Goal: Task Accomplishment & Management: Use online tool/utility

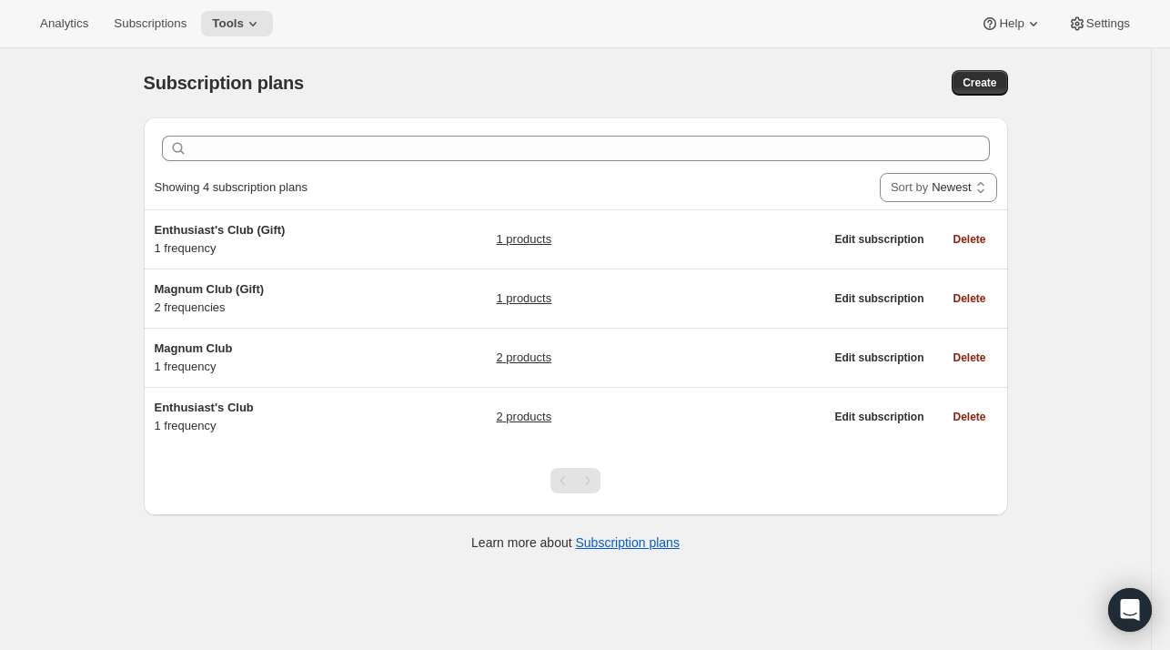
click at [1099, 41] on div "Analytics Subscriptions Tools Help Settings" at bounding box center [585, 24] width 1170 height 48
click at [1094, 32] on button "Settings" at bounding box center [1099, 23] width 84 height 25
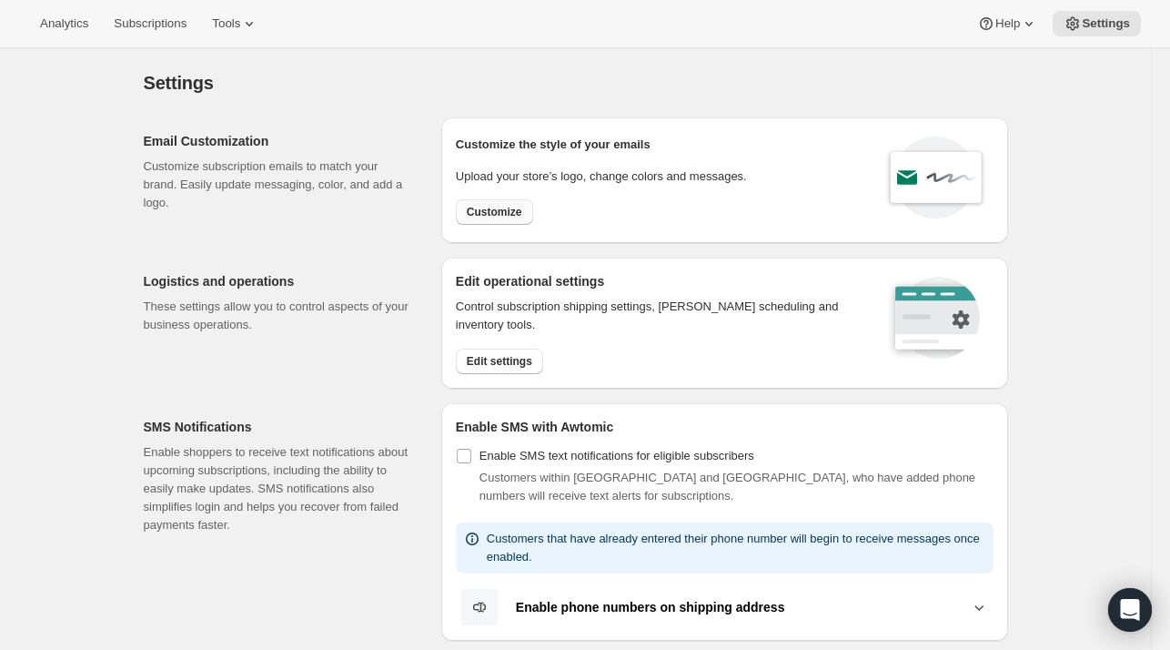
click at [477, 217] on span "Customize" at bounding box center [495, 212] width 56 height 15
select select "subscriptionMessage"
select select "5"
select select "15"
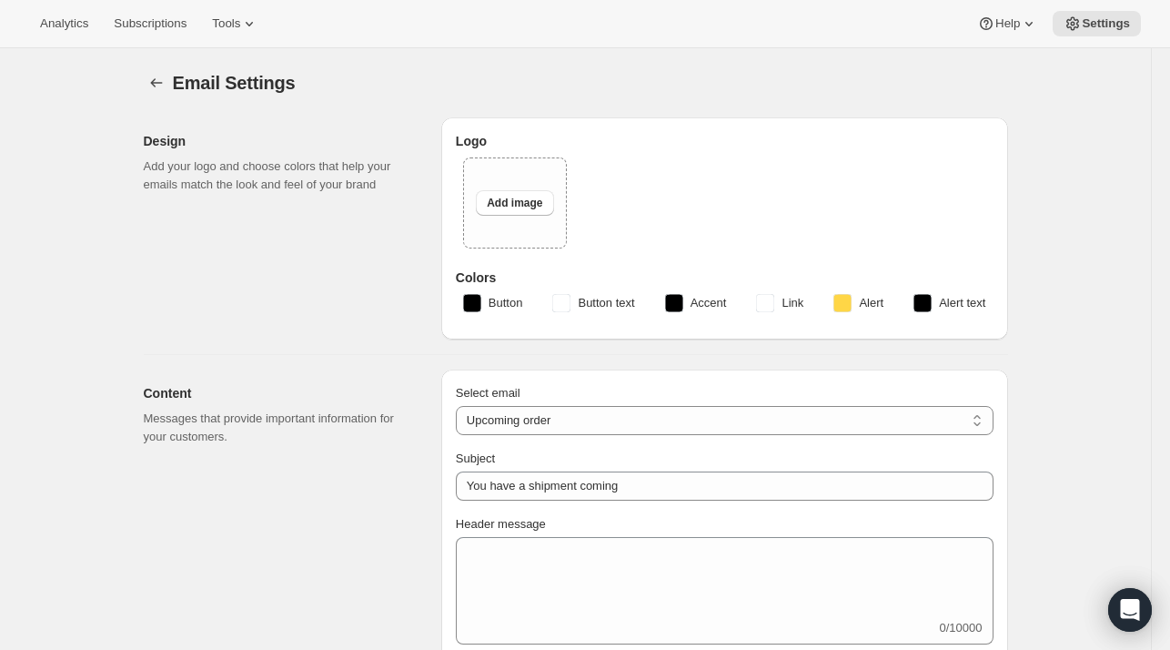
type input "Blind Enthusiasm Brewing Company"
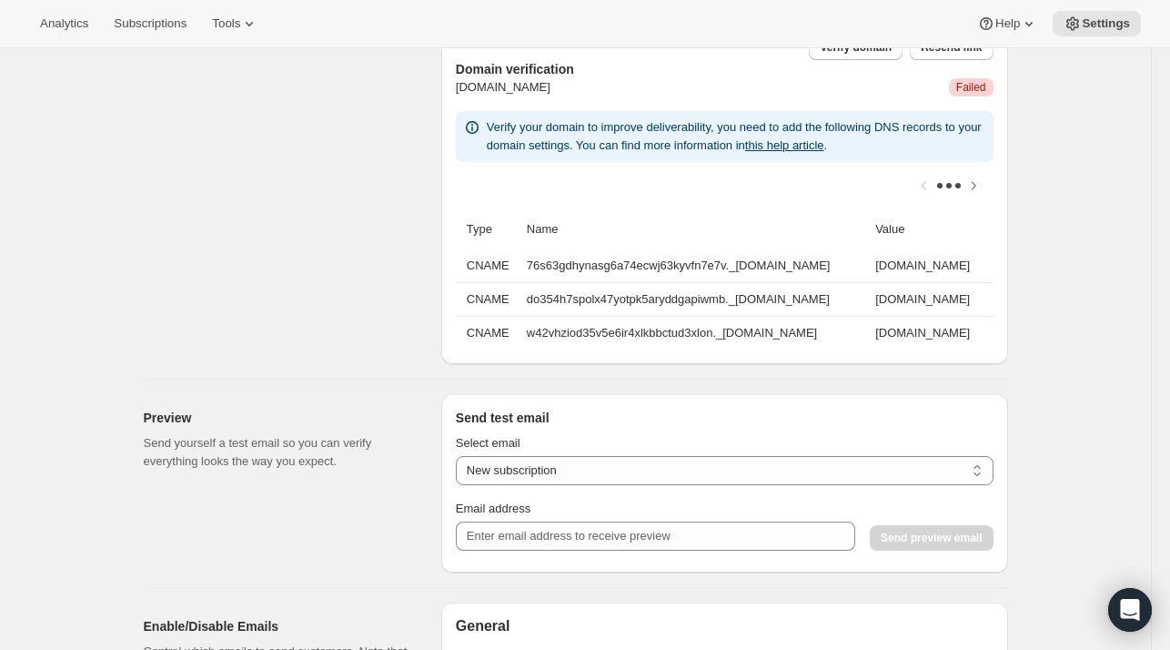
scroll to position [1299, 0]
click at [559, 269] on td "76s63gdhynasg6a74ecwj63kyvfn7e7v._[DOMAIN_NAME]" at bounding box center [695, 265] width 349 height 33
drag, startPoint x: 559, startPoint y: 270, endPoint x: 872, endPoint y: 259, distance: 313.2
click at [870, 259] on td "76s63gdhynasg6a74ecwj63kyvfn7e7v._[DOMAIN_NAME]" at bounding box center [695, 265] width 349 height 33
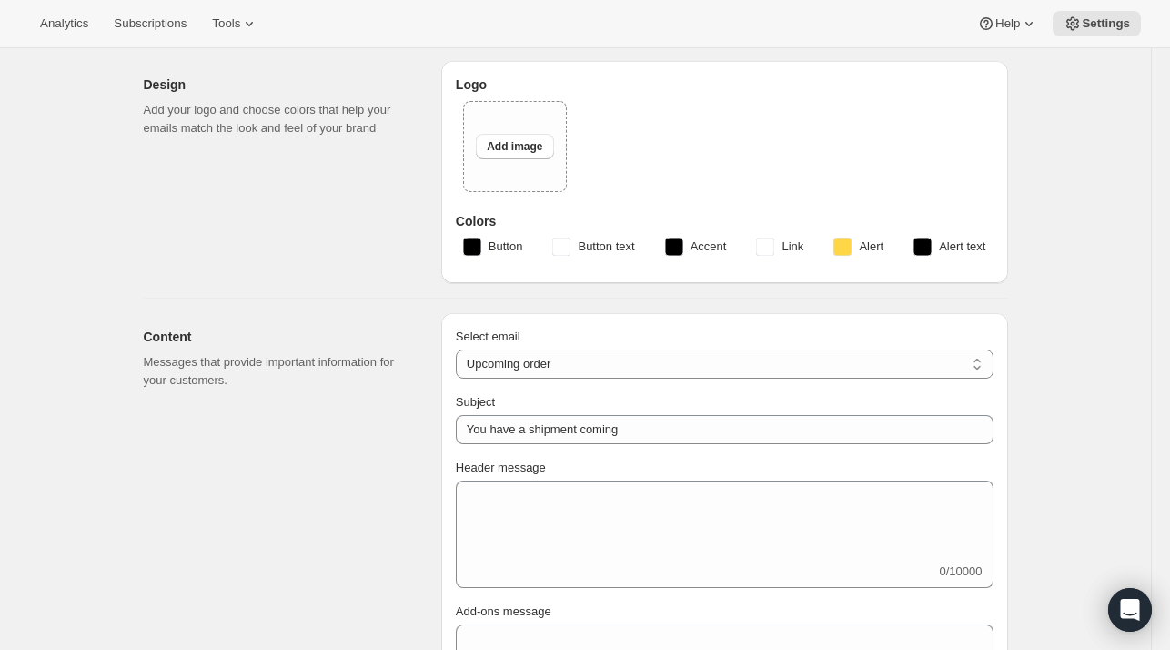
scroll to position [0, 0]
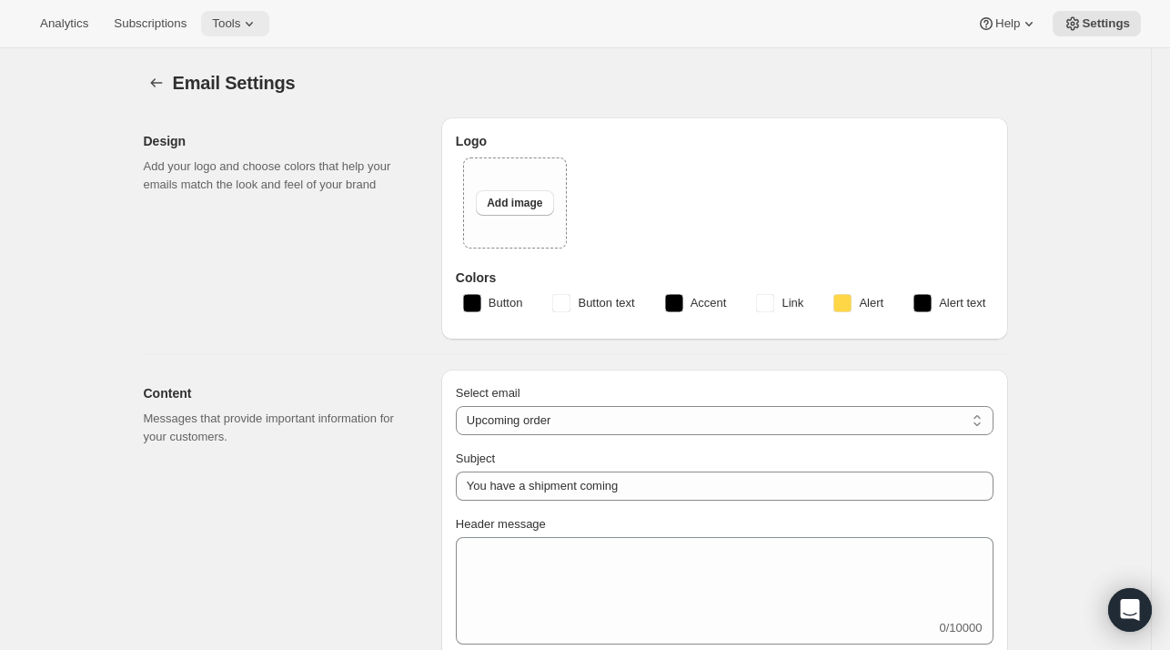
click at [218, 19] on span "Tools" at bounding box center [226, 23] width 28 height 15
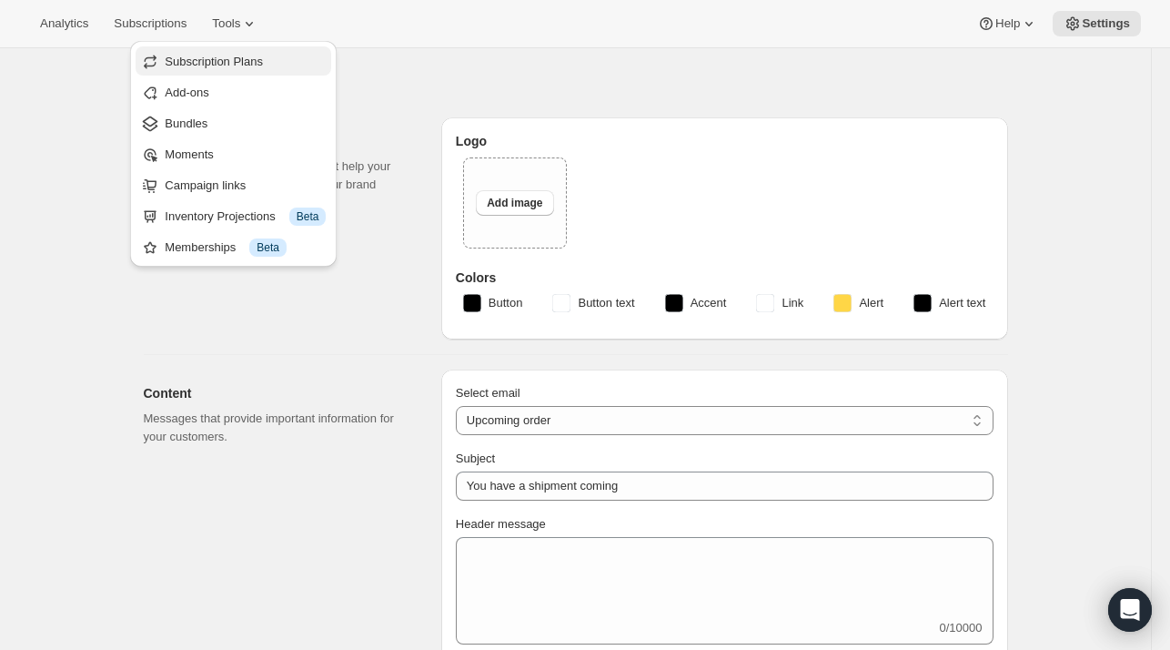
click at [207, 66] on span "Subscription Plans" at bounding box center [214, 62] width 98 height 14
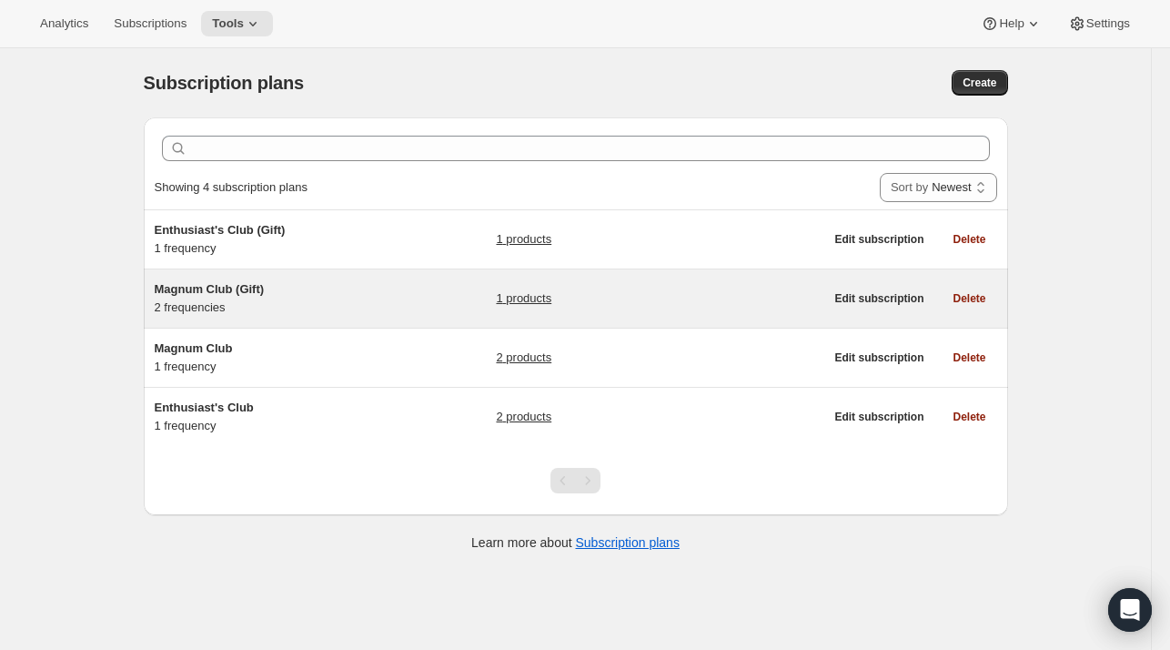
click at [215, 289] on span "Magnum Club (Gift)" at bounding box center [210, 289] width 110 height 14
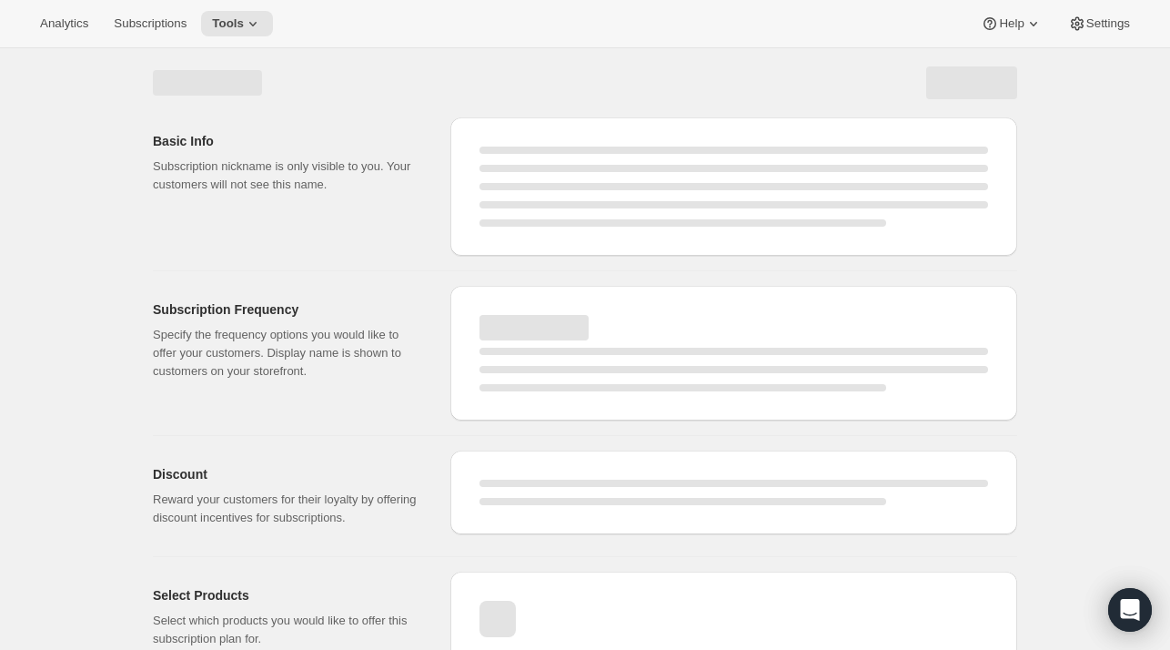
scroll to position [63, 0]
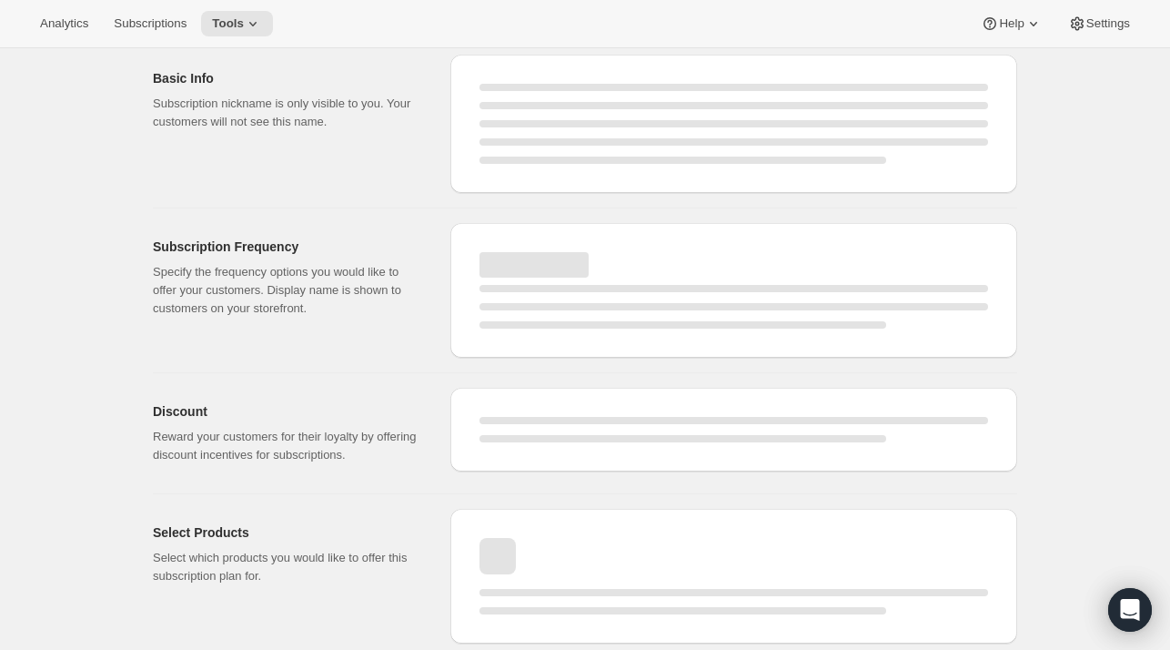
select select "WEEK"
select select "MONTH"
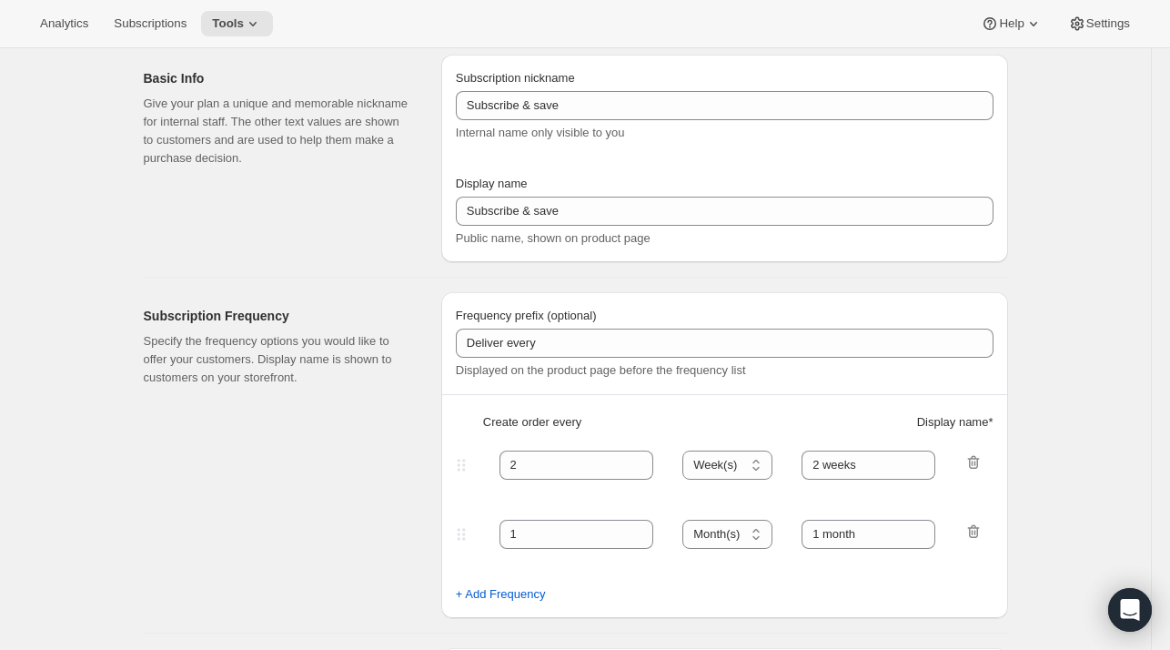
type input "Magnum Club (Gift)"
checkbox input "true"
select select "MONTH"
select select "YEARDAY"
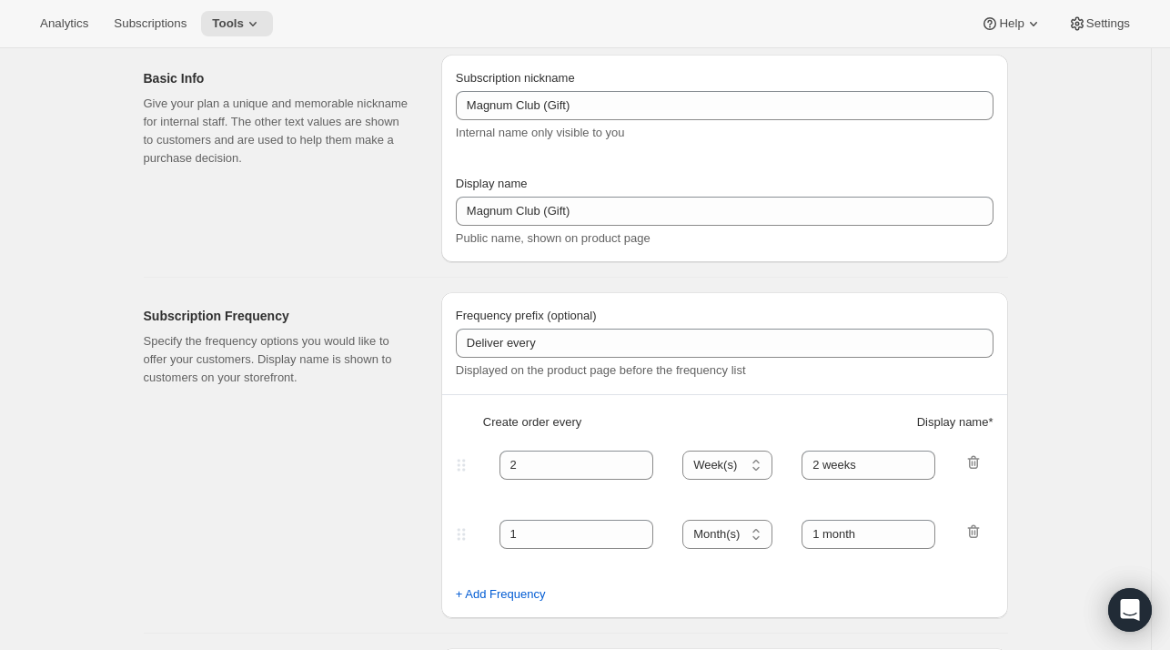
select select "11"
select select "6"
select select "3"
select select "6"
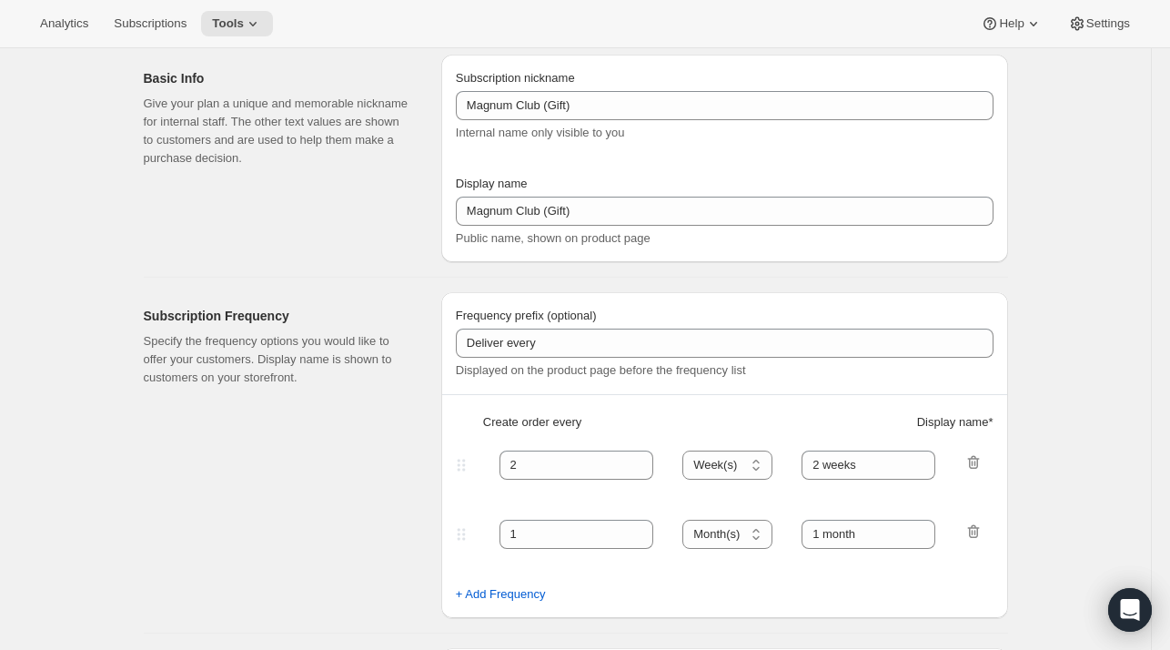
select select "5"
select select "6"
select select "7"
select select "6"
select select "9"
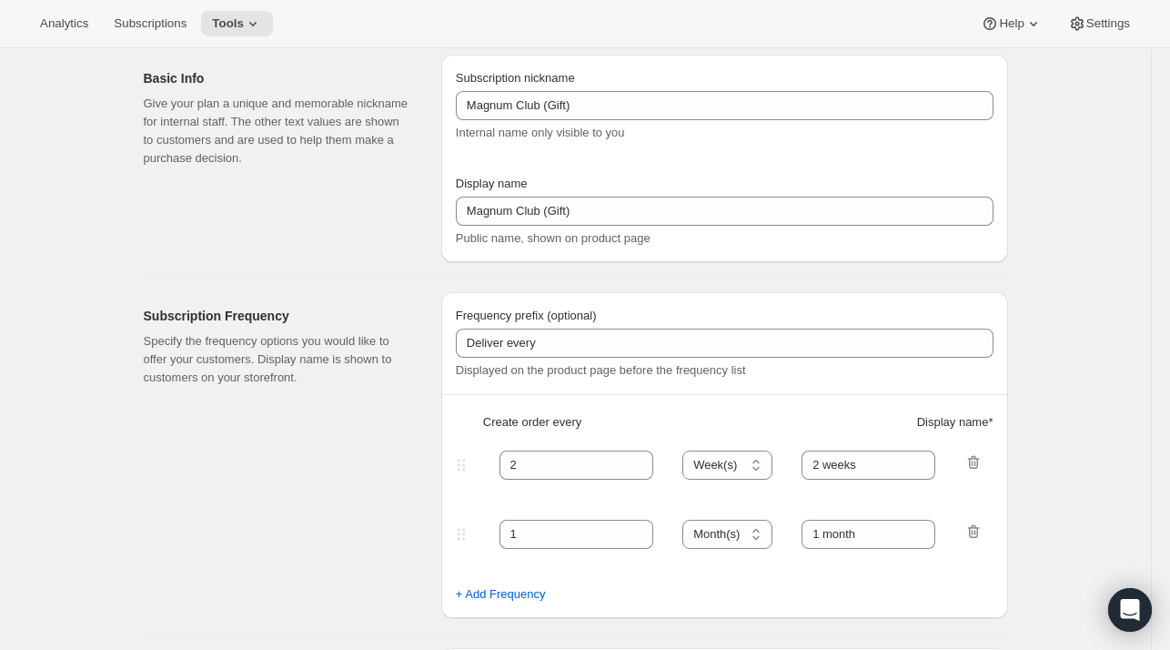
select select "6"
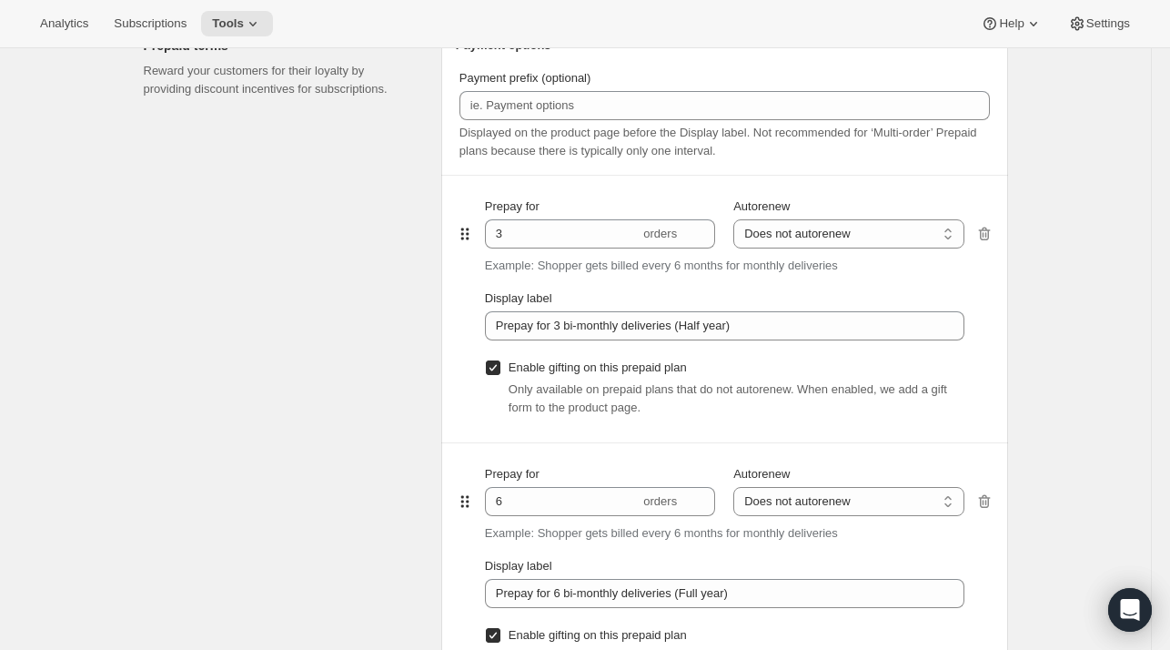
scroll to position [870, 0]
click at [986, 233] on icon "button" at bounding box center [986, 235] width 2 height 5
type input "6"
type input "Prepay for 6 bi-monthly deliveries (Full year)"
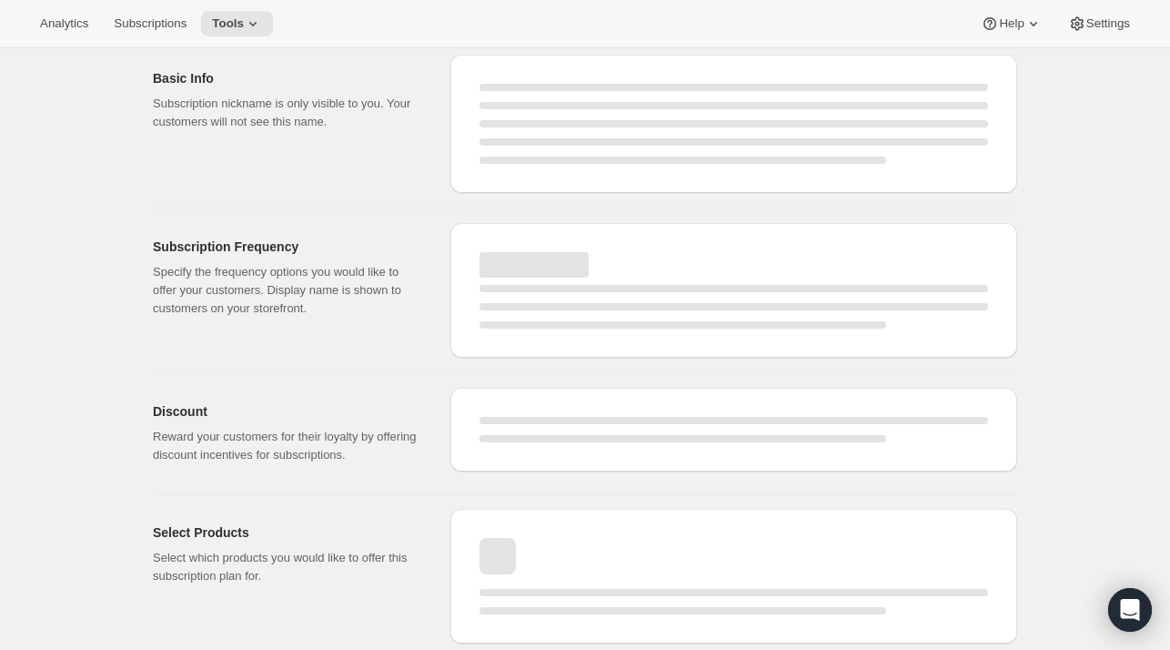
select select "MONTH"
select select "YEARDAY"
select select "11"
select select "6"
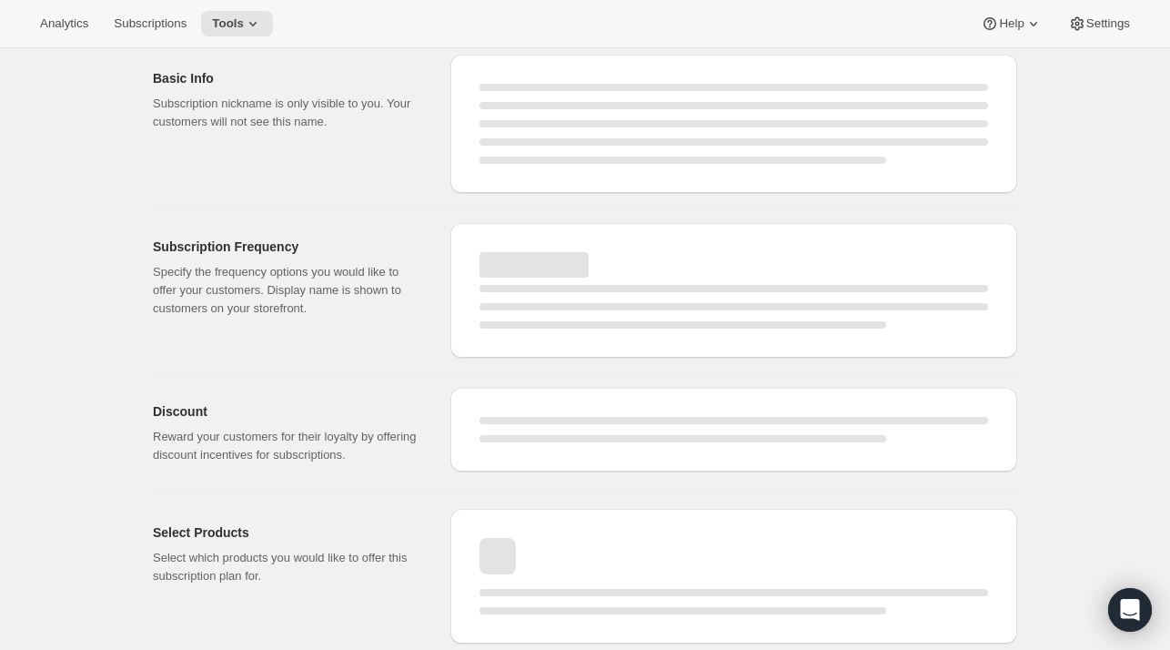
select select "3"
select select "6"
select select "5"
select select "6"
select select "7"
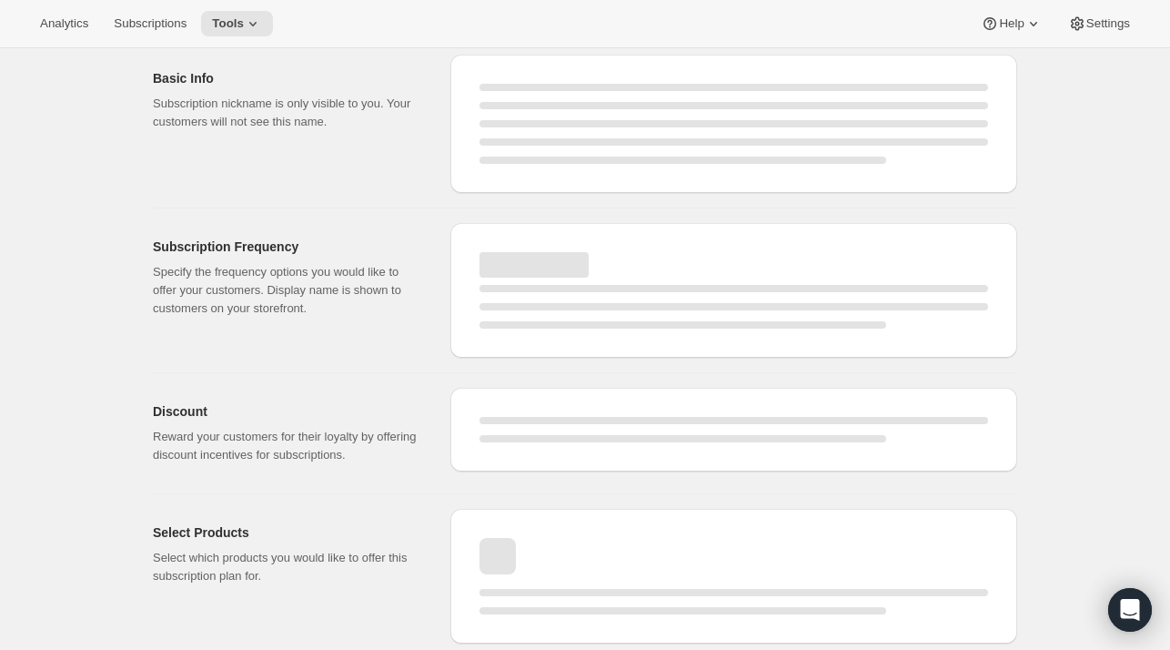
select select "6"
select select "9"
select select "6"
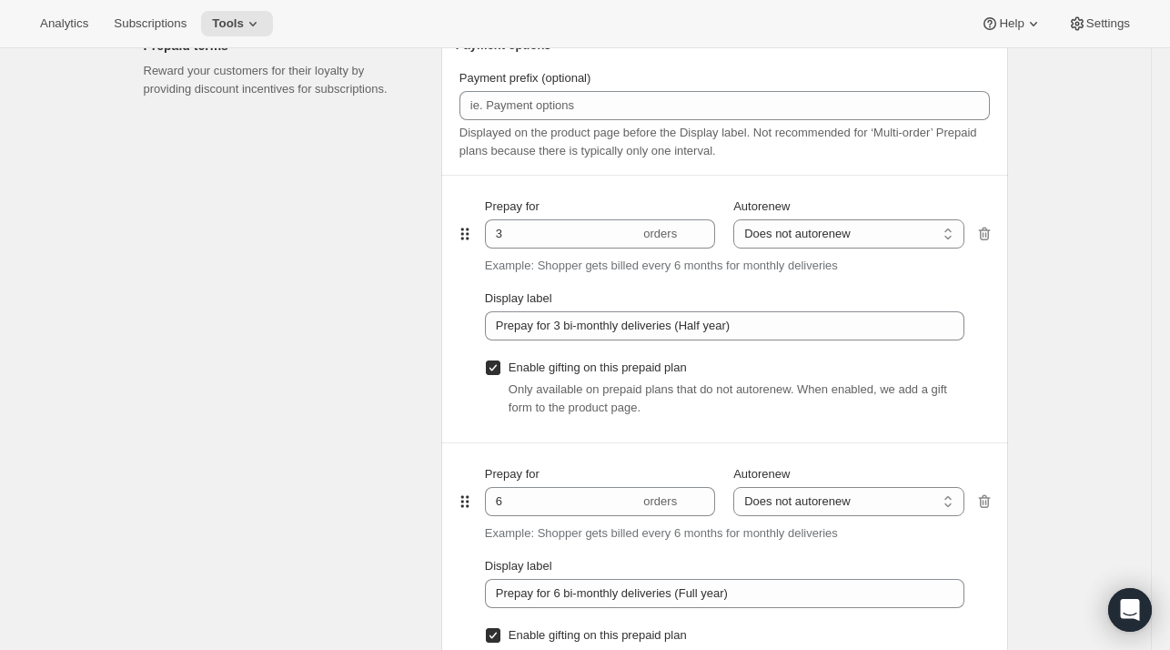
type input "6"
type input "Prepay for 6 bi-monthly deliveries (Full year)"
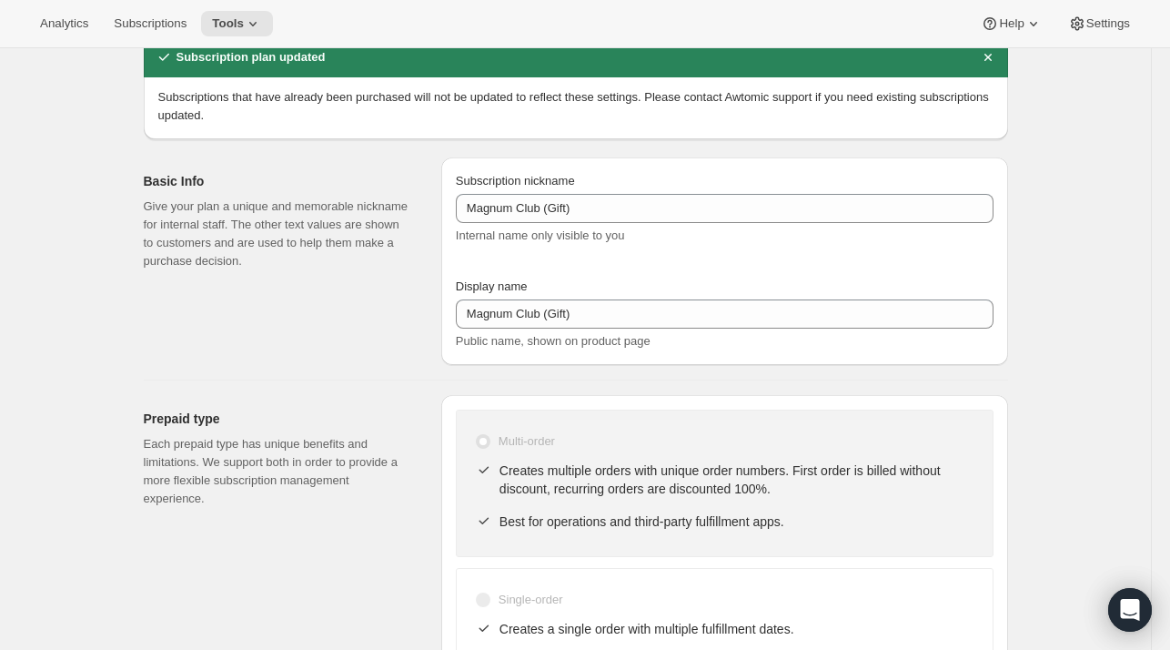
scroll to position [0, 0]
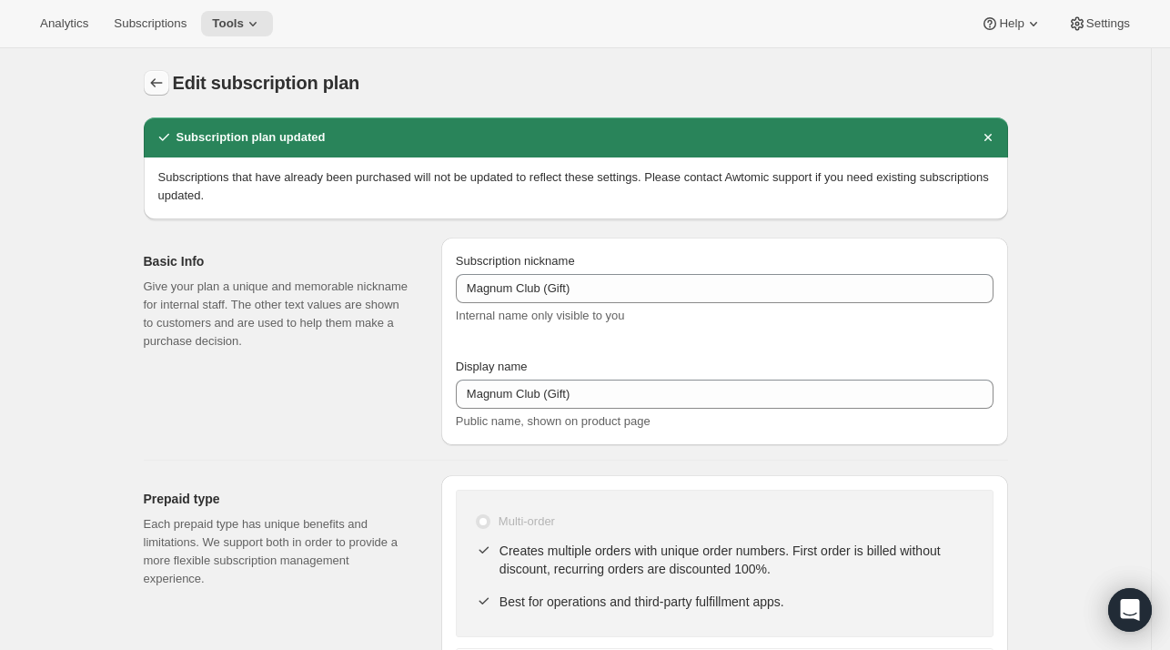
click at [152, 79] on icon "Subscription plans" at bounding box center [156, 83] width 18 height 18
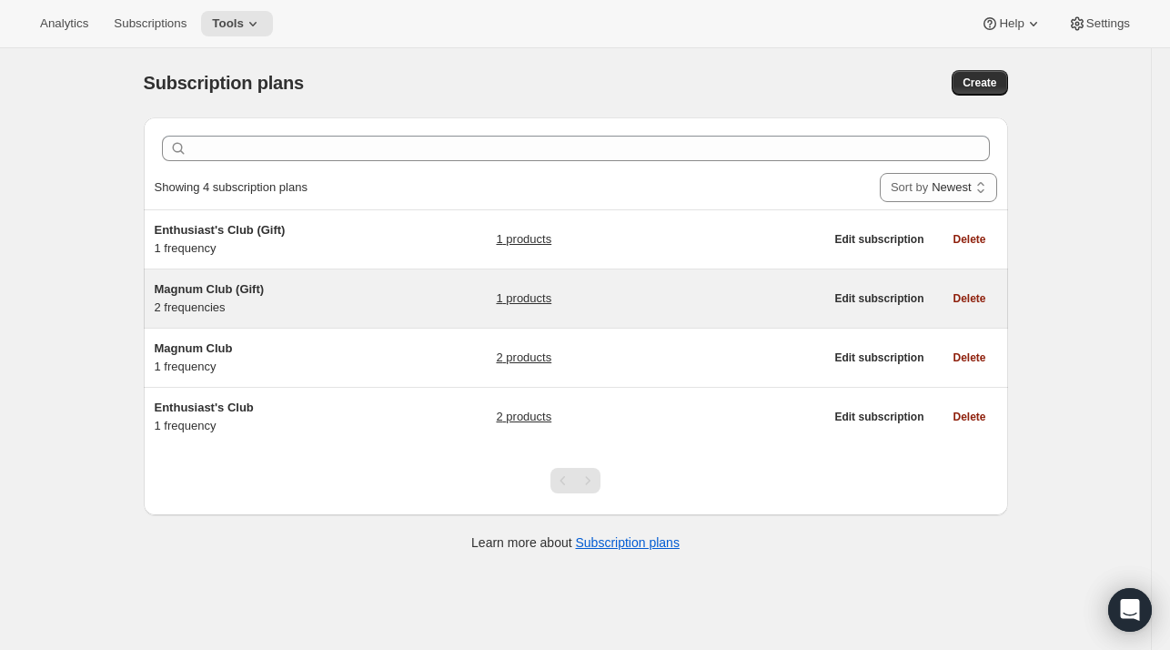
click at [237, 289] on span "Magnum Club (Gift)" at bounding box center [210, 289] width 110 height 14
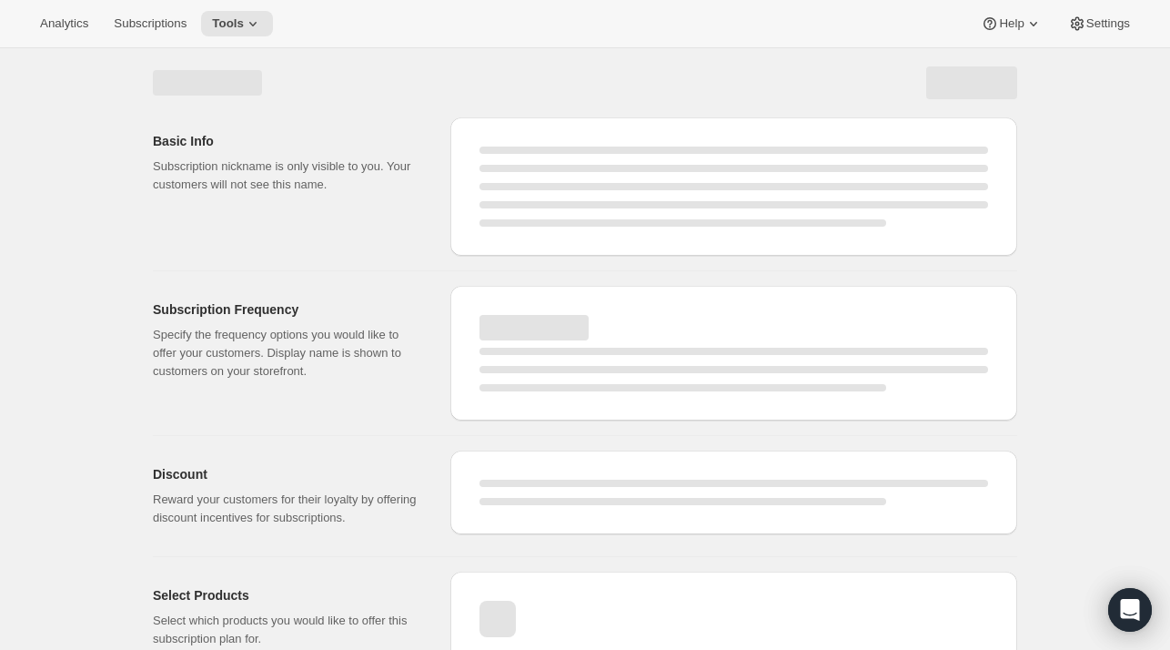
select select "WEEK"
select select "MONTH"
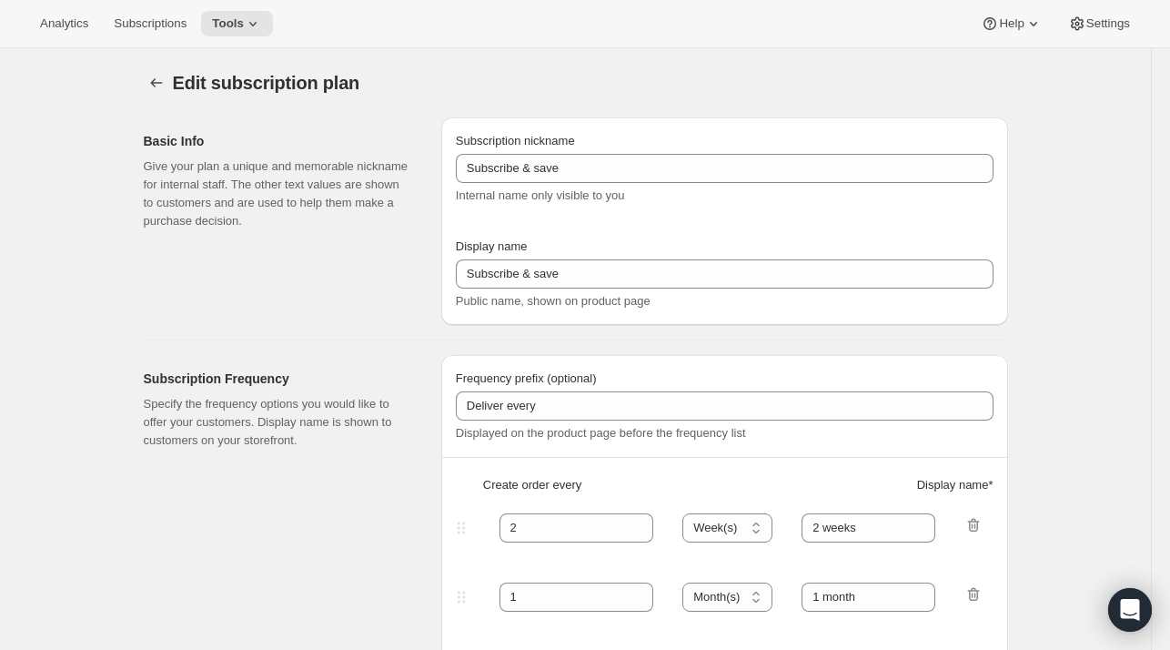
type input "Magnum Club (Gift)"
checkbox input "true"
select select "MONTH"
select select "YEARDAY"
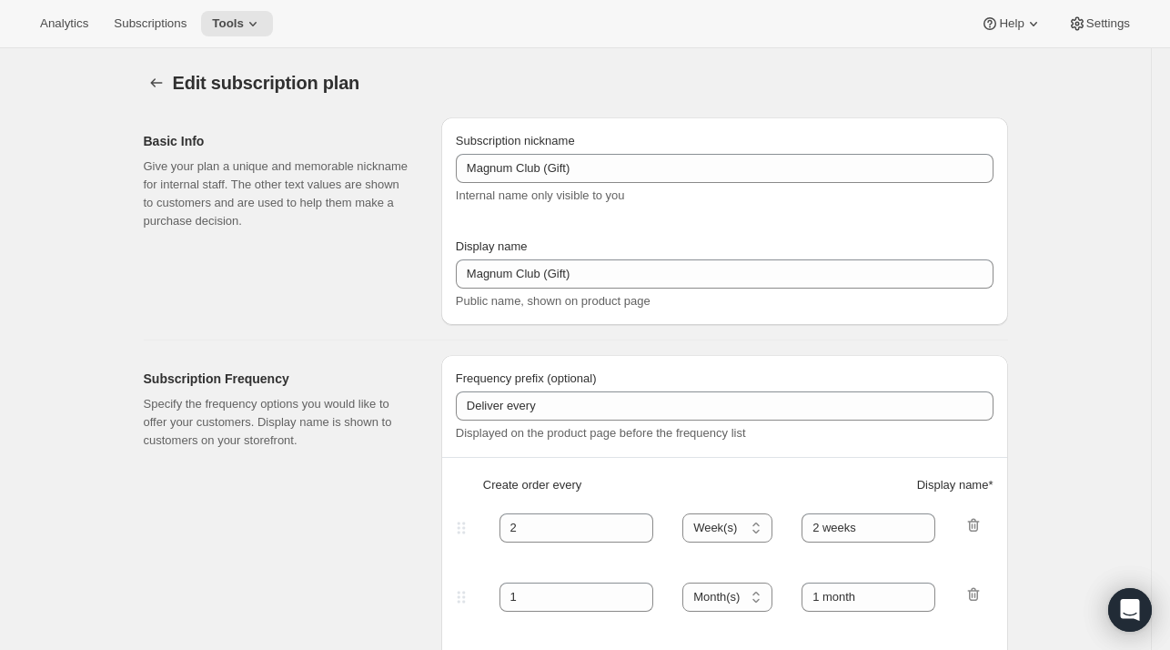
select select "11"
select select "6"
select select "3"
select select "6"
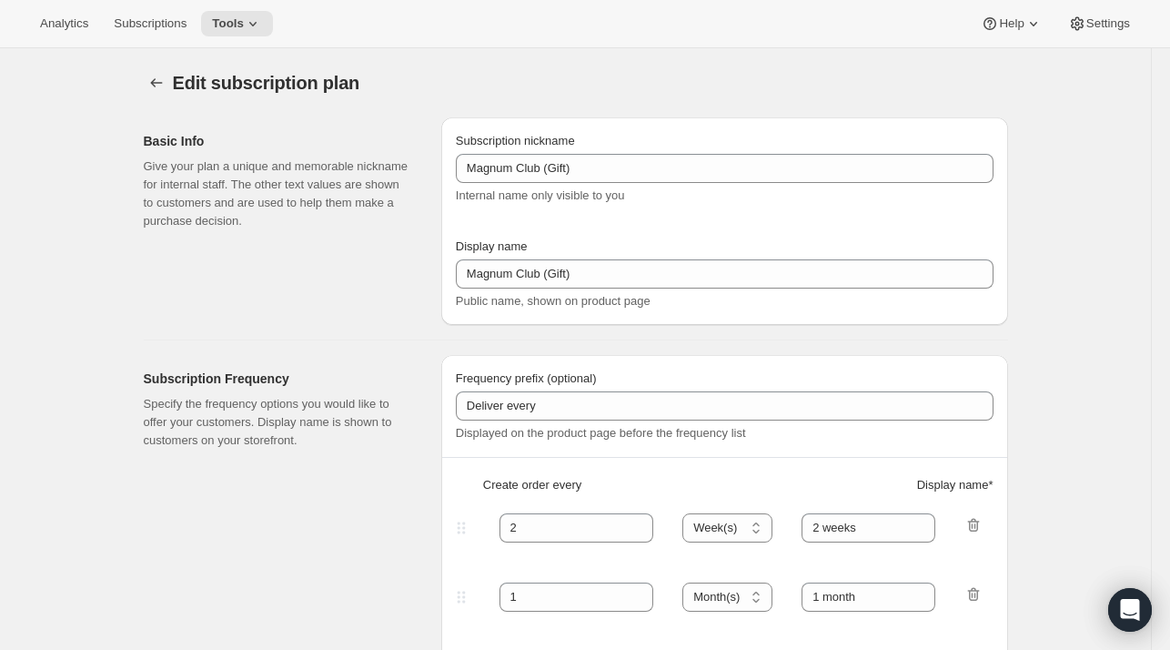
select select "5"
select select "6"
select select "7"
select select "6"
select select "9"
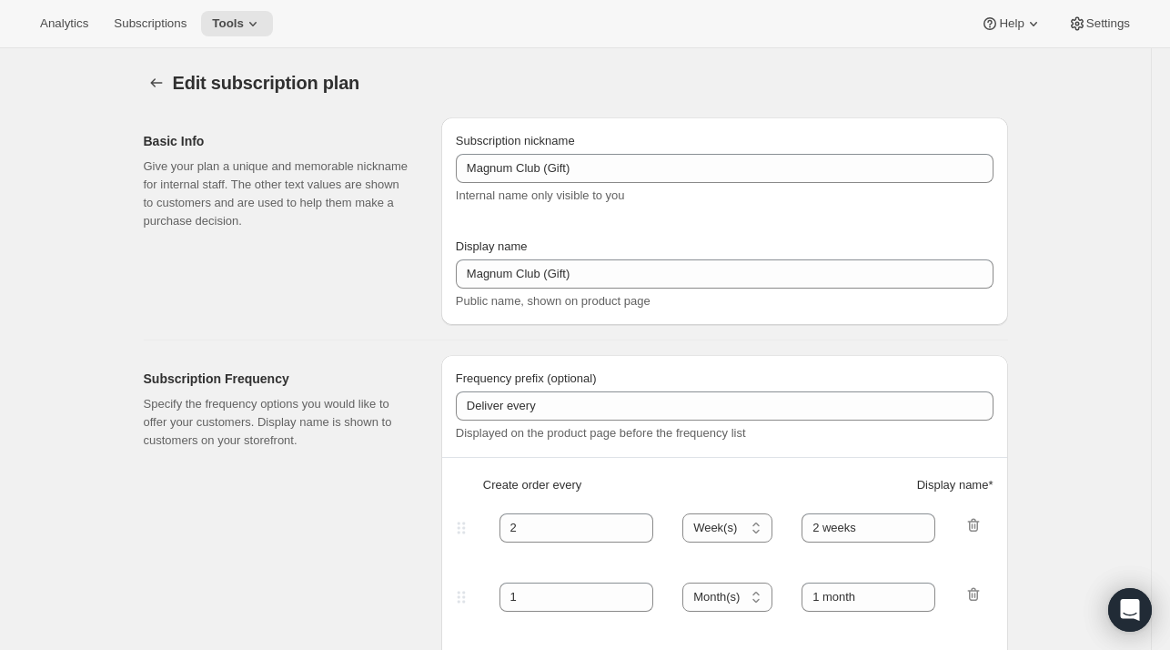
select select "6"
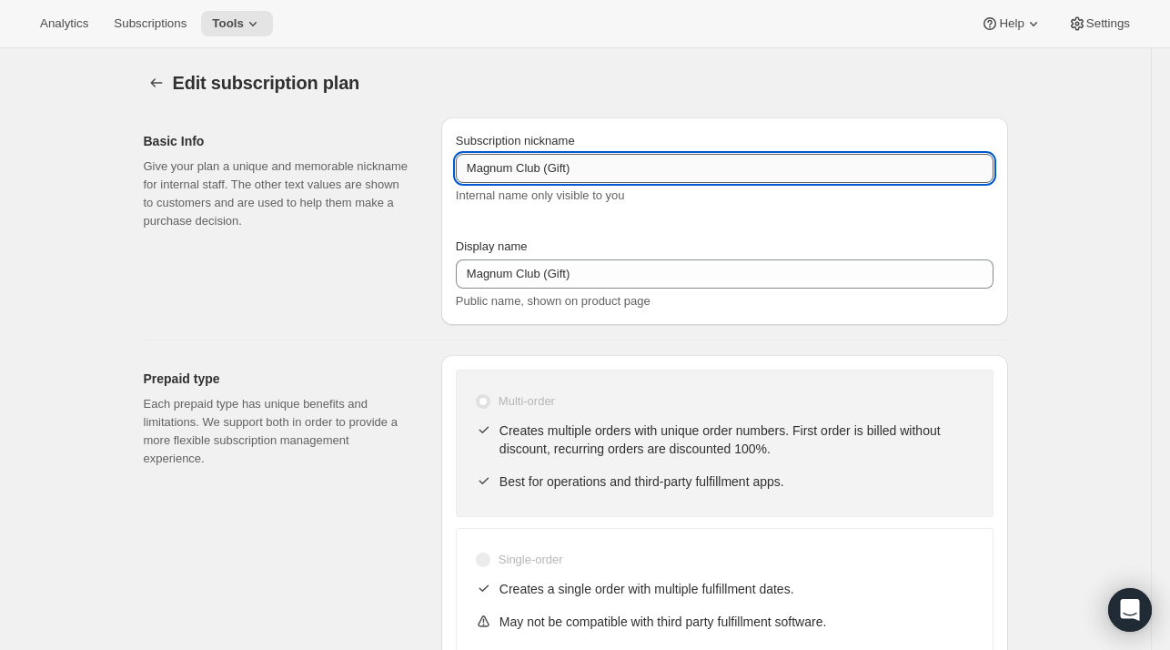
click at [600, 179] on input "Magnum Club (Gift)" at bounding box center [725, 168] width 538 height 29
type input "Magnum Club (Gift) (1 bottle)"
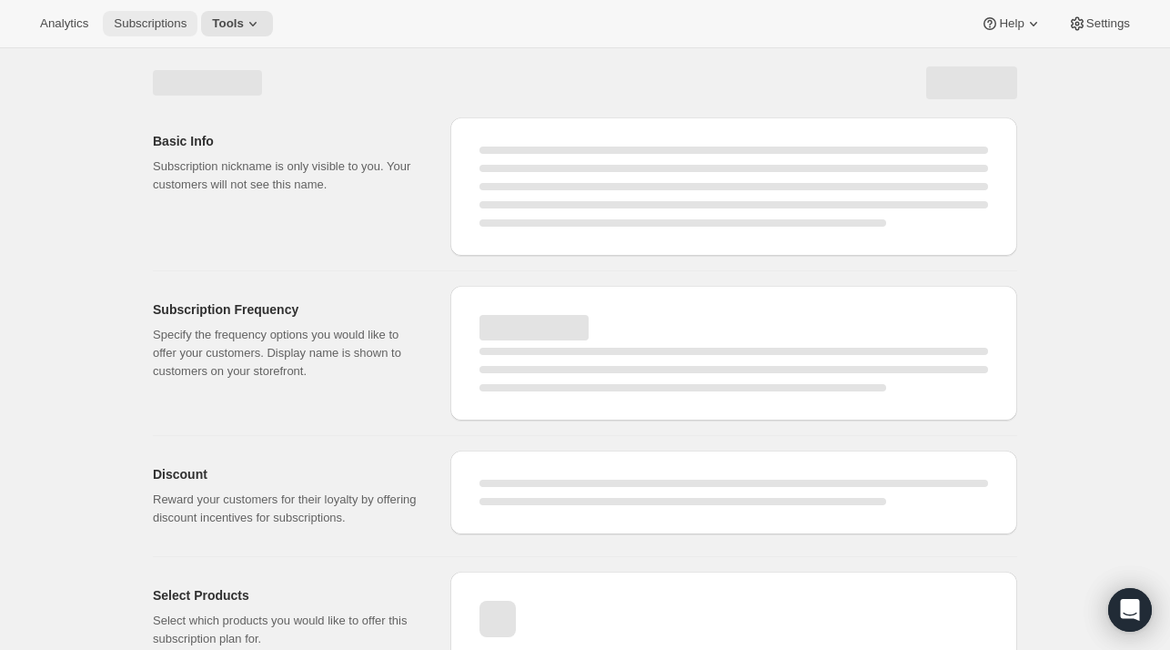
select select "MONTH"
select select "YEARDAY"
select select "11"
select select "6"
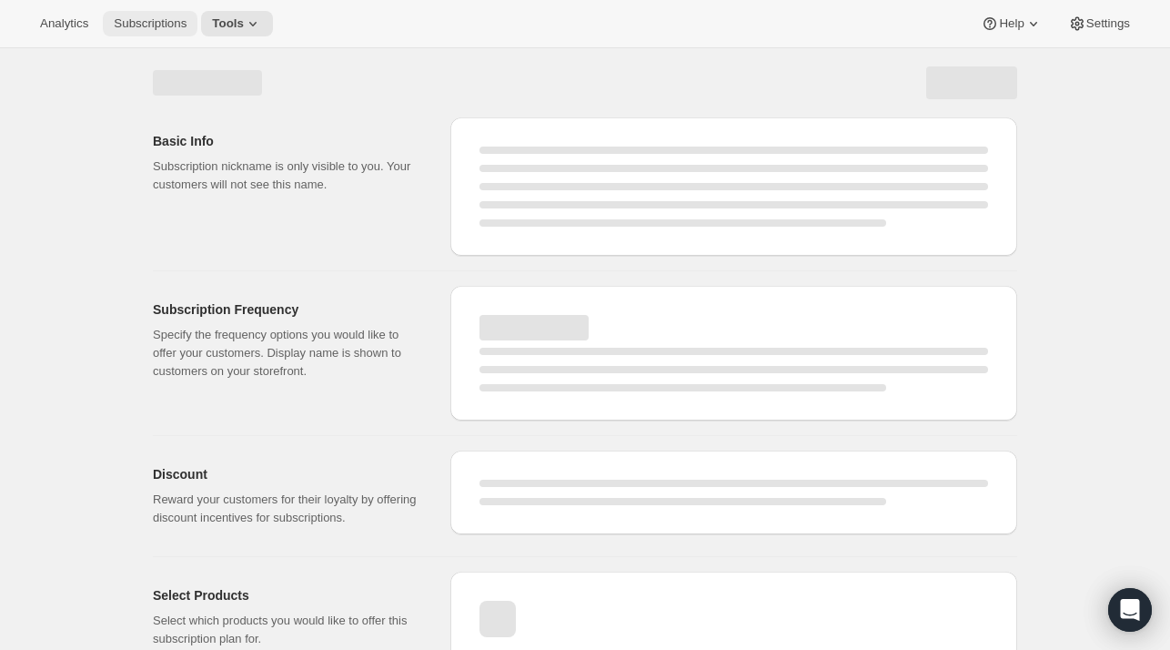
select select "3"
select select "6"
select select "5"
select select "6"
select select "7"
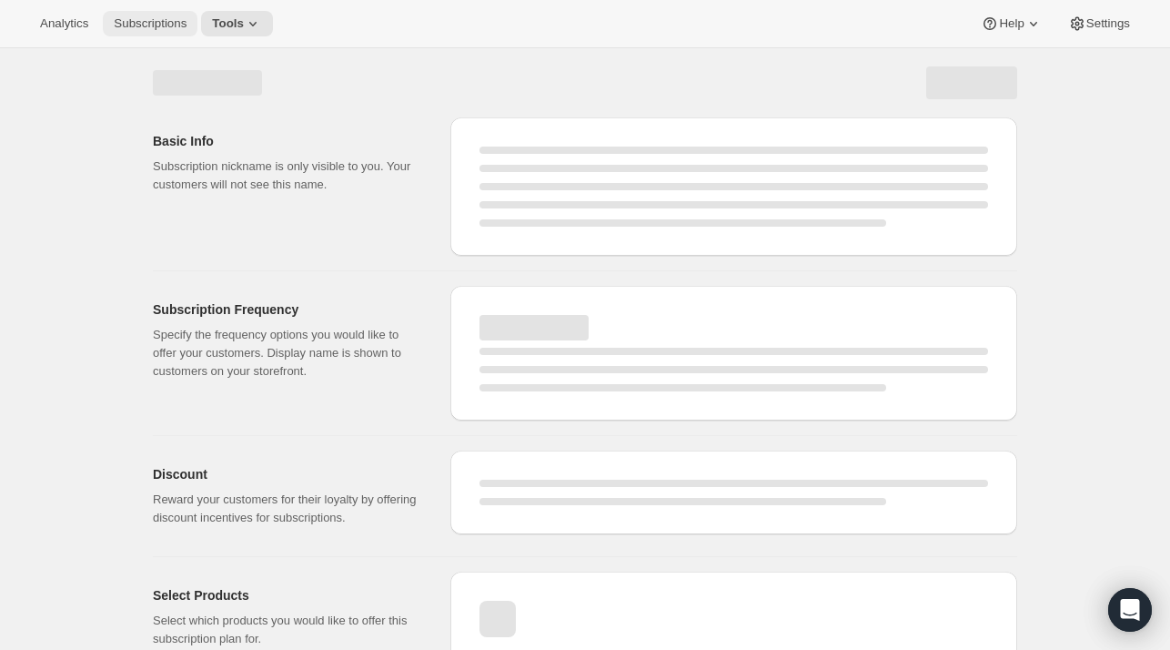
select select "6"
select select "9"
select select "6"
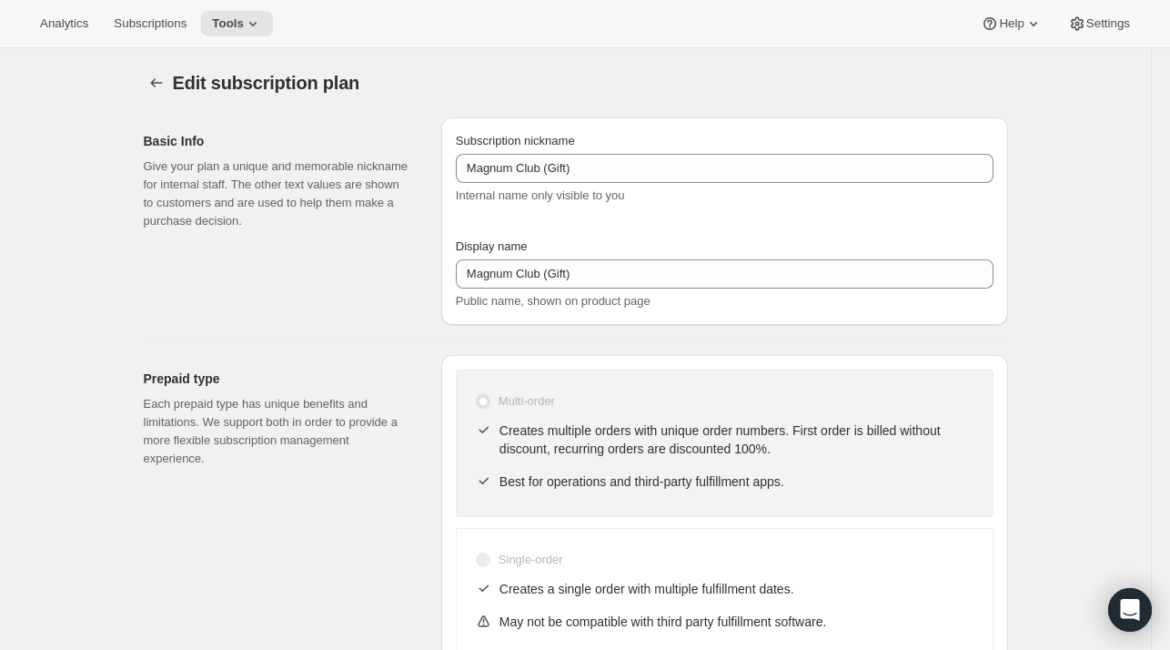
type input "Magnum Club (Gift) (1 bottle)"
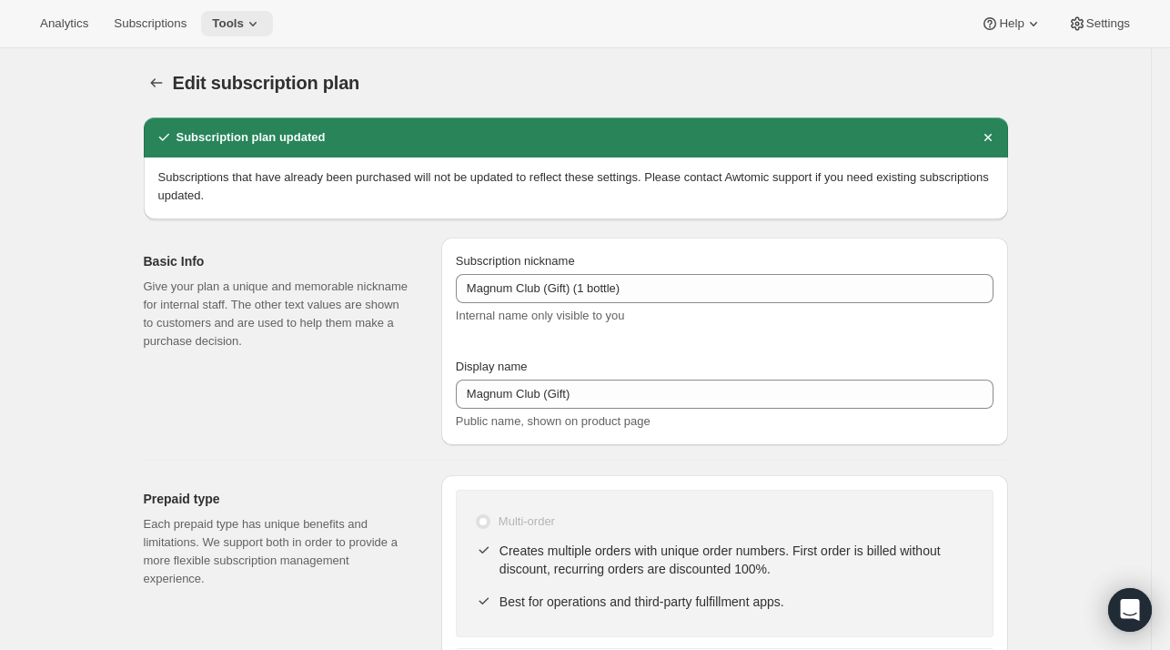
click at [235, 21] on span "Tools" at bounding box center [228, 23] width 32 height 15
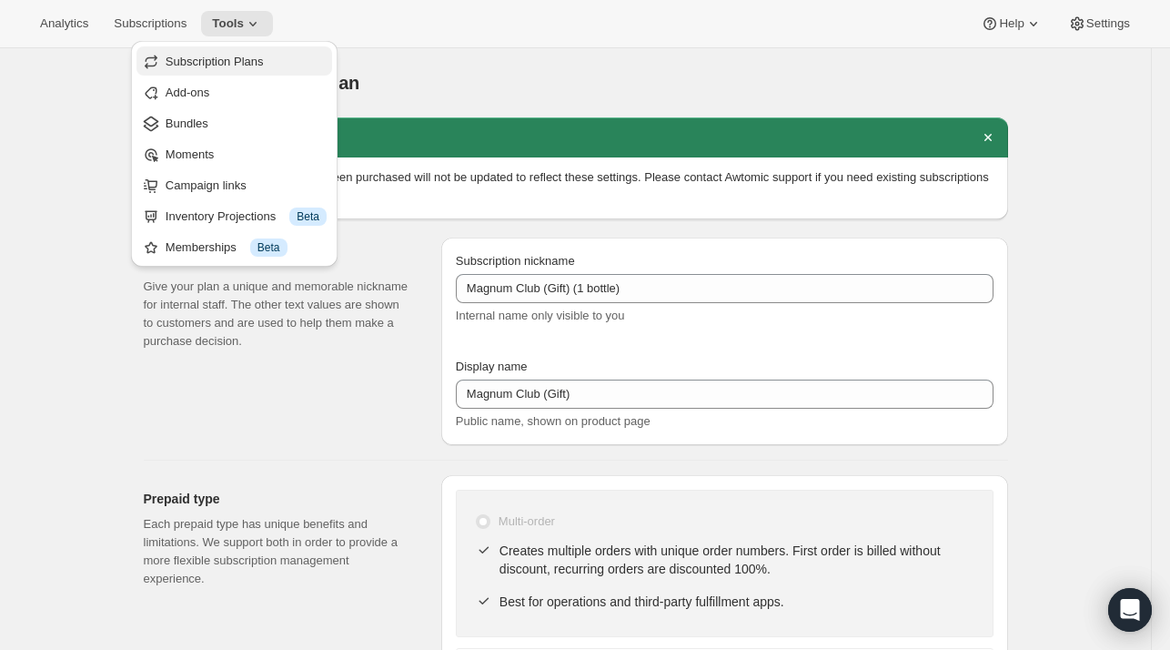
click at [238, 68] on span "Subscription Plans" at bounding box center [215, 62] width 98 height 14
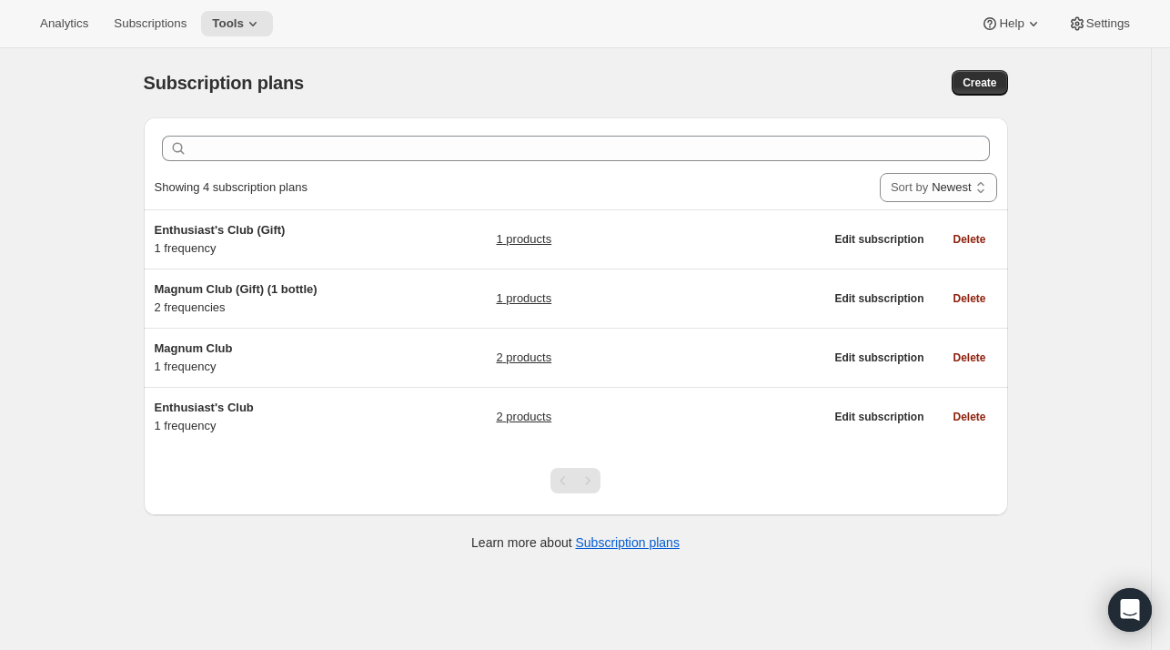
click at [1013, 81] on div "Subscription plans. This page is ready Subscription plans Create Clear Showing …" at bounding box center [576, 308] width 908 height 521
click at [971, 86] on span "Create" at bounding box center [980, 83] width 34 height 15
select select "WEEK"
select select "MONTH"
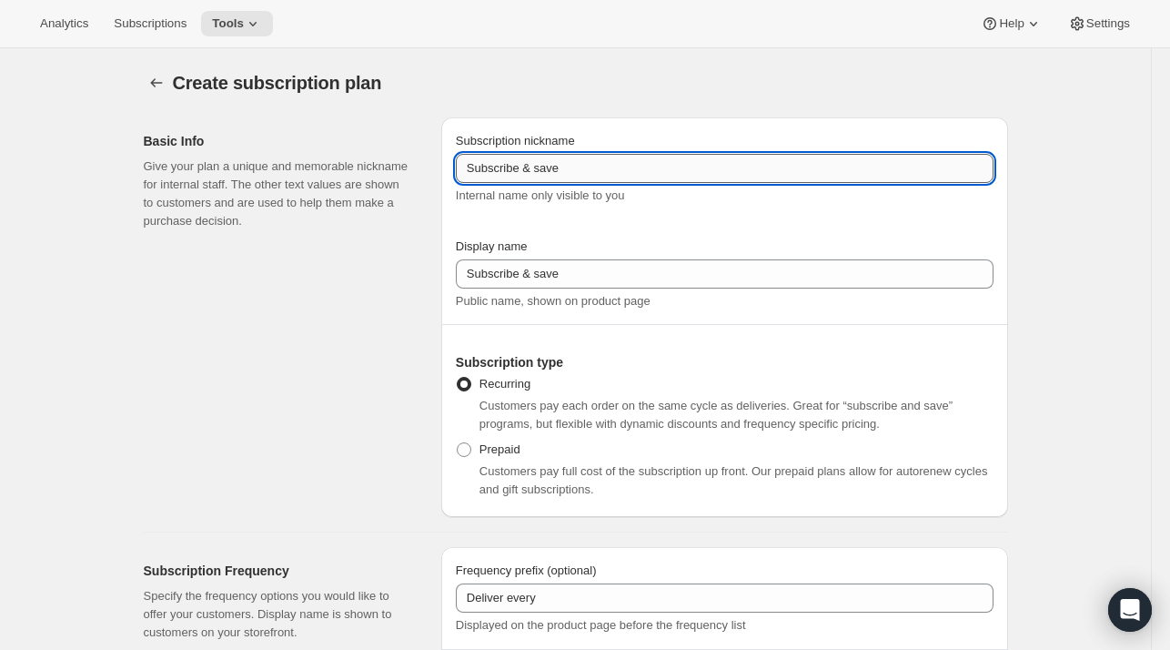
click at [510, 172] on input "Subscribe & save" at bounding box center [725, 168] width 538 height 29
type input "Magnum Club (Gift) (3 bottles)"
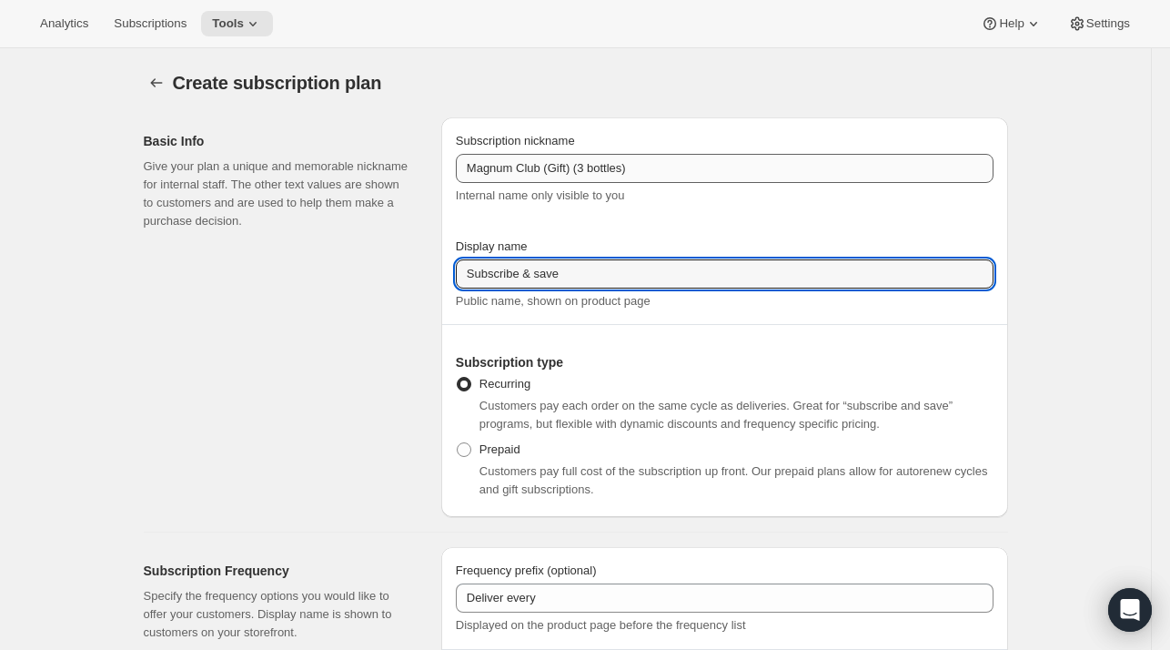
paste input "Magnum Club (Gift) (3 bottles)"
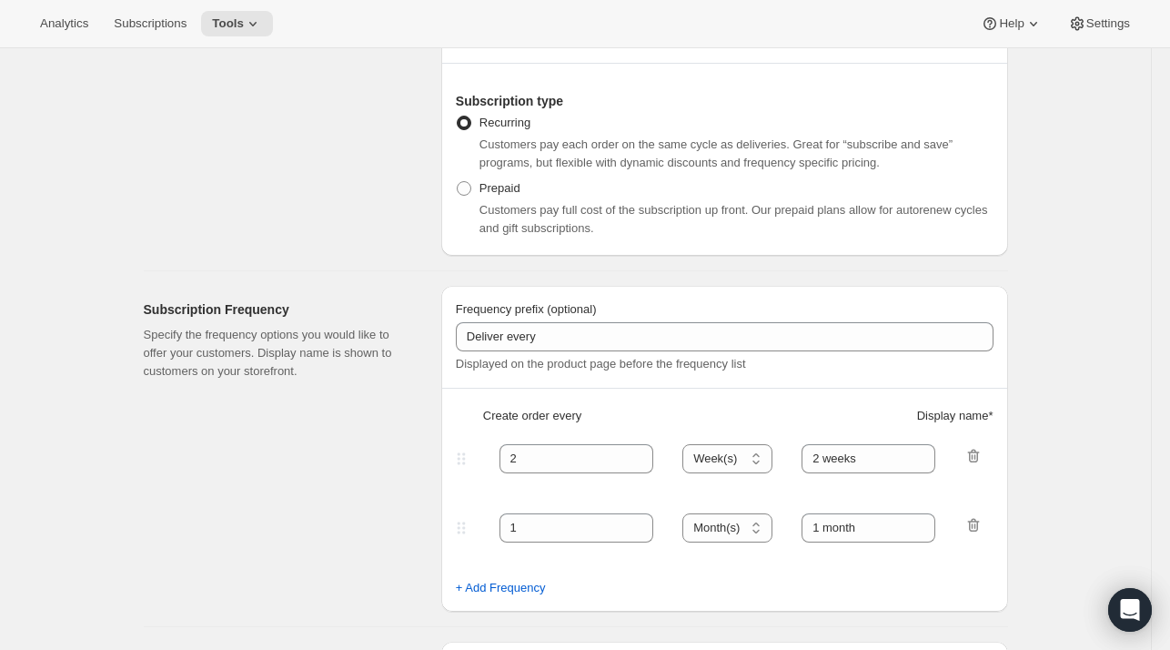
scroll to position [284, 0]
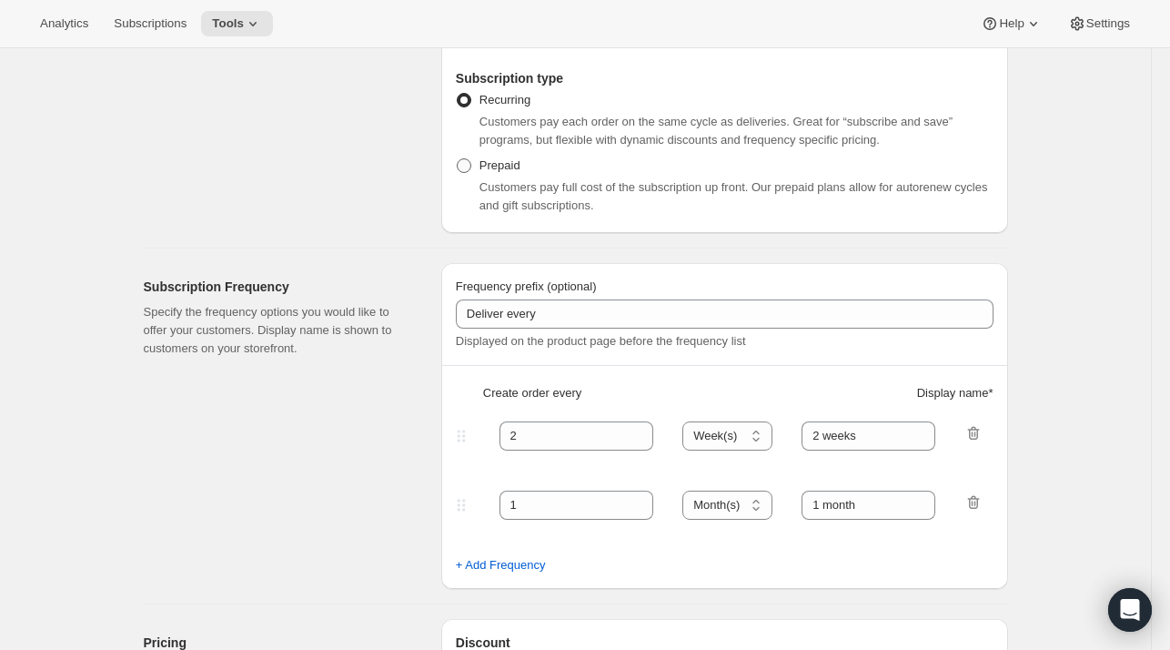
type input "Magnum Club (Gift) (3 bottles)"
click at [480, 165] on label "Prepaid" at bounding box center [488, 165] width 65 height 25
click at [458, 159] on input "Prepaid" at bounding box center [457, 158] width 1 height 1
radio input "true"
select select "MONTH"
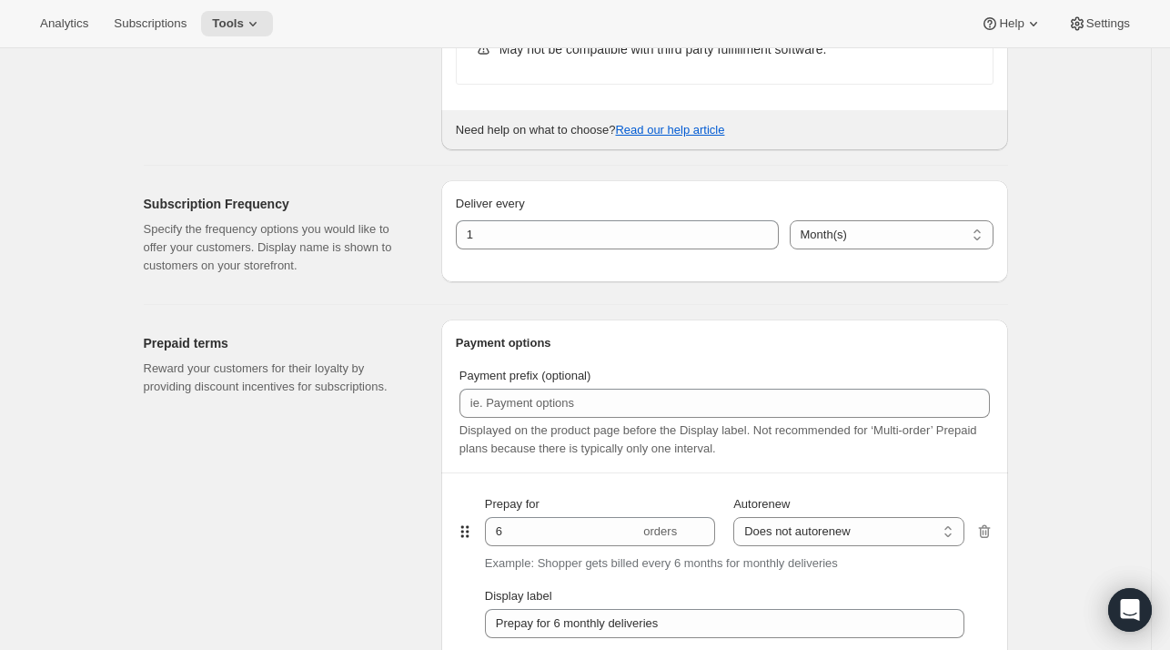
scroll to position [764, 0]
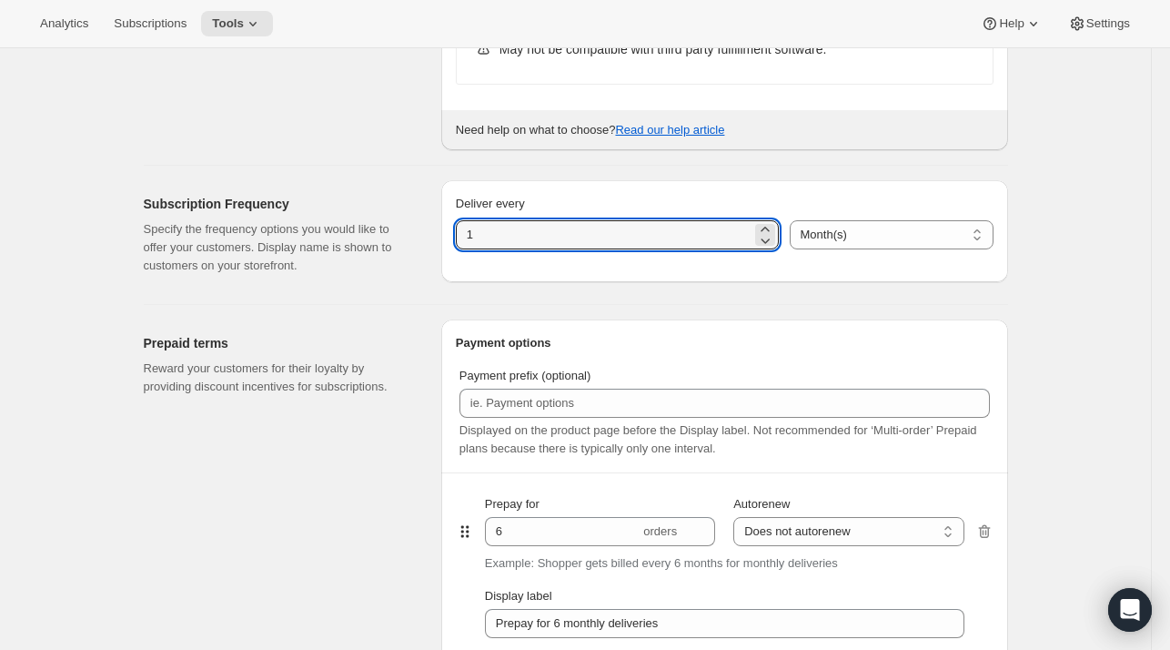
drag, startPoint x: 550, startPoint y: 219, endPoint x: 414, endPoint y: 235, distance: 136.5
click at [414, 235] on div "Subscription Frequency Specify the frequency options you would like to offer yo…" at bounding box center [568, 228] width 879 height 124
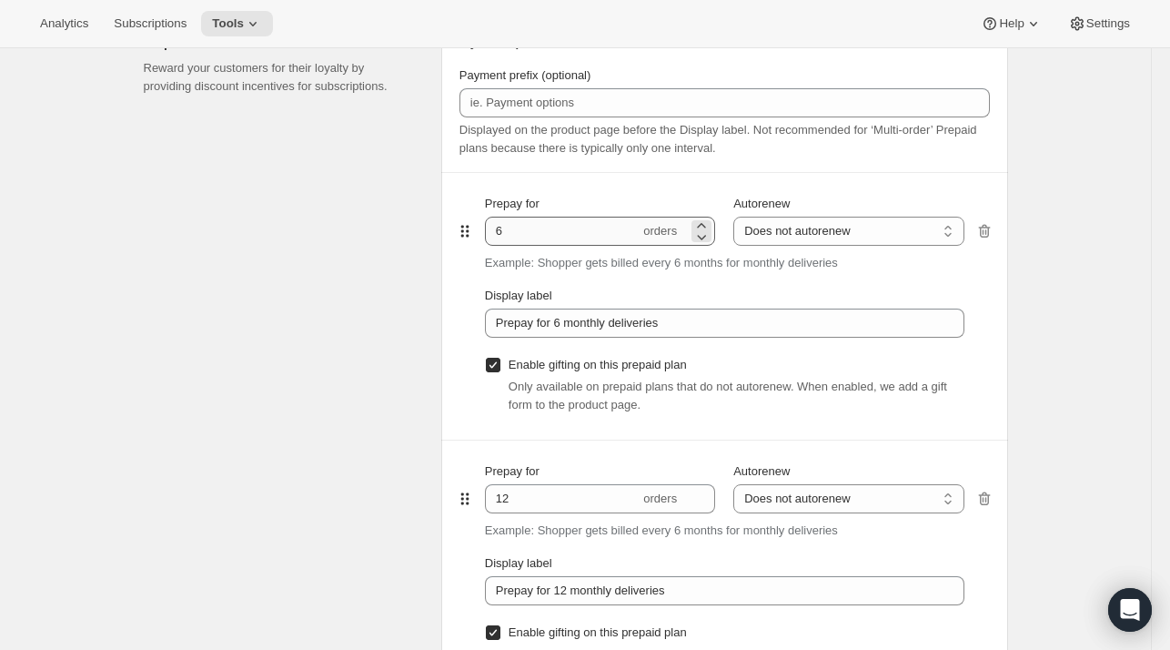
scroll to position [1068, 0]
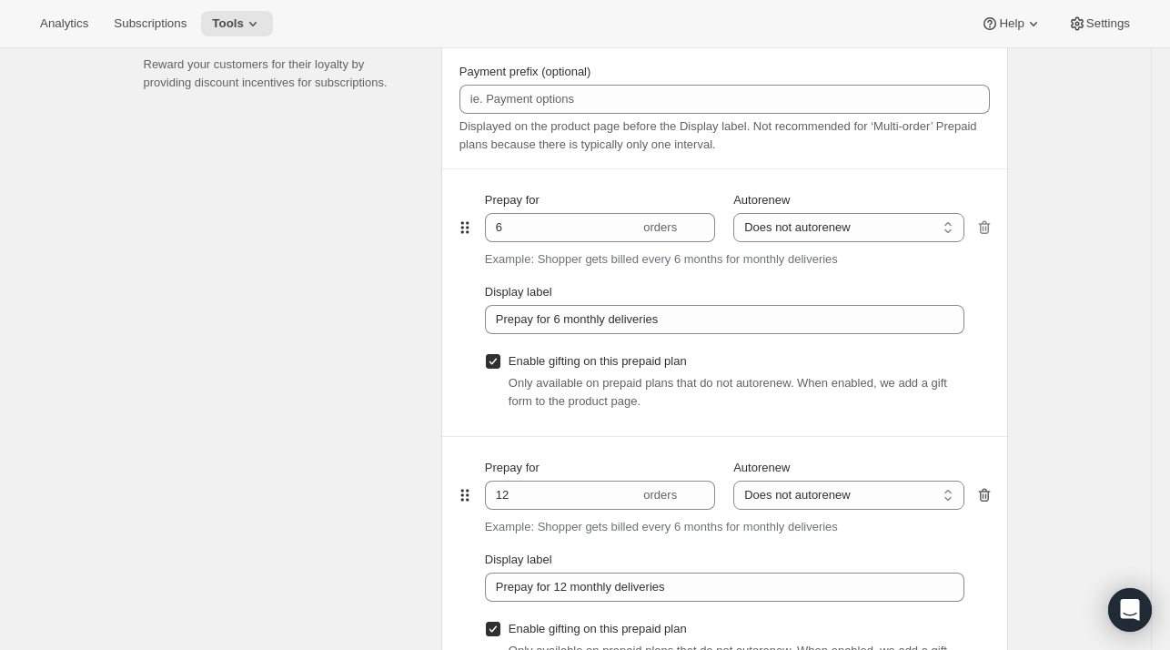
click at [990, 496] on icon "button" at bounding box center [984, 496] width 12 height 14
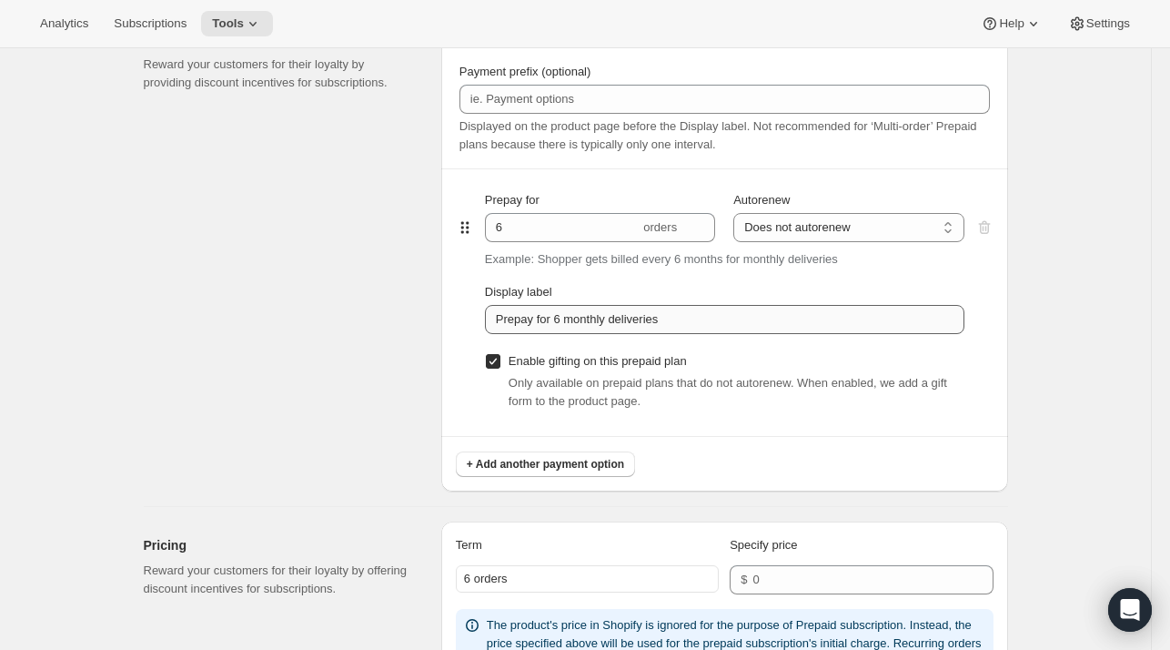
type input "2"
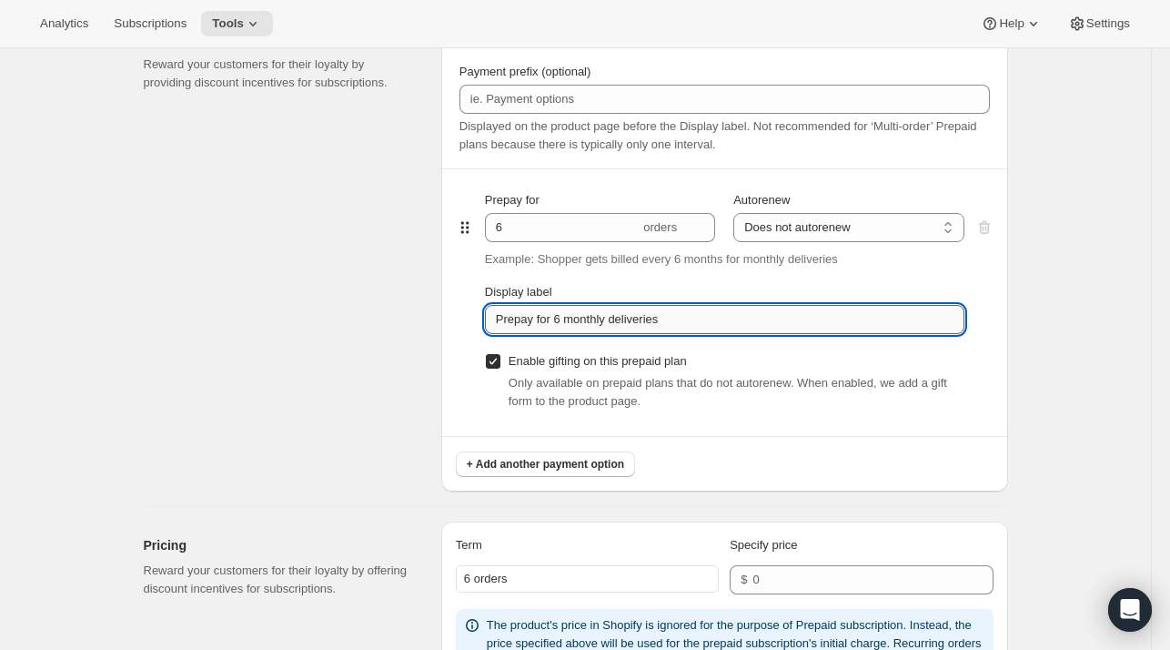
click at [589, 315] on input "Prepay for 6 monthly deliveries" at bounding box center [725, 319] width 480 height 29
drag, startPoint x: 589, startPoint y: 315, endPoint x: 664, endPoint y: 319, distance: 75.7
click at [664, 319] on input "Prepay for 6 monthly deliveries" at bounding box center [725, 319] width 480 height 29
type input "Prepay for 6 bi-monthly deliveries (Full year)"
click at [1030, 310] on div "Create subscription plan. This page is ready Create subscription plan Basic Inf…" at bounding box center [576, 280] width 908 height 2601
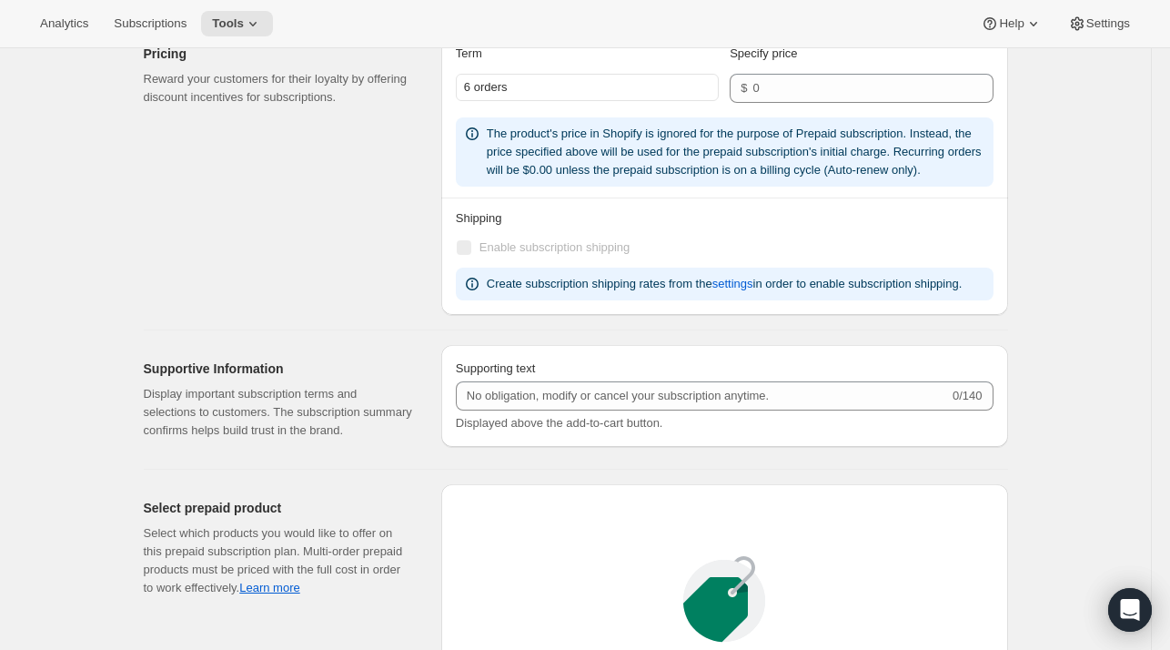
scroll to position [1269, 0]
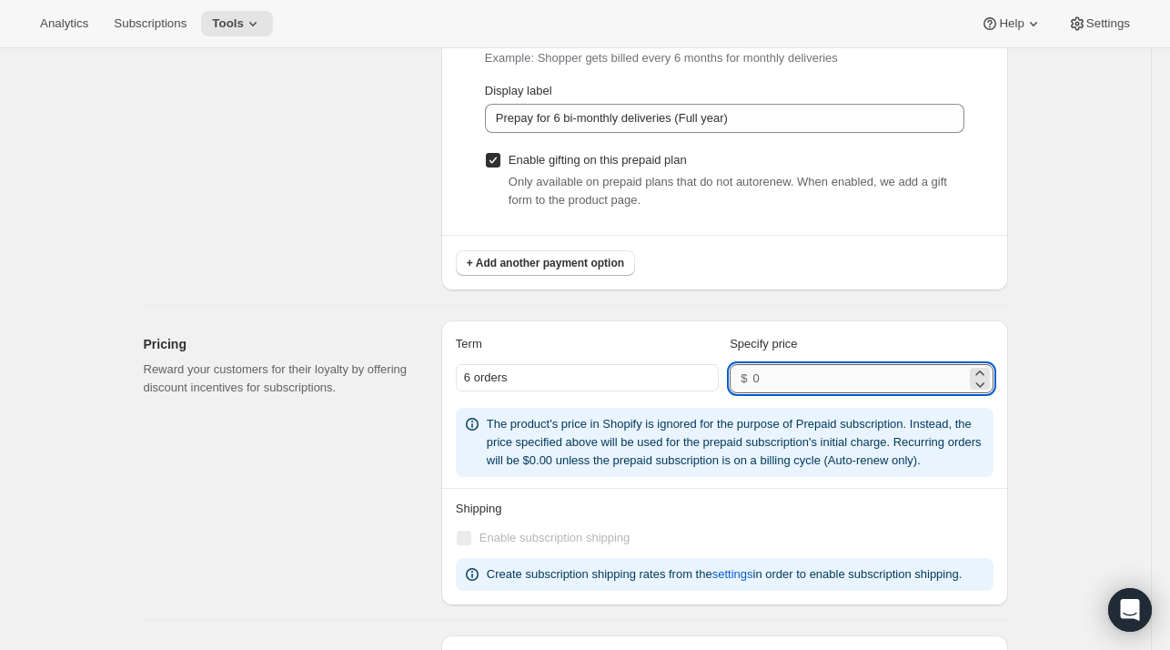
drag, startPoint x: 789, startPoint y: 375, endPoint x: 805, endPoint y: 374, distance: 16.4
click at [805, 374] on input "number" at bounding box center [859, 378] width 213 height 29
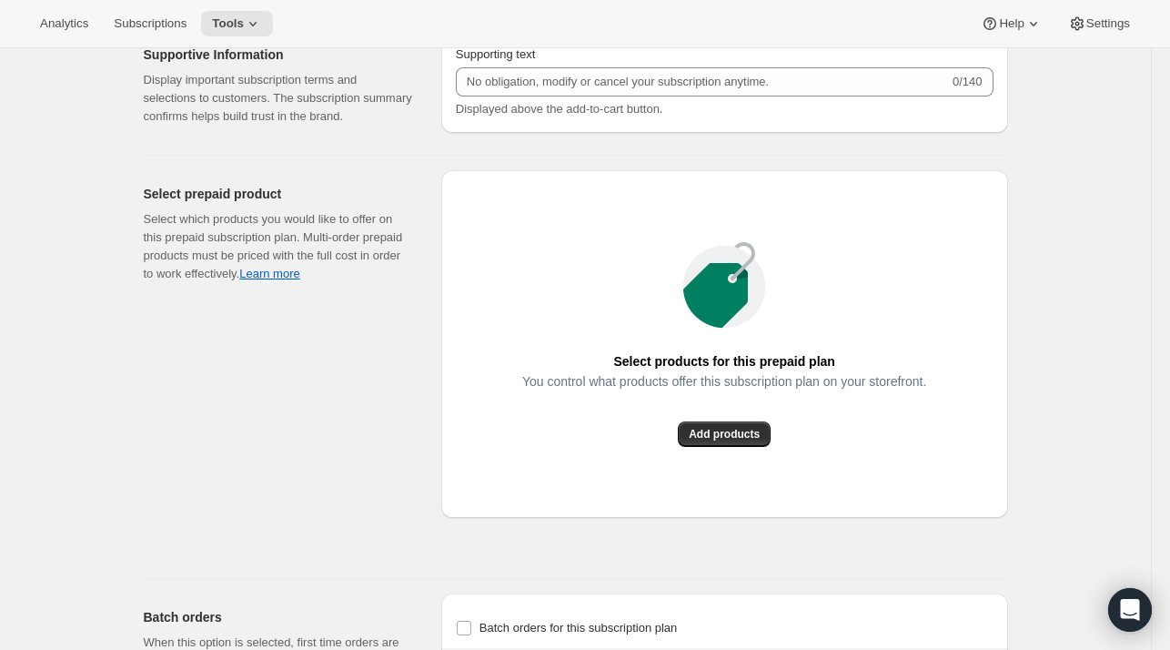
scroll to position [1873, 0]
type input "1170"
click at [740, 430] on span "Add products" at bounding box center [724, 435] width 71 height 15
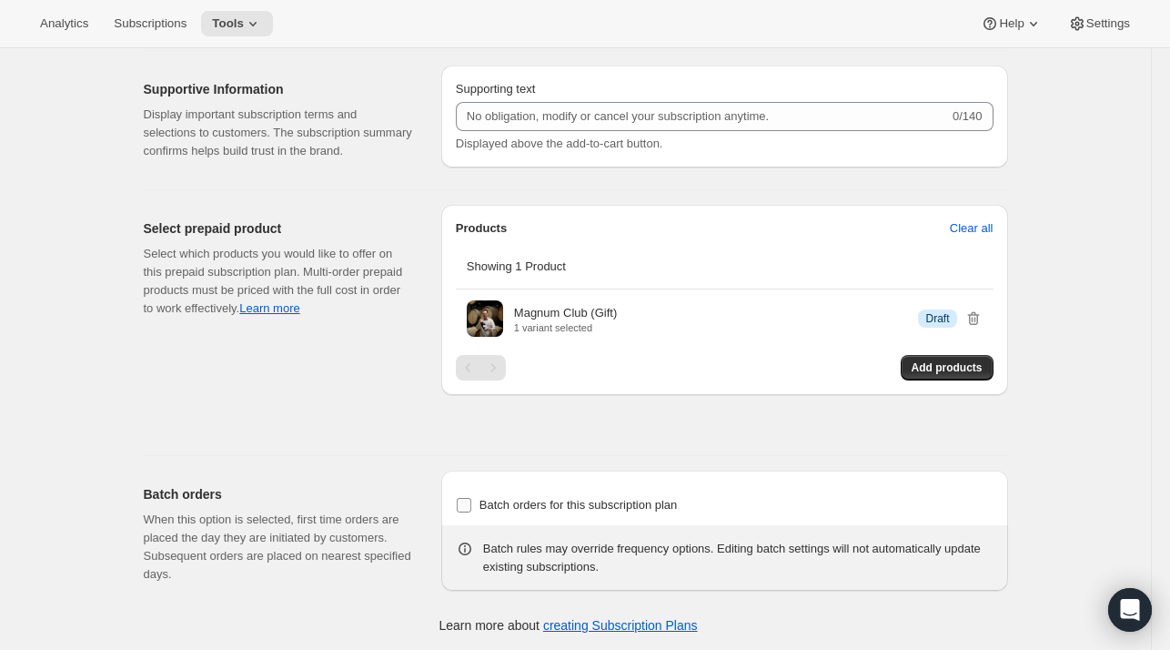
click at [571, 507] on span "Batch orders for this subscription plan" at bounding box center [579, 505] width 198 height 14
click at [471, 507] on input "Batch orders for this subscription plan" at bounding box center [464, 505] width 15 height 15
checkbox input "true"
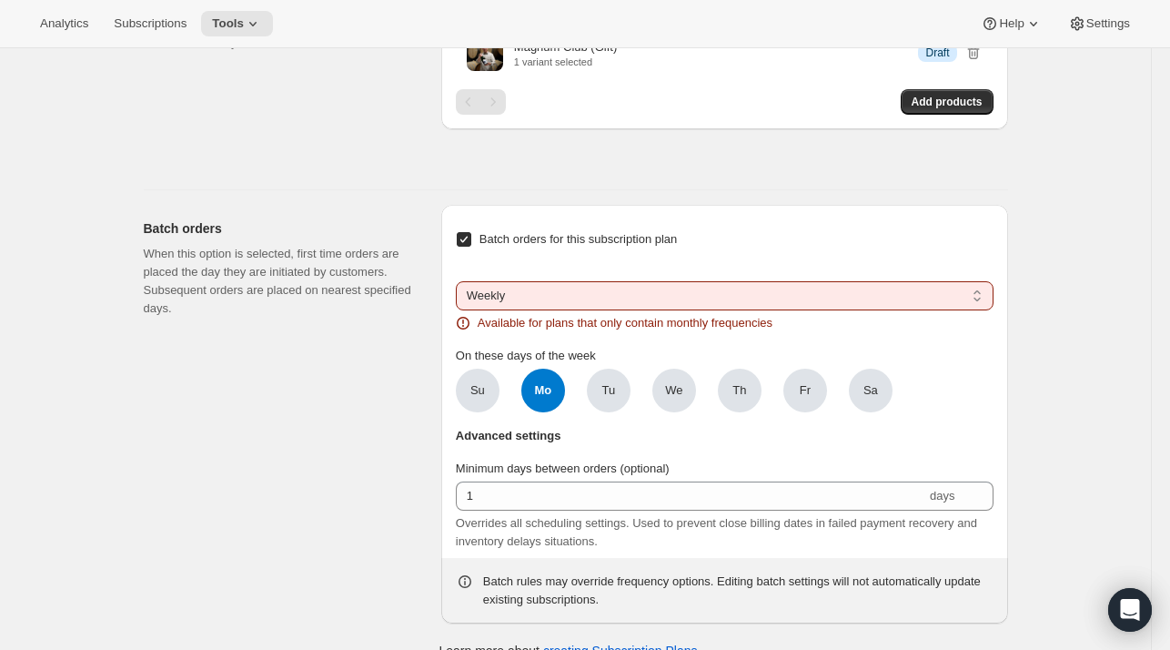
scroll to position [2130, 0]
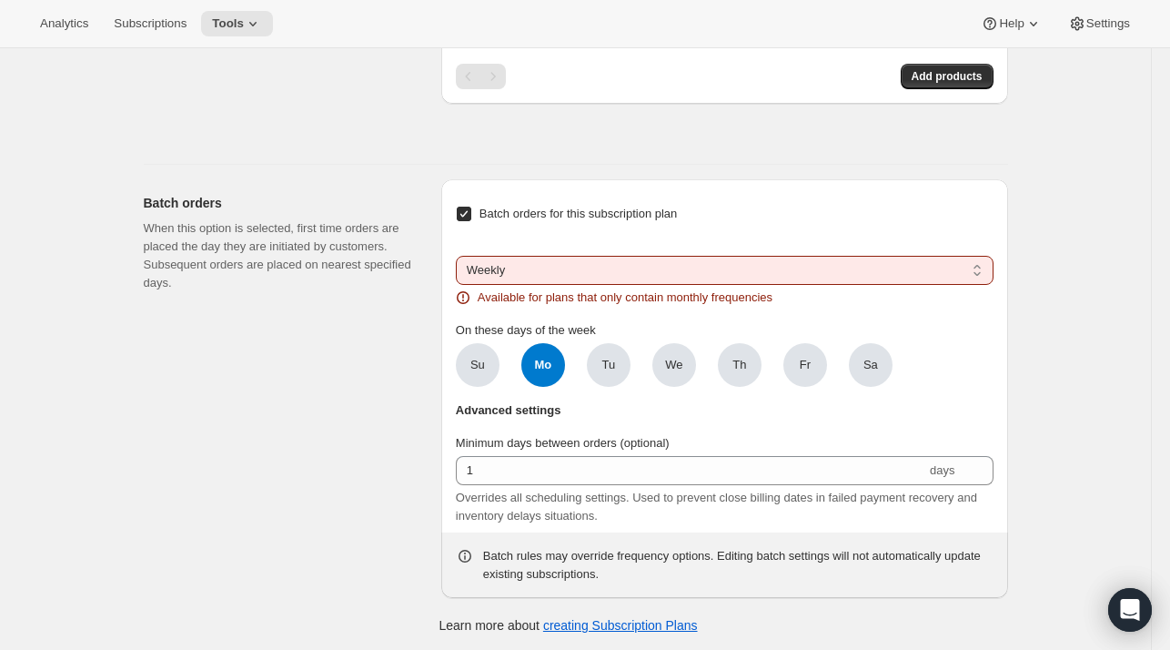
click at [466, 258] on select "Weekly Monthly Yearly" at bounding box center [725, 270] width 538 height 29
select select "YEARDAY"
click at [460, 256] on select "Weekly Monthly Yearly" at bounding box center [725, 270] width 538 height 29
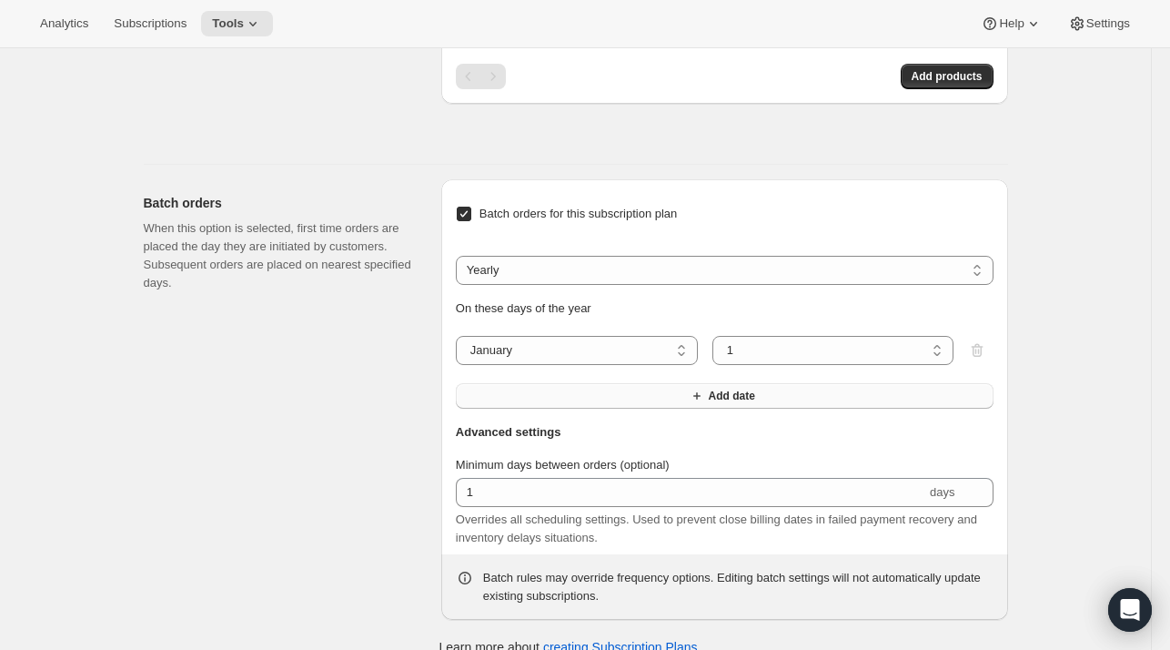
click at [590, 387] on button "Add date" at bounding box center [725, 395] width 538 height 25
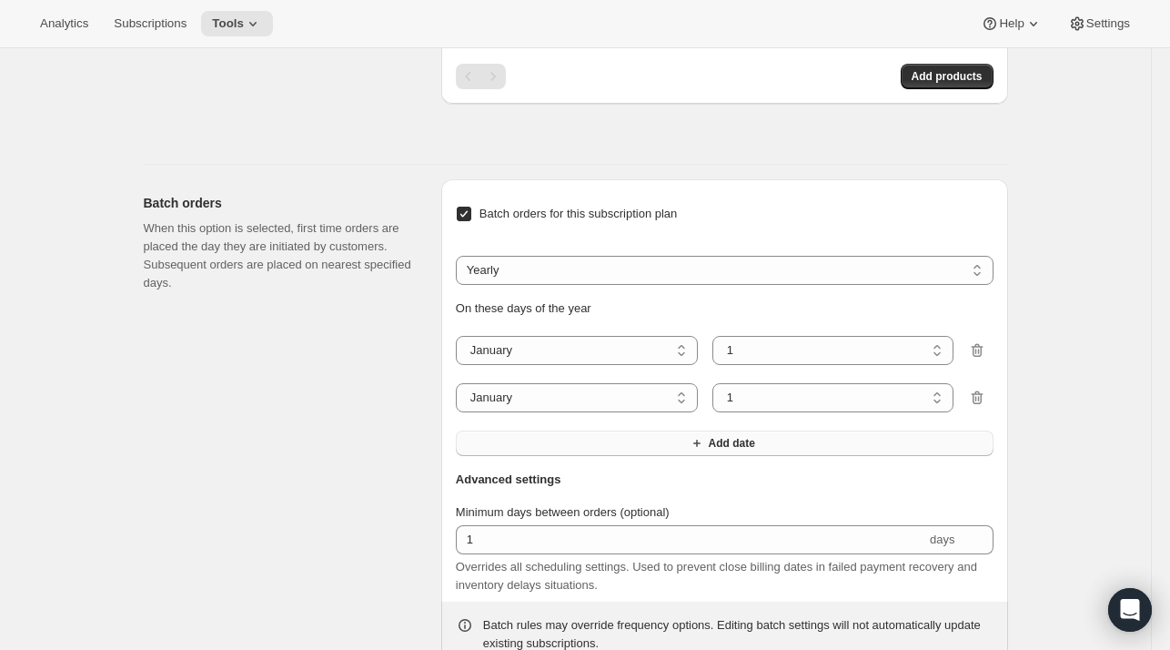
click at [588, 438] on button "Add date" at bounding box center [725, 442] width 538 height 25
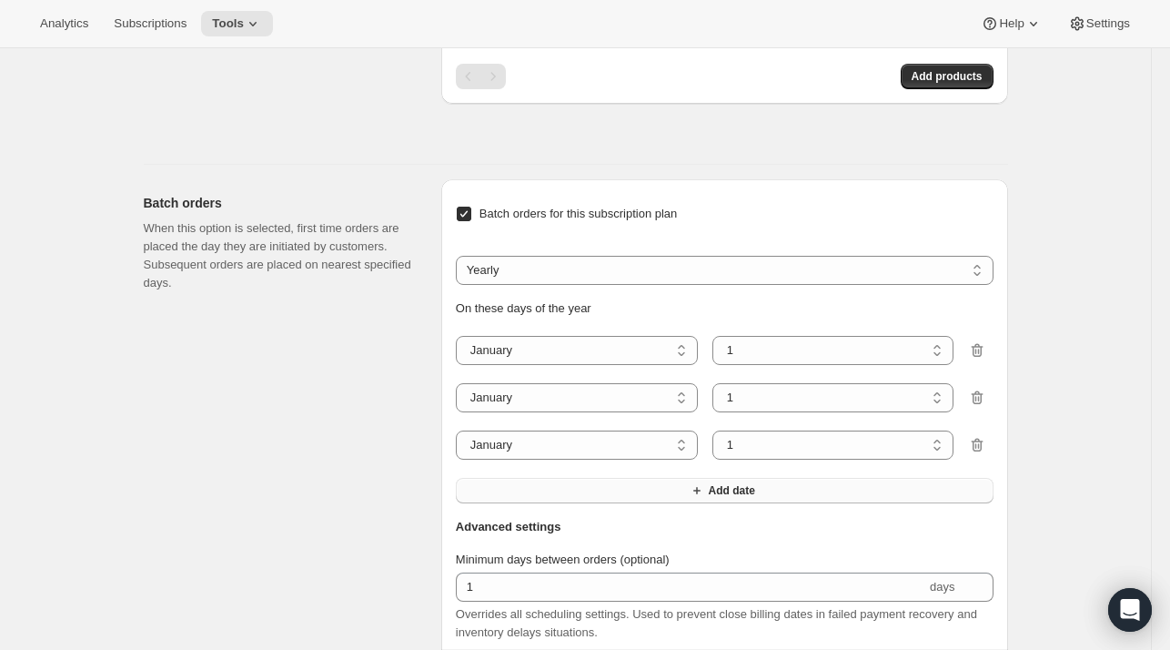
click at [588, 490] on button "Add date" at bounding box center [725, 490] width 538 height 25
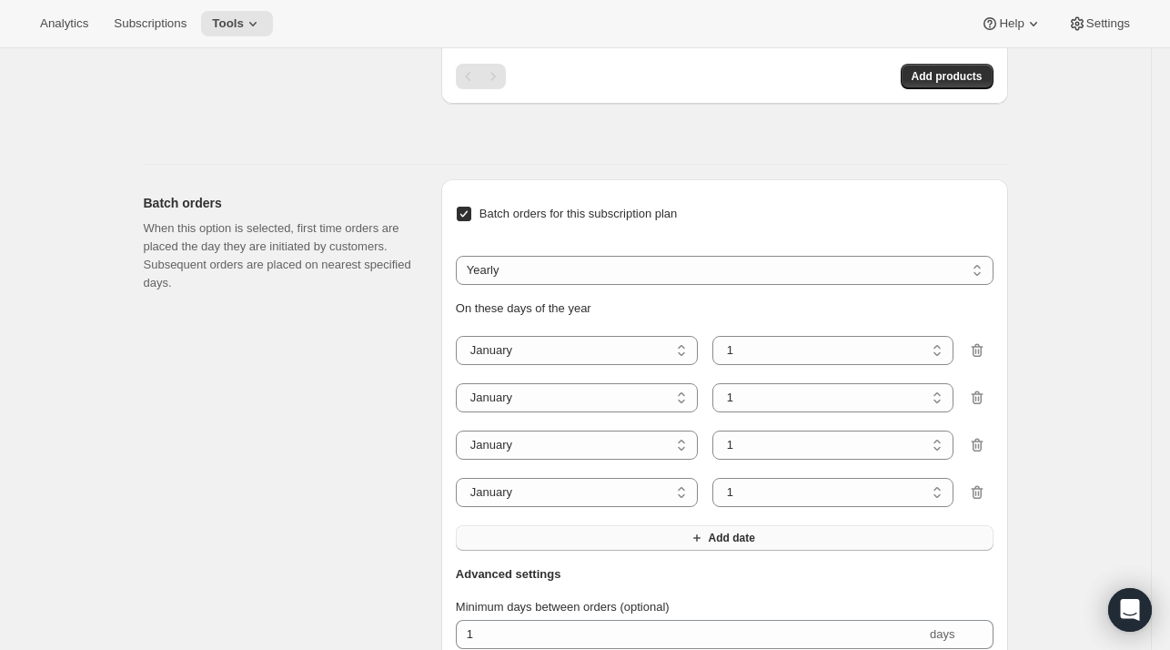
click at [584, 541] on button "Add date" at bounding box center [725, 537] width 538 height 25
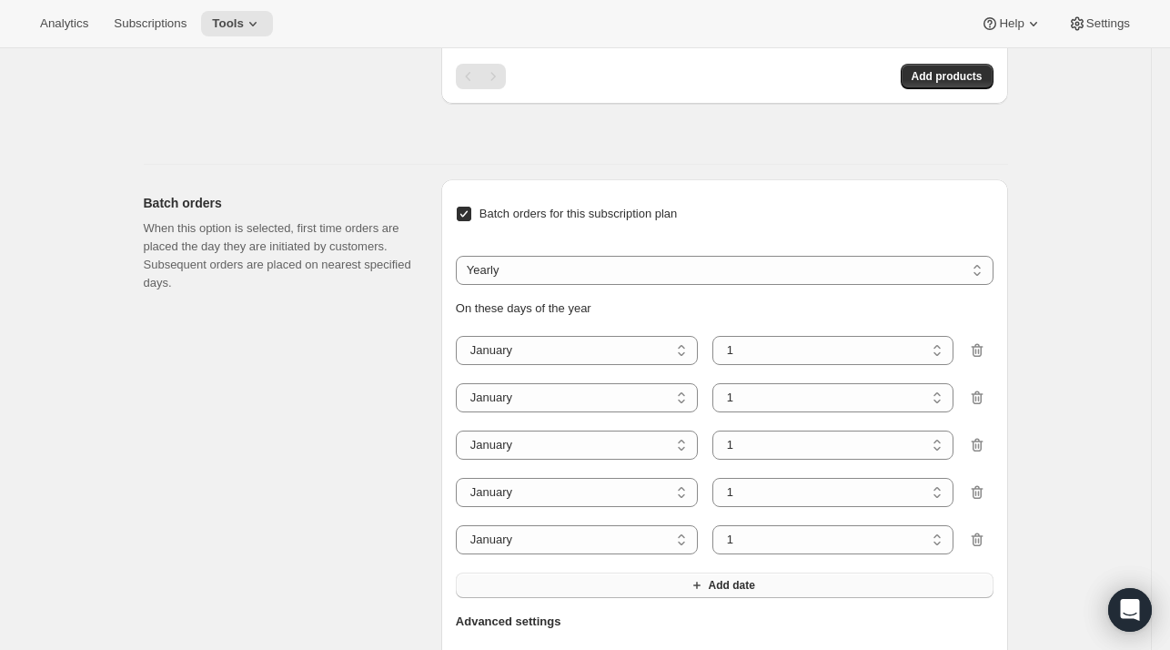
click at [577, 592] on button "Add date" at bounding box center [725, 584] width 538 height 25
click at [532, 347] on select "January February March April May June July August September October November De…" at bounding box center [577, 350] width 242 height 29
select select "11"
click at [460, 336] on select "January February March April May June July August September October November De…" at bounding box center [577, 350] width 242 height 29
click at [776, 329] on div "On these days of the year January February March April May June July August Sep…" at bounding box center [725, 472] width 538 height 346
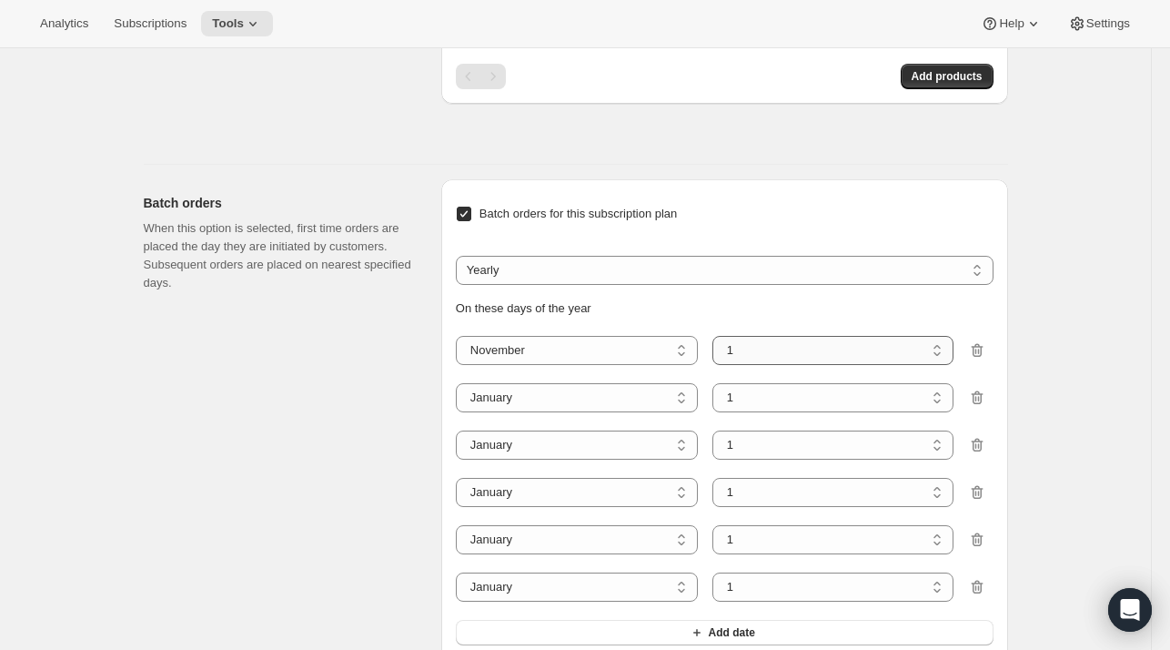
click at [768, 350] on select "1 2 3 4 5 6 7 8 9 10 11 12 13 14 15 16 17 18 19 20 21 22 23 24 25 26 27 28 29 30" at bounding box center [834, 350] width 242 height 29
select select "6"
click at [716, 336] on select "1 2 3 4 5 6 7 8 9 10 11 12 13 14 15 16 17 18 19 20 21 22 23 24 25 26 27 28 29 30" at bounding box center [834, 350] width 242 height 29
click at [781, 399] on select "1 2 3 4 5 6 7 8 9 10 11 12 13 14 15 16 17 18 19 20 21 22 23 24 25 26 27 28 29 3…" at bounding box center [834, 397] width 242 height 29
select select "6"
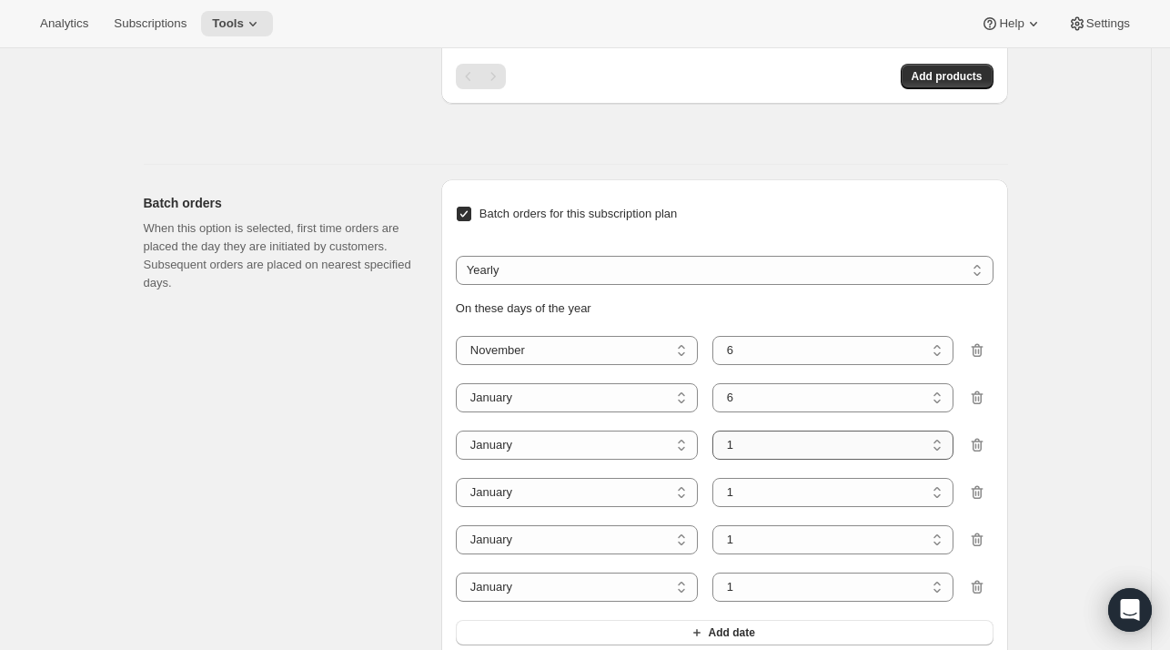
click at [759, 448] on select "1 2 3 4 5 6 7 8 9 10 11 12 13 14 15 16 17 18 19 20 21 22 23 24 25 26 27 28 29 3…" at bounding box center [834, 444] width 242 height 29
select select "6"
click at [743, 490] on select "1 2 3 4 5 6 7 8 9 10 11 12 13 14 15 16 17 18 19 20 21 22 23 24 25 26 27 28 29 3…" at bounding box center [834, 492] width 242 height 29
click at [741, 490] on select "1 2 3 4 5 6 7 8 9 10 11 12 13 14 15 16 17 18 19 20 21 22 23 24 25 26 27 28 29 3…" at bounding box center [834, 492] width 242 height 29
select select "6"
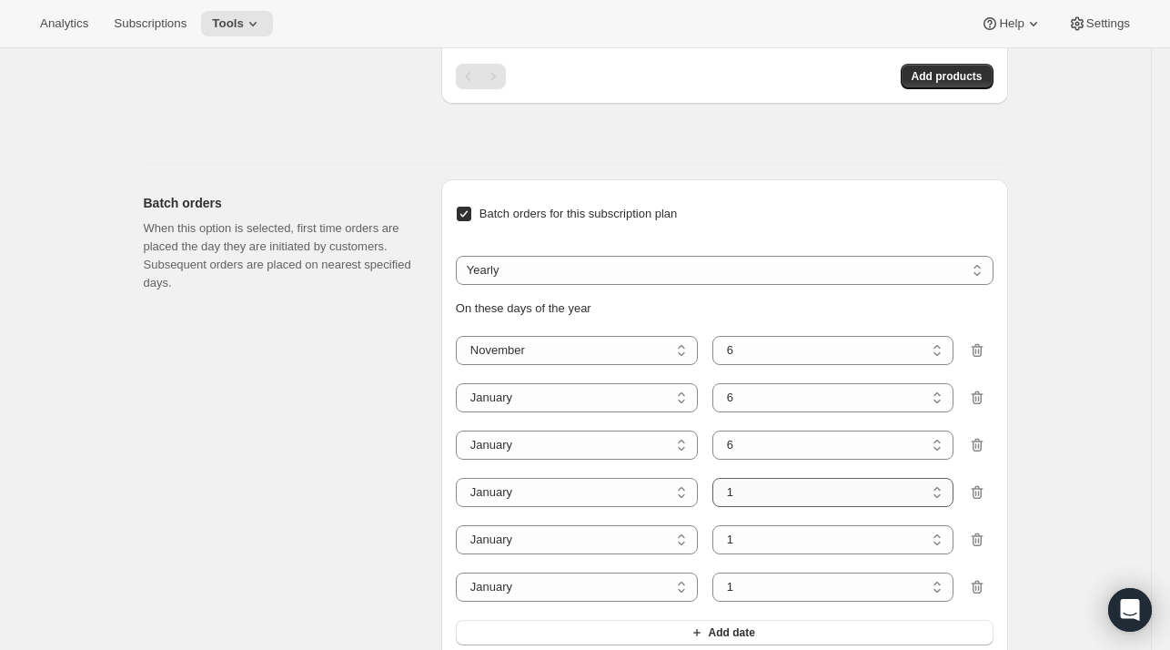
click at [716, 478] on select "1 2 3 4 5 6 7 8 9 10 11 12 13 14 15 16 17 18 19 20 21 22 23 24 25 26 27 28 29 3…" at bounding box center [834, 492] width 242 height 29
click at [745, 540] on select "1 2 3 4 5 6 7 8 9 10 11 12 13 14 15 16 17 18 19 20 21 22 23 24 25 26 27 28 29 3…" at bounding box center [834, 539] width 242 height 29
select select "6"
click at [716, 525] on select "1 2 3 4 5 6 7 8 9 10 11 12 13 14 15 16 17 18 19 20 21 22 23 24 25 26 27 28 29 3…" at bounding box center [834, 539] width 242 height 29
click at [743, 594] on select "1 2 3 4 5 6 7 8 9 10 11 12 13 14 15 16 17 18 19 20 21 22 23 24 25 26 27 28 29 3…" at bounding box center [834, 586] width 242 height 29
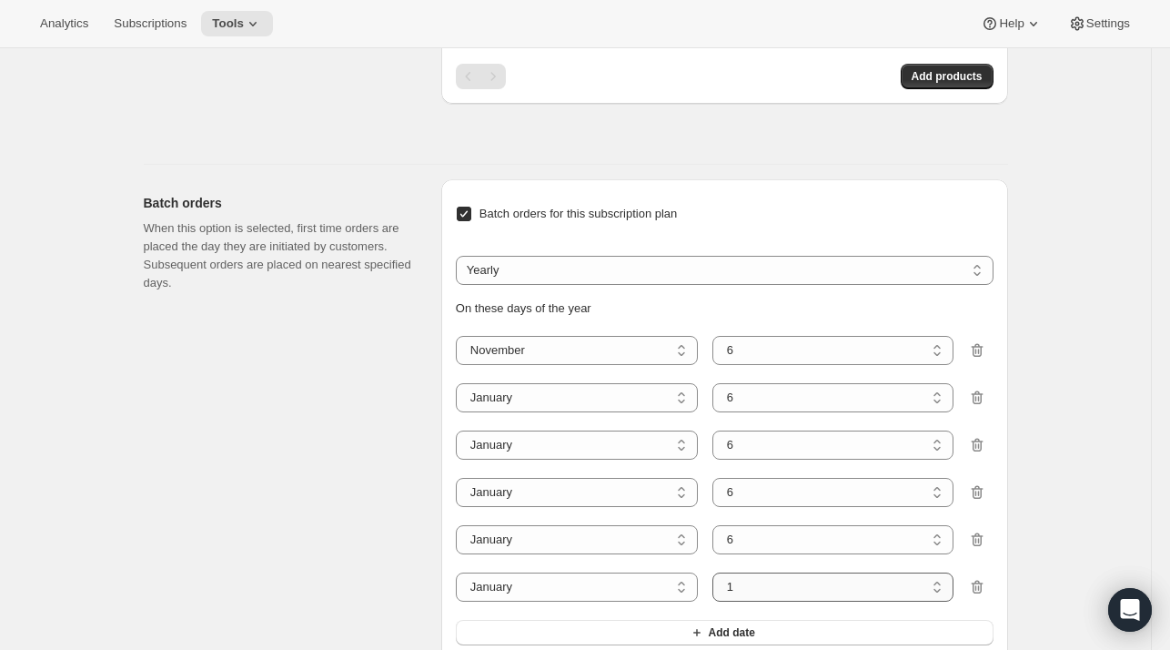
select select "6"
click at [716, 572] on select "1 2 3 4 5 6 7 8 9 10 11 12 13 14 15 16 17 18 19 20 21 22 23 24 25 26 27 28 29 3…" at bounding box center [834, 586] width 242 height 29
click at [557, 385] on select "January February March April May June July August September October November De…" at bounding box center [577, 397] width 242 height 29
click at [517, 450] on select "January February March April May June July August September October November De…" at bounding box center [577, 444] width 242 height 29
select select "3"
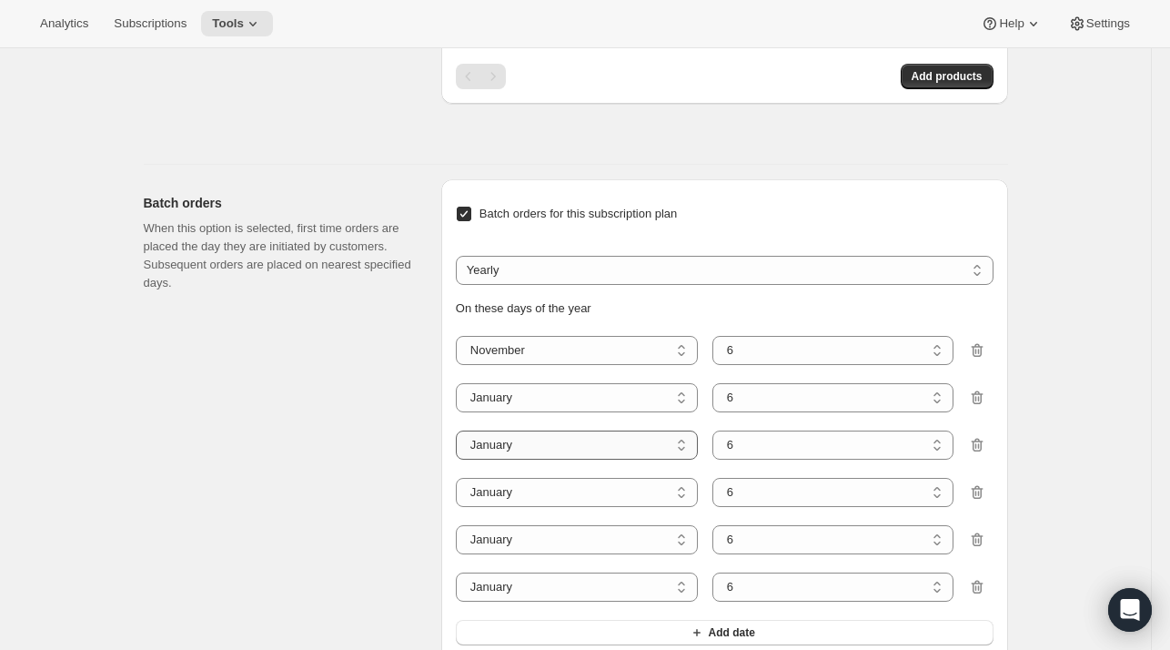
click at [460, 430] on select "January February March April May June July August September October November De…" at bounding box center [577, 444] width 242 height 29
click at [491, 489] on select "January February March April May June July August September October November De…" at bounding box center [577, 492] width 242 height 29
select select "5"
click at [460, 478] on select "January February March April May June July August September October November De…" at bounding box center [577, 492] width 242 height 29
click at [499, 529] on select "January February March April May June July August September October November De…" at bounding box center [577, 539] width 242 height 29
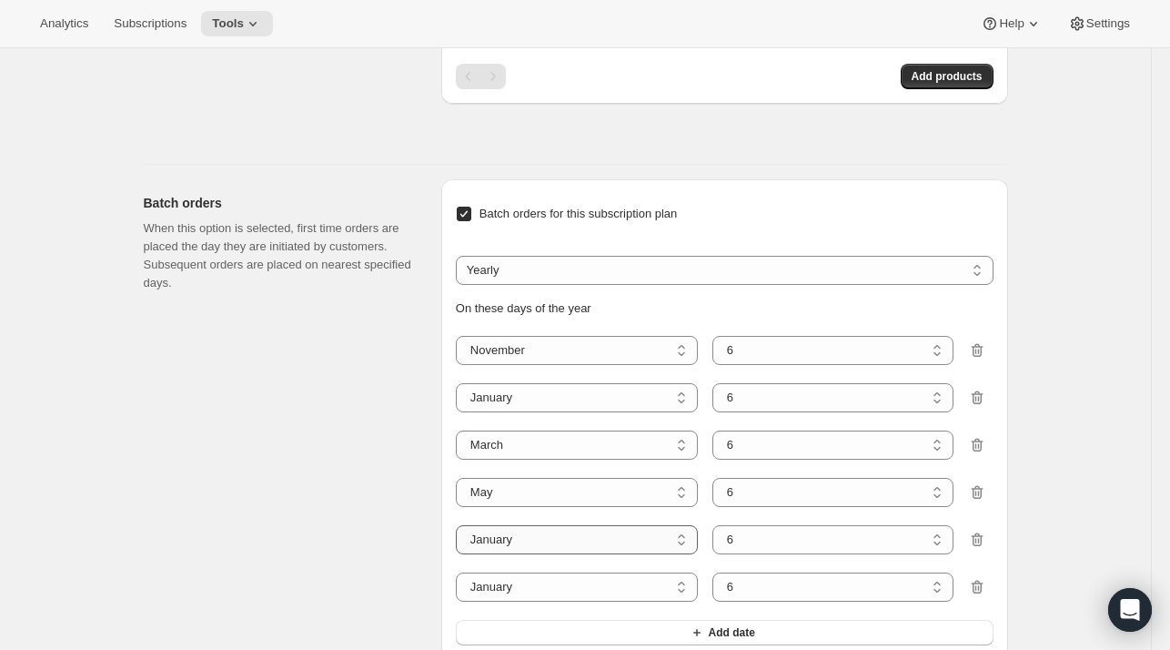
select select "7"
click at [460, 525] on select "January February March April May June July August September October November De…" at bounding box center [577, 539] width 242 height 29
click at [480, 579] on select "January February March April May June July August September October November De…" at bounding box center [577, 586] width 242 height 29
select select "9"
click at [460, 572] on select "January February March April May June July August September October November De…" at bounding box center [577, 586] width 242 height 29
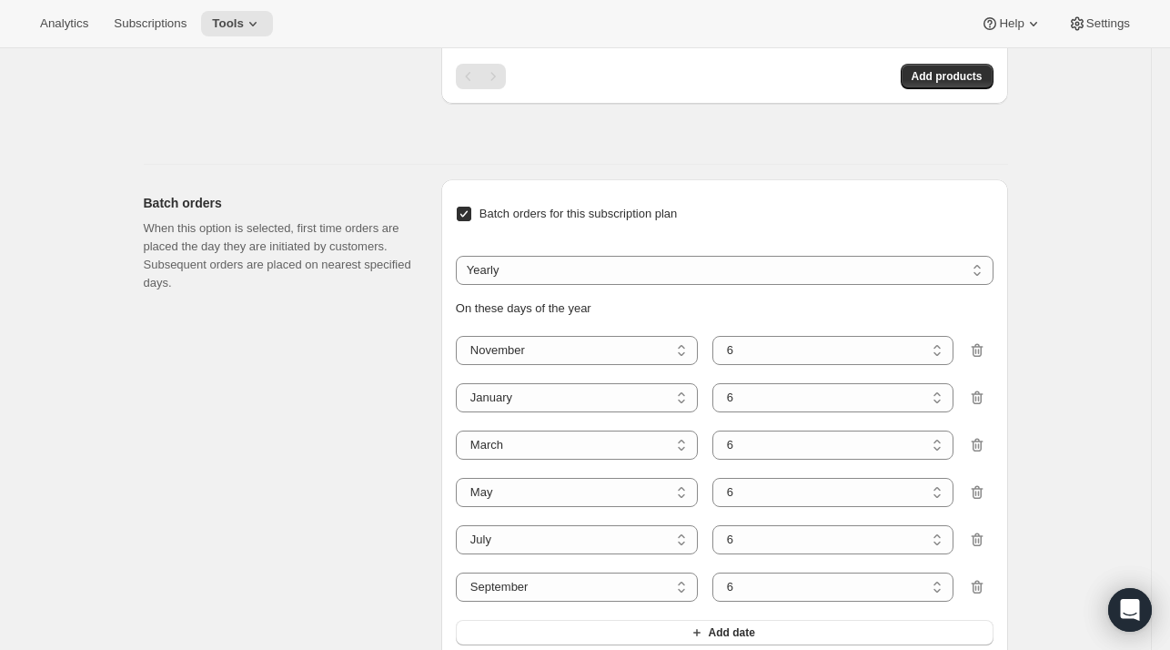
click at [399, 474] on div "Batch orders When this option is selected, first time orders are placed the day…" at bounding box center [285, 517] width 283 height 677
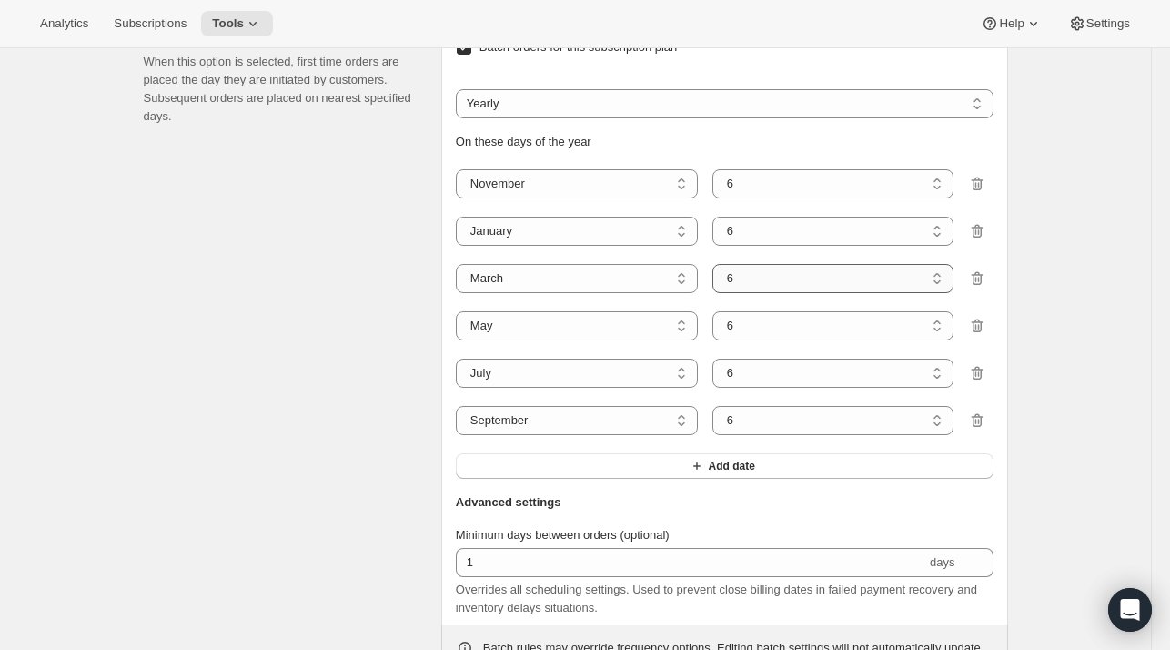
scroll to position [2389, 0]
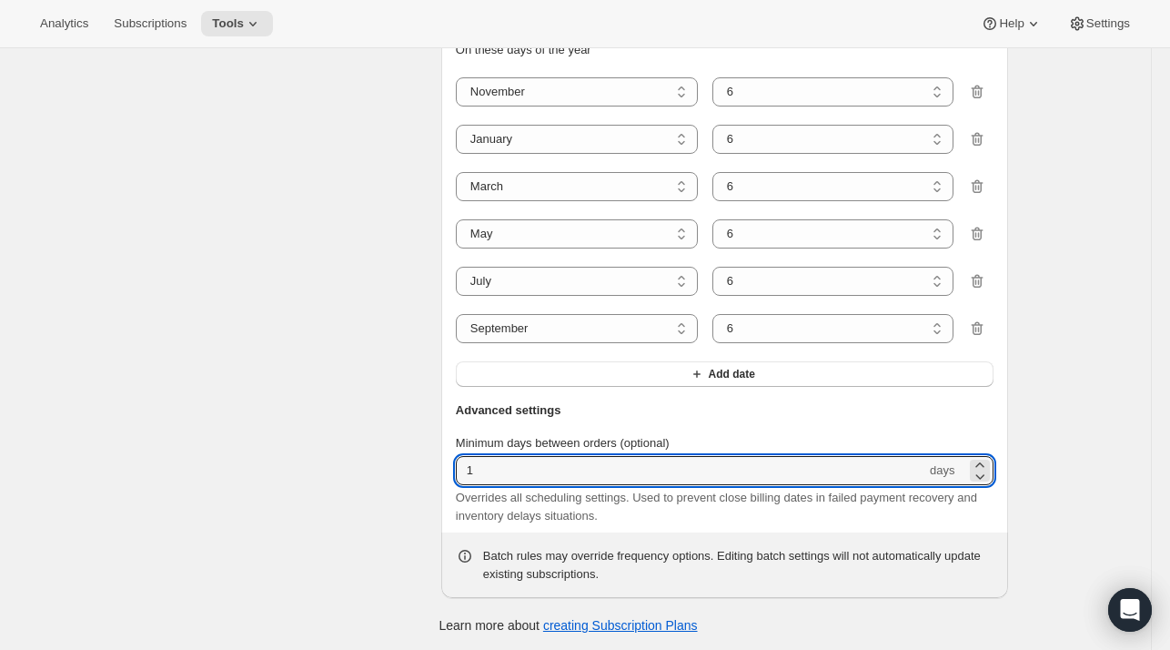
drag, startPoint x: 514, startPoint y: 467, endPoint x: 432, endPoint y: 456, distance: 82.6
click at [432, 456] on div "Batch orders When this option is selected, first time orders are placed the day…" at bounding box center [568, 252] width 879 height 692
type input "60"
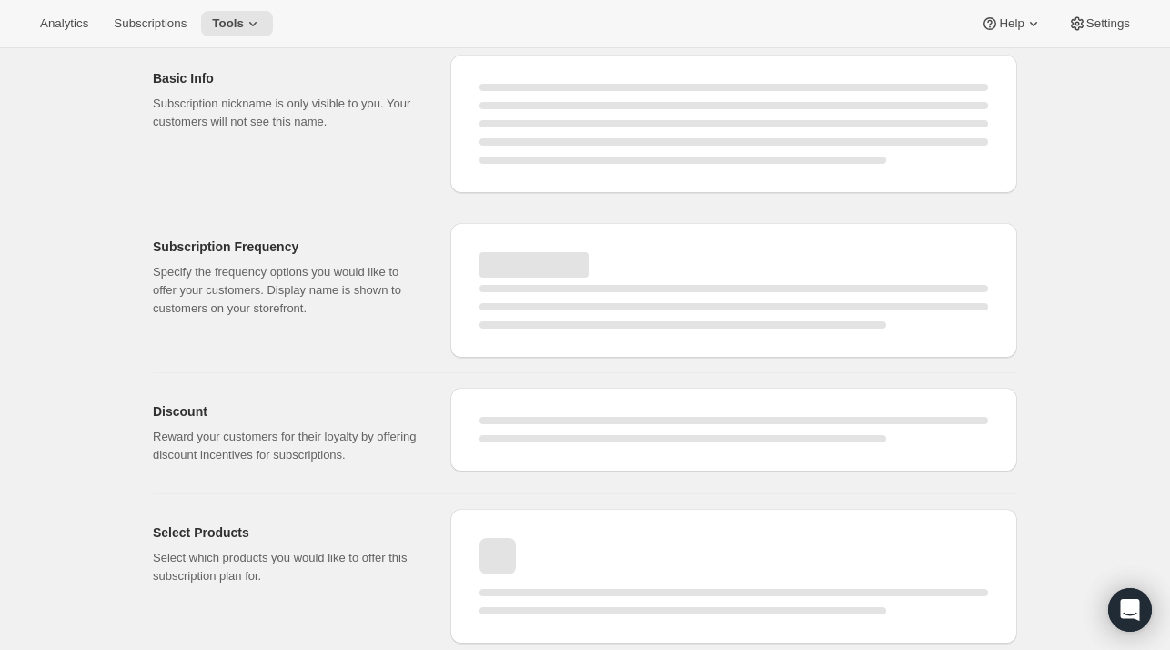
select select "WEEK"
select select "MONTH"
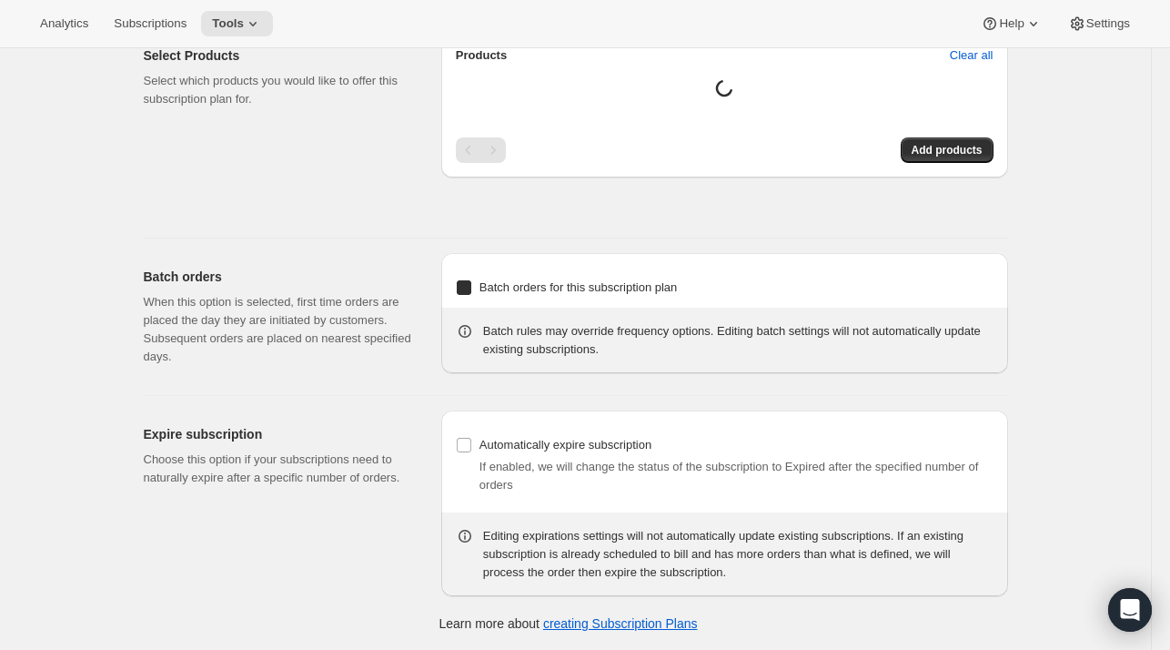
type input "Magnum Club (Gift) (3 bottles)"
checkbox input "true"
select select "MONTH"
select select "YEARDAY"
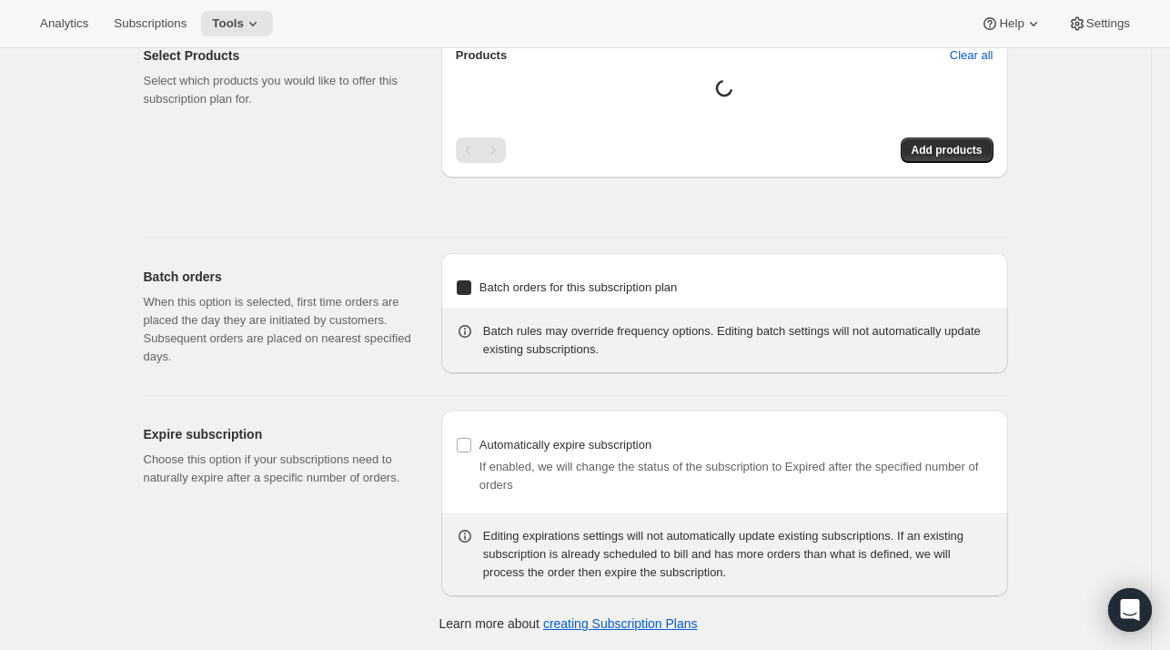
select select "11"
select select "6"
select select "3"
select select "6"
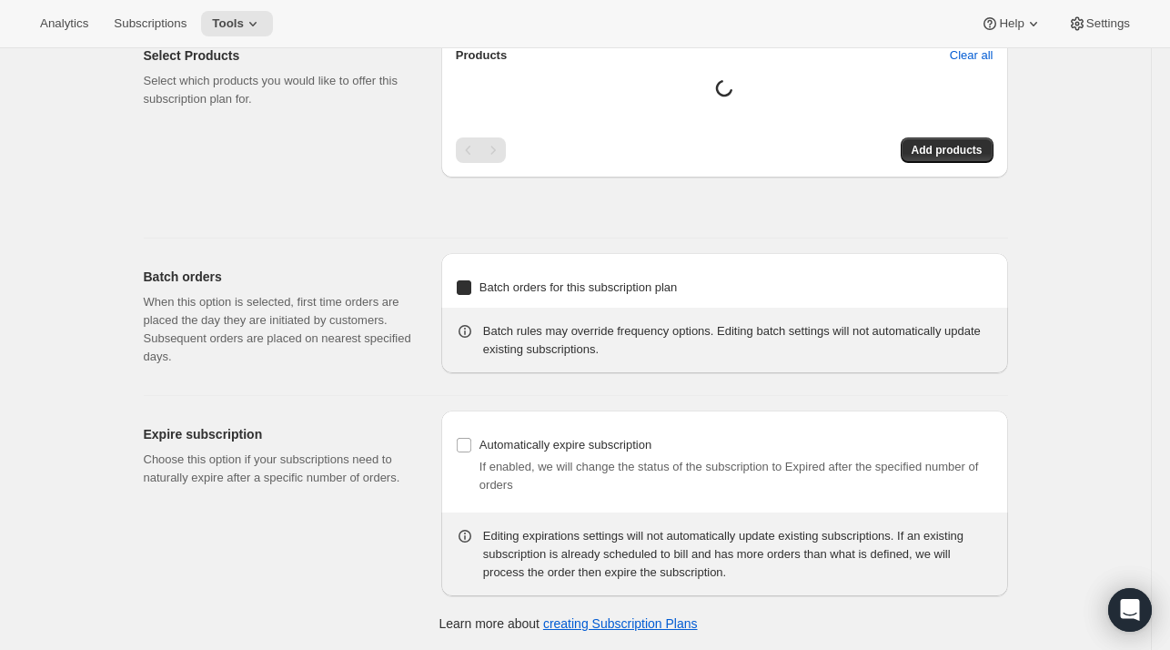
select select "5"
select select "6"
select select "7"
select select "6"
select select "9"
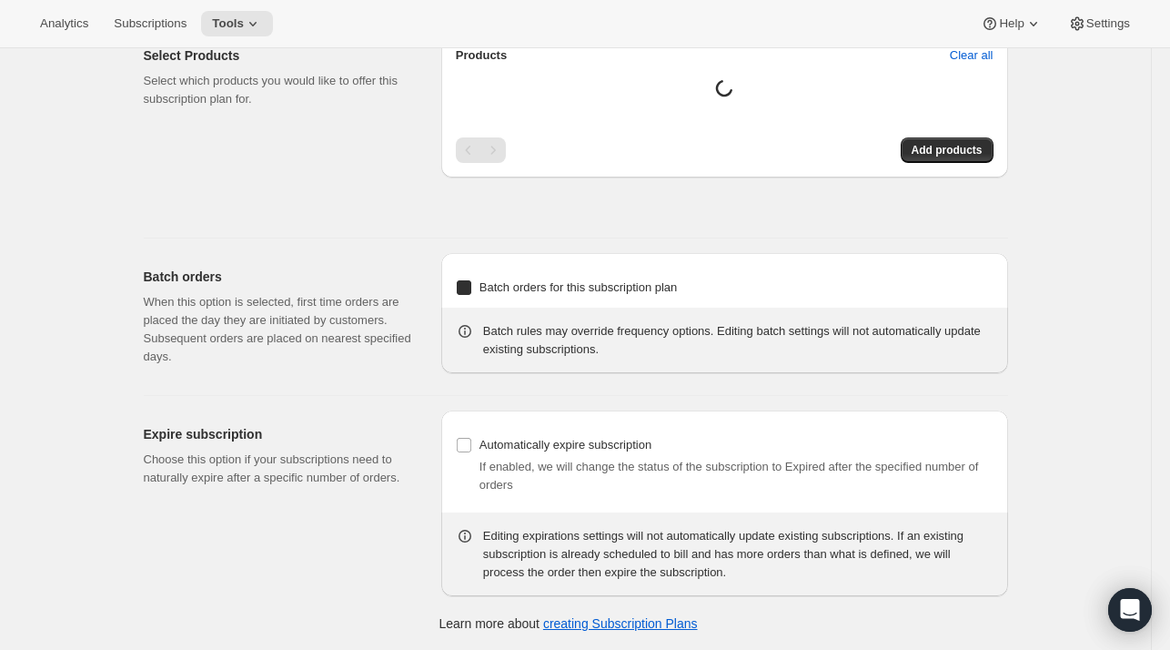
select select "6"
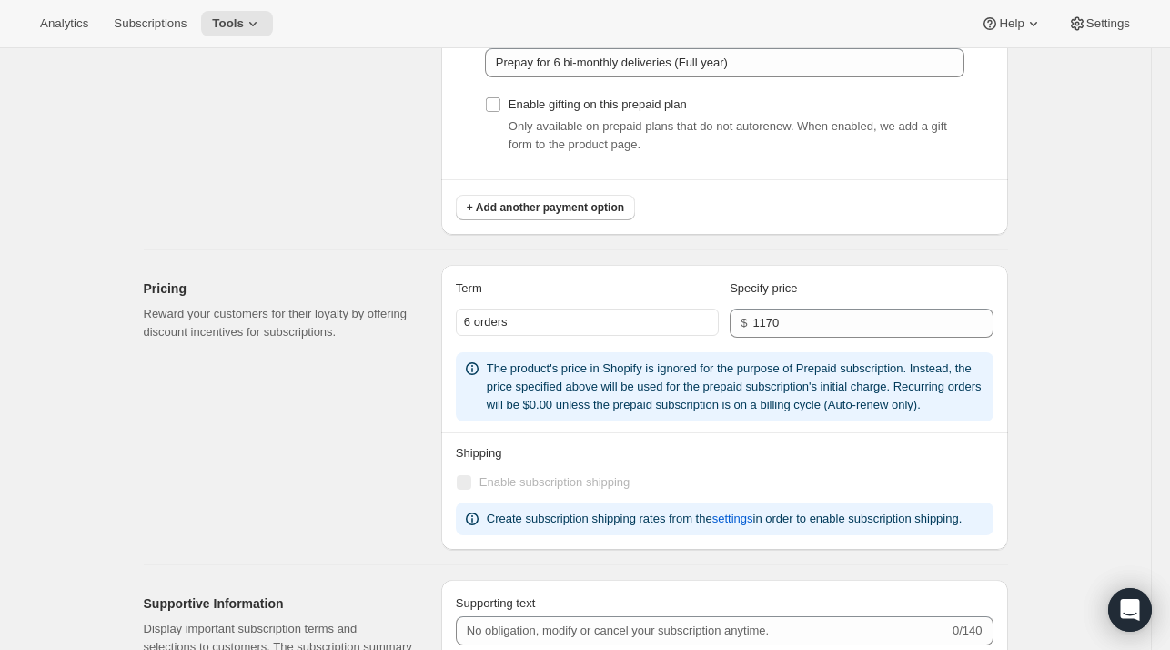
scroll to position [2197, 0]
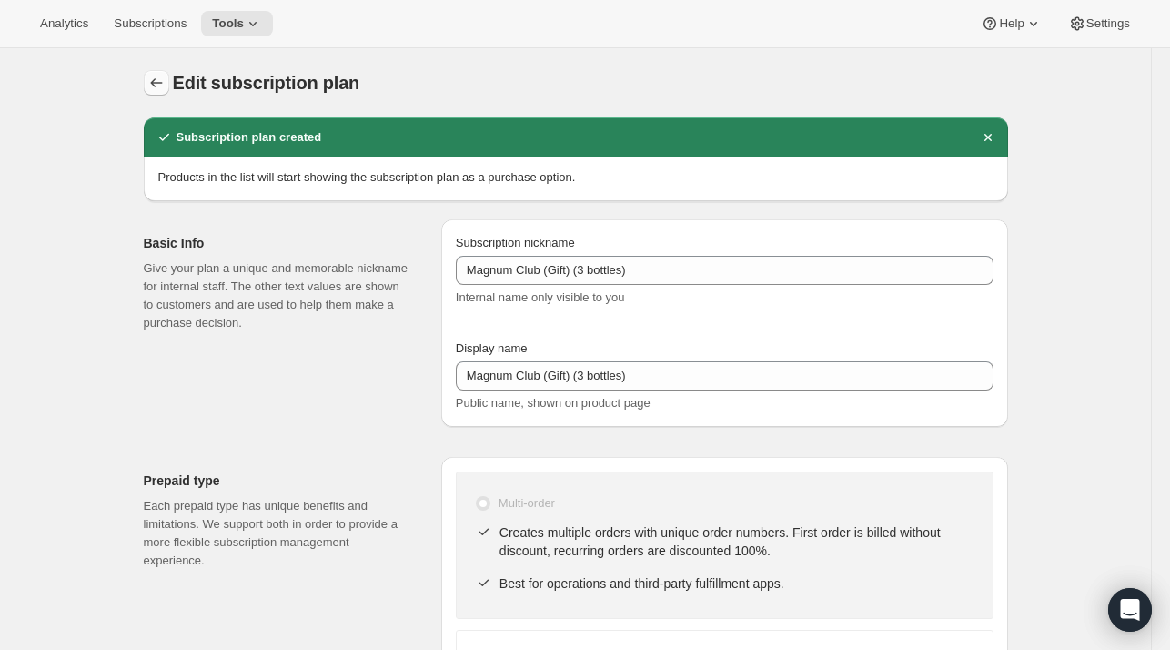
click at [157, 89] on icon "Subscription plans" at bounding box center [156, 83] width 18 height 18
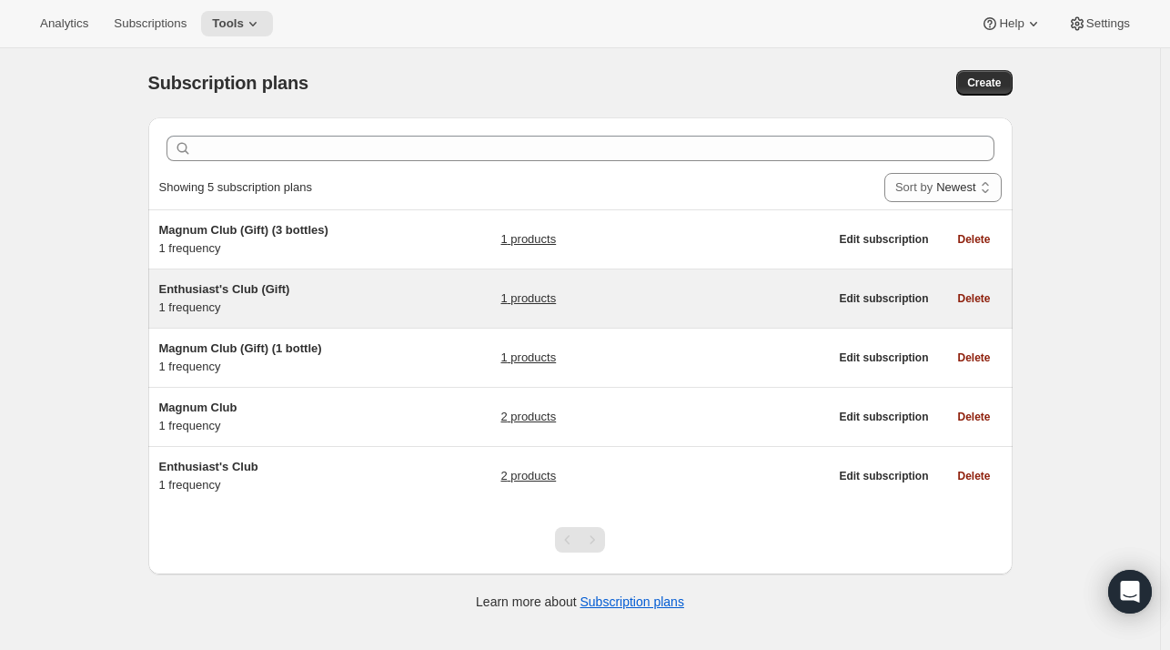
click at [221, 284] on span "Enthusiast's Club (Gift)" at bounding box center [224, 289] width 131 height 14
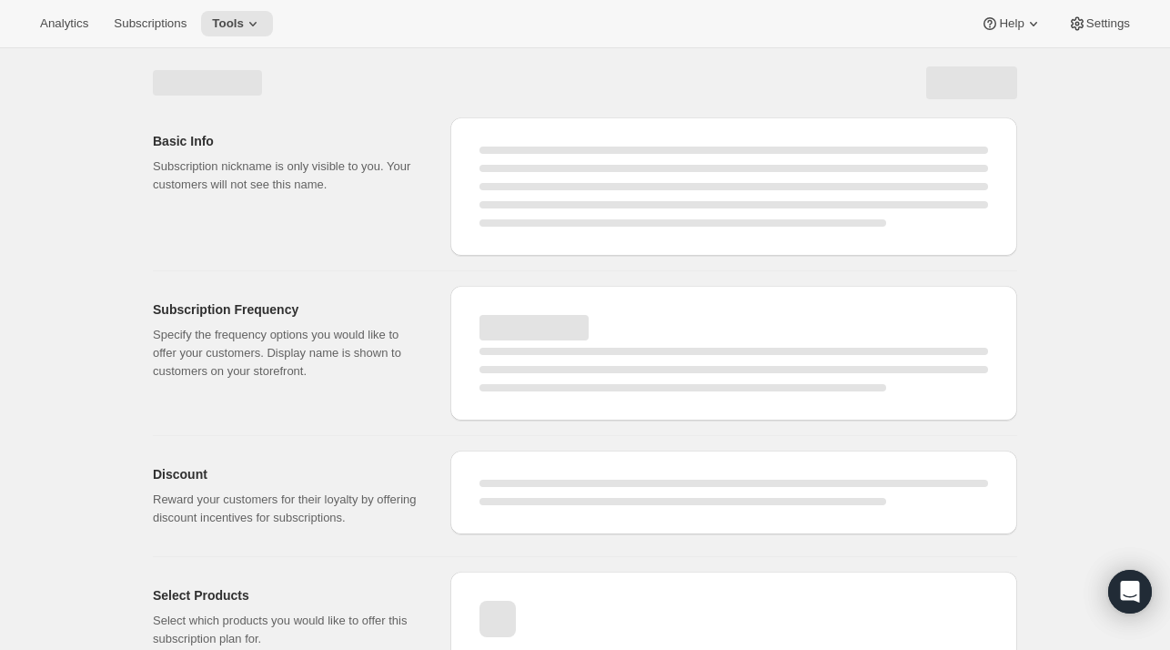
select select "WEEK"
select select "MONTH"
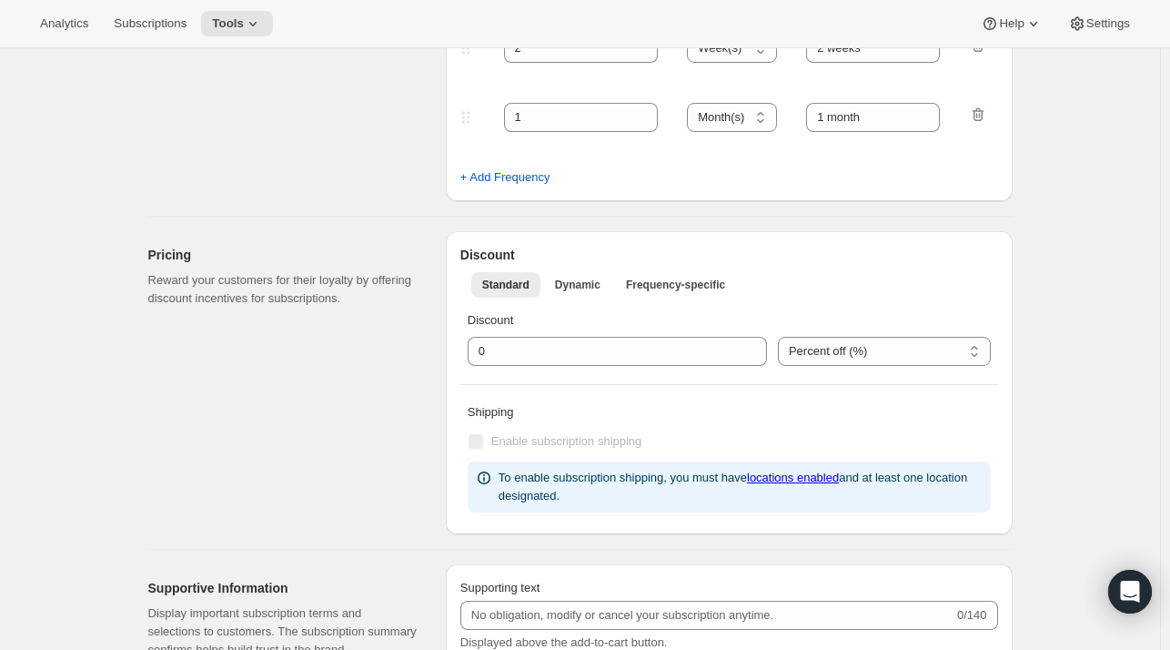
select select "MONTH"
select select "YEARDAY"
select select "10"
select select "6"
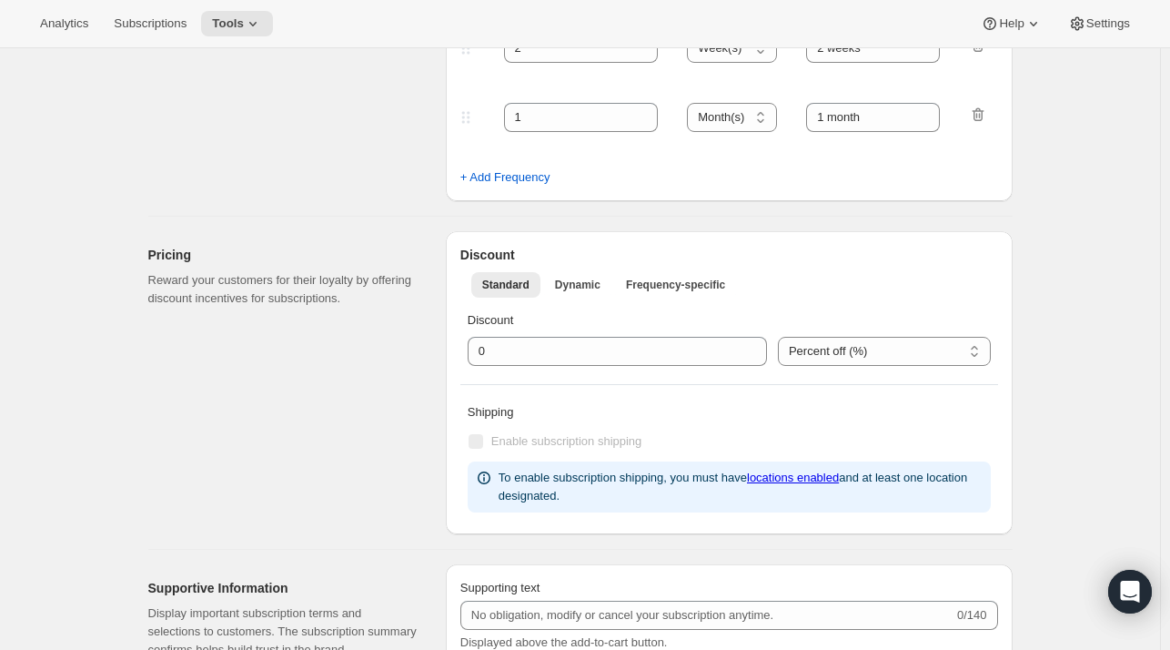
select select "4"
select select "6"
select select "7"
select select "6"
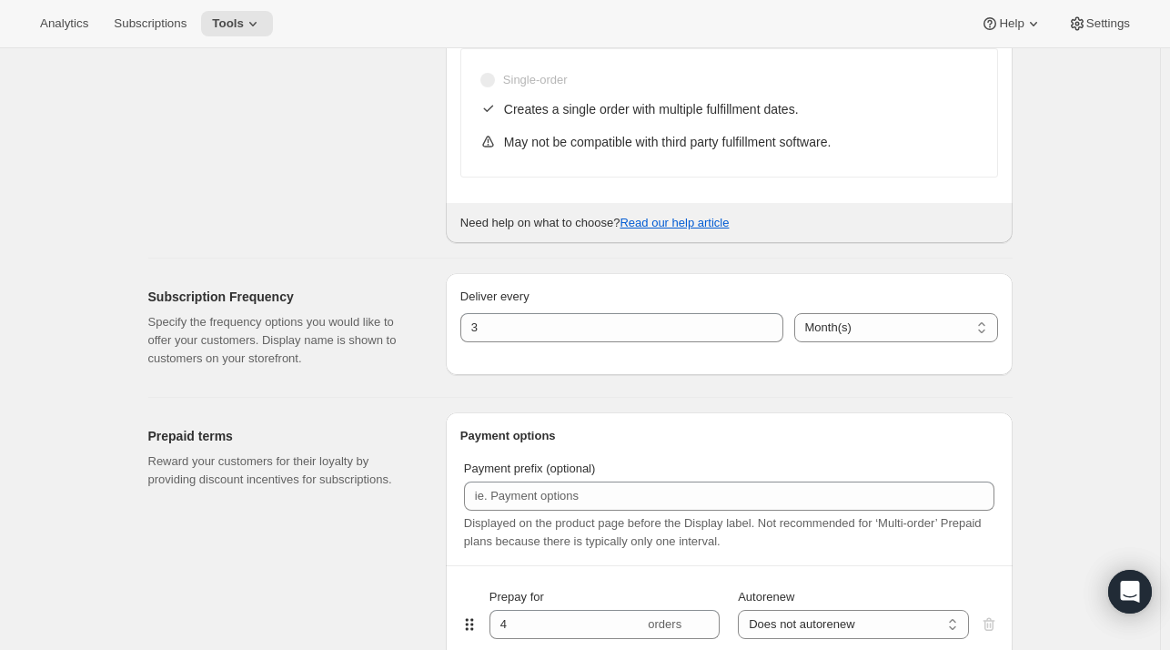
type input "Enthusiast's Club (Gift)"
checkbox input "true"
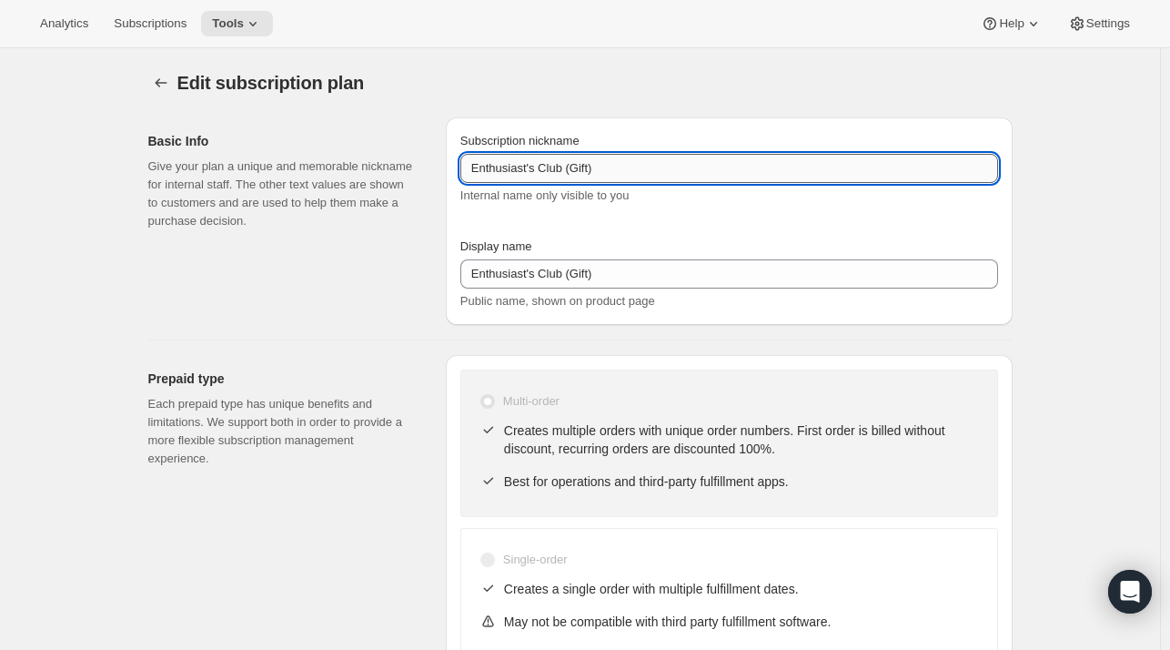
click at [603, 170] on input "Enthusiast's Club (Gift)" at bounding box center [729, 168] width 538 height 29
type input "Enthusiast's Club (Gift) (1 Bottle)"
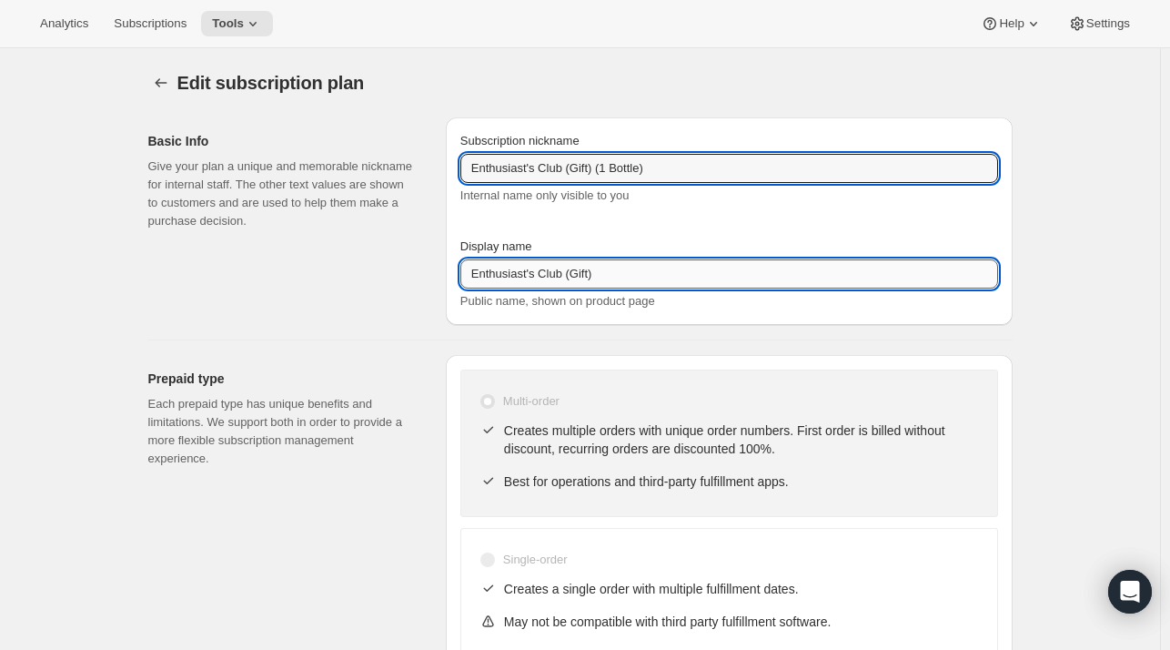
click at [614, 278] on input "Enthusiast's Club (Gift)" at bounding box center [729, 273] width 538 height 29
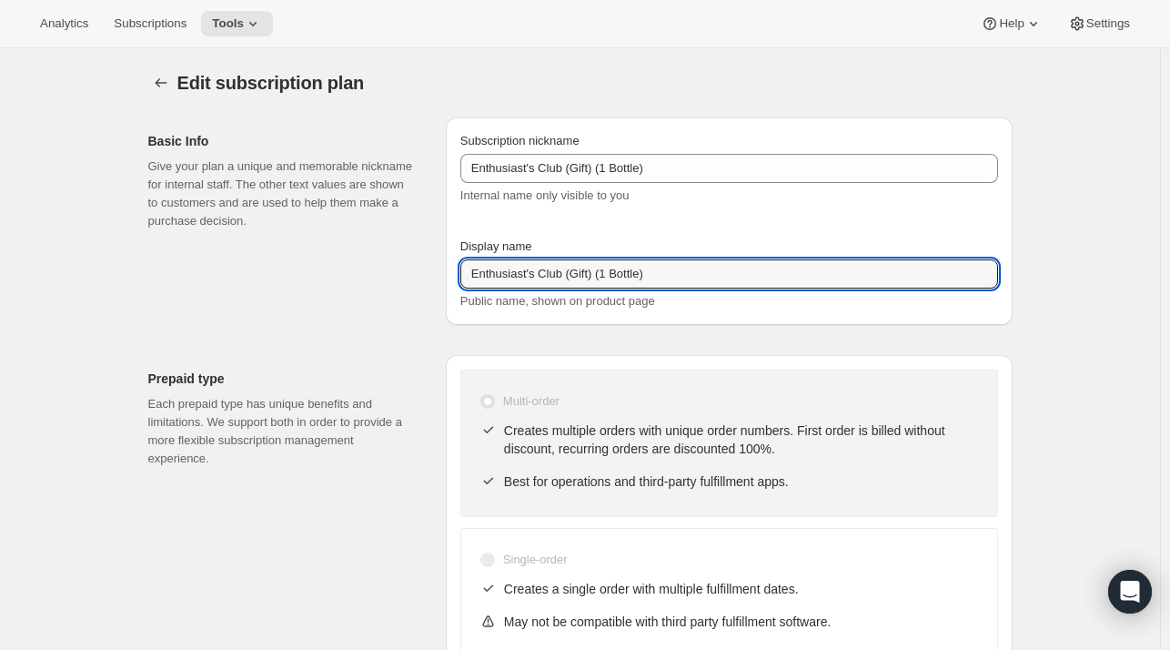
type input "Enthusiast's Club (Gift) (1 Bottle)"
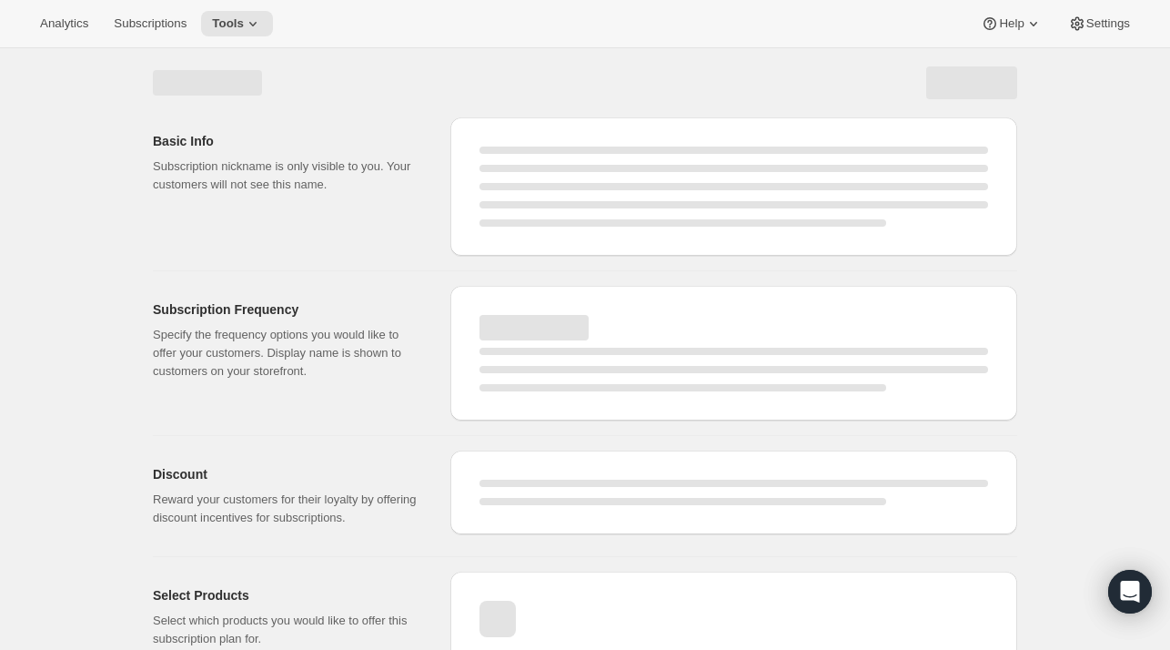
select select "MONTH"
select select "YEARDAY"
select select "10"
select select "6"
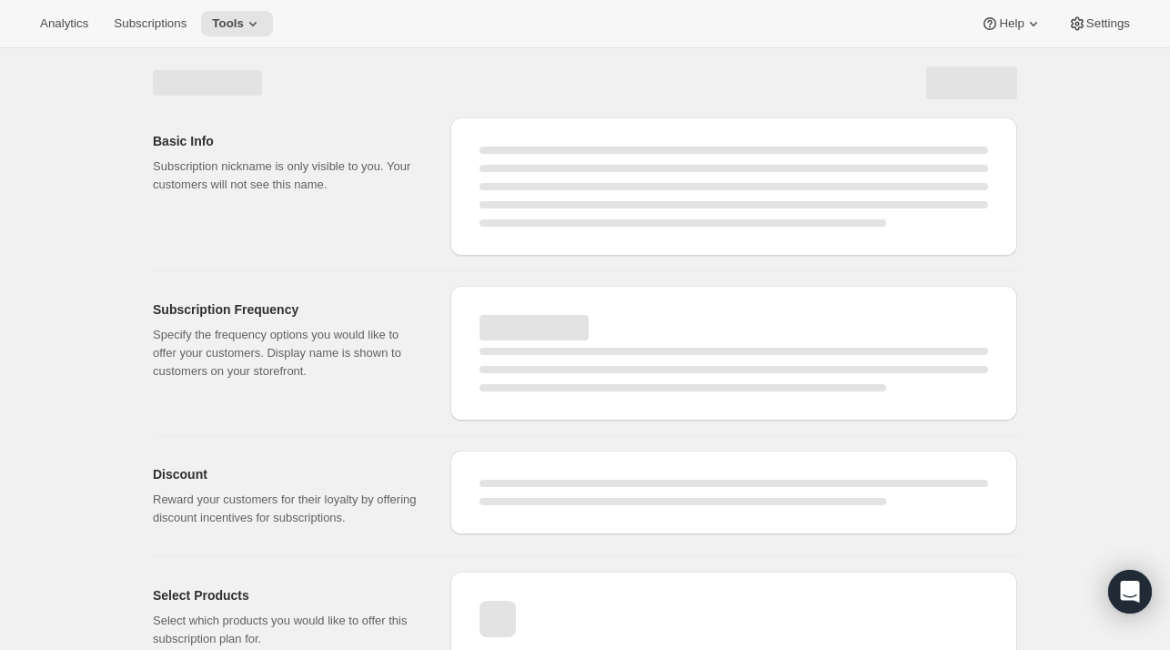
select select "4"
select select "6"
select select "7"
select select "6"
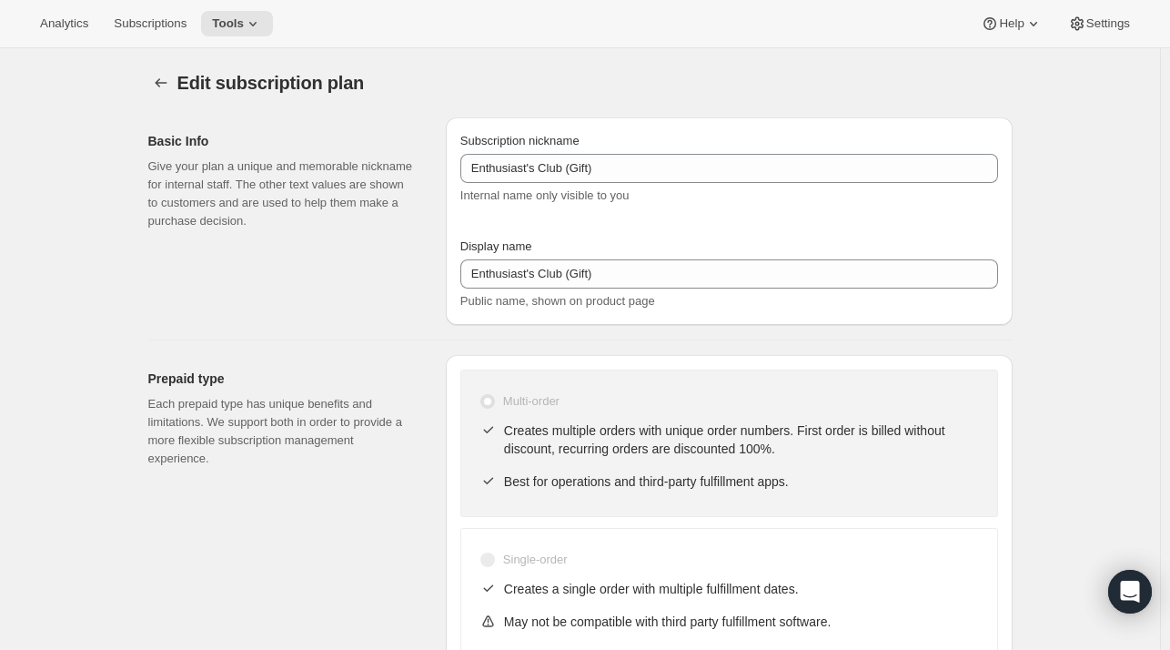
type input "Enthusiast's Club (Gift) (1 Bottle)"
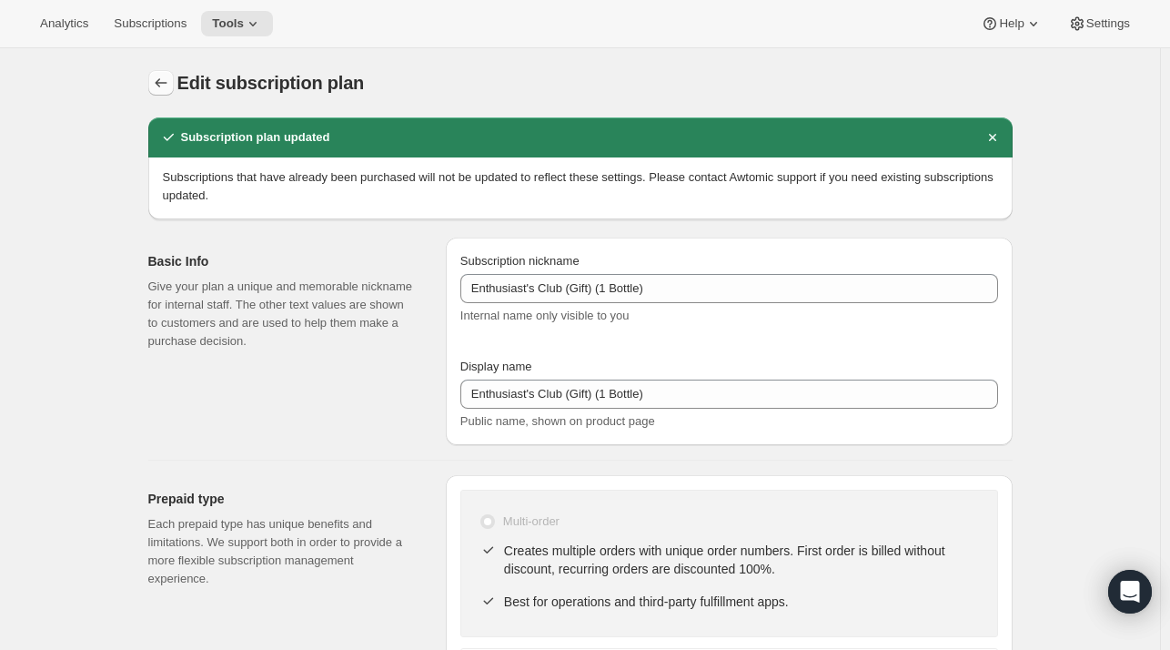
click at [170, 77] on icon "Subscription plans" at bounding box center [161, 83] width 18 height 18
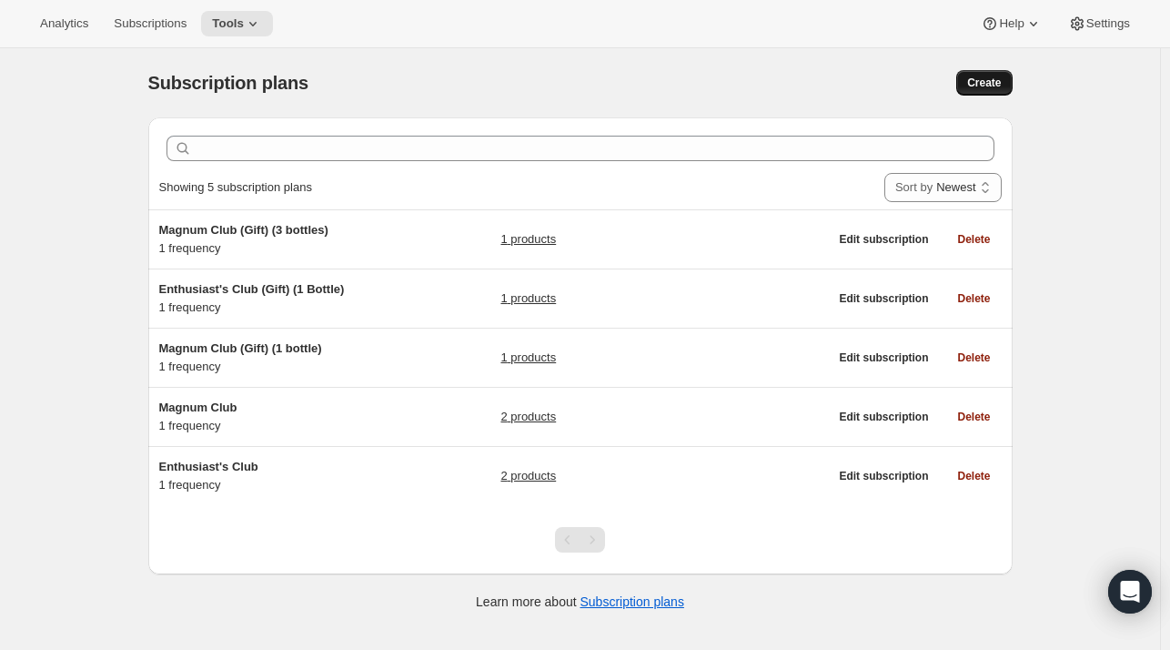
click at [984, 86] on span "Create" at bounding box center [984, 83] width 34 height 15
select select "WEEK"
select select "MONTH"
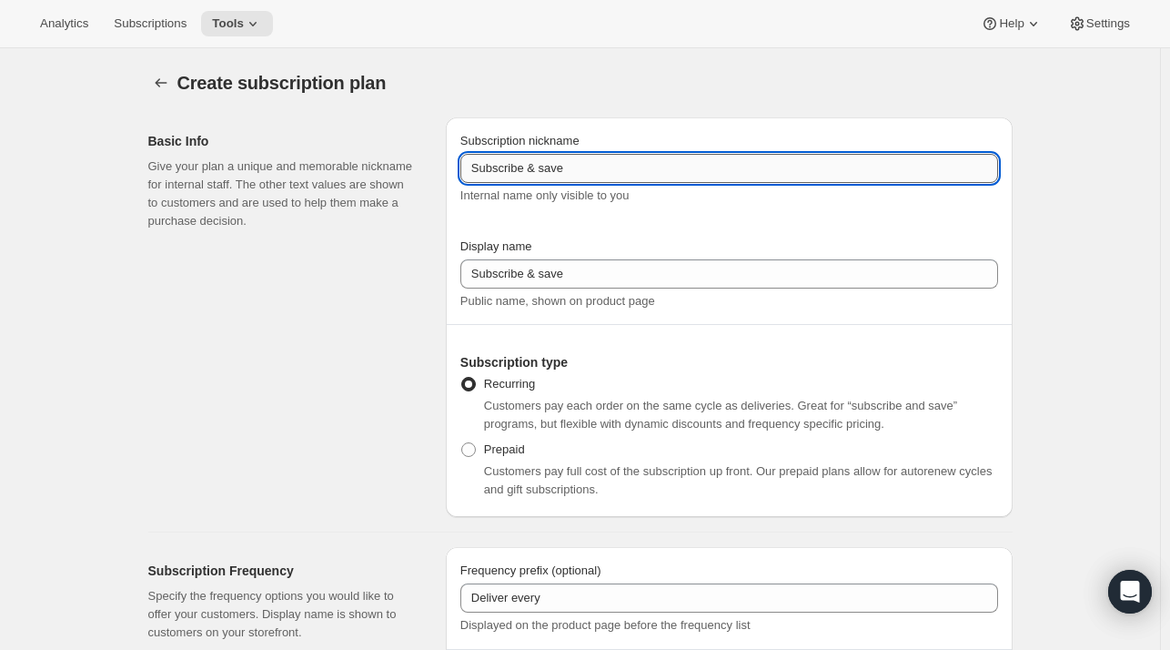
click at [659, 169] on input "Subscribe & save" at bounding box center [729, 168] width 538 height 29
click at [607, 179] on input "Enthusiast" at bounding box center [729, 168] width 538 height 29
click at [621, 167] on input "Enthusiast" at bounding box center [729, 168] width 538 height 29
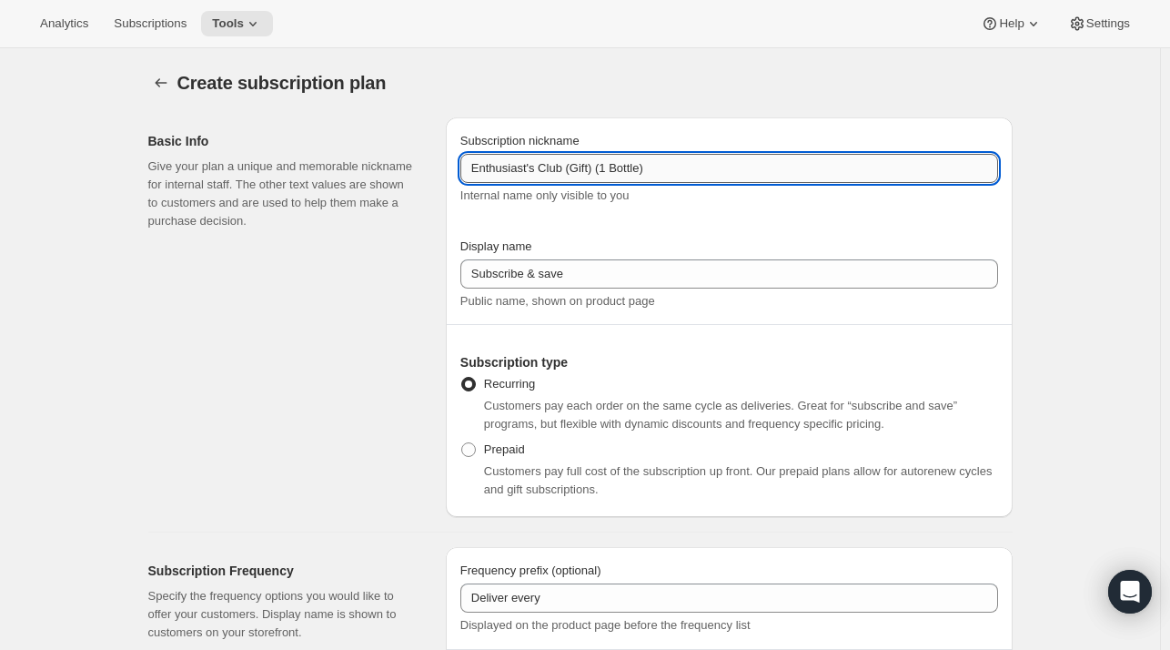
click at [604, 168] on input "Enthusiast's Club (Gift) (1 Bottle)" at bounding box center [729, 168] width 538 height 29
type input "Enthusiast's Club (Gift) (3 Bottle)"
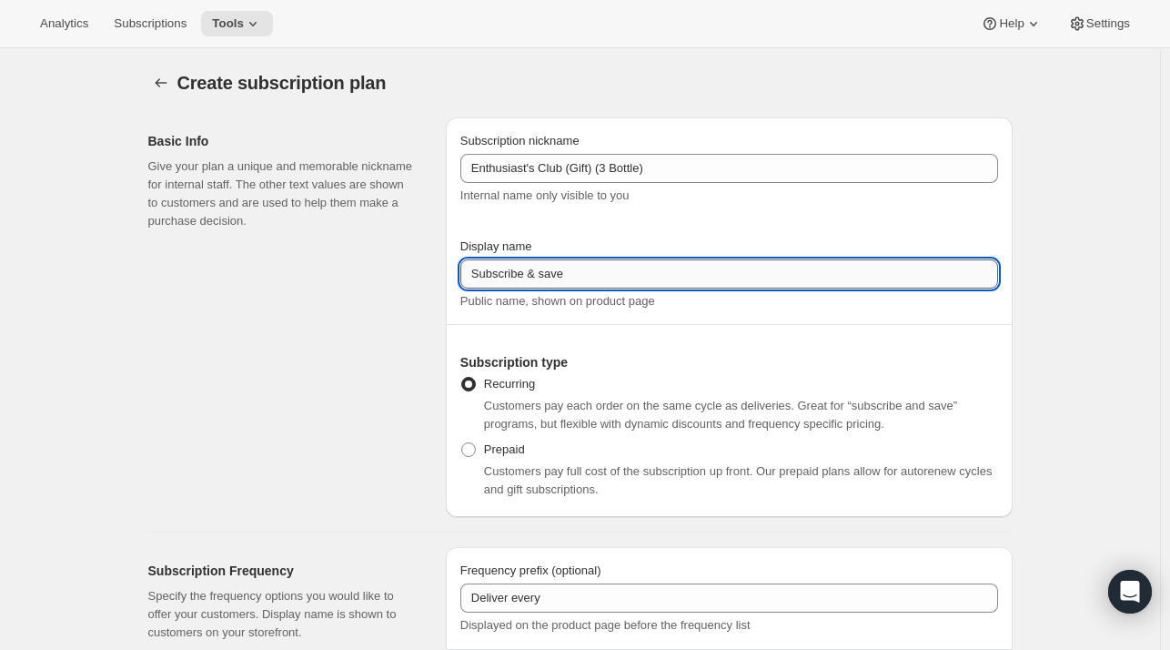
click at [571, 269] on input "Subscribe & save" at bounding box center [729, 273] width 538 height 29
paste input "Enthusiast's Club (Gift) (3 Bottle)"
type input "Enthusiast's Club (Gift) (3 Bottle)"
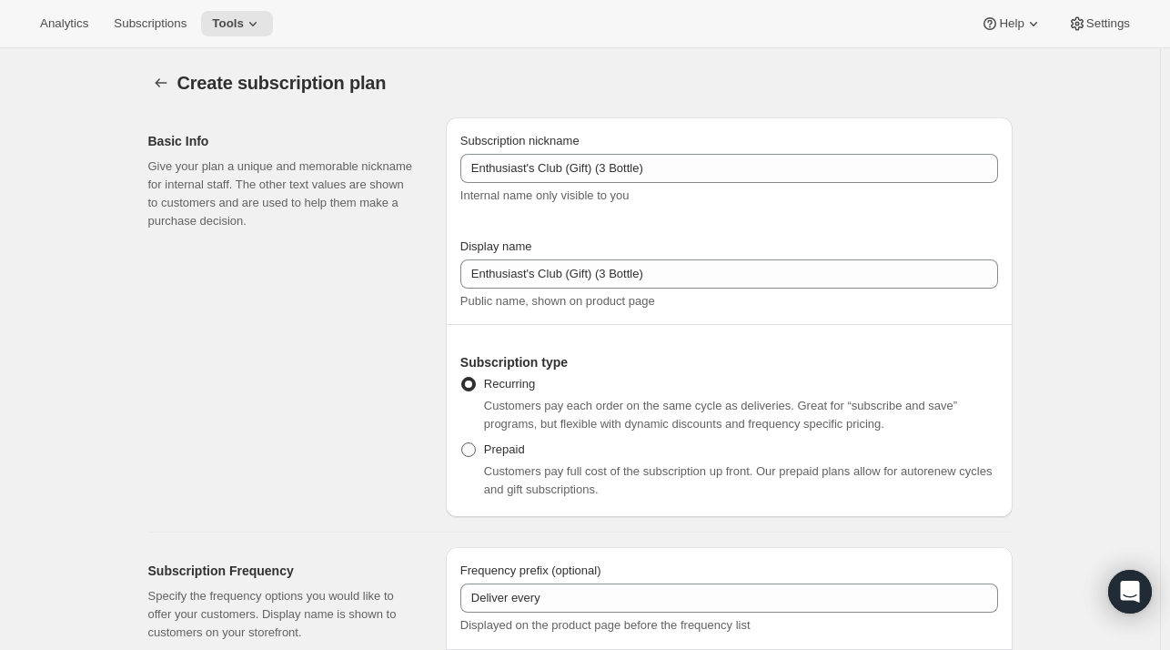
click at [506, 455] on span "Prepaid" at bounding box center [504, 449] width 41 height 14
click at [462, 443] on input "Prepaid" at bounding box center [461, 442] width 1 height 1
radio input "true"
select select "MONTH"
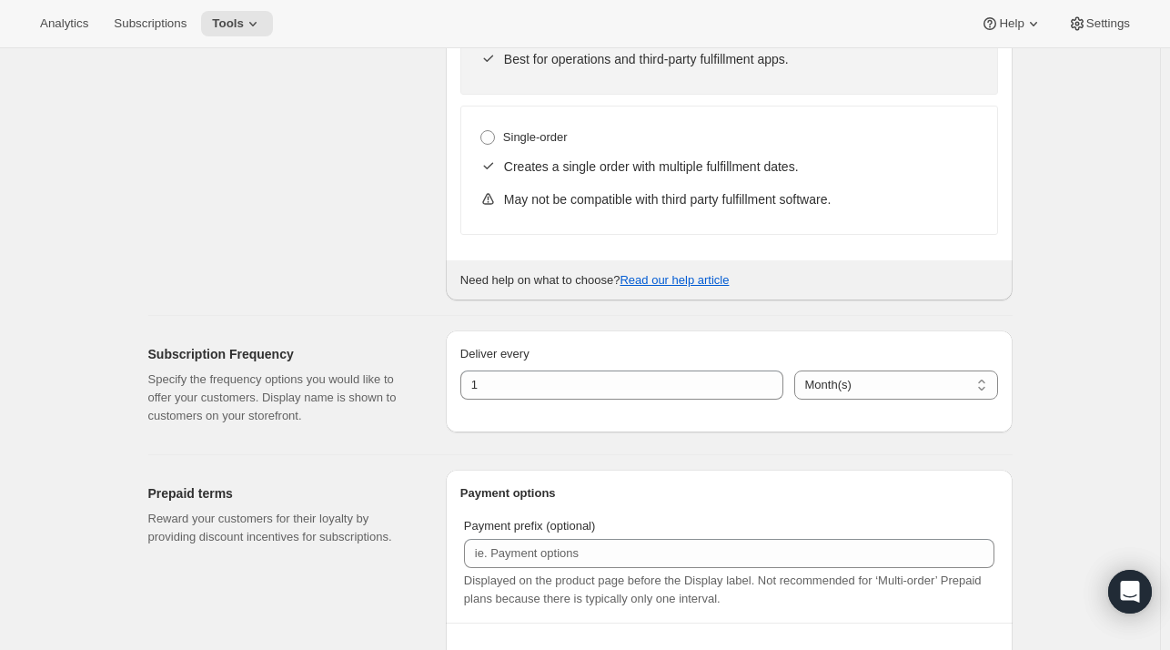
scroll to position [615, 0]
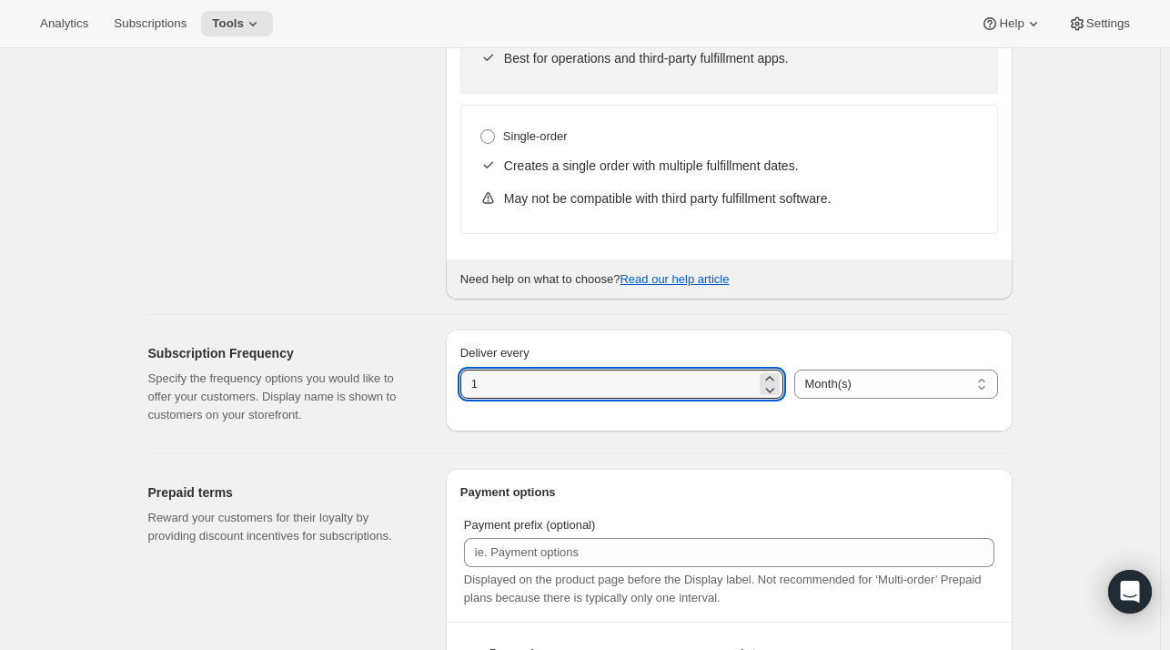
drag, startPoint x: 601, startPoint y: 387, endPoint x: 351, endPoint y: 378, distance: 249.5
click at [351, 378] on div "Subscription Frequency Specify the frequency options you would like to offer yo…" at bounding box center [573, 377] width 879 height 124
type input "3"
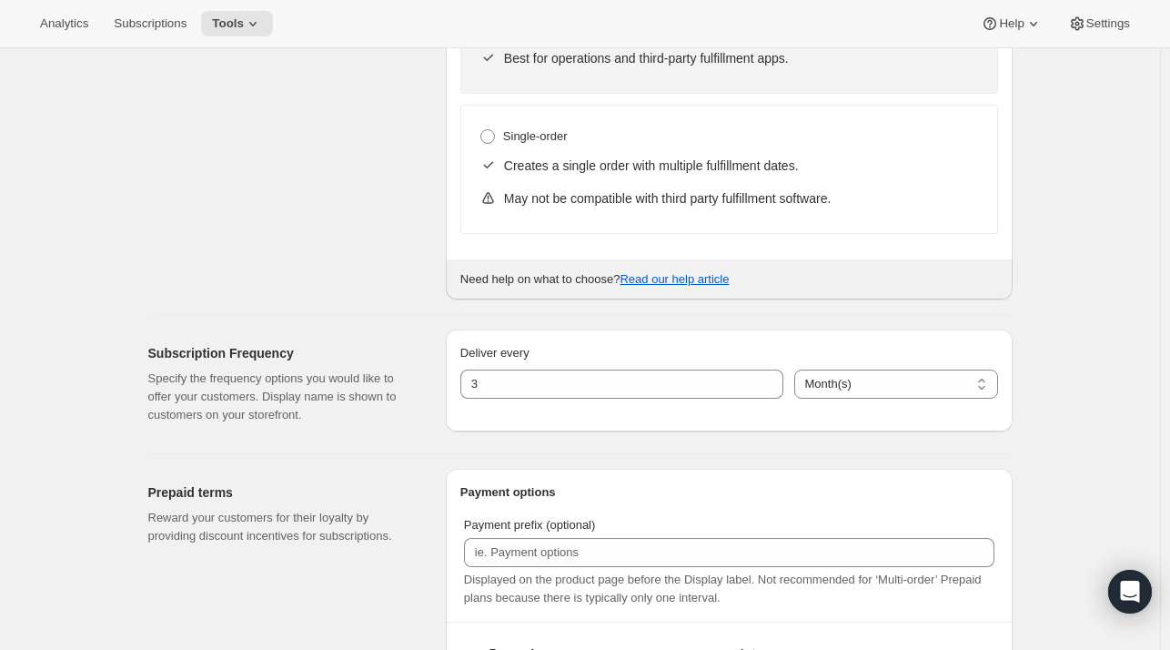
click at [389, 337] on div "Subscription Frequency Specify the frequency options you would like to offer yo…" at bounding box center [289, 383] width 283 height 109
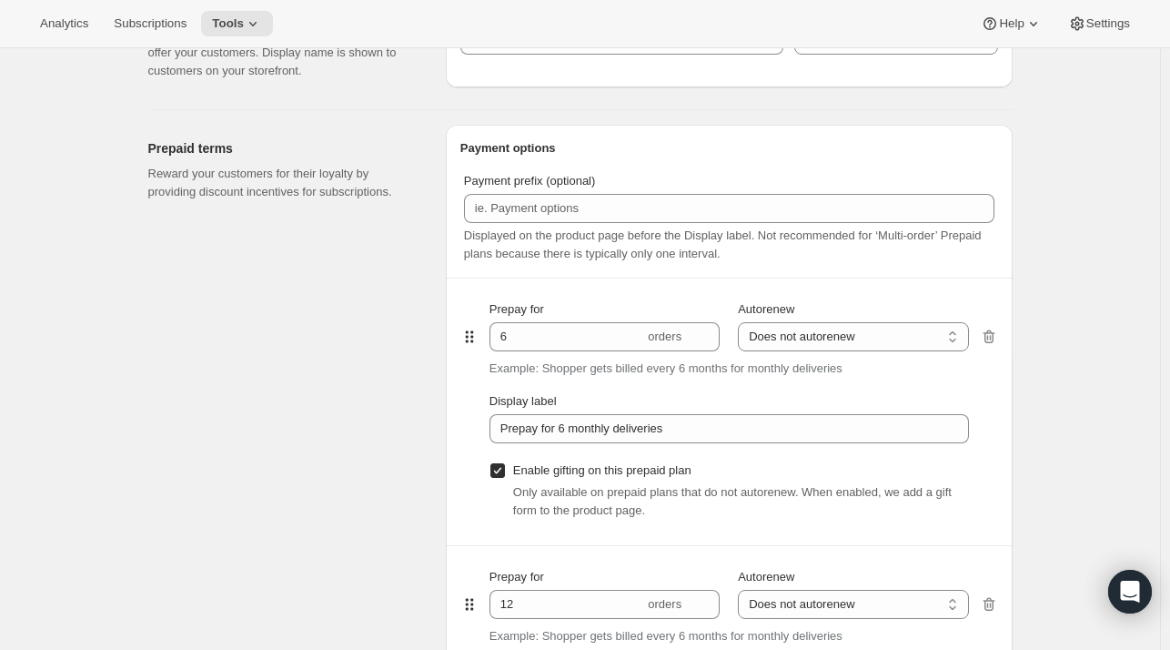
scroll to position [957, 0]
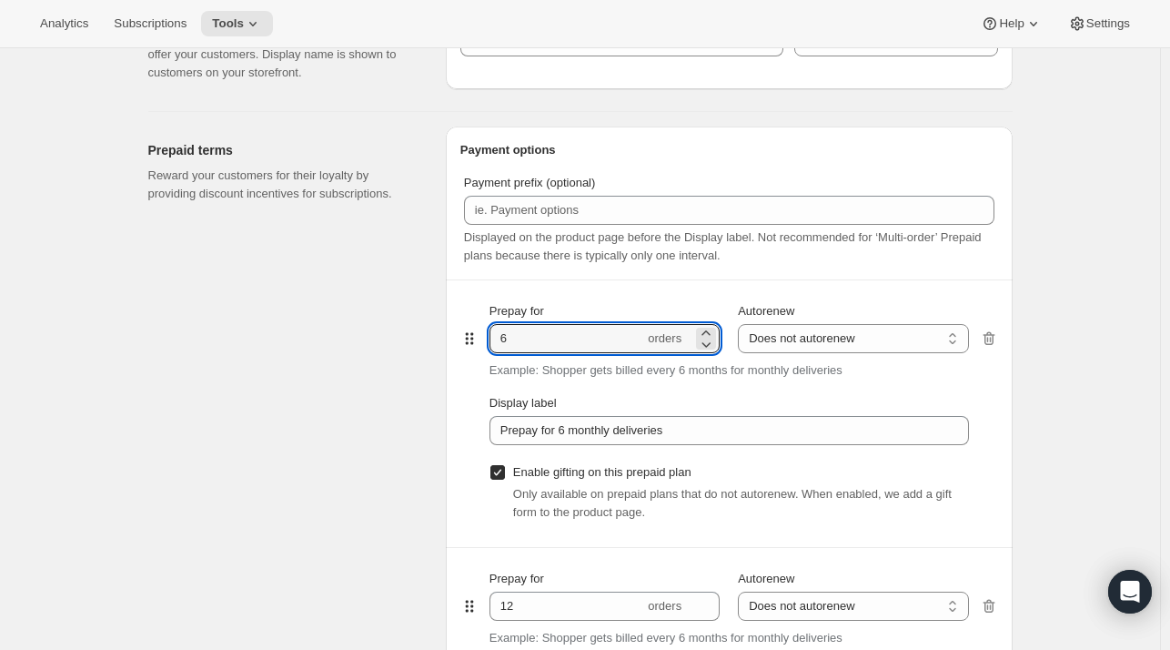
drag, startPoint x: 585, startPoint y: 342, endPoint x: 480, endPoint y: 328, distance: 105.7
click at [480, 328] on div "Prepay for 6 orders Autorenew Does not autorenew Renews after prepaid period Do…" at bounding box center [729, 413] width 538 height 267
type input "4"
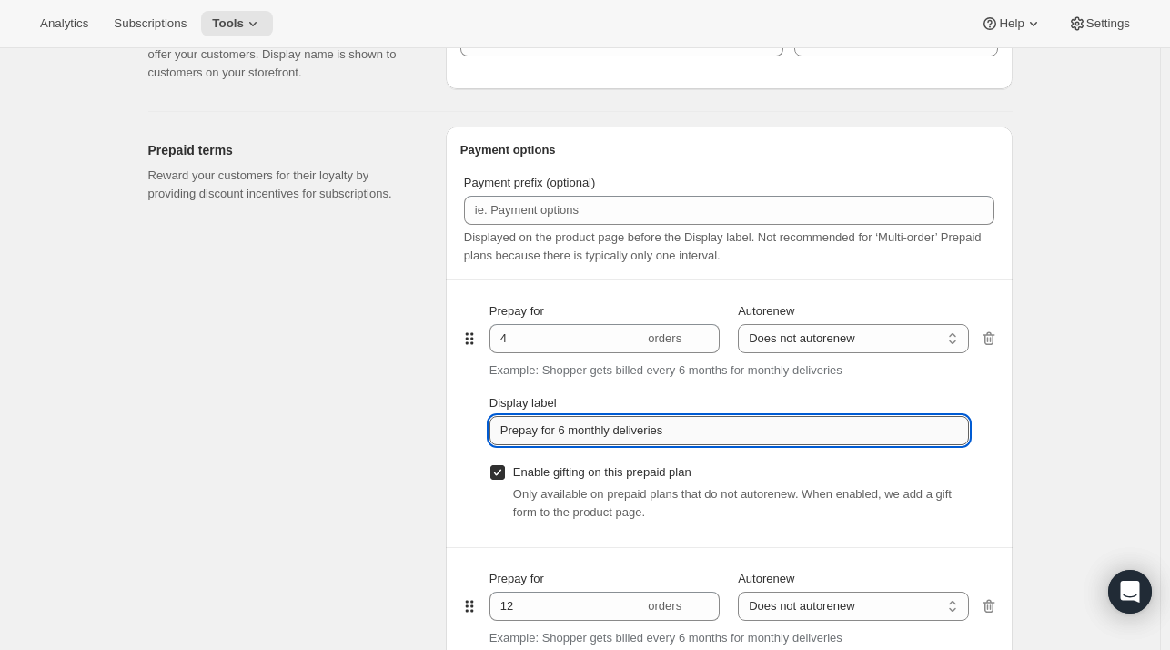
drag, startPoint x: 562, startPoint y: 430, endPoint x: 613, endPoint y: 430, distance: 51.0
click at [613, 430] on input "Prepay for 6 monthly deliveries" at bounding box center [730, 430] width 480 height 29
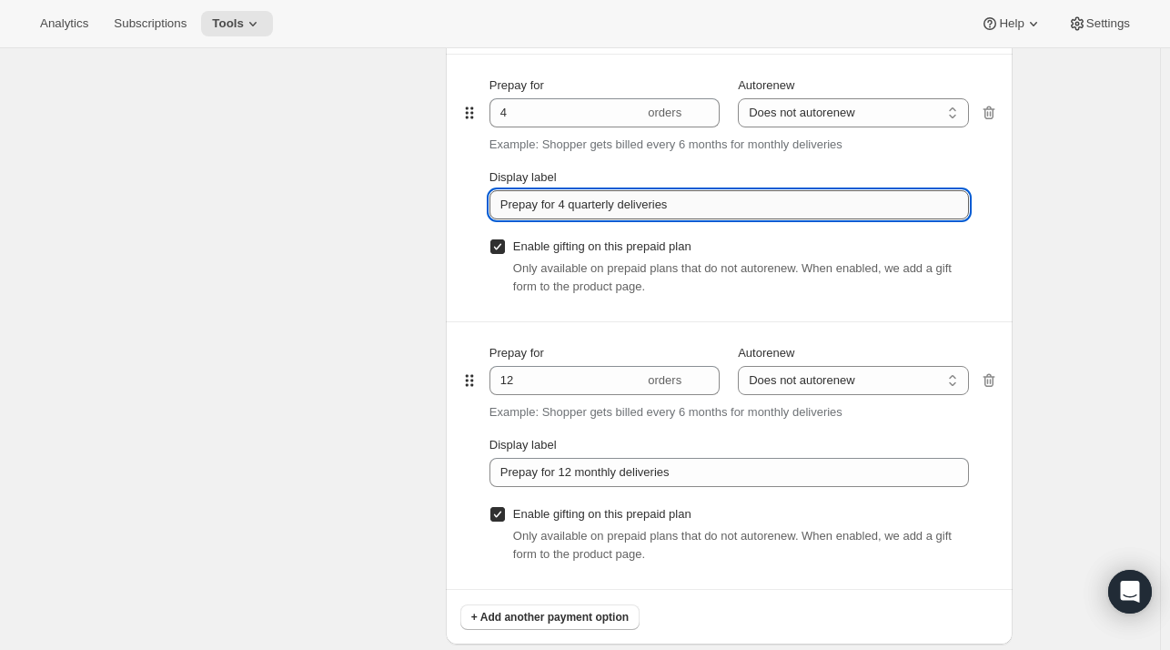
scroll to position [1183, 0]
click at [994, 389] on div at bounding box center [989, 455] width 18 height 267
click at [994, 383] on icon "button" at bounding box center [989, 381] width 12 height 14
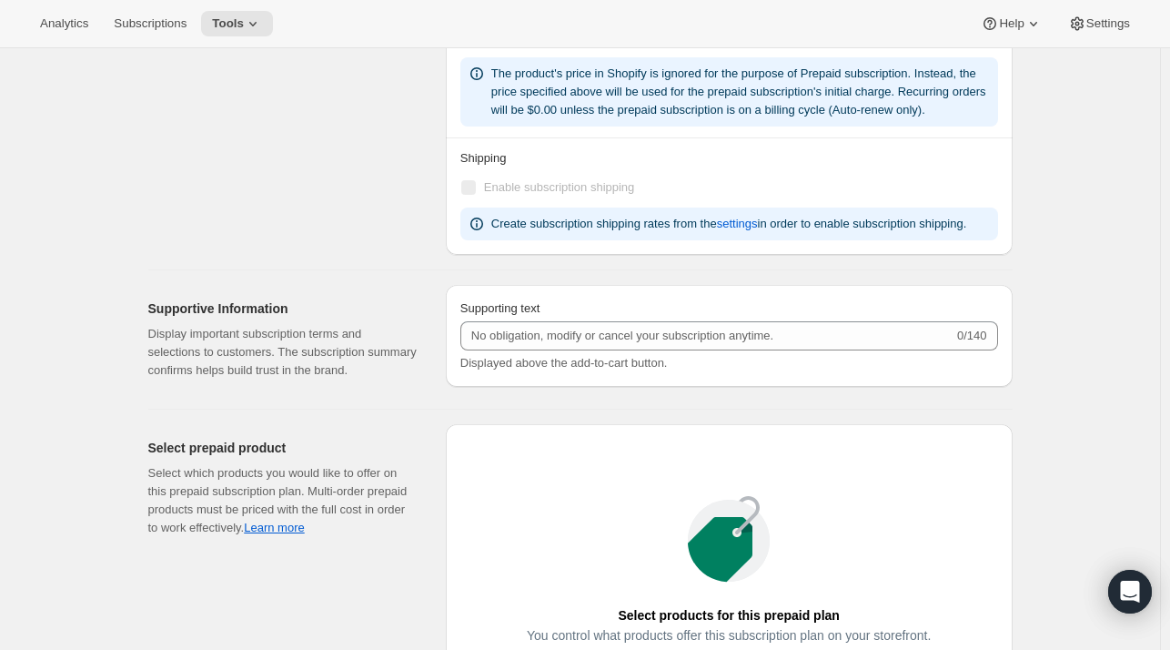
scroll to position [1350, 0]
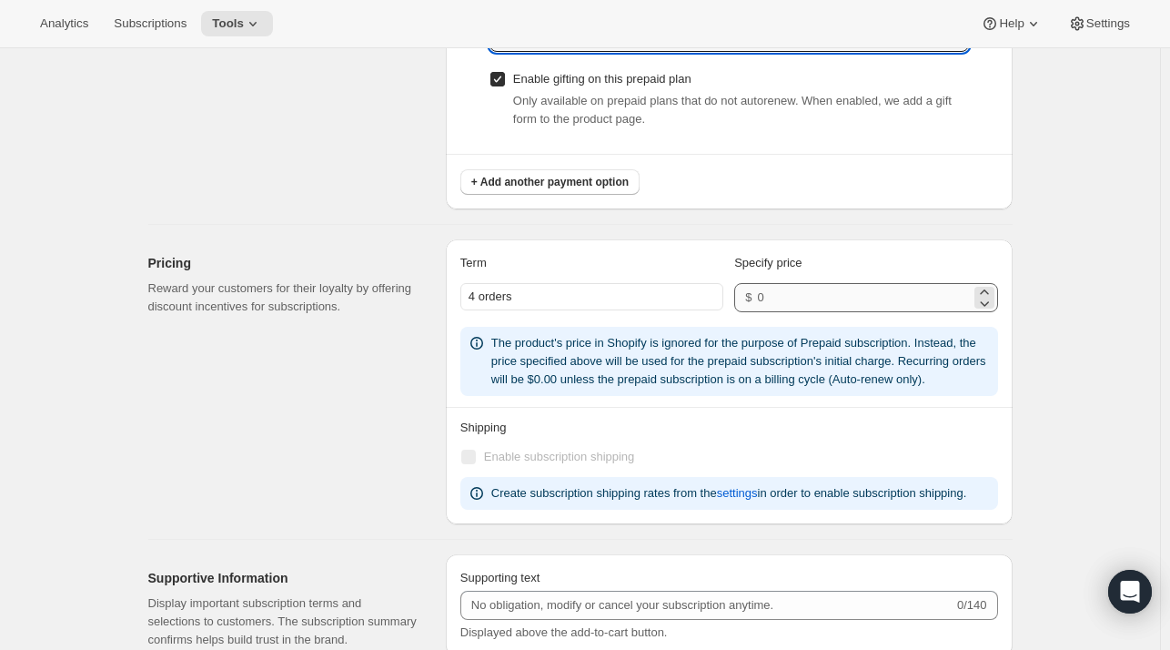
type input "Prepay for 4 quarterly deliveries"
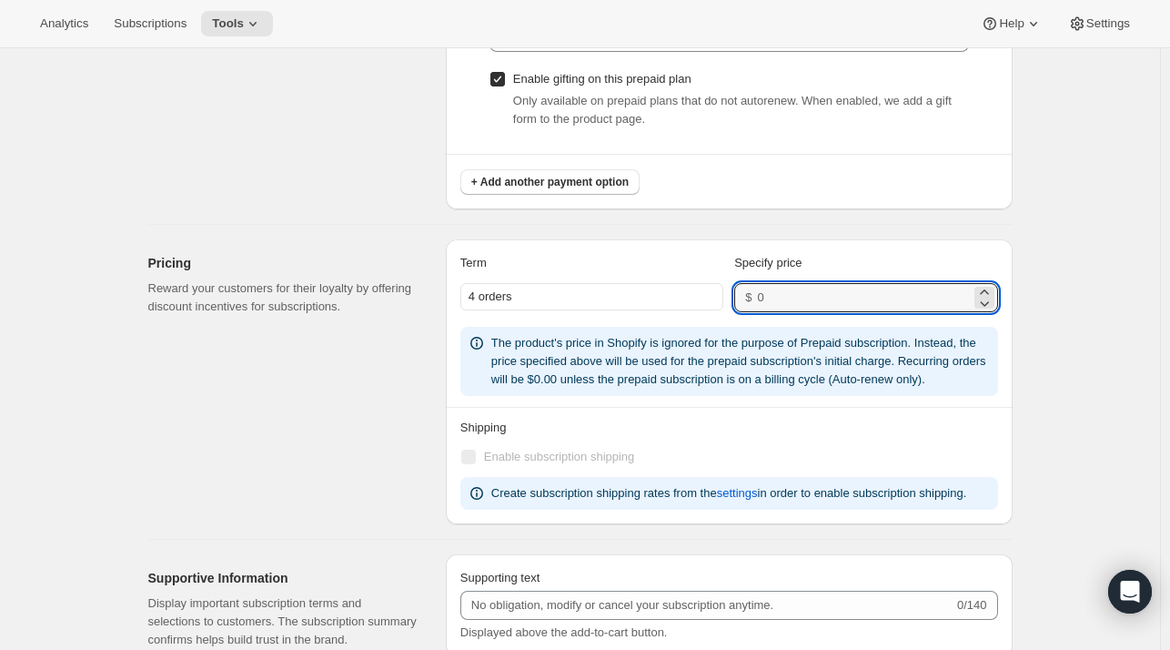
drag, startPoint x: 826, startPoint y: 292, endPoint x: 692, endPoint y: 298, distance: 134.8
click at [692, 298] on div "4 orders $" at bounding box center [729, 297] width 538 height 29
type input "888"
click at [309, 405] on div "Pricing Reward your customers for their loyalty by offering discount incentives…" at bounding box center [289, 381] width 283 height 285
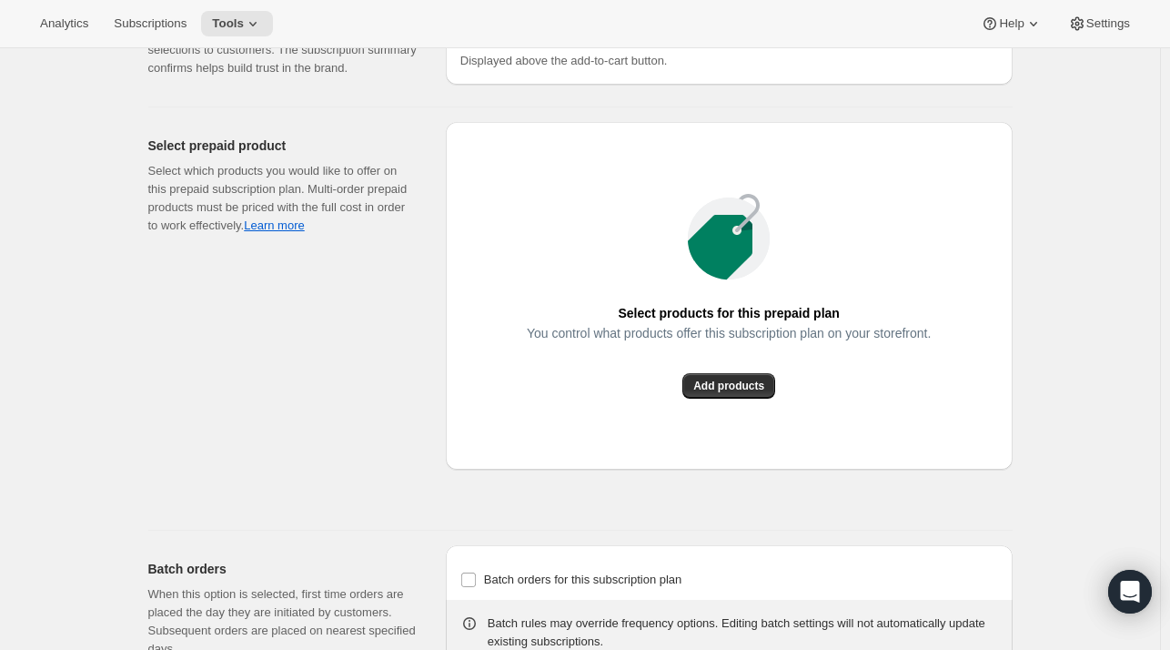
scroll to position [1922, 0]
click at [772, 387] on button "Add products" at bounding box center [729, 385] width 93 height 25
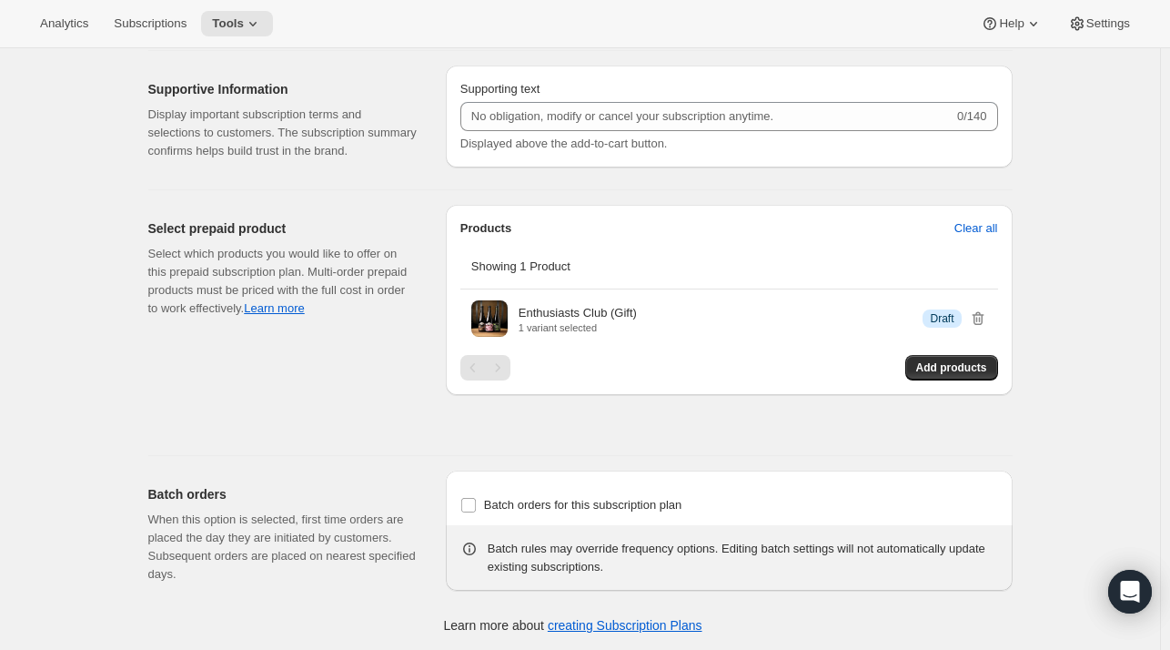
click at [700, 461] on div "Batch orders When this option is selected, first time orders are placed the day…" at bounding box center [573, 527] width 879 height 142
click at [614, 501] on span "Batch orders for this subscription plan" at bounding box center [583, 505] width 198 height 14
click at [476, 501] on input "Batch orders for this subscription plan" at bounding box center [468, 505] width 15 height 15
checkbox input "true"
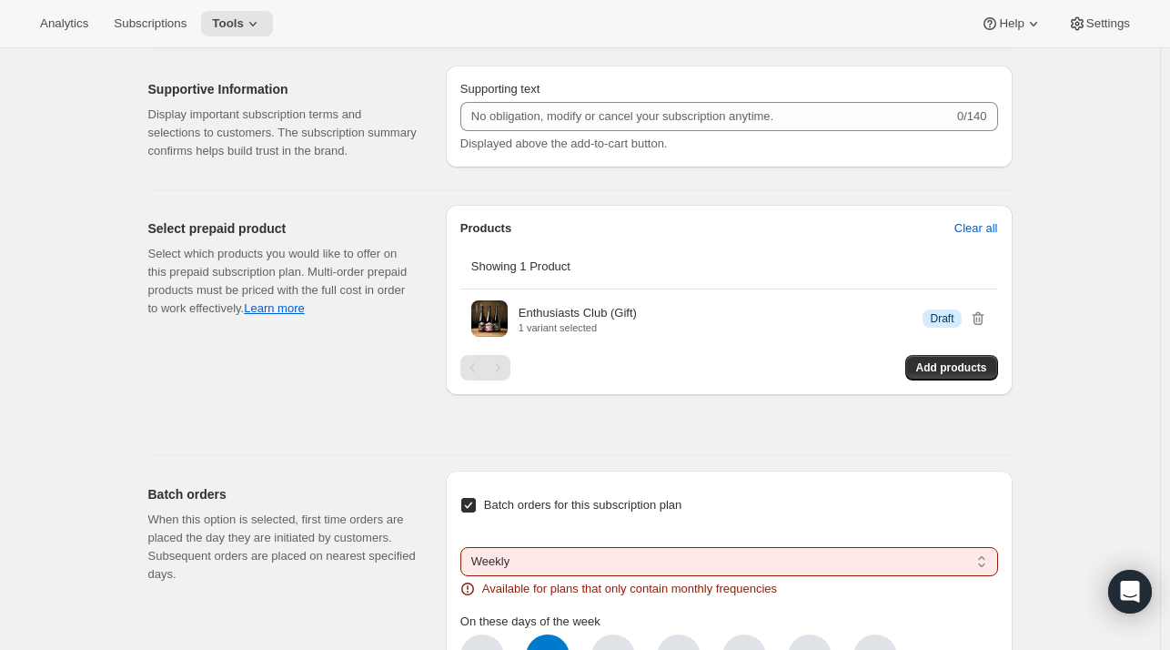
scroll to position [2130, 0]
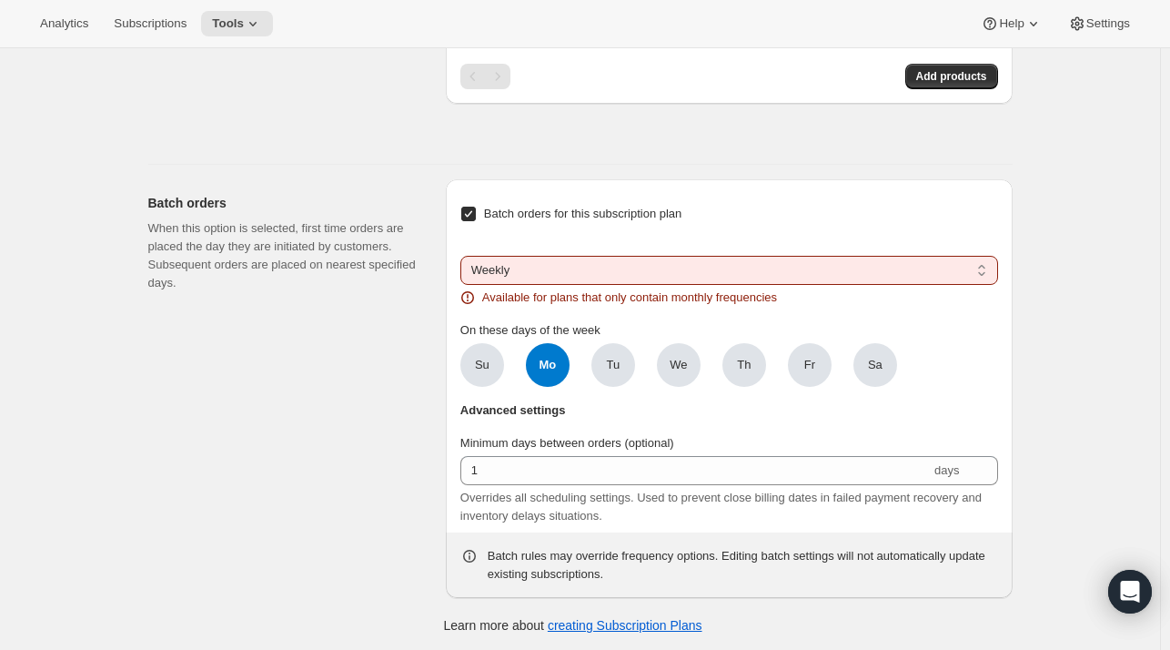
click at [531, 266] on select "Weekly Monthly Yearly" at bounding box center [729, 270] width 538 height 29
select select "YEARDAY"
click at [464, 256] on select "Weekly Monthly Yearly" at bounding box center [729, 270] width 538 height 29
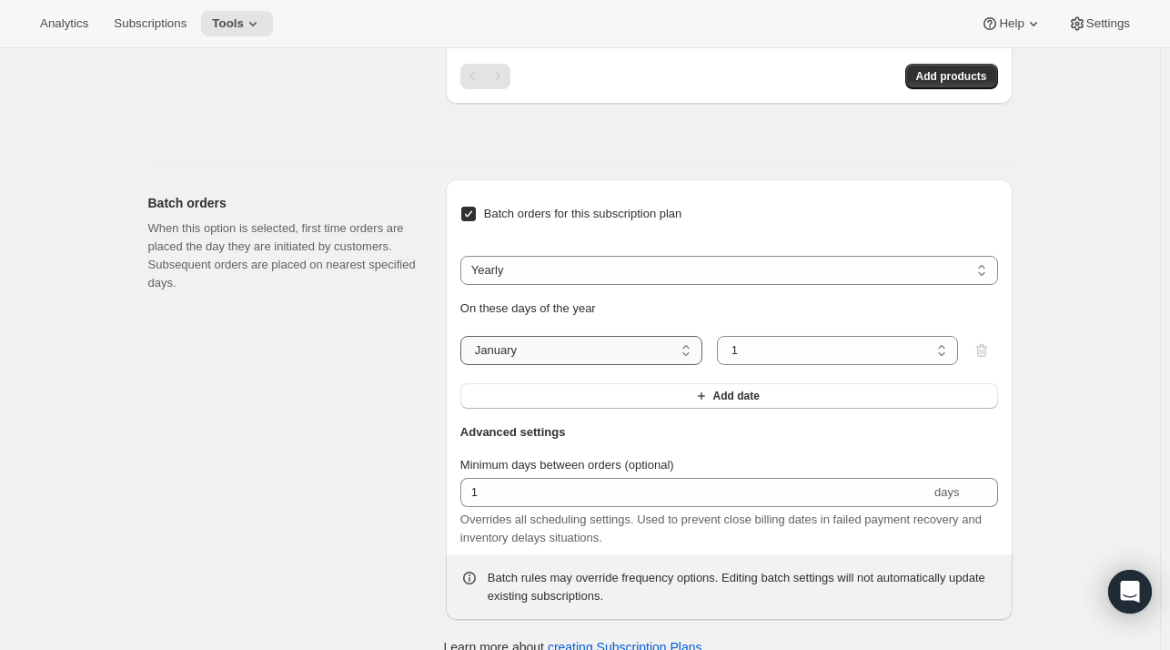
click at [625, 354] on select "January February March April May June July August September October November De…" at bounding box center [581, 350] width 242 height 29
select select "10"
click at [464, 336] on select "January February March April May June July August September October November De…" at bounding box center [581, 350] width 242 height 29
click at [687, 400] on button "Add date" at bounding box center [729, 395] width 538 height 25
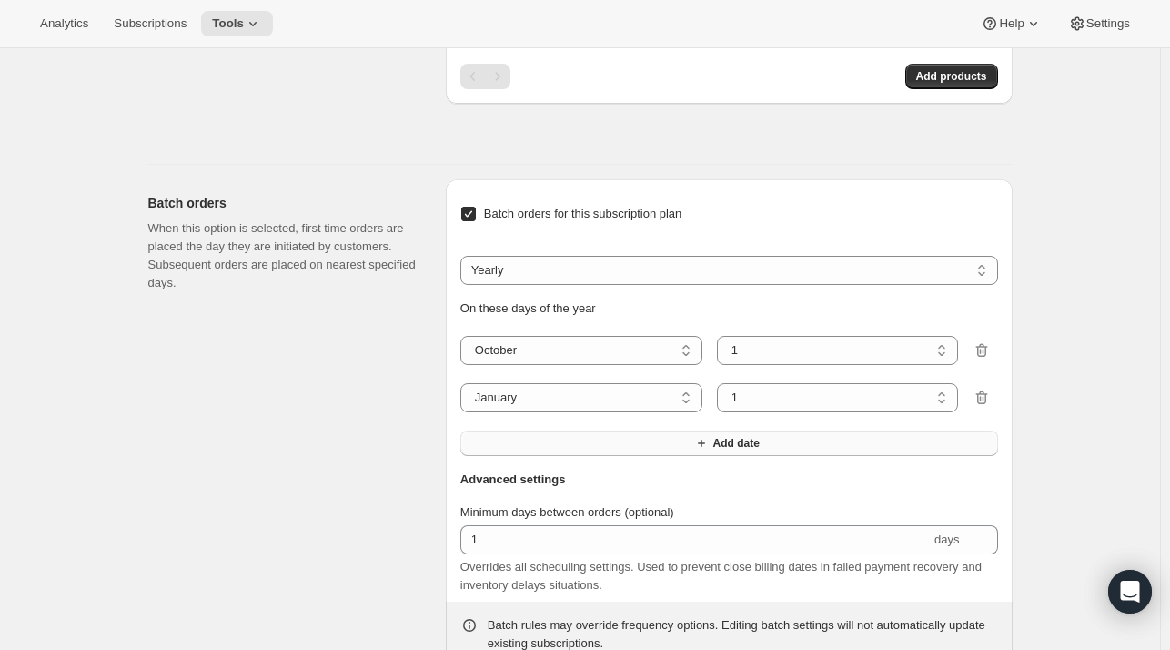
click at [683, 434] on button "Add date" at bounding box center [729, 442] width 538 height 25
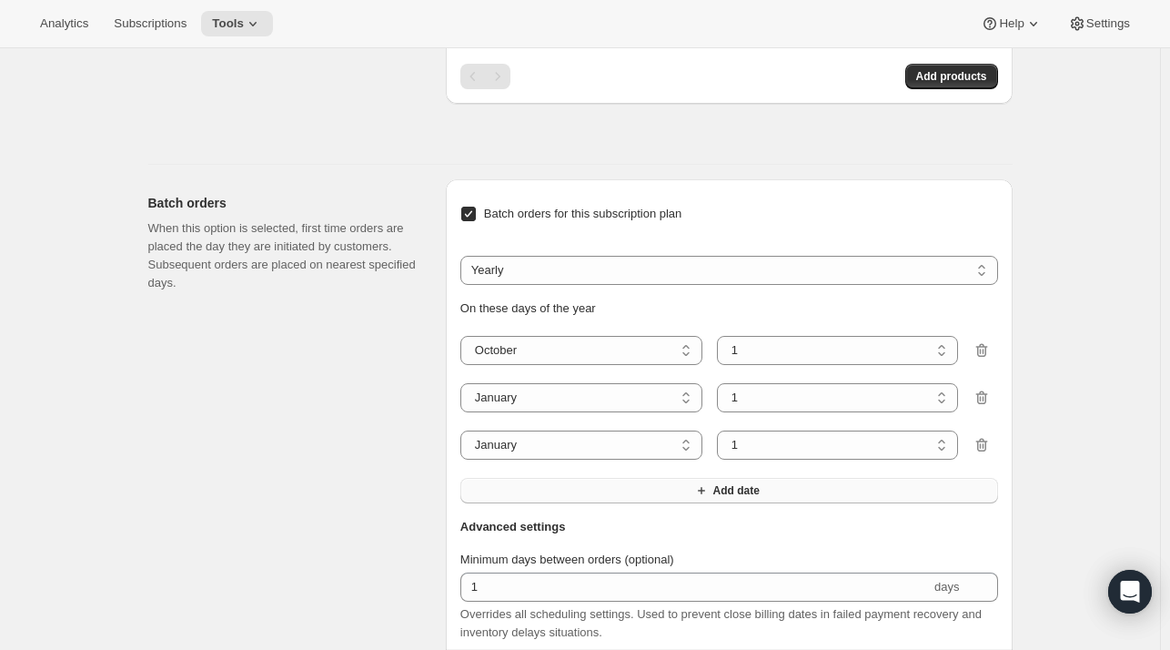
click at [683, 480] on button "Add date" at bounding box center [729, 490] width 538 height 25
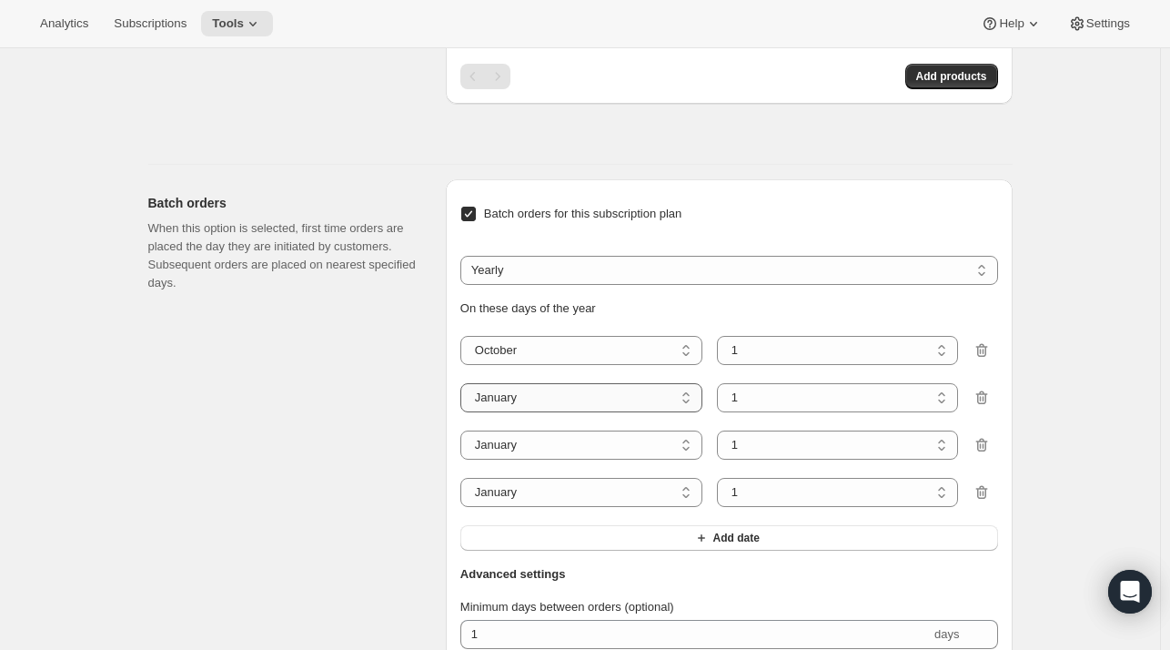
click at [604, 389] on select "January February March April May June July August September October November De…" at bounding box center [581, 397] width 242 height 29
click at [585, 424] on div "On these days of the year January February March April May June July August Sep…" at bounding box center [729, 424] width 538 height 251
click at [570, 460] on div "On these days of the year January February March April May June July August Sep…" at bounding box center [729, 424] width 538 height 251
click at [547, 450] on select "January February March April May June July August September October November De…" at bounding box center [581, 444] width 242 height 29
select select "4"
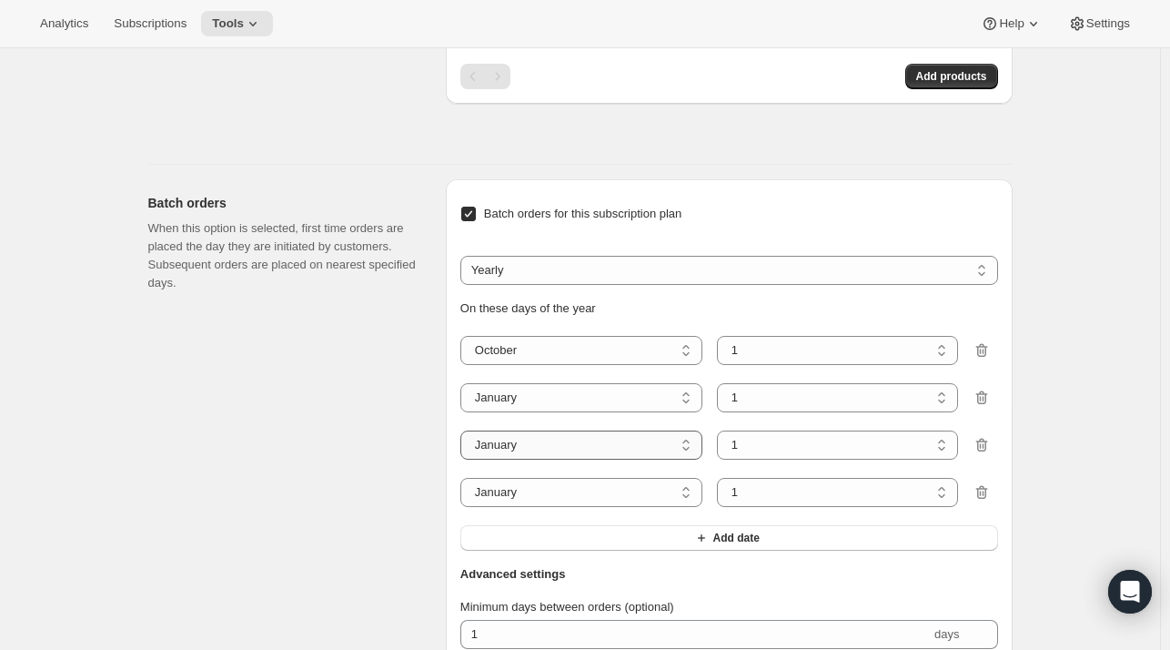
click at [464, 430] on select "January February March April May June July August September October November De…" at bounding box center [581, 444] width 242 height 29
click at [528, 488] on select "January February March April May June July August September October November De…" at bounding box center [581, 492] width 242 height 29
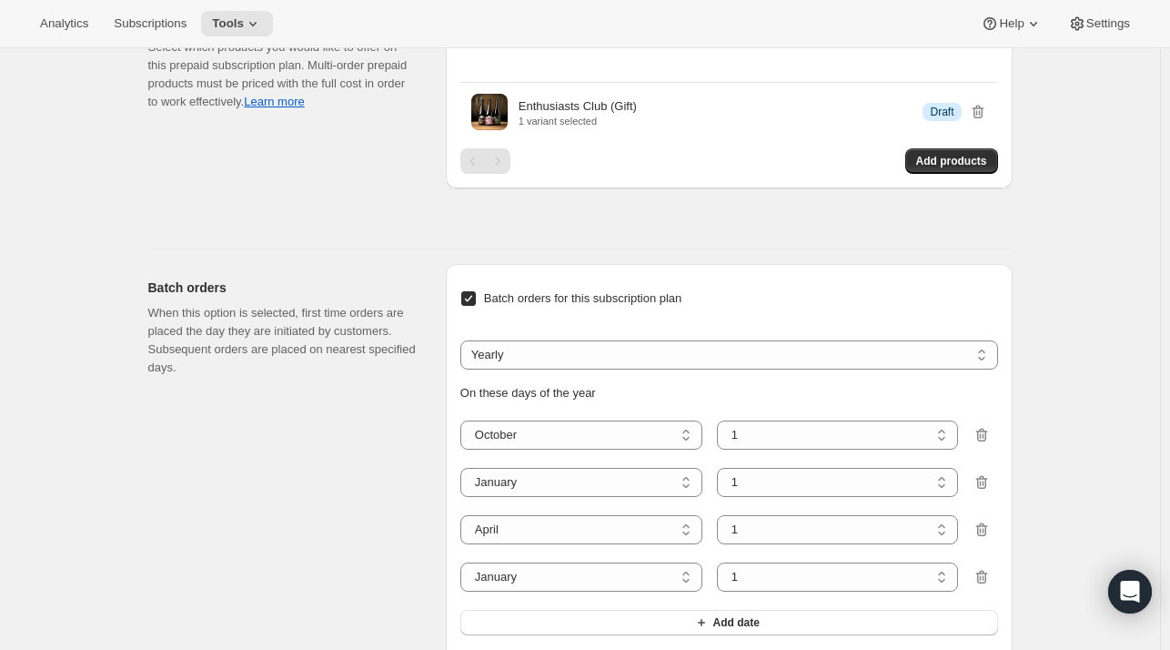
scroll to position [2044, 0]
click at [513, 567] on select "January February March April May June July August September October November De…" at bounding box center [581, 578] width 242 height 29
select select "7"
click at [464, 564] on select "January February March April May June July August September October November De…" at bounding box center [581, 578] width 242 height 29
click at [762, 428] on select "1 2 3 4 5 6 7 8 9 10 11 12 13 14 15 16 17 18 19 20 21 22 23 24 25 26 27 28 29 3…" at bounding box center [838, 436] width 242 height 29
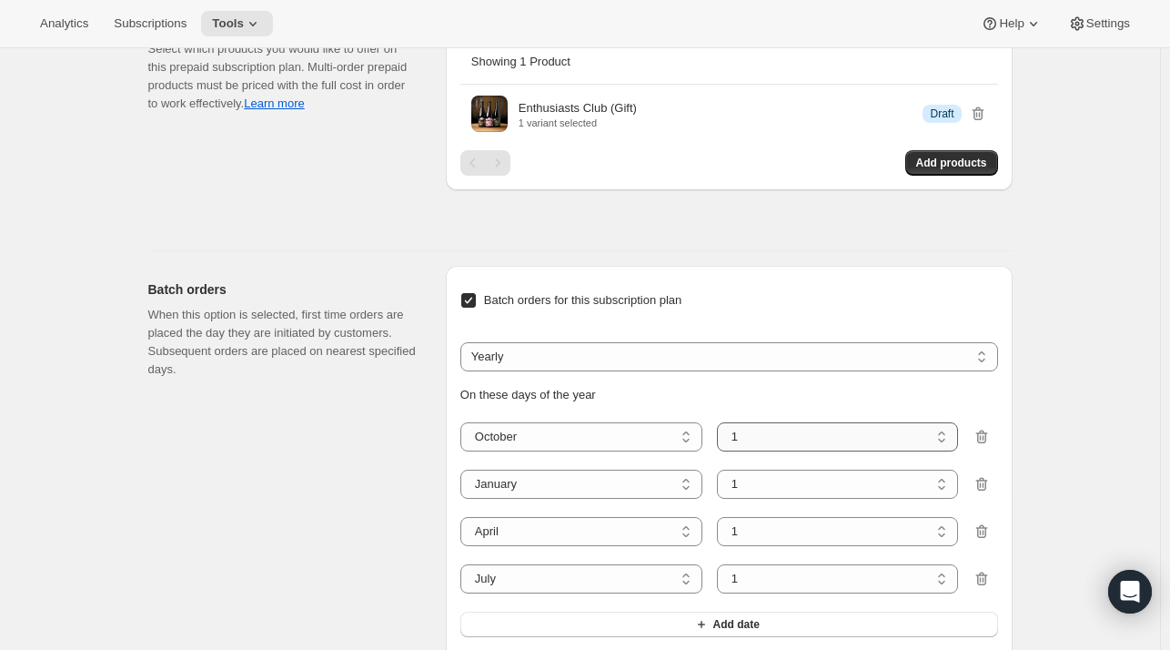
select select "6"
click at [721, 422] on select "1 2 3 4 5 6 7 8 9 10 11 12 13 14 15 16 17 18 19 20 21 22 23 24 25 26 27 28 29 3…" at bounding box center [838, 436] width 242 height 29
click at [784, 470] on select "1 2 3 4 5 6 7 8 9 10 11 12 13 14 15 16 17 18 19 20 21 22 23 24 25 26 27 28 29 3…" at bounding box center [838, 484] width 242 height 29
select select "6"
click at [721, 470] on select "1 2 3 4 5 6 7 8 9 10 11 12 13 14 15 16 17 18 19 20 21 22 23 24 25 26 27 28 29 3…" at bounding box center [838, 484] width 242 height 29
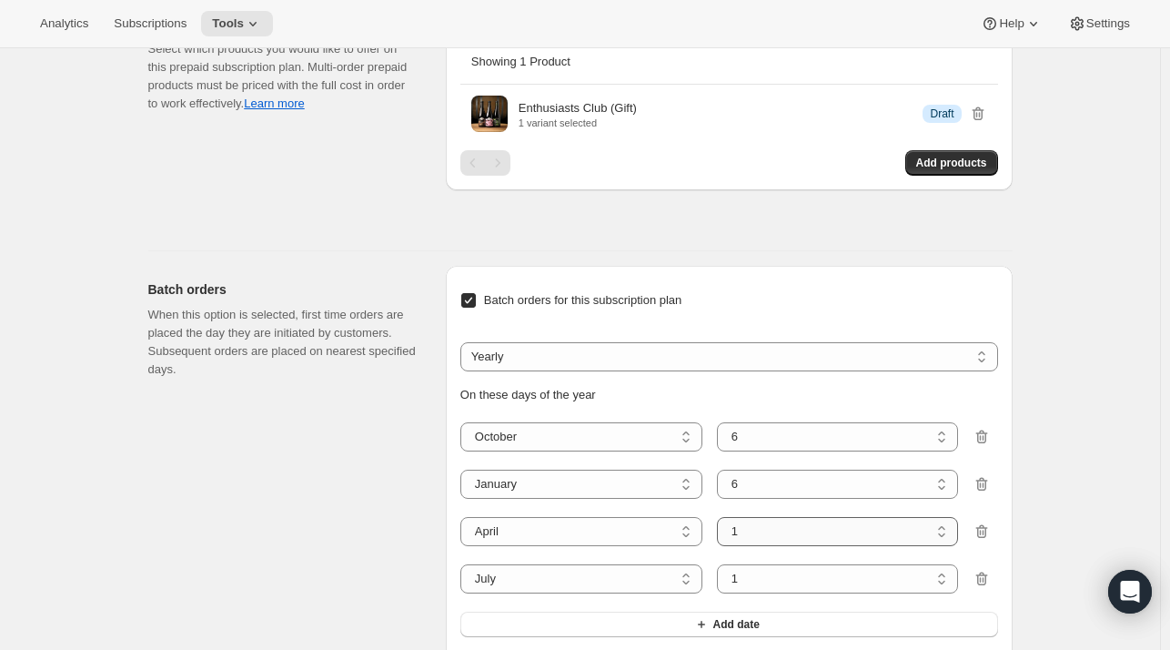
click at [779, 517] on select "1 2 3 4 5 6 7 8 9 10 11 12 13 14 15 16 17 18 19 20 21 22 23 24 25 26 27 28 29 30" at bounding box center [838, 531] width 242 height 29
select select "6"
click at [721, 517] on select "1 2 3 4 5 6 7 8 9 10 11 12 13 14 15 16 17 18 19 20 21 22 23 24 25 26 27 28 29 30" at bounding box center [838, 531] width 242 height 29
click at [779, 573] on select "1 2 3 4 5 6 7 8 9 10 11 12 13 14 15 16 17 18 19 20 21 22 23 24 25 26 27 28 29 3…" at bounding box center [838, 578] width 242 height 29
select select "6"
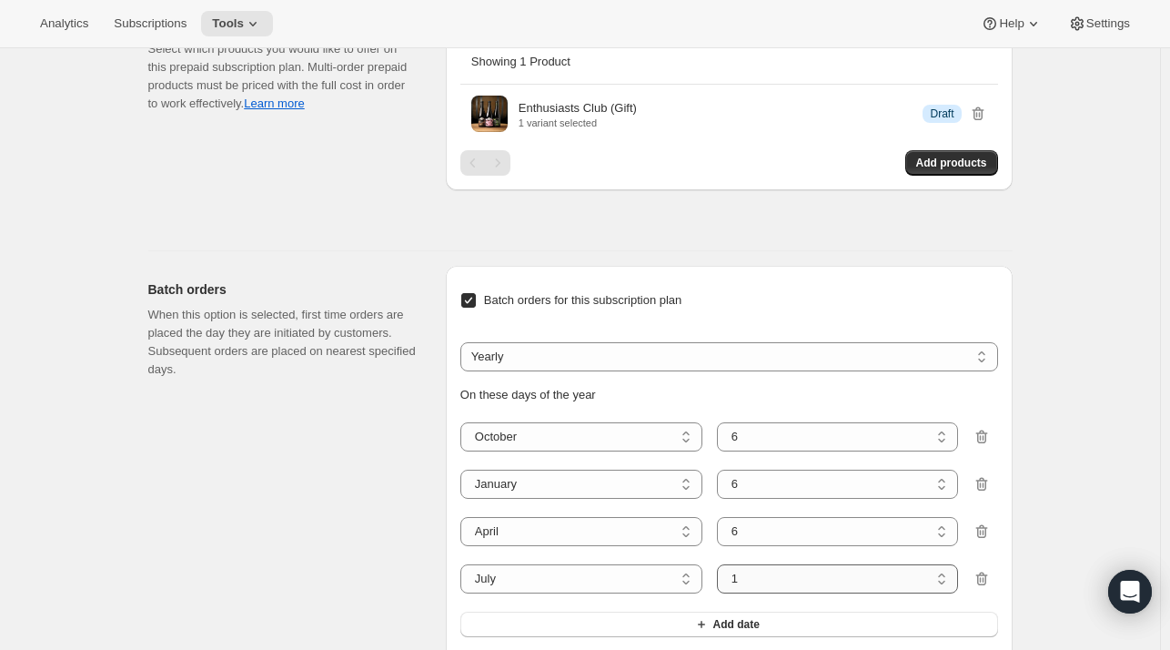
click at [721, 564] on select "1 2 3 4 5 6 7 8 9 10 11 12 13 14 15 16 17 18 19 20 21 22 23 24 25 26 27 28 29 3…" at bounding box center [838, 578] width 242 height 29
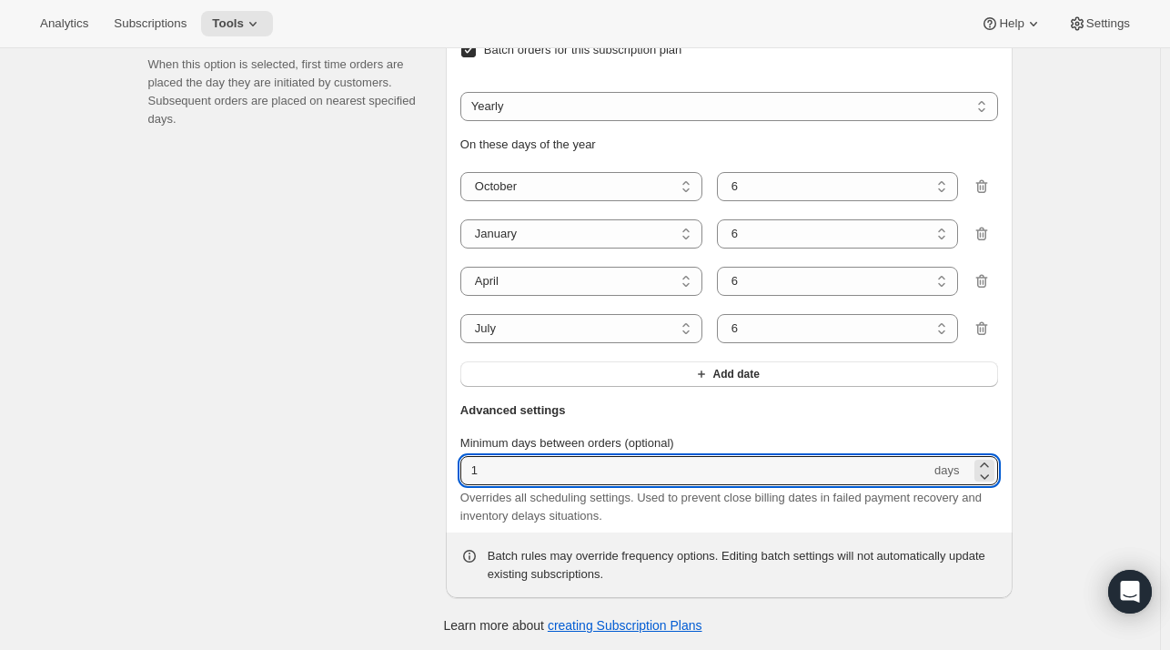
drag, startPoint x: 547, startPoint y: 468, endPoint x: 332, endPoint y: 462, distance: 214.8
click at [332, 462] on div "Batch orders When this option is selected, first time orders are placed the day…" at bounding box center [573, 299] width 879 height 597
type input "60"
click at [332, 462] on div "Batch orders When this option is selected, first time orders are placed the day…" at bounding box center [289, 306] width 283 height 582
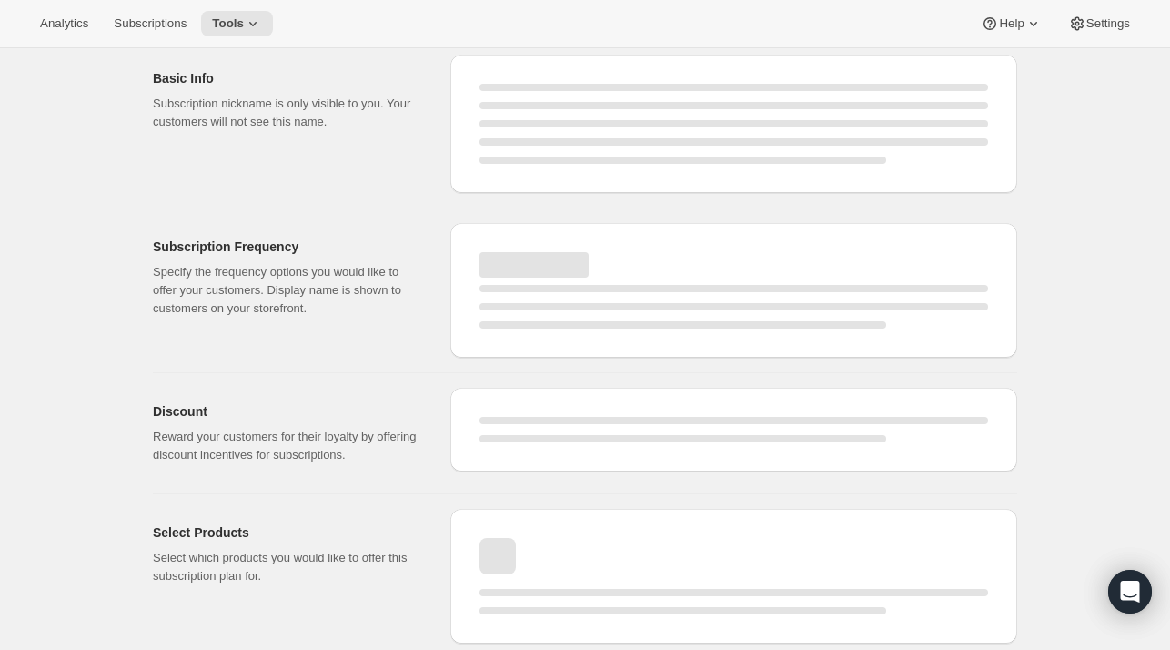
select select "WEEK"
select select "MONTH"
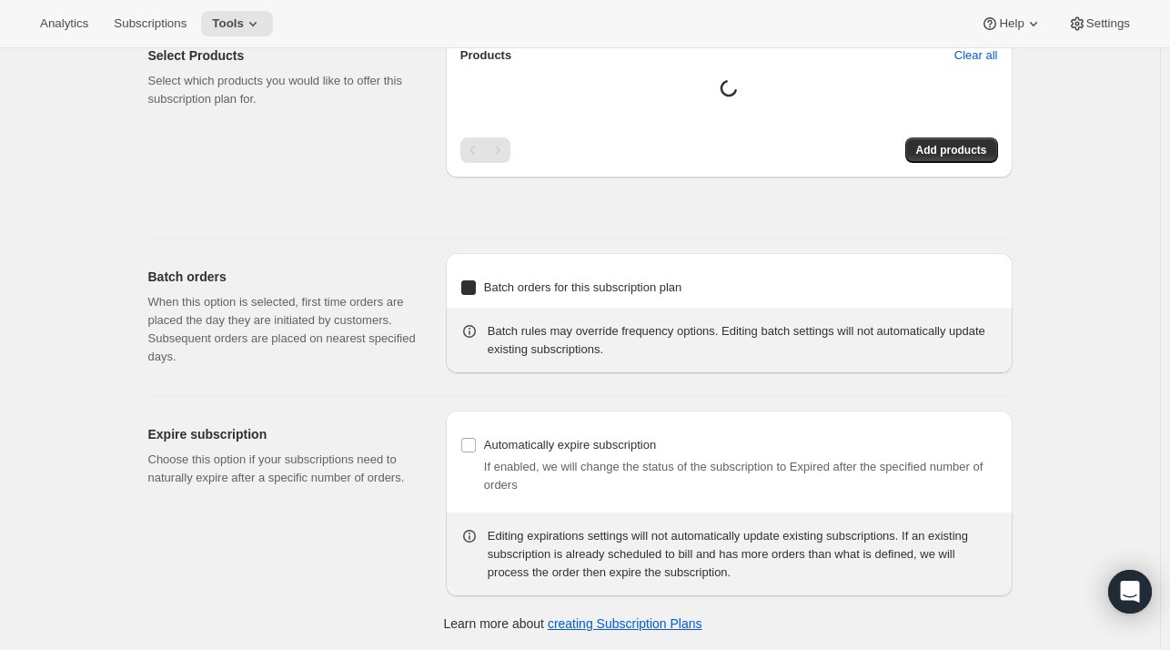
type input "Enthusiast's Club (Gift) (3 Bottle)"
checkbox input "true"
select select "MONTH"
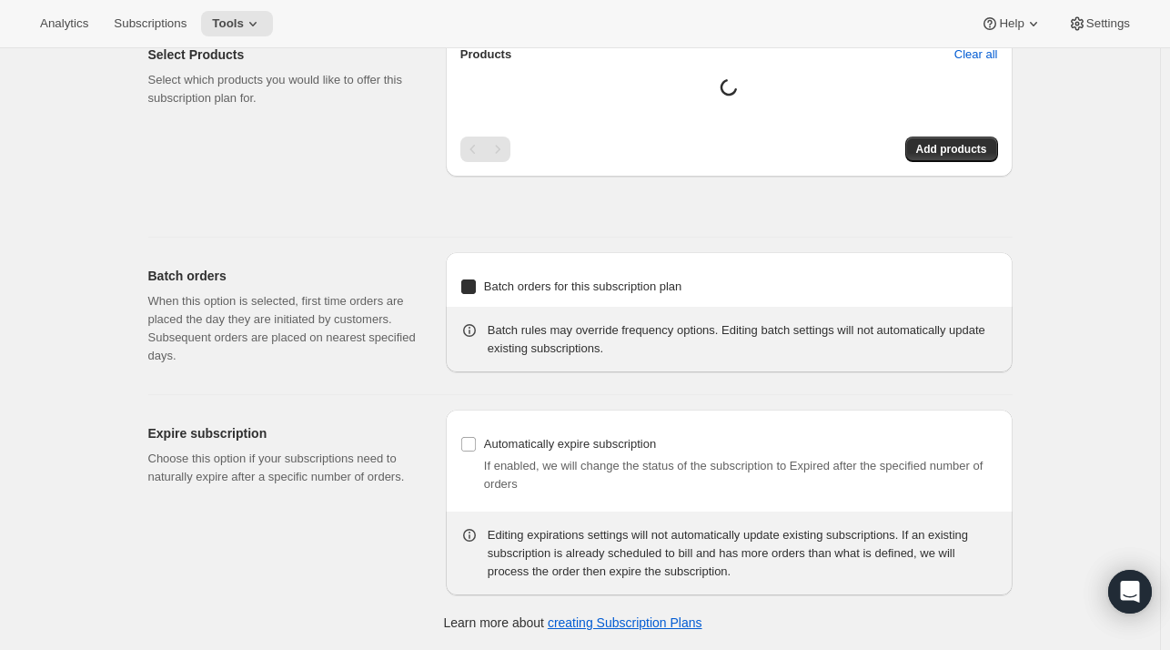
select select "YEARDAY"
select select "10"
select select "6"
select select "4"
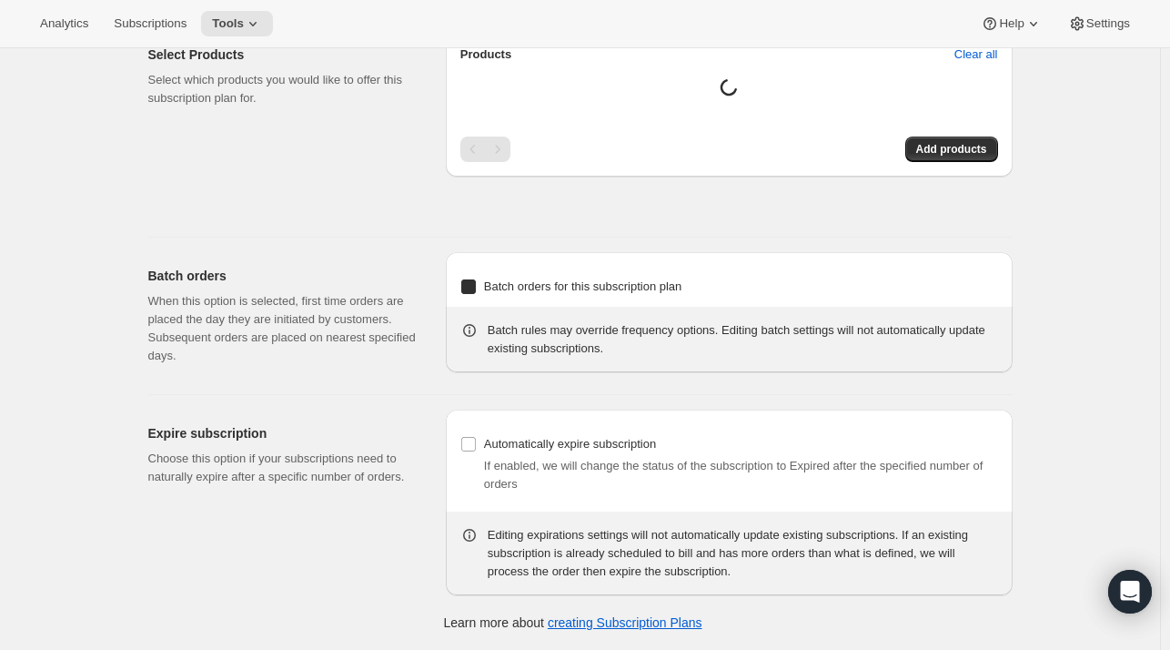
select select "6"
select select "7"
select select "6"
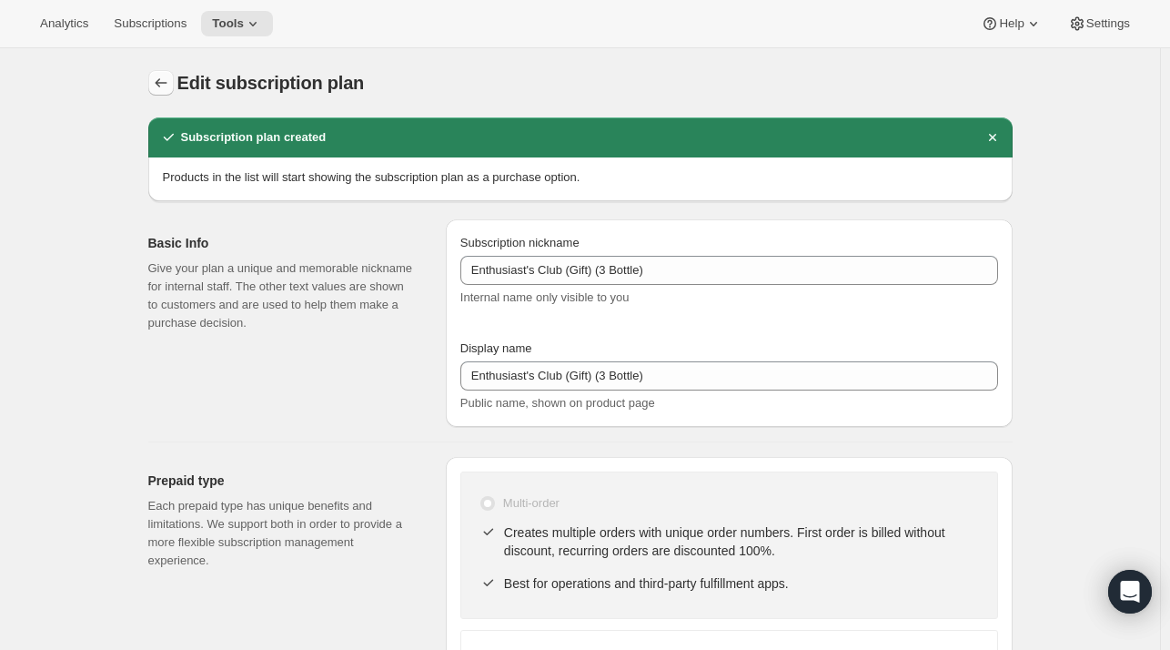
click at [170, 81] on icon "Subscription plans" at bounding box center [161, 83] width 18 height 18
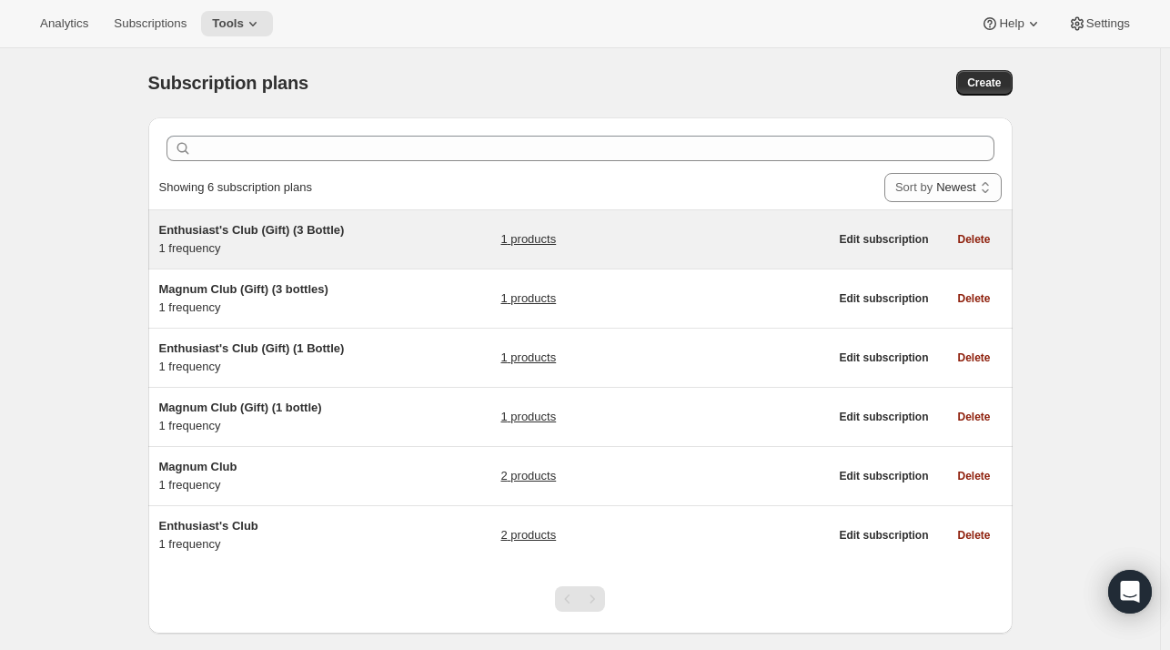
click at [263, 227] on span "Enthusiast's Club (Gift) (3 Bottle)" at bounding box center [252, 230] width 186 height 14
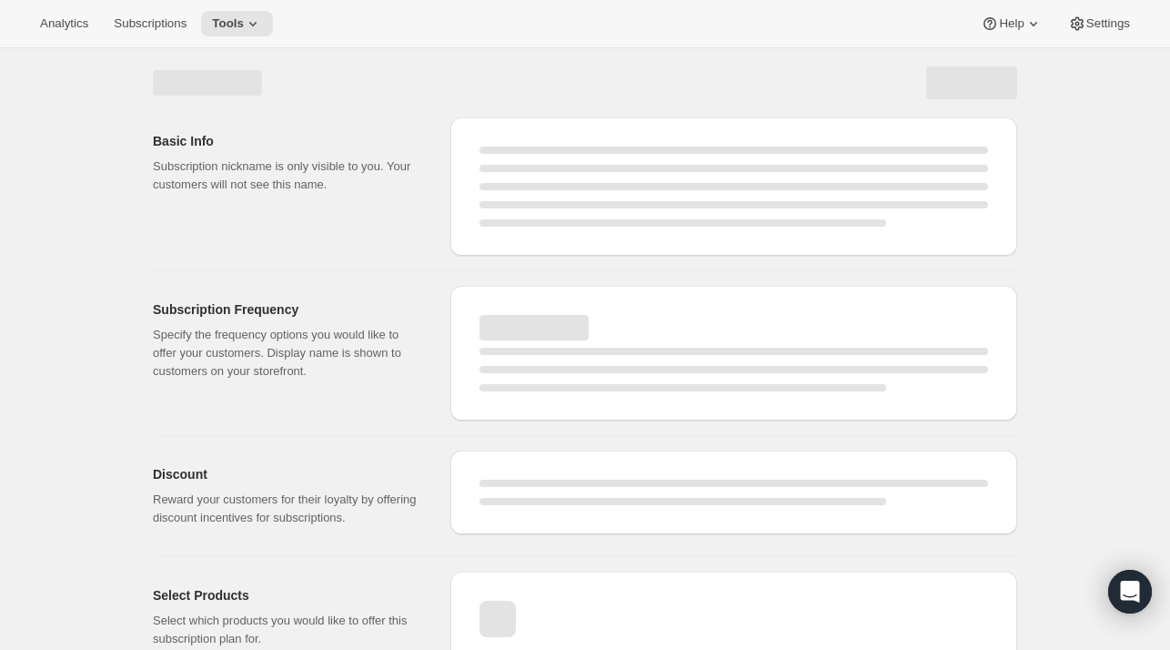
select select "WEEK"
select select "MONTH"
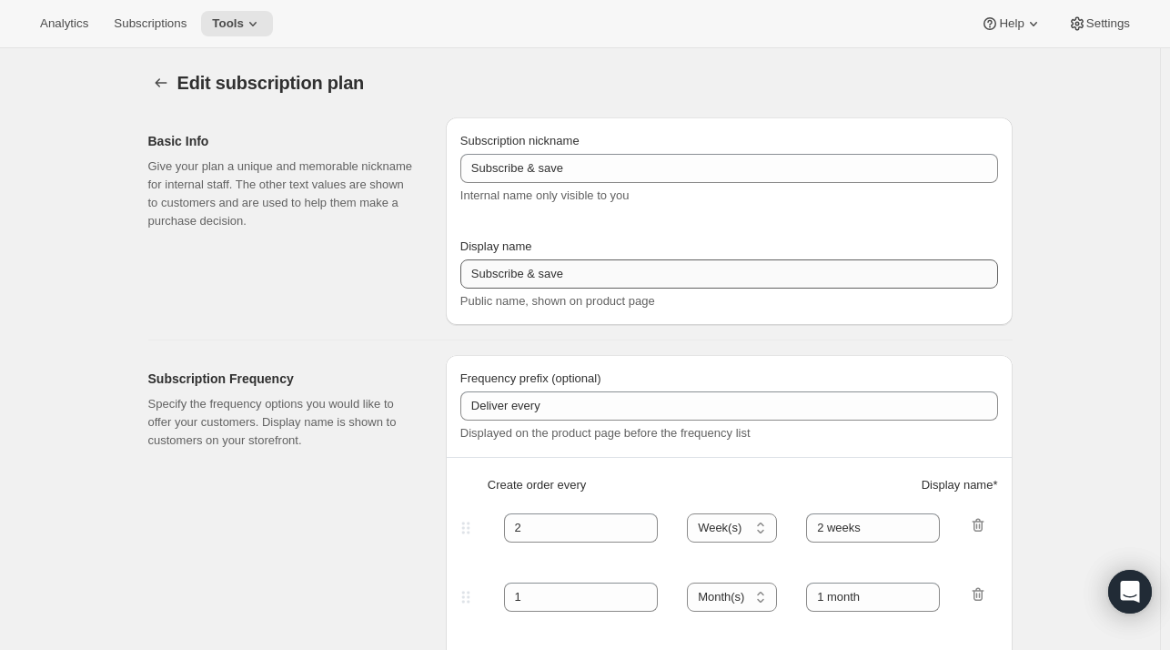
type input "Enthusiast's Club (Gift) (3 Bottle)"
checkbox input "true"
select select "MONTH"
select select "YEARDAY"
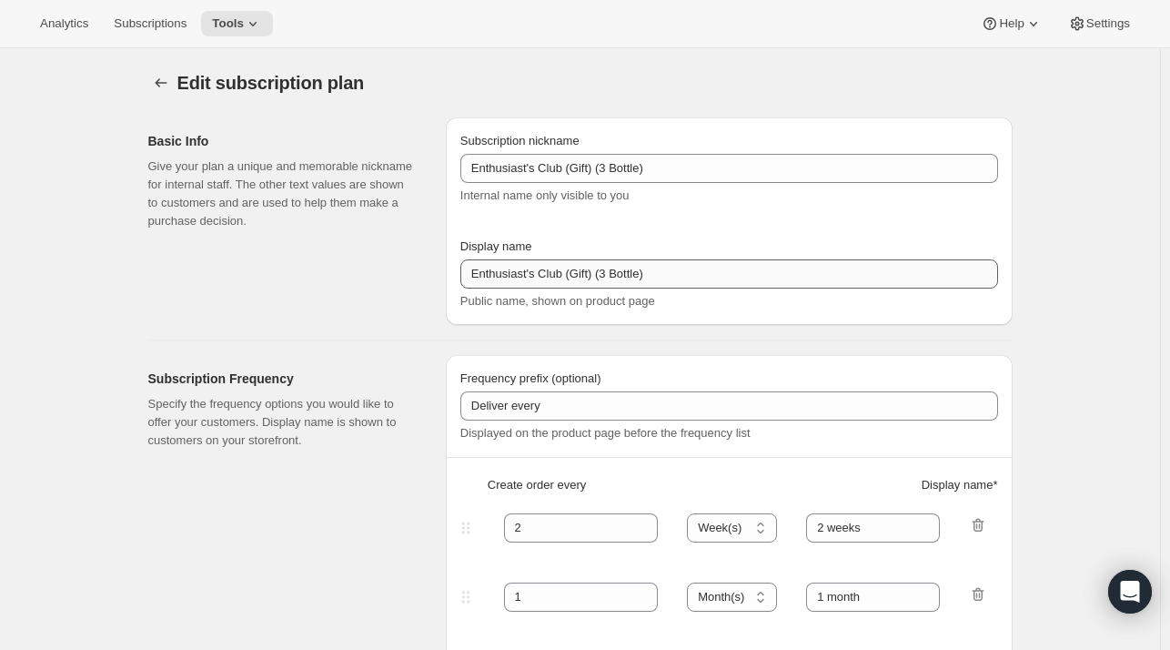
select select "10"
select select "6"
select select "4"
select select "6"
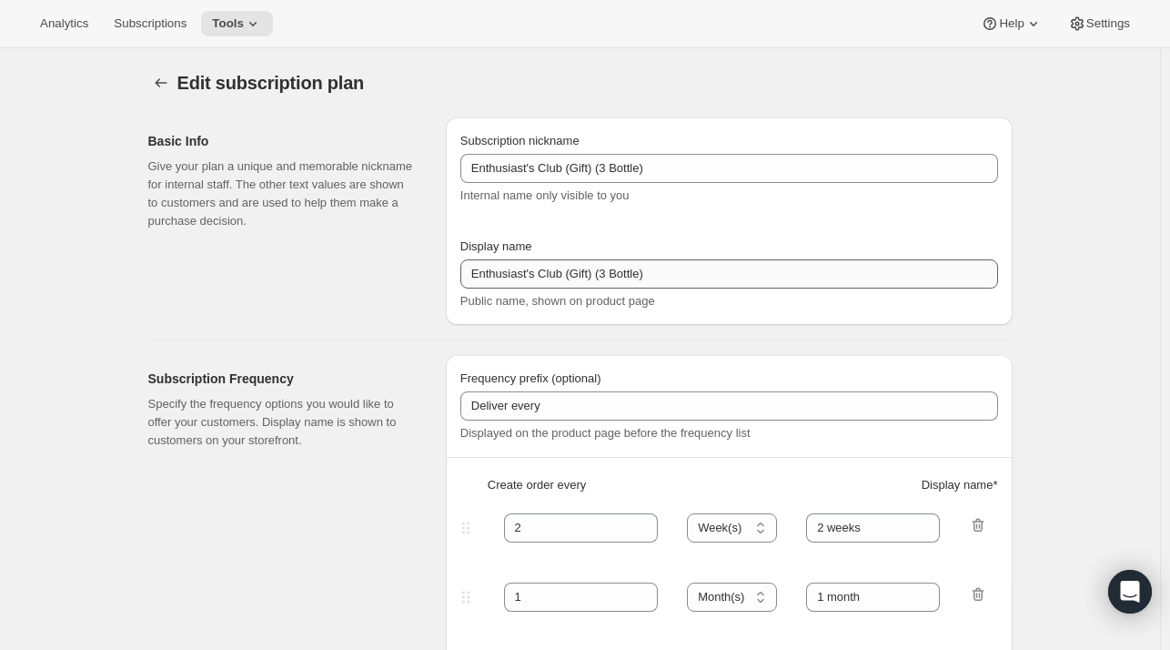
select select "7"
select select "6"
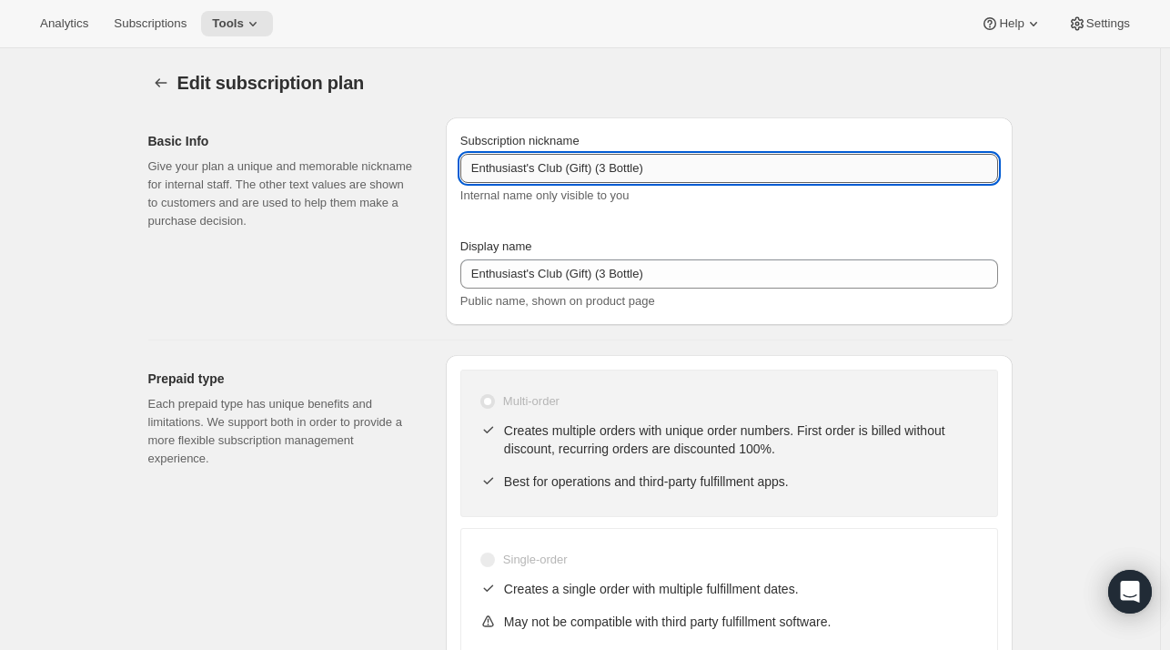
click at [602, 169] on input "Enthusiast's Club (Gift) (3 Bottle)" at bounding box center [729, 168] width 538 height 29
type input "Enthusiast's Club (Gift) (2 Bottle)"
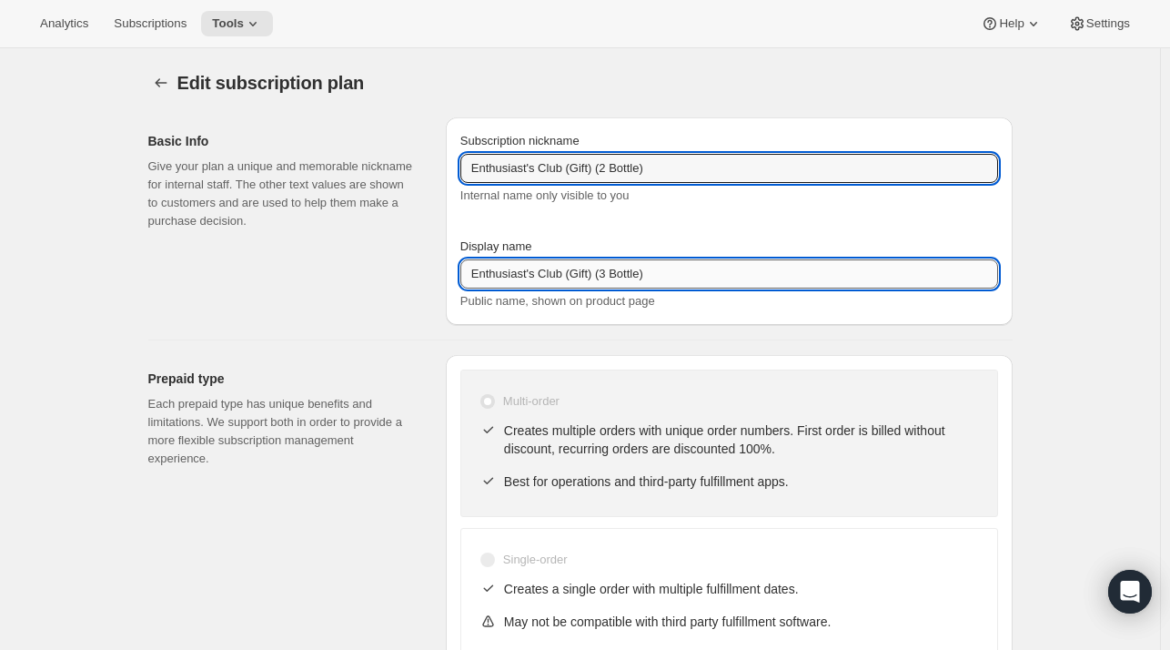
click at [602, 270] on input "Enthusiast's Club (Gift) (3 Bottle)" at bounding box center [729, 273] width 538 height 29
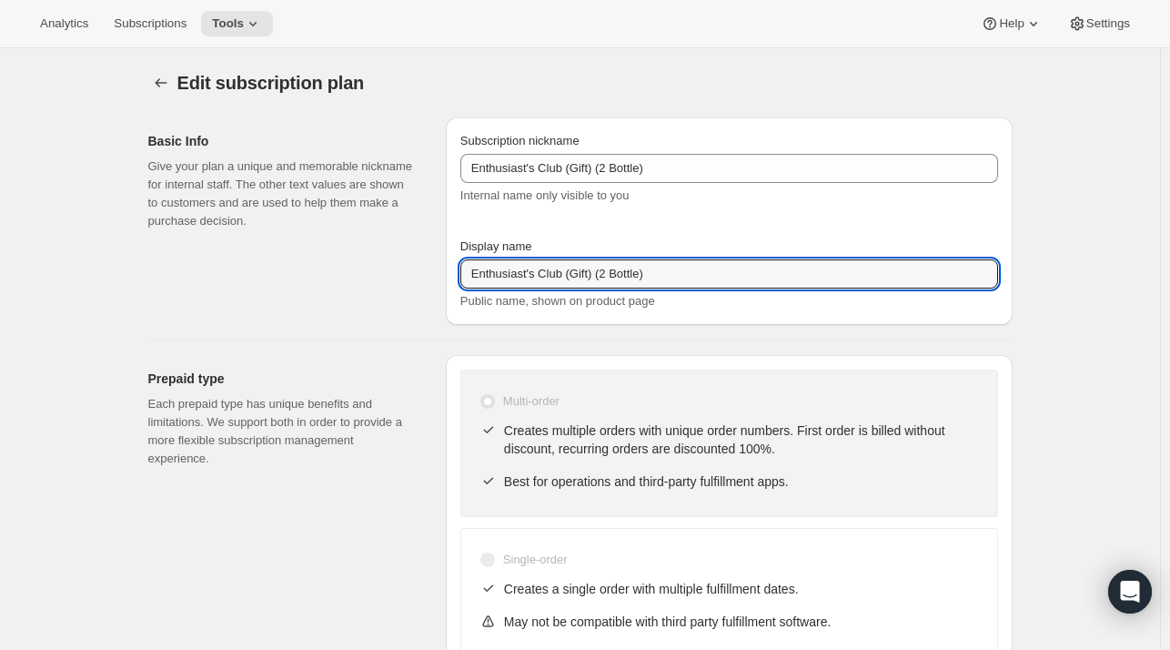
type input "Enthusiast's Club (Gift) (2 Bottle)"
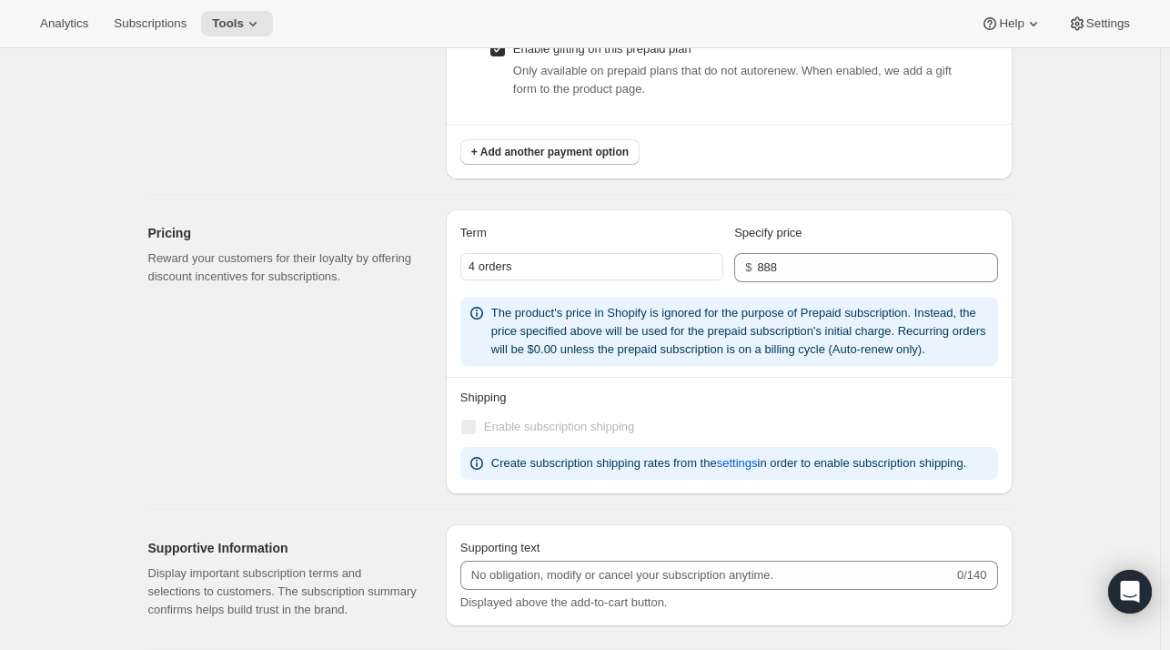
scroll to position [1187, 0]
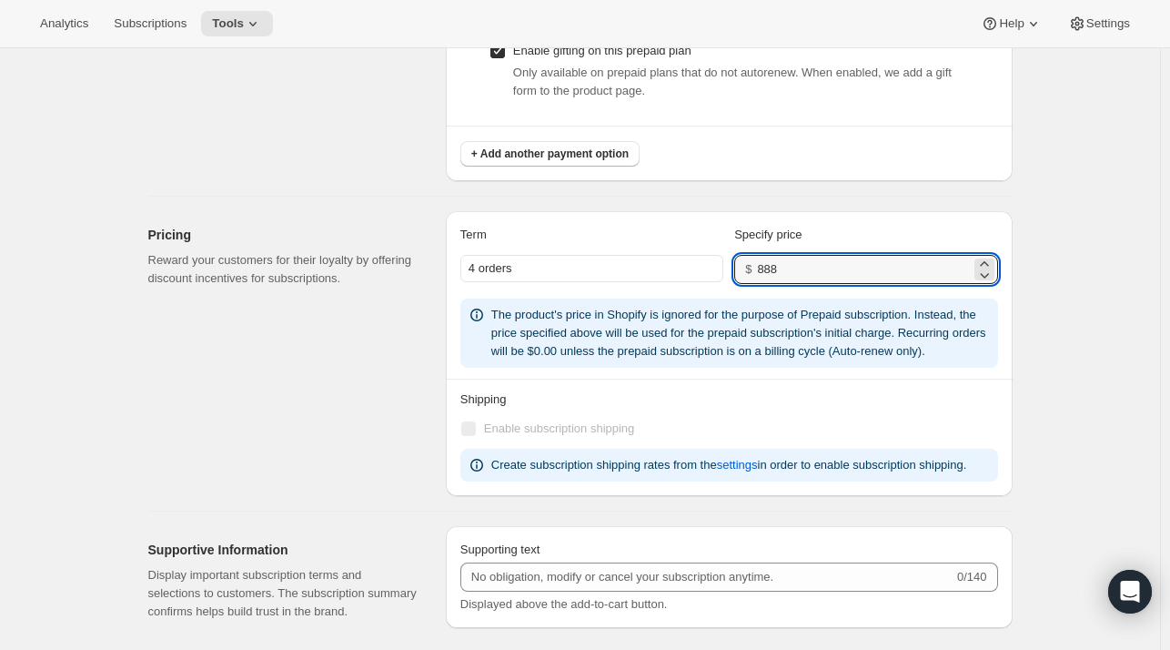
drag, startPoint x: 867, startPoint y: 270, endPoint x: 728, endPoint y: 258, distance: 139.7
click at [728, 258] on div "4 orders $ 888" at bounding box center [729, 269] width 538 height 29
type input "592"
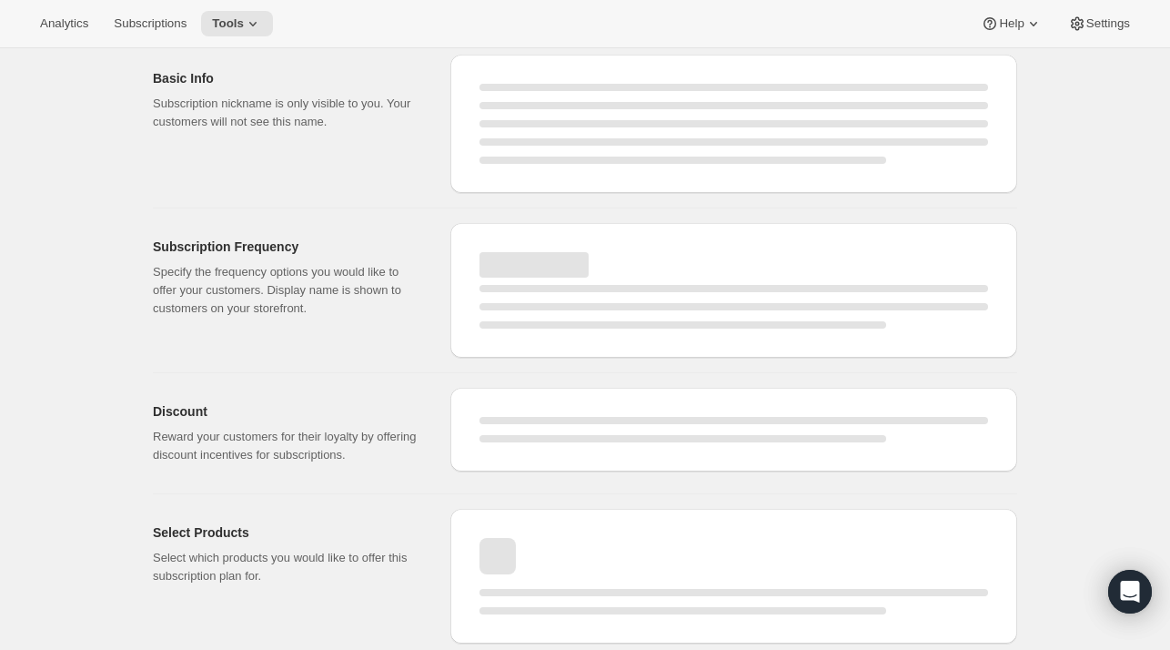
select select "MONTH"
select select "YEARDAY"
select select "10"
select select "6"
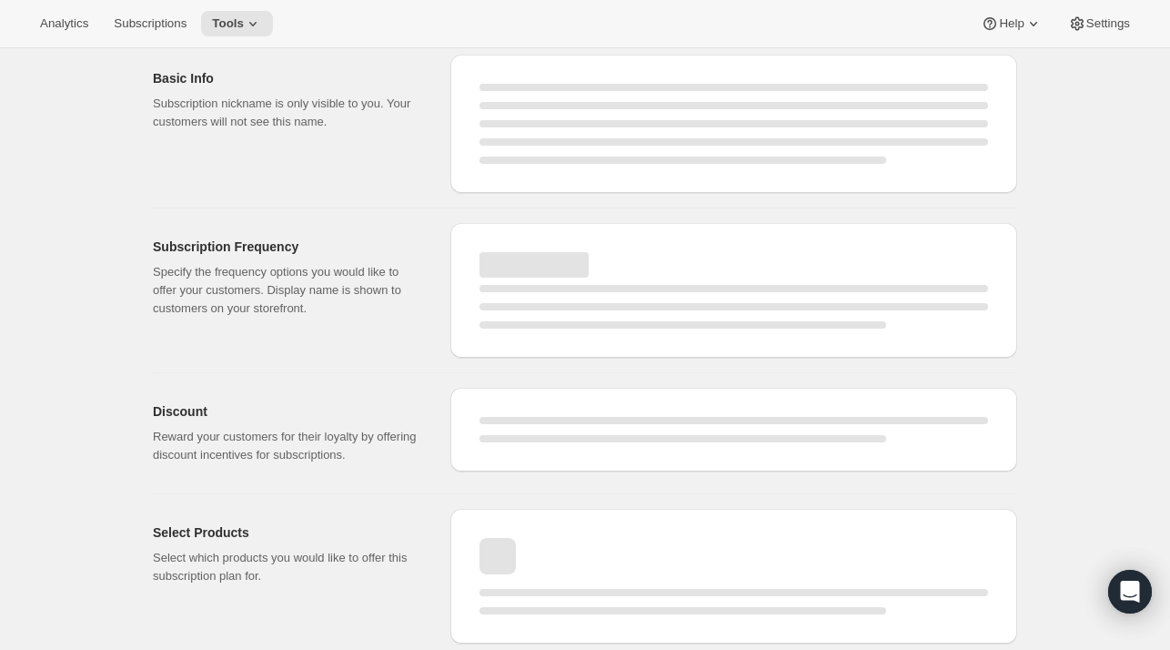
select select "4"
select select "6"
select select "7"
select select "6"
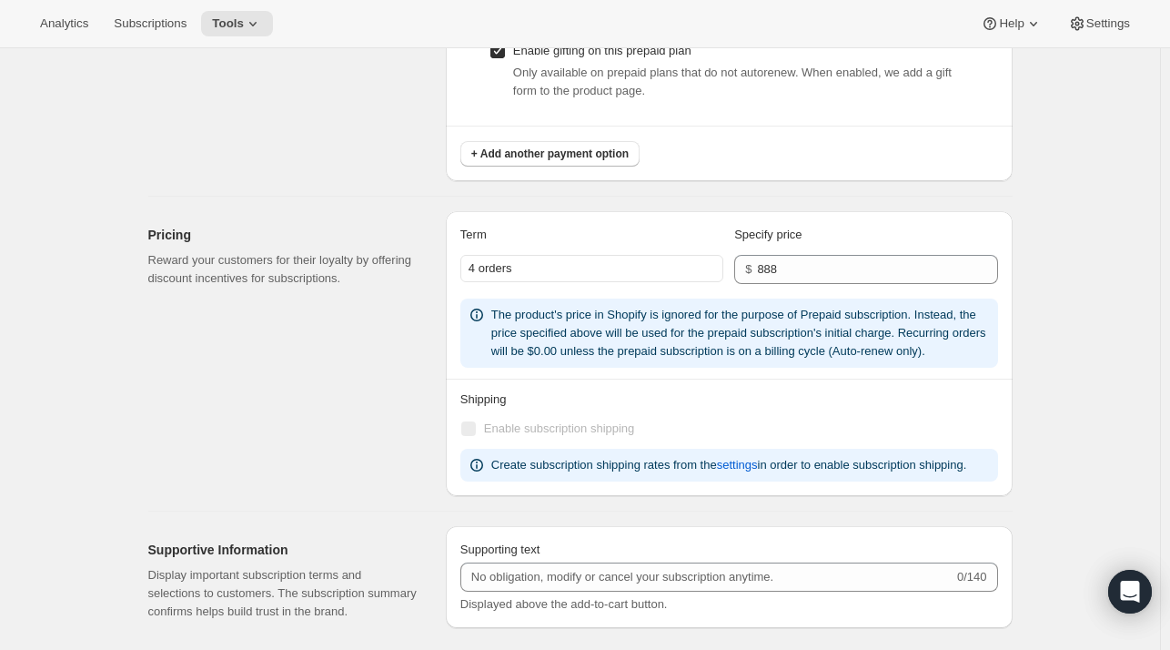
type input "Enthusiast's Club (Gift) (2 Bottle)"
type input "592"
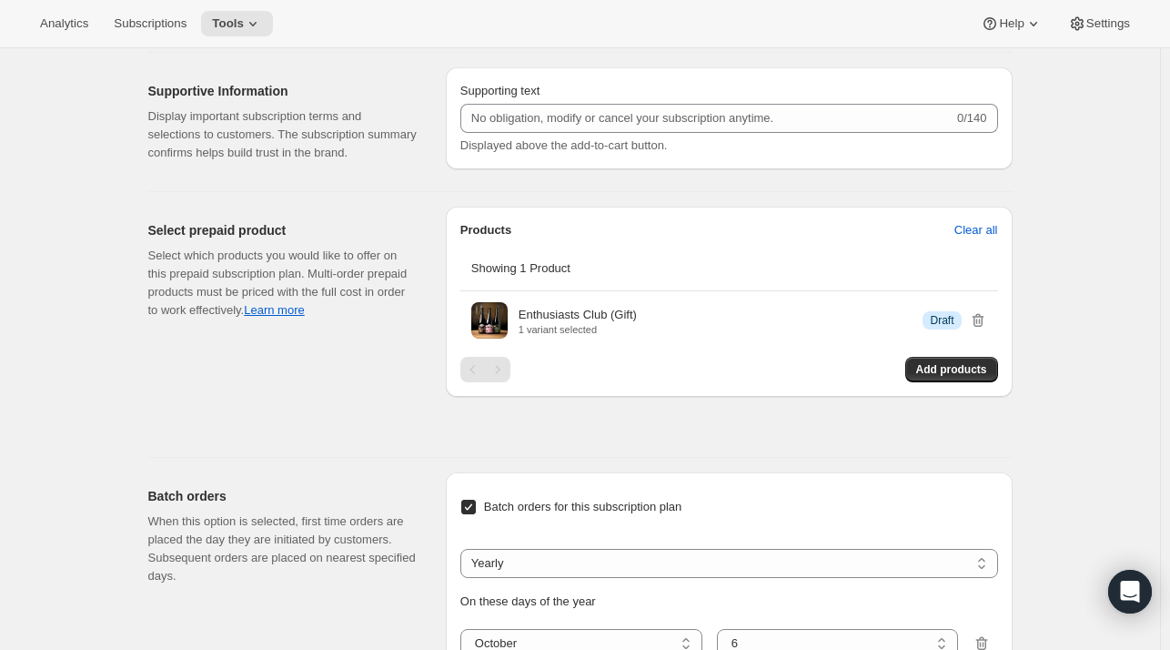
scroll to position [1765, 0]
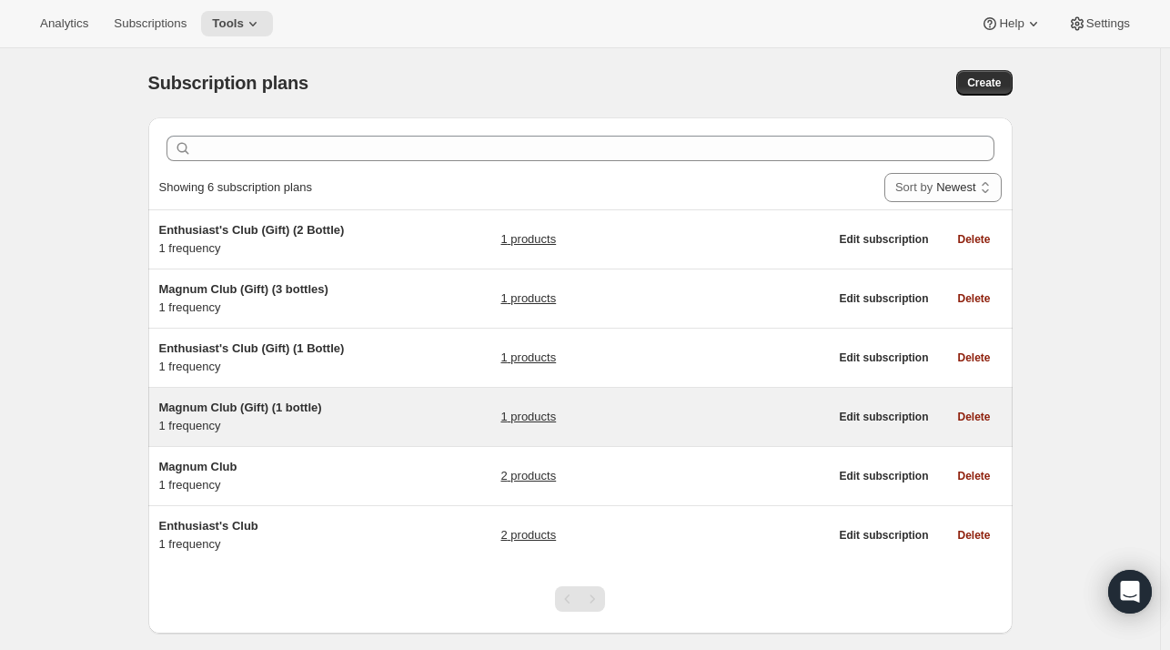
click at [266, 405] on span "Magnum Club (Gift) (1 bottle)" at bounding box center [240, 407] width 163 height 14
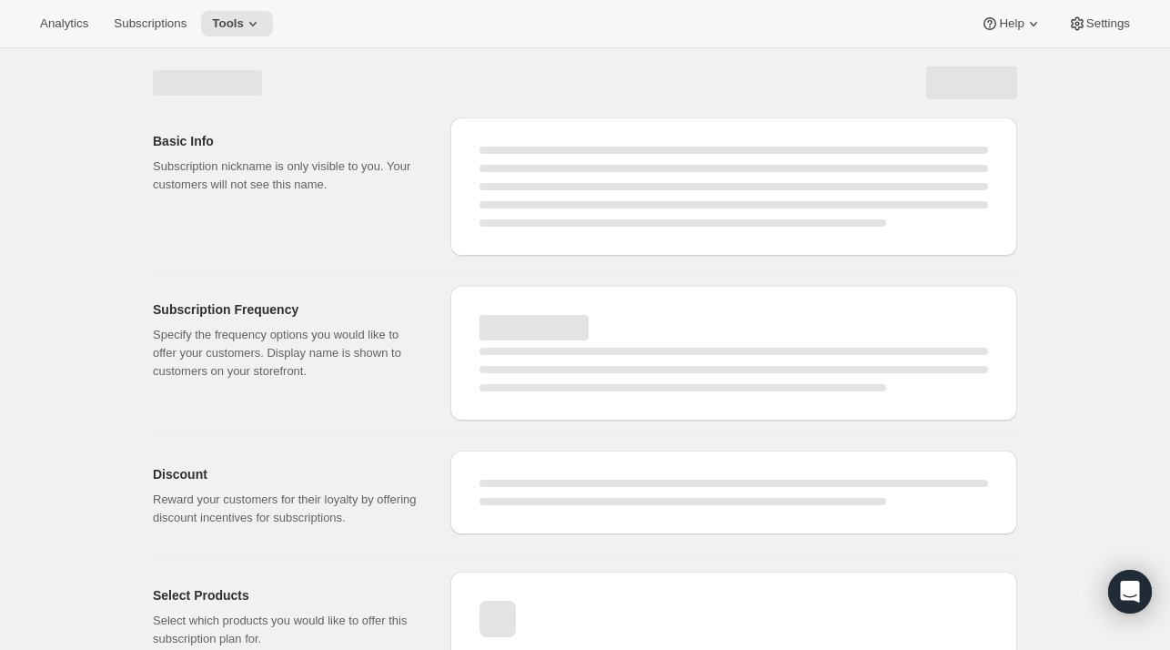
select select "WEEK"
select select "MONTH"
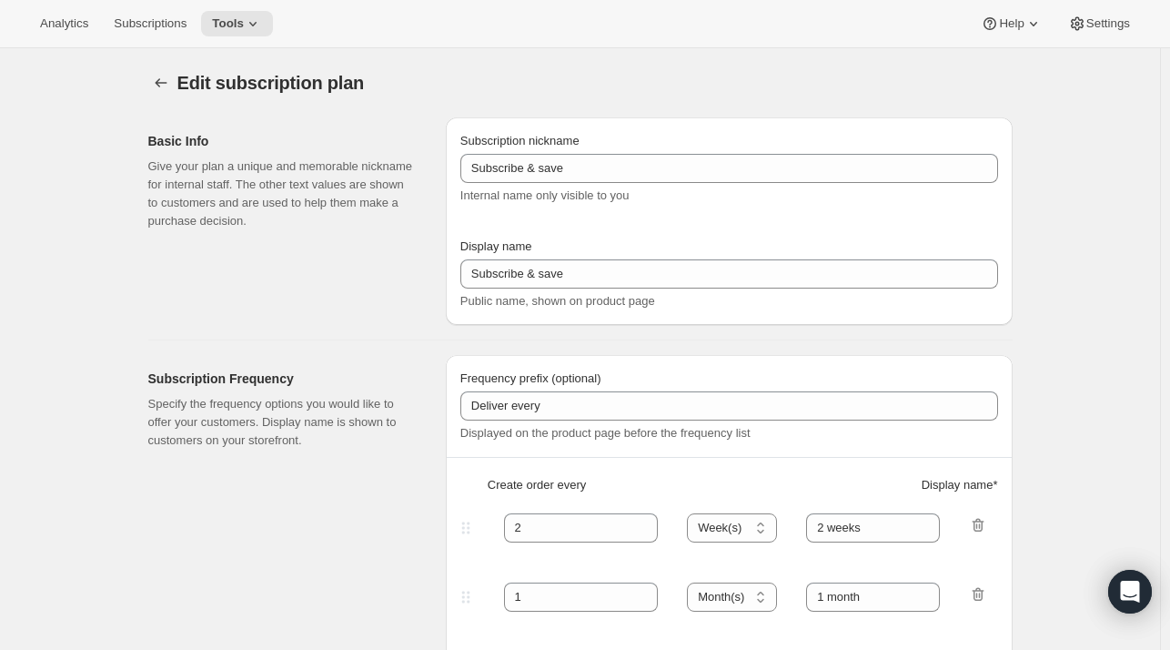
type input "Magnum Club (Gift) (1 bottle)"
type input "Magnum Club (Gift)"
checkbox input "true"
select select "MONTH"
select select "YEARDAY"
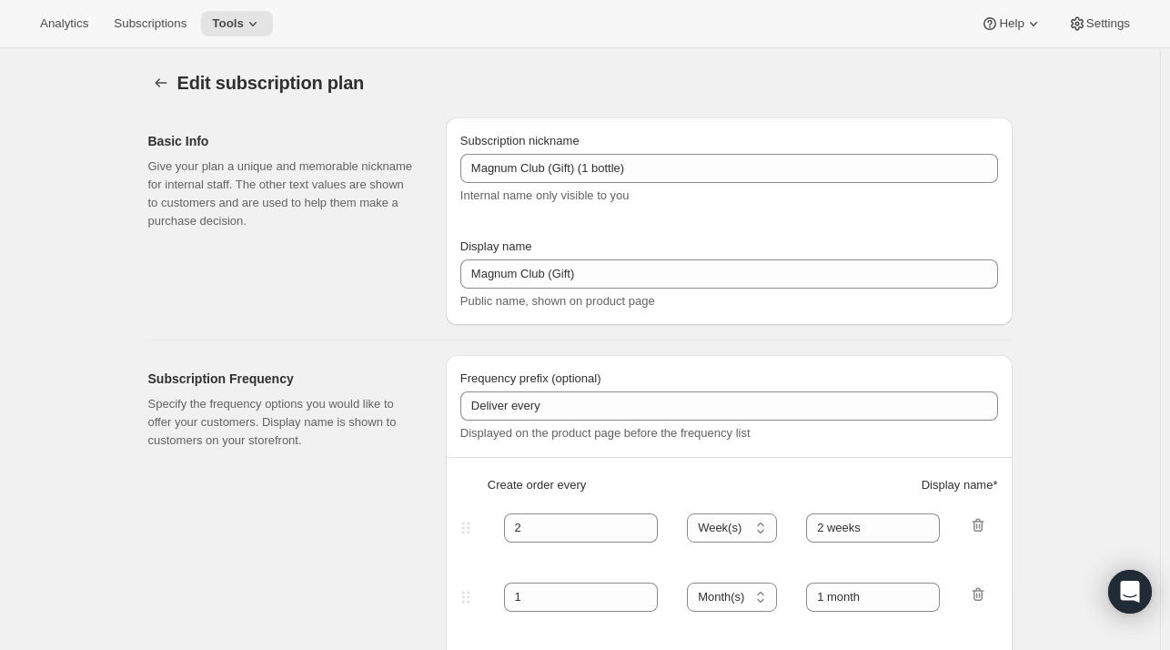
select select "11"
select select "6"
select select "3"
select select "6"
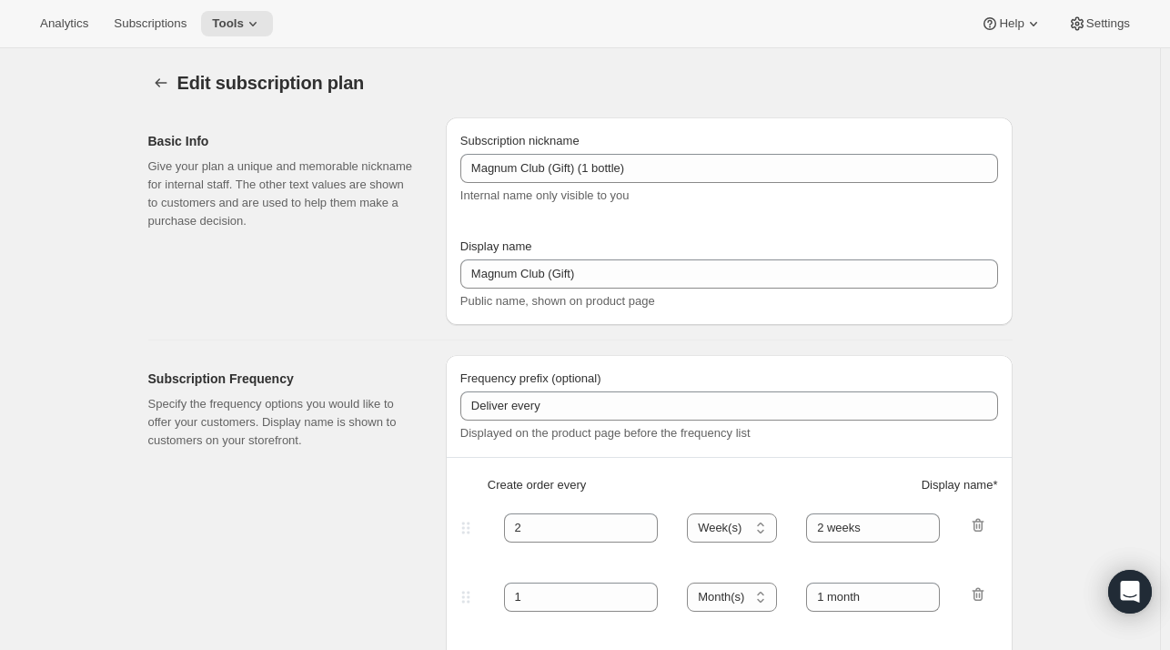
select select "5"
select select "6"
select select "7"
select select "6"
select select "9"
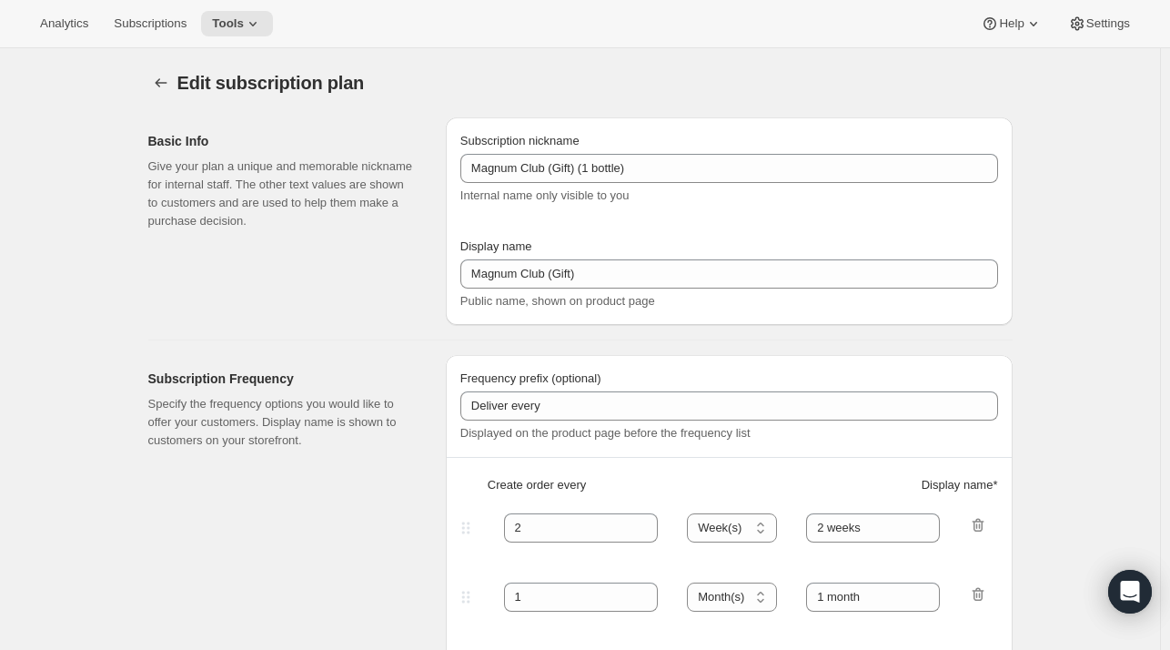
select select "6"
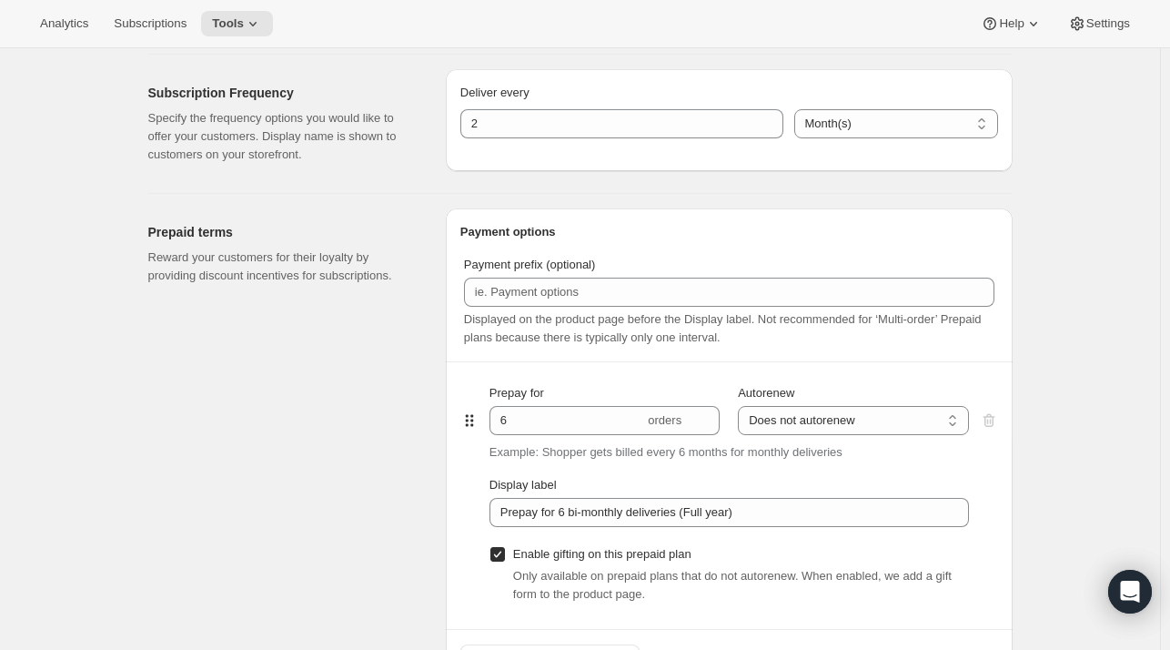
scroll to position [1154, 0]
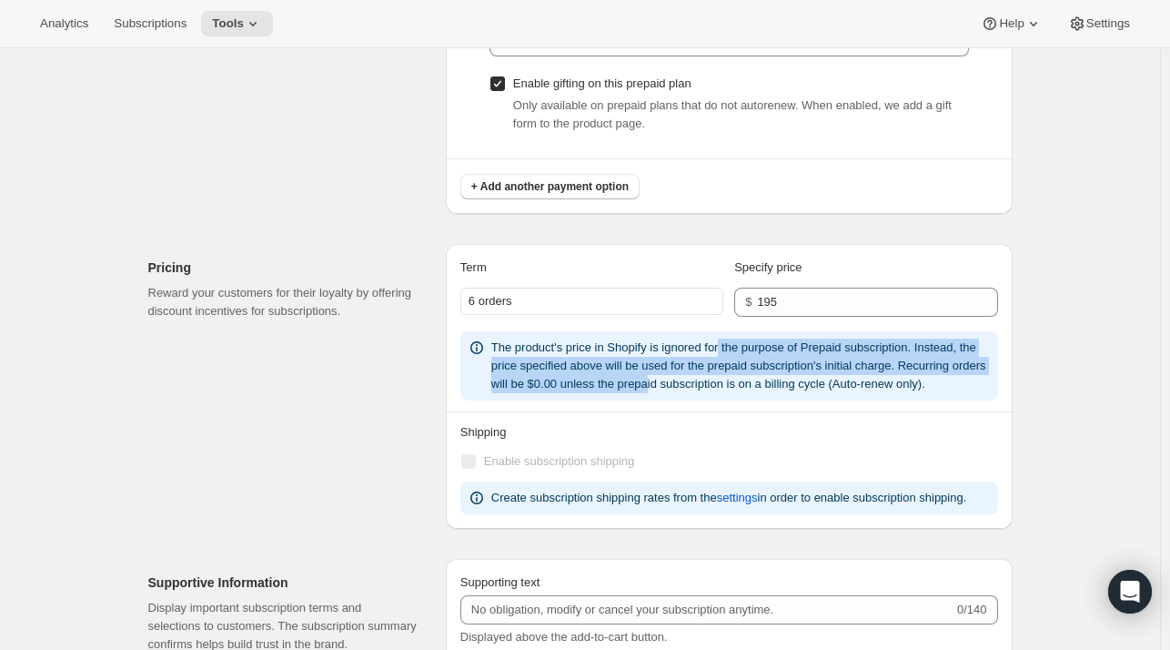
drag, startPoint x: 723, startPoint y: 345, endPoint x: 644, endPoint y: 381, distance: 86.3
click at [644, 381] on span "The product's price in Shopify is ignored for the purpose of Prepaid subscripti…" at bounding box center [738, 365] width 495 height 50
drag, startPoint x: 636, startPoint y: 382, endPoint x: 748, endPoint y: 353, distance: 115.7
click at [748, 353] on div "The product's price in Shopify is ignored for the purpose of Prepaid subscripti…" at bounding box center [741, 366] width 500 height 55
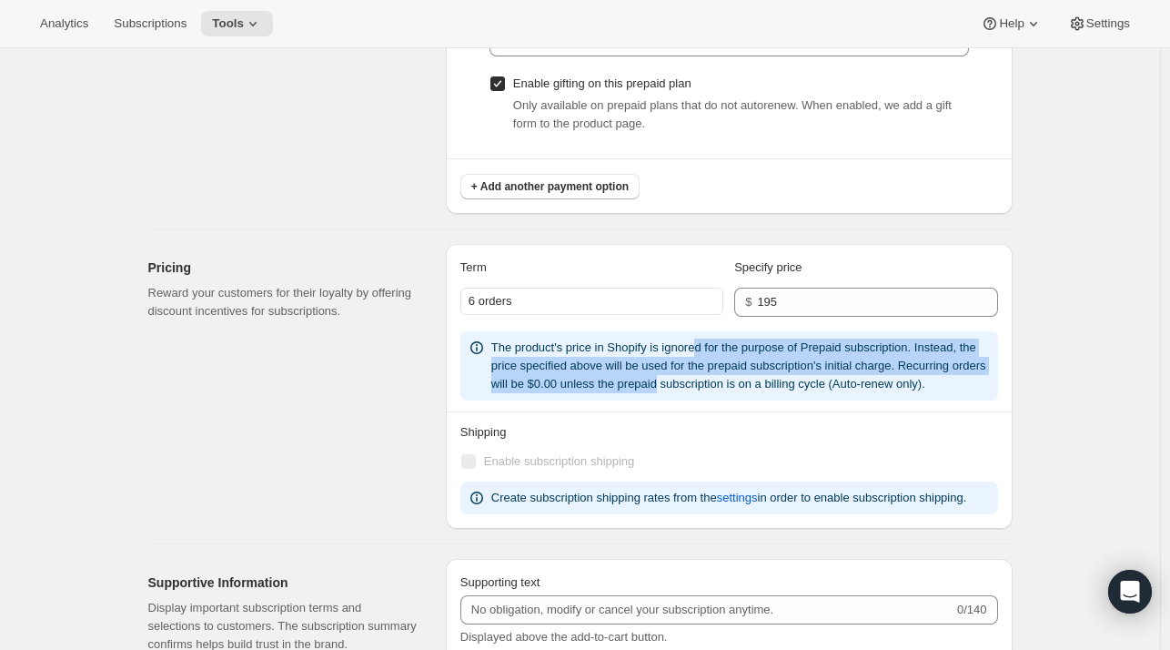
drag, startPoint x: 695, startPoint y: 351, endPoint x: 656, endPoint y: 385, distance: 51.6
click at [656, 385] on span "The product's price in Shopify is ignored for the purpose of Prepaid subscripti…" at bounding box center [738, 365] width 495 height 50
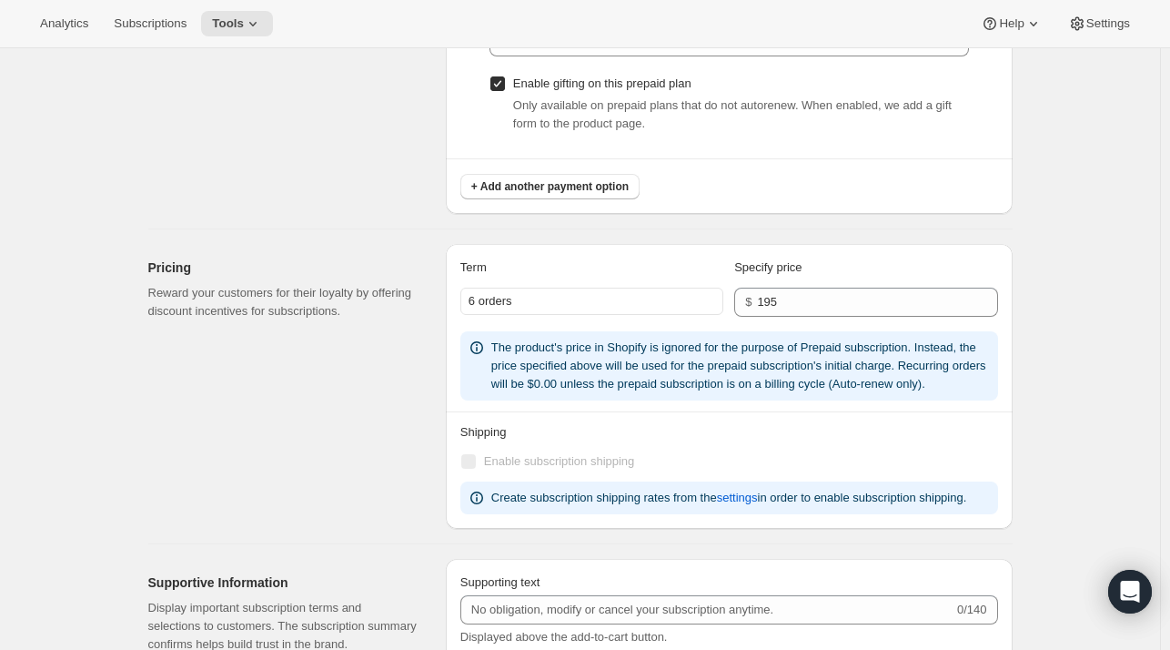
click at [642, 385] on span "The product's price in Shopify is ignored for the purpose of Prepaid subscripti…" at bounding box center [738, 365] width 495 height 50
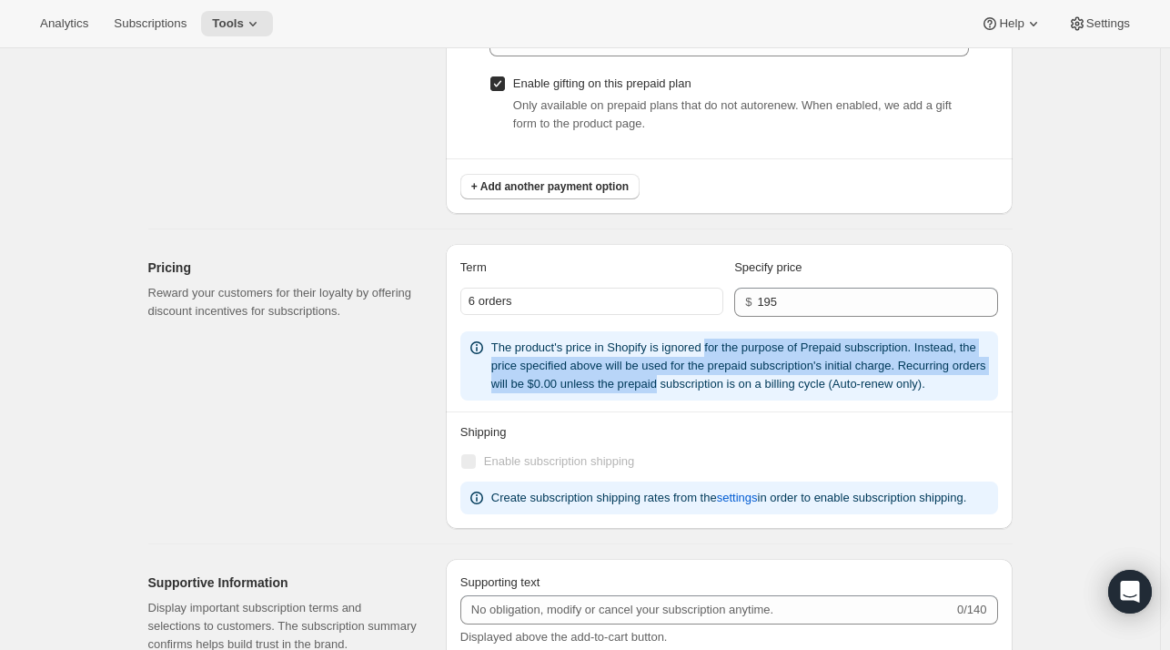
drag, startPoint x: 642, startPoint y: 385, endPoint x: 718, endPoint y: 344, distance: 85.9
click at [718, 344] on span "The product's price in Shopify is ignored for the purpose of Prepaid subscripti…" at bounding box center [738, 365] width 495 height 50
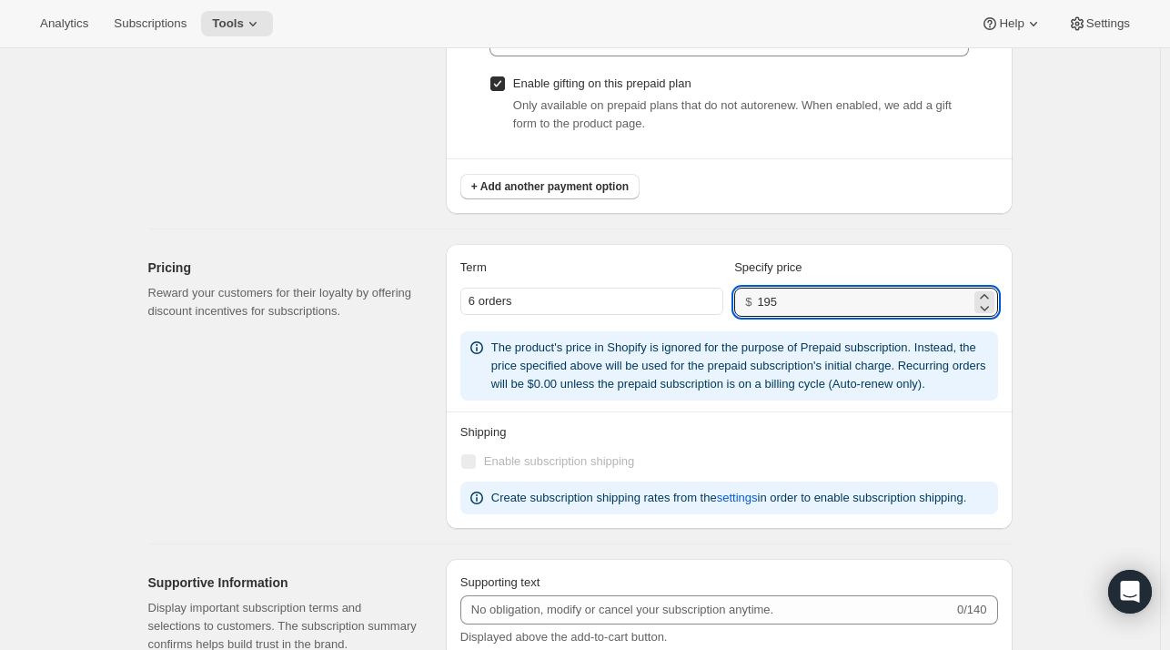
drag, startPoint x: 819, startPoint y: 300, endPoint x: 716, endPoint y: 297, distance: 102.9
click at [716, 297] on div "6 orders $ 195" at bounding box center [729, 302] width 538 height 29
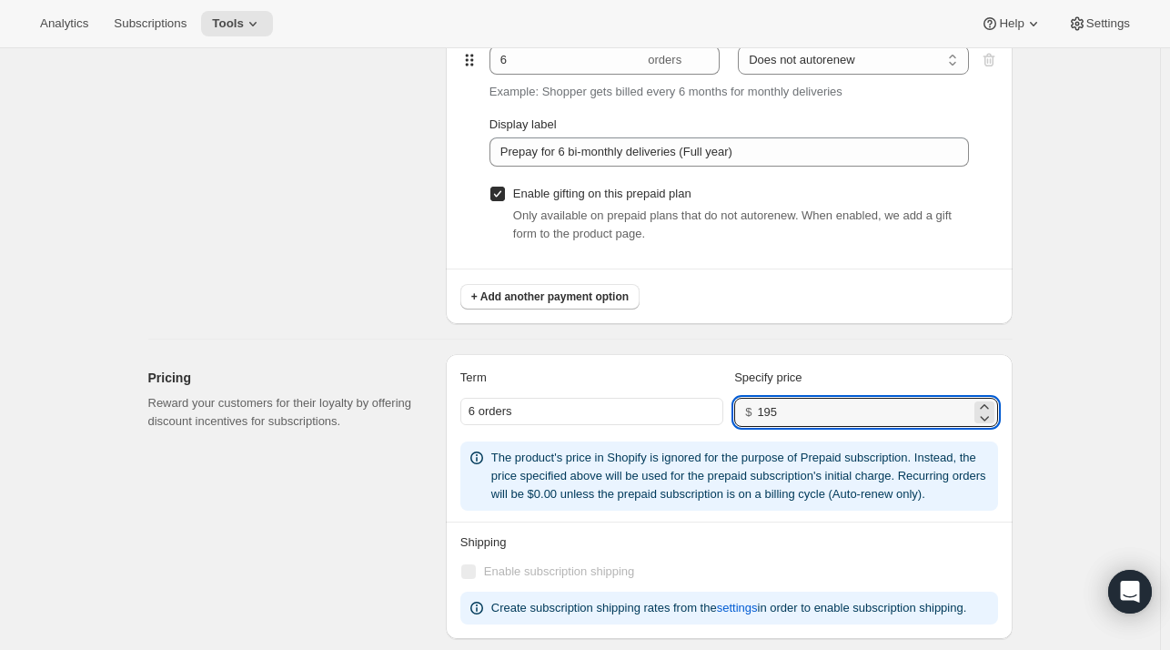
scroll to position [1051, 0]
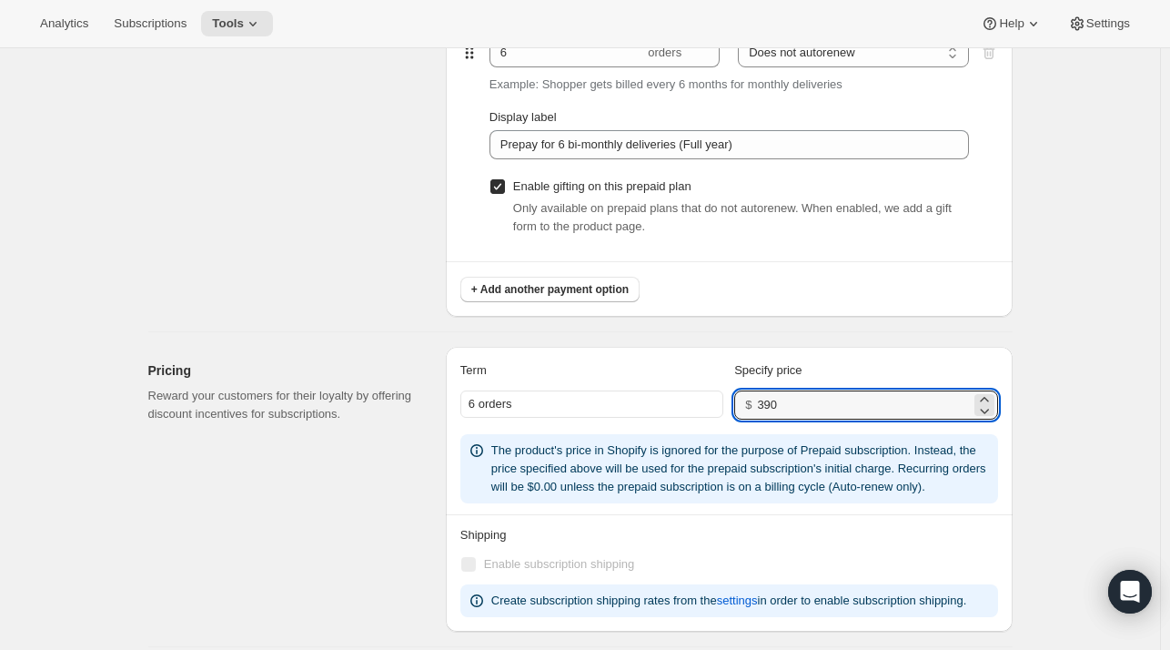
type input "390"
click at [406, 293] on div "Prepaid terms Reward your customers for their loyalty by providing discount inc…" at bounding box center [289, 79] width 283 height 476
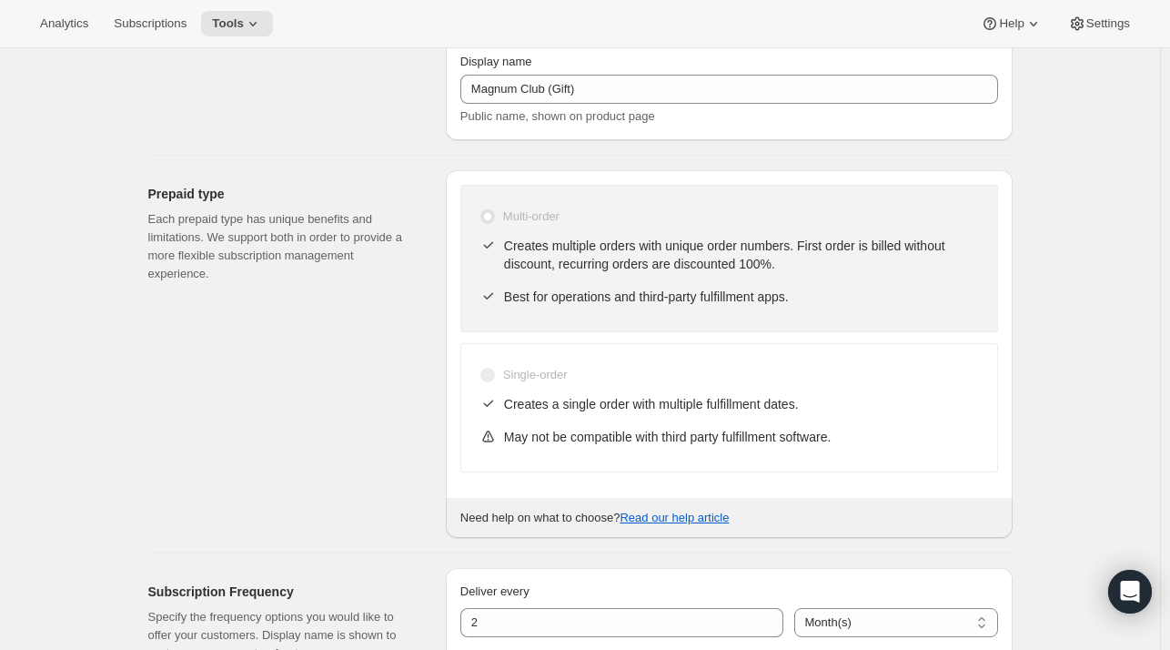
scroll to position [0, 0]
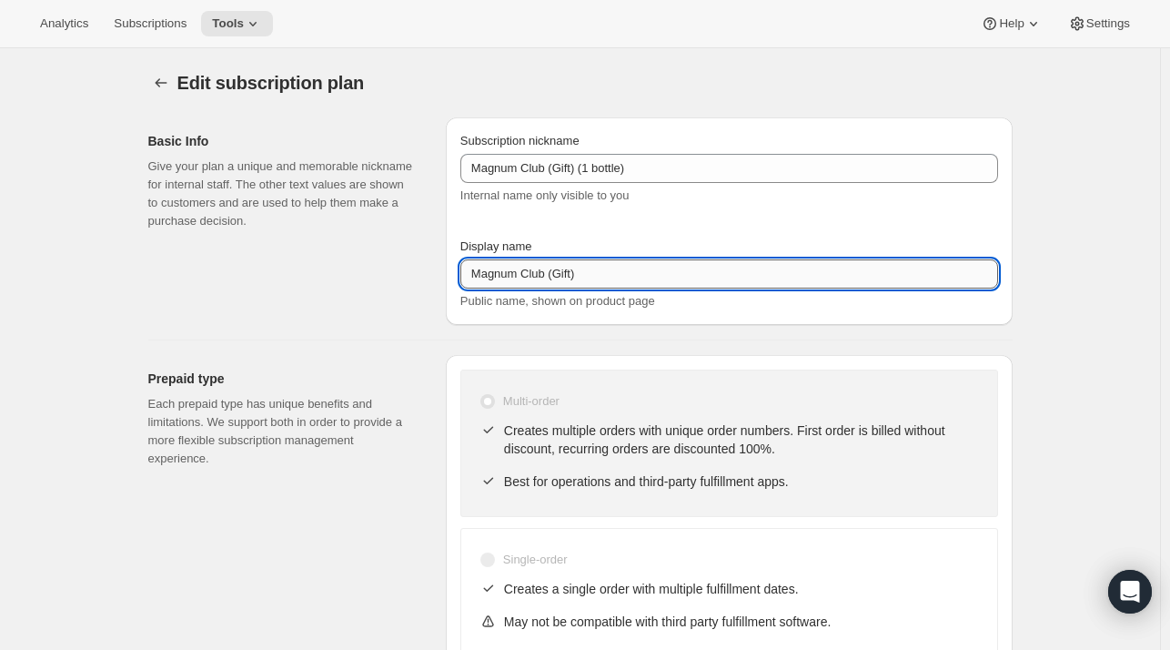
drag, startPoint x: 592, startPoint y: 274, endPoint x: 555, endPoint y: 274, distance: 36.4
click at [555, 274] on input "Magnum Club (Gift)" at bounding box center [729, 273] width 538 height 29
type input "Magnum Club (Standard)"
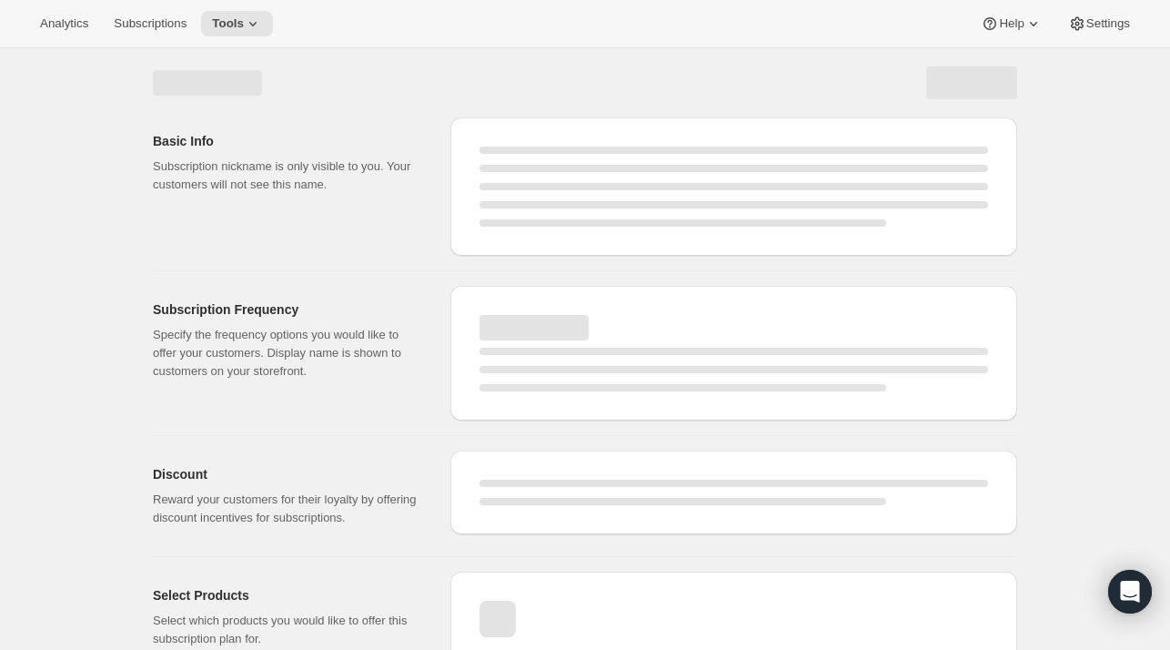
select select "MONTH"
select select "YEARDAY"
select select "11"
select select "6"
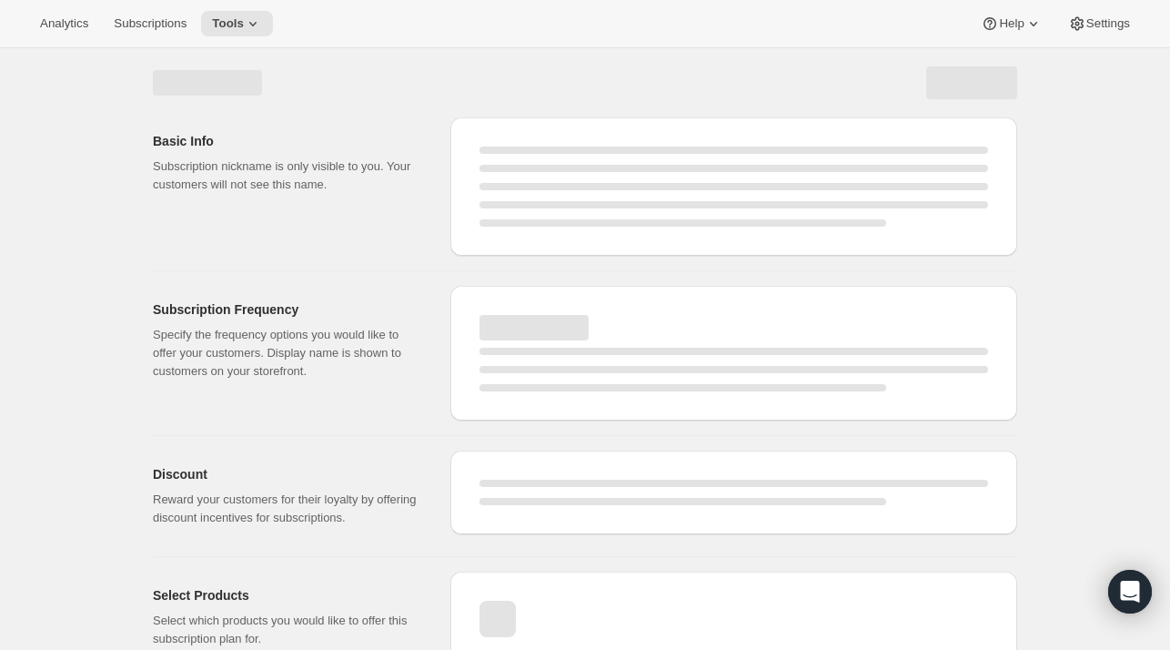
select select "3"
select select "6"
select select "5"
select select "6"
select select "7"
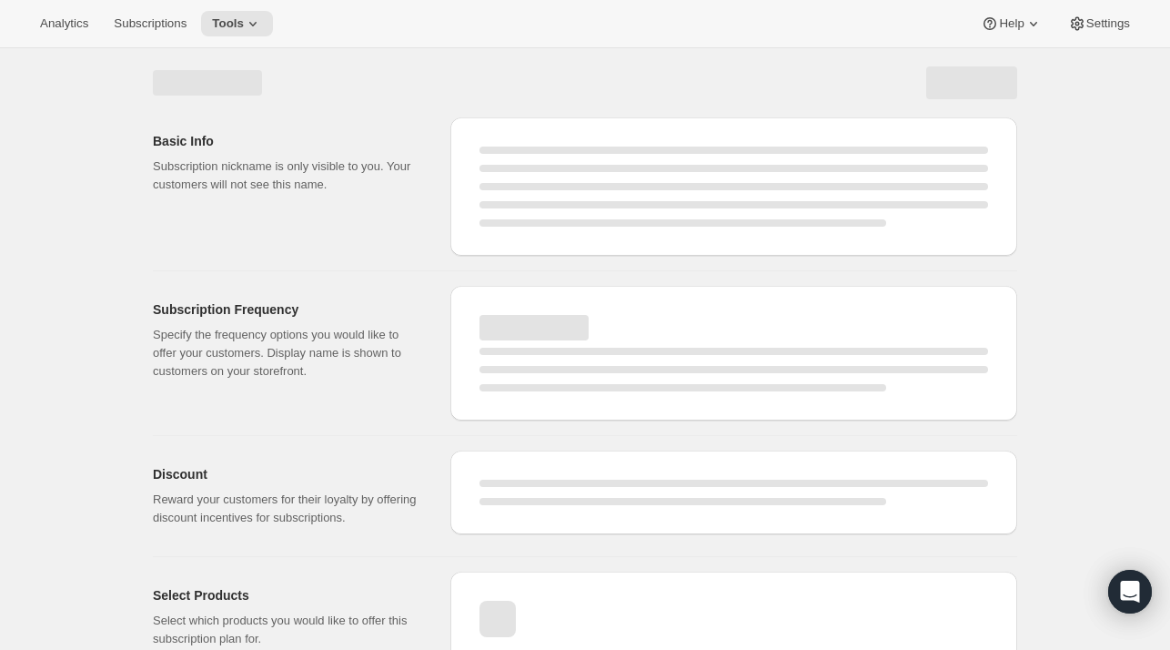
select select "6"
select select "9"
select select "6"
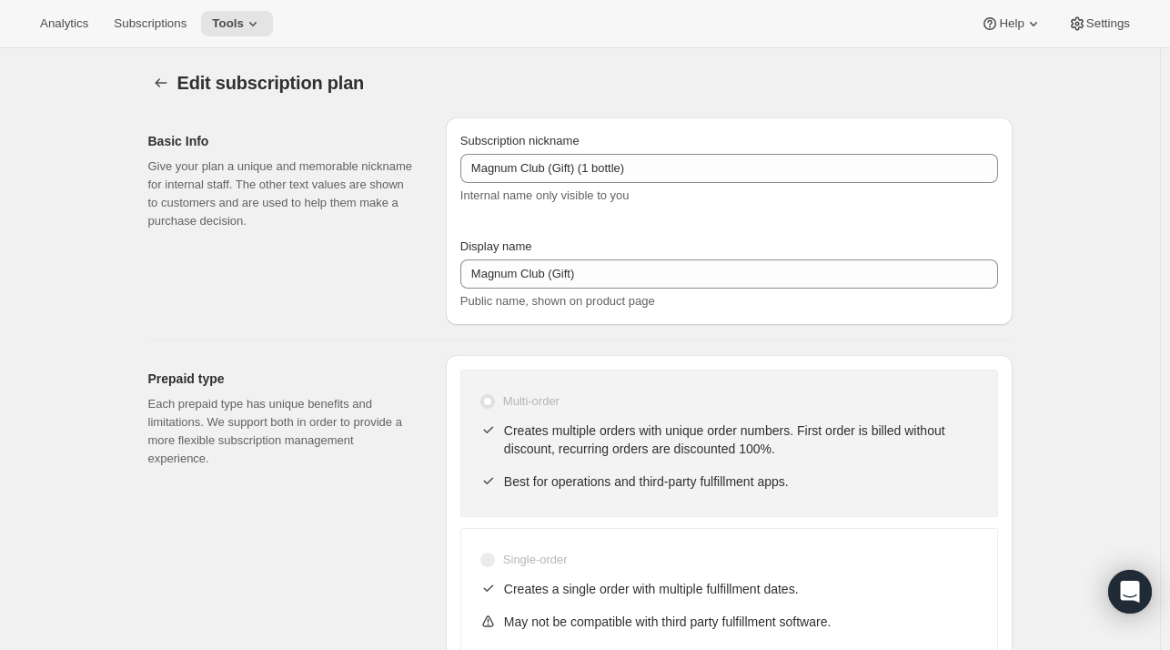
type input "Magnum Club (Standard)"
type input "390"
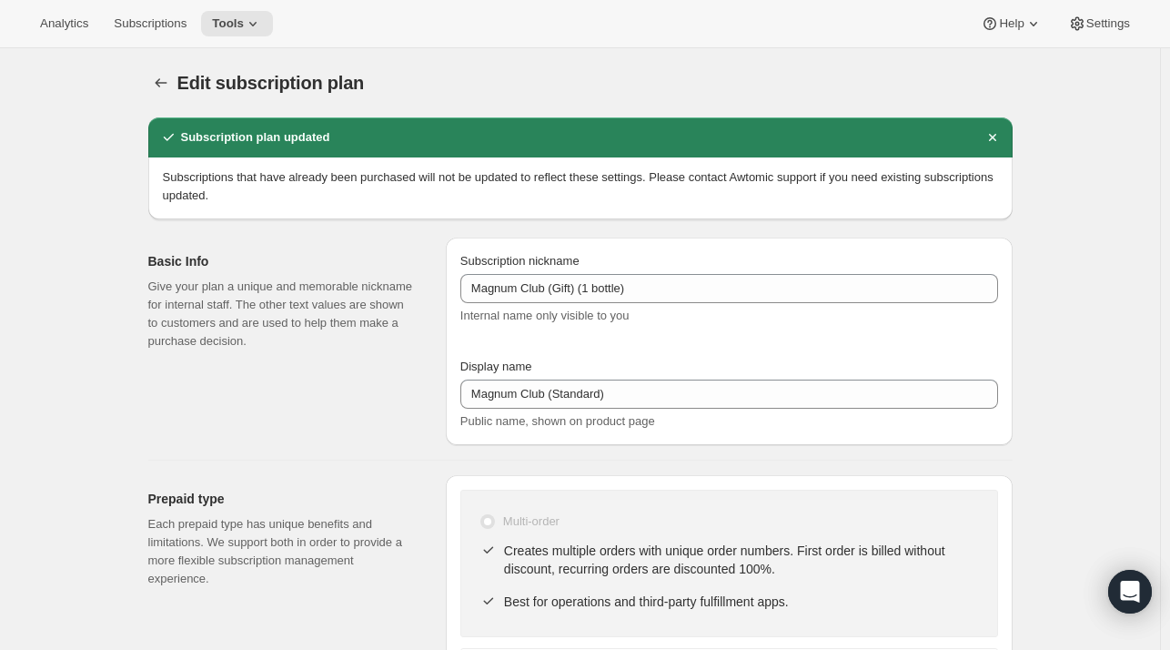
click at [160, 82] on icon "Subscription plans" at bounding box center [161, 82] width 12 height 9
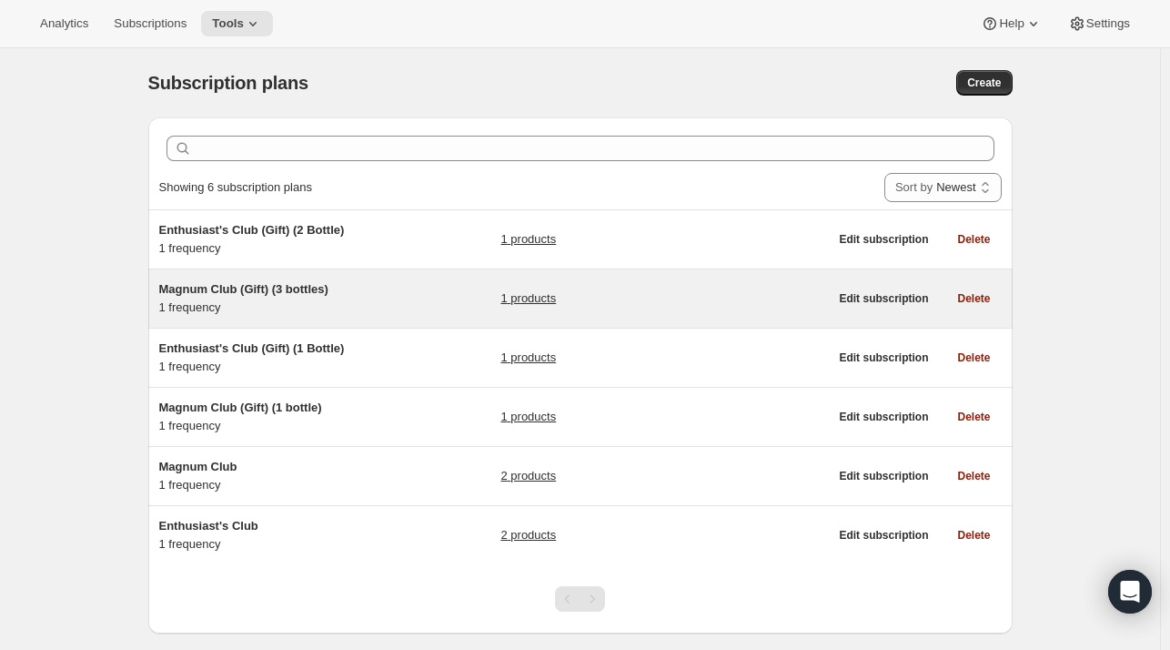
click at [270, 282] on span "Magnum Club (Gift) (3 bottles)" at bounding box center [243, 289] width 169 height 14
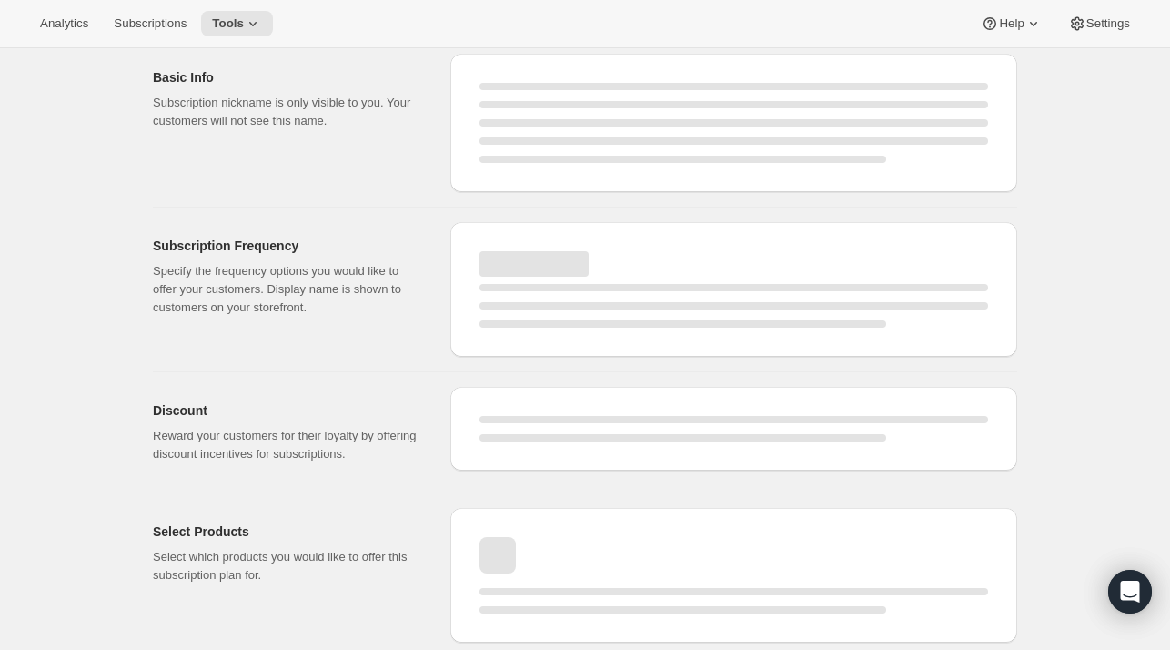
select select "WEEK"
select select "MONTH"
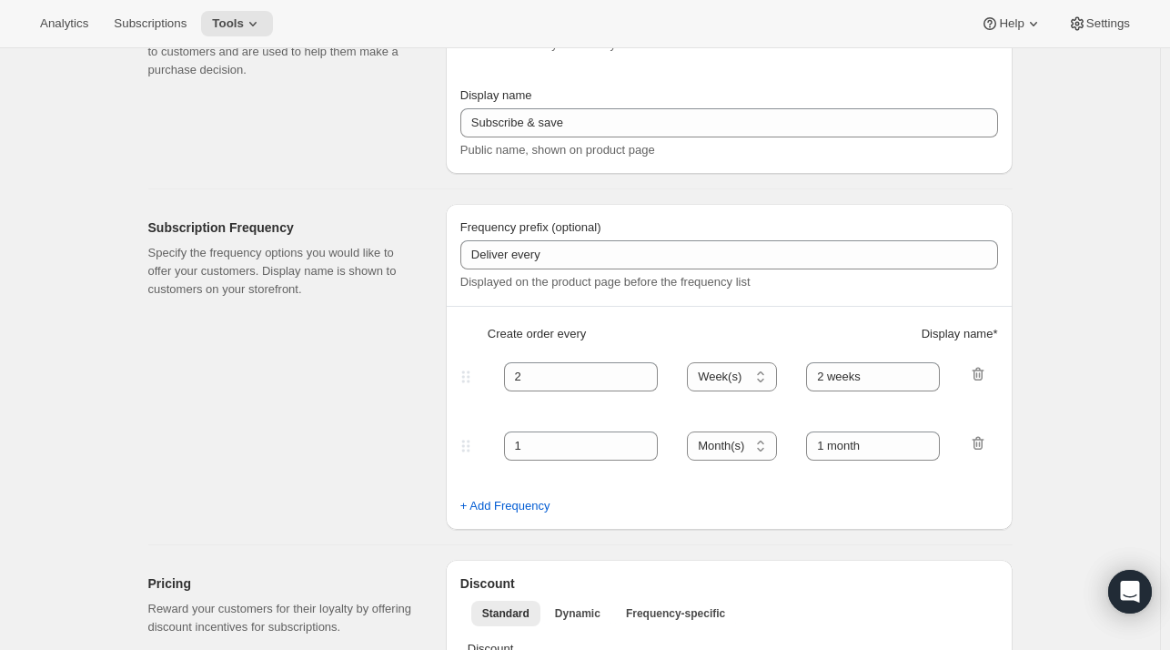
scroll to position [156, 0]
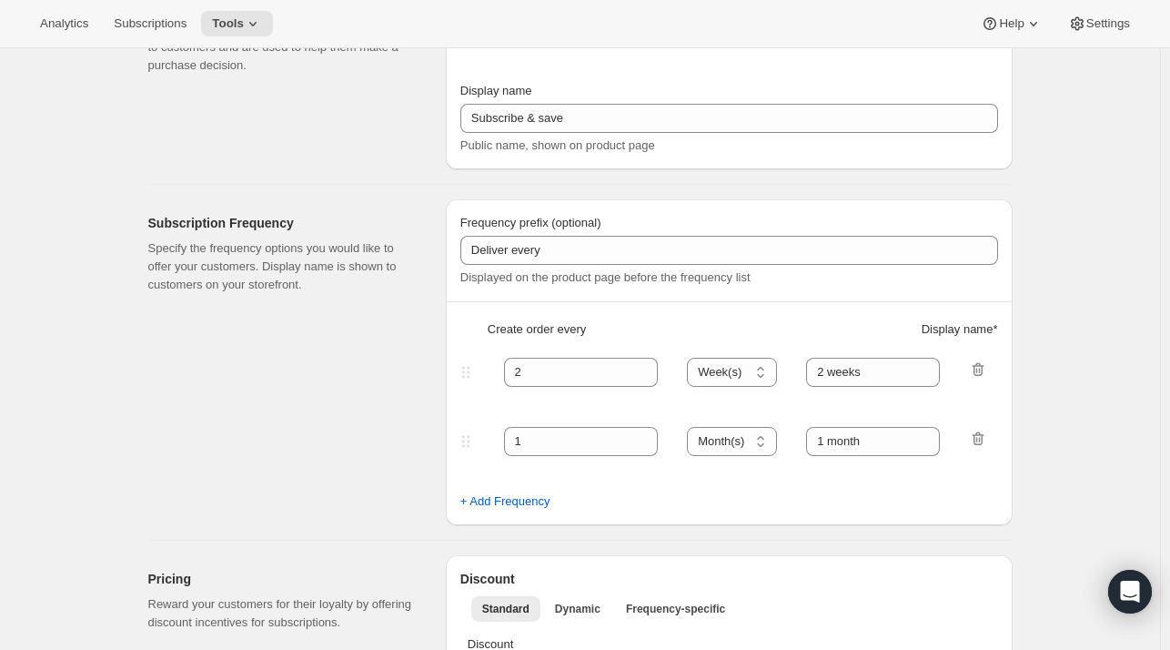
type input "Magnum Club (Gift) (3 bottles)"
checkbox input "true"
select select "MONTH"
select select "YEARDAY"
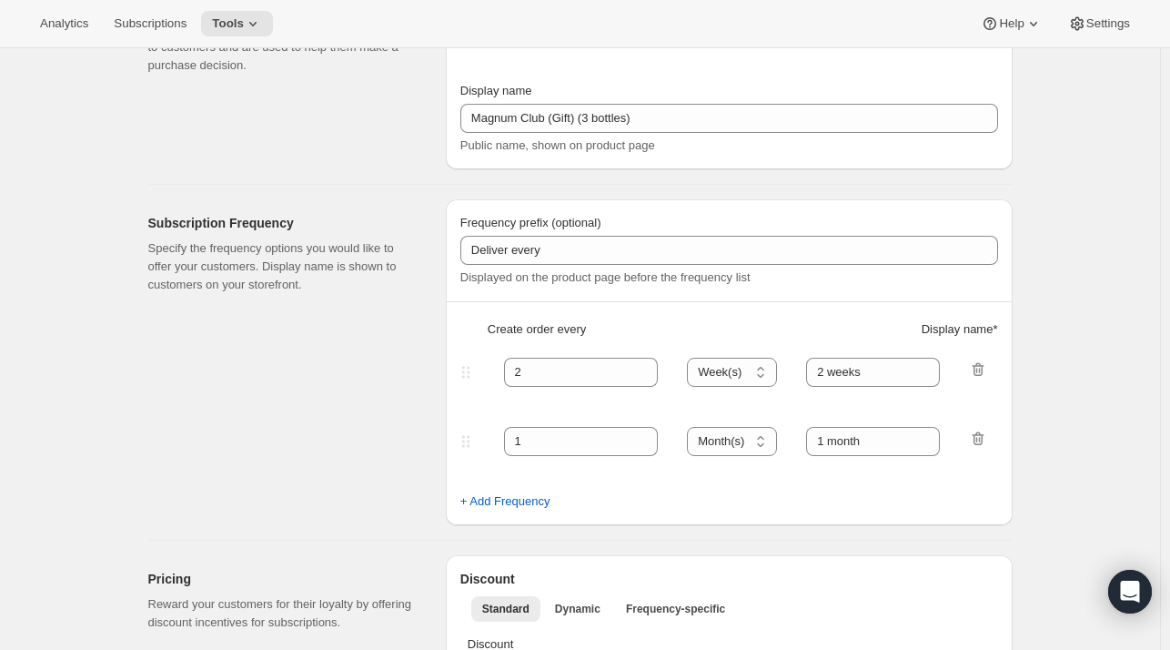
select select "11"
select select "6"
select select "3"
select select "6"
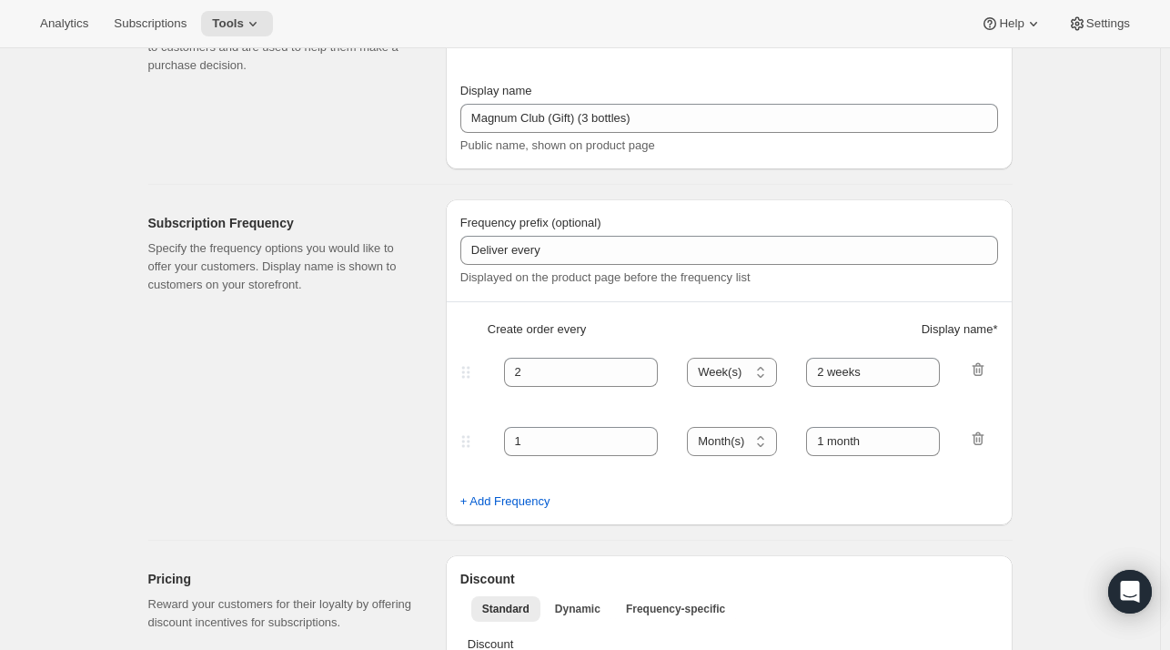
select select "5"
select select "6"
select select "7"
select select "6"
select select "9"
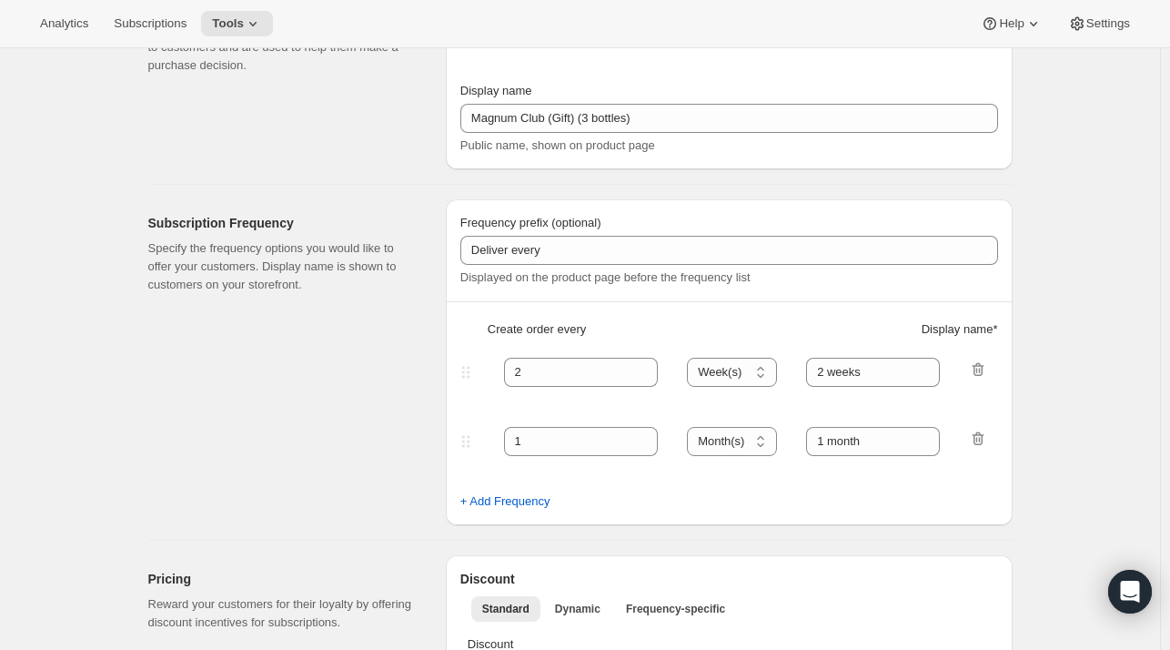
select select "6"
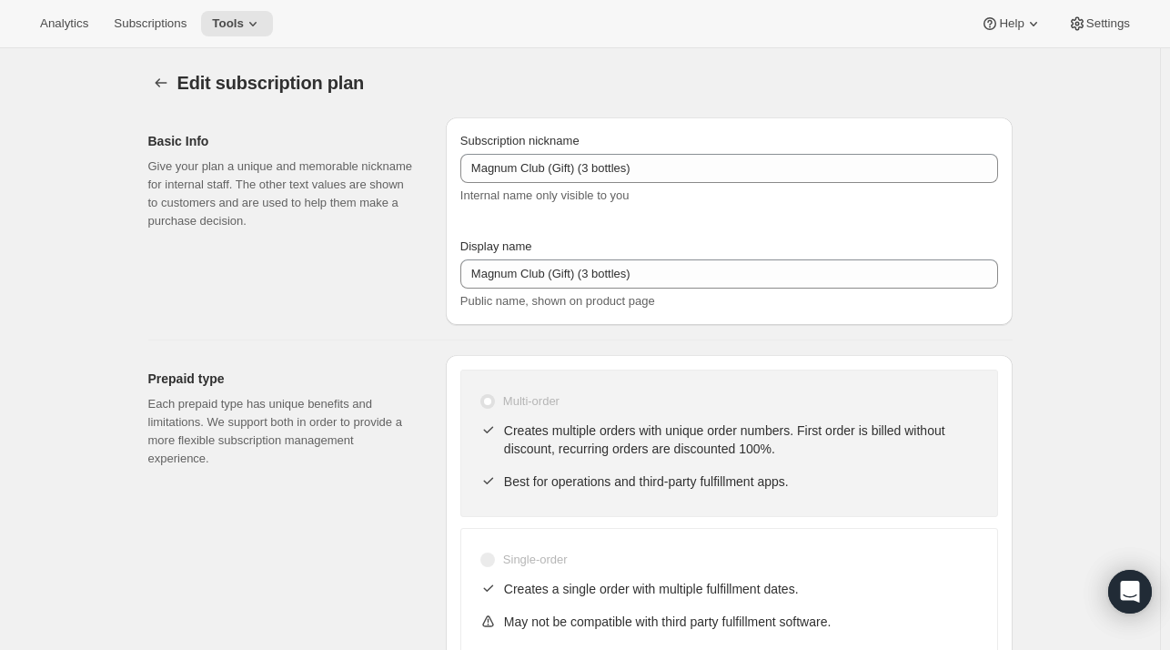
scroll to position [0, 0]
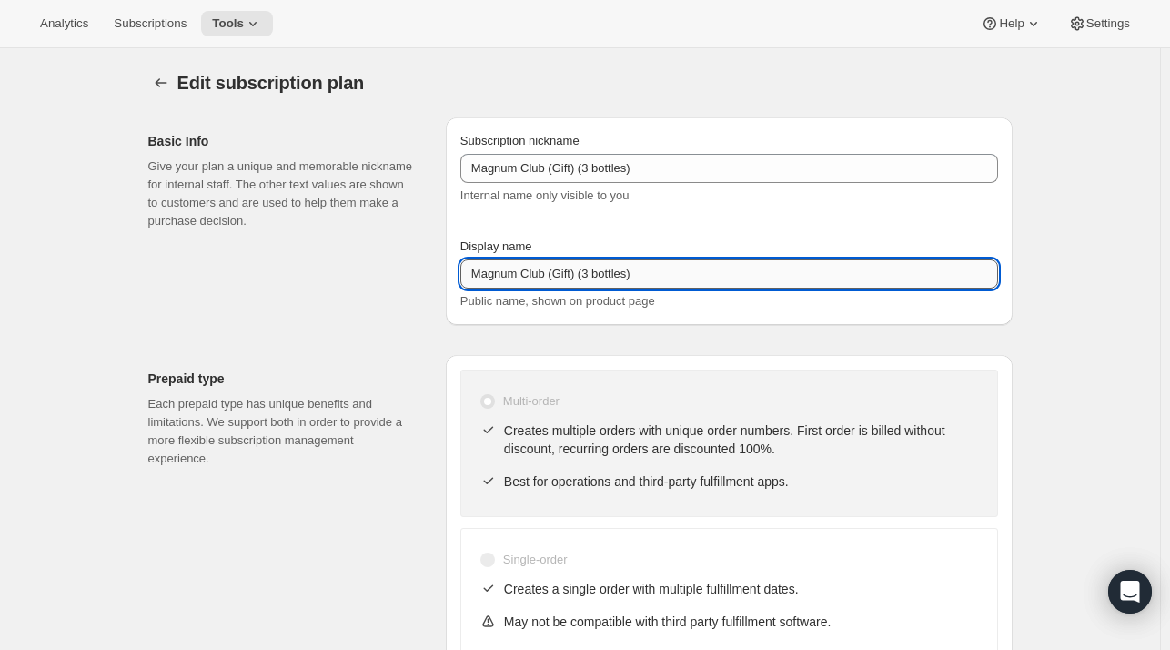
click at [567, 277] on input "Magnum Club (Gift) (3 bottles)" at bounding box center [729, 273] width 538 height 29
drag, startPoint x: 567, startPoint y: 277, endPoint x: 652, endPoint y: 279, distance: 84.7
click at [652, 279] on input "Magnum Club (Gift) (3 bottles)" at bounding box center [729, 273] width 538 height 29
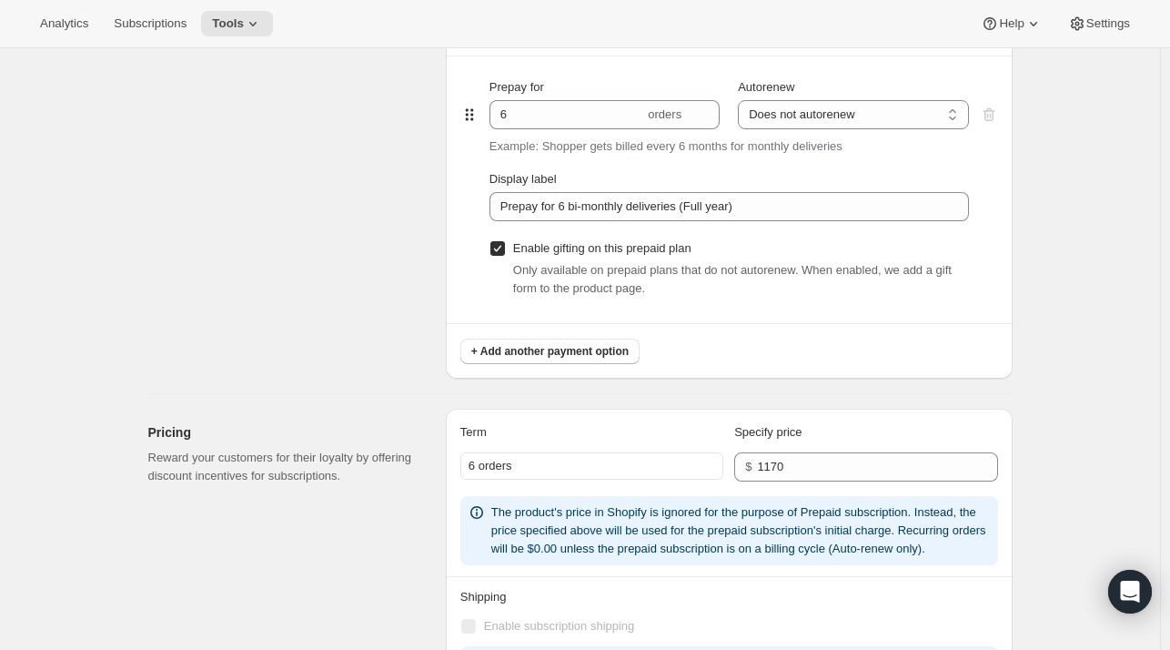
scroll to position [1276, 0]
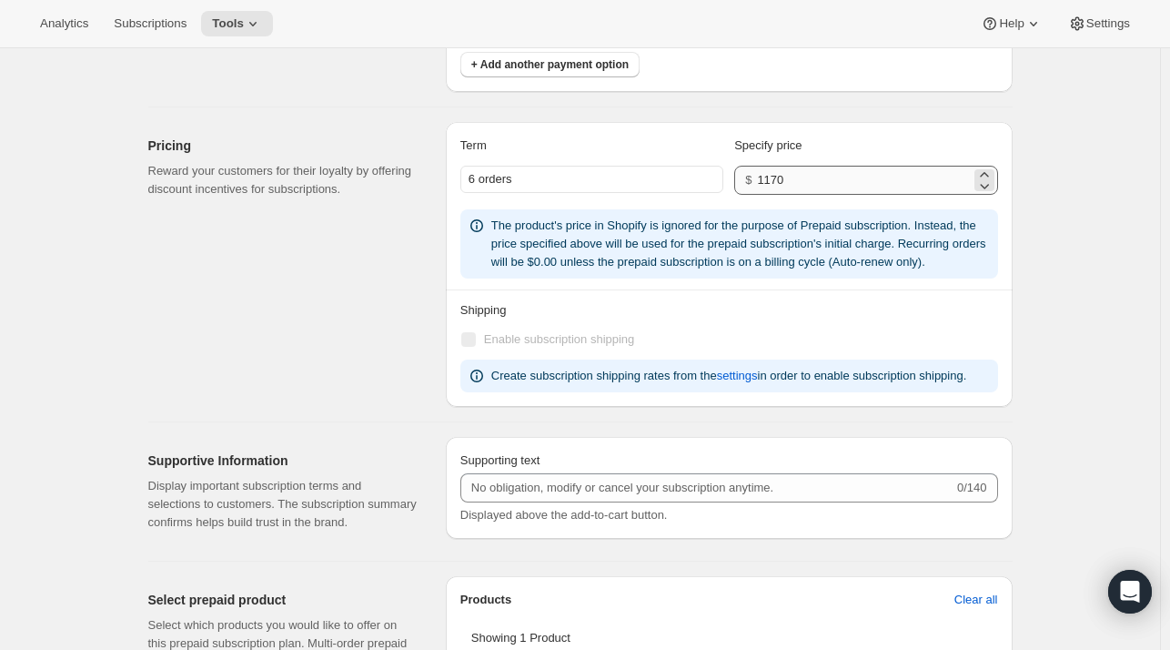
type input "Magnum Club (Premium)"
click at [801, 181] on input "1170" at bounding box center [863, 180] width 213 height 29
click at [1045, 174] on div "Edit subscription plan. This page is ready Edit subscription plan Basic Info Gi…" at bounding box center [580, 172] width 1160 height 2801
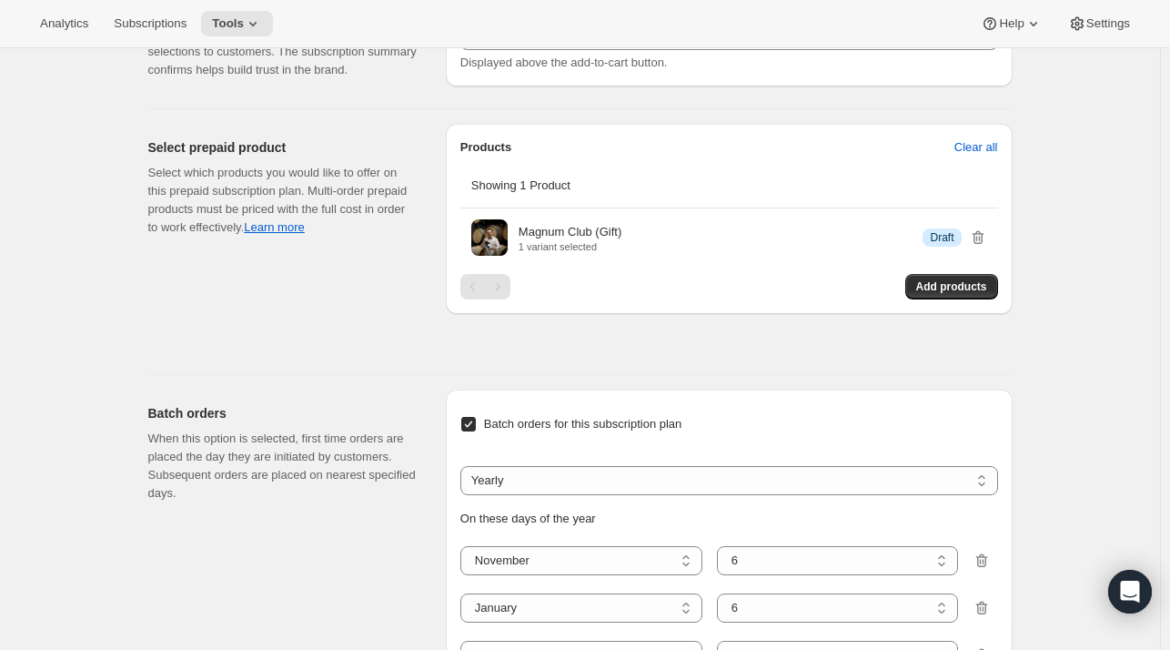
scroll to position [1727, 0]
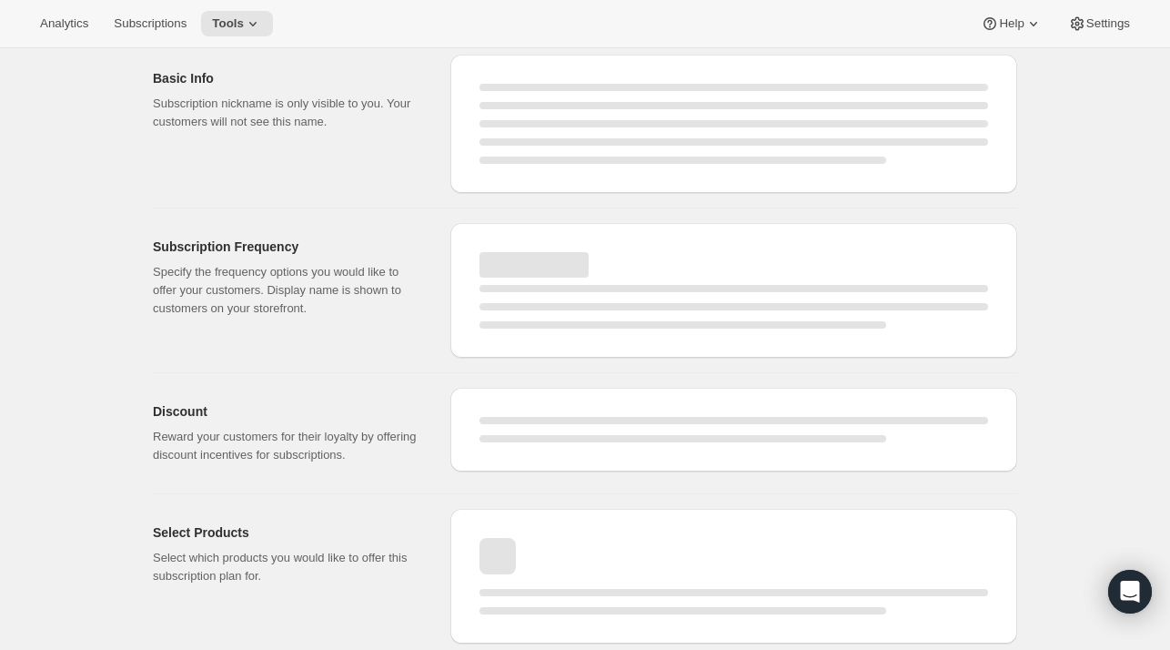
select select "MONTH"
select select "YEARDAY"
select select "11"
select select "6"
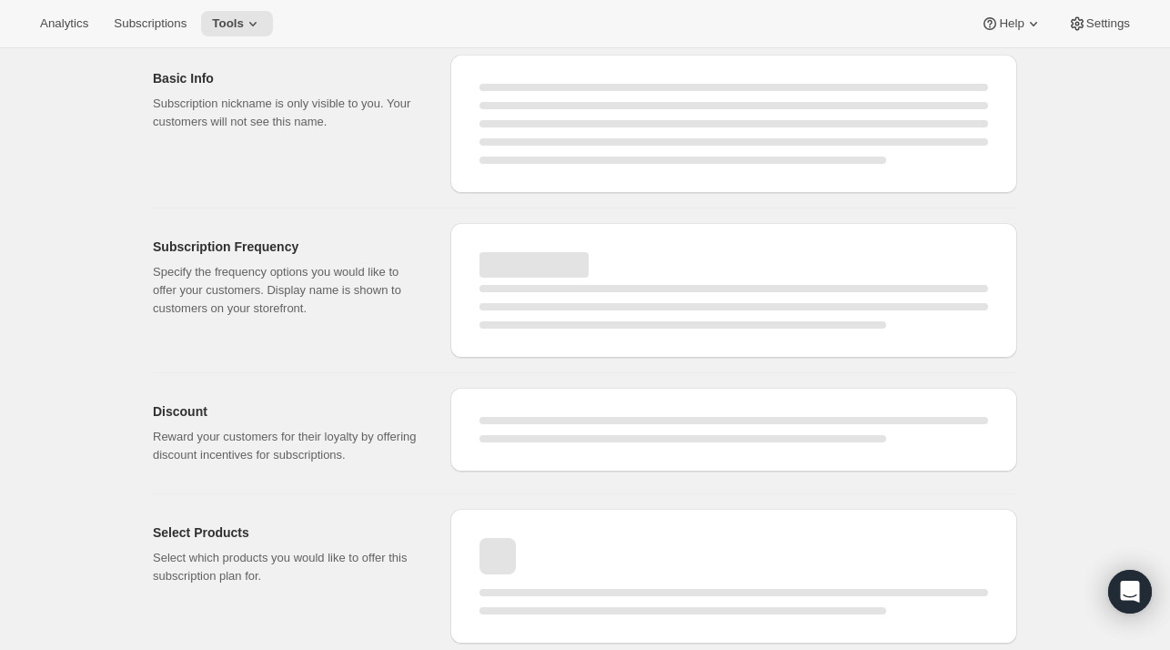
select select "3"
select select "6"
select select "5"
select select "6"
select select "7"
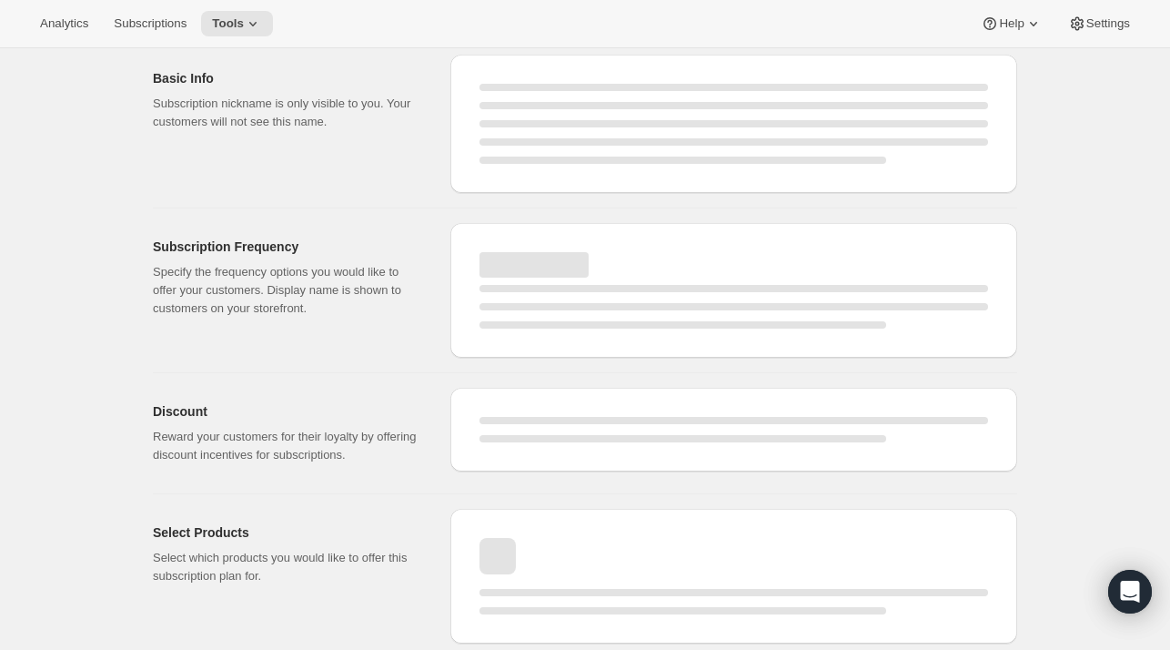
select select "6"
select select "9"
select select "6"
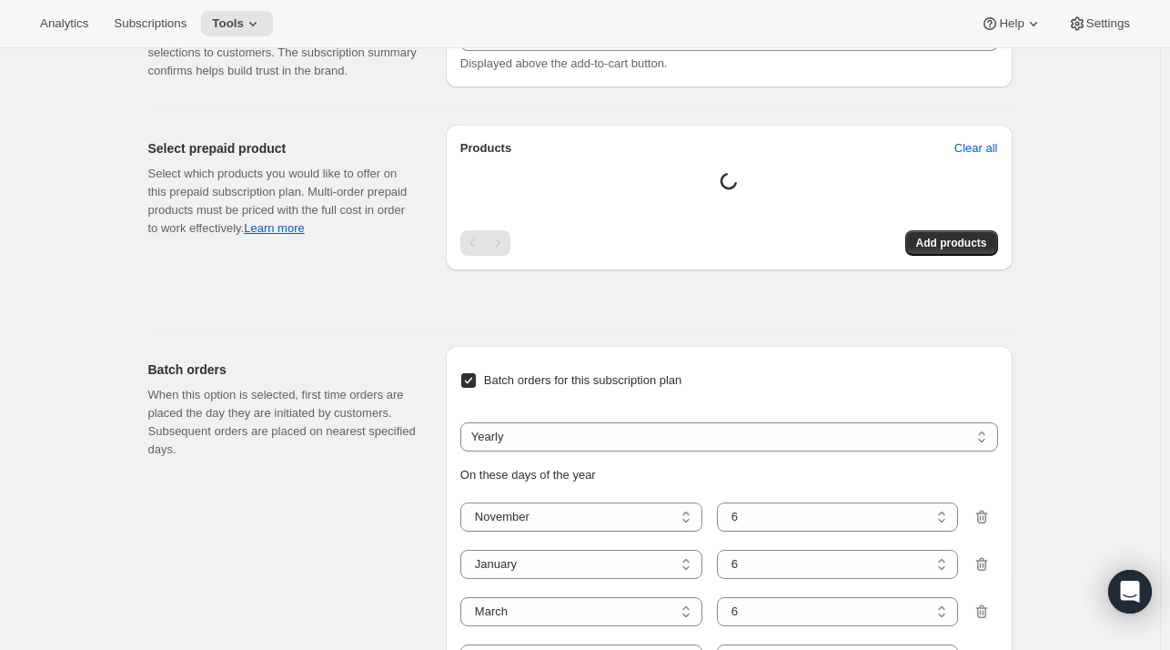
type input "Magnum Club (Premium)"
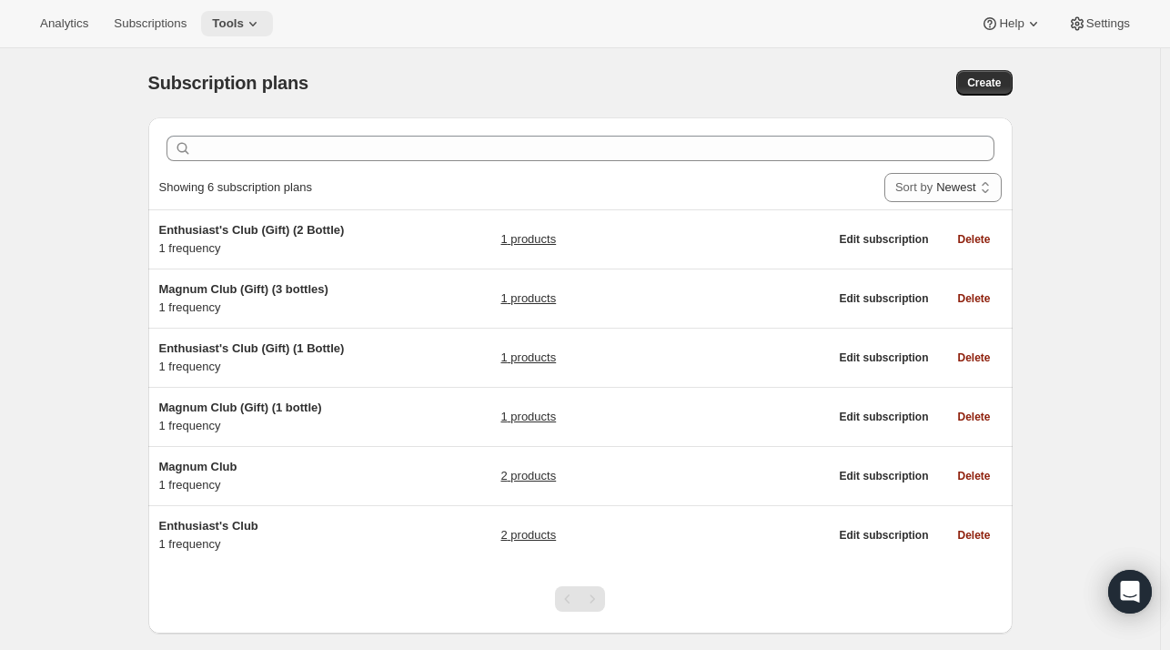
click at [215, 26] on span "Tools" at bounding box center [228, 23] width 32 height 15
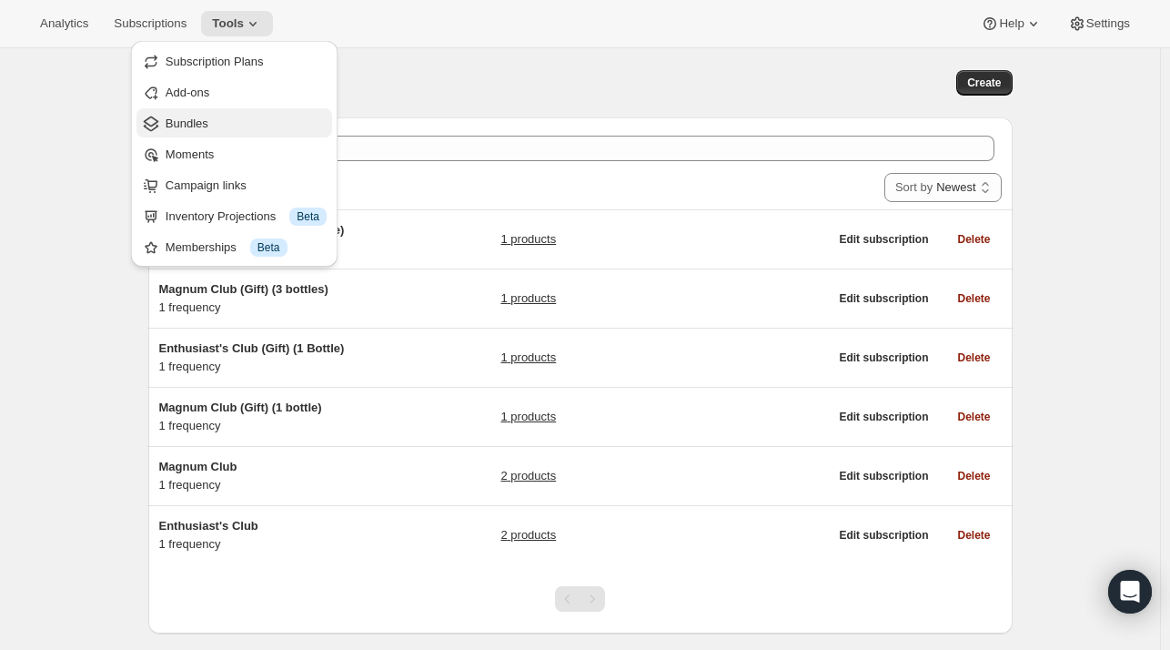
click at [200, 118] on span "Bundles" at bounding box center [187, 123] width 43 height 14
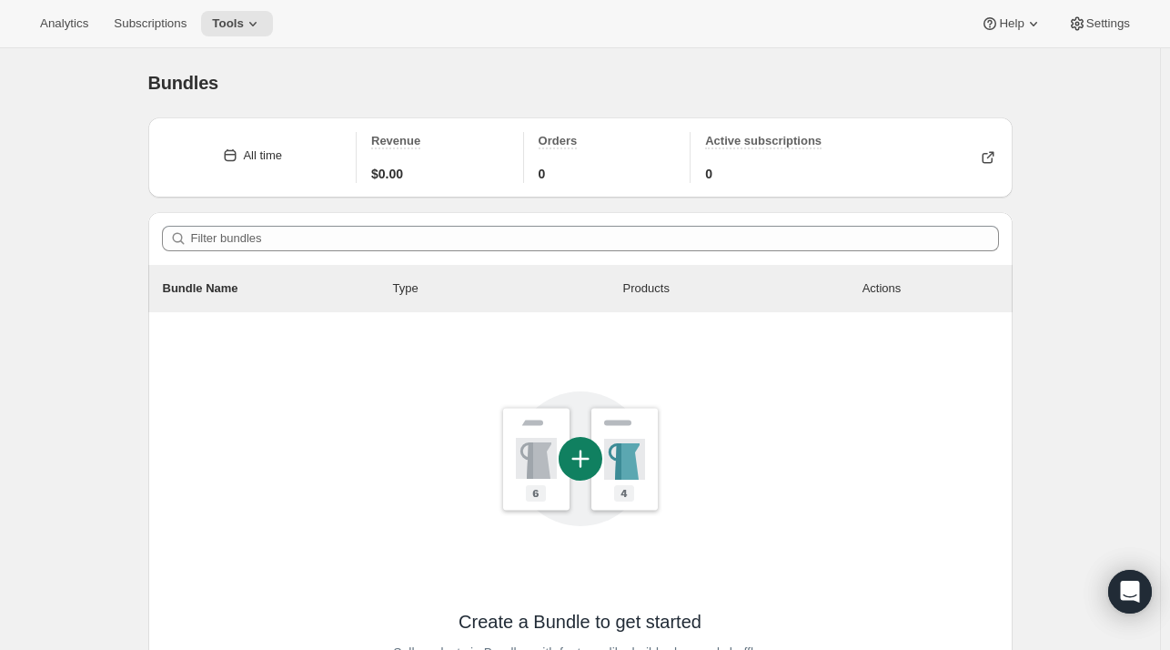
scroll to position [245, 0]
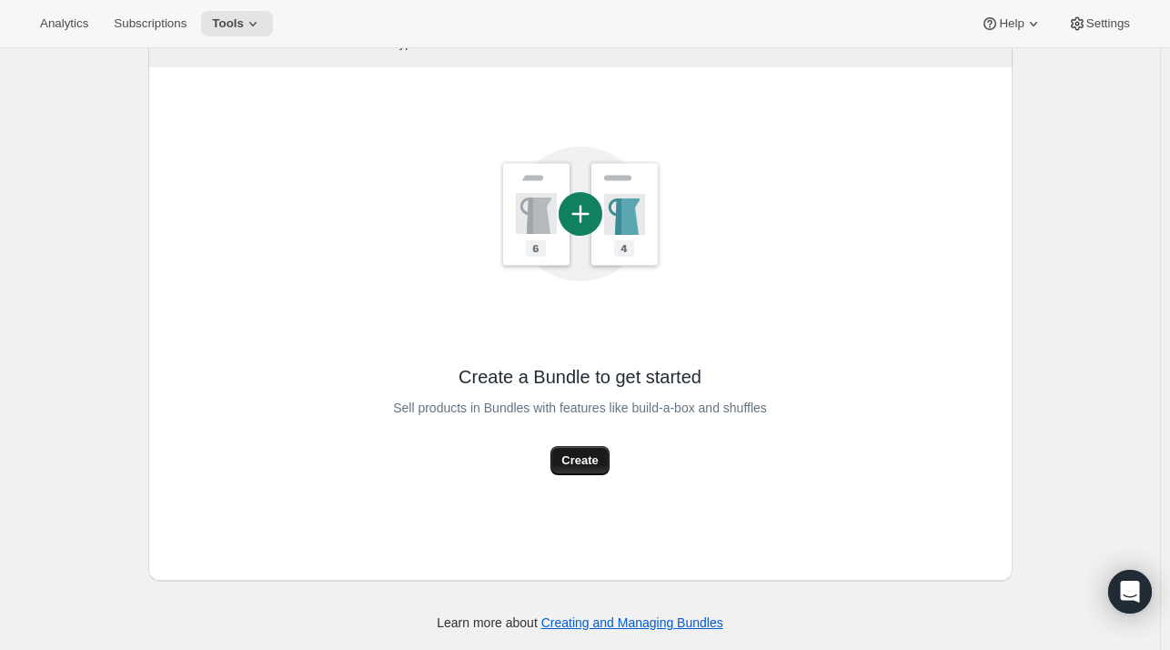
click at [589, 458] on span "Create" at bounding box center [579, 460] width 36 height 18
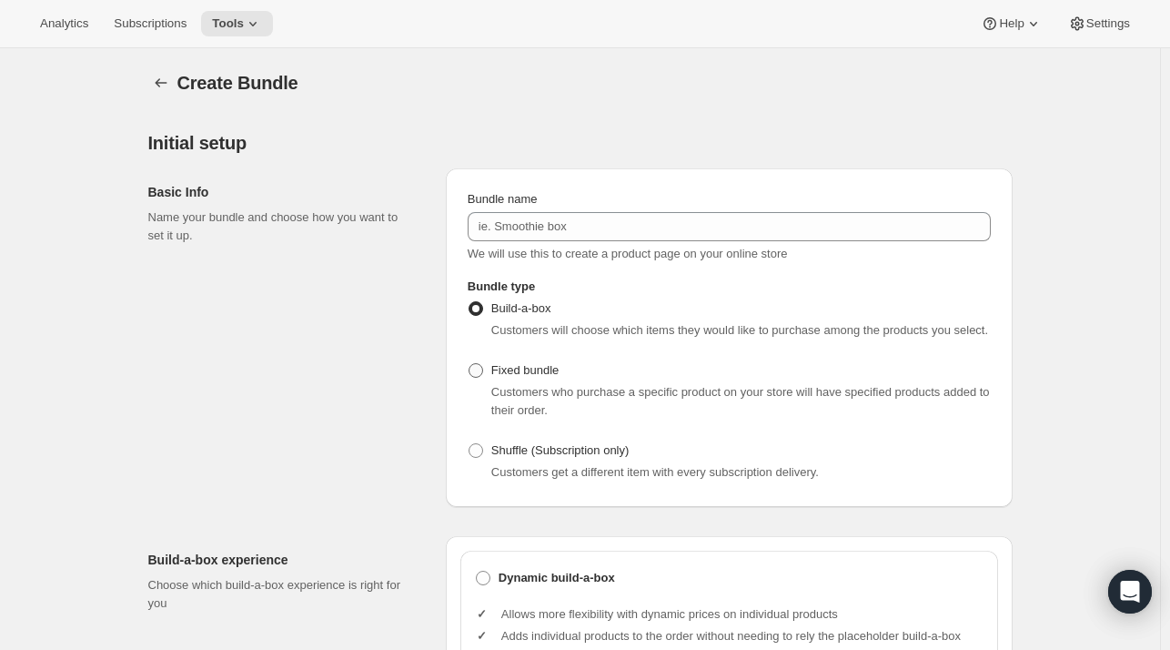
click at [528, 376] on span "Fixed bundle" at bounding box center [524, 370] width 67 height 14
click at [470, 364] on input "Fixed bundle" at bounding box center [469, 363] width 1 height 1
radio input "true"
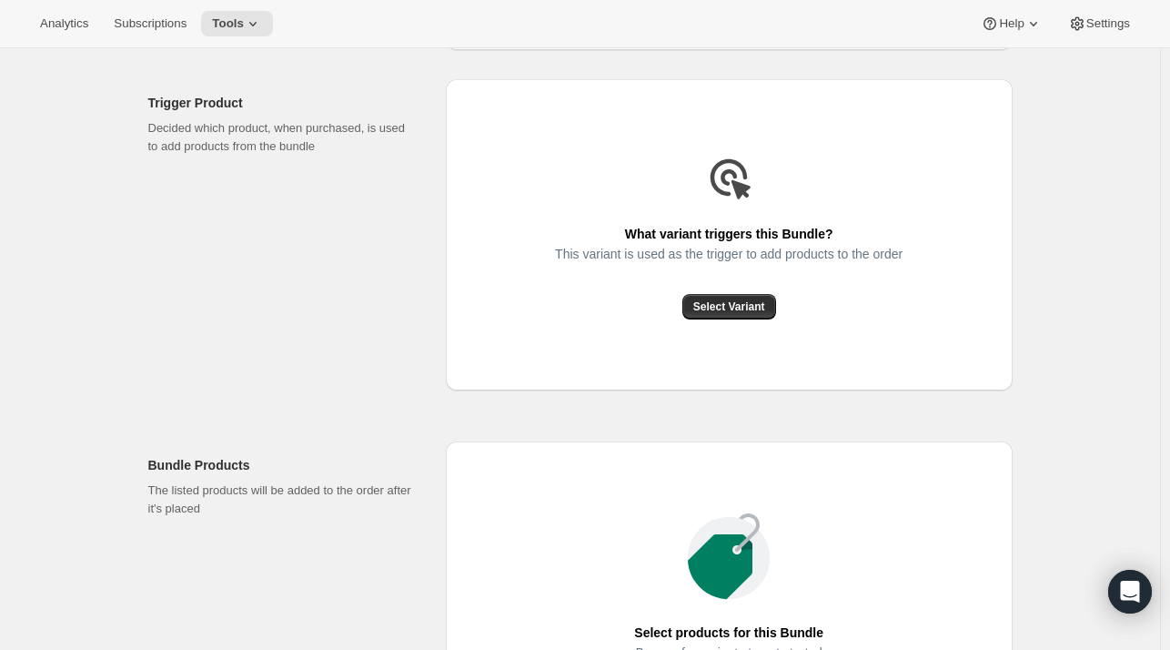
scroll to position [461, 0]
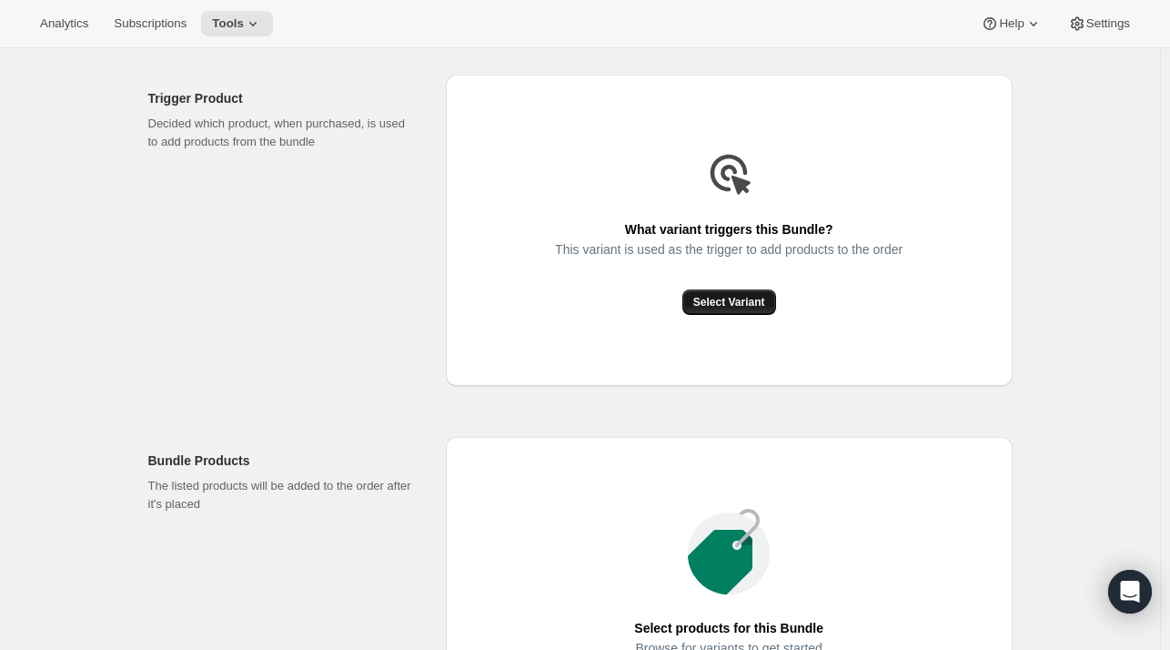
click at [732, 308] on span "Select Variant" at bounding box center [729, 302] width 72 height 15
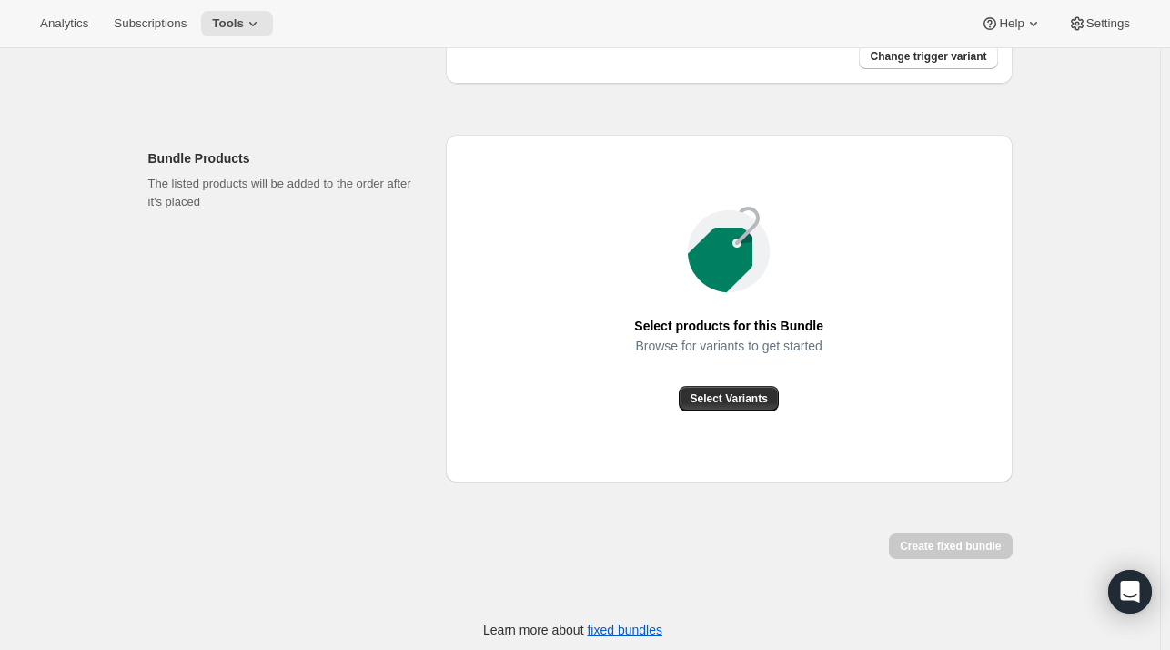
scroll to position [584, 0]
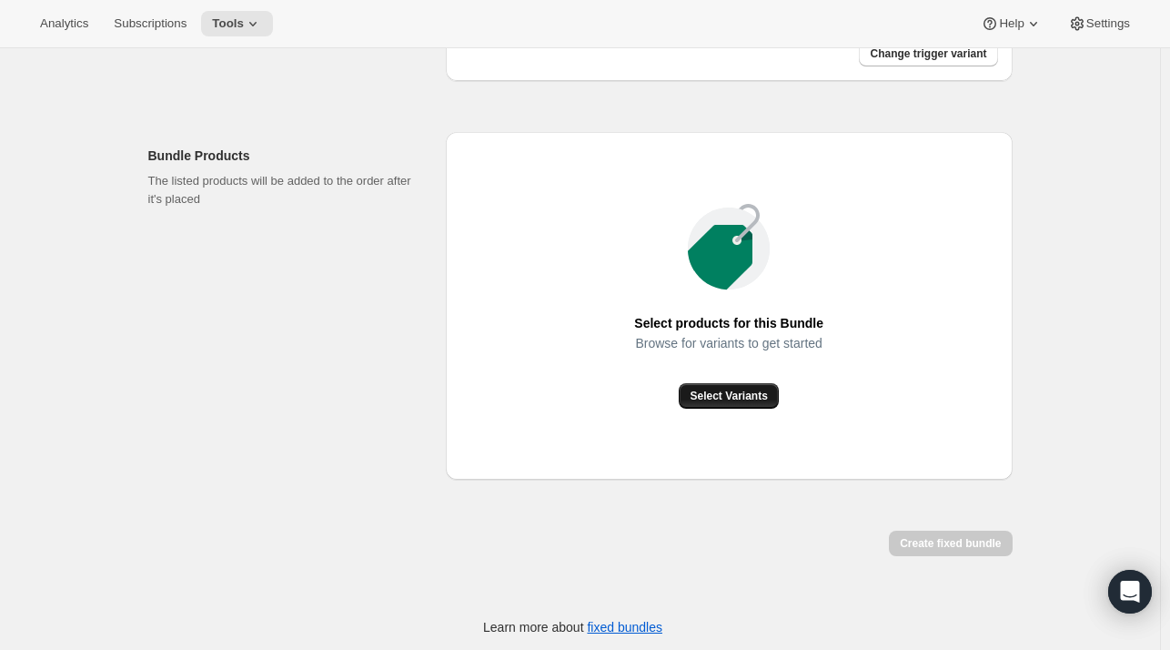
click at [741, 392] on span "Select Variants" at bounding box center [728, 396] width 77 height 15
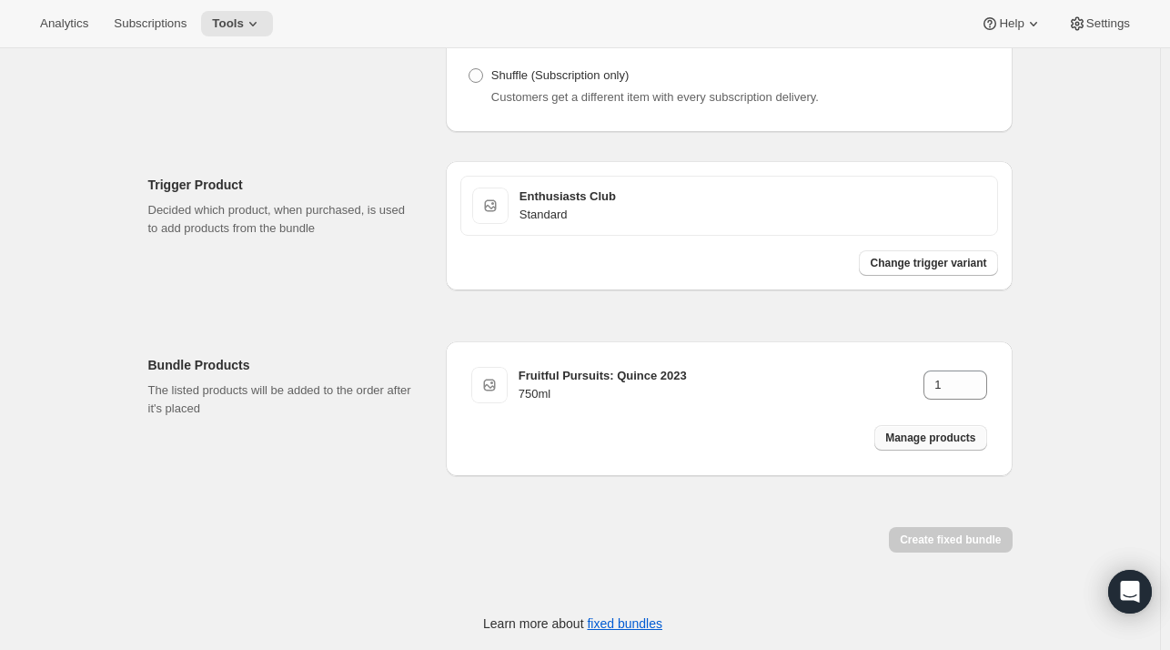
click at [903, 431] on span "Manage products" at bounding box center [930, 437] width 90 height 15
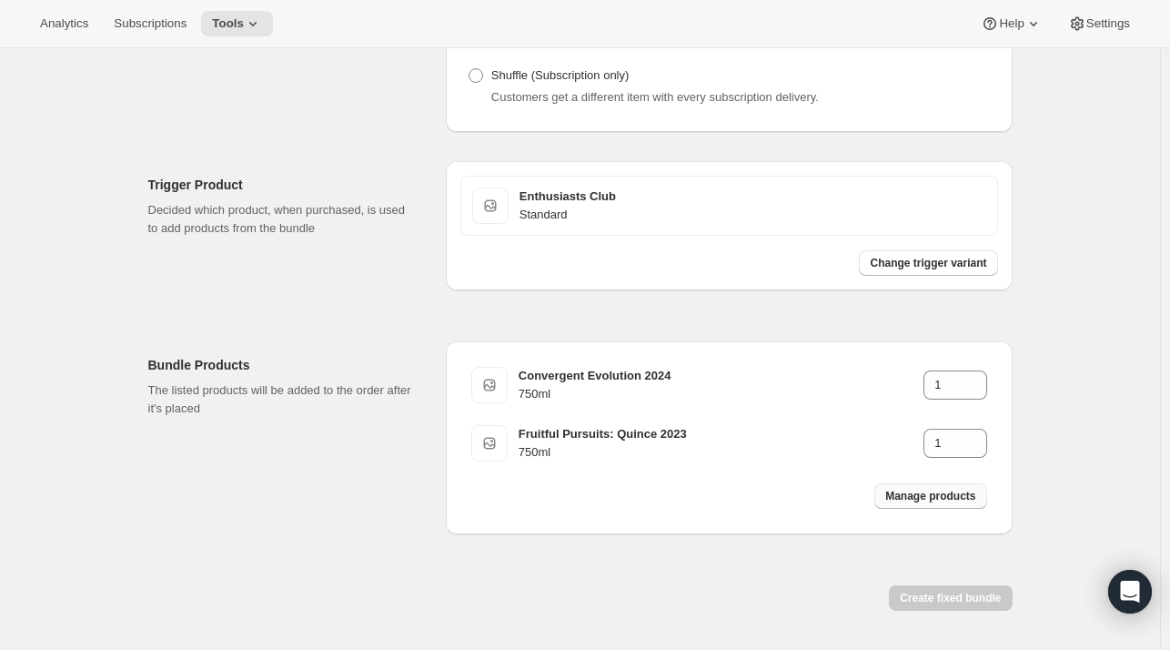
click at [939, 502] on button "Manage products" at bounding box center [931, 495] width 112 height 25
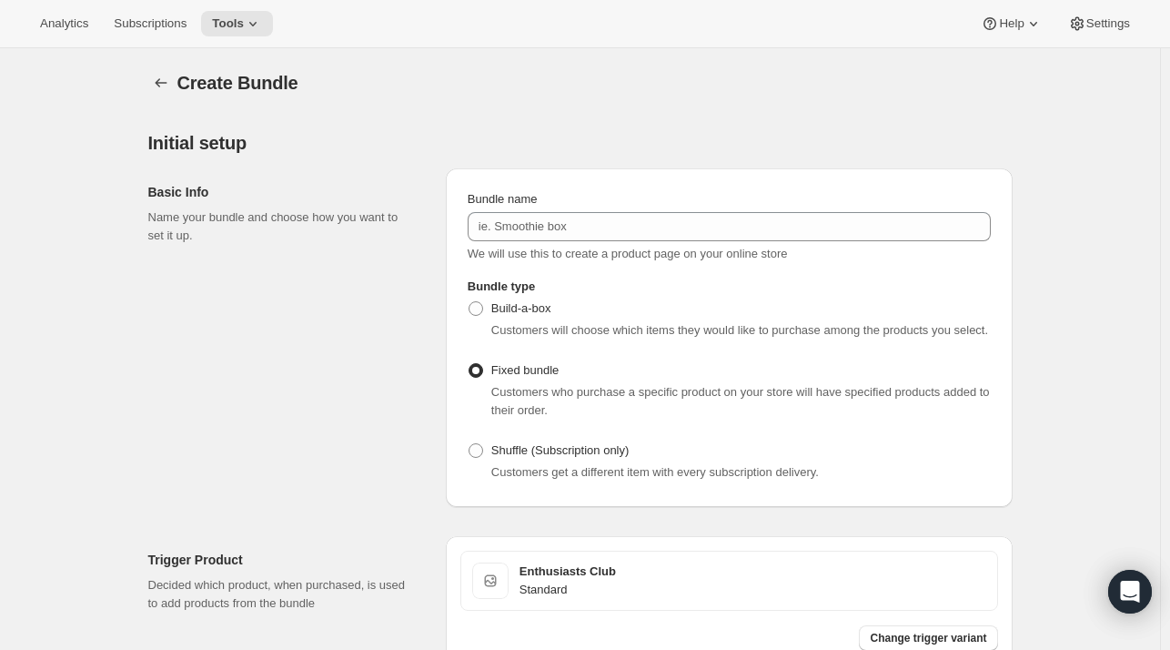
scroll to position [0, 0]
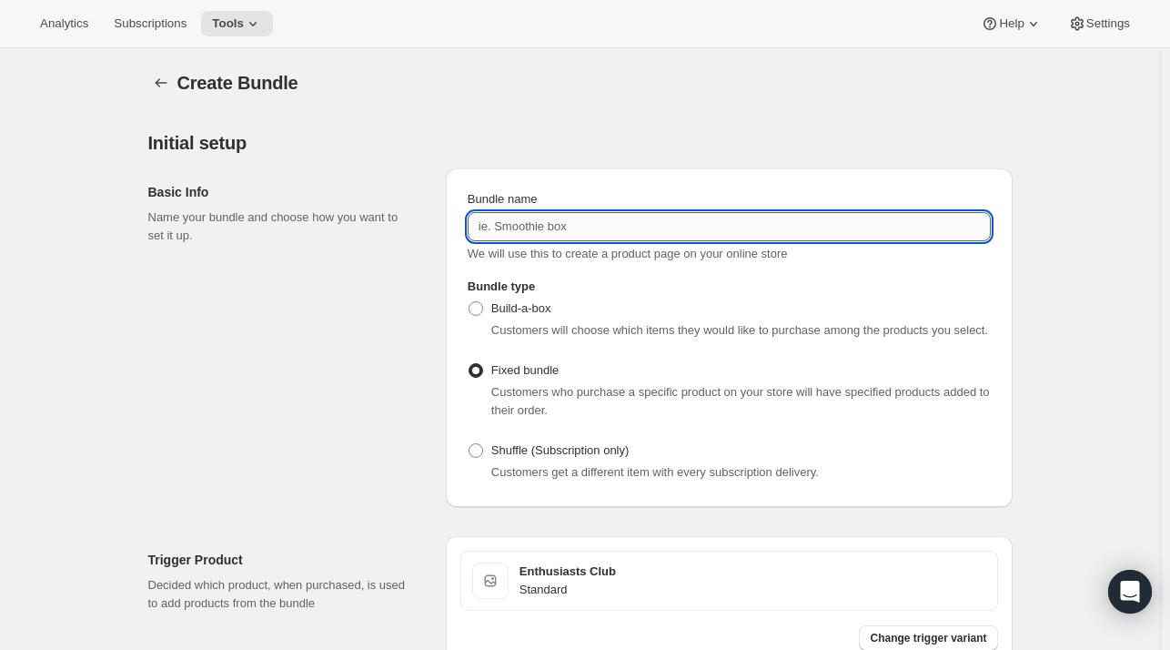
click at [654, 229] on input "Bundle name" at bounding box center [729, 226] width 523 height 29
type input "Enthusiast's Club Standard"
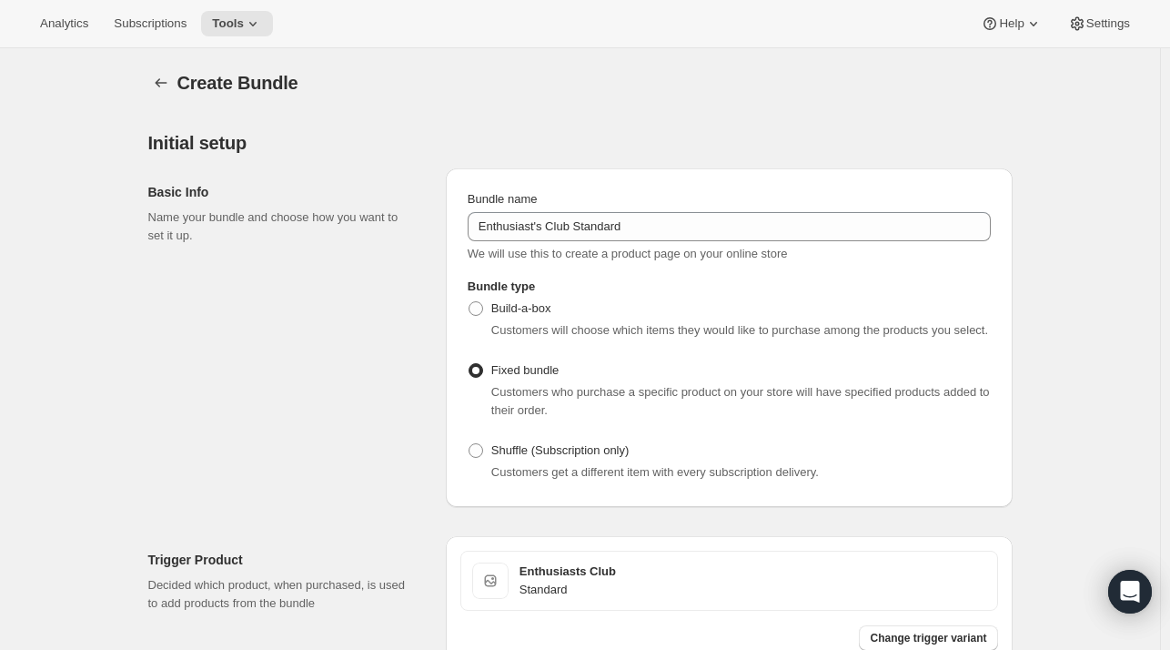
click at [713, 161] on div "Basic Info Name your bundle and choose how you want to set it up. Bundle name E…" at bounding box center [580, 330] width 865 height 353
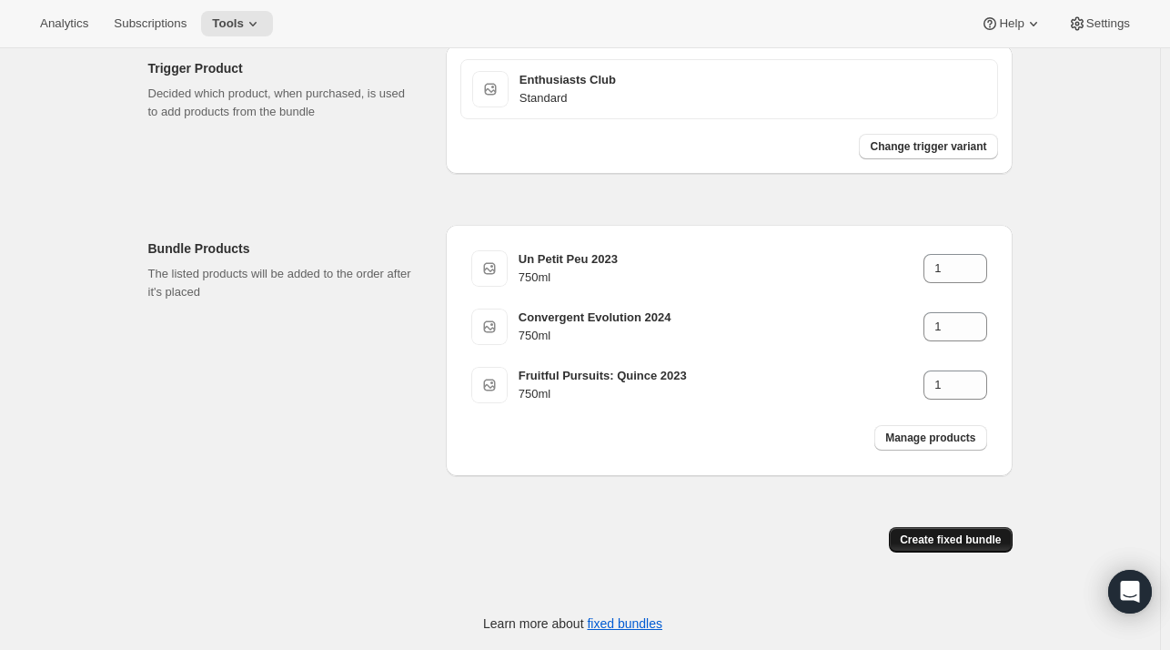
scroll to position [239, 0]
click at [969, 532] on span "Create fixed bundle" at bounding box center [950, 539] width 101 height 15
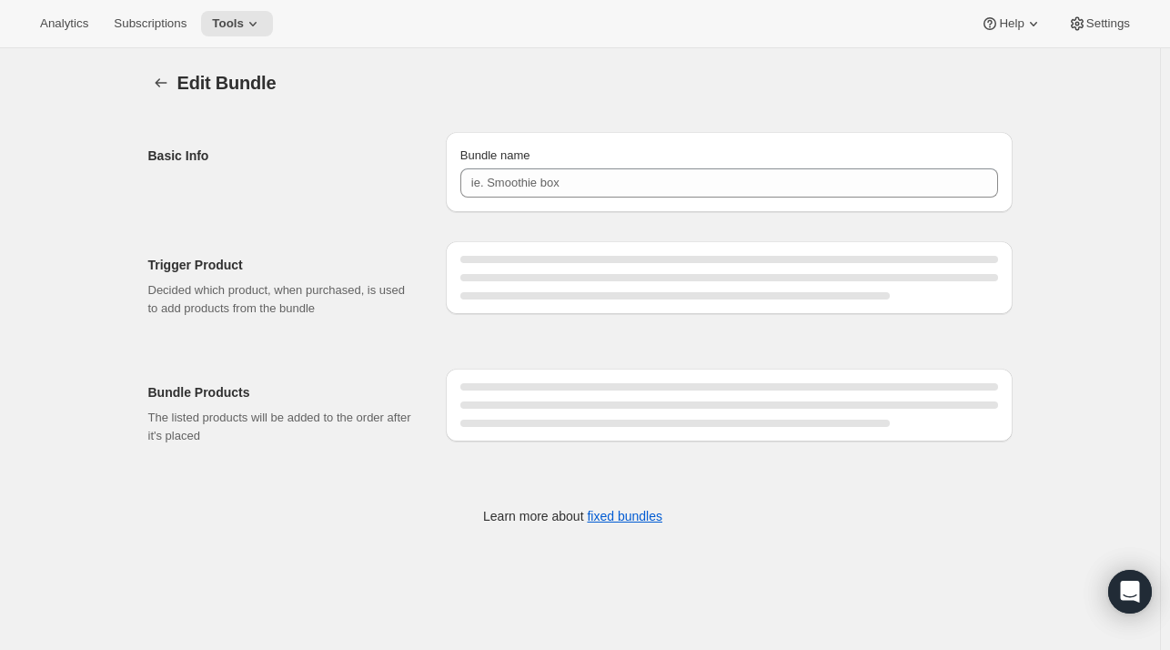
type input "Enthusiast's Club Standard"
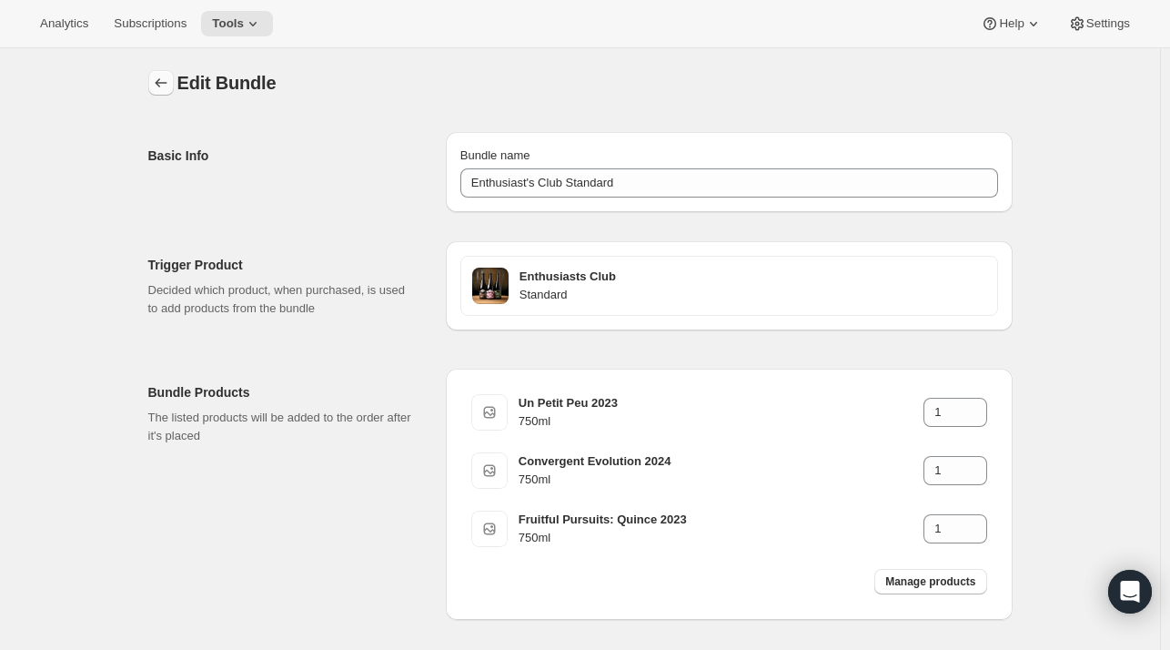
click at [157, 76] on icon "Bundles" at bounding box center [161, 83] width 18 height 18
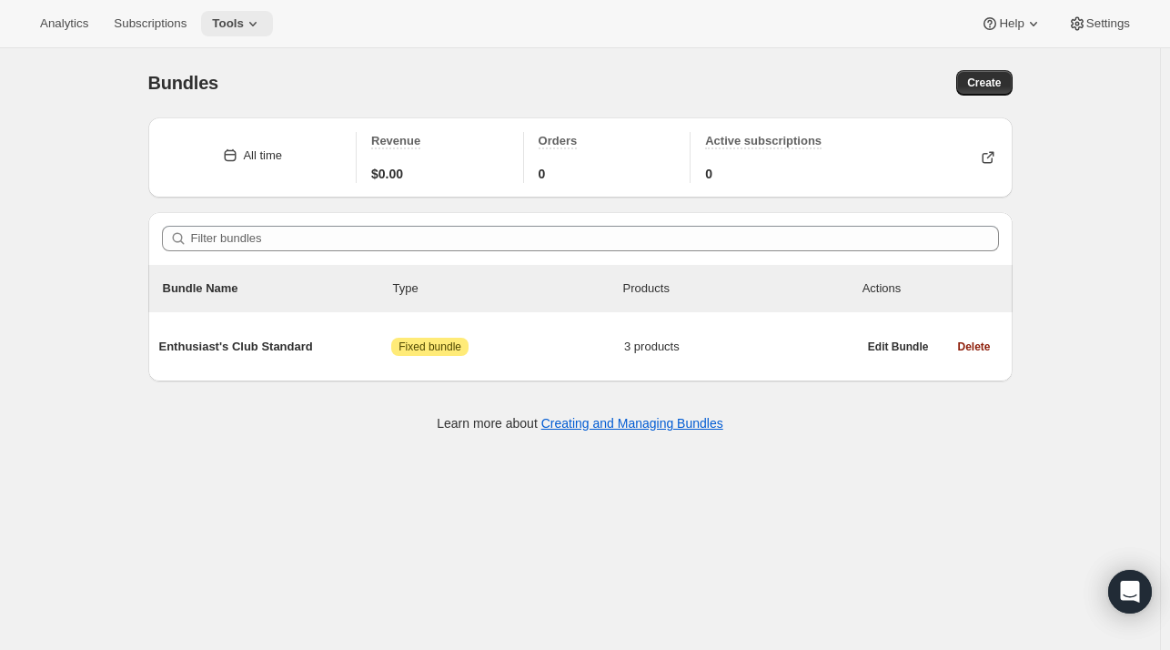
click at [224, 25] on span "Tools" at bounding box center [228, 23] width 32 height 15
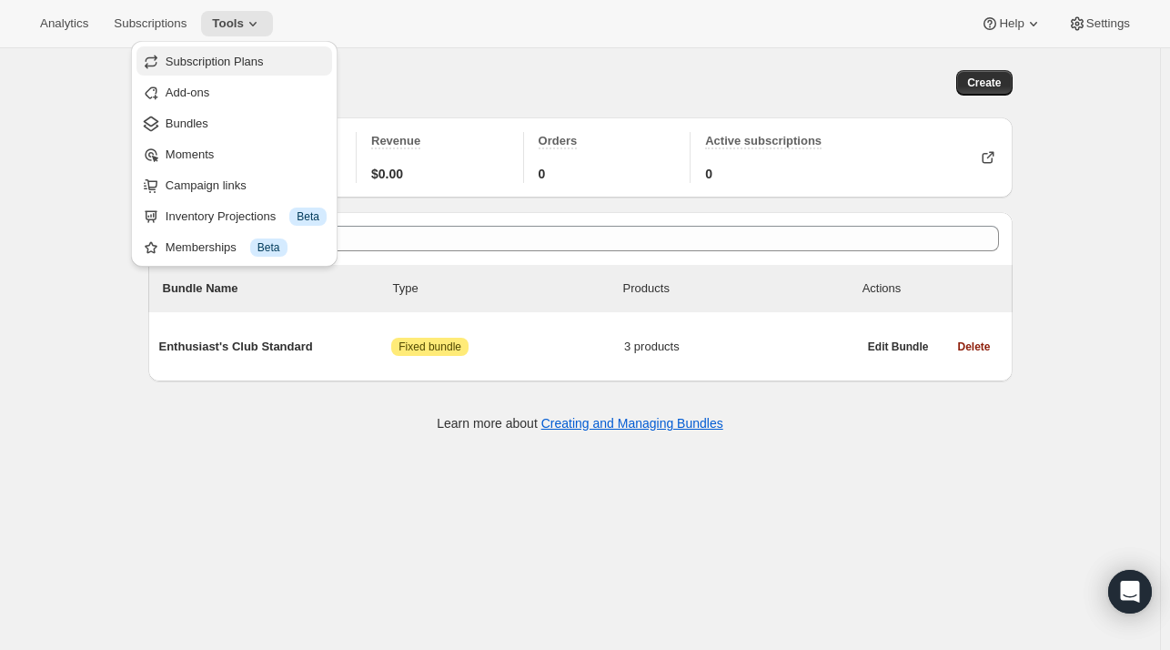
click at [237, 66] on span "Subscription Plans" at bounding box center [215, 62] width 98 height 14
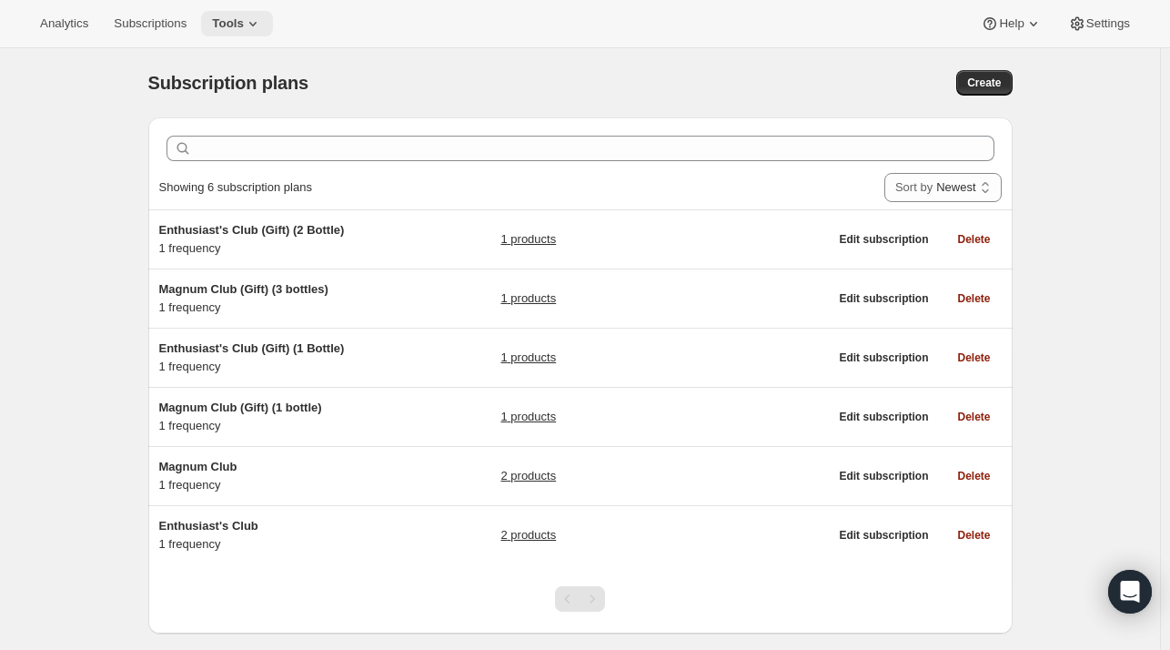
click at [244, 23] on icon at bounding box center [253, 24] width 18 height 18
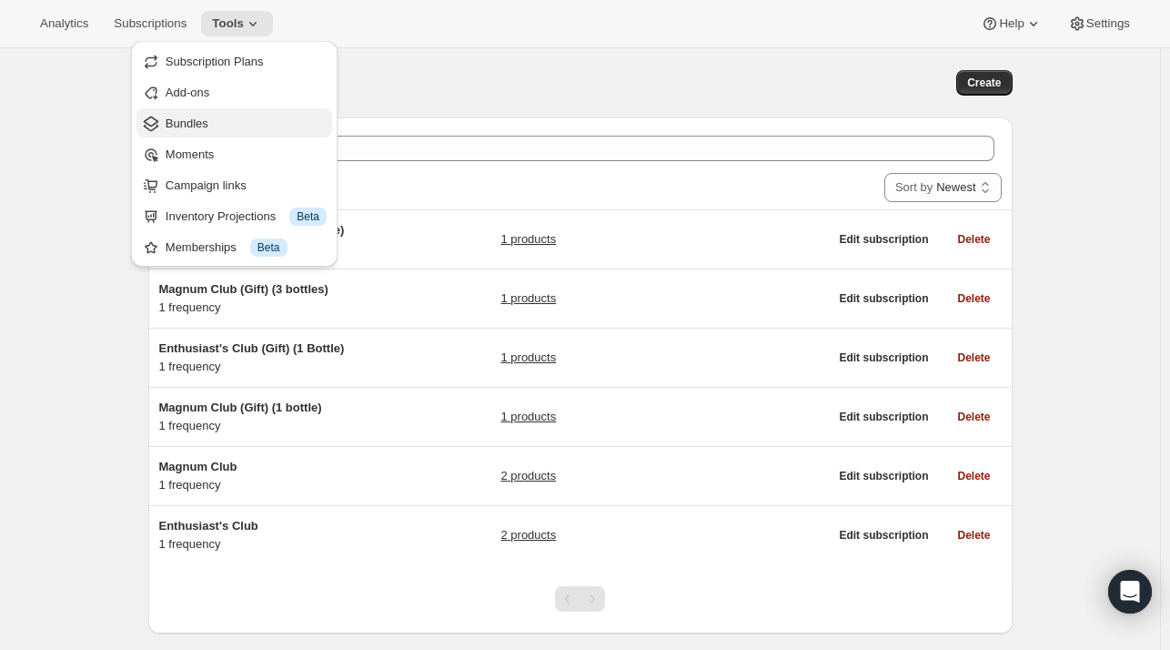
click at [202, 116] on span "Bundles" at bounding box center [187, 123] width 43 height 14
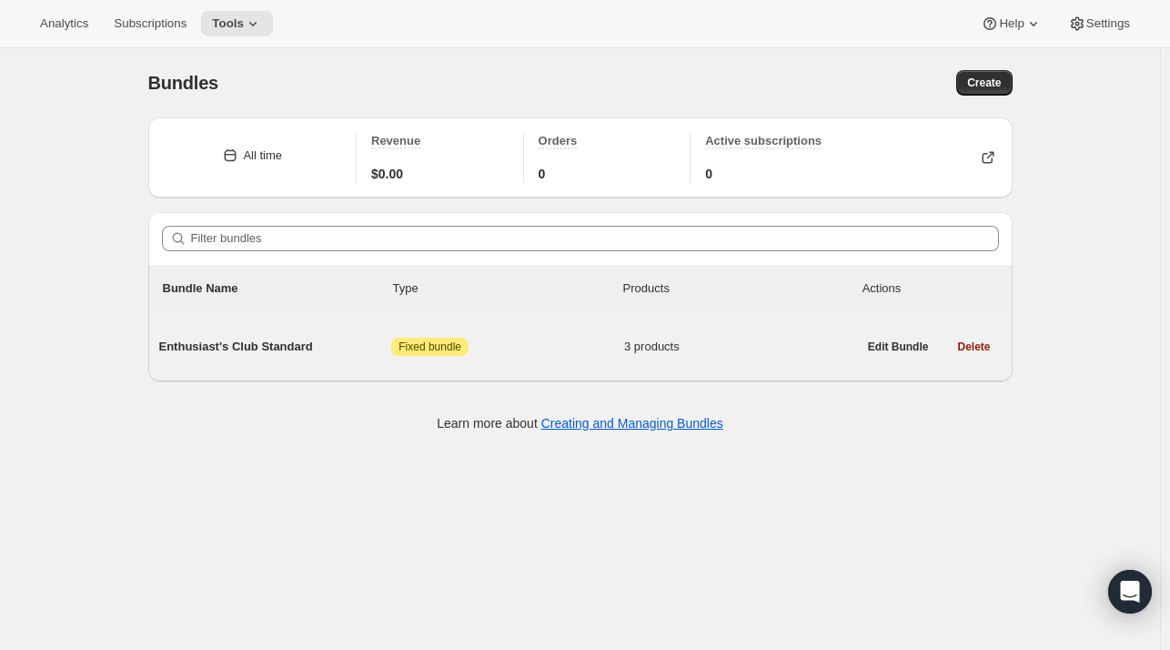
click at [287, 349] on span "Enthusiast's Club Standard" at bounding box center [275, 347] width 233 height 18
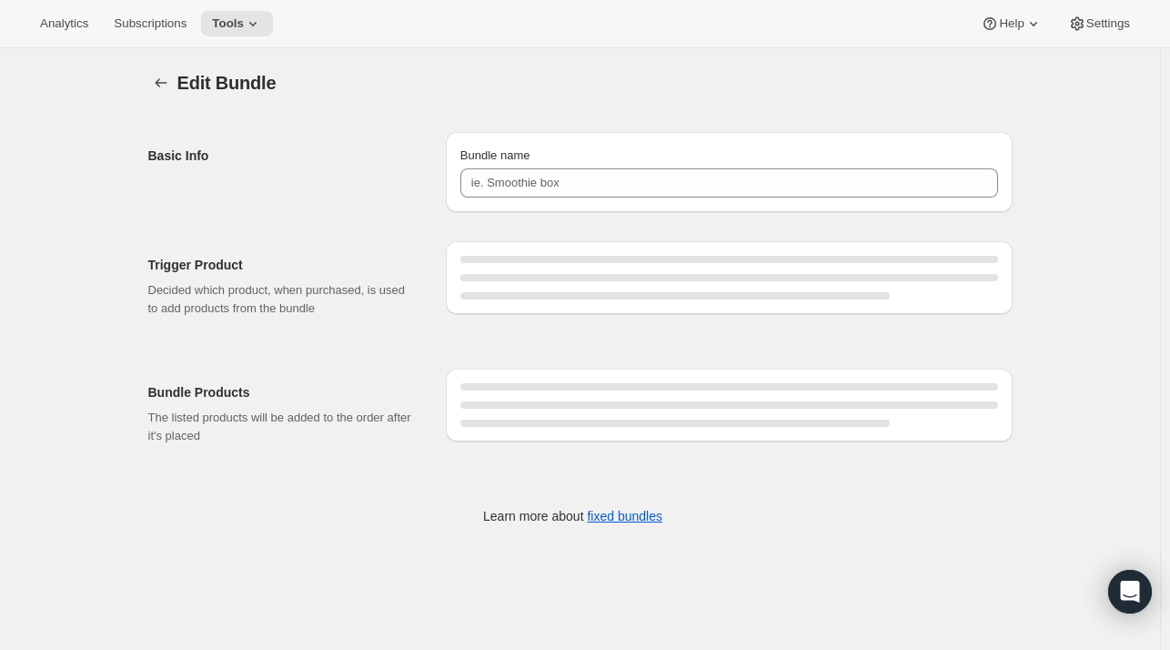
type input "Enthusiast's Club Standard"
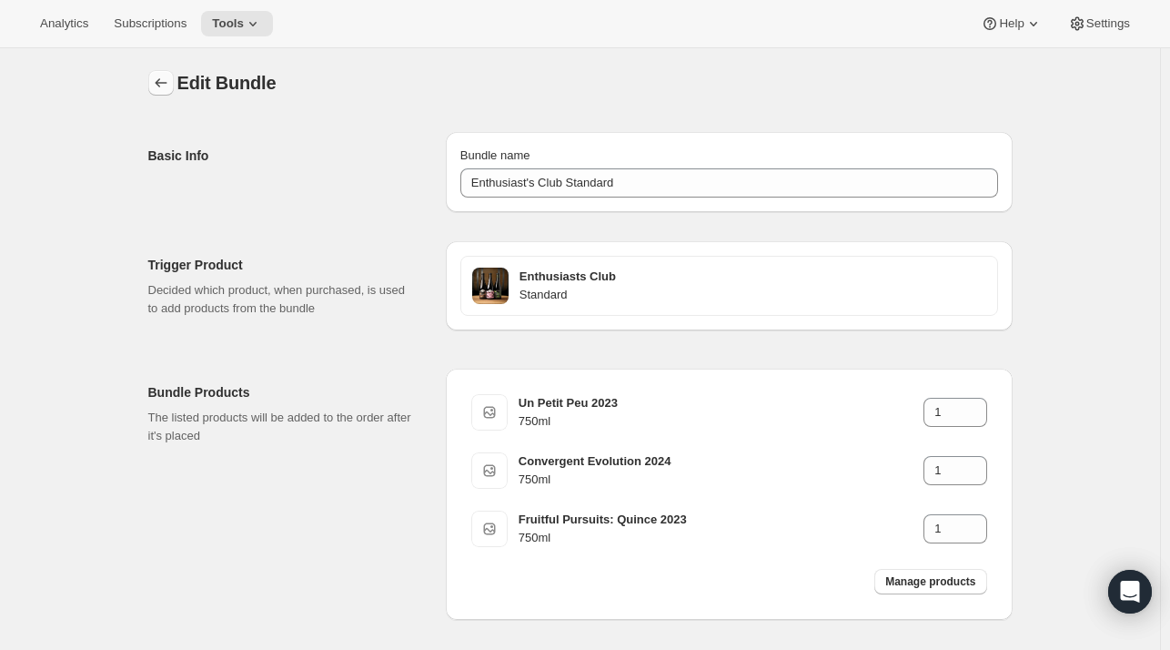
click at [154, 87] on button "Bundles" at bounding box center [160, 82] width 25 height 25
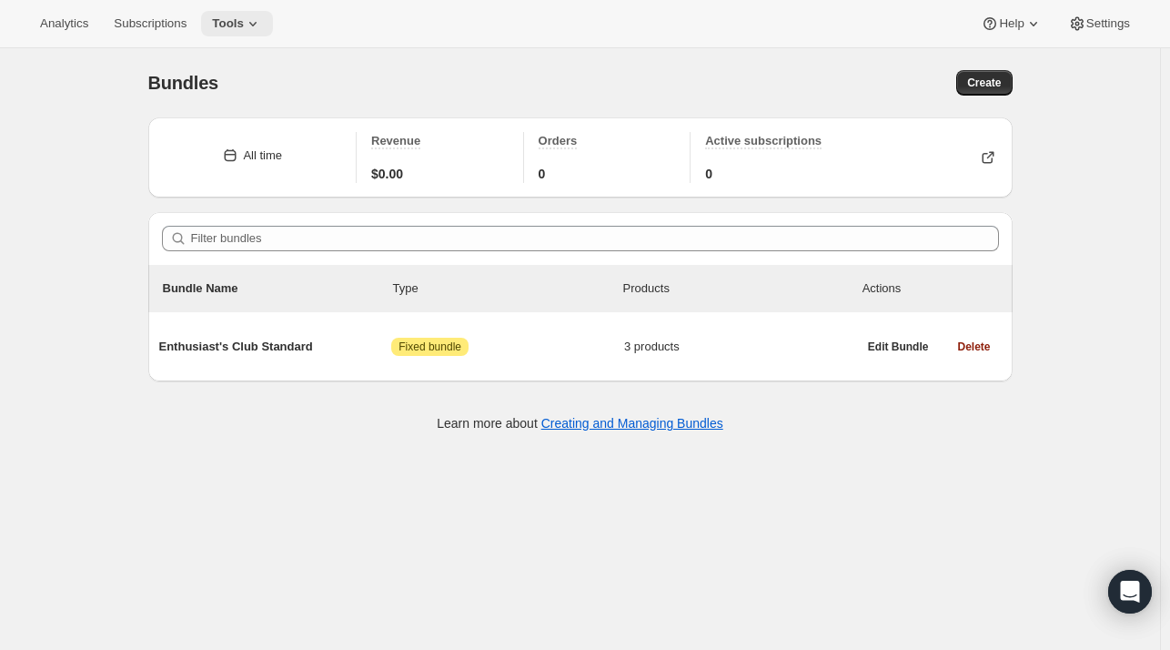
click at [229, 27] on span "Tools" at bounding box center [228, 23] width 32 height 15
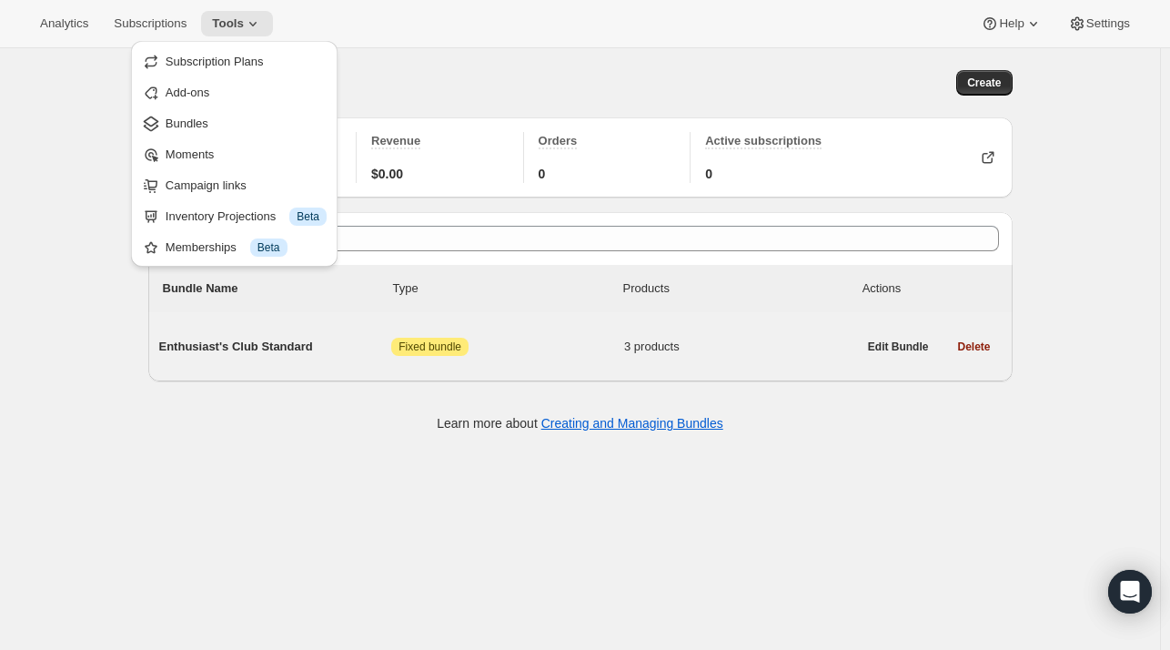
click at [251, 346] on span "Enthusiast's Club Standard" at bounding box center [275, 347] width 233 height 18
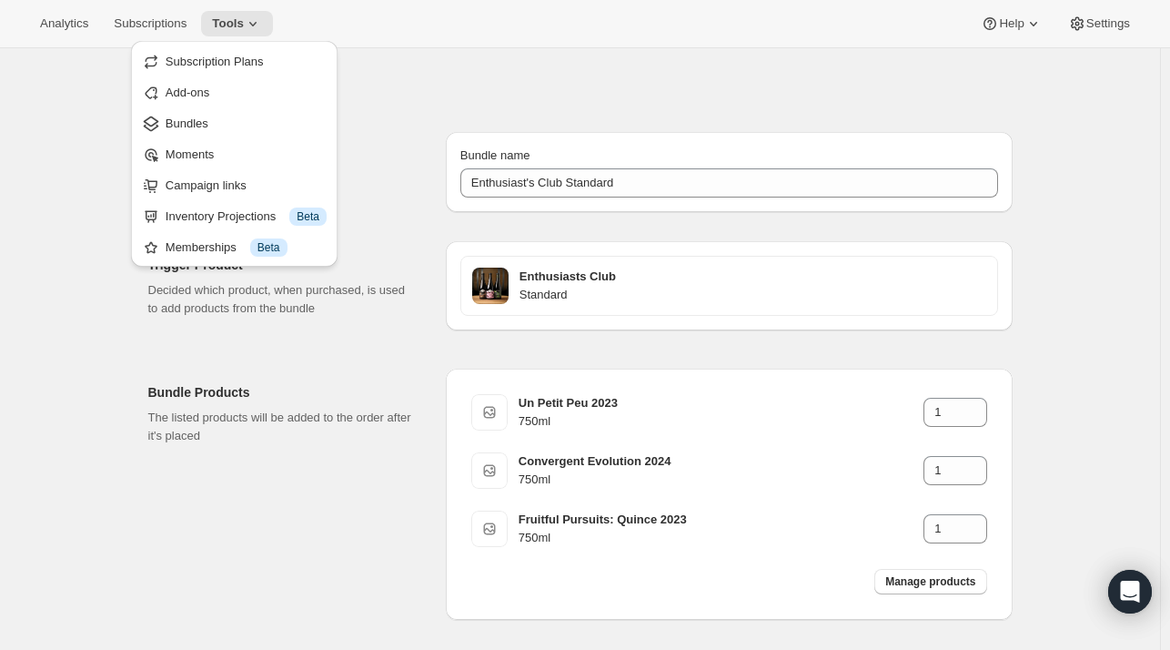
click at [239, 371] on div "Bundle Products The listed products will be added to the order after it's placed" at bounding box center [289, 494] width 283 height 251
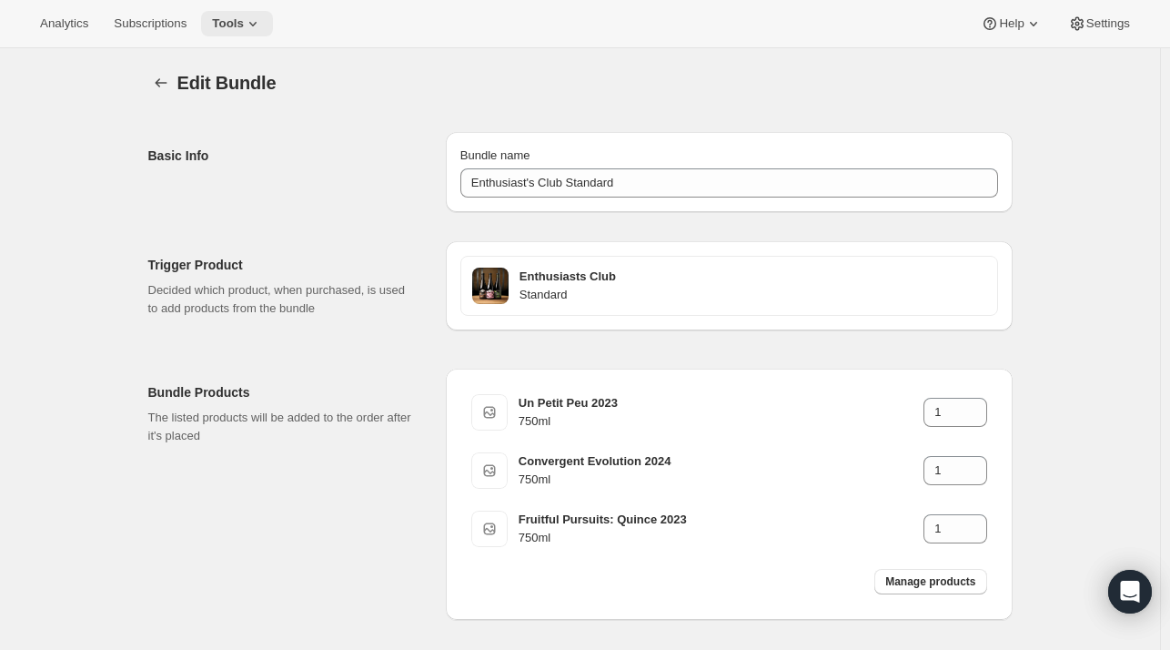
click at [228, 20] on span "Tools" at bounding box center [228, 23] width 32 height 15
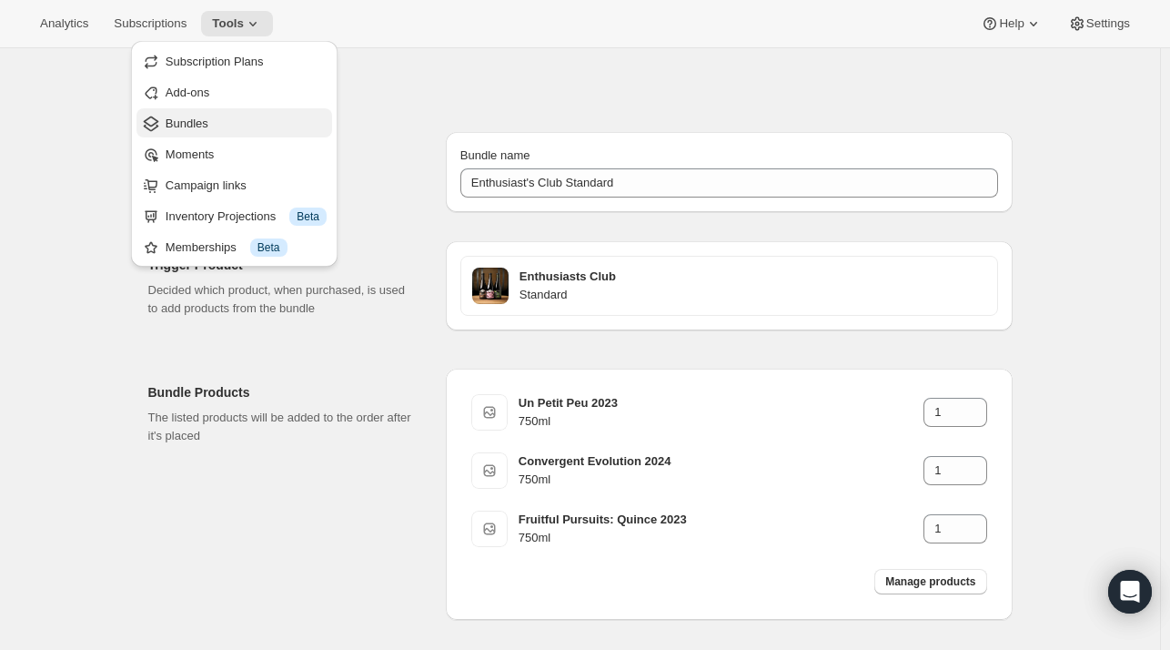
click at [200, 125] on span "Bundles" at bounding box center [187, 123] width 43 height 14
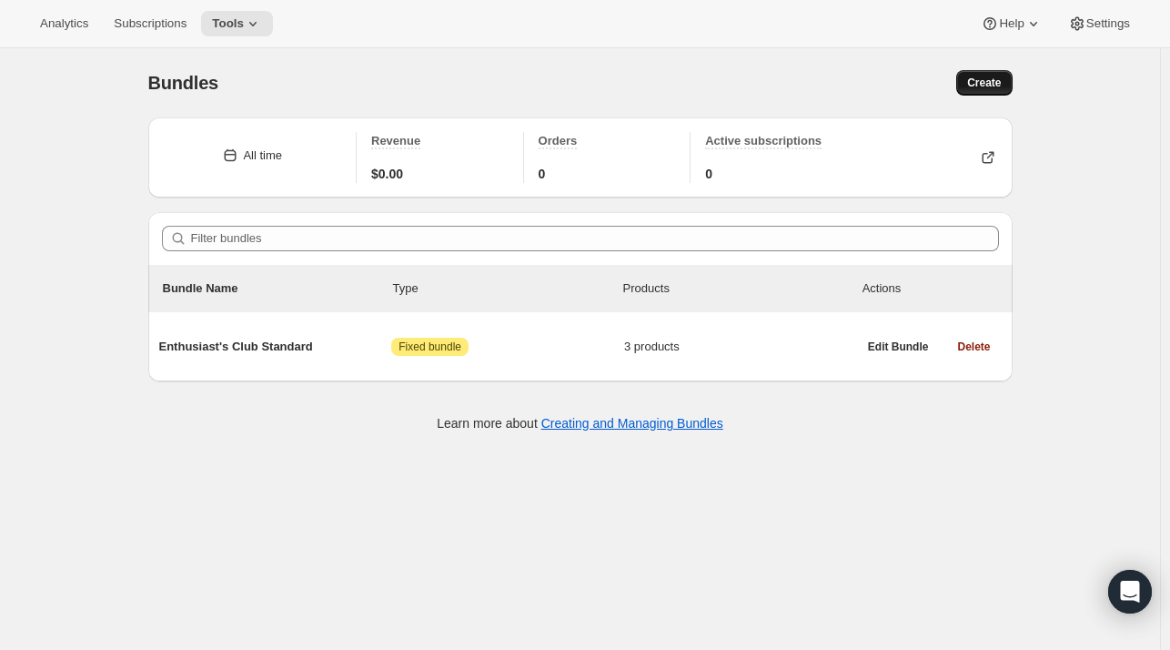
click at [998, 82] on span "Create" at bounding box center [984, 83] width 34 height 15
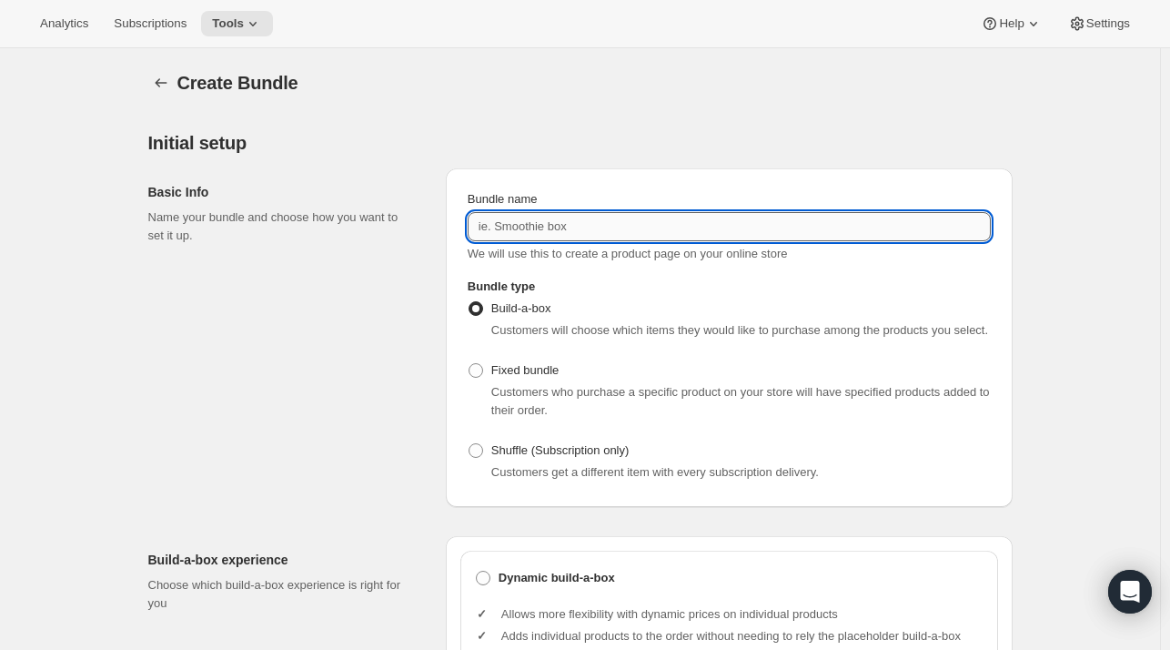
click at [574, 219] on input "Bundle name" at bounding box center [729, 226] width 523 height 29
click at [596, 230] on input "Enthusiast's Club Standard" at bounding box center [729, 226] width 523 height 29
type input "Enthusiast's Club Premium"
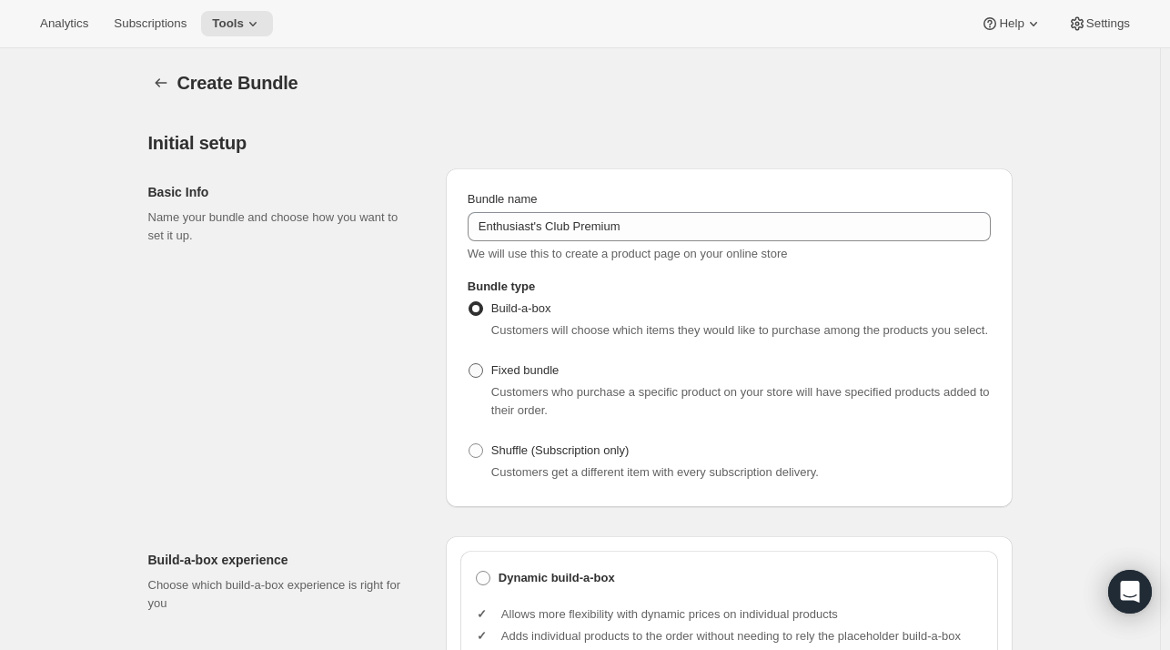
click at [498, 373] on span "Fixed bundle" at bounding box center [524, 370] width 67 height 14
click at [470, 364] on input "Fixed bundle" at bounding box center [469, 363] width 1 height 1
radio input "true"
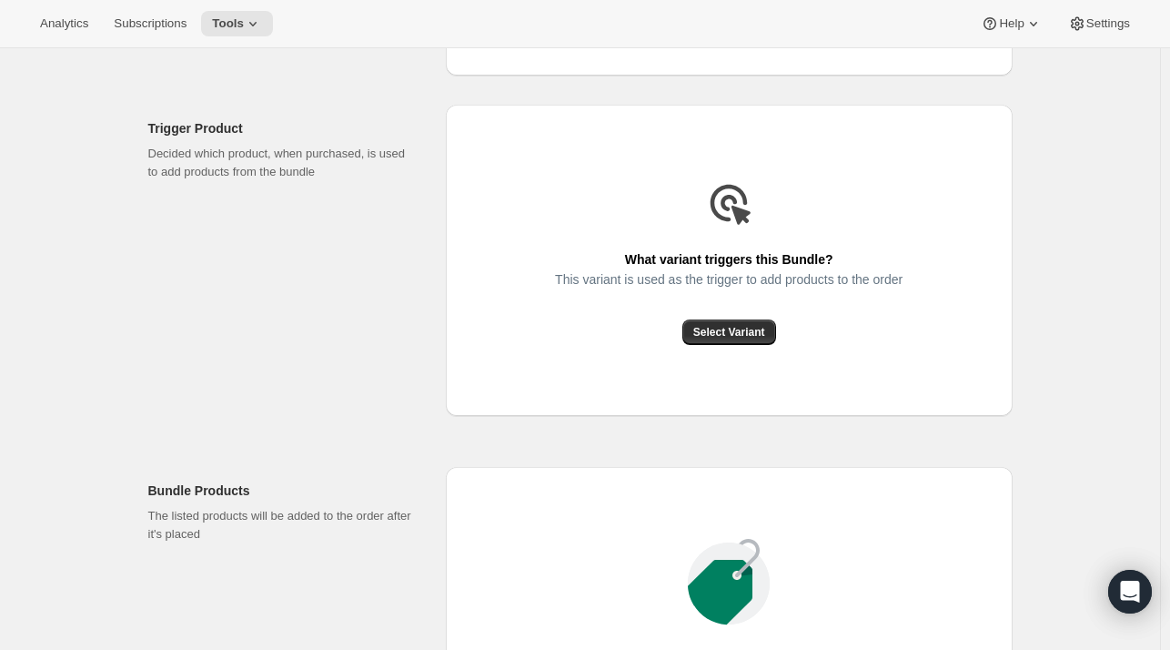
scroll to position [501, 0]
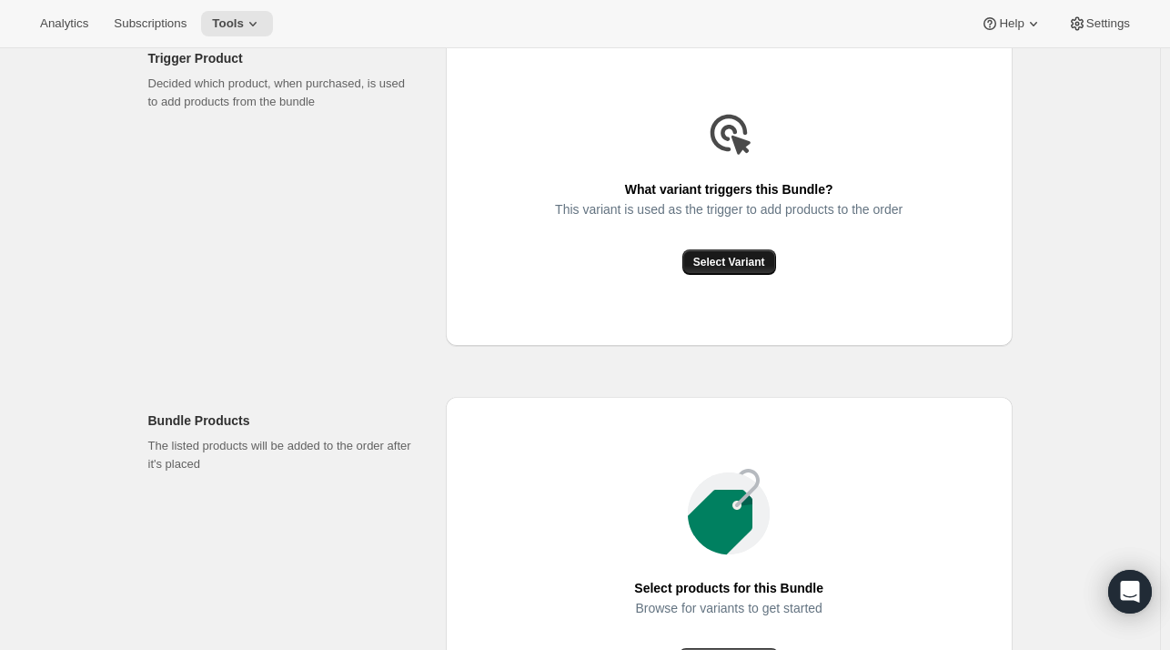
click at [749, 257] on span "Select Variant" at bounding box center [729, 262] width 72 height 15
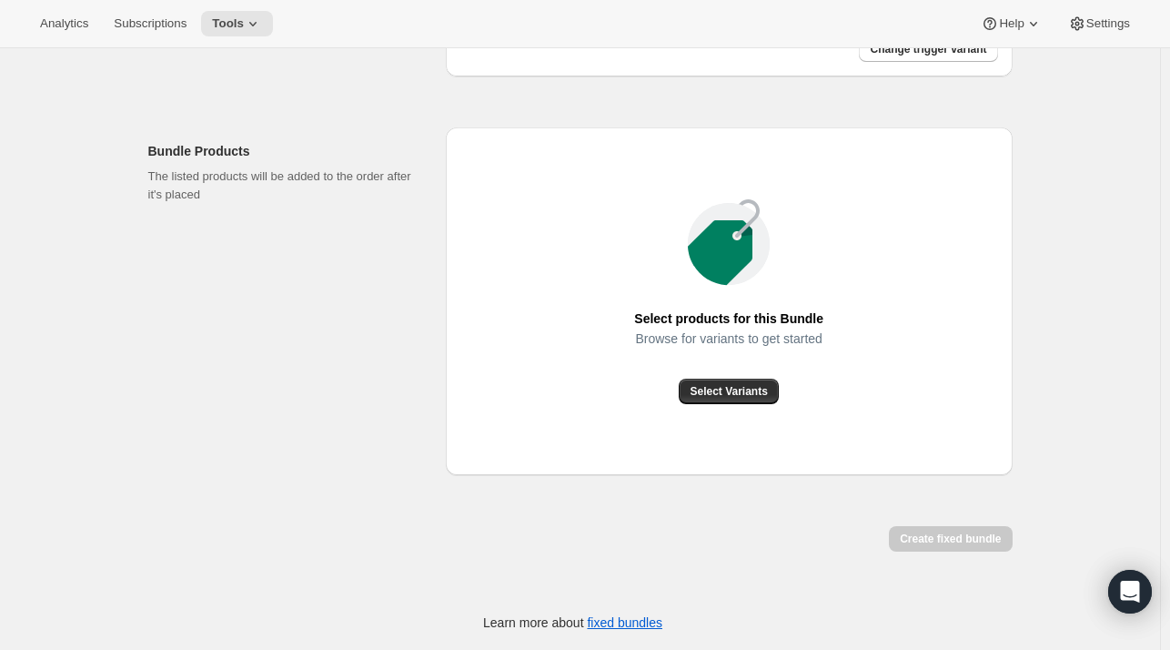
scroll to position [588, 0]
click at [733, 400] on button "Select Variants" at bounding box center [728, 391] width 99 height 25
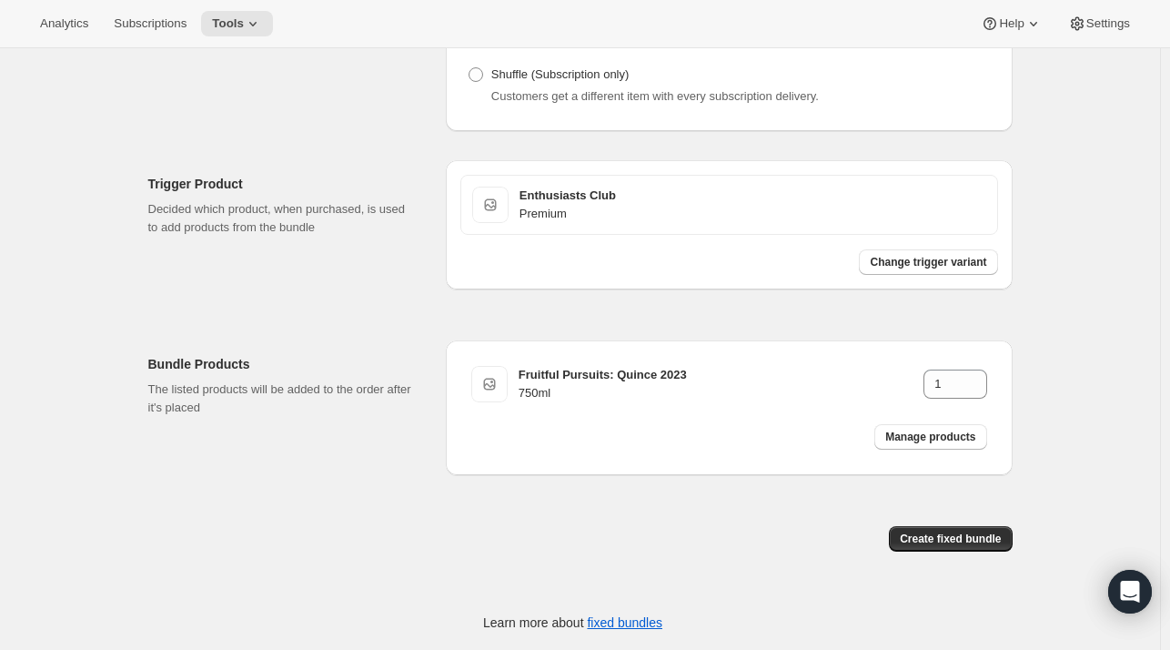
scroll to position [375, 0]
click at [919, 430] on span "Manage products" at bounding box center [930, 437] width 90 height 15
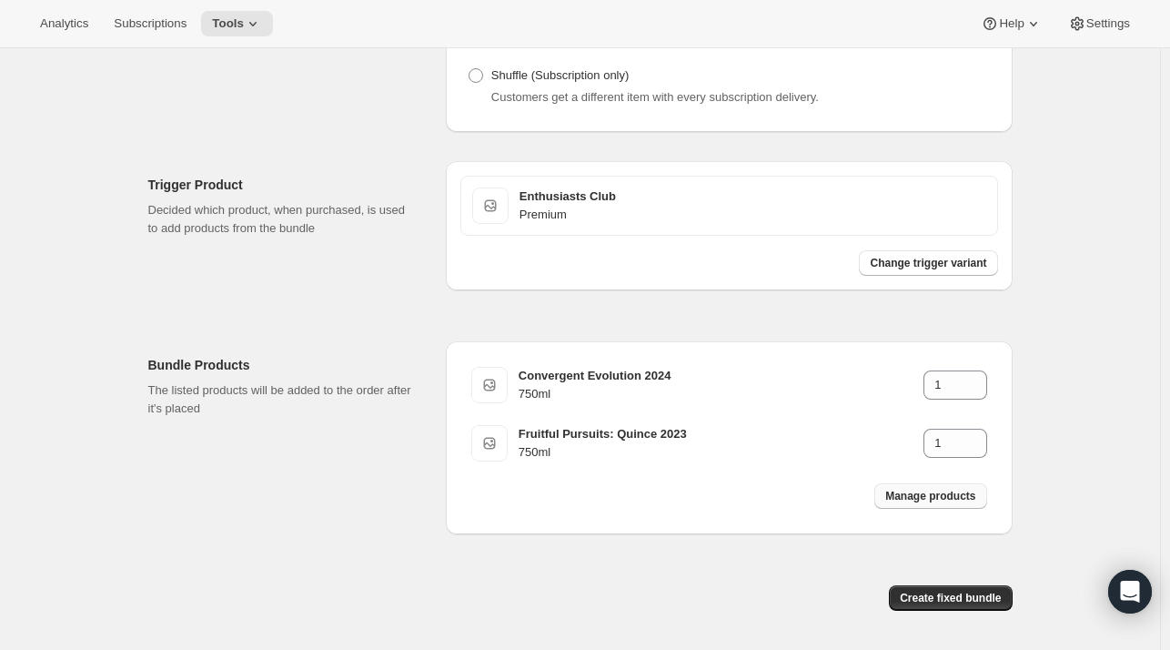
click at [900, 496] on span "Manage products" at bounding box center [930, 496] width 90 height 15
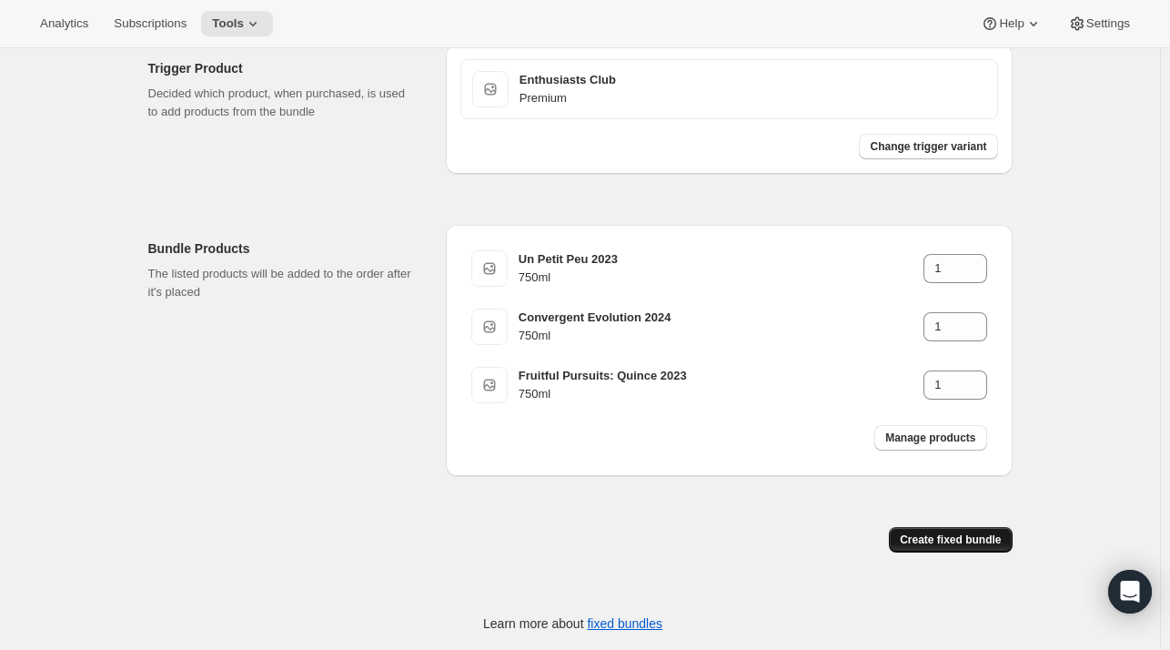
click at [945, 538] on span "Create fixed bundle" at bounding box center [950, 539] width 101 height 15
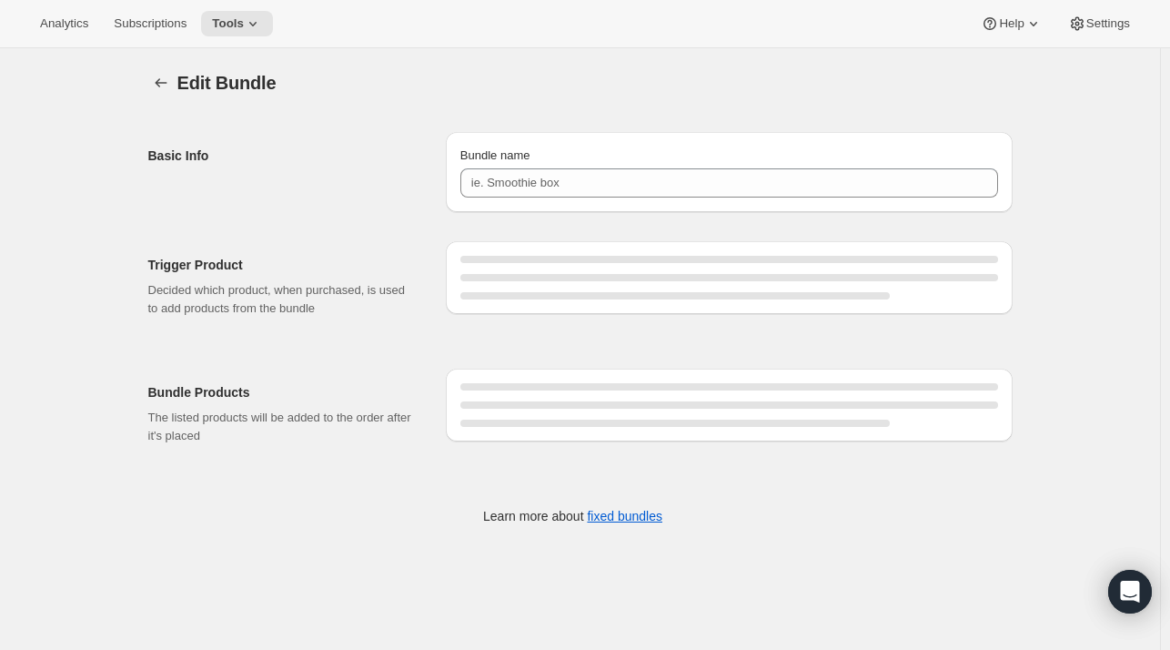
type input "Enthusiast's Club Premium"
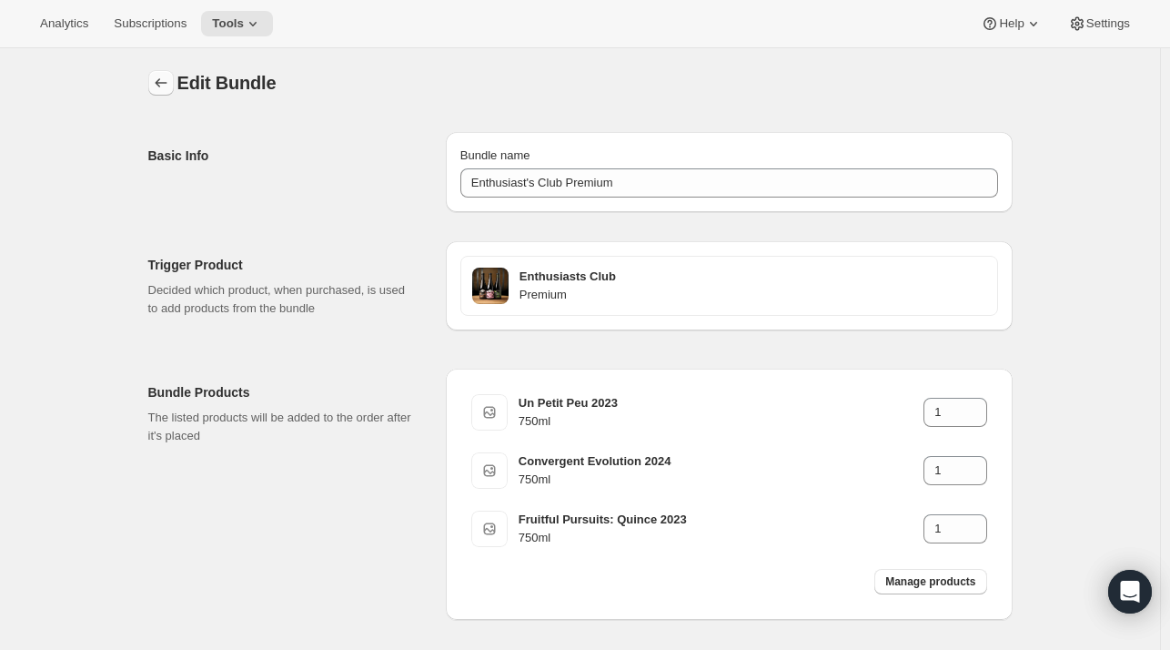
click at [167, 81] on icon "Bundles" at bounding box center [161, 83] width 18 height 18
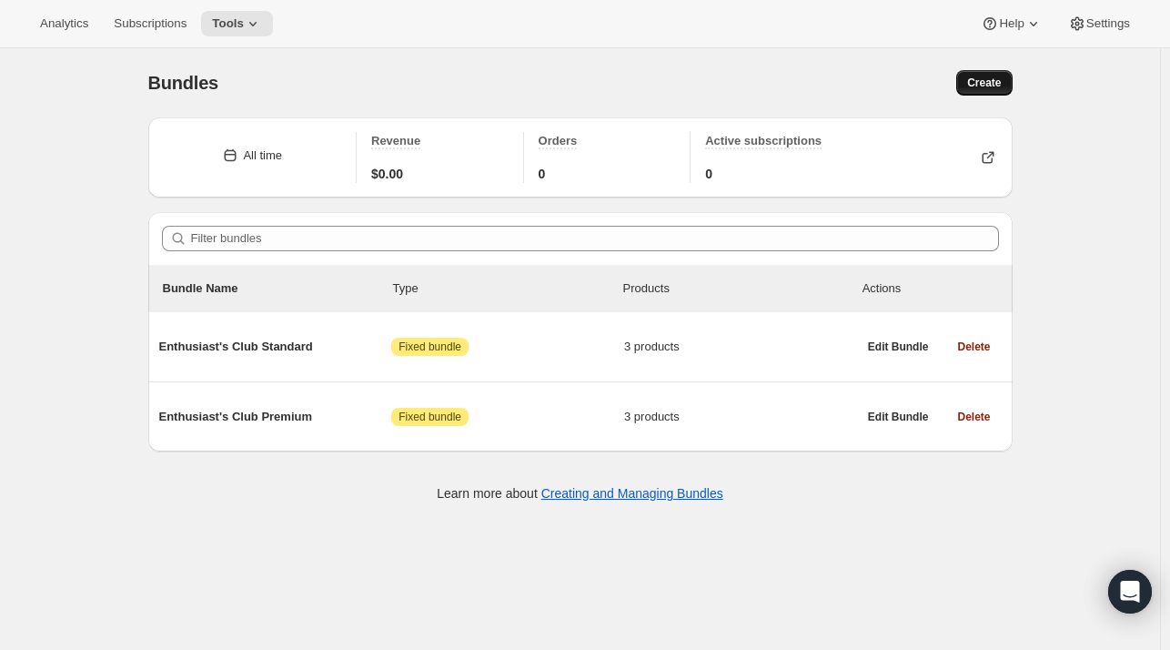
click at [978, 85] on span "Create" at bounding box center [984, 83] width 34 height 15
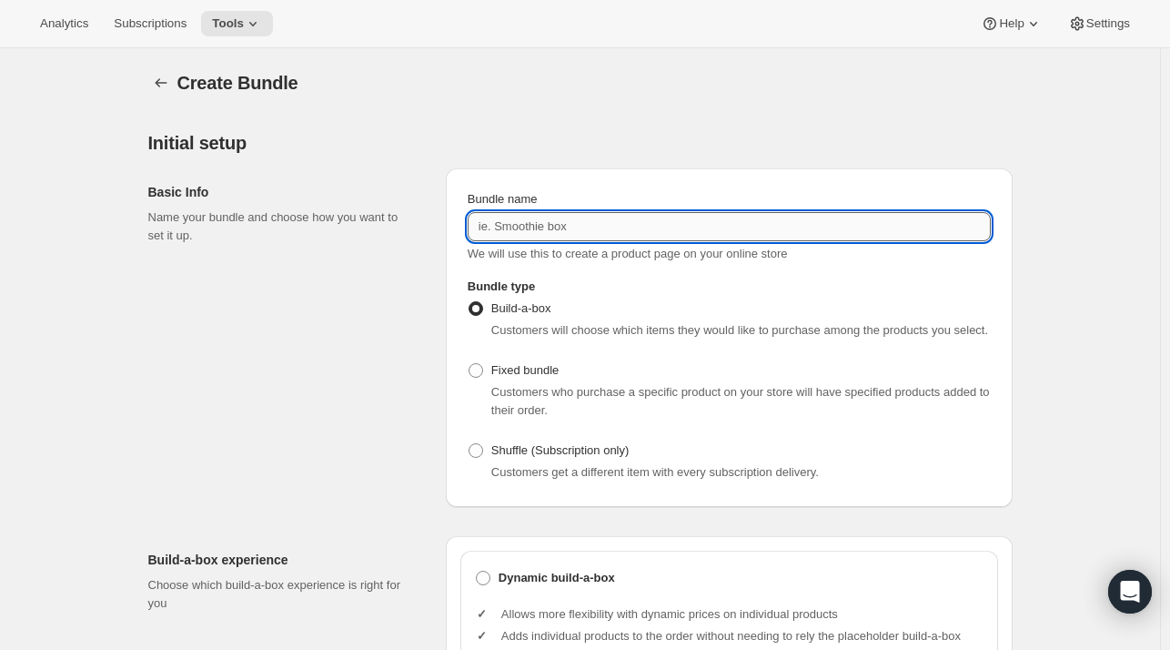
click at [566, 227] on input "Bundle name" at bounding box center [729, 226] width 523 height 29
type input "M"
click at [637, 238] on input "Enthusiast's Club" at bounding box center [729, 226] width 523 height 29
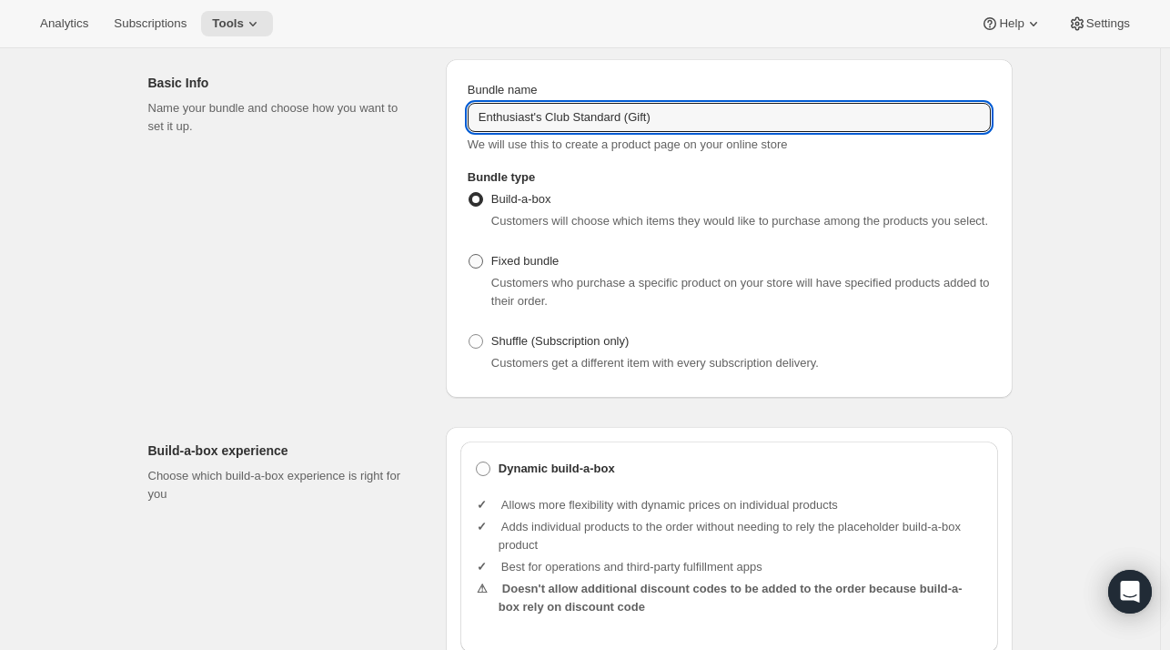
type input "Enthusiast's Club Standard (Gift)"
click at [522, 259] on span "Fixed bundle" at bounding box center [524, 261] width 67 height 14
click at [470, 255] on input "Fixed bundle" at bounding box center [469, 254] width 1 height 1
radio input "true"
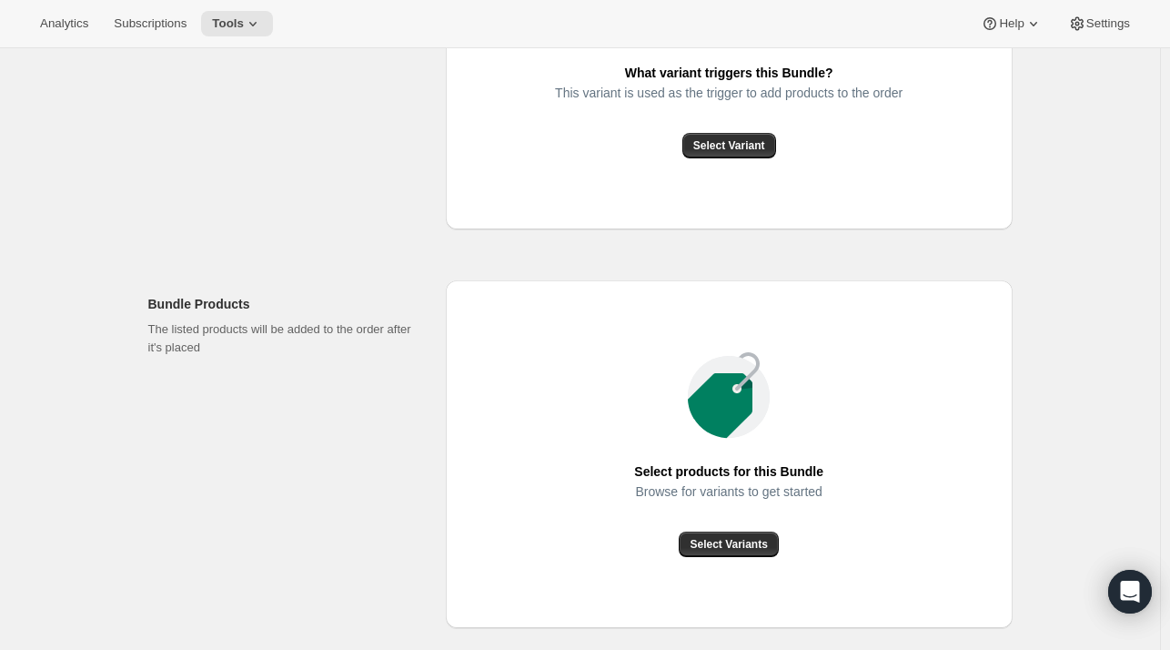
scroll to position [619, 0]
click at [735, 135] on button "Select Variant" at bounding box center [730, 144] width 94 height 25
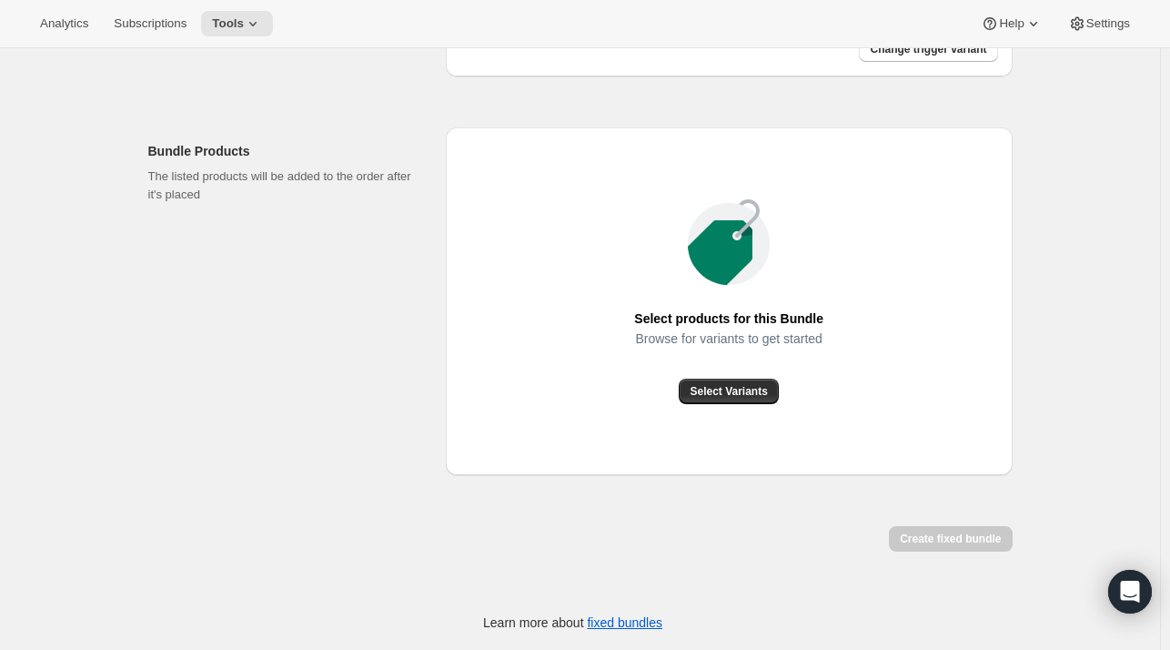
scroll to position [589, 0]
click at [750, 400] on button "Select Variants" at bounding box center [728, 391] width 99 height 25
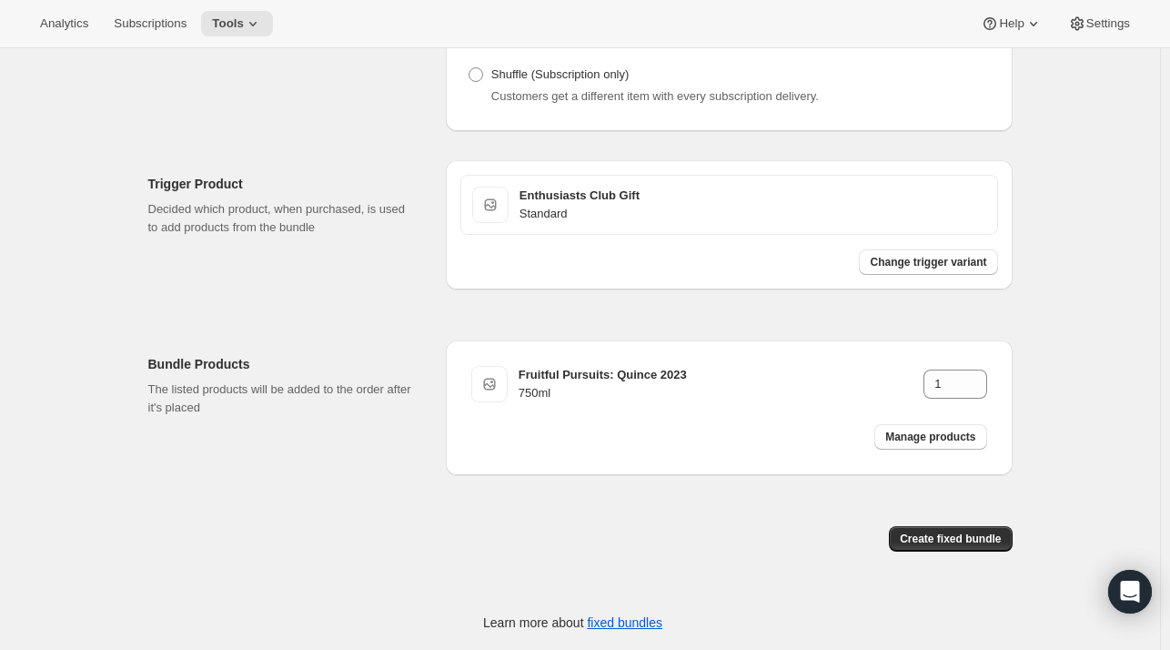
scroll to position [375, 0]
click at [926, 438] on span "Manage products" at bounding box center [930, 437] width 90 height 15
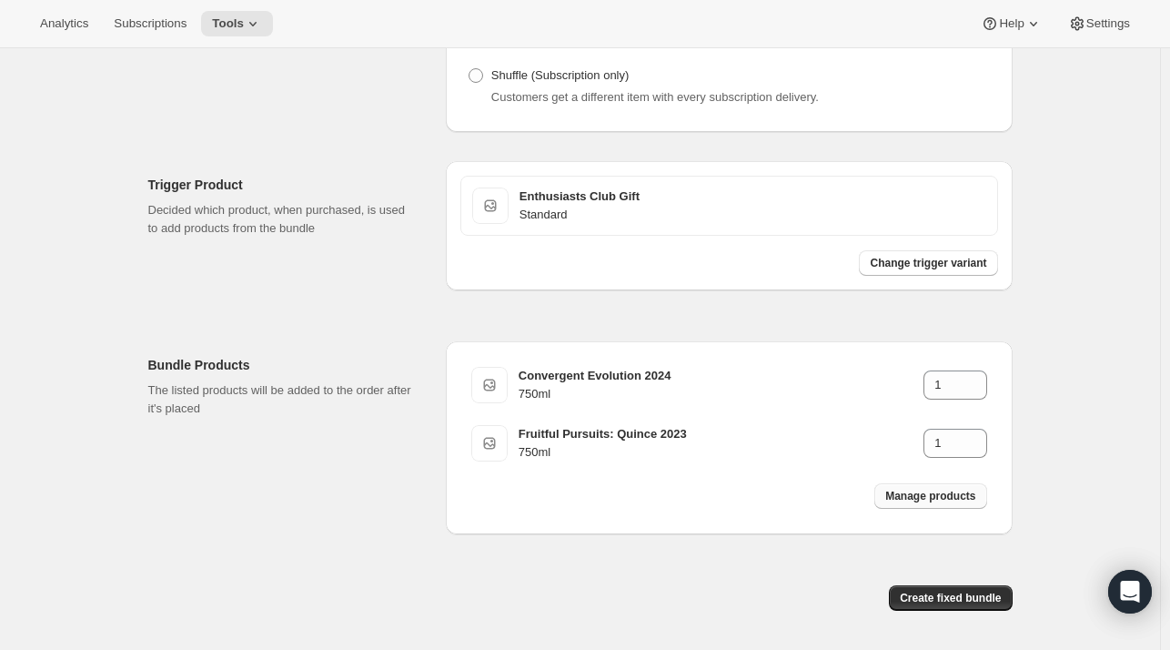
click at [915, 501] on span "Manage products" at bounding box center [930, 496] width 90 height 15
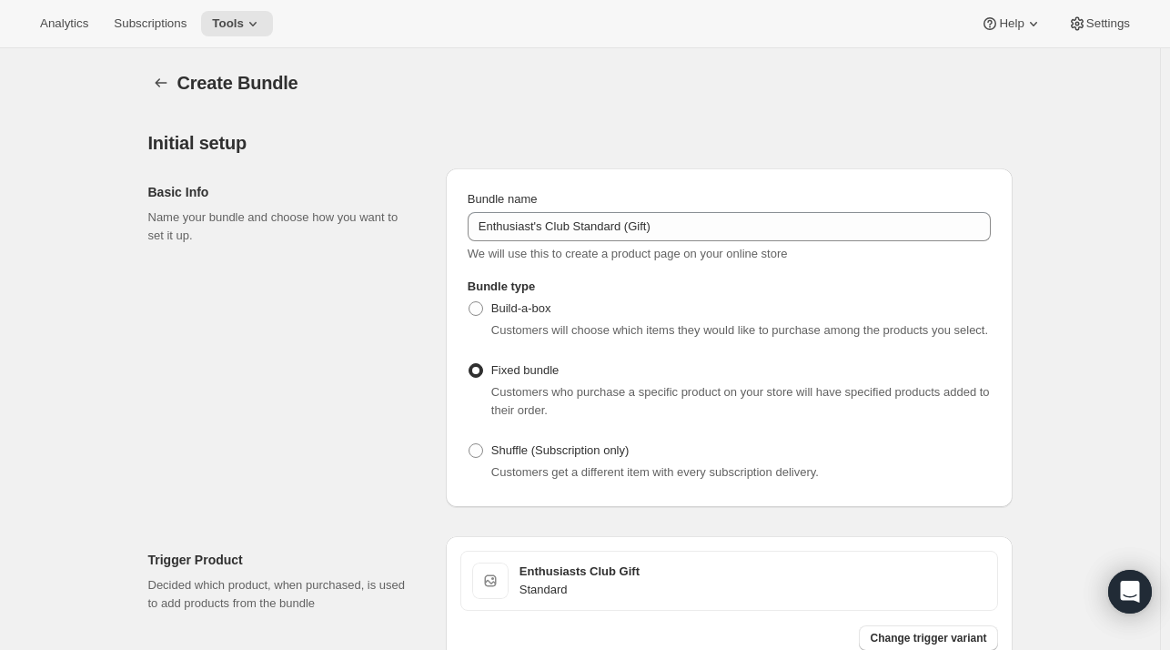
scroll to position [491, 0]
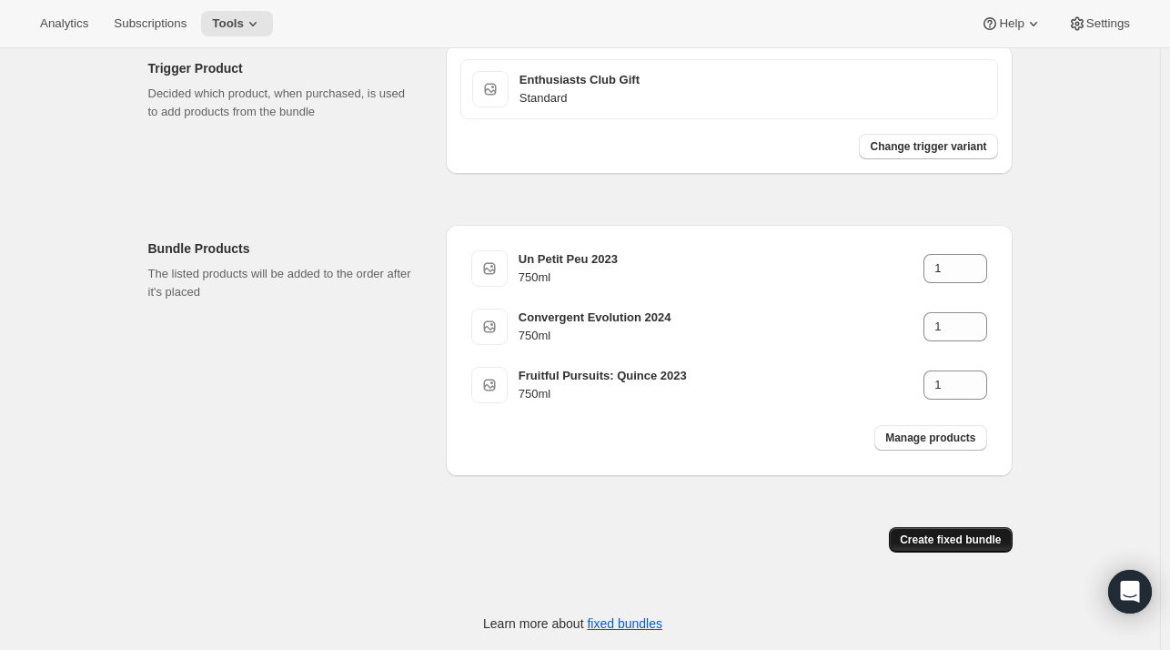
click at [946, 535] on span "Create fixed bundle" at bounding box center [950, 539] width 101 height 15
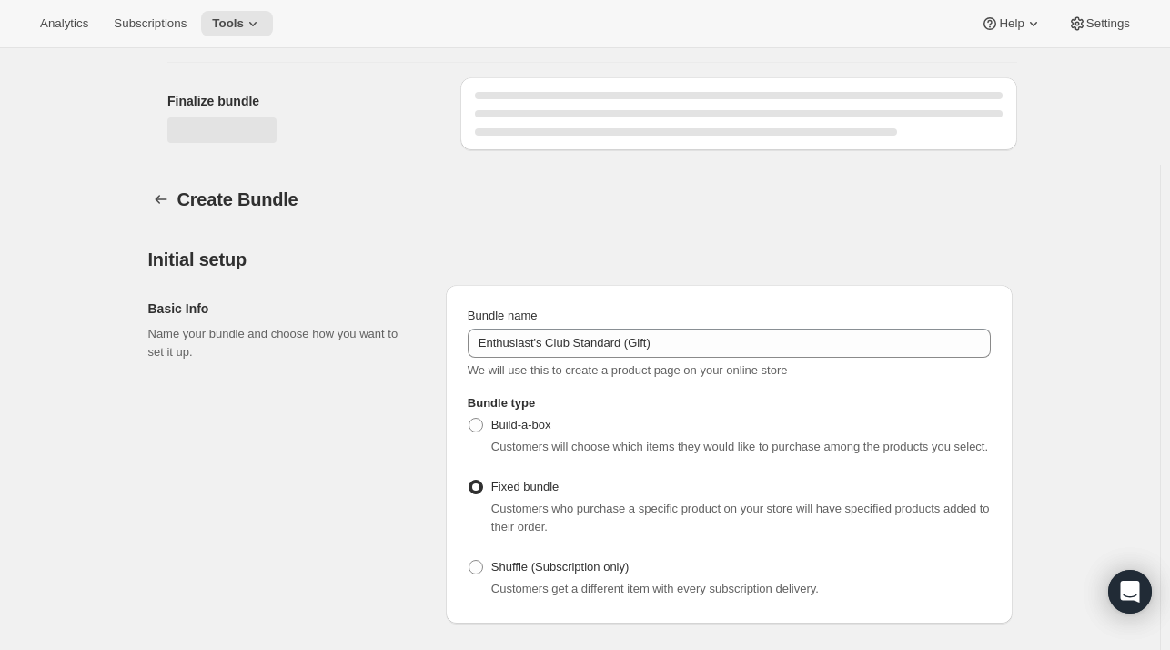
scroll to position [1099, 0]
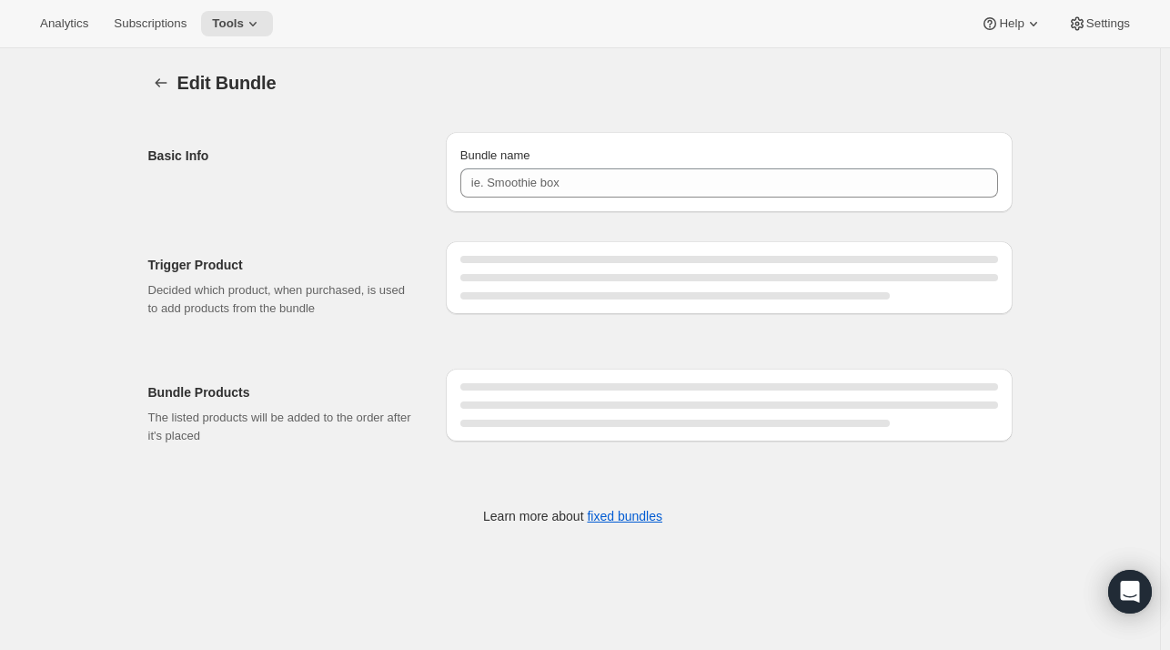
type input "Enthusiast's Club Standard (Gift)"
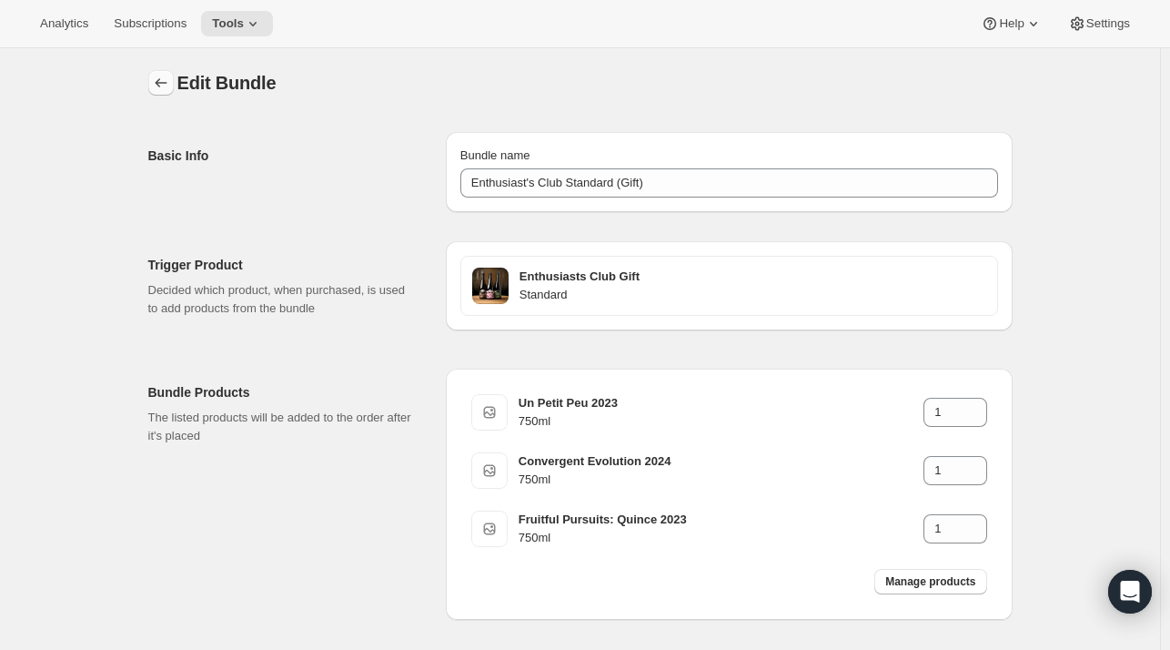
click at [161, 71] on button "Bundles" at bounding box center [160, 82] width 25 height 25
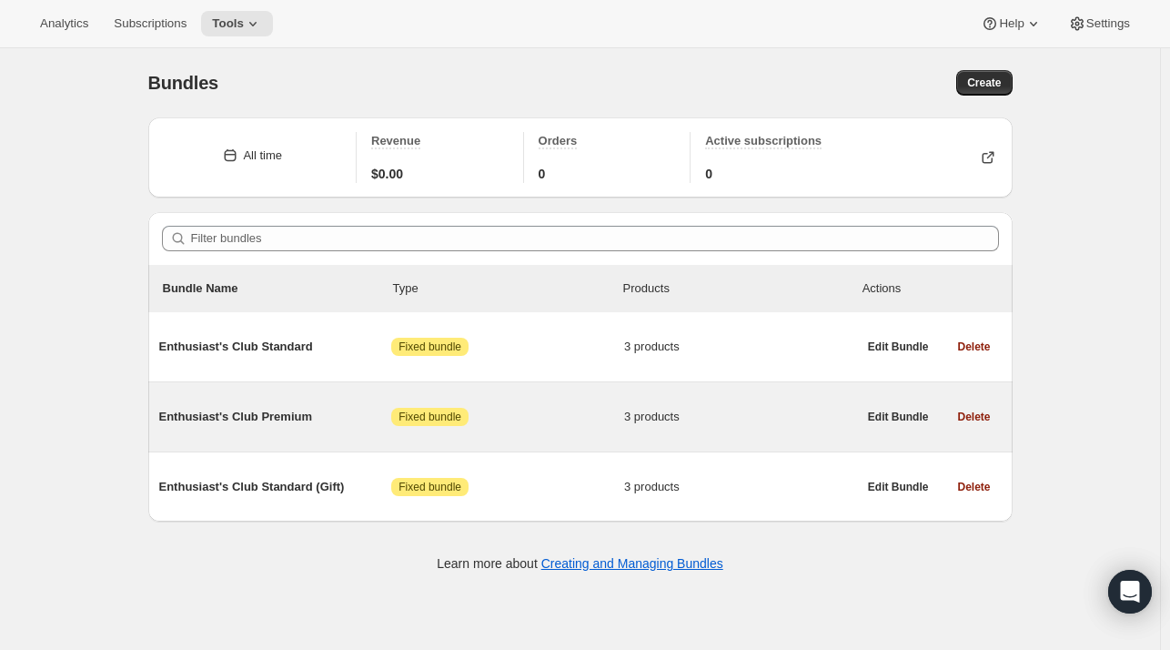
click at [255, 410] on span "Enthusiast's Club Premium" at bounding box center [275, 417] width 233 height 18
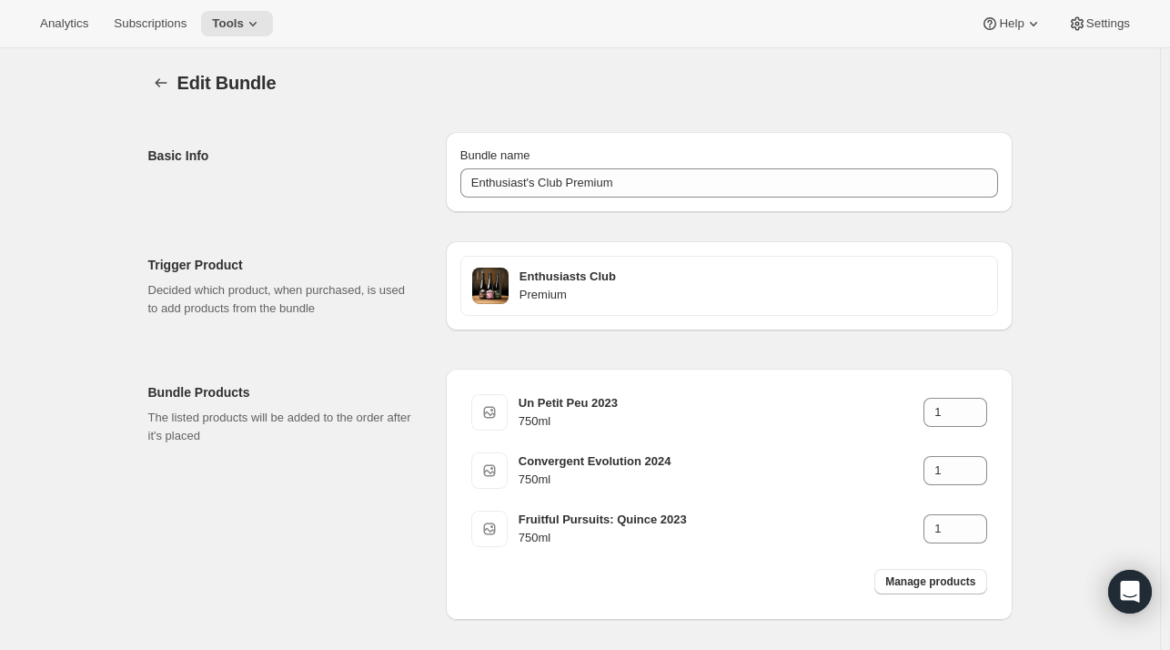
scroll to position [81, 0]
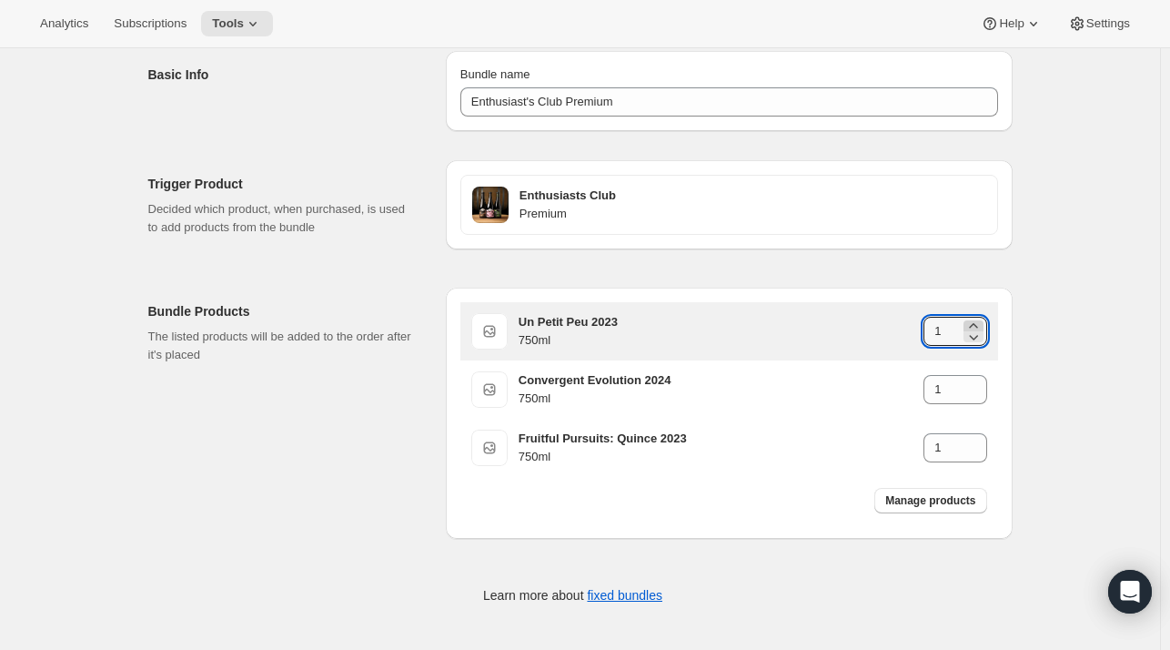
click at [972, 323] on icon at bounding box center [974, 326] width 18 height 18
type input "2"
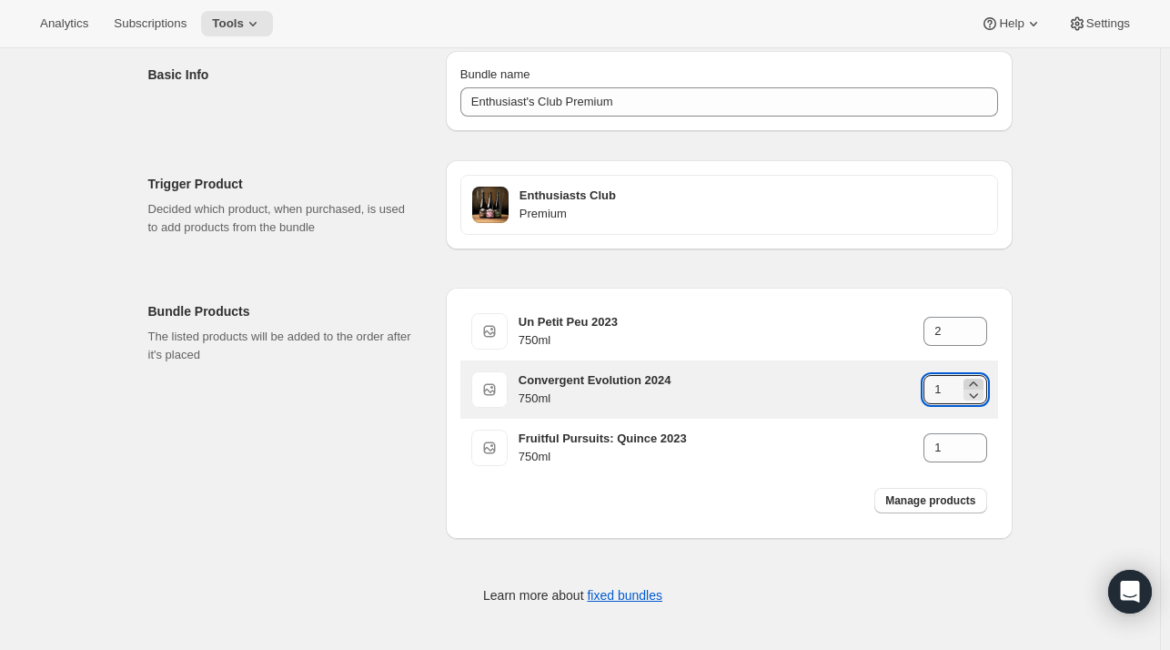
click at [972, 379] on icon at bounding box center [974, 384] width 18 height 18
type input "2"
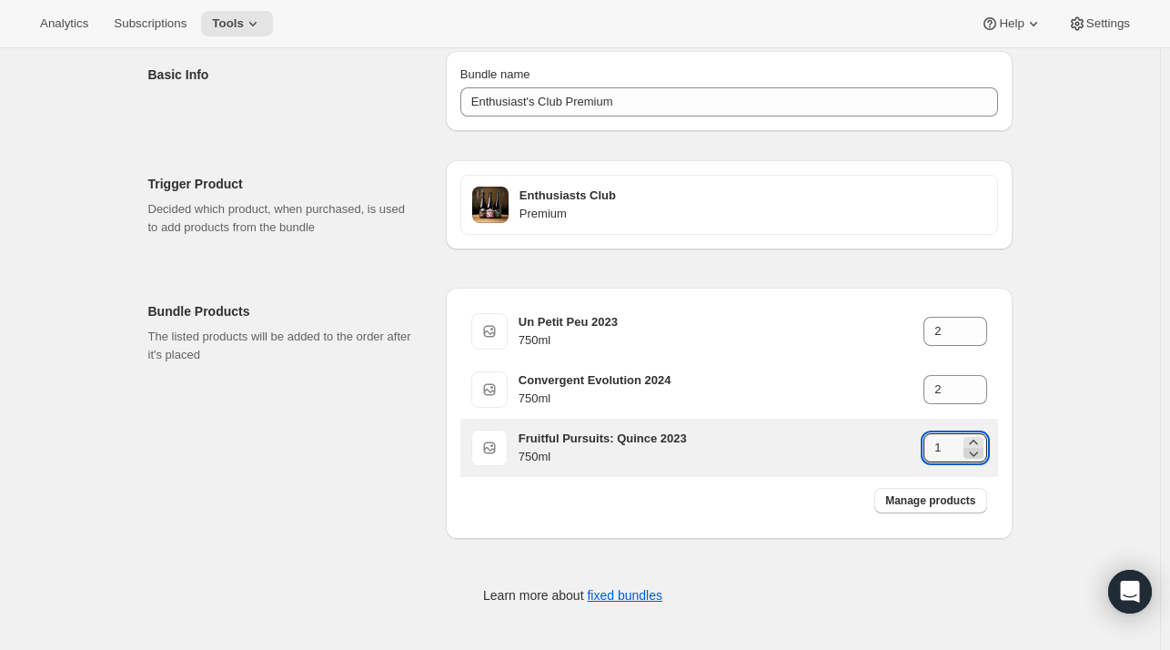
click at [976, 444] on icon at bounding box center [974, 453] width 18 height 18
click at [976, 436] on icon at bounding box center [974, 442] width 18 height 18
type input "2"
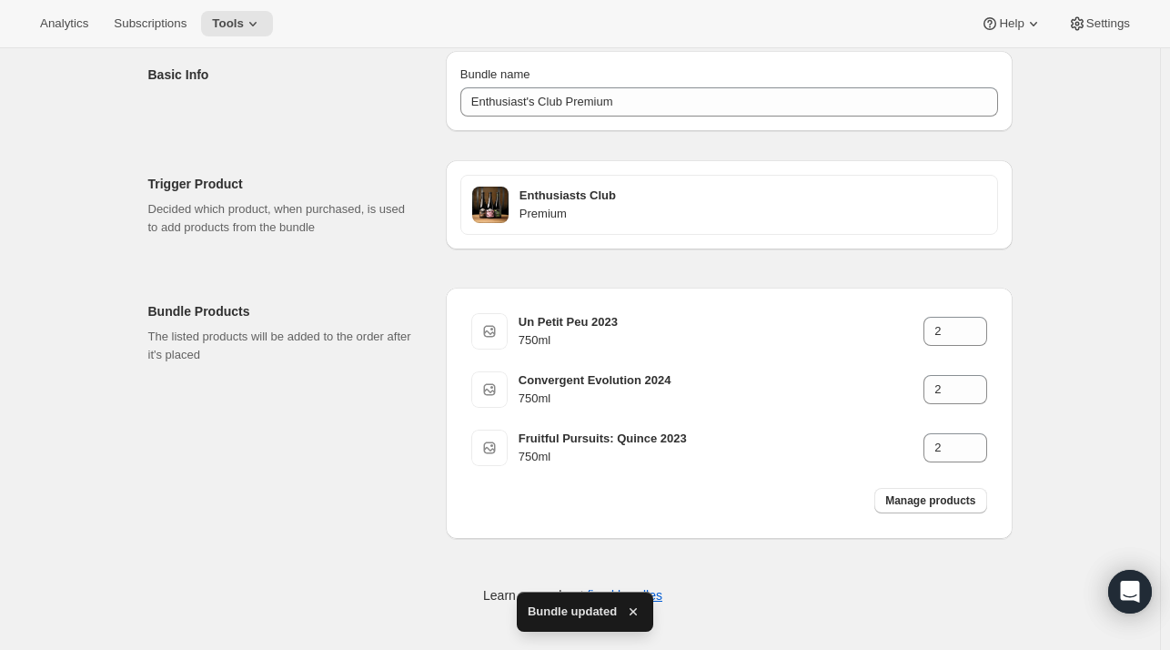
scroll to position [0, 0]
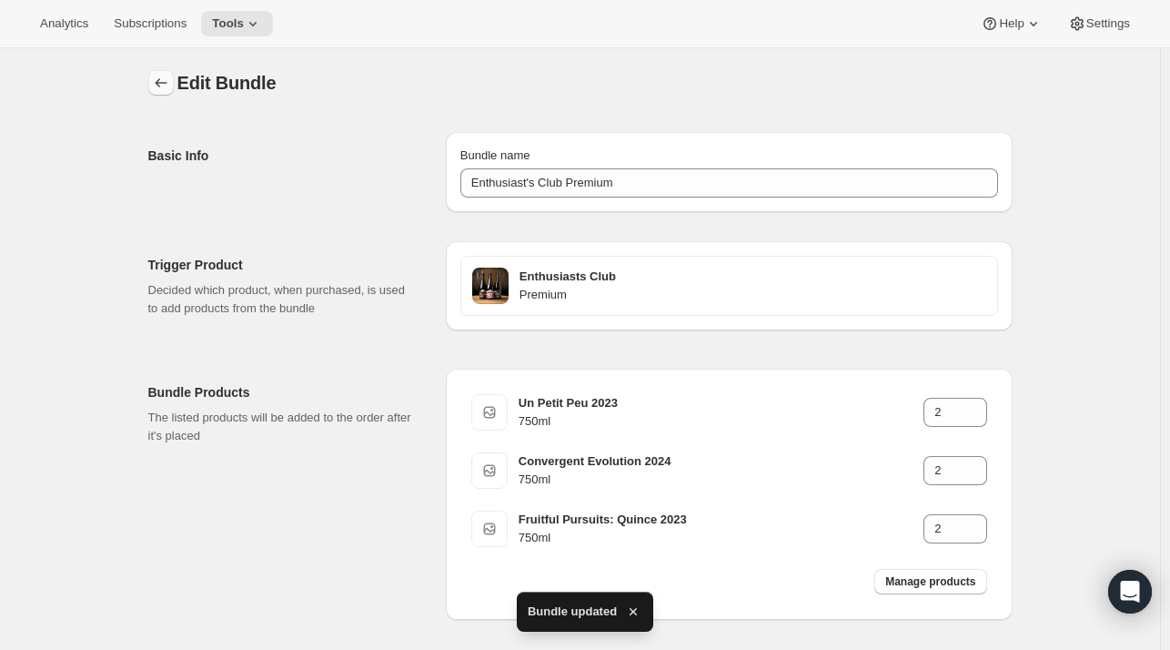
click at [164, 89] on icon "Bundles" at bounding box center [161, 83] width 18 height 18
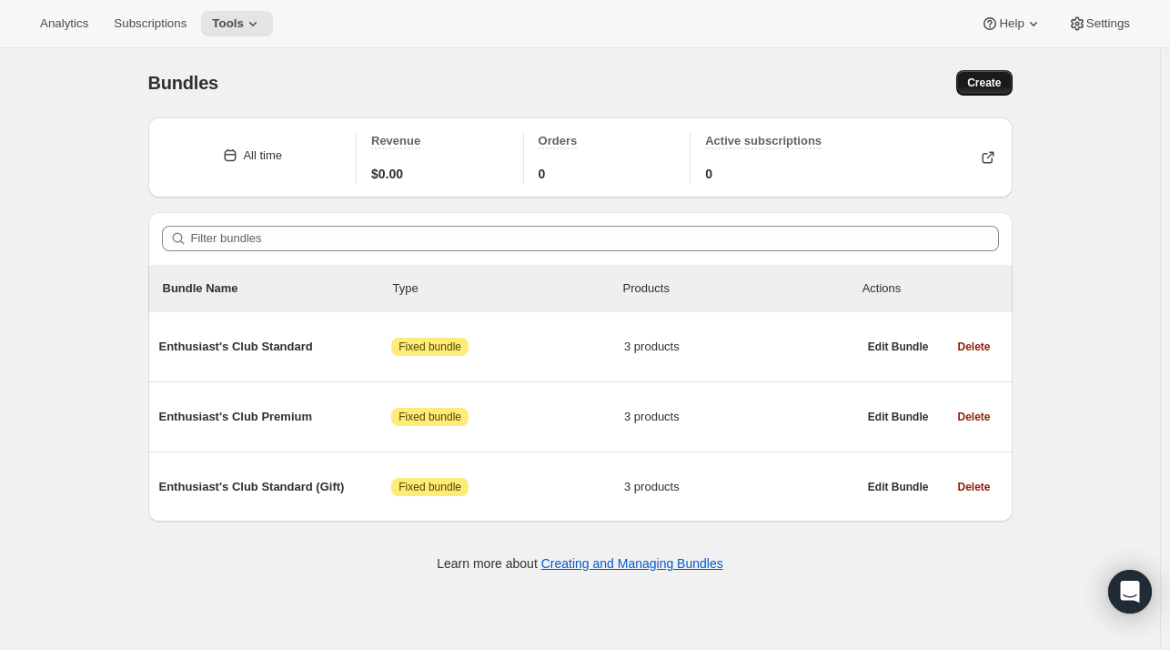
click at [976, 85] on span "Create" at bounding box center [984, 83] width 34 height 15
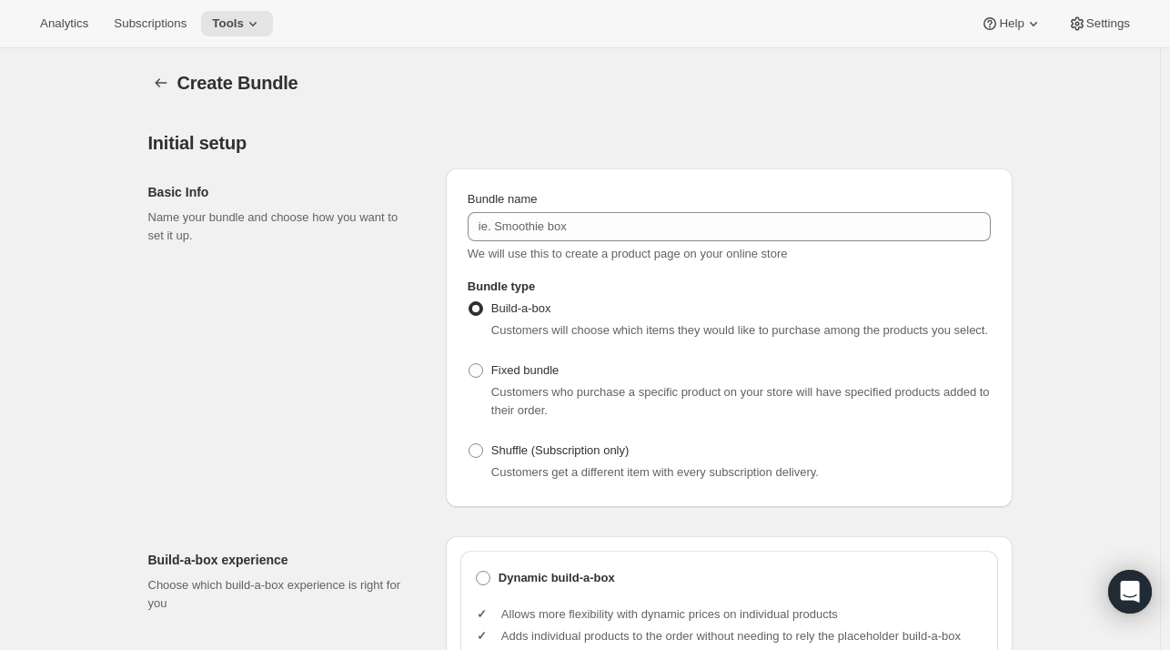
click at [583, 241] on div "Bundle name We will use this to create a product page on your online store" at bounding box center [729, 226] width 523 height 73
click at [528, 378] on span "Fixed bundle" at bounding box center [524, 370] width 67 height 18
click at [470, 364] on input "Fixed bundle" at bounding box center [469, 363] width 1 height 1
radio input "true"
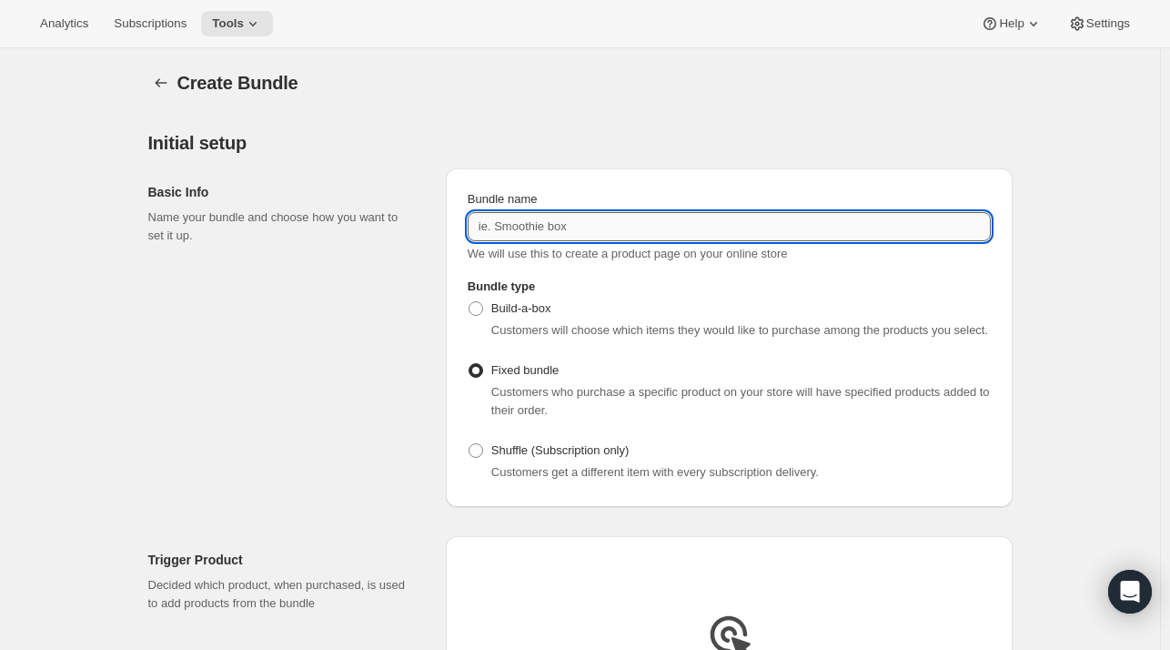
click at [544, 236] on input "Bundle name" at bounding box center [729, 226] width 523 height 29
click at [659, 232] on input "Enthus" at bounding box center [729, 226] width 523 height 29
click at [660, 230] on input "Enthusiast's Club Premium" at bounding box center [729, 226] width 523 height 29
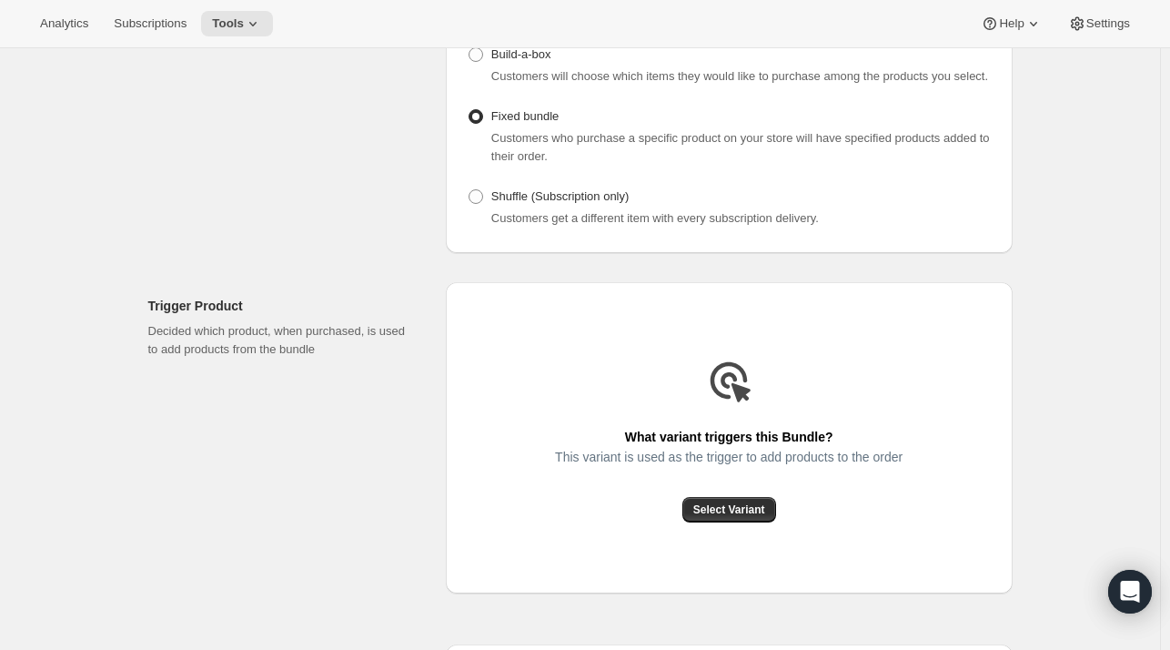
scroll to position [255, 0]
type input "Enthusiast's Club Premium (Gift)"
click at [718, 511] on span "Select Variant" at bounding box center [729, 508] width 72 height 15
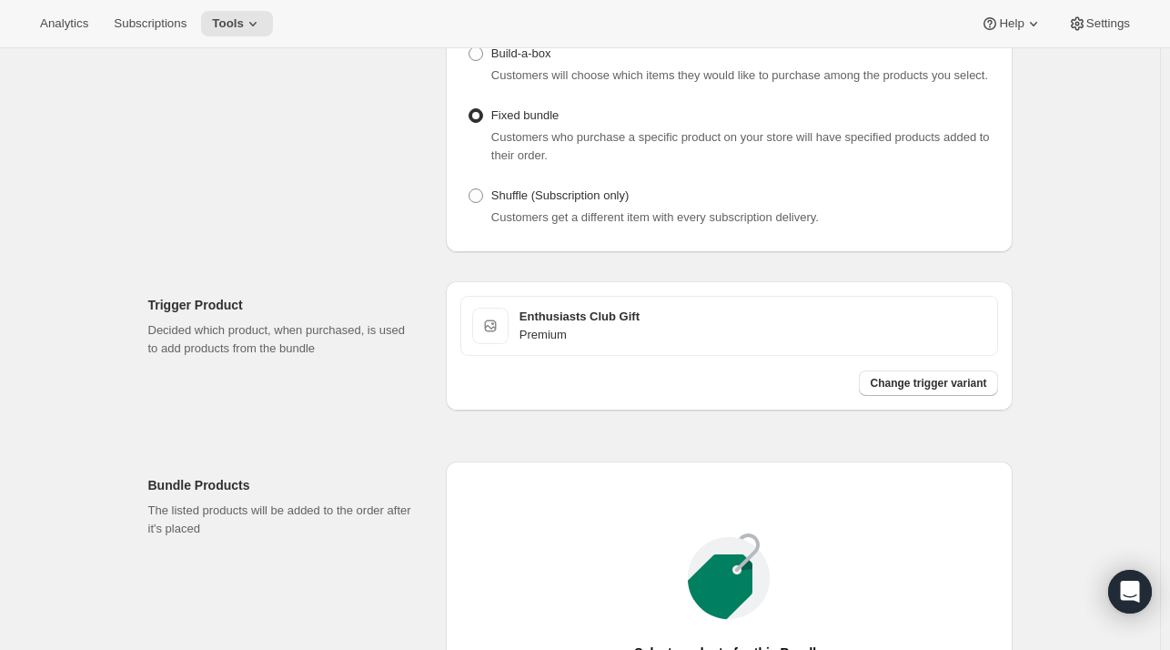
scroll to position [521, 0]
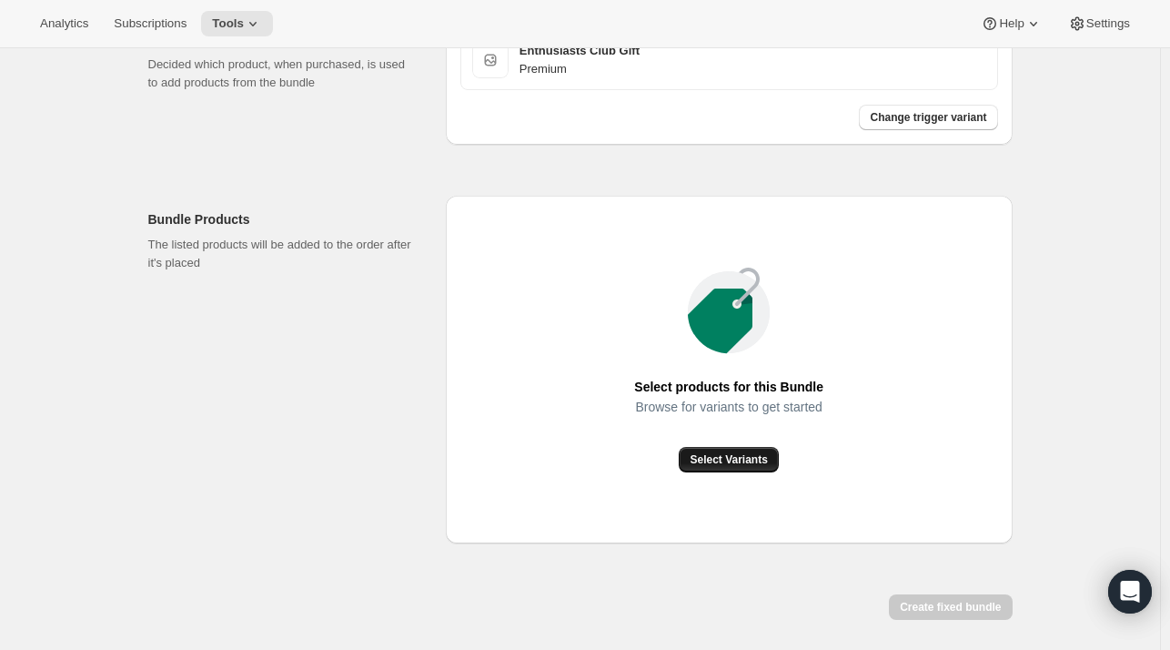
click at [757, 457] on span "Select Variants" at bounding box center [728, 459] width 77 height 15
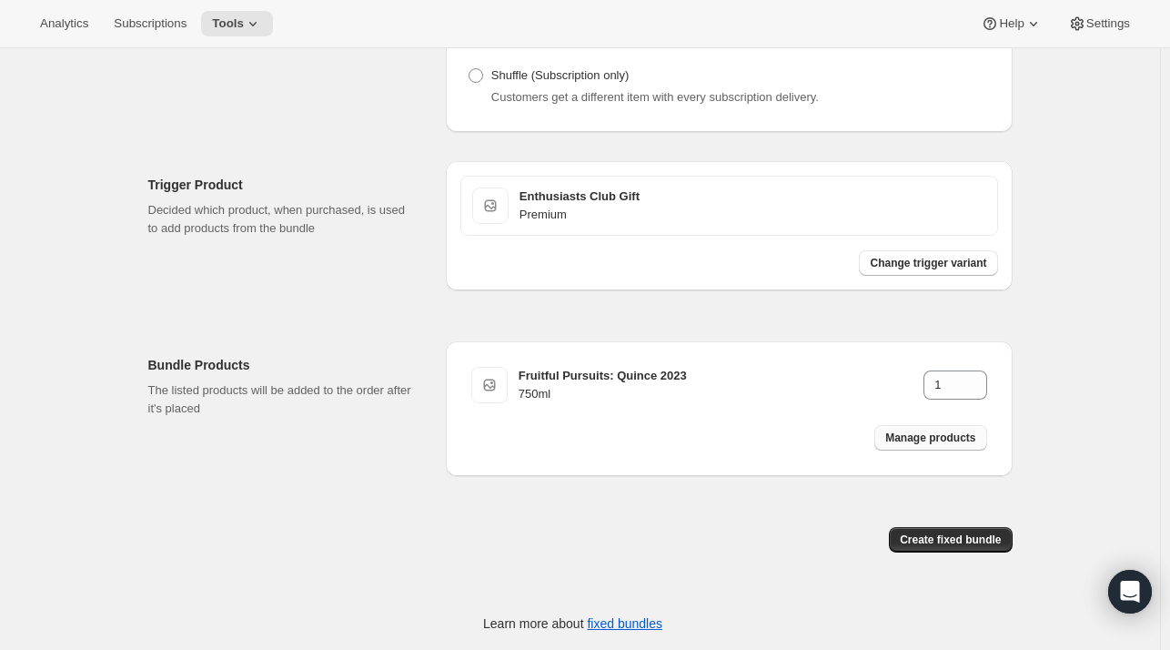
click at [921, 446] on button "Manage products" at bounding box center [931, 437] width 112 height 25
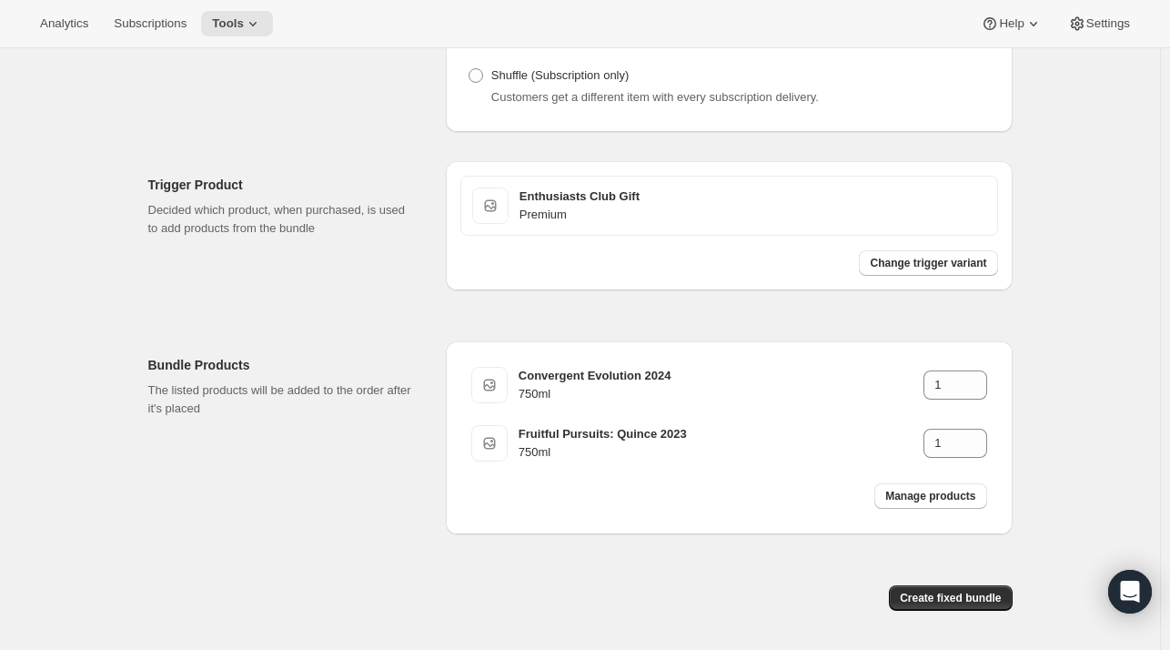
click at [873, 495] on div "Manage products" at bounding box center [931, 495] width 134 height 47
click at [889, 495] on button "Manage products" at bounding box center [931, 495] width 112 height 25
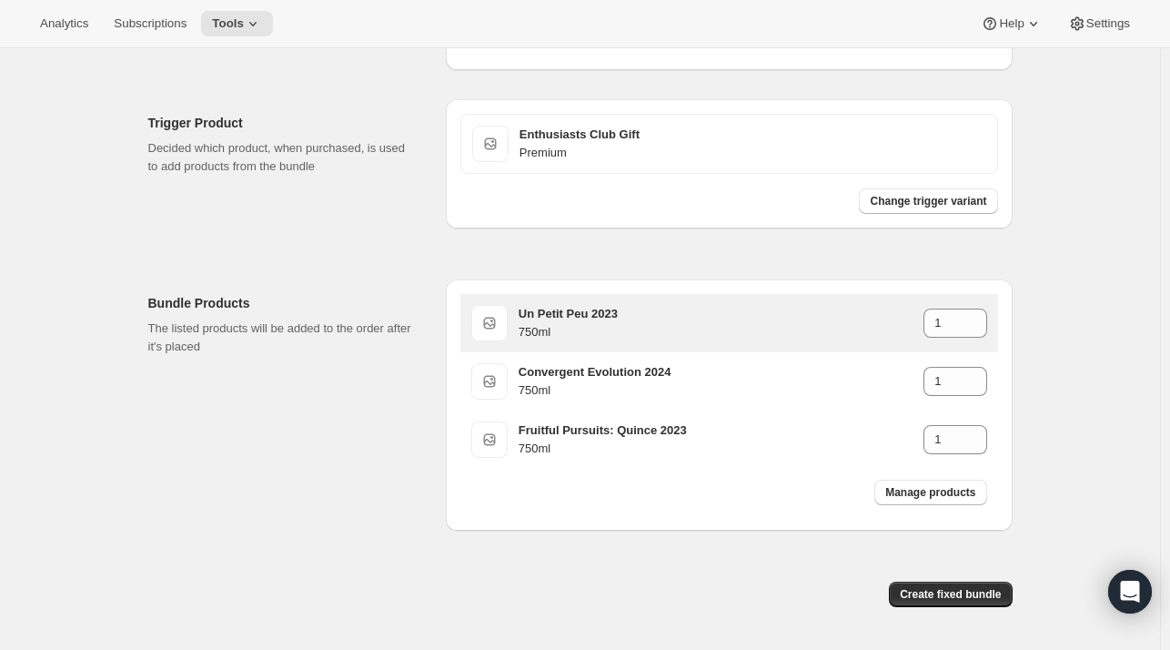
scroll to position [491, 0]
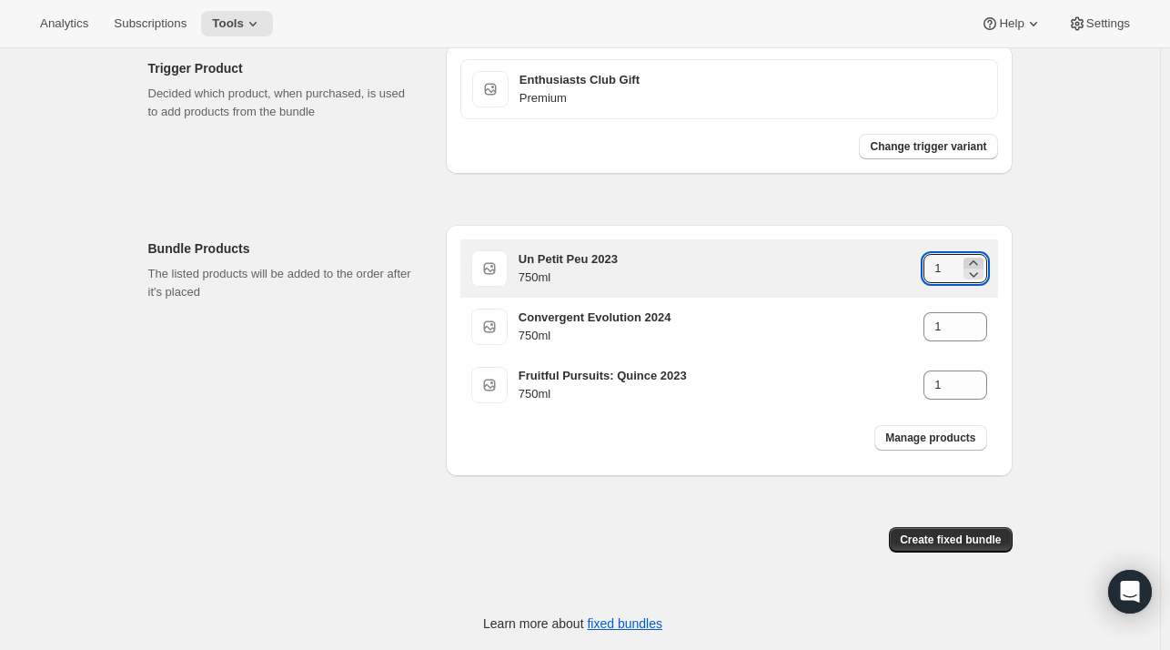
click at [977, 261] on icon at bounding box center [974, 263] width 18 height 18
type input "2"
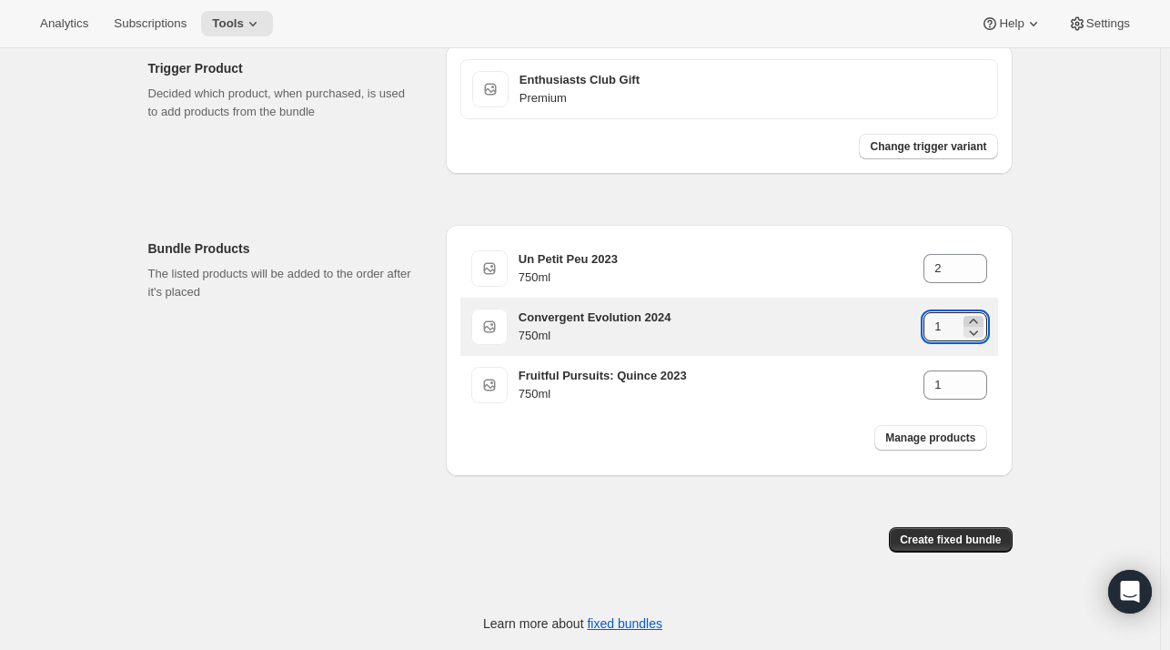
click at [983, 318] on icon at bounding box center [974, 321] width 18 height 18
type input "2"
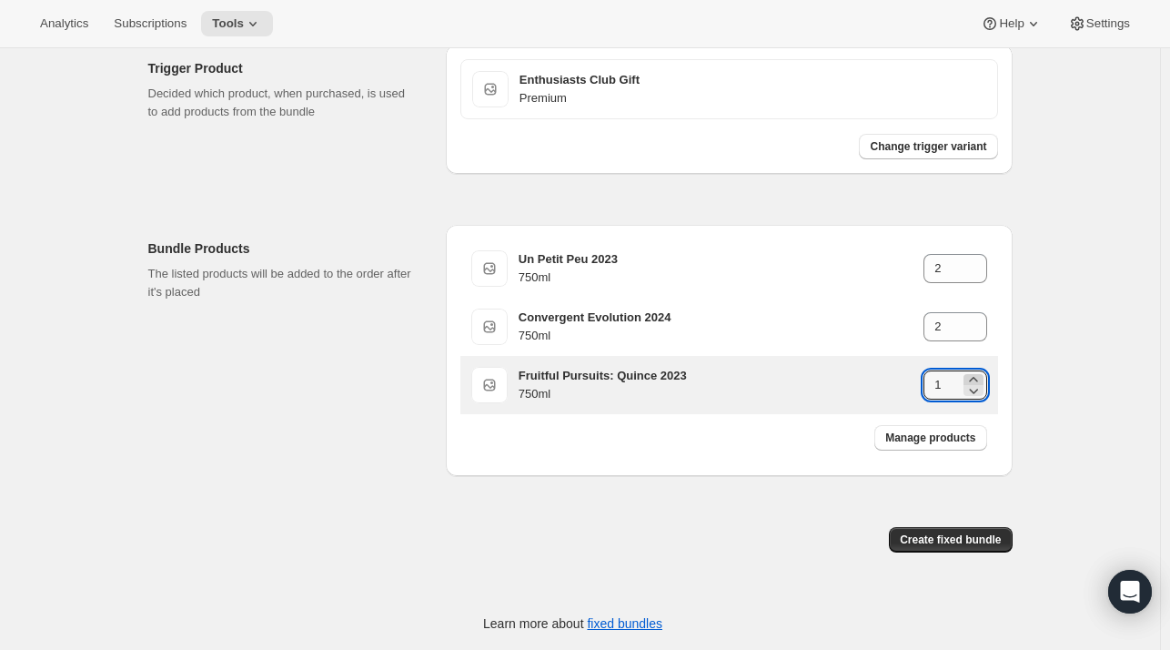
click at [981, 381] on icon at bounding box center [974, 390] width 18 height 18
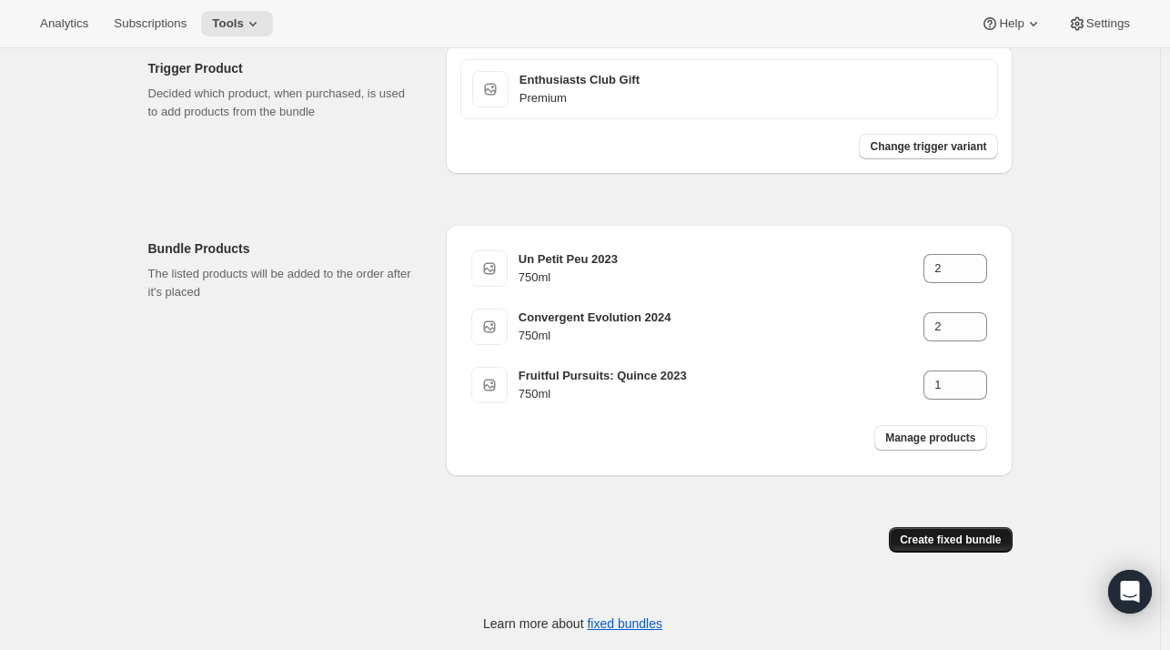
click at [957, 536] on span "Create fixed bundle" at bounding box center [950, 539] width 101 height 15
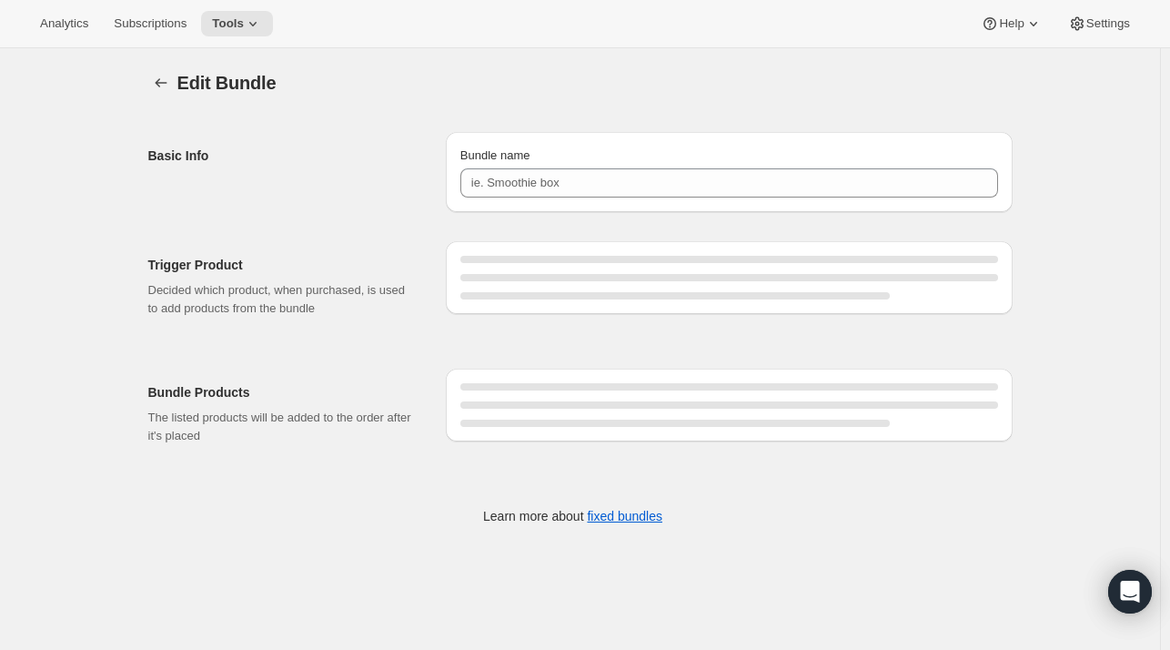
type input "Enthusiast's Club Premium (Gift)"
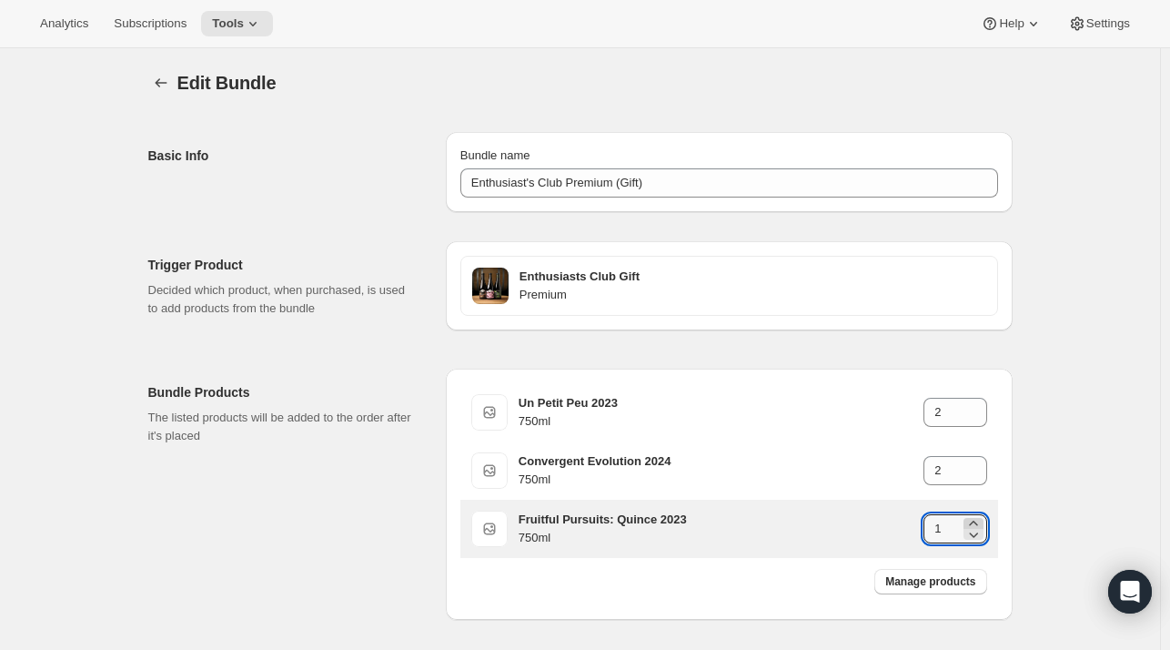
click at [972, 521] on icon at bounding box center [974, 523] width 18 height 18
type input "2"
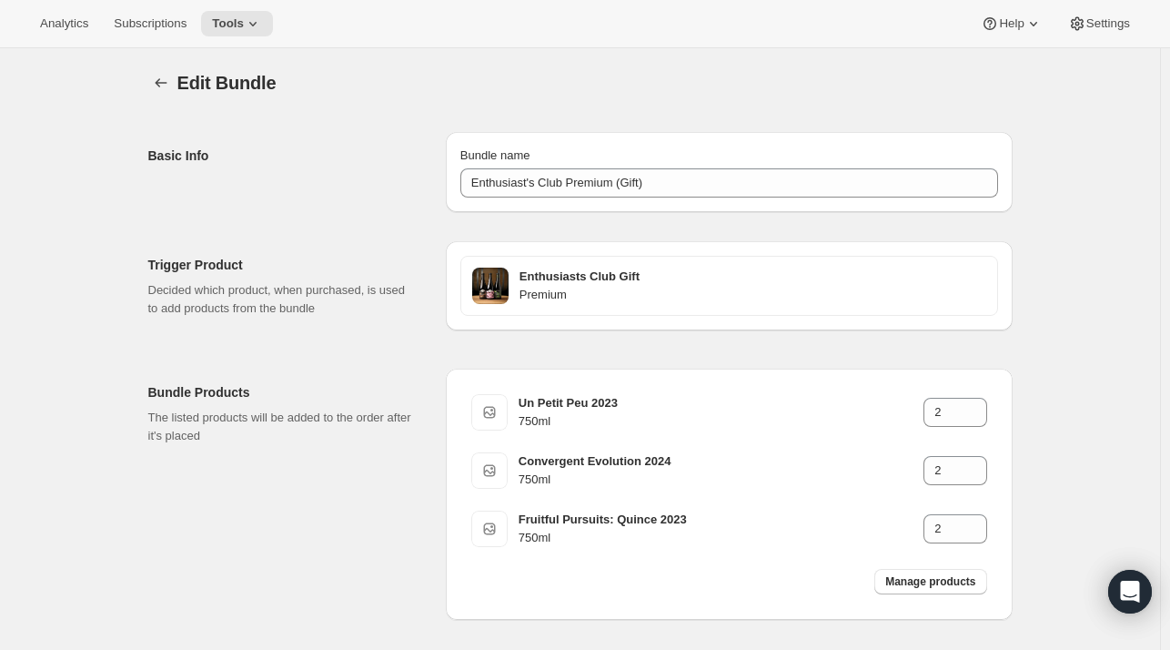
click at [1044, 521] on div "Edit Bundle. This page is ready Edit Bundle Basic Info Bundle name Enthusiast's…" at bounding box center [580, 389] width 1160 height 683
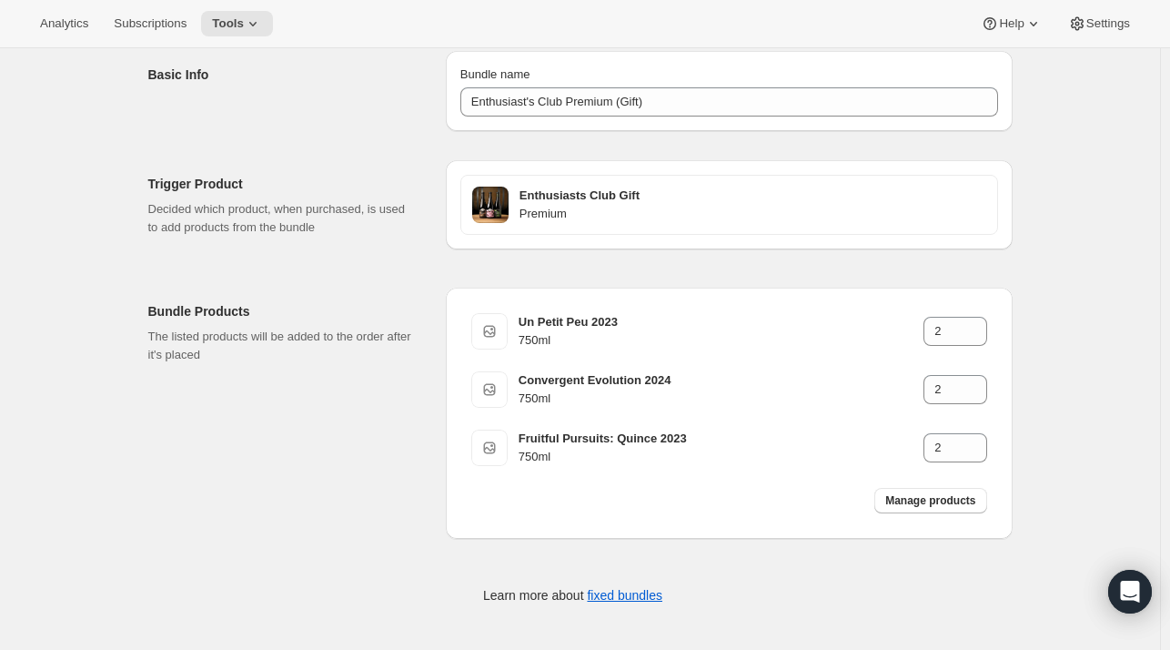
click at [957, 514] on div "Manage products" at bounding box center [931, 500] width 134 height 47
click at [940, 507] on button "Manage products" at bounding box center [931, 500] width 112 height 25
type input "1"
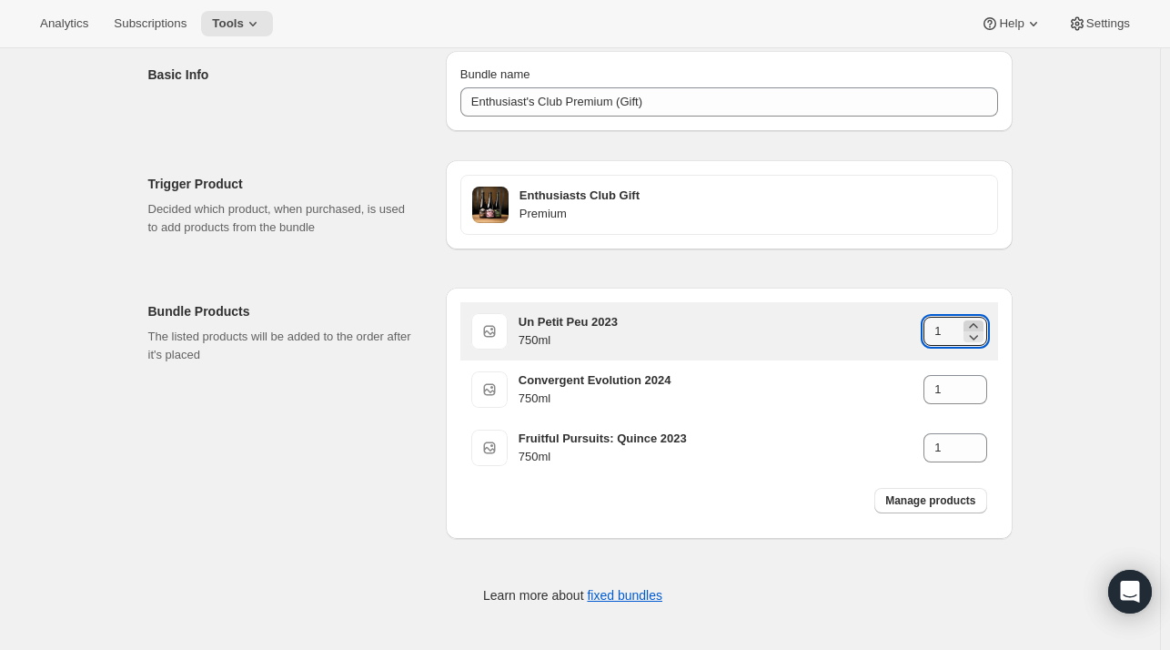
click at [983, 322] on icon at bounding box center [974, 326] width 18 height 18
type input "2"
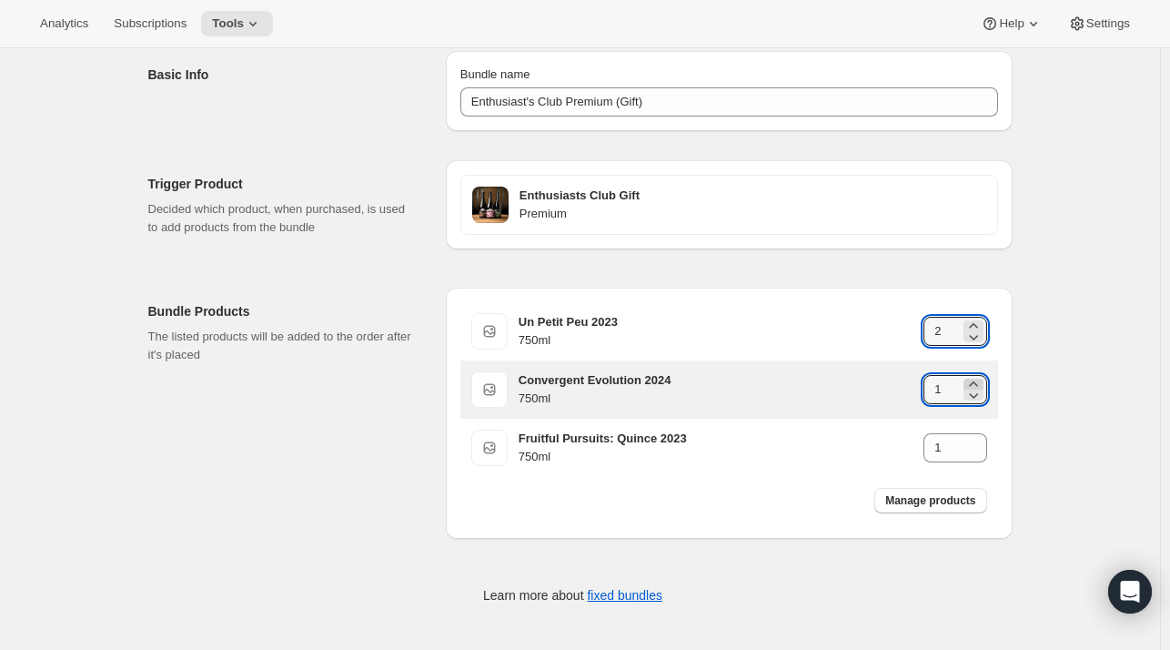
click at [975, 378] on icon at bounding box center [974, 384] width 18 height 18
type input "2"
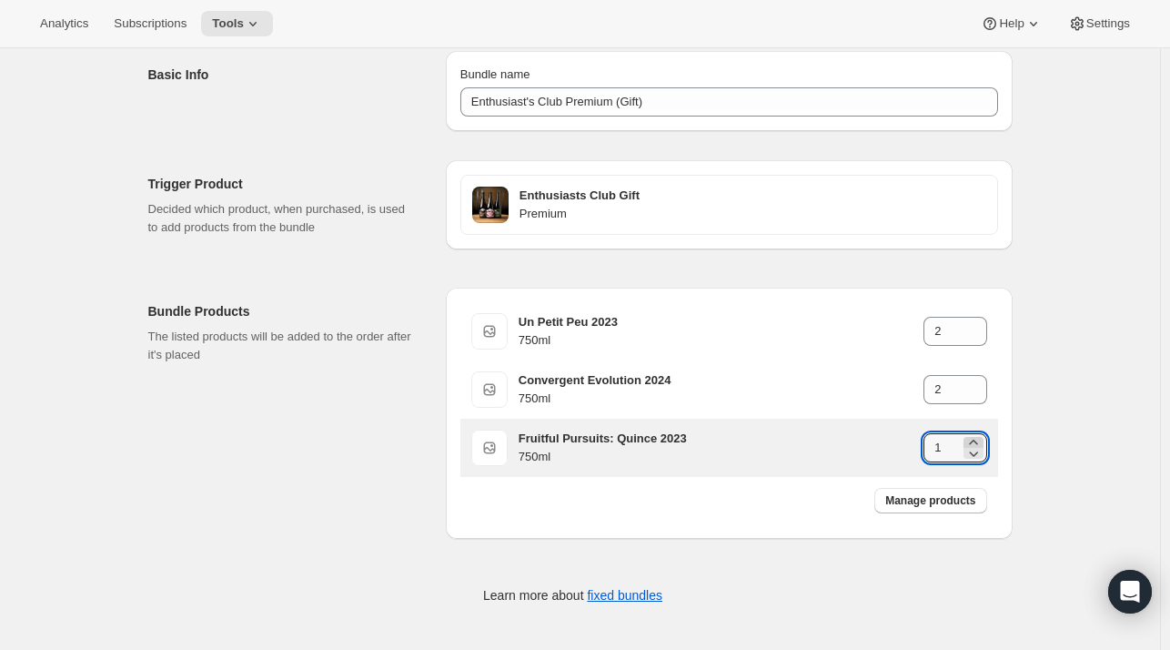
click at [979, 433] on icon at bounding box center [974, 442] width 18 height 18
type input "2"
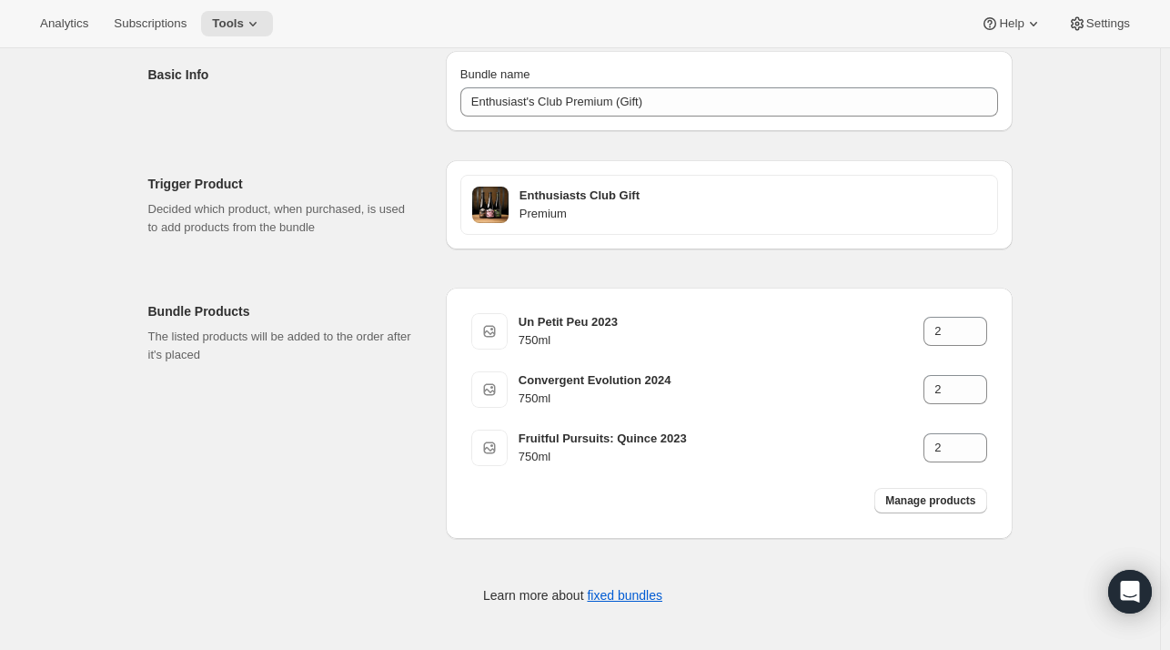
click at [1023, 430] on div "Edit Bundle. This page is ready Edit Bundle Basic Info Bundle name Enthusiast's…" at bounding box center [580, 308] width 908 height 683
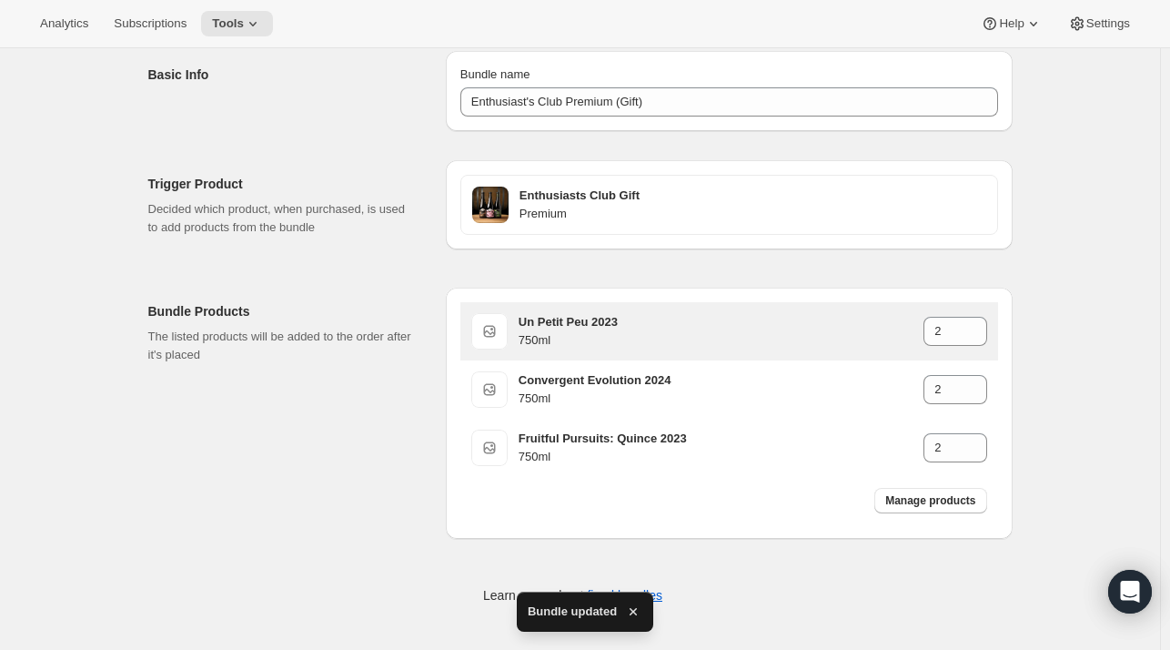
scroll to position [0, 0]
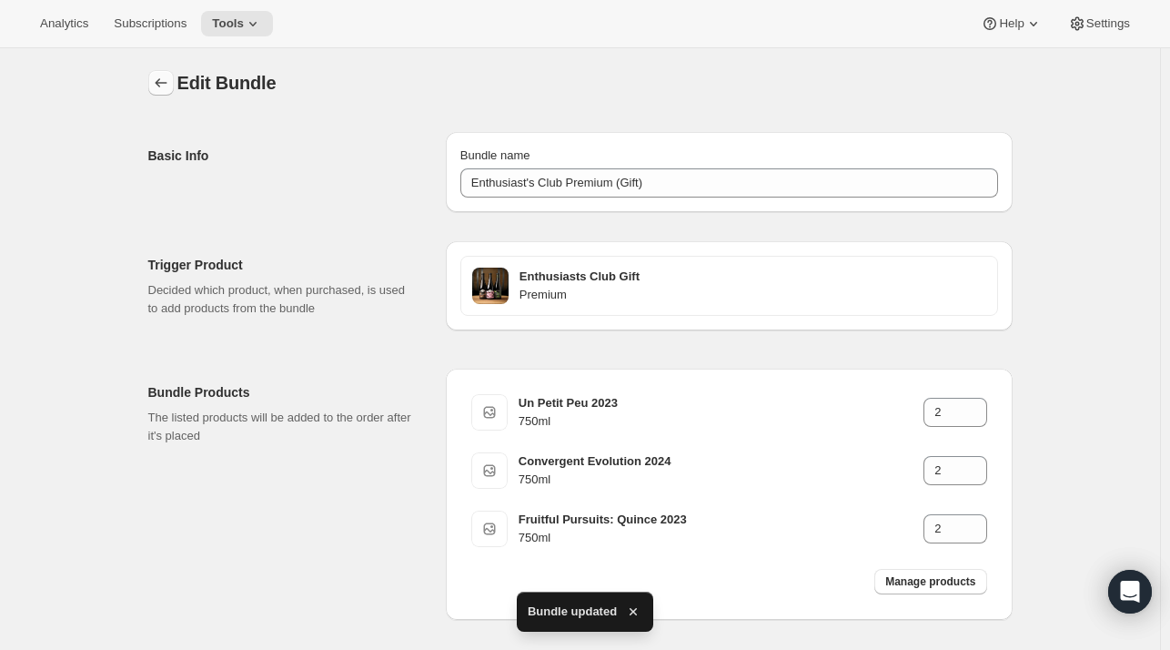
click at [170, 85] on icon "Bundles" at bounding box center [161, 83] width 18 height 18
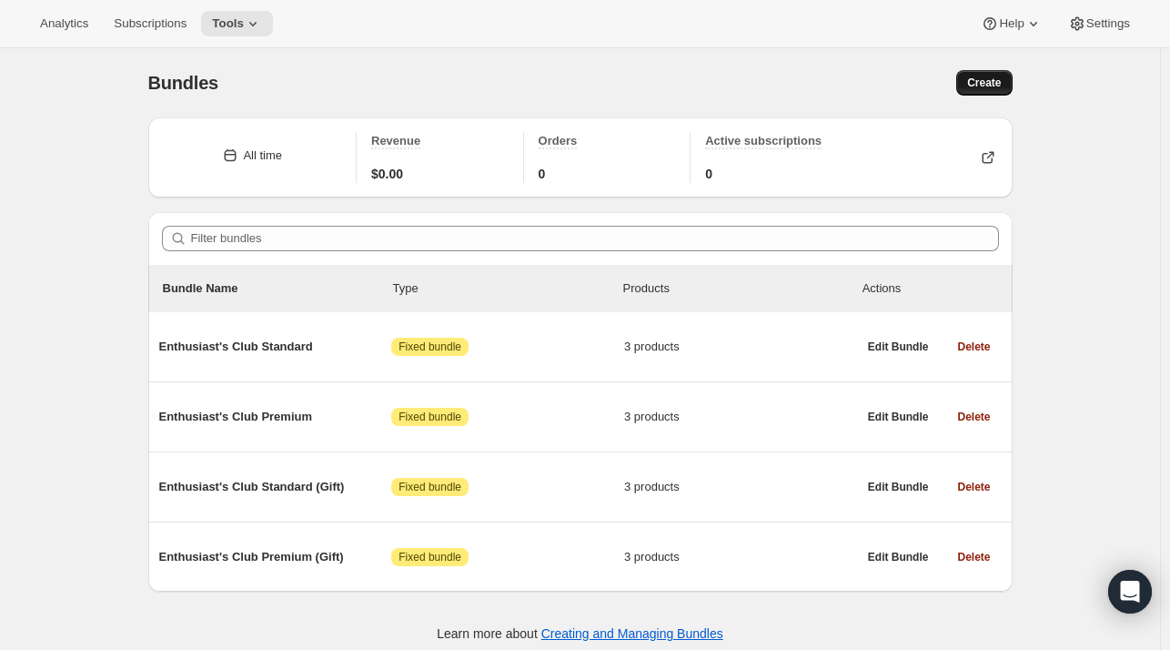
click at [985, 80] on span "Create" at bounding box center [984, 83] width 34 height 15
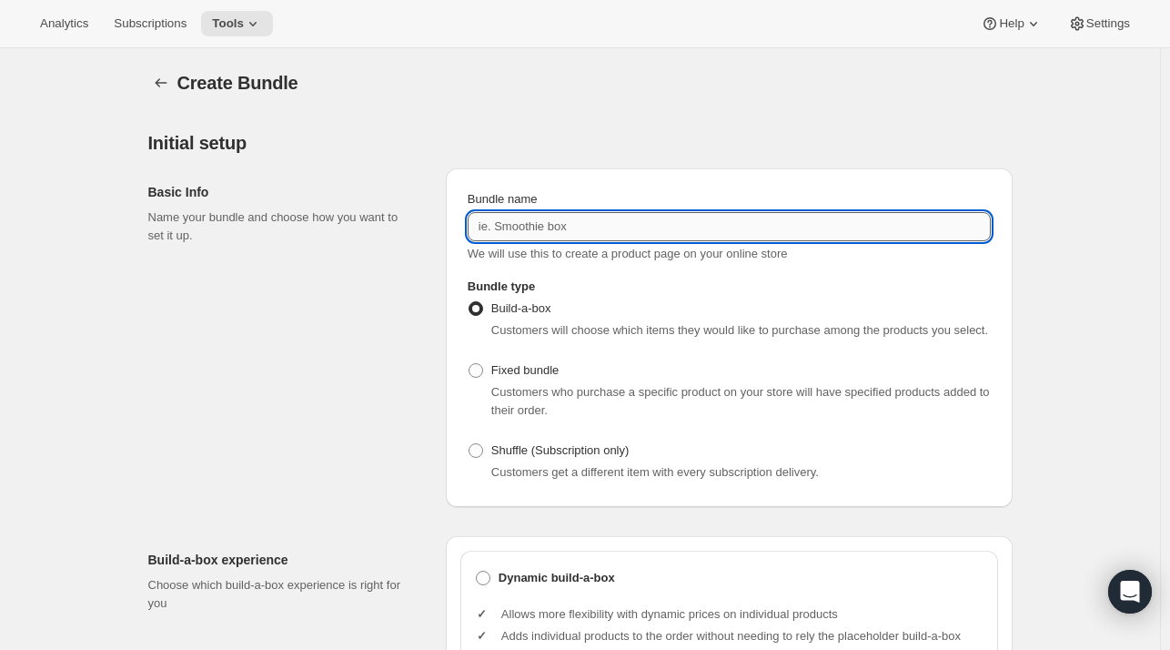
click at [706, 234] on input "Bundle name" at bounding box center [729, 226] width 523 height 29
drag, startPoint x: 597, startPoint y: 230, endPoint x: 561, endPoint y: 224, distance: 36.1
click at [561, 224] on input "Magnum Club (Gift)" at bounding box center [729, 226] width 523 height 29
type input "Magnum Club Gift (Standard)"
click at [536, 371] on span "Fixed bundle" at bounding box center [524, 370] width 67 height 14
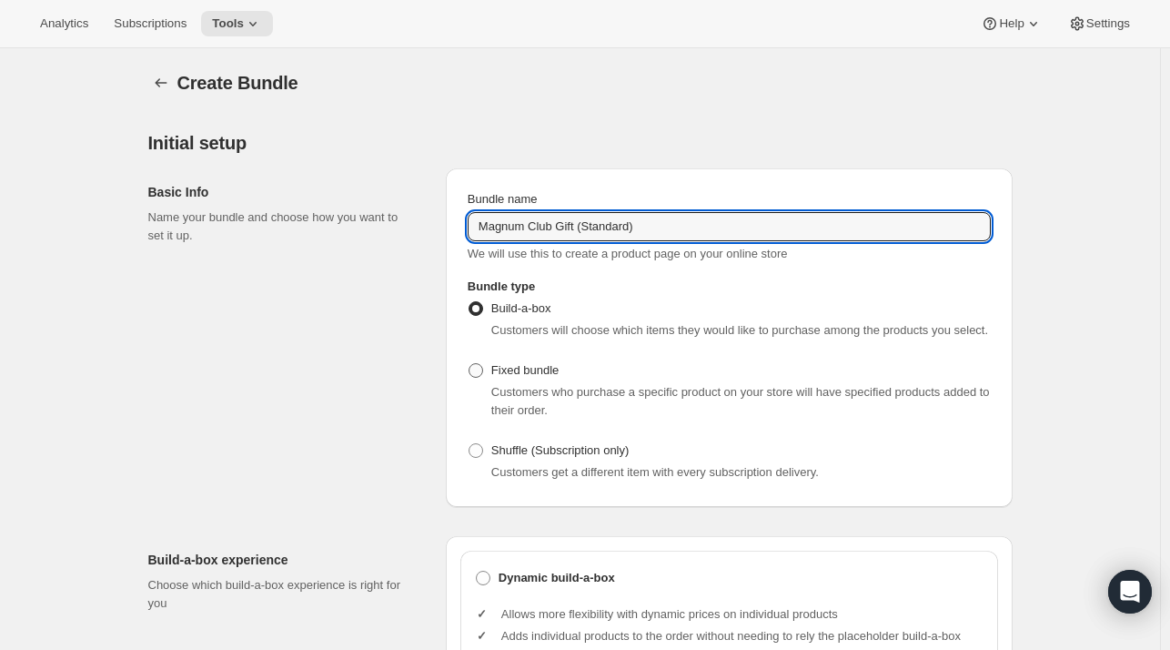
click at [470, 364] on input "Fixed bundle" at bounding box center [469, 363] width 1 height 1
radio input "true"
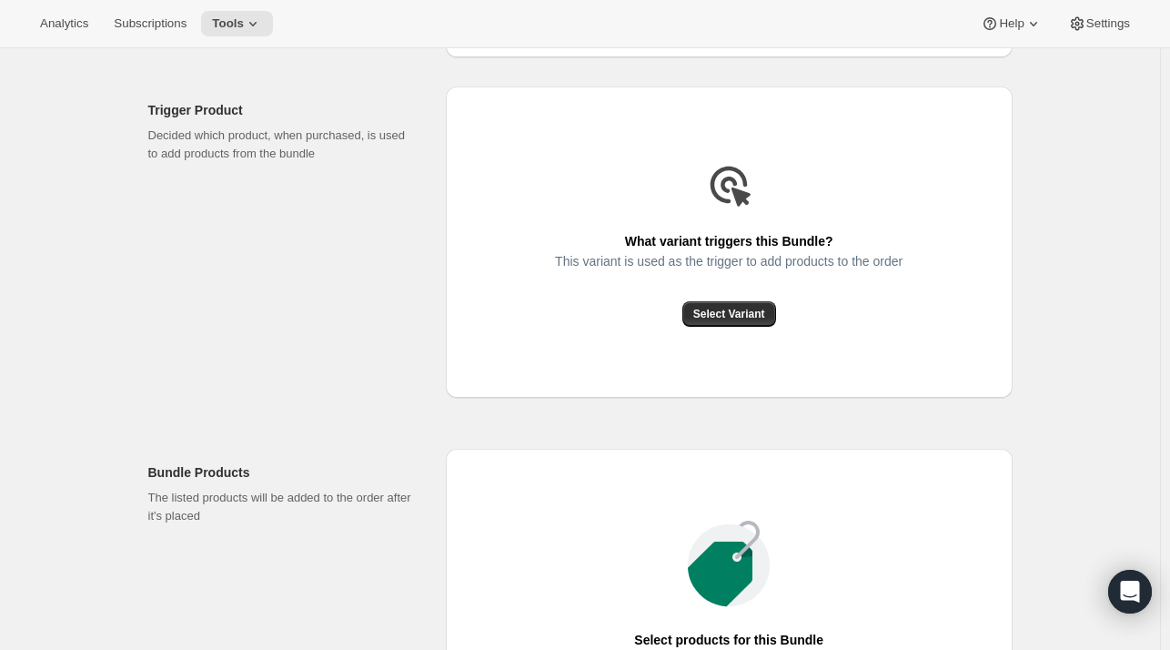
scroll to position [450, 0]
click at [755, 306] on span "Select Variant" at bounding box center [729, 313] width 72 height 15
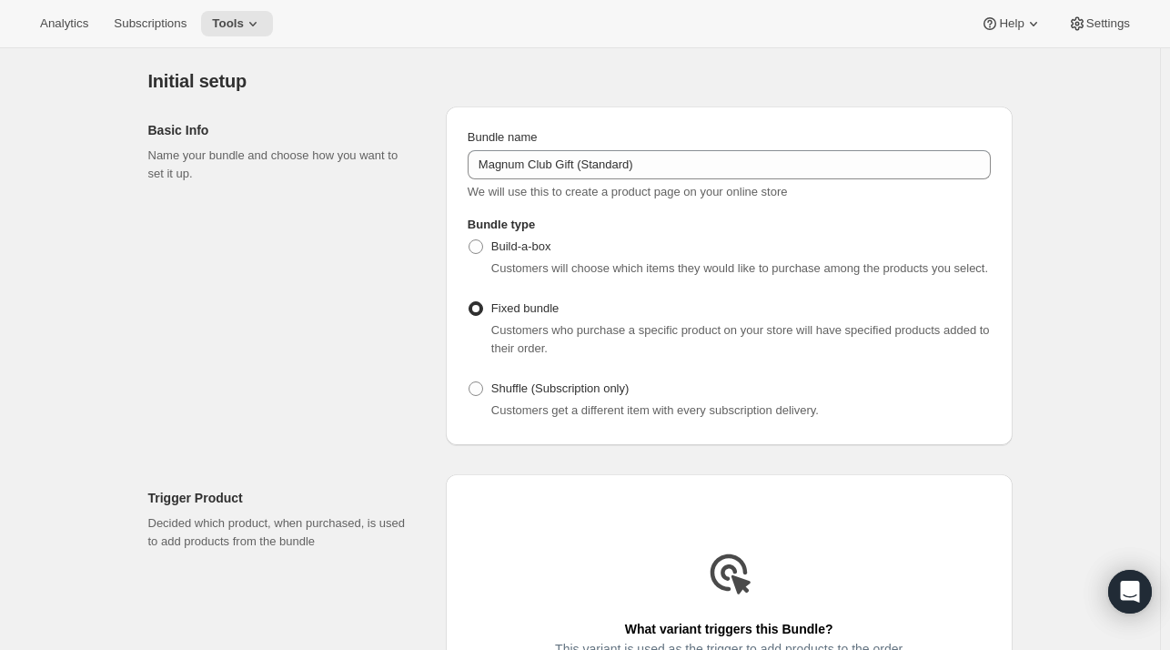
scroll to position [0, 0]
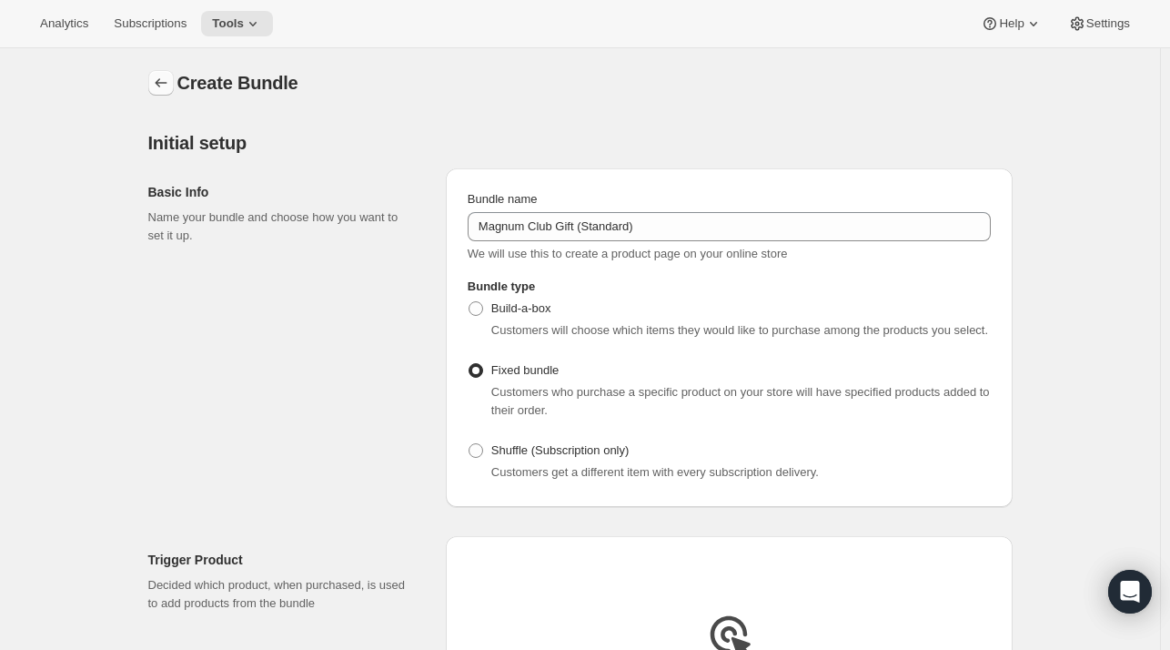
click at [155, 85] on button "Bundles" at bounding box center [160, 82] width 25 height 25
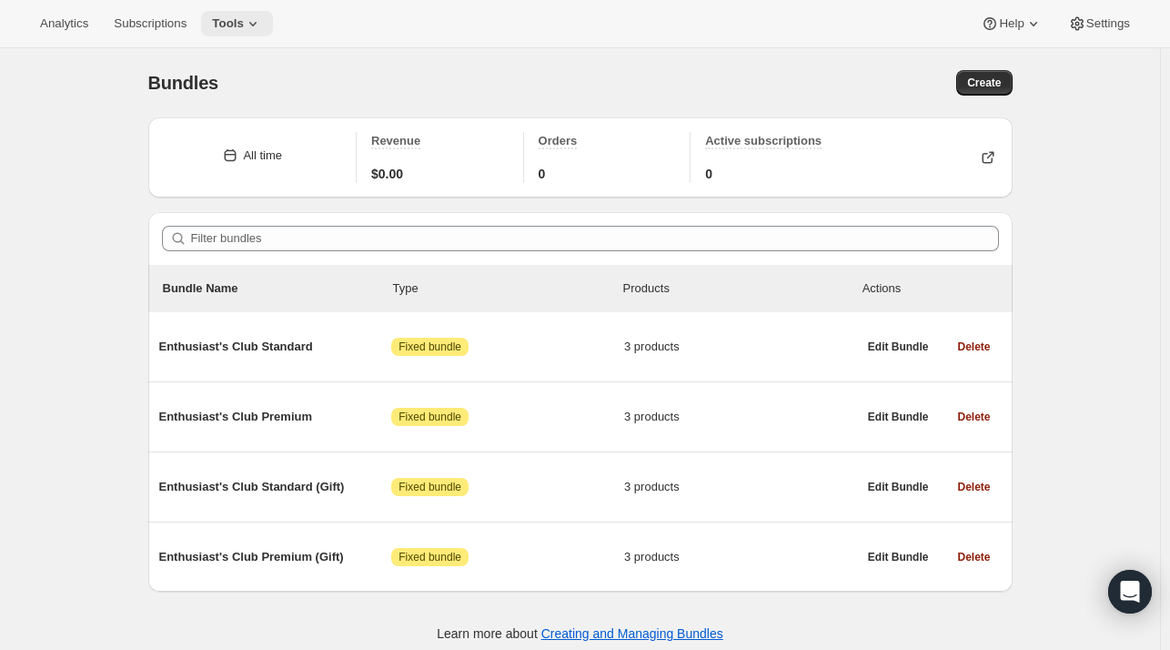
click at [226, 26] on span "Tools" at bounding box center [228, 23] width 32 height 15
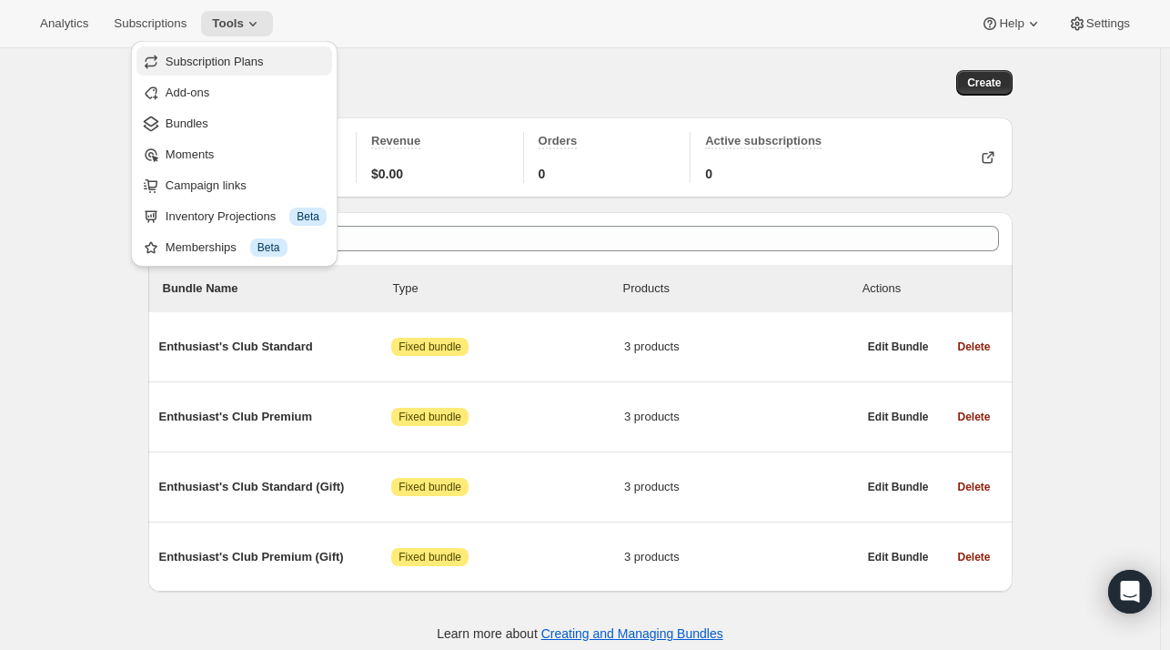
click at [211, 66] on span "Subscription Plans" at bounding box center [215, 62] width 98 height 14
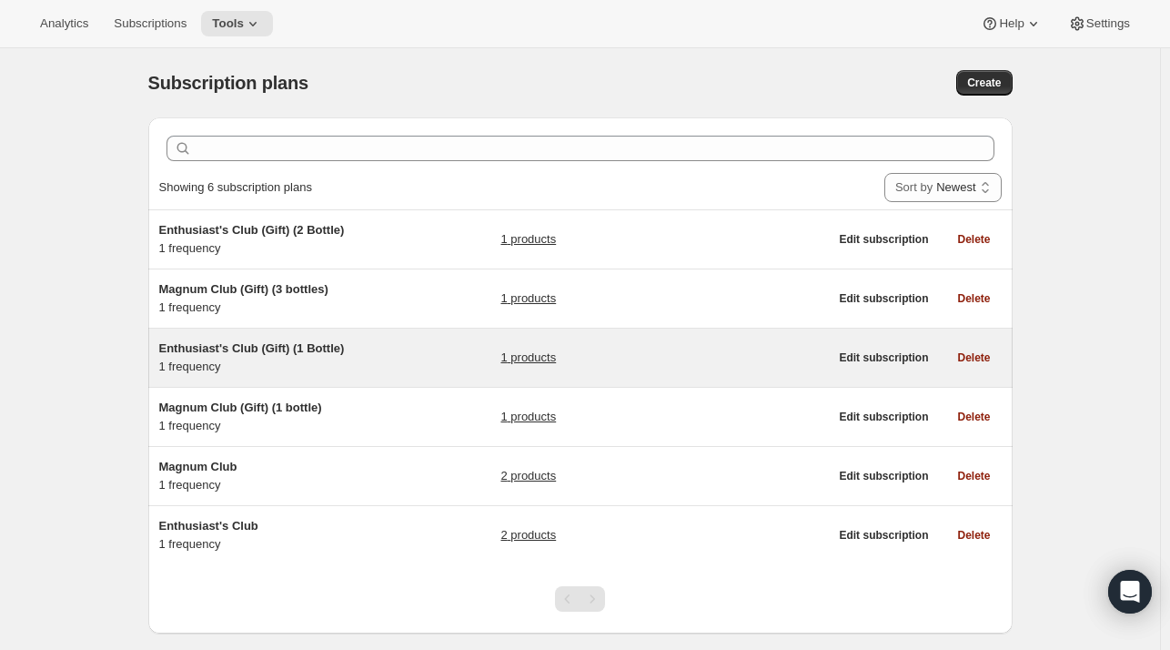
click at [262, 348] on span "Enthusiast's Club (Gift) (1 Bottle)" at bounding box center [252, 348] width 186 height 14
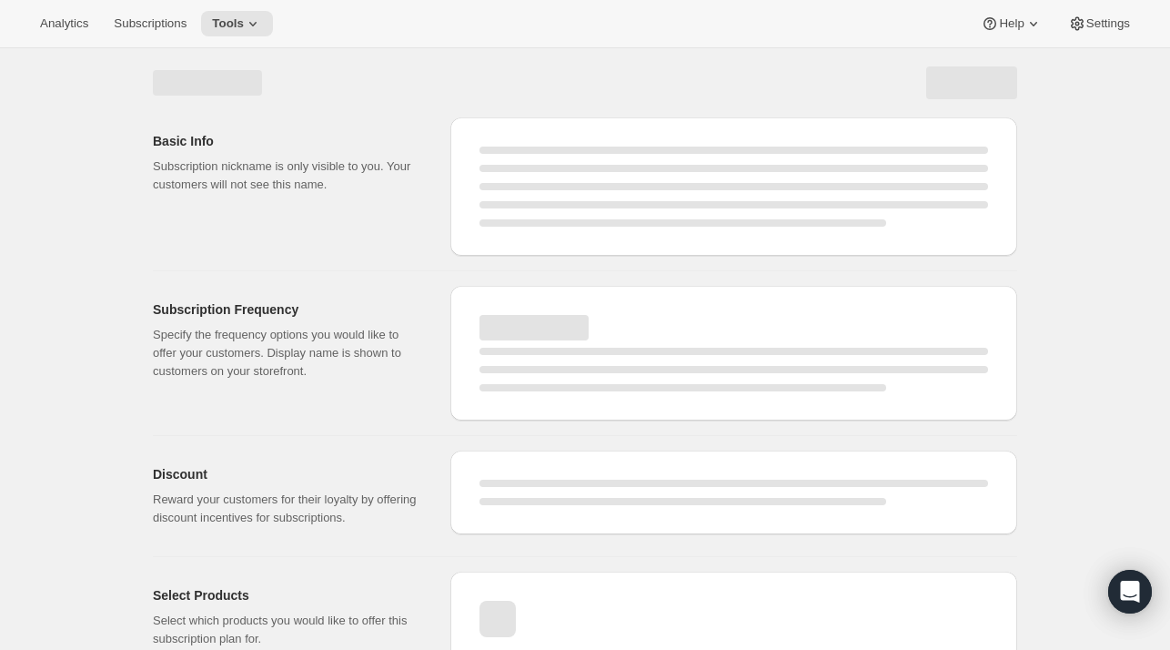
select select "WEEK"
select select "MONTH"
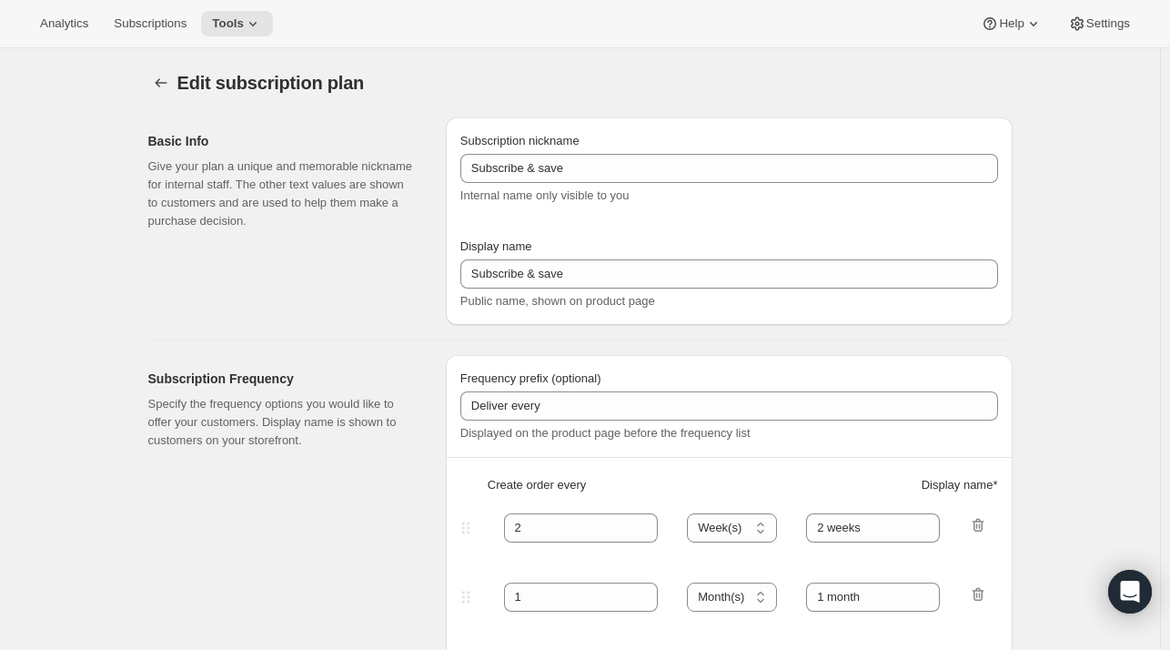
type input "Enthusiast's Club (Gift) (1 Bottle)"
checkbox input "true"
select select "MONTH"
select select "YEARDAY"
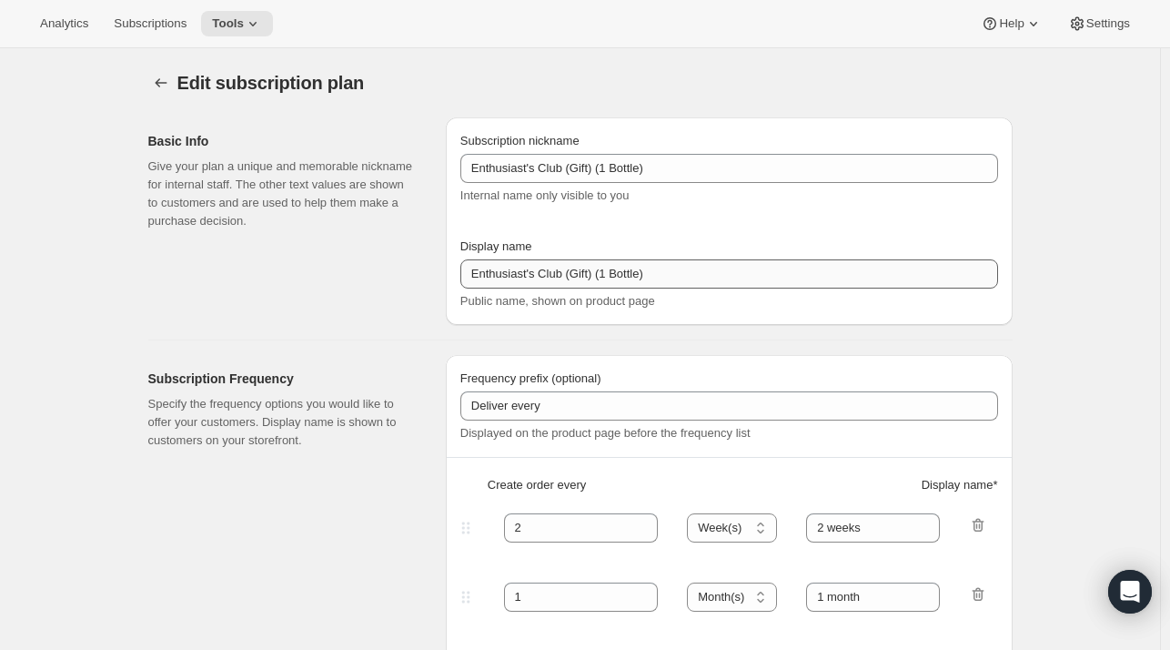
select select "10"
select select "6"
select select "4"
select select "6"
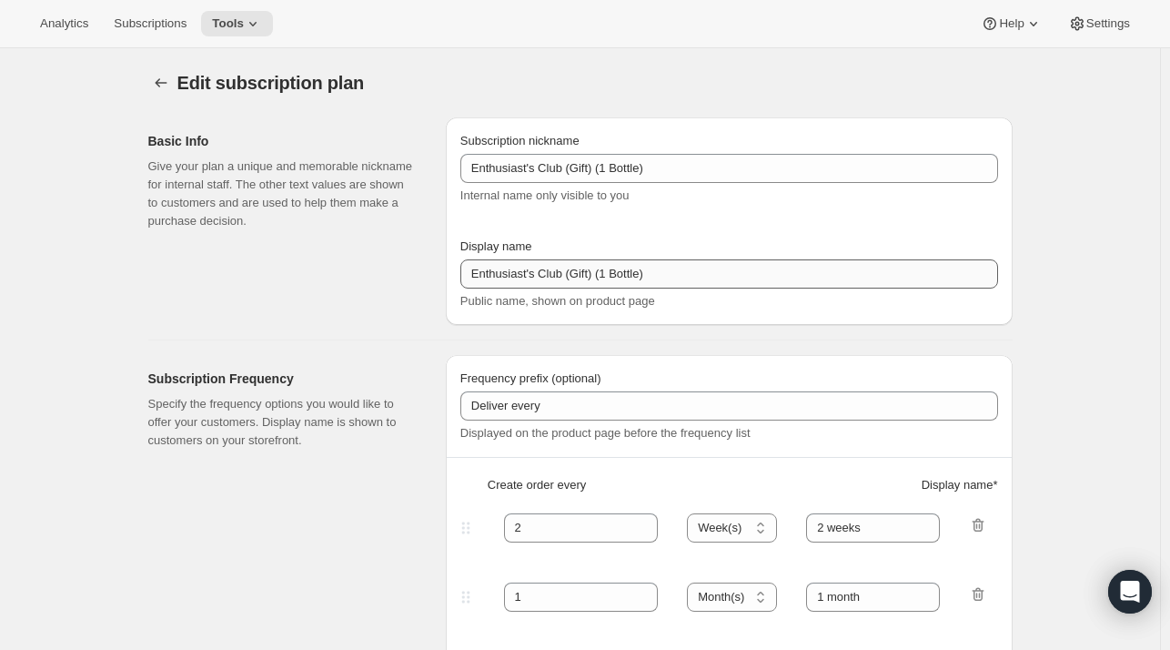
select select "7"
select select "6"
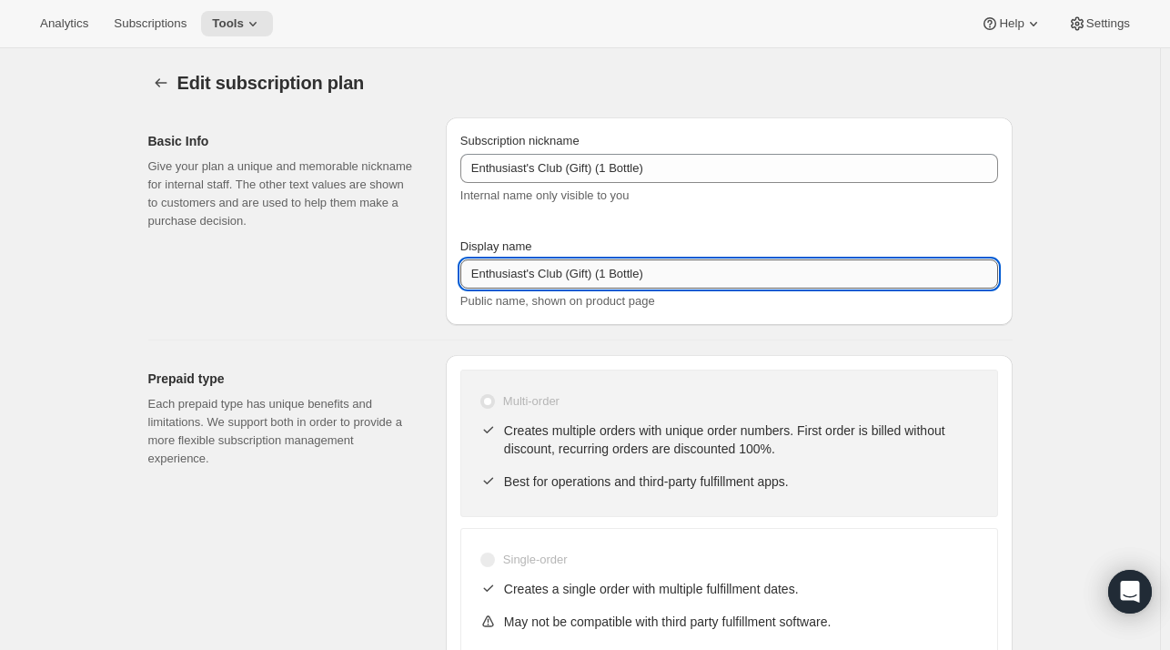
drag, startPoint x: 564, startPoint y: 274, endPoint x: 684, endPoint y: 274, distance: 120.1
click at [684, 274] on input "Enthusiast's Club (Gift) (1 Bottle)" at bounding box center [729, 273] width 538 height 29
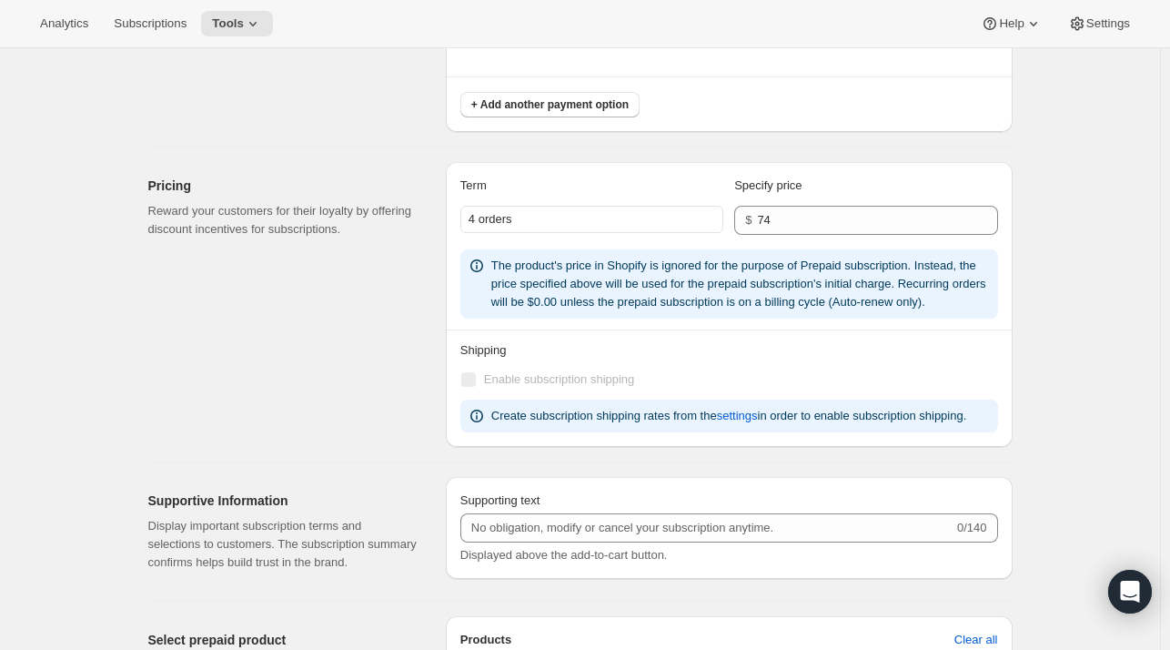
scroll to position [1052, 0]
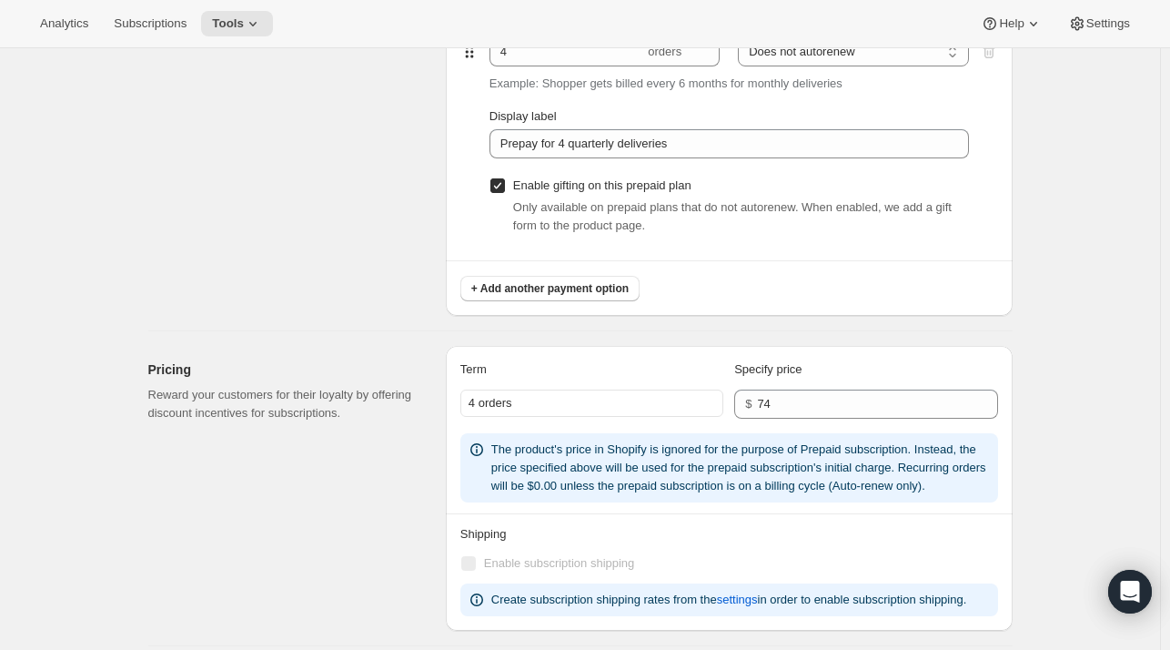
type input "Enthusiast's Club Gift (Standard)"
select select "MONTH"
select select "YEARDAY"
select select "10"
select select "6"
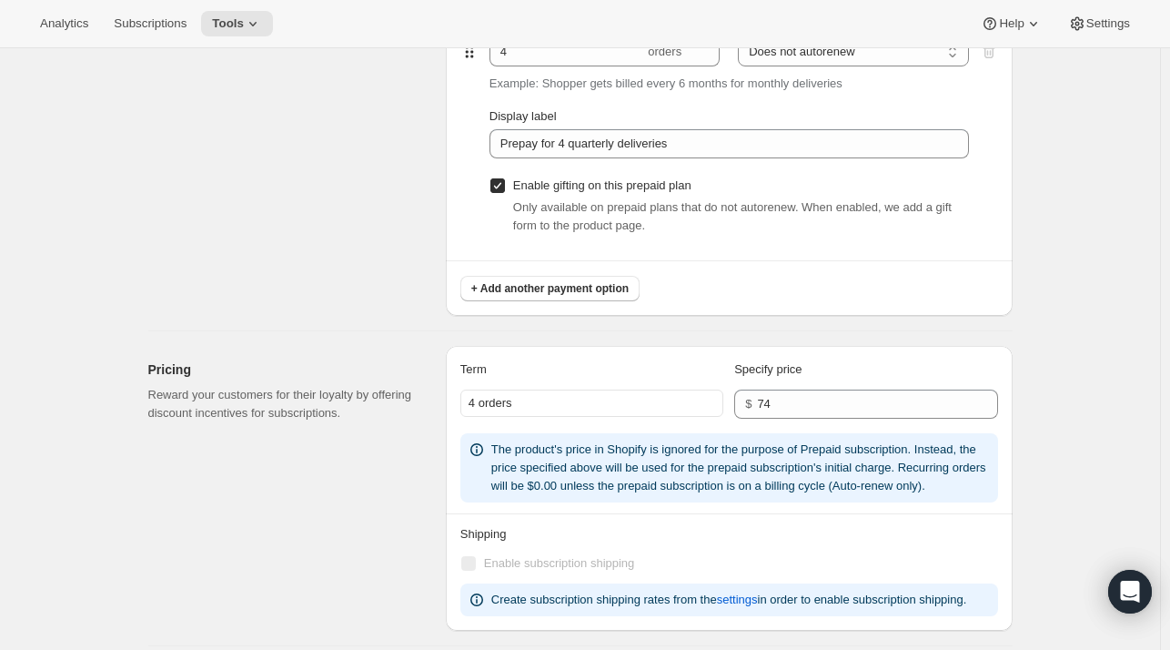
select select "6"
select select "4"
select select "6"
select select "7"
select select "6"
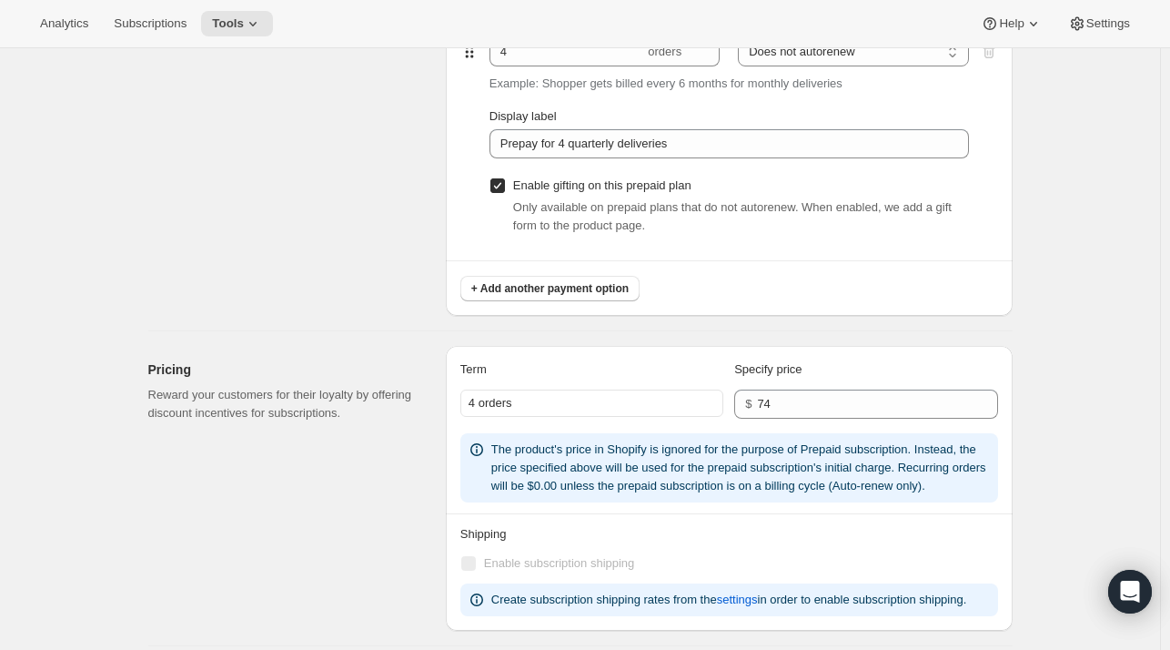
type input "Enthusiast's Club Gift (Standard)"
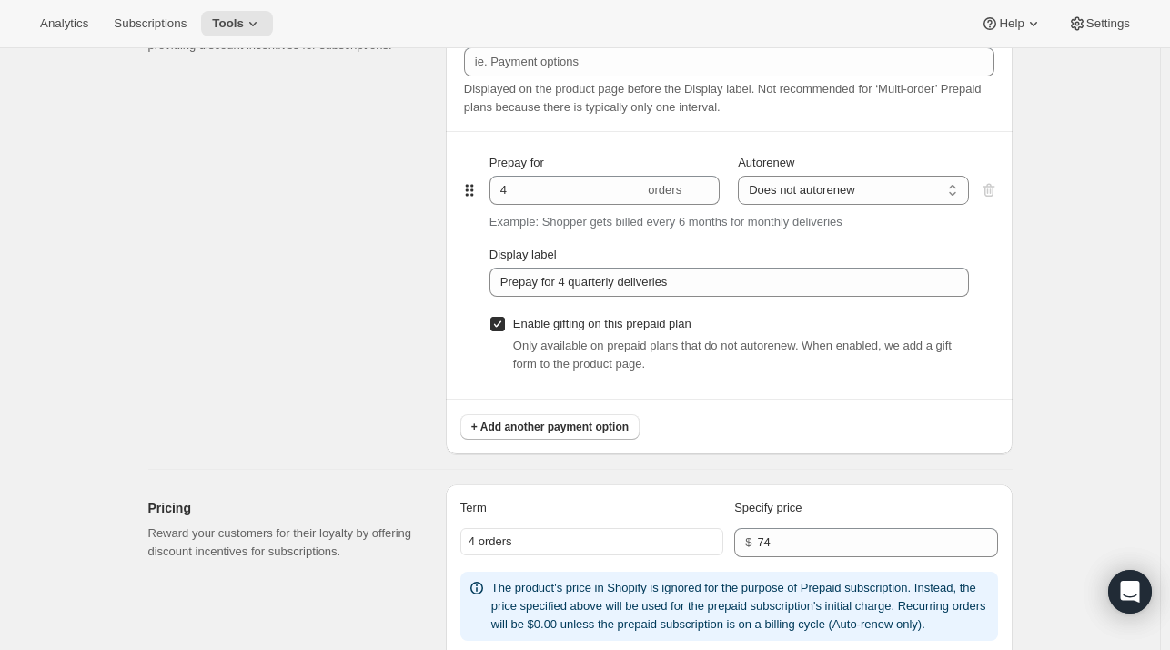
scroll to position [1368, 0]
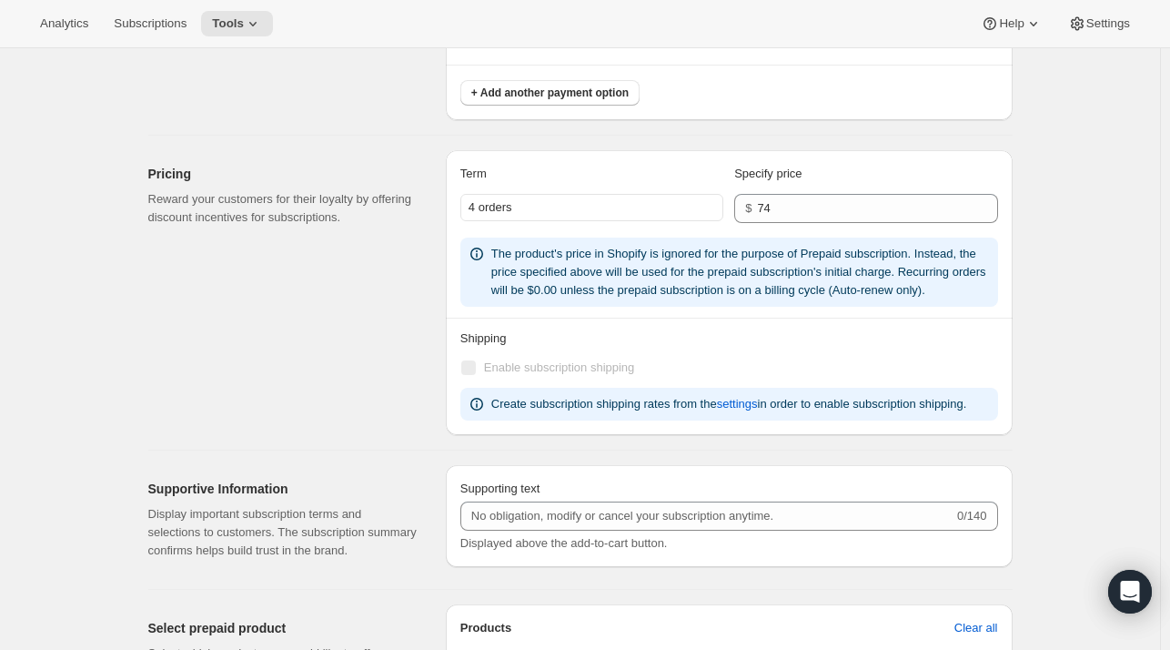
click at [539, 204] on div "4 orders" at bounding box center [591, 207] width 263 height 27
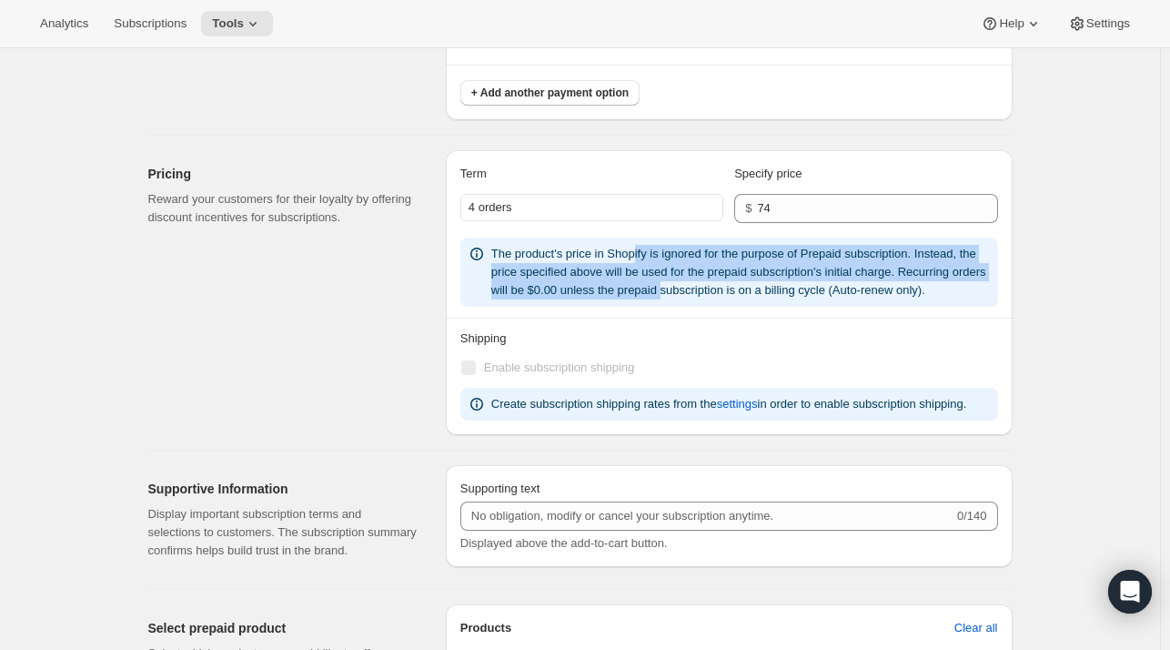
drag, startPoint x: 638, startPoint y: 254, endPoint x: 663, endPoint y: 285, distance: 40.1
click at [663, 285] on span "The product's price in Shopify is ignored for the purpose of Prepaid subscripti…" at bounding box center [738, 272] width 495 height 50
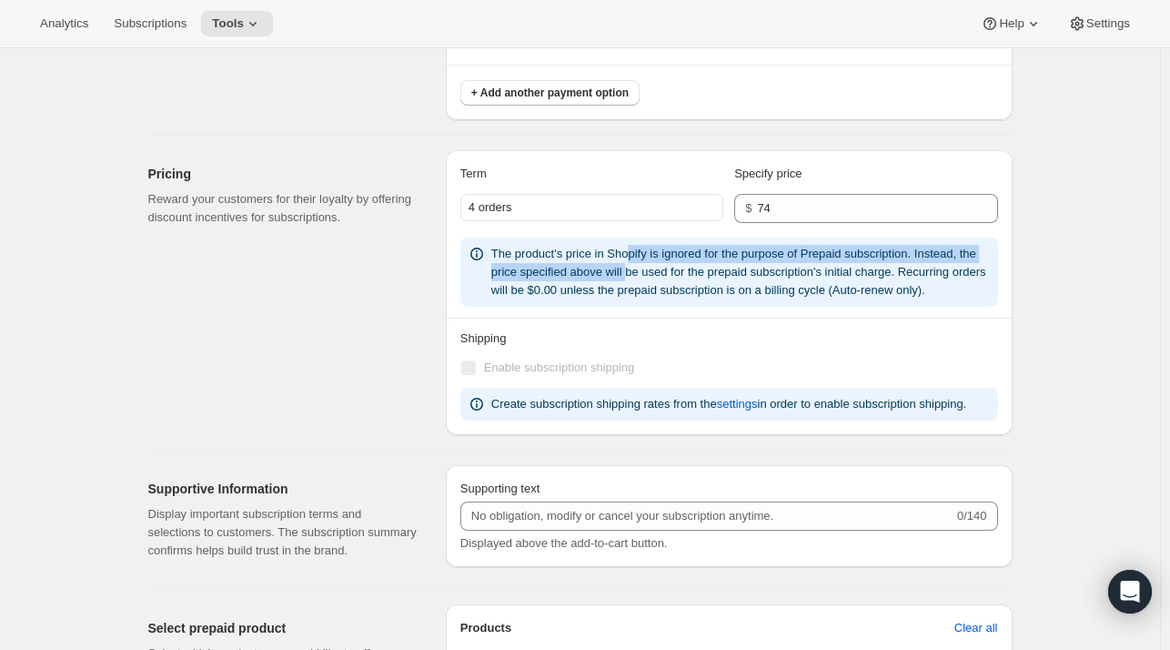
drag, startPoint x: 629, startPoint y: 247, endPoint x: 629, endPoint y: 272, distance: 25.5
click at [629, 272] on span "The product's price in Shopify is ignored for the purpose of Prepaid subscripti…" at bounding box center [738, 272] width 495 height 50
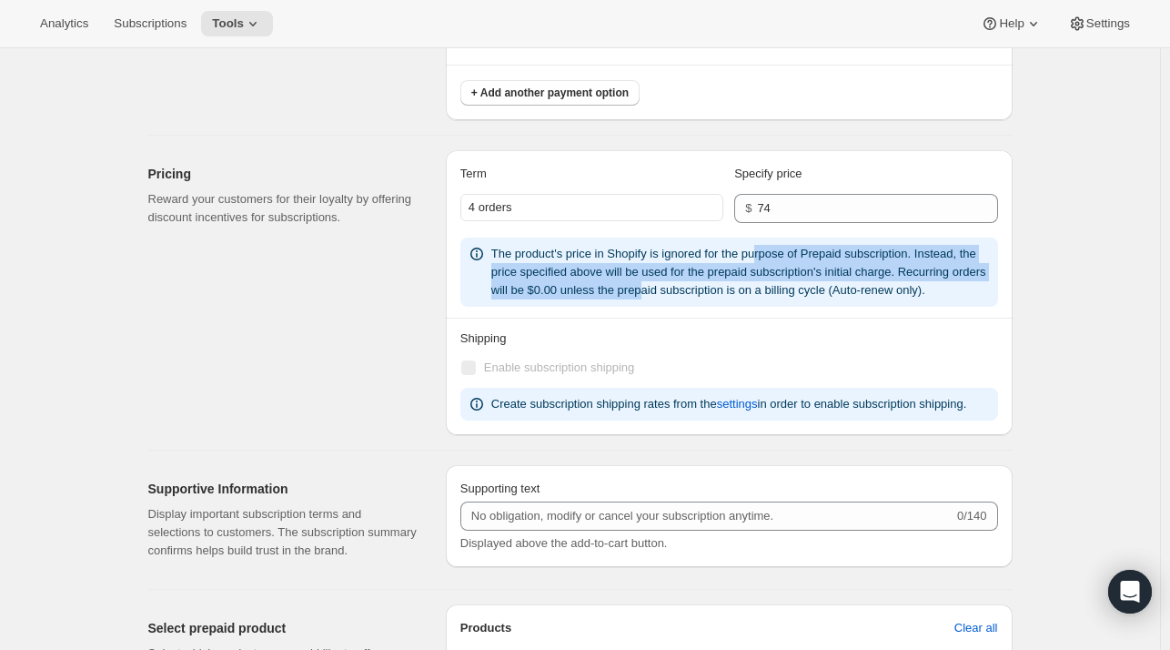
drag, startPoint x: 646, startPoint y: 291, endPoint x: 763, endPoint y: 247, distance: 124.7
click at [763, 247] on span "The product's price in Shopify is ignored for the purpose of Prepaid subscripti…" at bounding box center [738, 272] width 495 height 50
drag, startPoint x: 741, startPoint y: 245, endPoint x: 638, endPoint y: 292, distance: 113.2
click at [638, 292] on span "The product's price in Shopify is ignored for the purpose of Prepaid subscripti…" at bounding box center [738, 272] width 495 height 50
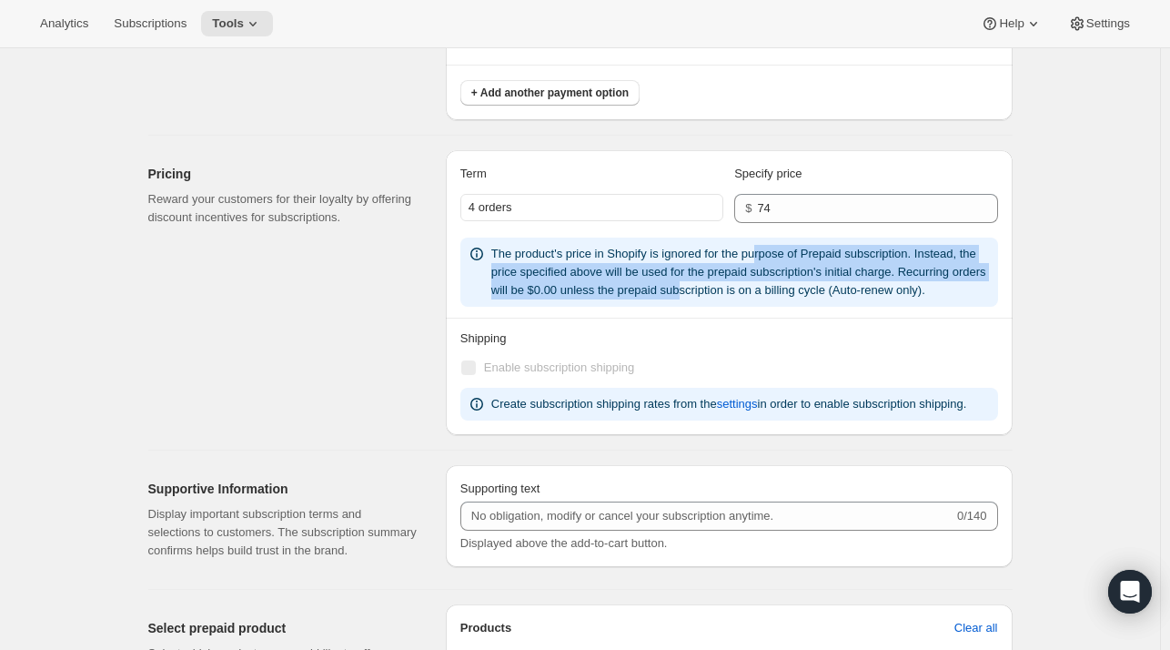
drag, startPoint x: 680, startPoint y: 292, endPoint x: 761, endPoint y: 248, distance: 92.5
click at [761, 248] on span "The product's price in Shopify is ignored for the purpose of Prepaid subscripti…" at bounding box center [738, 272] width 495 height 50
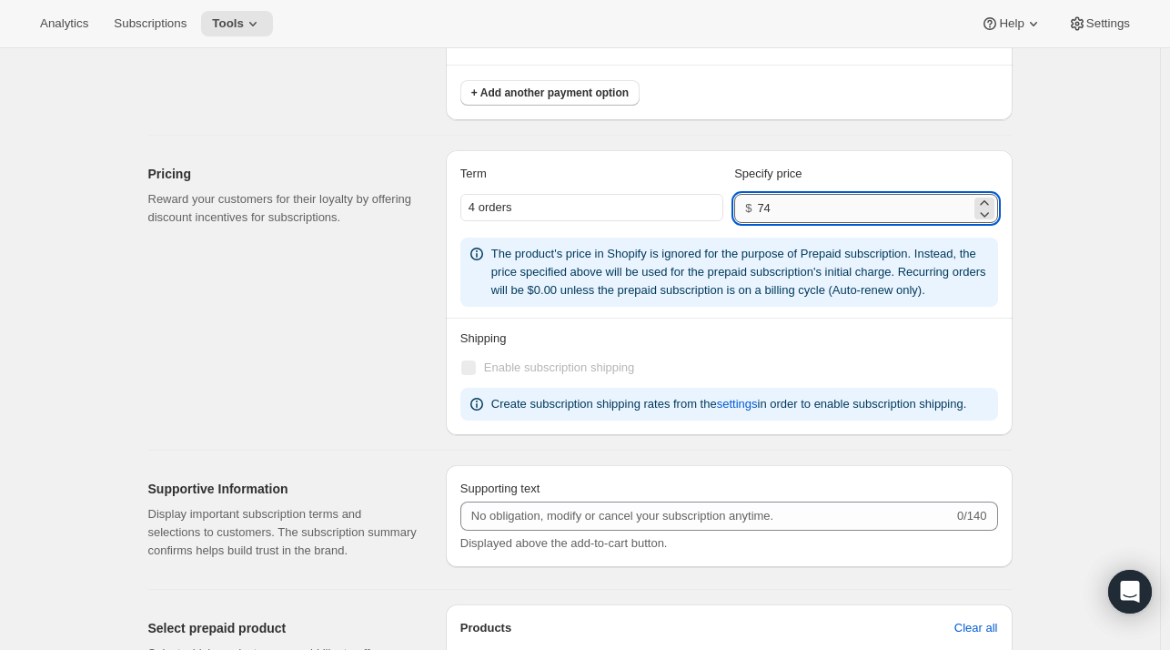
click at [794, 203] on input "74" at bounding box center [863, 208] width 213 height 29
drag, startPoint x: 794, startPoint y: 203, endPoint x: 705, endPoint y: 198, distance: 89.3
click at [705, 198] on div "4 orders $ 74" at bounding box center [729, 208] width 538 height 29
type input "296"
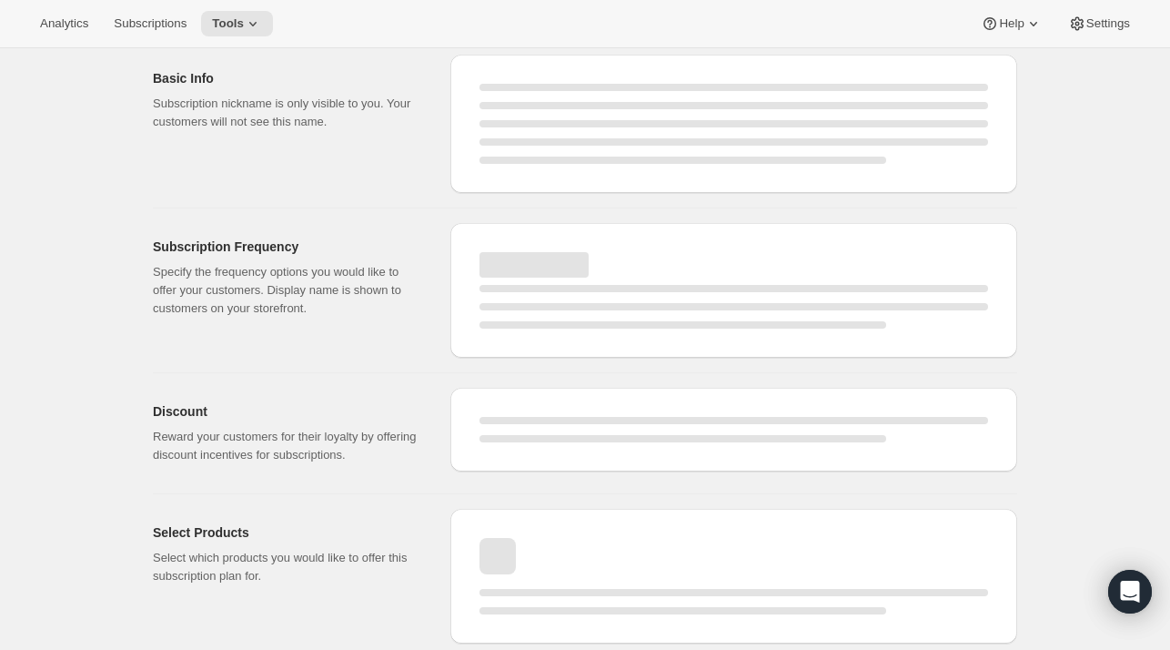
select select "MONTH"
select select "YEARDAY"
select select "10"
select select "6"
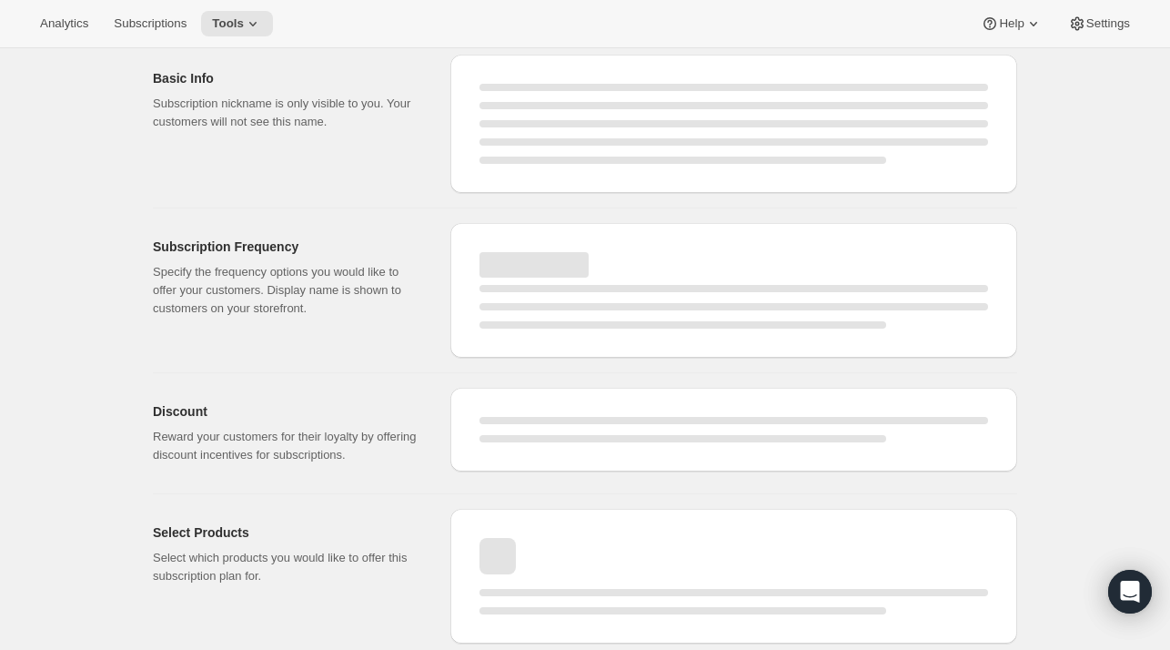
select select "4"
select select "6"
select select "7"
select select "6"
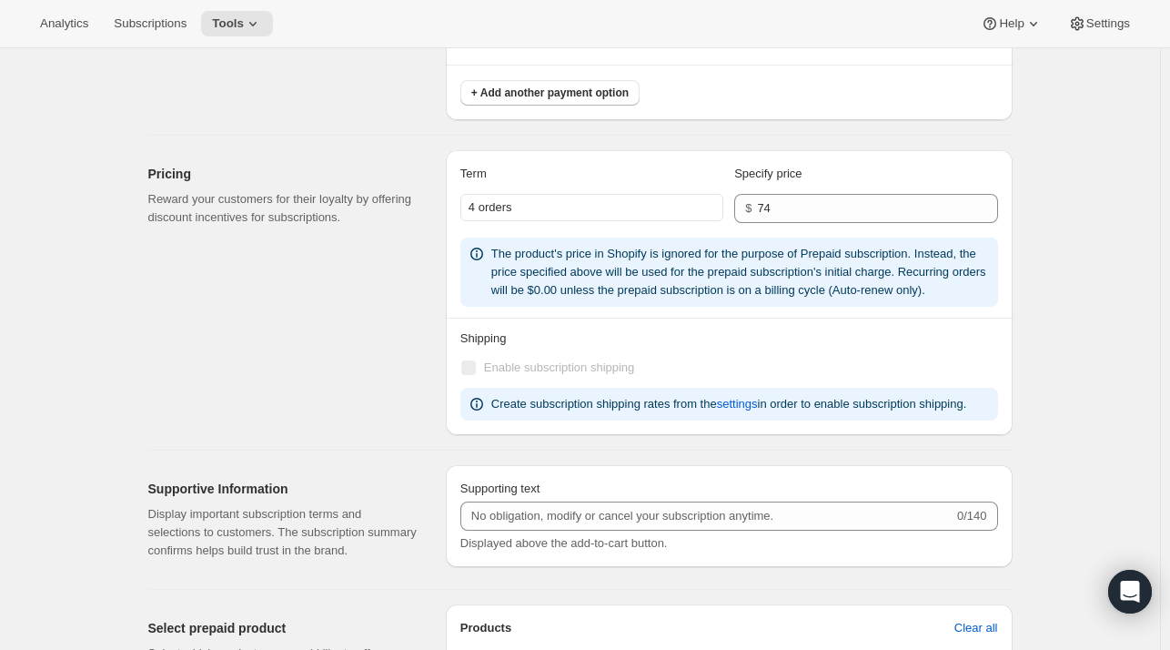
type input "296"
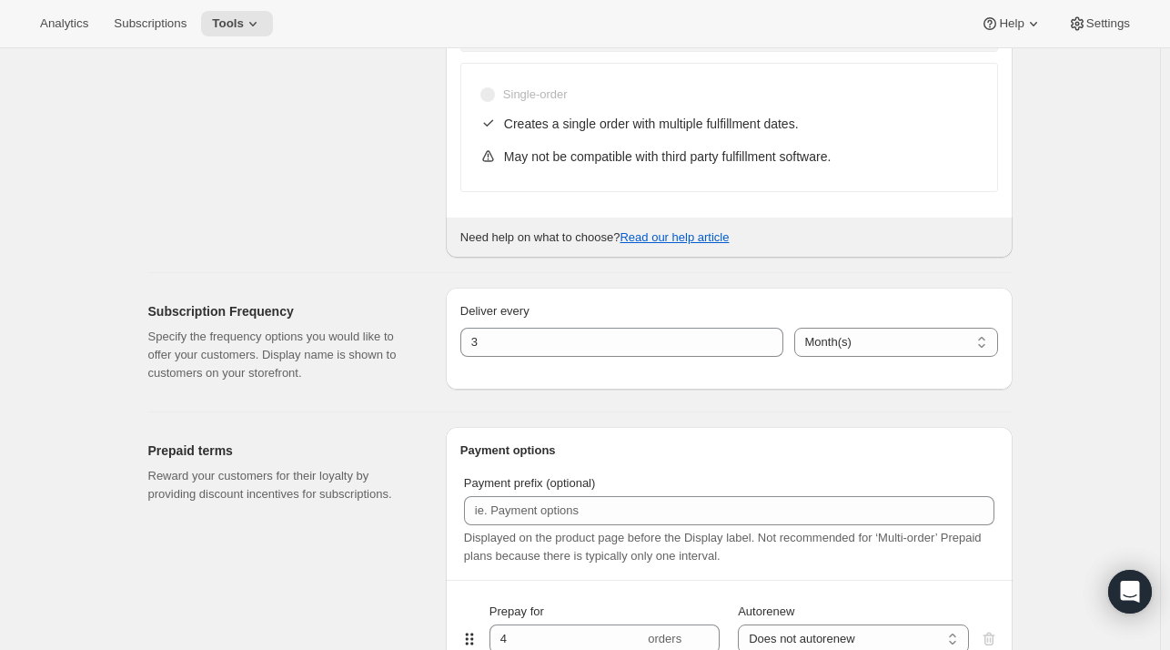
scroll to position [0, 0]
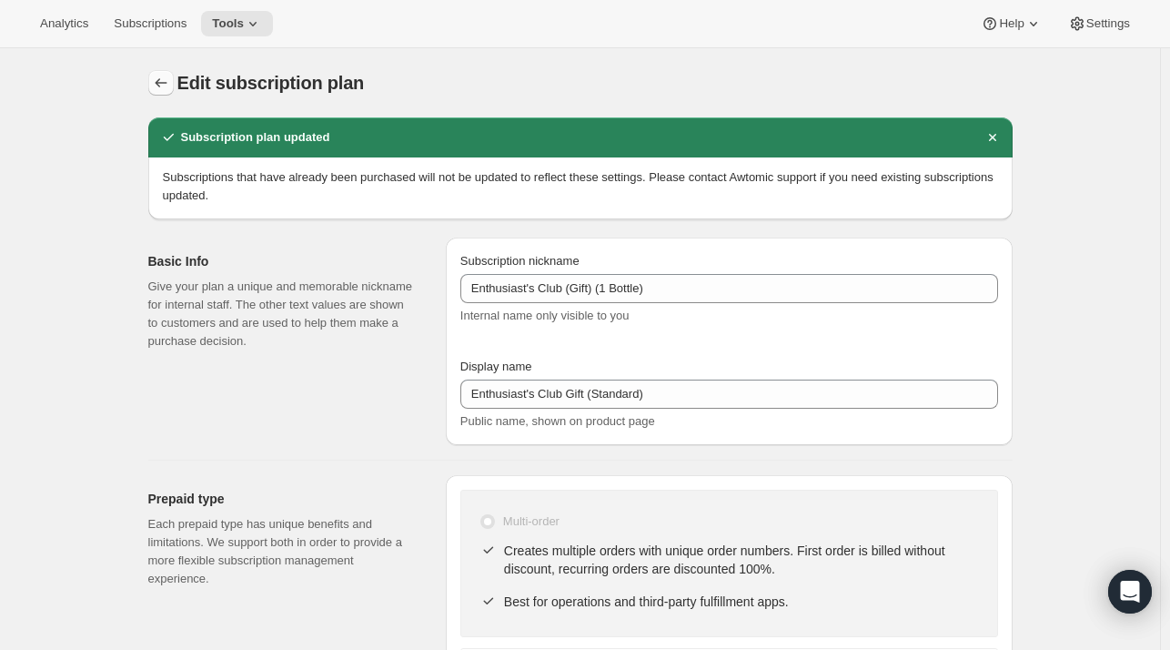
click at [166, 74] on icon "Subscription plans" at bounding box center [161, 83] width 18 height 18
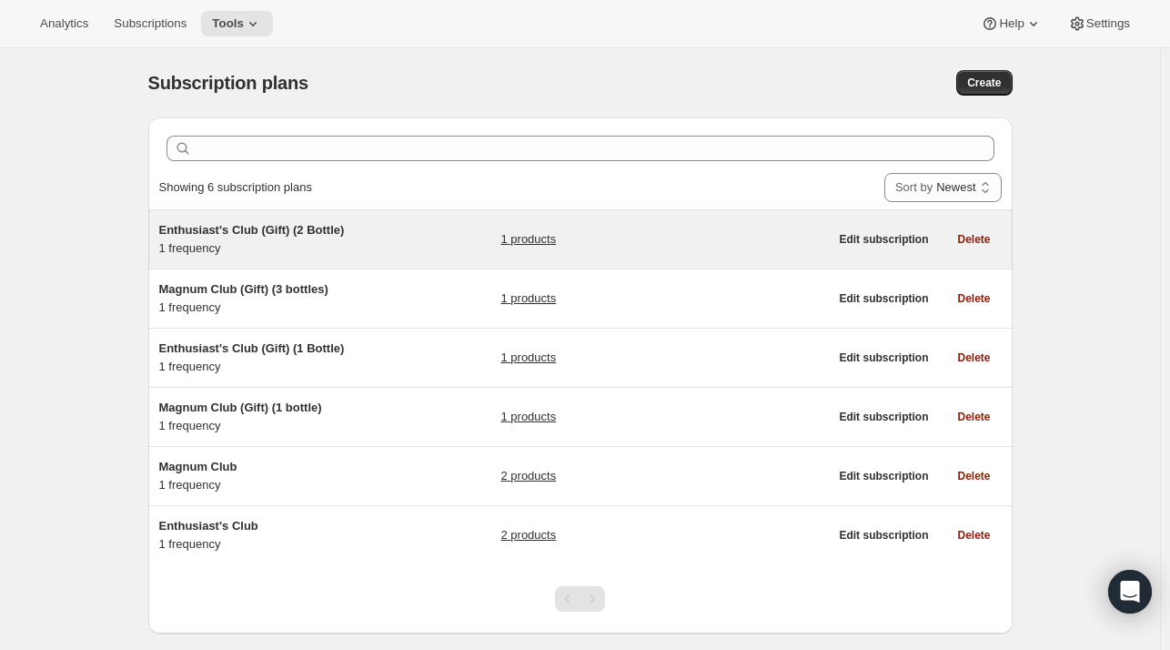
click at [248, 227] on span "Enthusiast's Club (Gift) (2 Bottle)" at bounding box center [252, 230] width 186 height 14
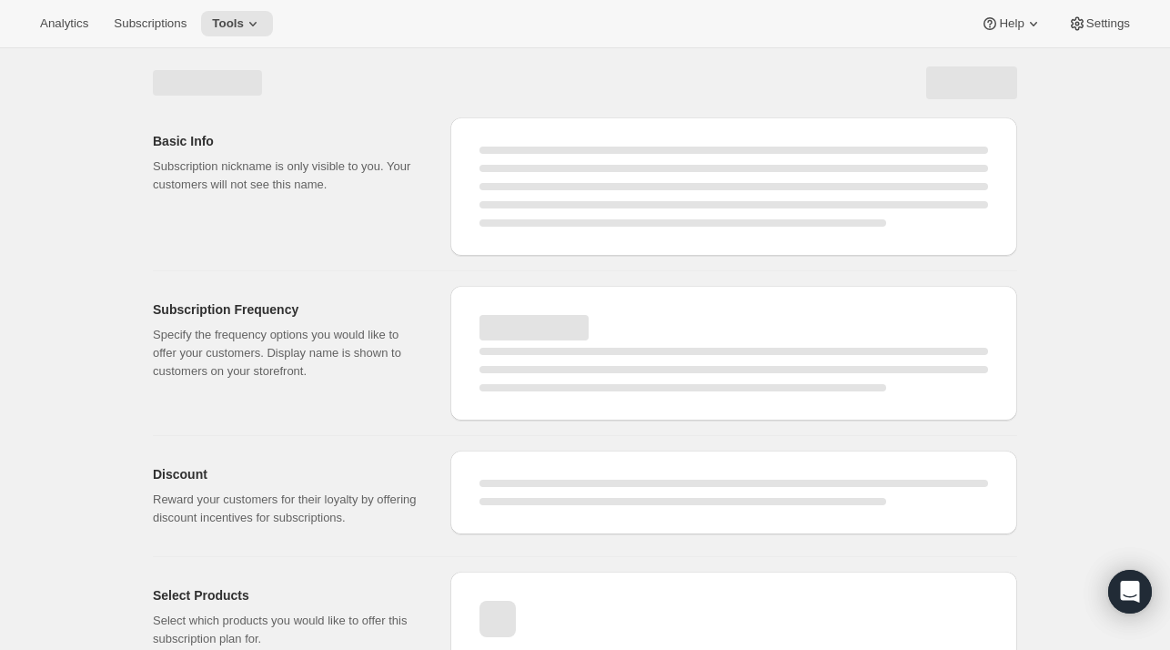
select select "WEEK"
select select "MONTH"
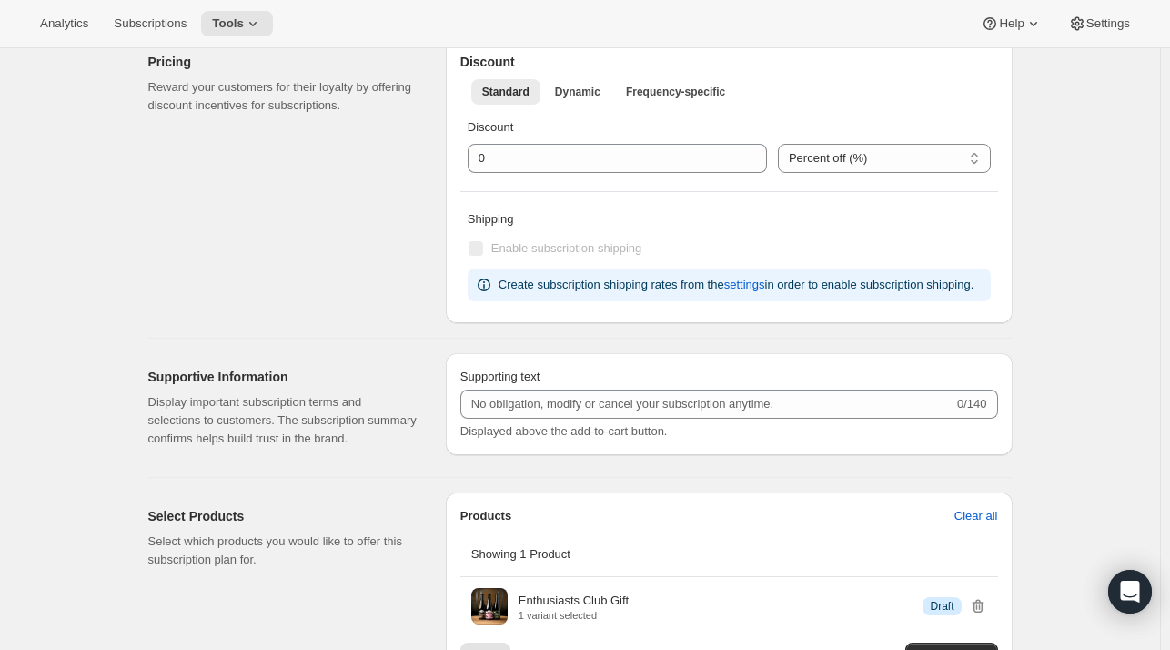
type input "Enthusiast's Club (Gift) (2 Bottle)"
checkbox input "true"
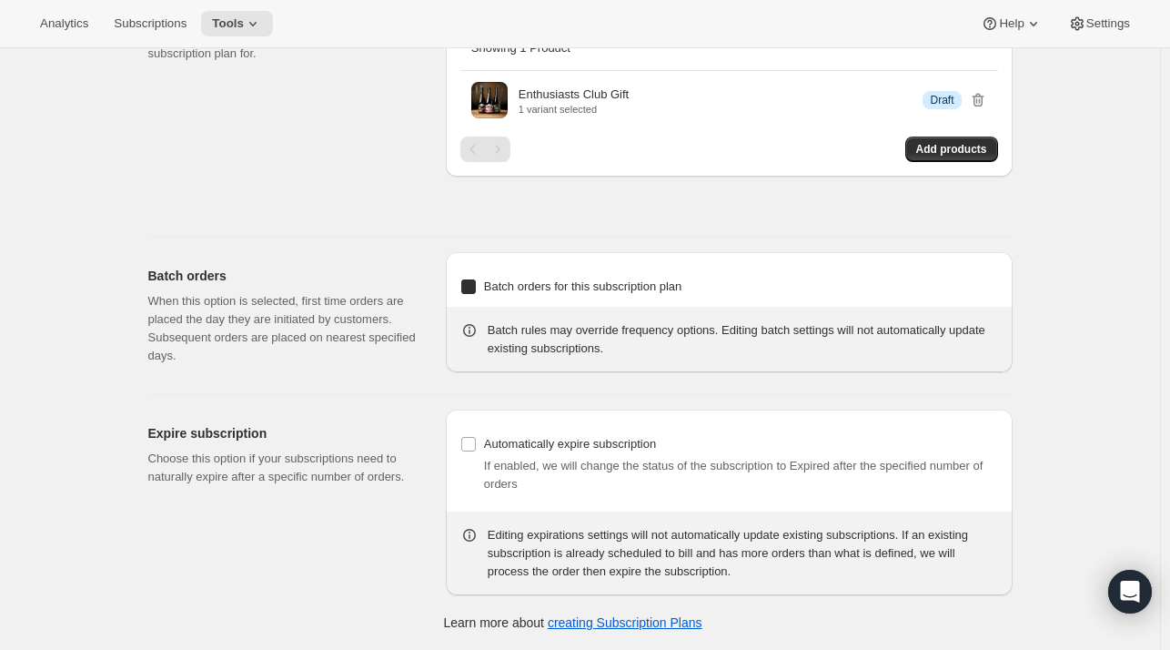
select select "MONTH"
select select "YEARDAY"
select select "10"
select select "6"
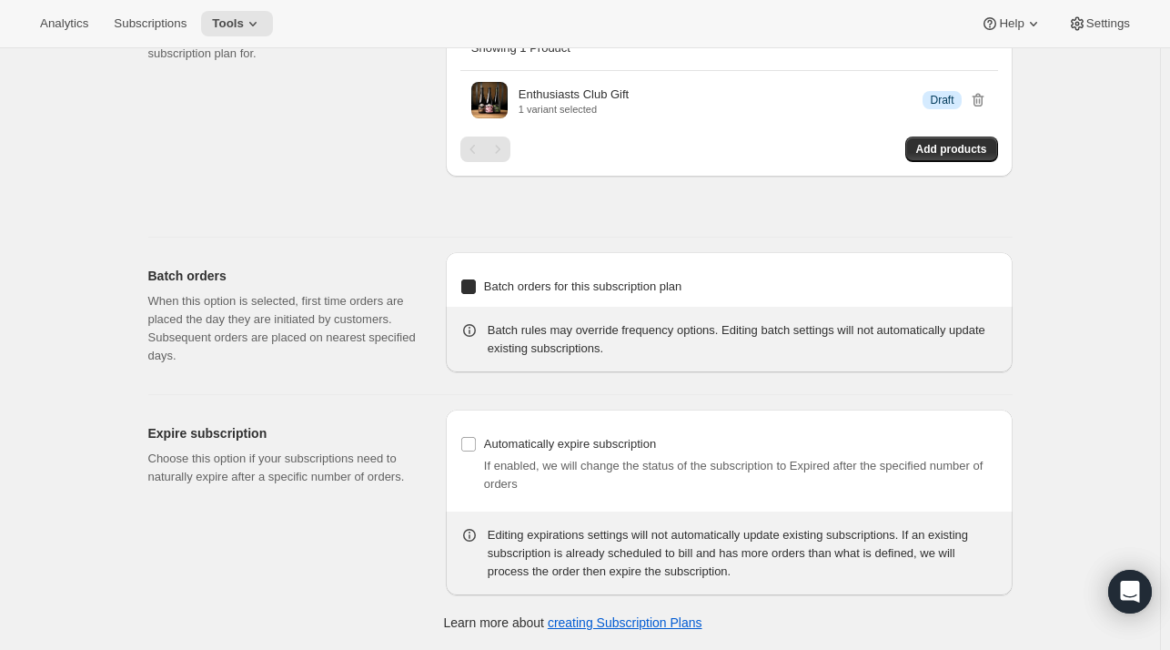
select select "4"
select select "6"
select select "7"
select select "6"
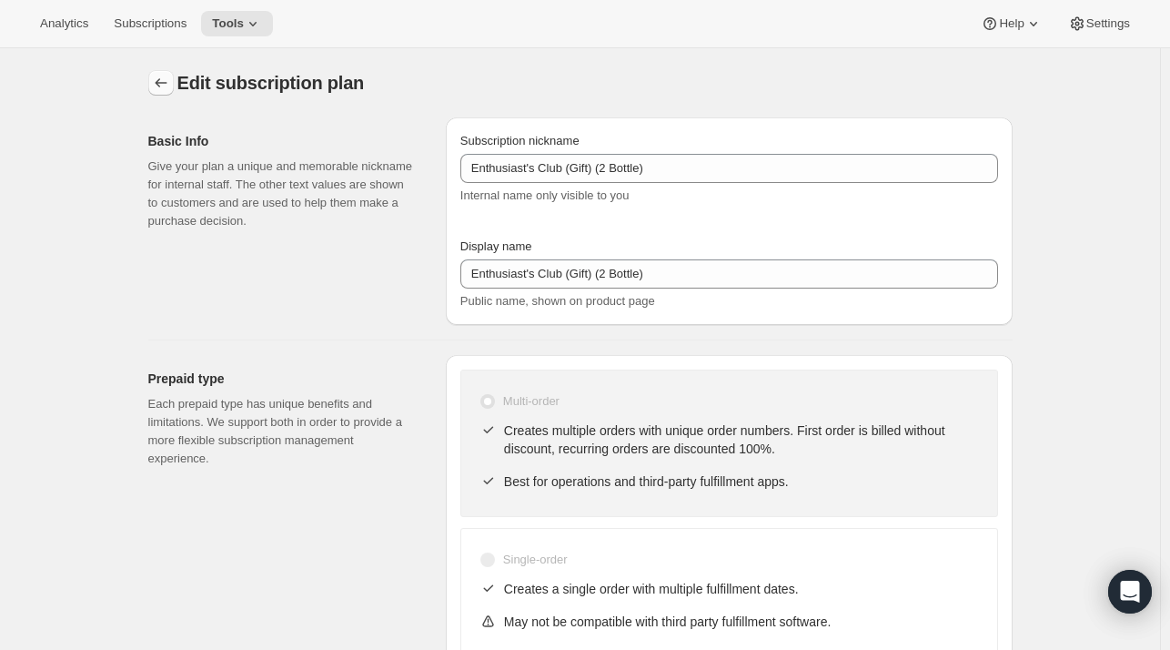
click at [167, 82] on icon "Subscription plans" at bounding box center [161, 83] width 18 height 18
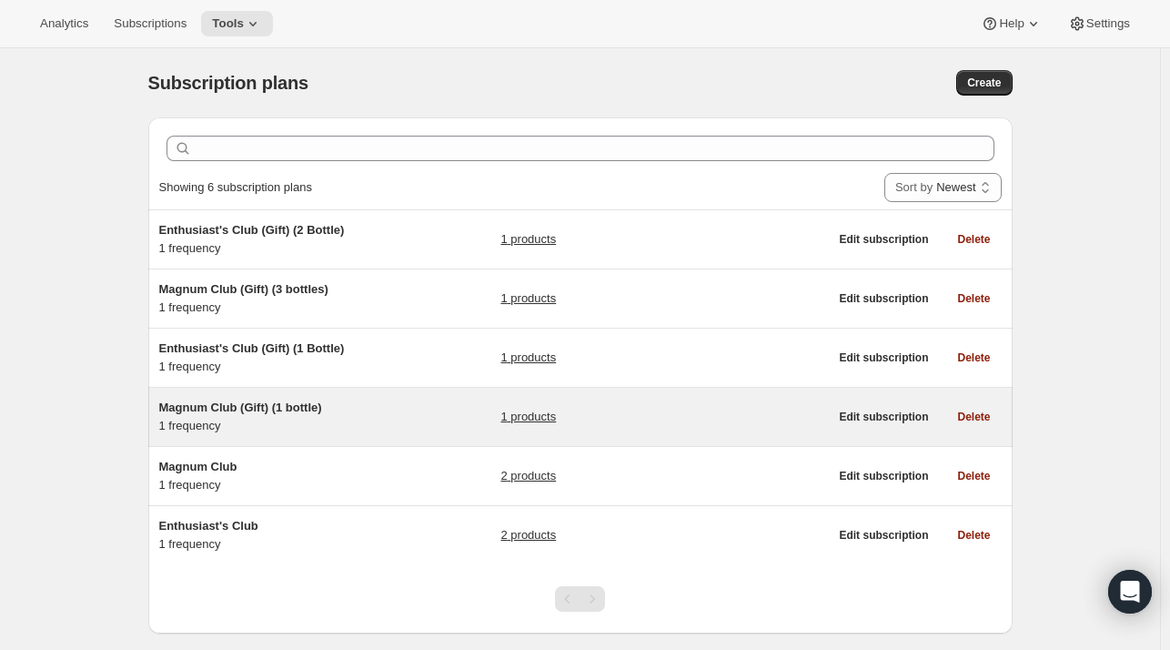
click at [239, 406] on span "Magnum Club (Gift) (1 bottle)" at bounding box center [240, 407] width 163 height 14
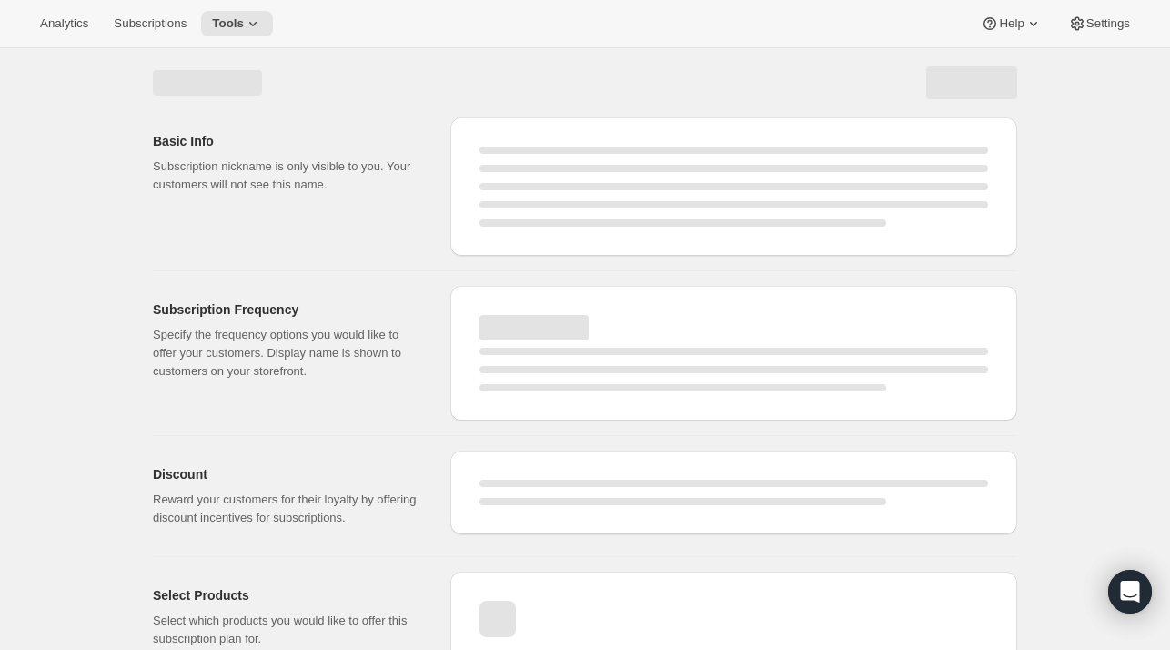
select select "WEEK"
select select "MONTH"
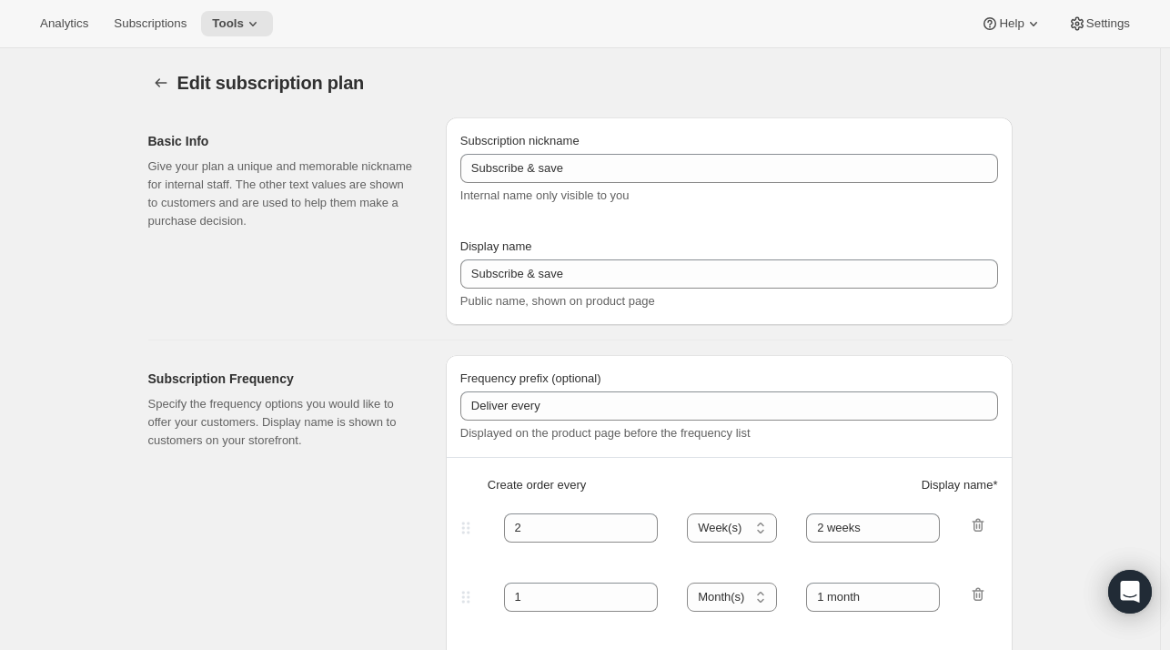
type input "Magnum Club (Gift) (1 bottle)"
type input "Magnum Club (Standard)"
checkbox input "true"
select select "MONTH"
select select "YEARDAY"
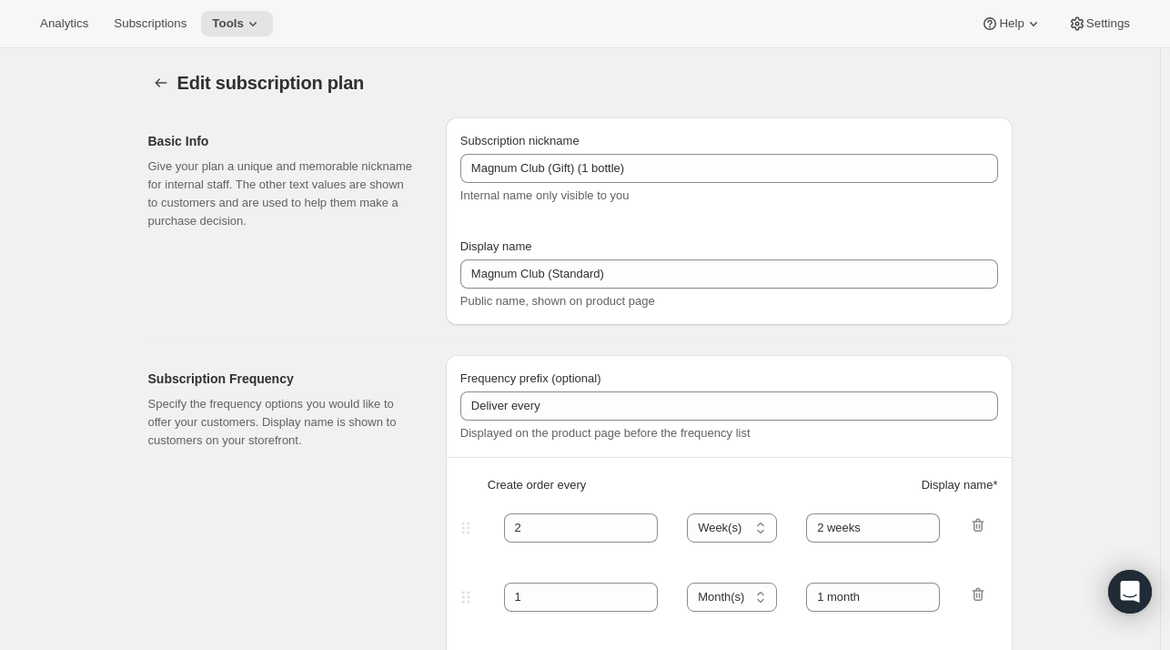
select select "11"
select select "6"
select select "3"
select select "6"
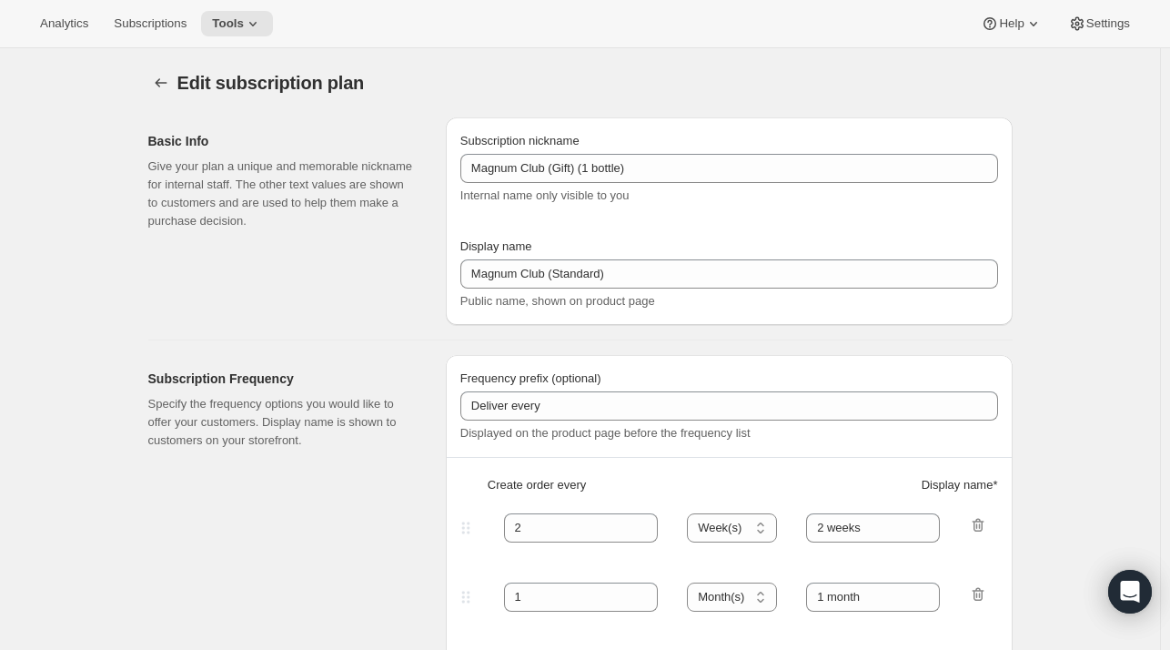
select select "5"
select select "6"
select select "7"
select select "6"
select select "9"
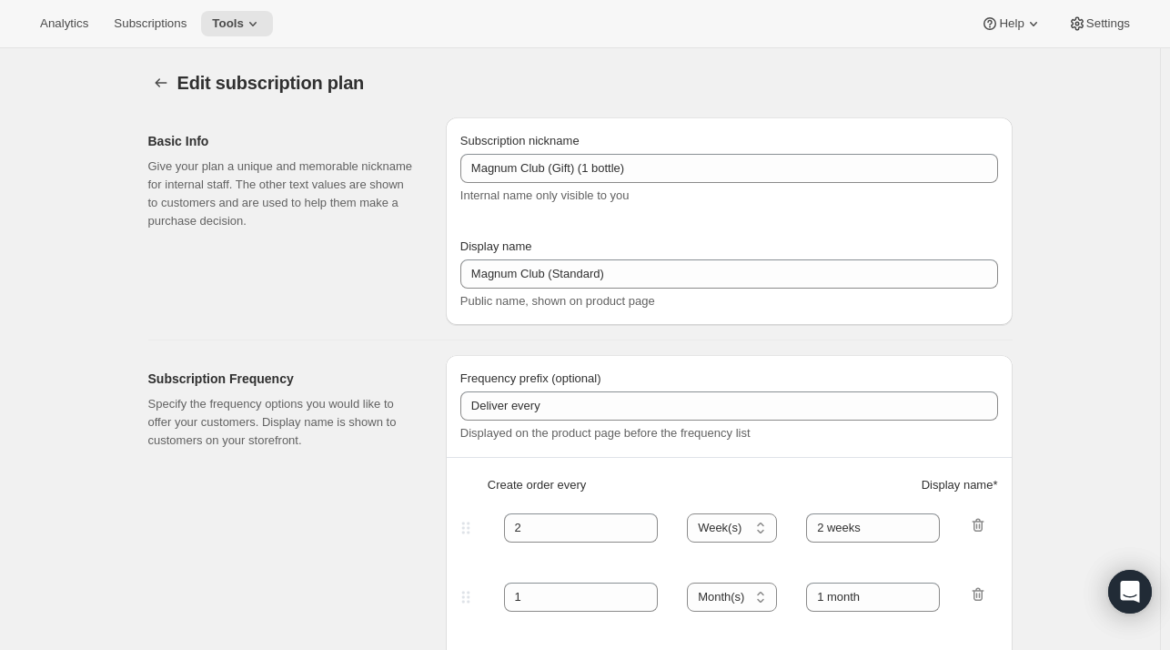
select select "6"
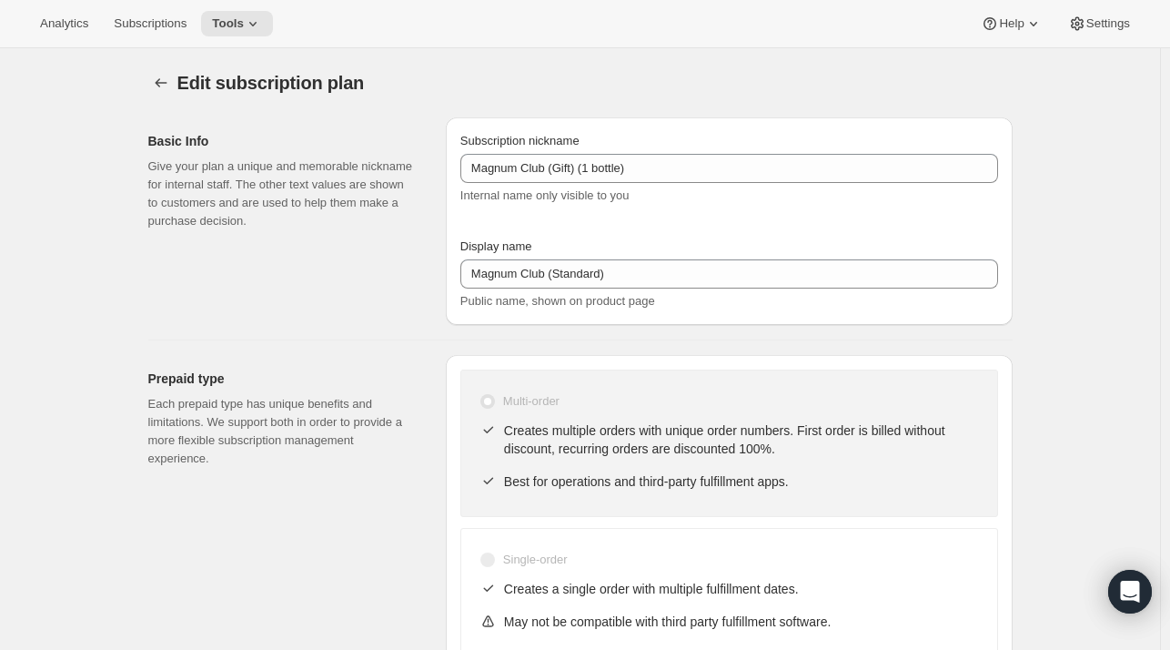
click at [176, 99] on div "Edit subscription plan. This page is ready Edit subscription plan" at bounding box center [580, 82] width 865 height 69
click at [164, 87] on icon "Subscription plans" at bounding box center [161, 83] width 18 height 18
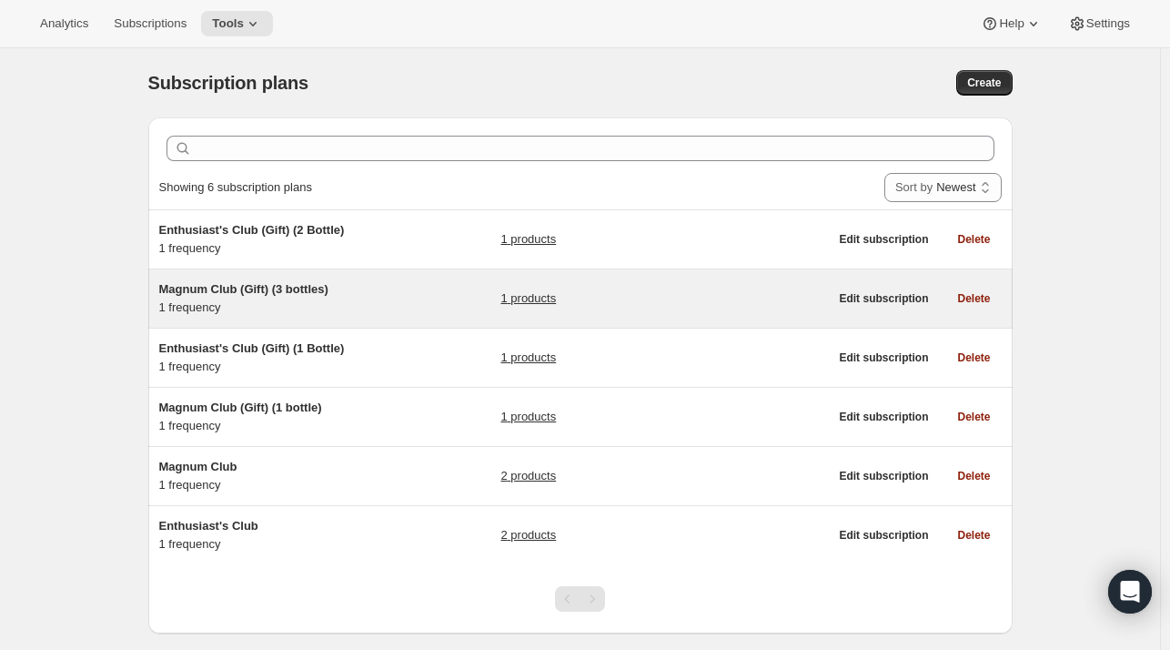
click at [273, 287] on span "Magnum Club (Gift) (3 bottles)" at bounding box center [243, 289] width 169 height 14
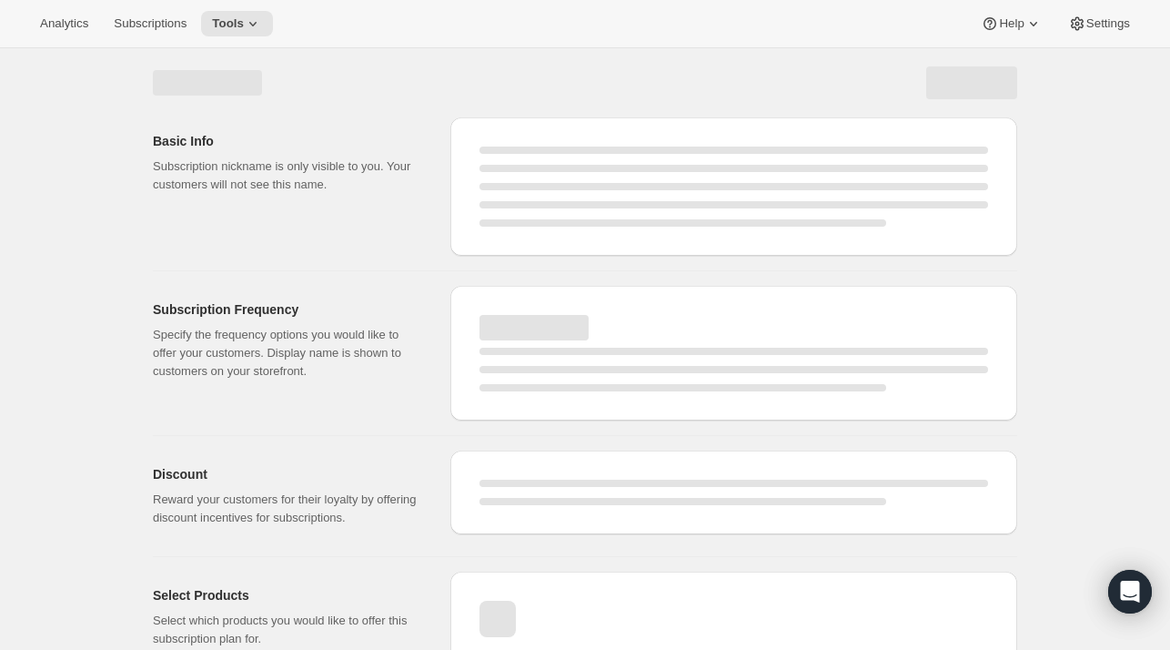
select select "WEEK"
select select "MONTH"
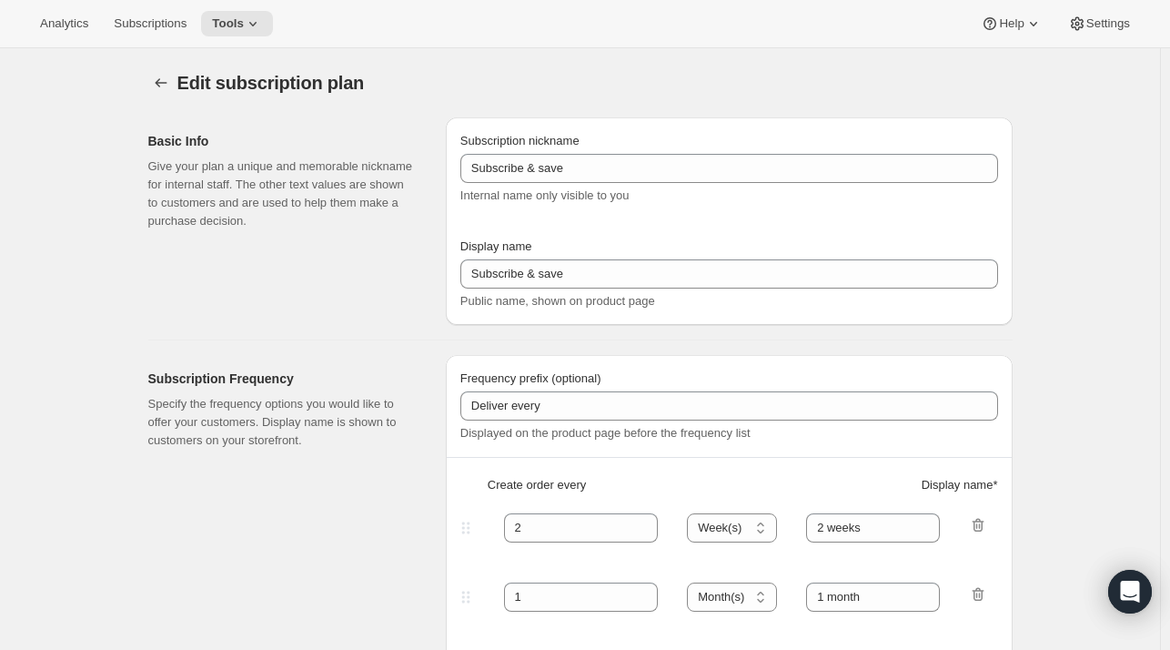
type input "Magnum Club (Gift) (3 bottles)"
type input "Magnum Club (Premium)"
checkbox input "true"
select select "MONTH"
select select "YEARDAY"
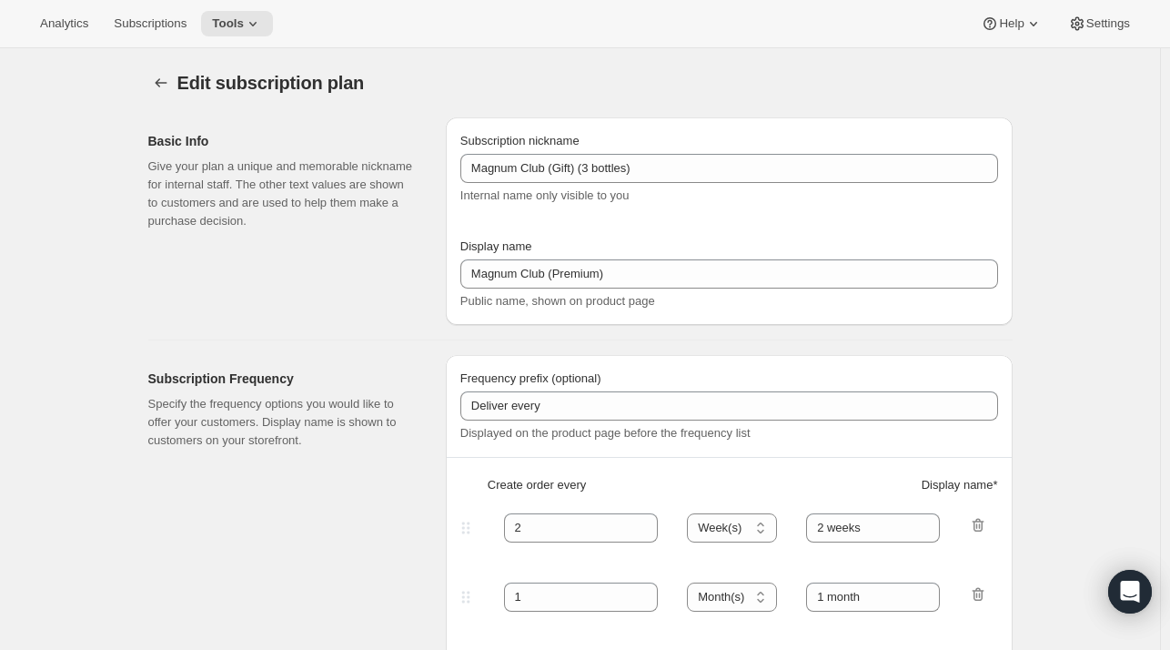
select select "11"
select select "6"
select select "3"
select select "6"
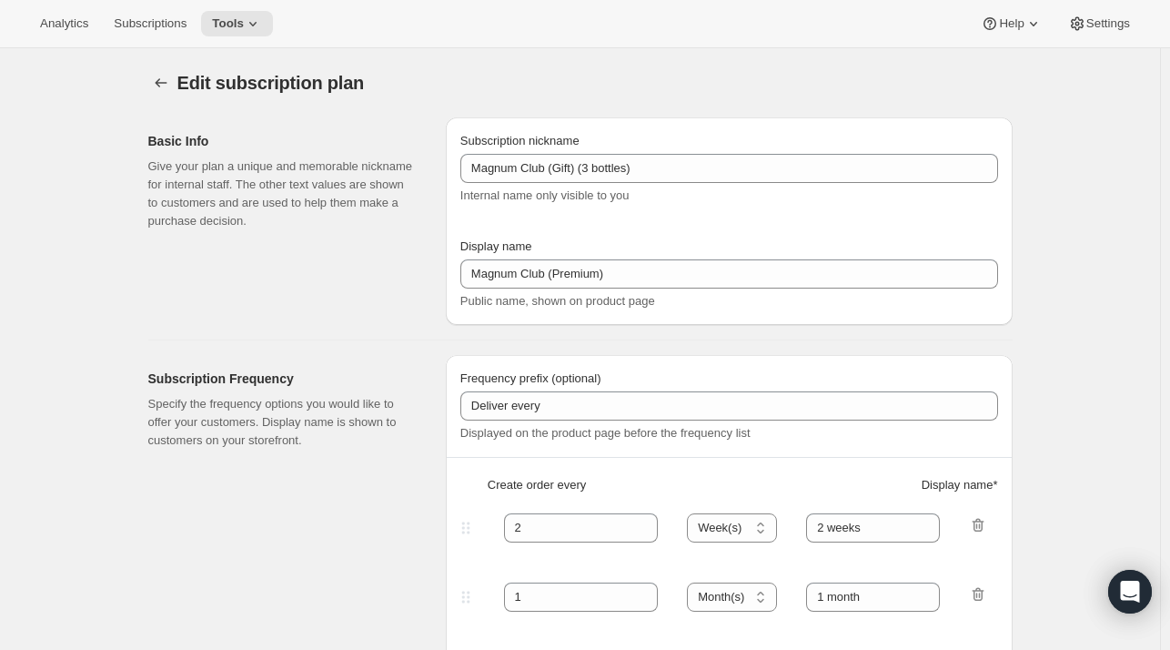
select select "5"
select select "6"
select select "7"
select select "6"
select select "9"
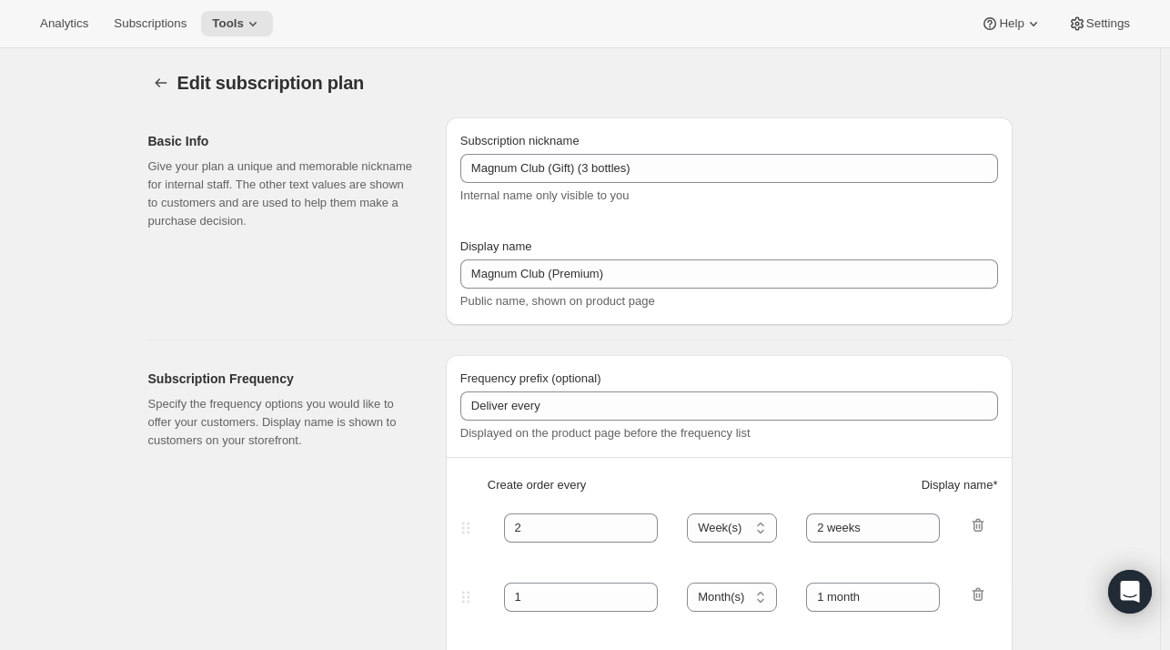
select select "6"
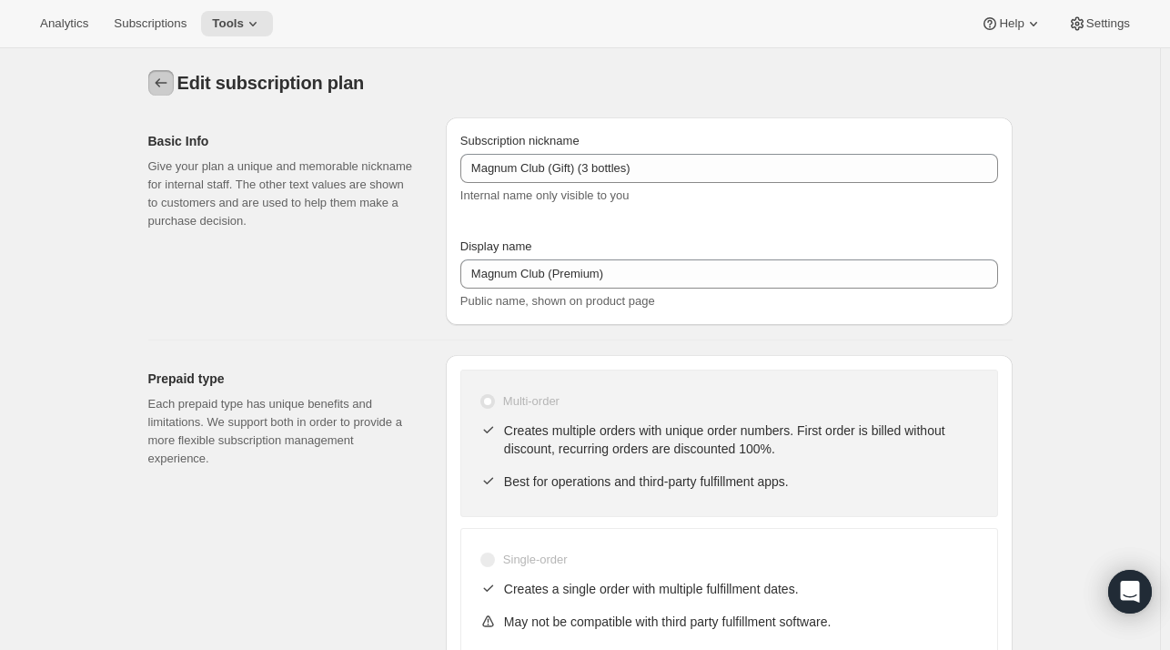
click at [165, 83] on icon "Subscription plans" at bounding box center [161, 82] width 12 height 9
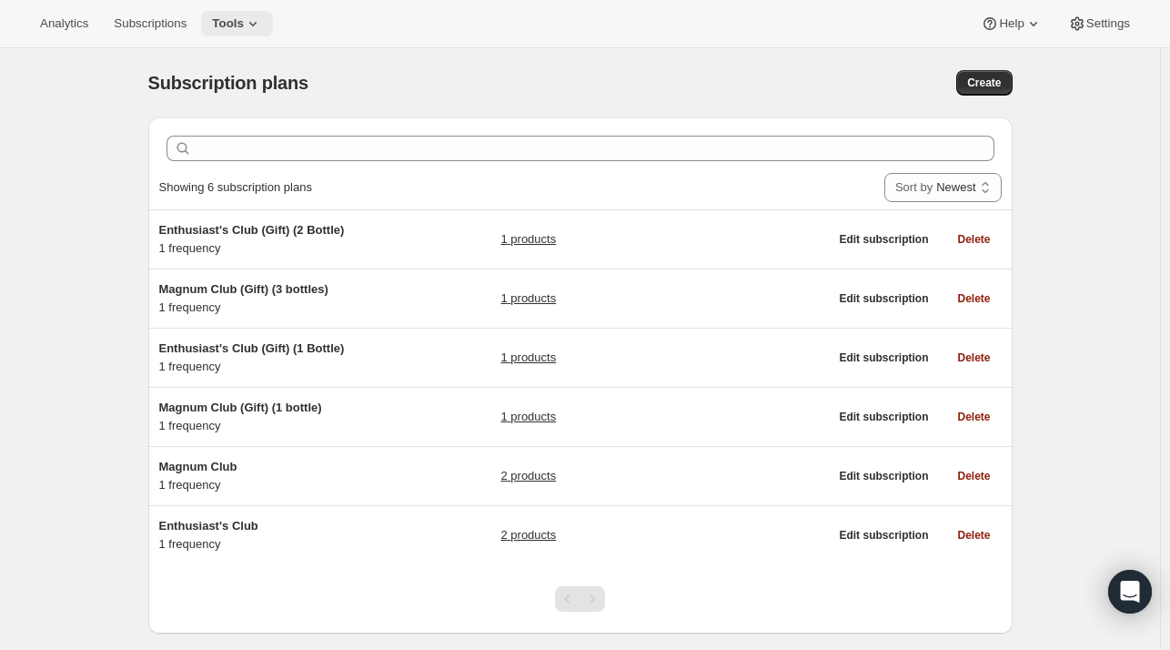
click at [244, 15] on icon at bounding box center [253, 24] width 18 height 18
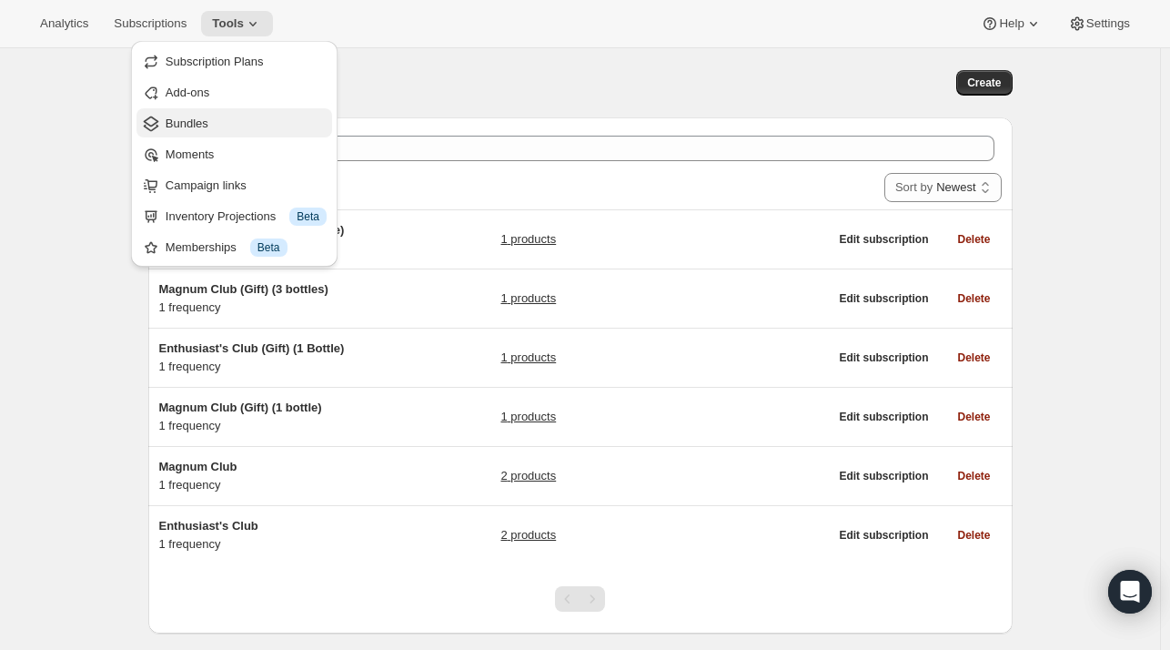
click at [197, 124] on span "Bundles" at bounding box center [187, 123] width 43 height 14
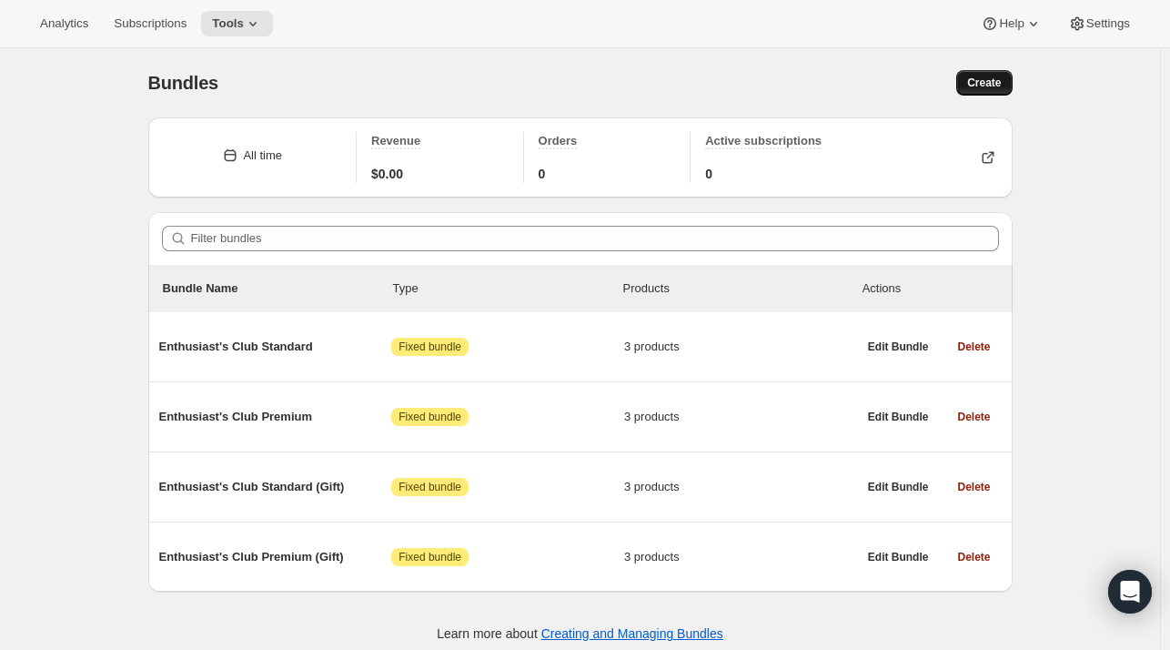
click at [979, 81] on span "Create" at bounding box center [984, 83] width 34 height 15
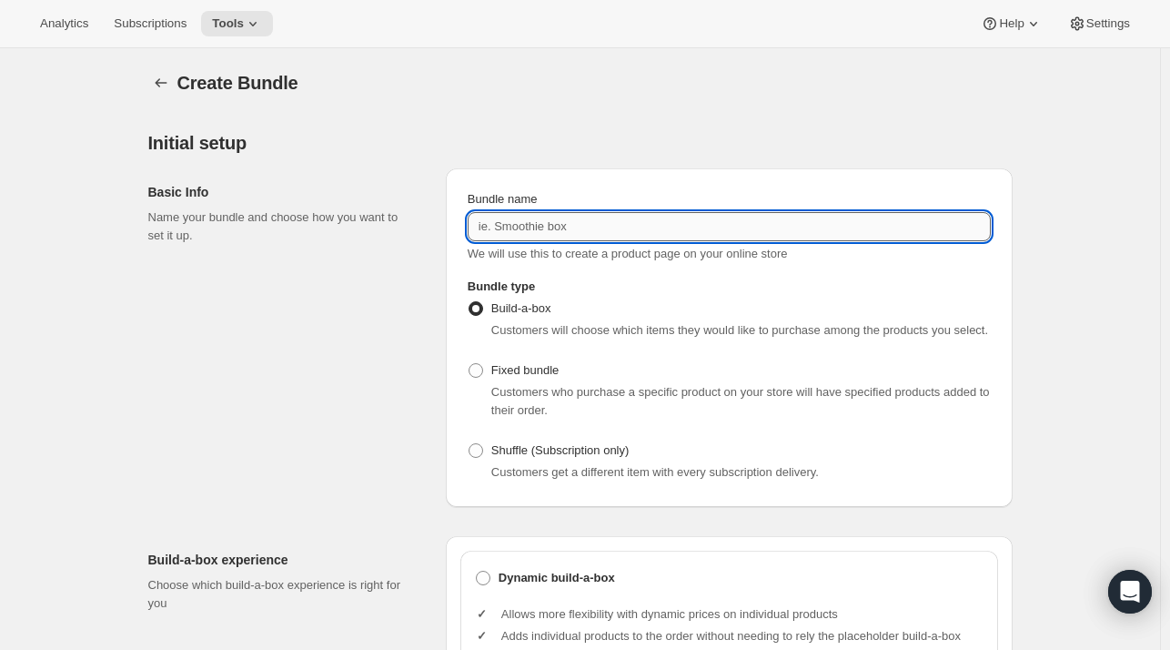
click at [666, 229] on input "Bundle name" at bounding box center [729, 226] width 523 height 29
type input "Magnum Club (Gift)"
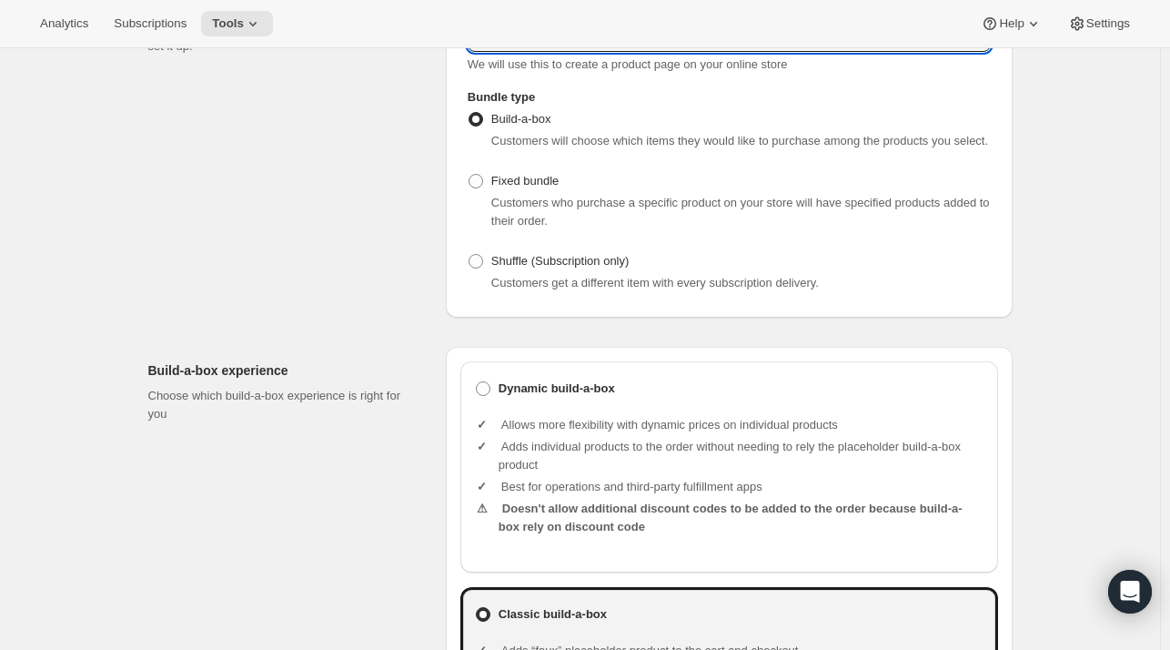
scroll to position [189, 0]
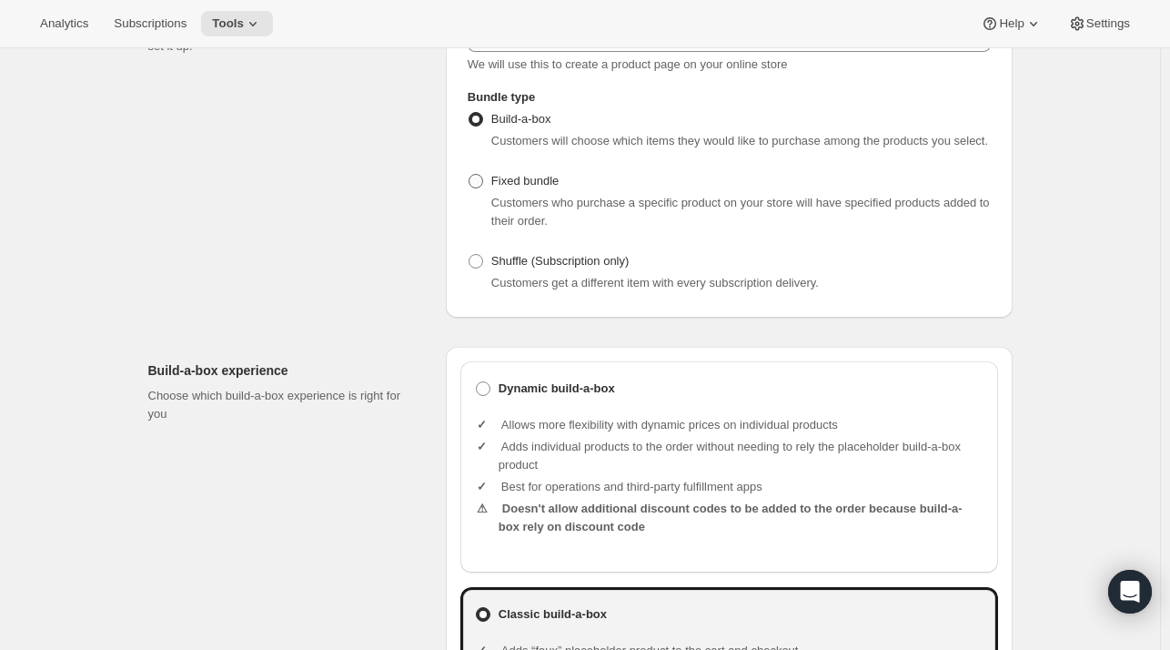
click at [514, 189] on span "Fixed bundle" at bounding box center [524, 181] width 67 height 18
click at [470, 175] on input "Fixed bundle" at bounding box center [469, 174] width 1 height 1
radio input "true"
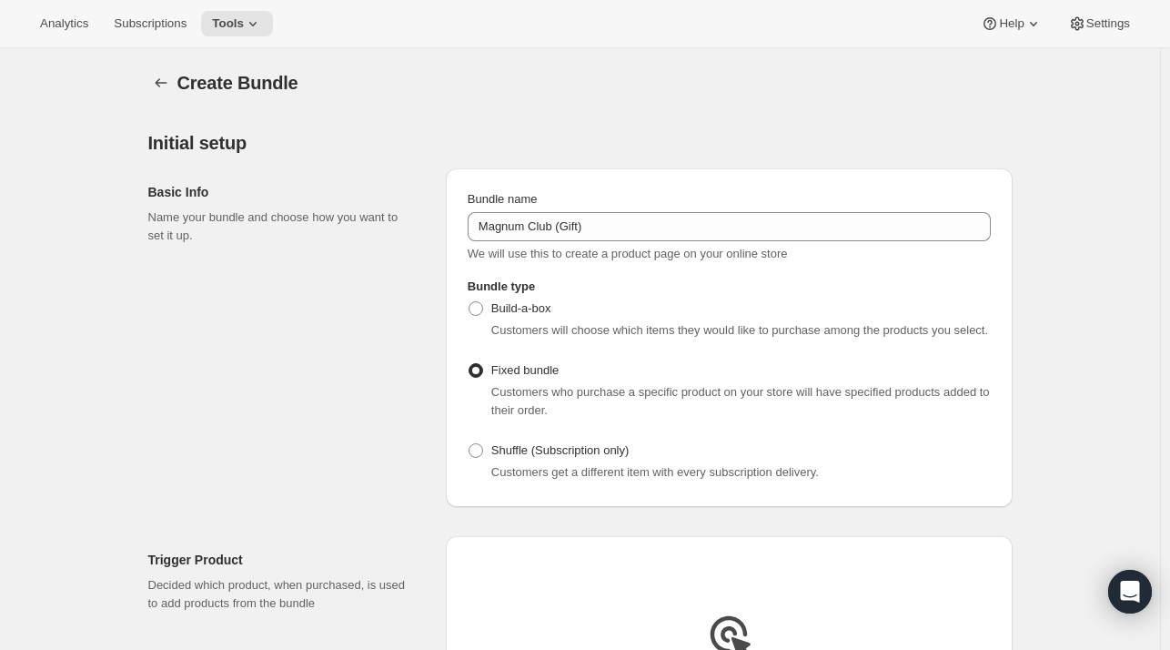
scroll to position [0, 0]
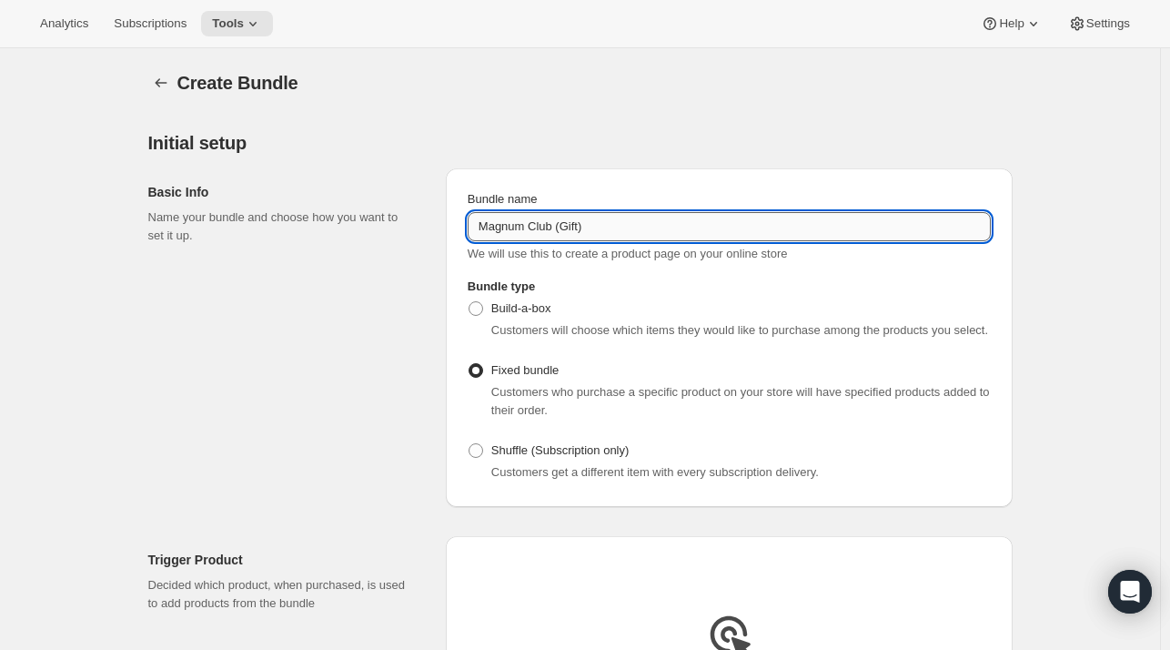
drag, startPoint x: 559, startPoint y: 226, endPoint x: 648, endPoint y: 230, distance: 89.3
click at [648, 230] on input "Magnum Club (Gift)" at bounding box center [729, 226] width 523 height 29
type input "Magnum Club Gift (Standard)"
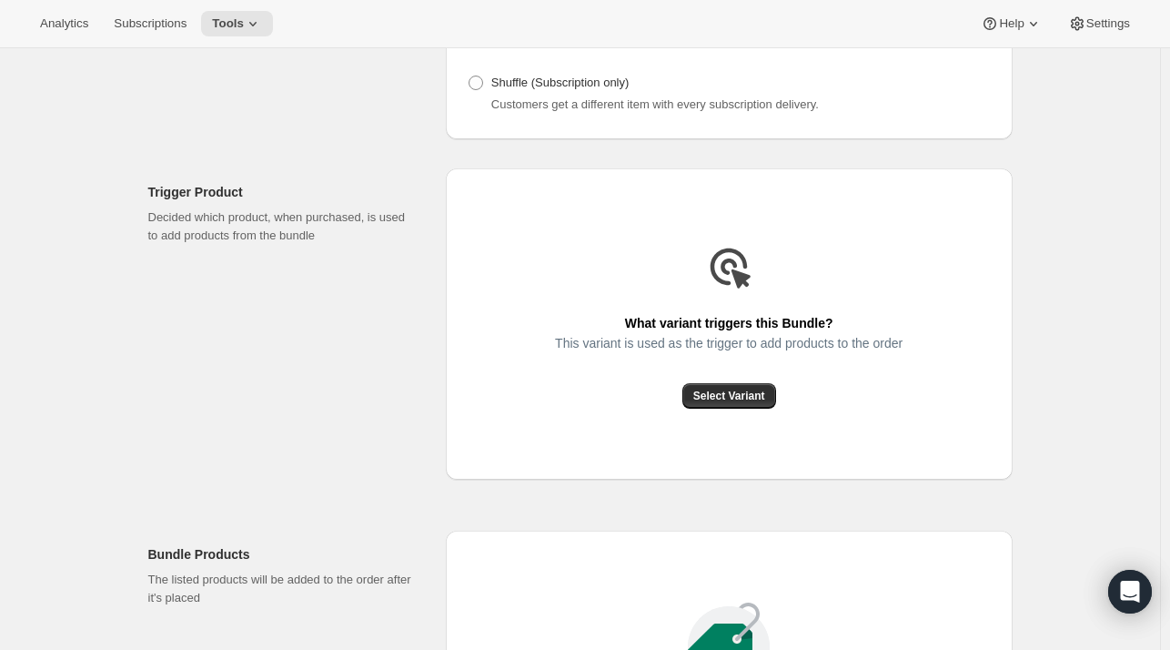
scroll to position [373, 0]
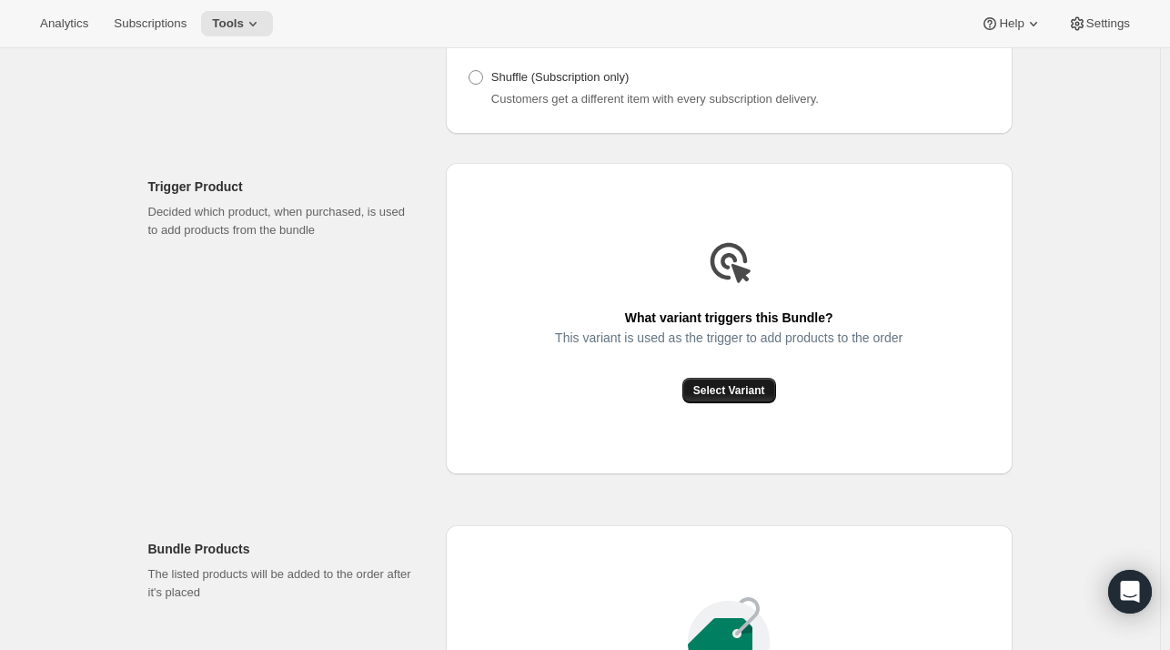
click at [713, 397] on span "Select Variant" at bounding box center [729, 390] width 72 height 15
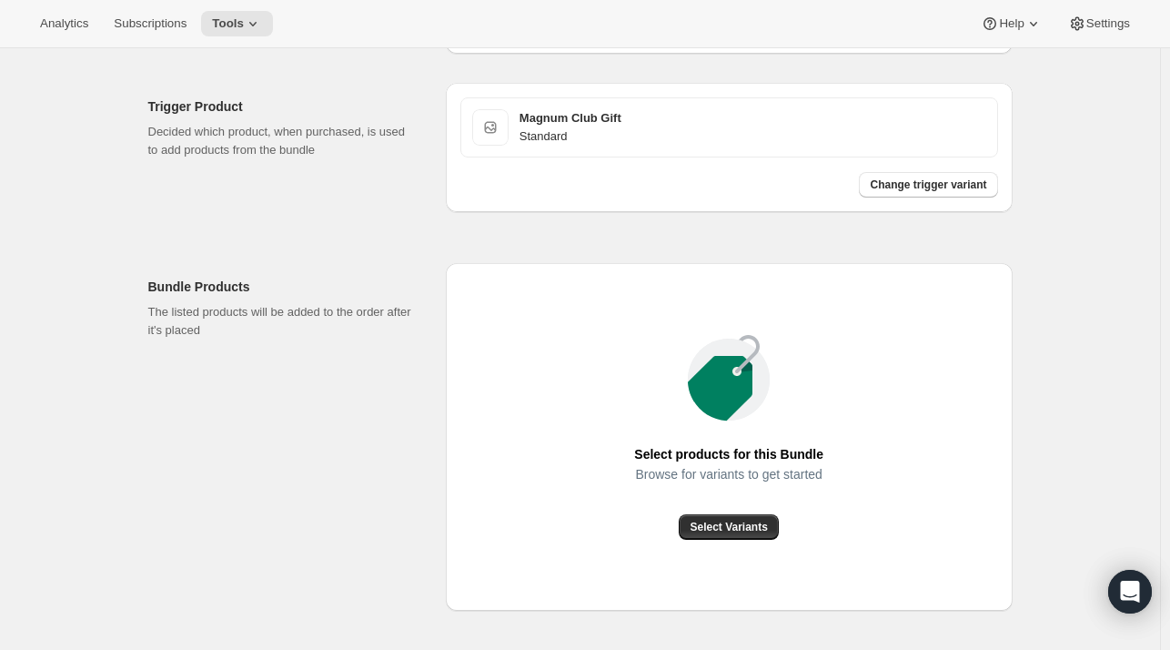
scroll to position [459, 0]
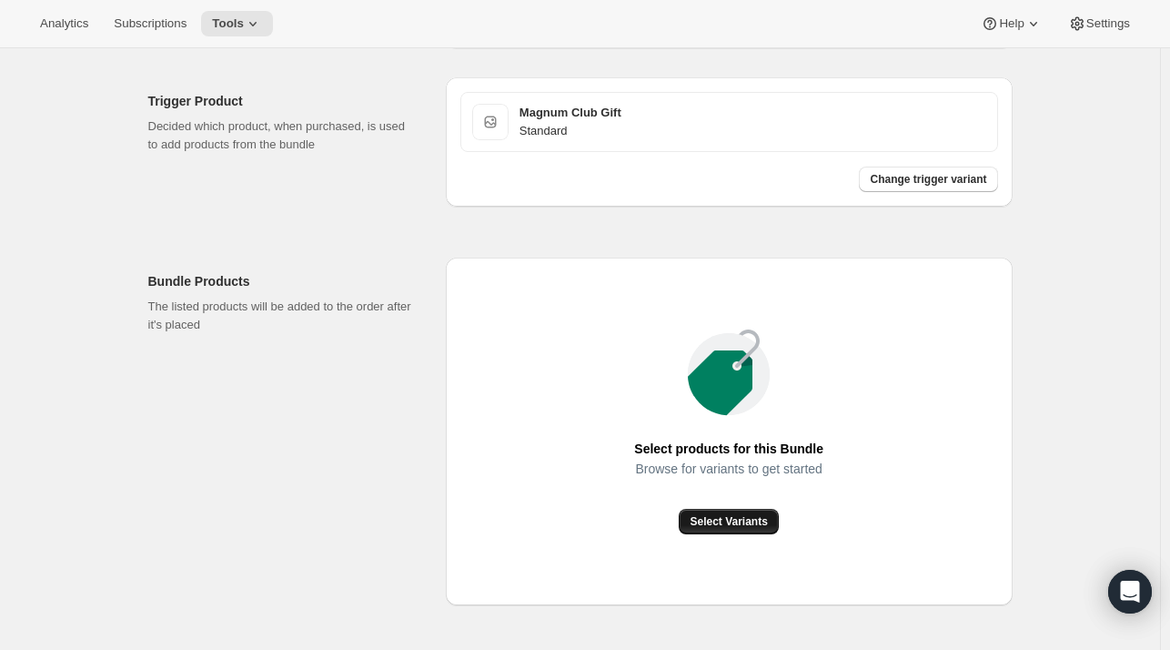
click at [735, 519] on span "Select Variants" at bounding box center [728, 521] width 77 height 15
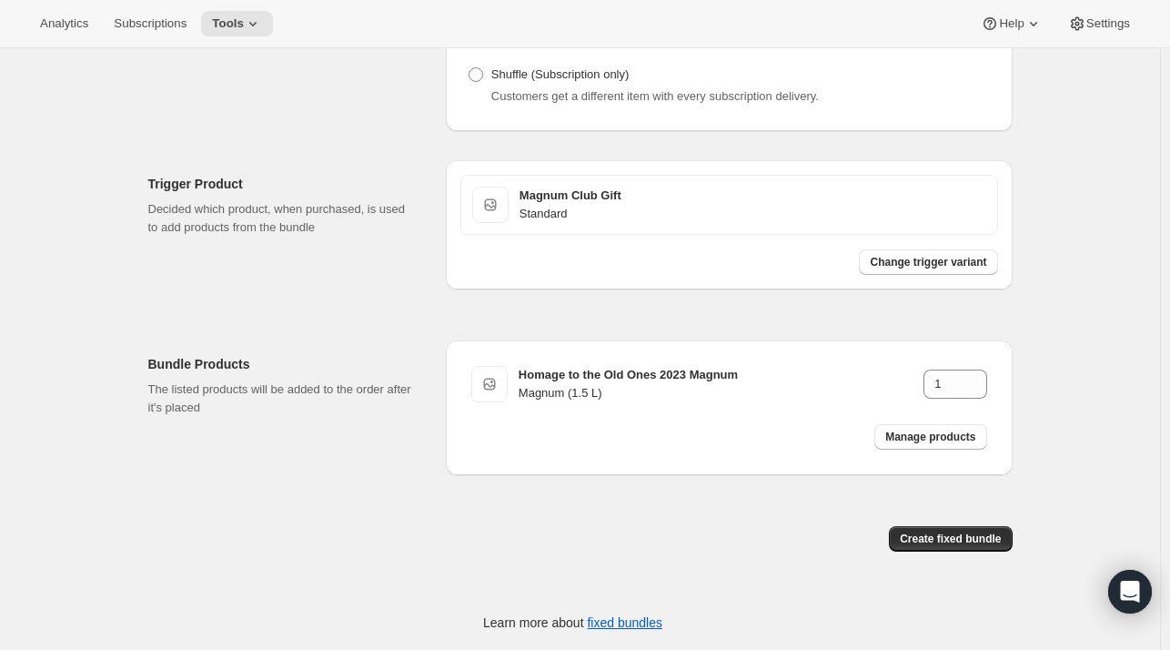
scroll to position [375, 0]
click at [956, 540] on span "Create fixed bundle" at bounding box center [950, 539] width 101 height 15
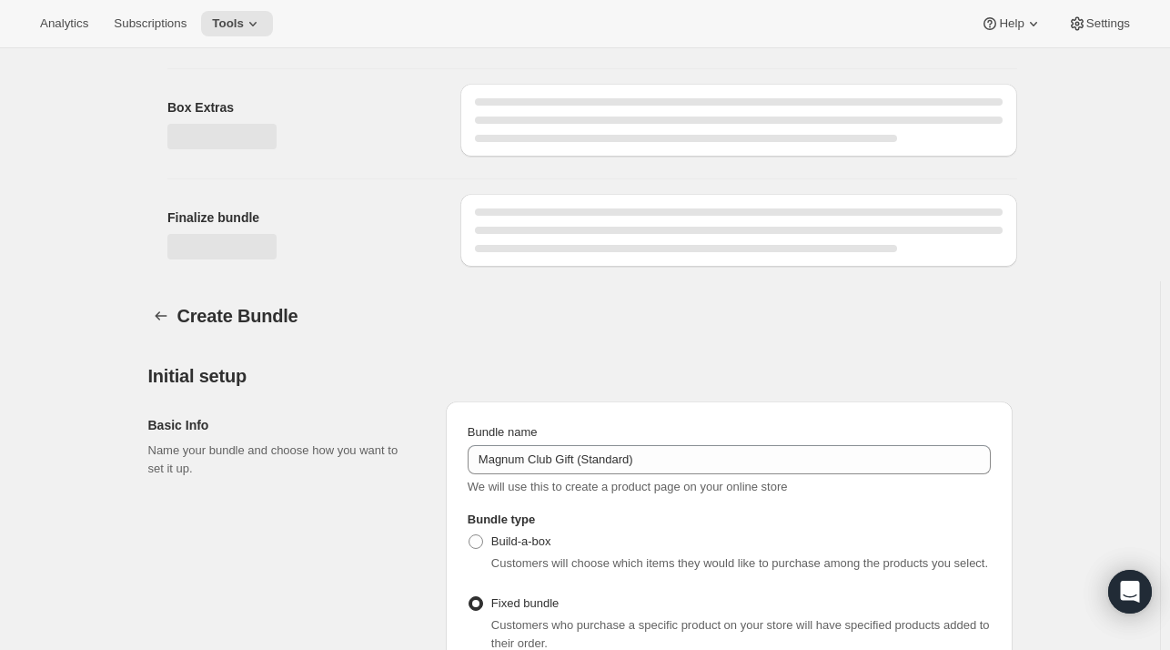
scroll to position [983, 0]
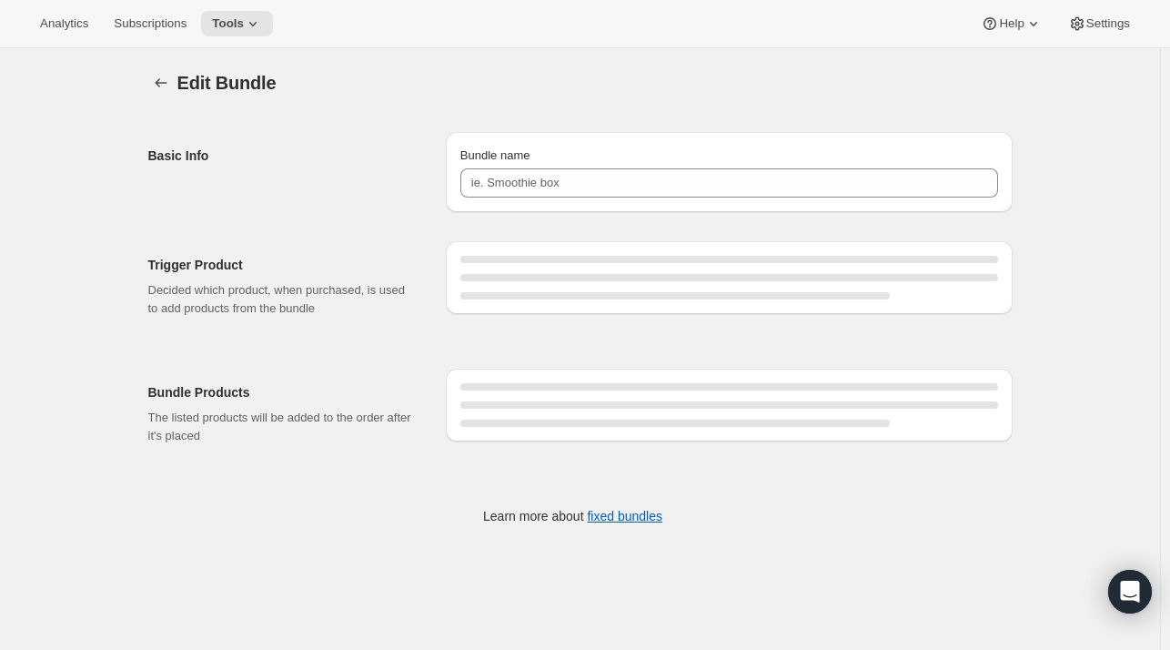
type input "Magnum Club Gift (Standard)"
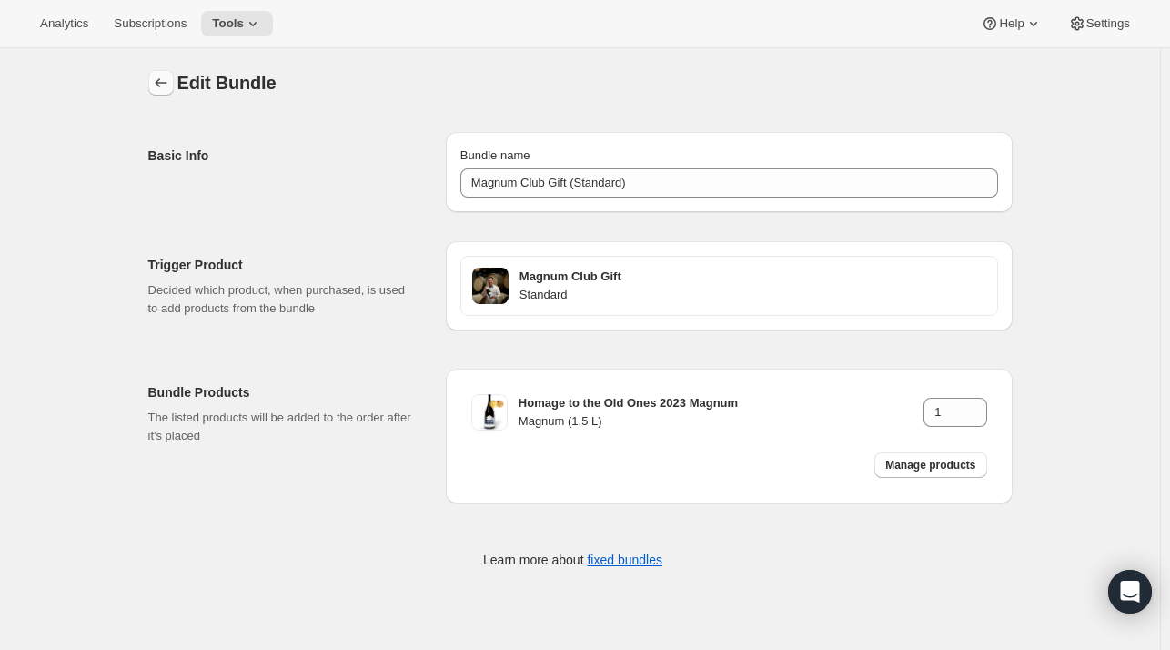
click at [172, 72] on button "Bundles" at bounding box center [160, 82] width 25 height 25
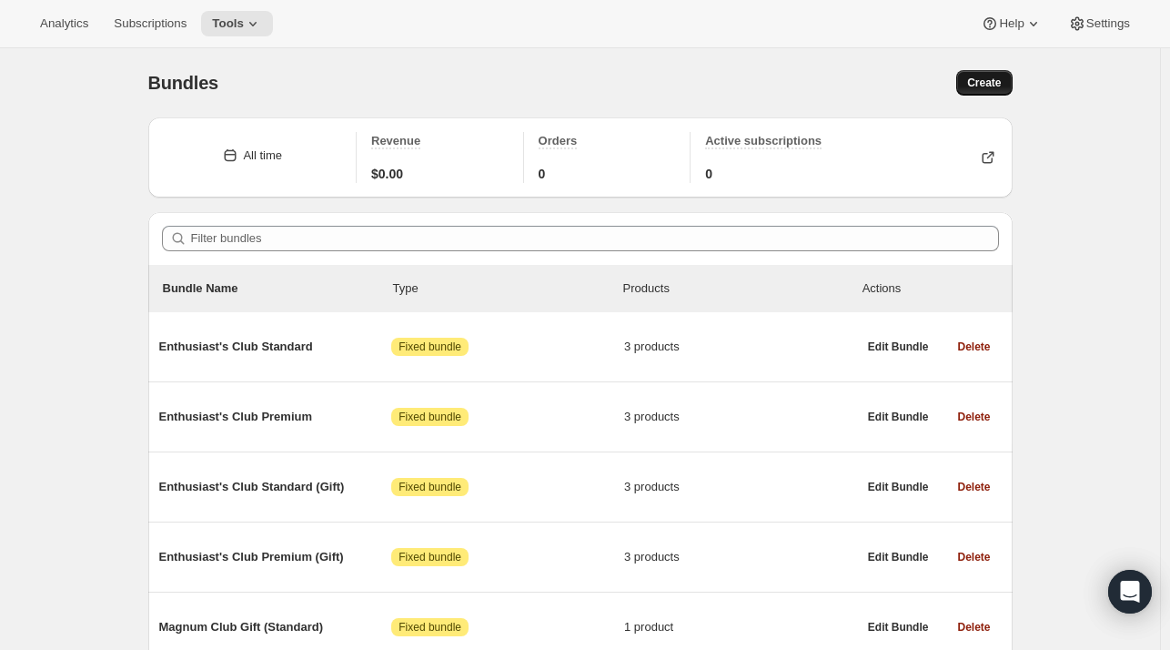
click at [976, 88] on span "Create" at bounding box center [984, 83] width 34 height 15
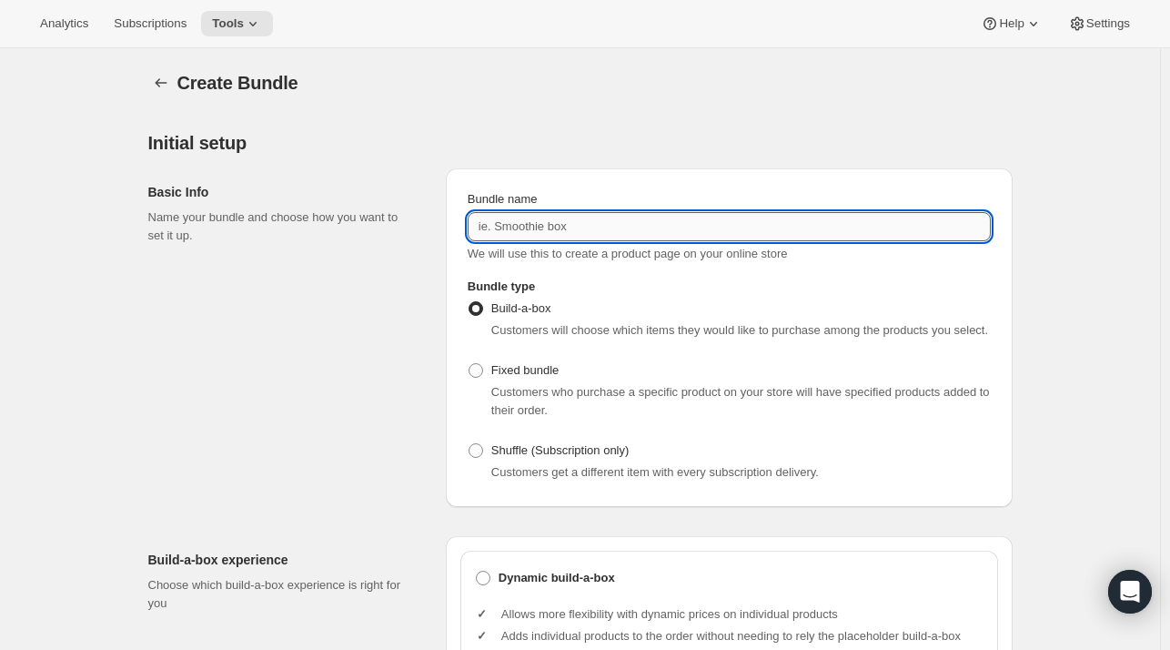
click at [626, 224] on input "Bundle name" at bounding box center [729, 226] width 523 height 29
type input "a"
type input "Magnum Club Gift (Premium)"
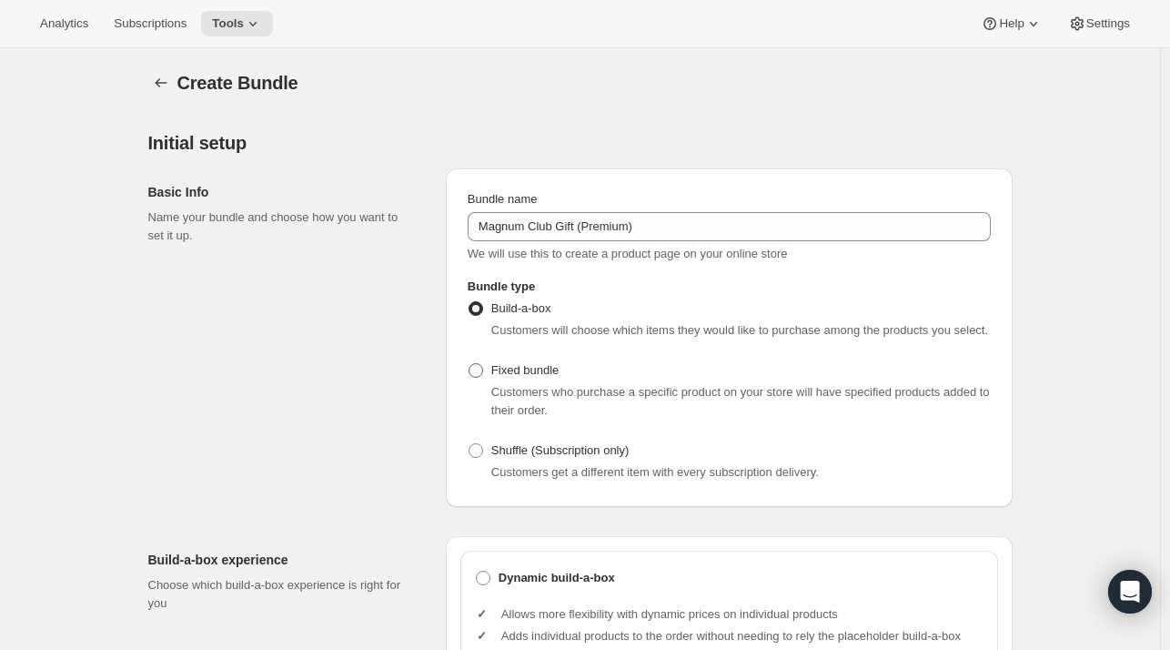
click at [539, 363] on span "Fixed bundle" at bounding box center [524, 370] width 67 height 14
click at [470, 363] on input "Fixed bundle" at bounding box center [469, 363] width 1 height 1
radio input "true"
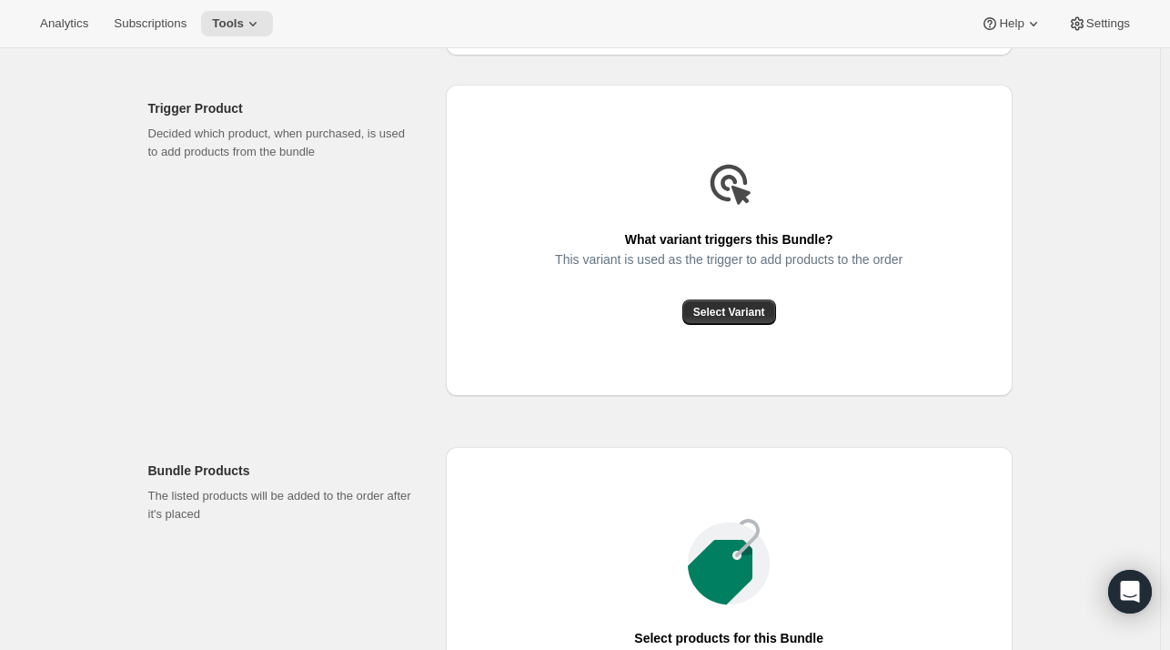
scroll to position [466, 0]
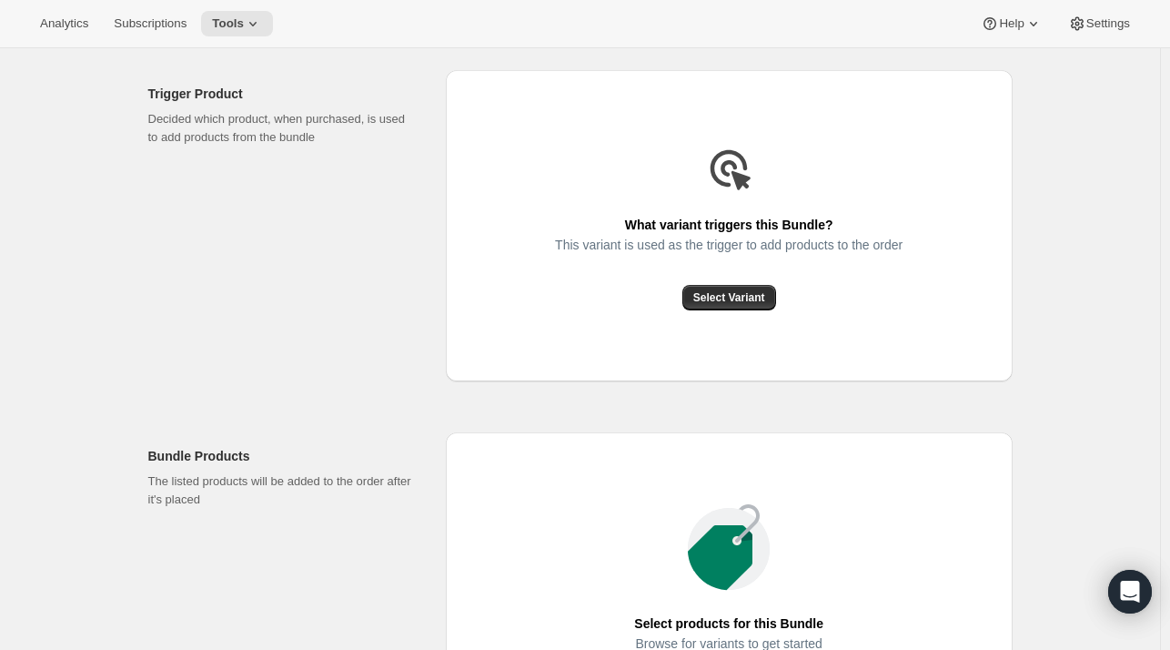
click at [720, 325] on div "What variant triggers this Bundle? This variant is used as the trigger to add p…" at bounding box center [729, 225] width 567 height 311
click at [753, 285] on button "Select Variant" at bounding box center [730, 297] width 94 height 25
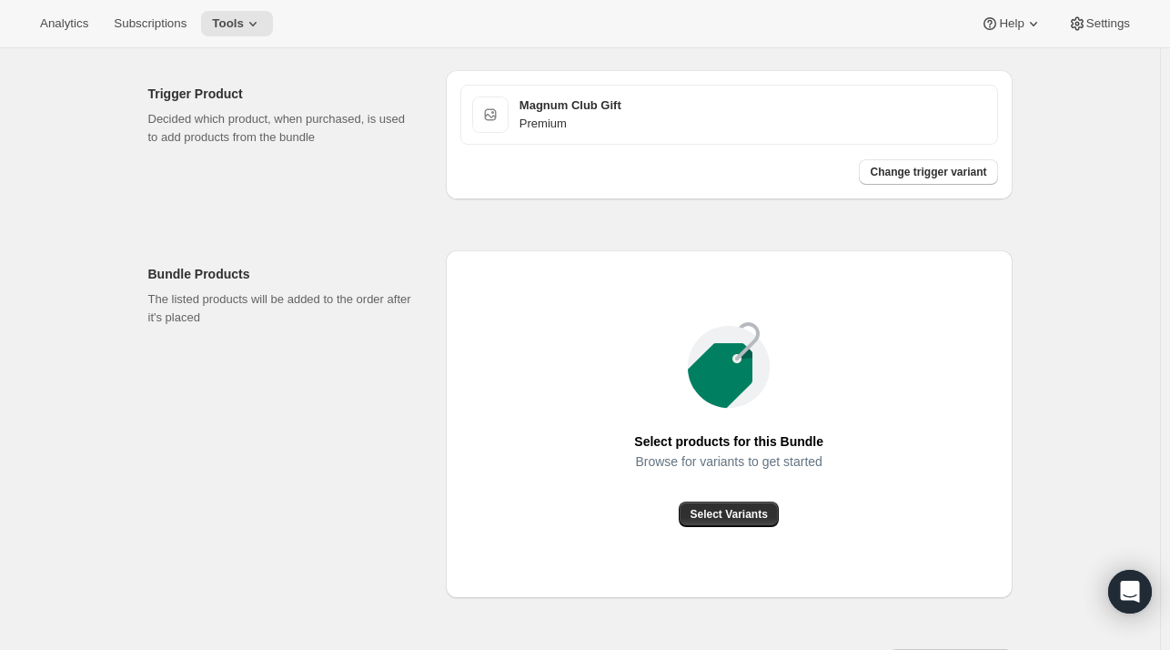
scroll to position [589, 0]
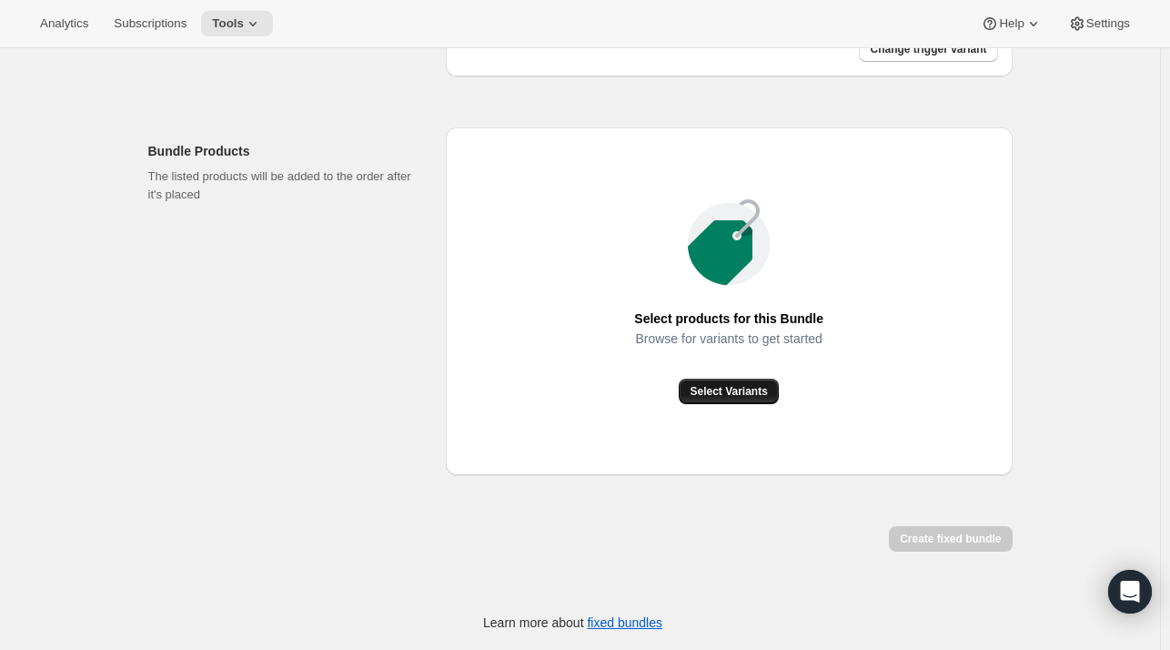
click at [717, 389] on span "Select Variants" at bounding box center [728, 391] width 77 height 15
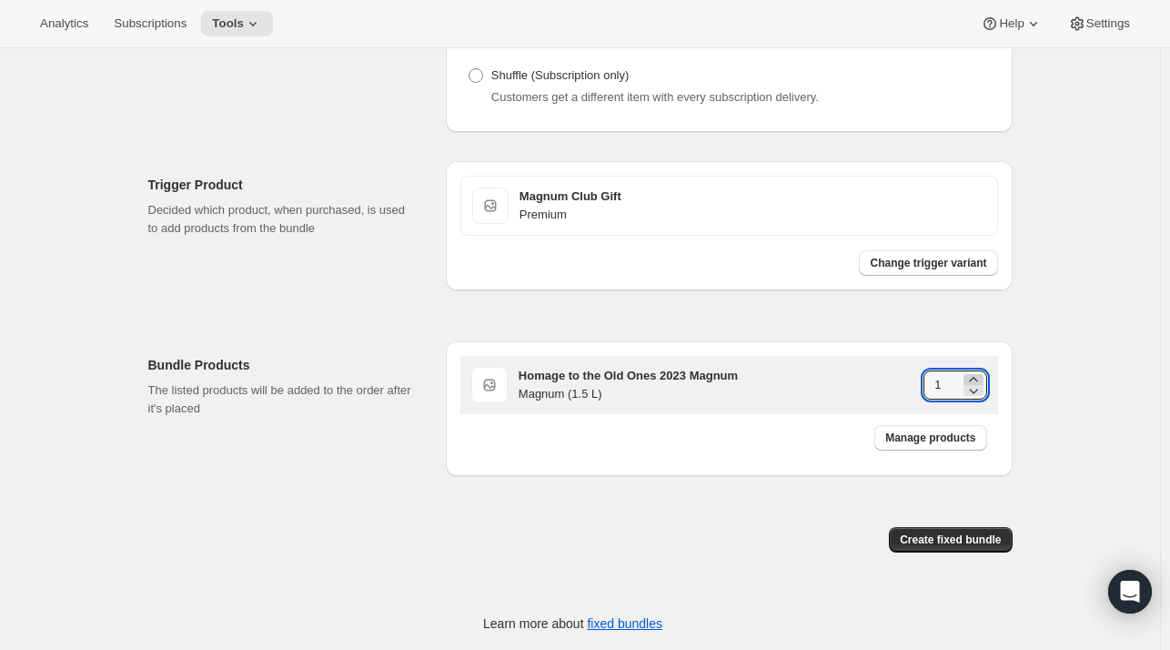
click at [973, 373] on icon at bounding box center [974, 379] width 18 height 18
type input "3"
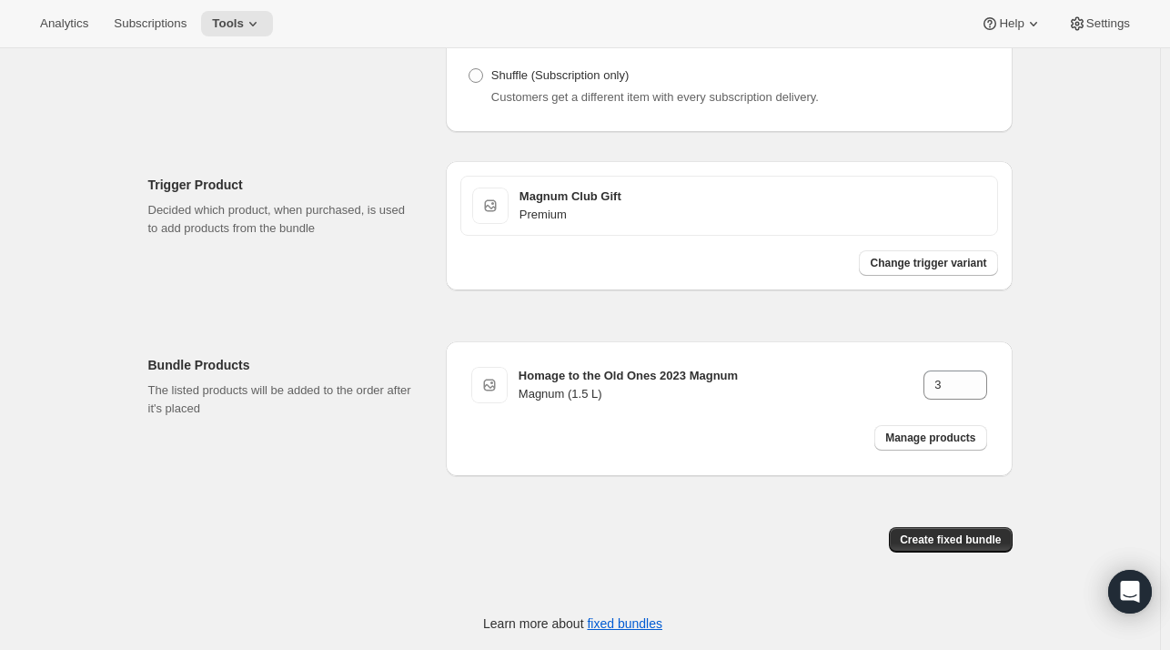
click at [1024, 374] on div "Create Bundle. This page is ready Create Bundle Initial setup Basic Info Name y…" at bounding box center [580, 161] width 908 height 977
click at [952, 529] on button "Create fixed bundle" at bounding box center [950, 539] width 123 height 25
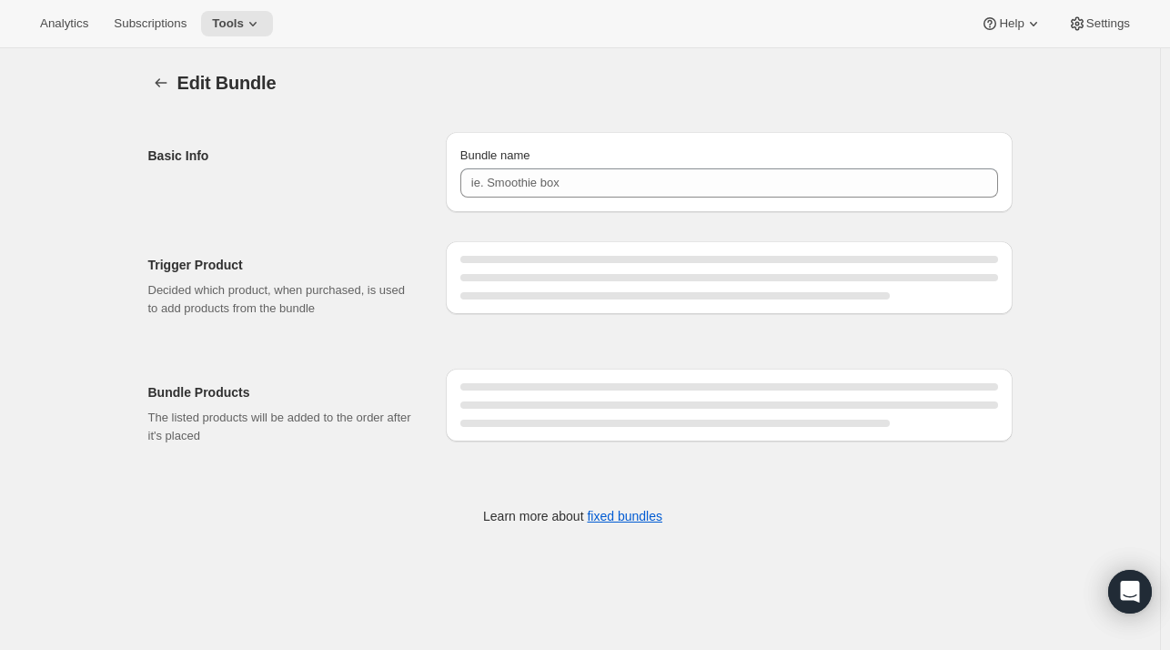
type input "Magnum Club Gift (Premium)"
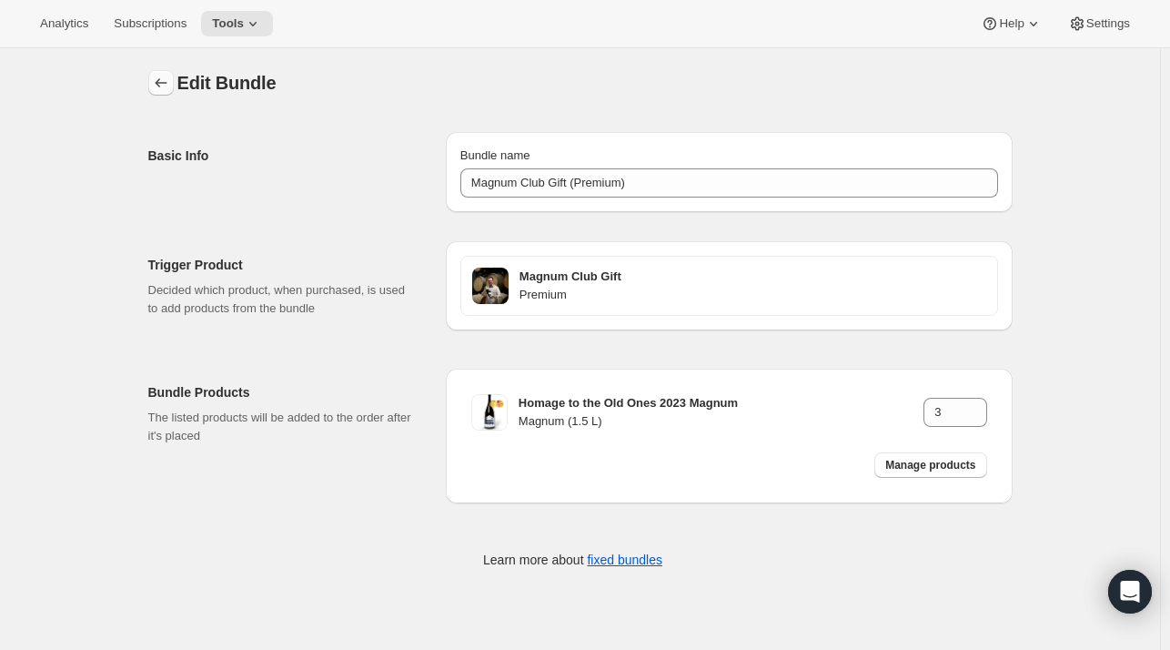
click at [157, 81] on icon "Bundles" at bounding box center [161, 83] width 18 height 18
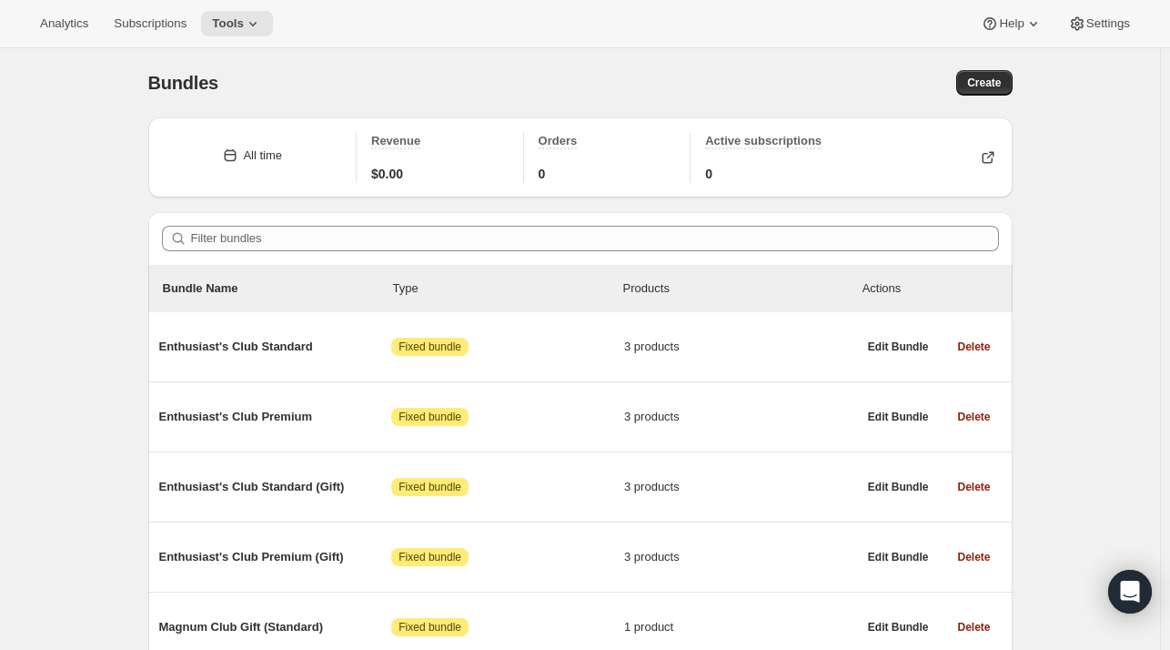
click at [986, 96] on div "Bundles. This page is ready Bundles Create" at bounding box center [580, 82] width 865 height 69
click at [1000, 76] on span "Create" at bounding box center [984, 83] width 34 height 15
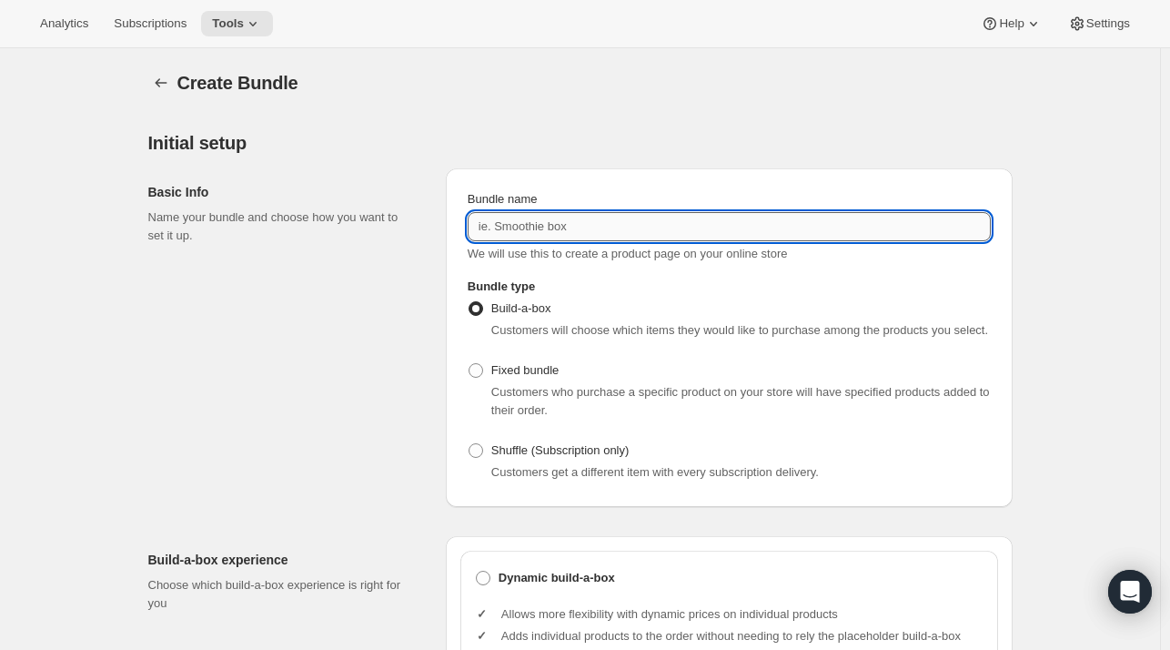
click at [757, 226] on input "Bundle name" at bounding box center [729, 226] width 523 height 29
type input "Magnum Club (Standard)"
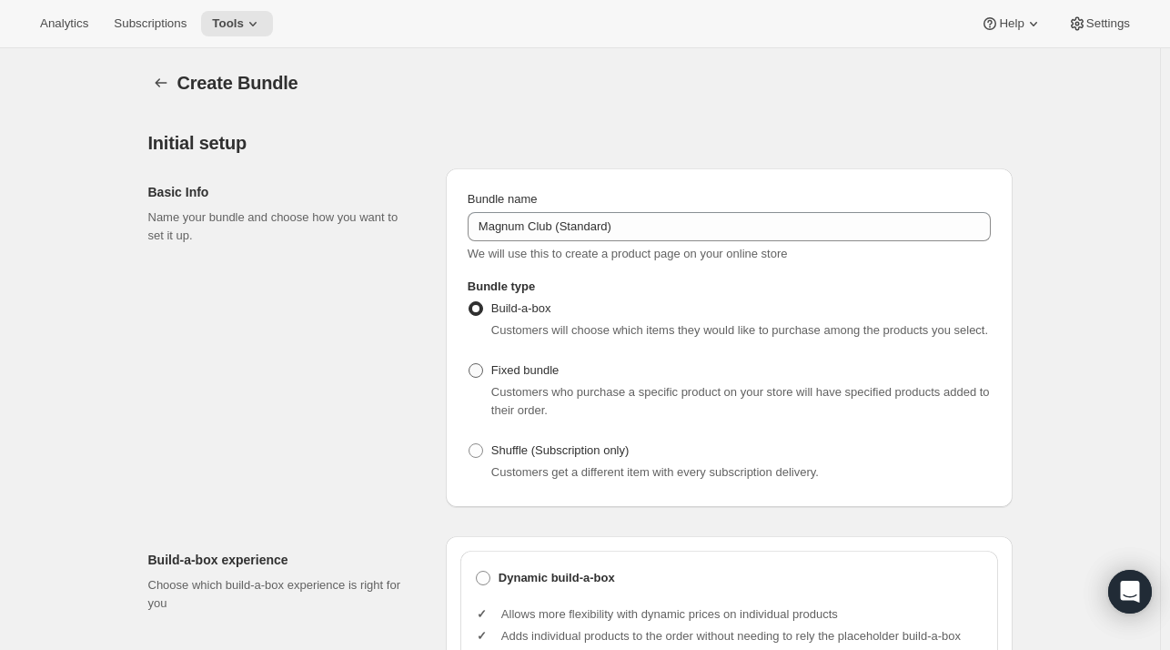
click at [541, 376] on span "Fixed bundle" at bounding box center [524, 370] width 67 height 14
click at [470, 364] on input "Fixed bundle" at bounding box center [469, 363] width 1 height 1
radio input "true"
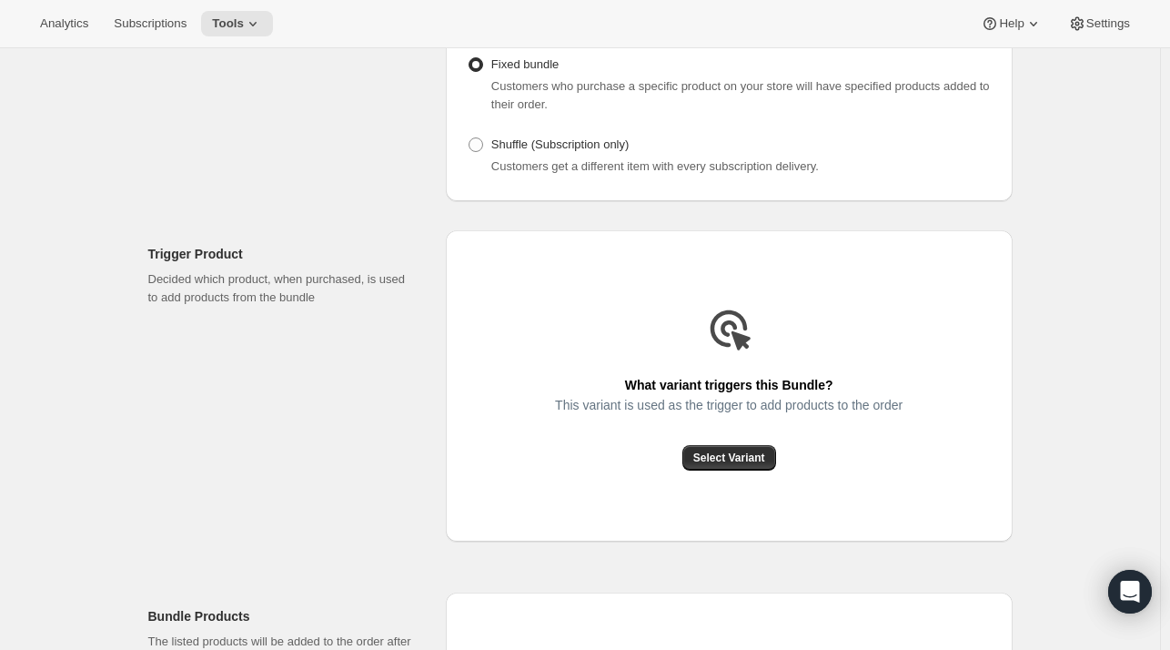
scroll to position [309, 0]
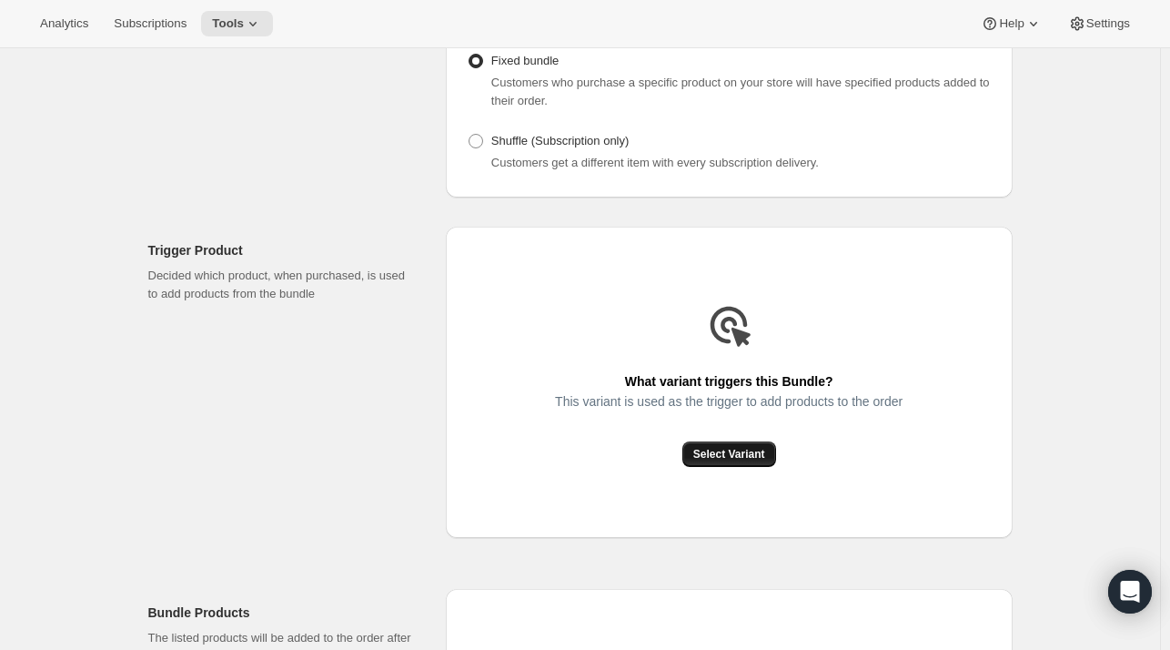
click at [713, 450] on span "Select Variant" at bounding box center [729, 454] width 72 height 15
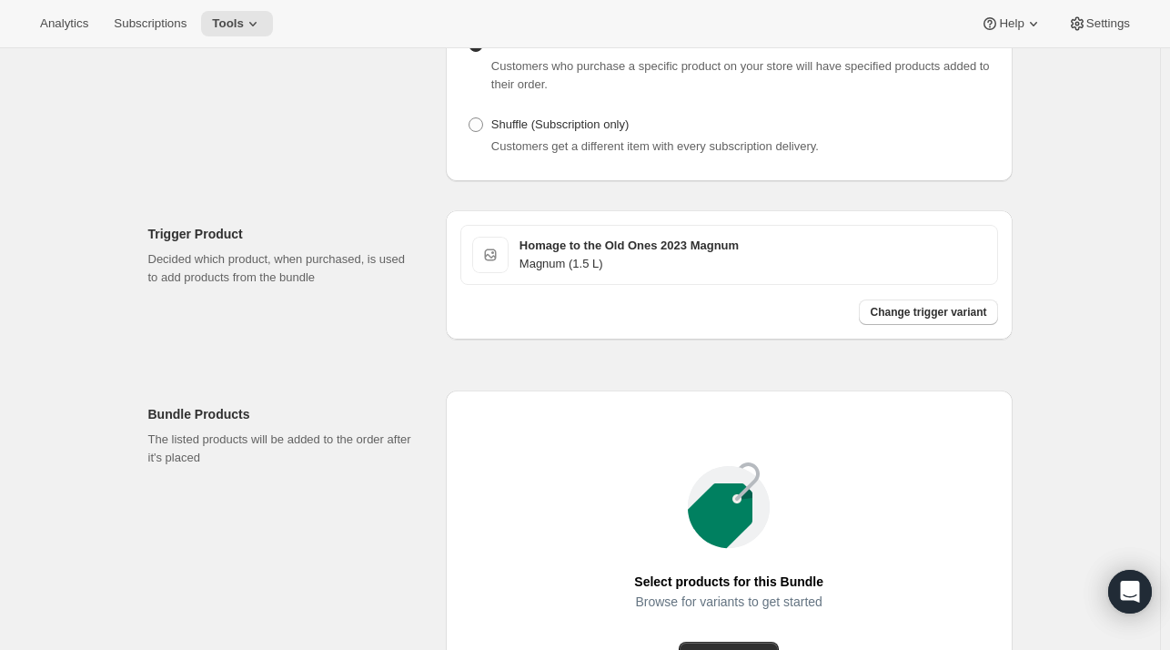
scroll to position [325, 0]
click at [932, 324] on button "Change trigger variant" at bounding box center [928, 312] width 138 height 25
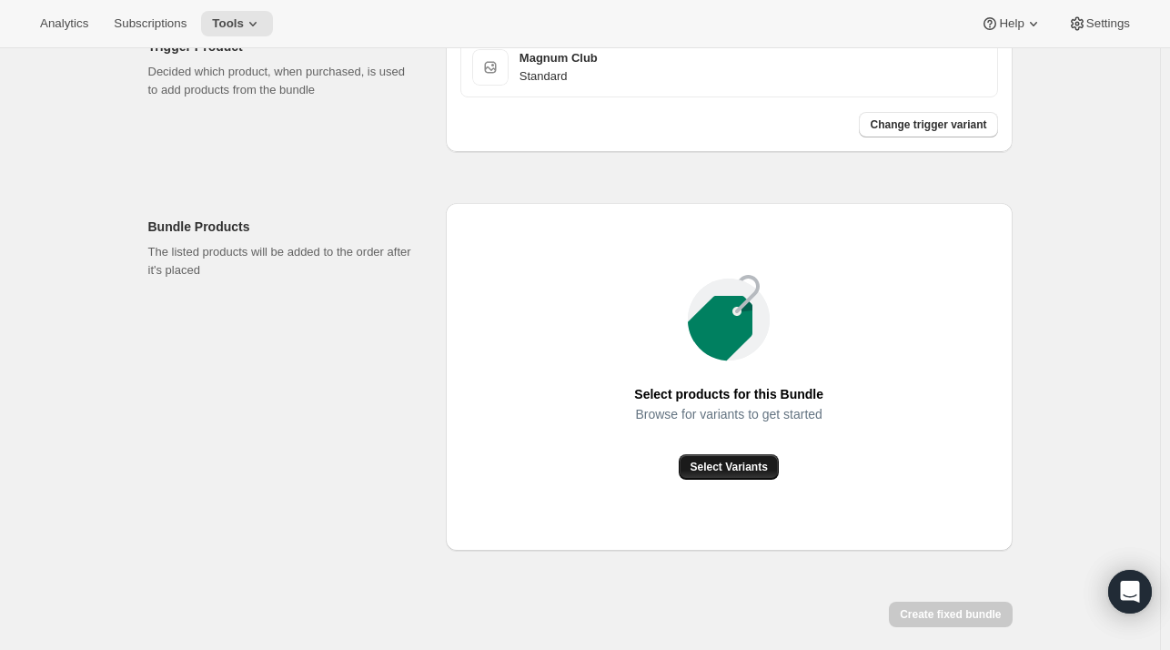
click at [735, 477] on button "Select Variants" at bounding box center [728, 466] width 99 height 25
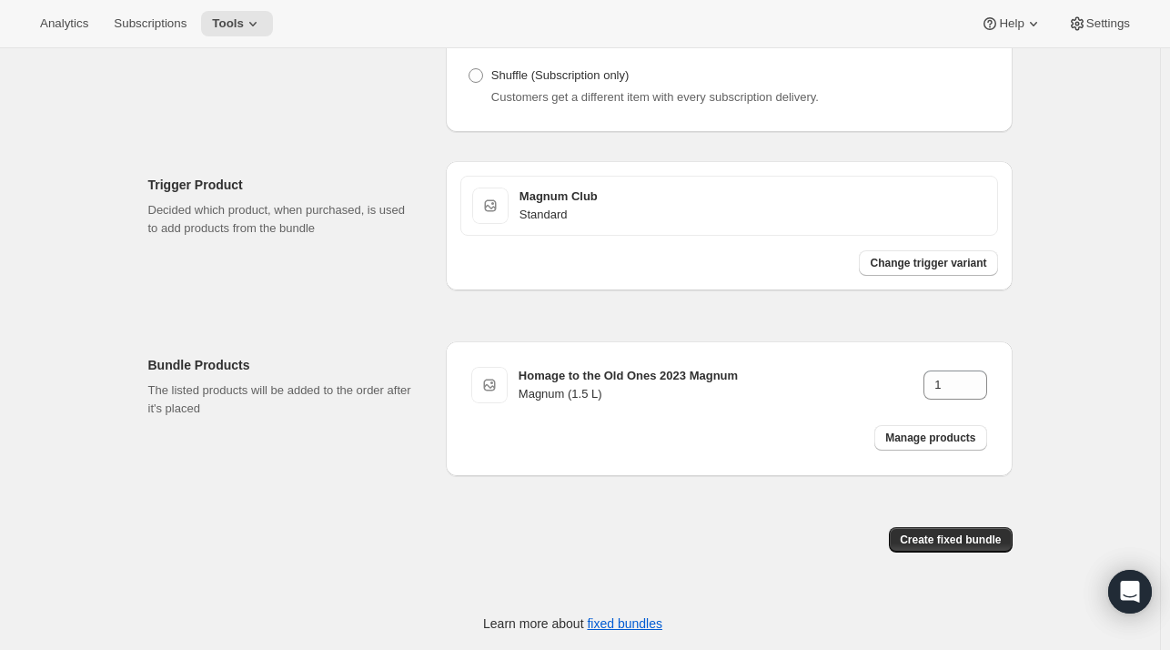
click at [952, 519] on div "Create fixed bundle" at bounding box center [580, 539] width 865 height 55
click at [951, 533] on span "Create fixed bundle" at bounding box center [950, 539] width 101 height 15
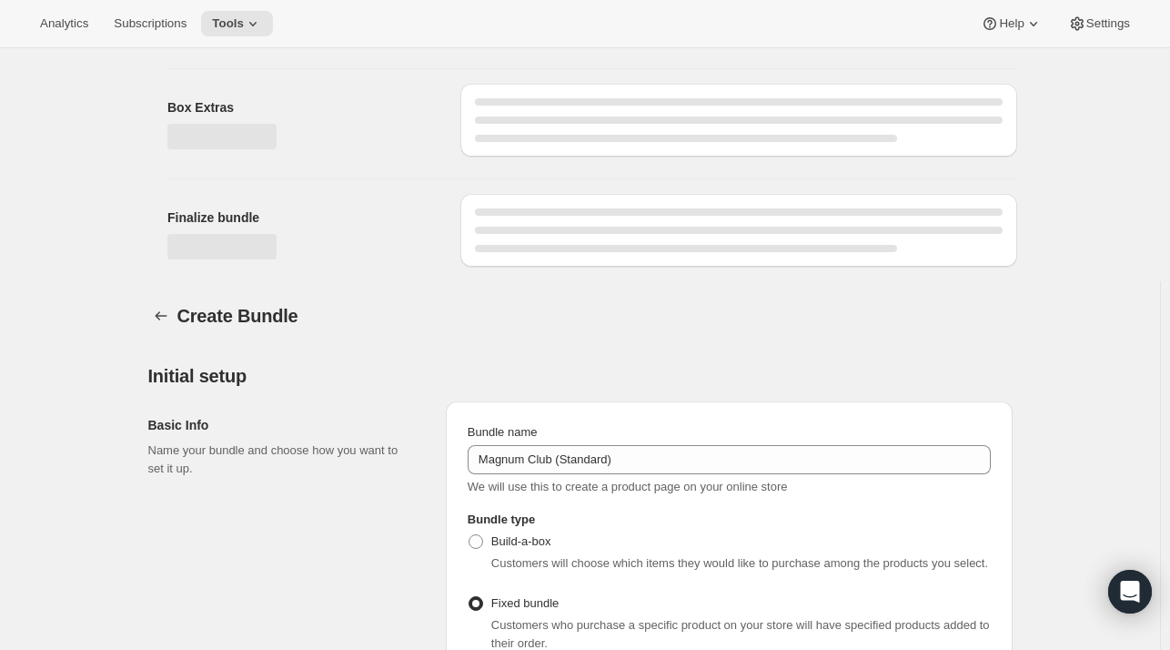
scroll to position [983, 0]
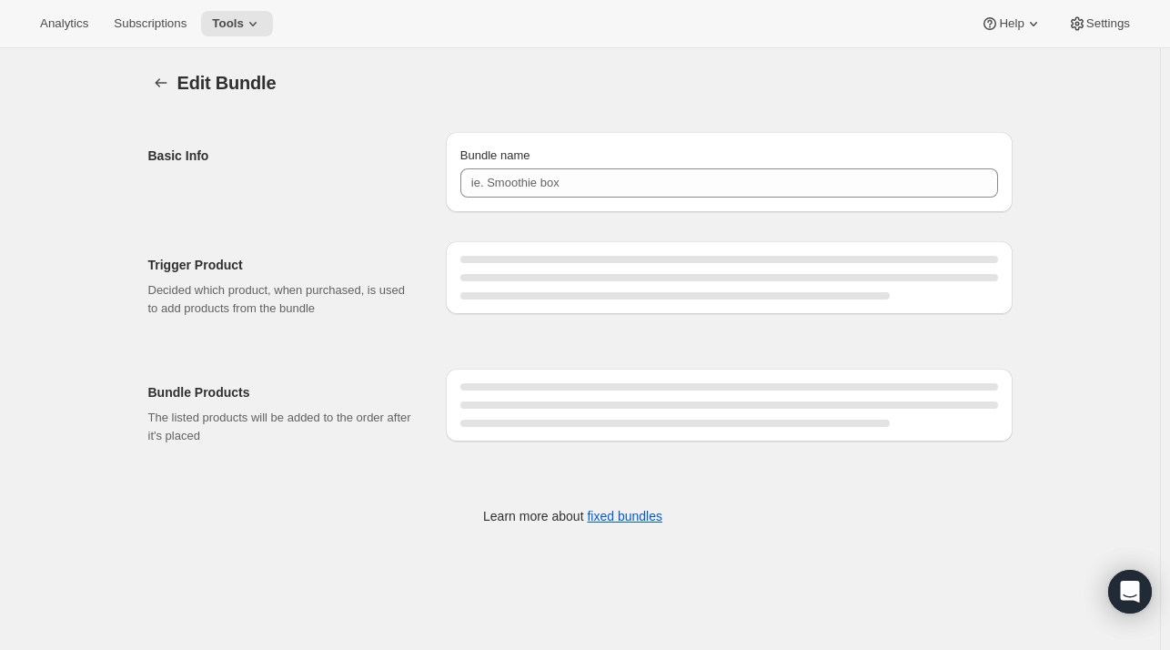
type input "Magnum Club (Standard)"
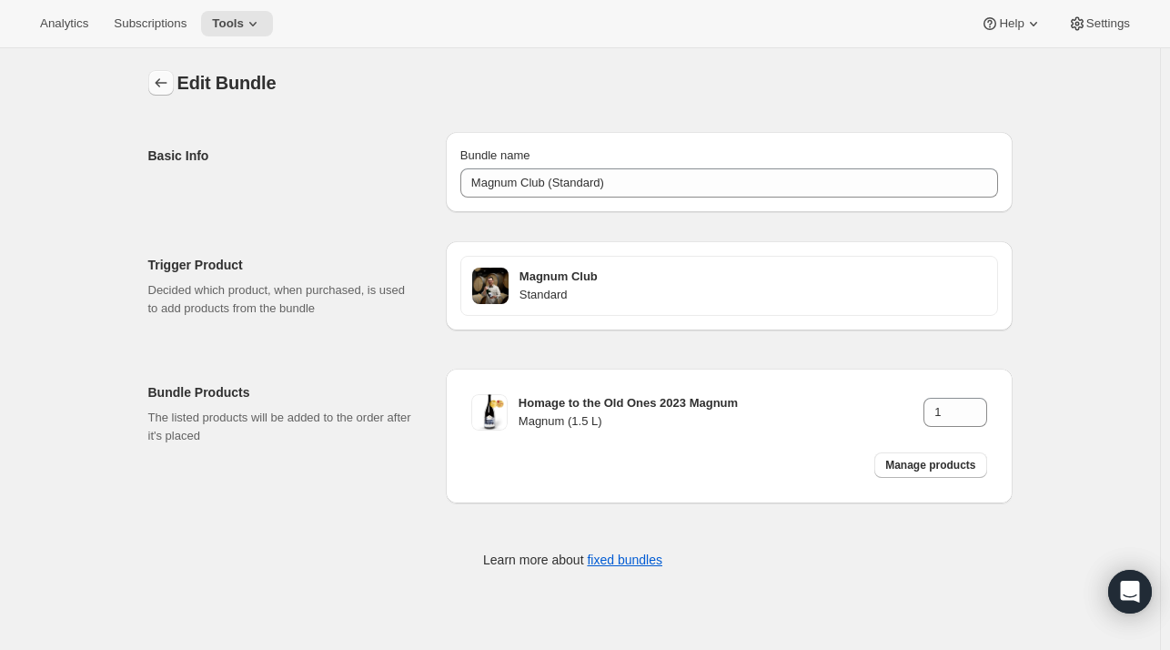
click at [168, 80] on icon "Bundles" at bounding box center [161, 83] width 18 height 18
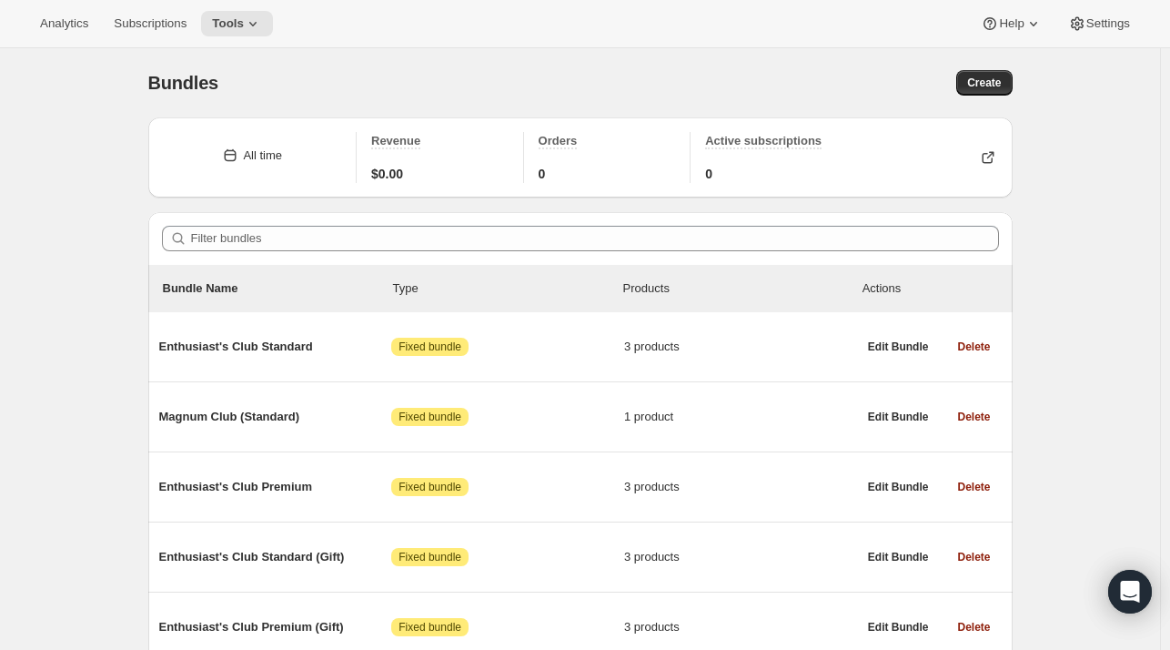
click at [976, 98] on div "Bundles. This page is ready Bundles Create" at bounding box center [580, 82] width 865 height 69
click at [980, 92] on button "Create" at bounding box center [984, 82] width 56 height 25
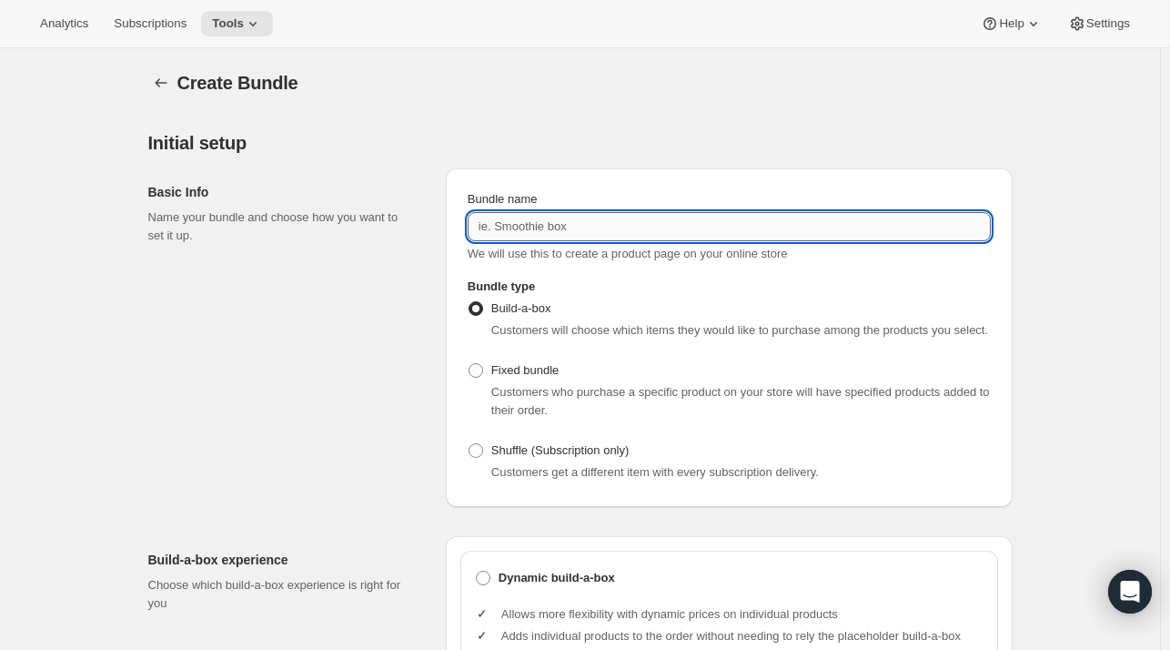
click at [788, 230] on input "Bundle name" at bounding box center [729, 226] width 523 height 29
type input "Magnum Club (Premium)"
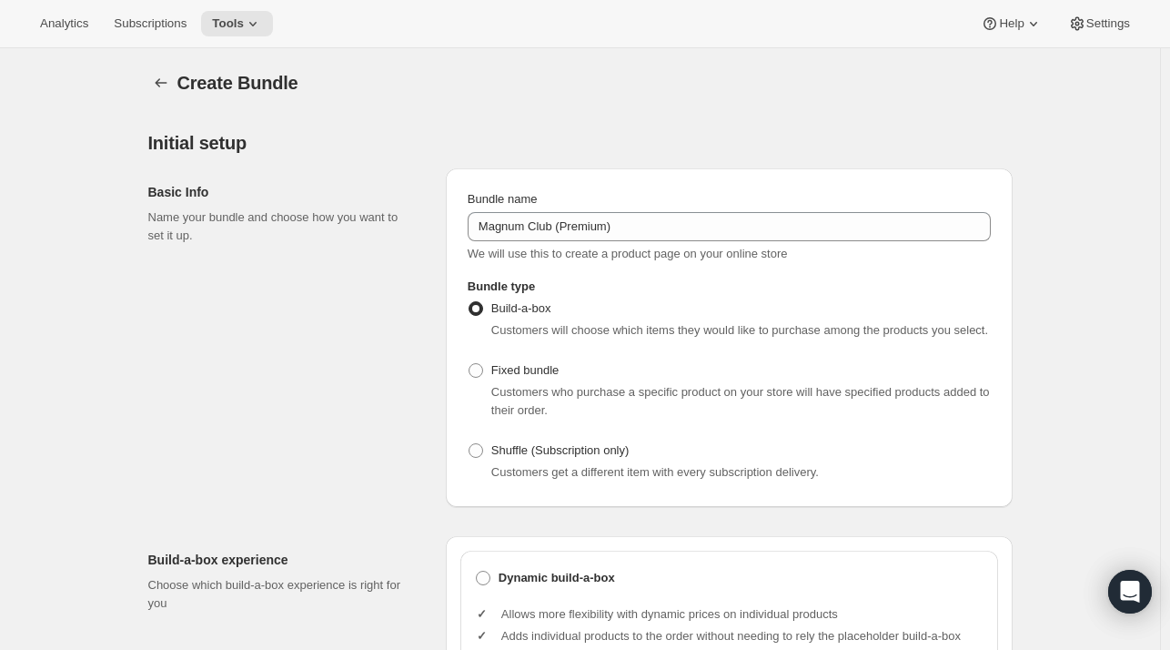
click at [652, 389] on span "Customers who purchase a specific product on your store will have specified pro…" at bounding box center [740, 401] width 499 height 32
click at [541, 376] on span "Fixed bundle" at bounding box center [524, 370] width 67 height 14
click at [470, 364] on input "Fixed bundle" at bounding box center [469, 363] width 1 height 1
radio input "true"
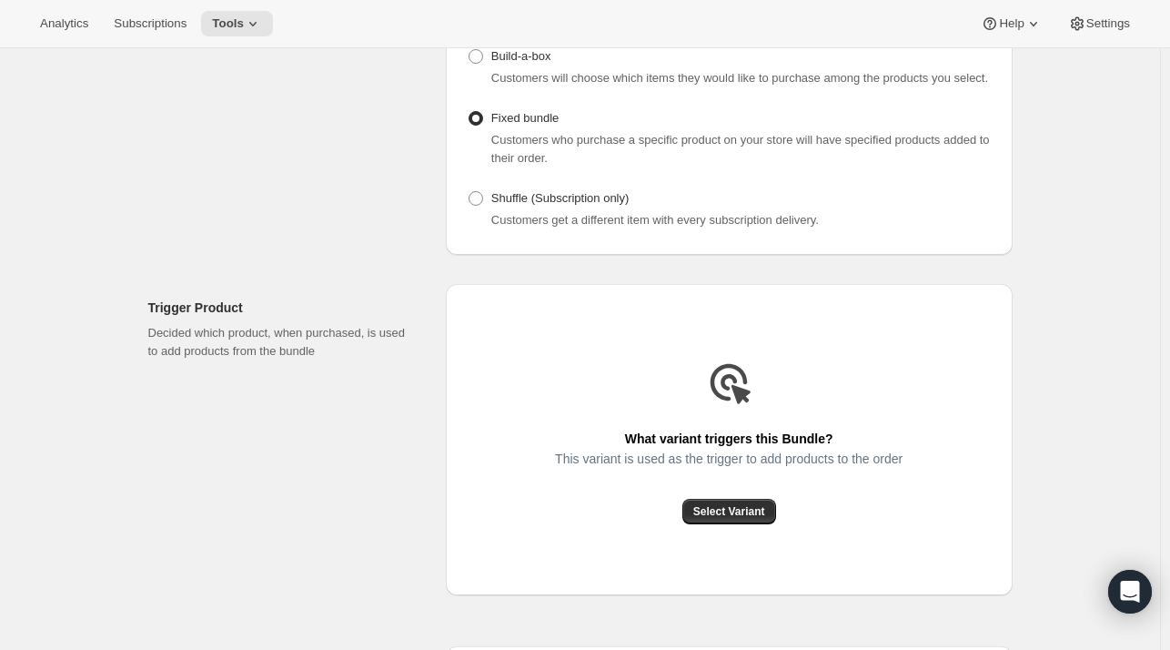
scroll to position [379, 0]
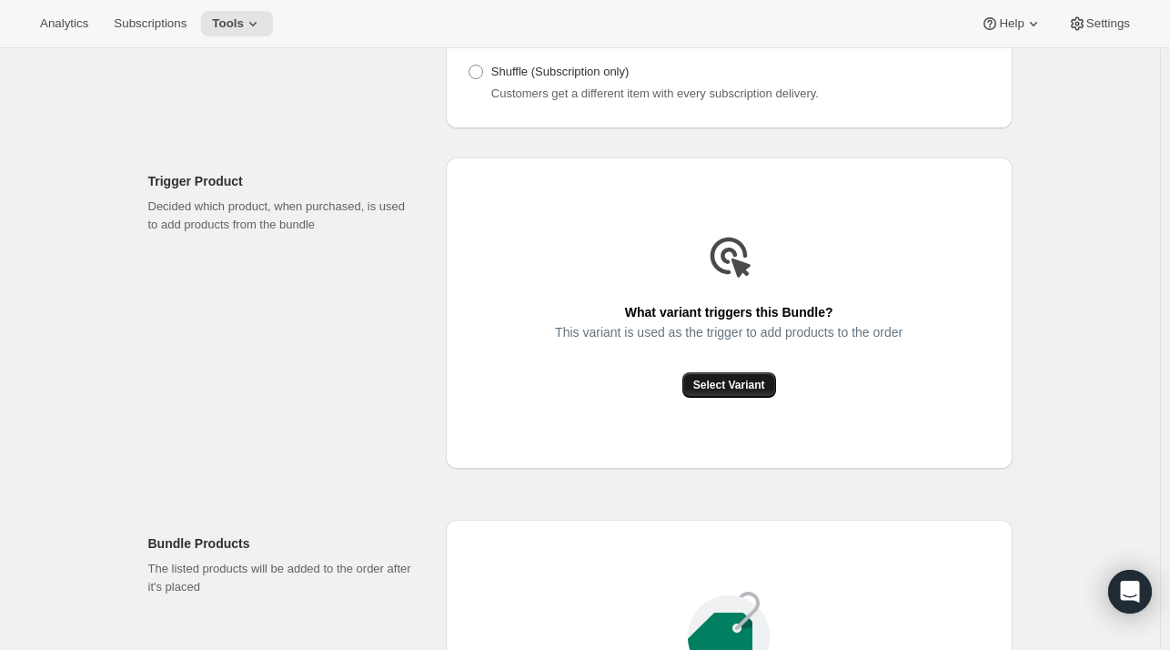
click at [742, 372] on button "Select Variant" at bounding box center [730, 384] width 94 height 25
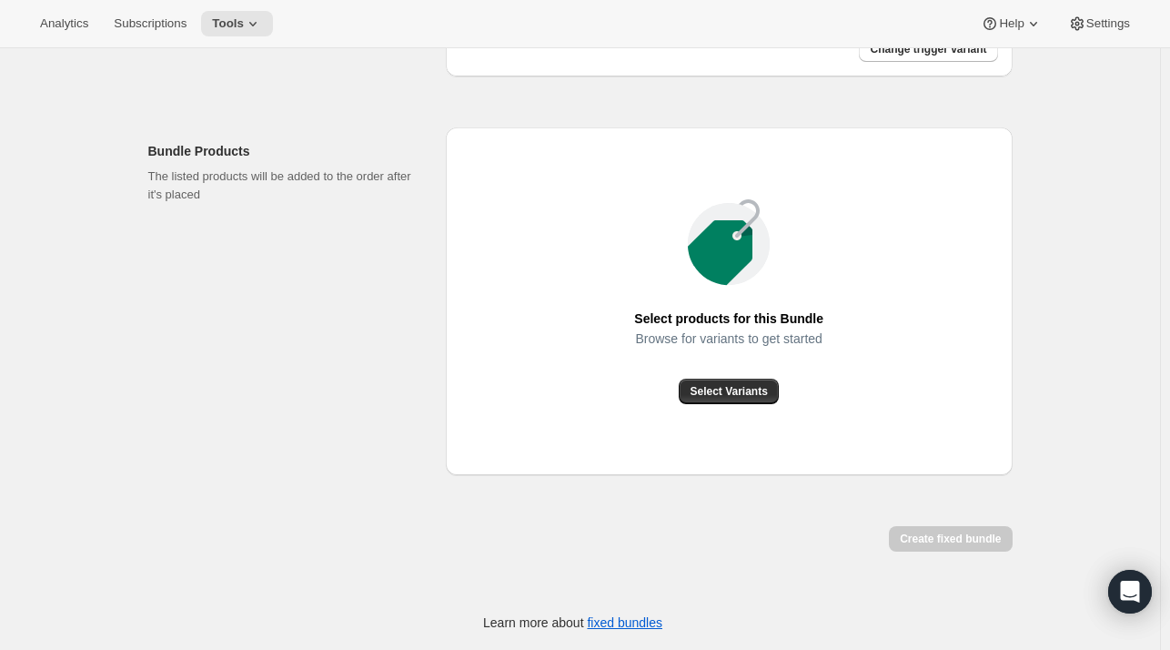
scroll to position [588, 0]
click at [744, 401] on button "Select Variants" at bounding box center [728, 391] width 99 height 25
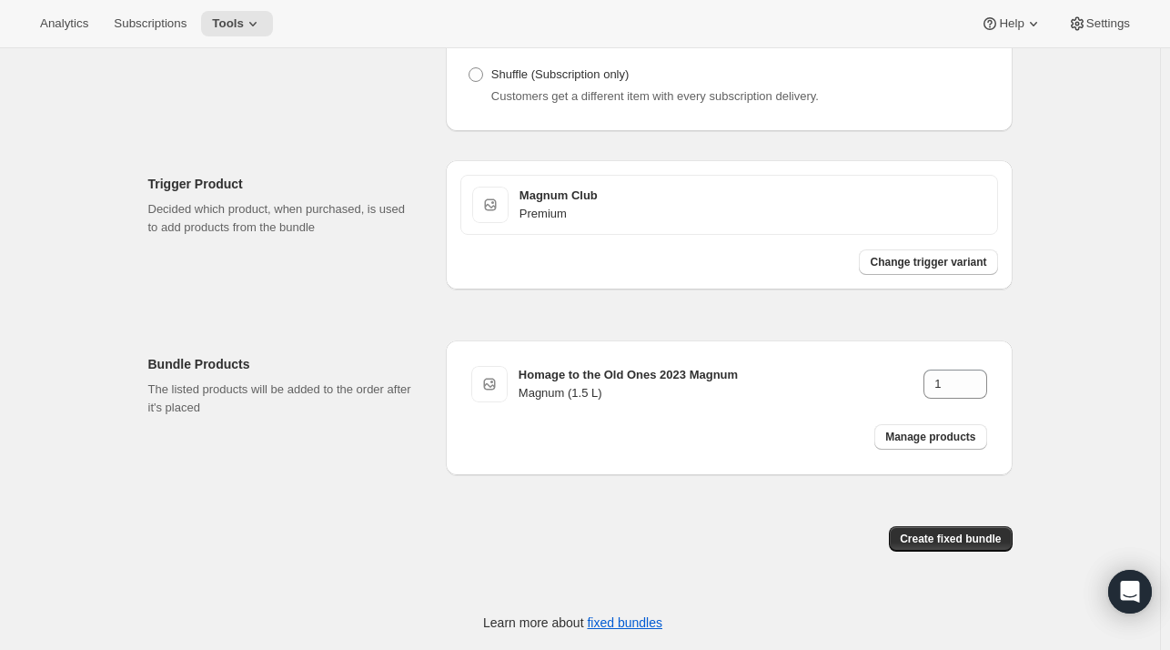
scroll to position [375, 0]
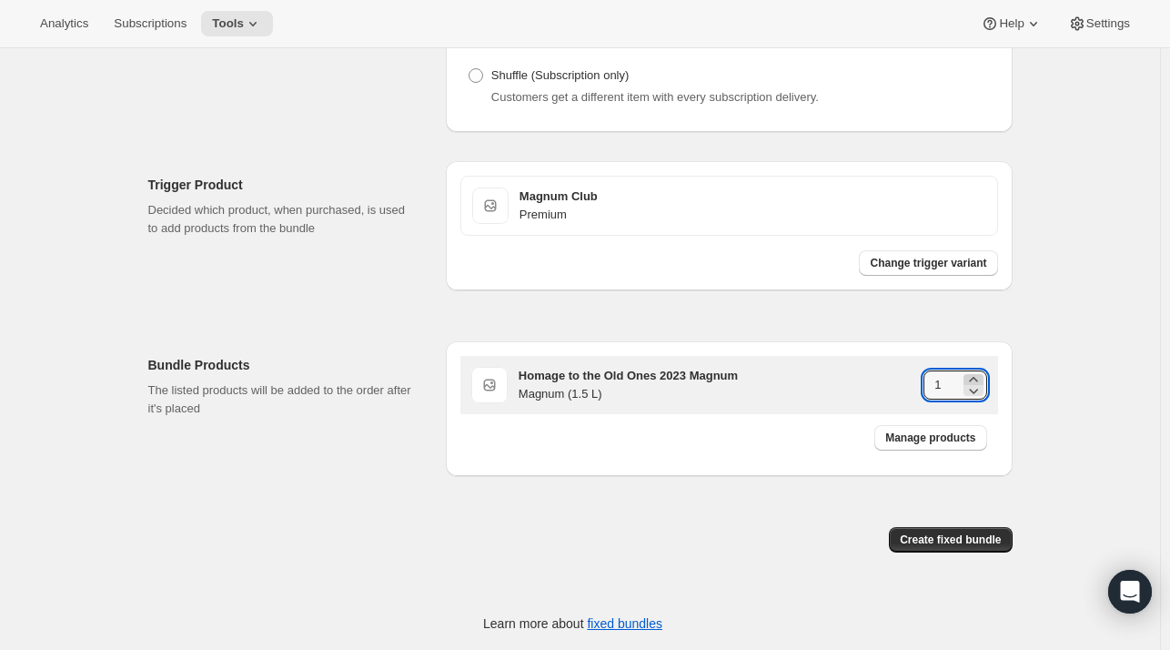
click at [975, 378] on icon at bounding box center [974, 379] width 18 height 18
click at [976, 394] on icon at bounding box center [974, 390] width 18 height 18
type input "3"
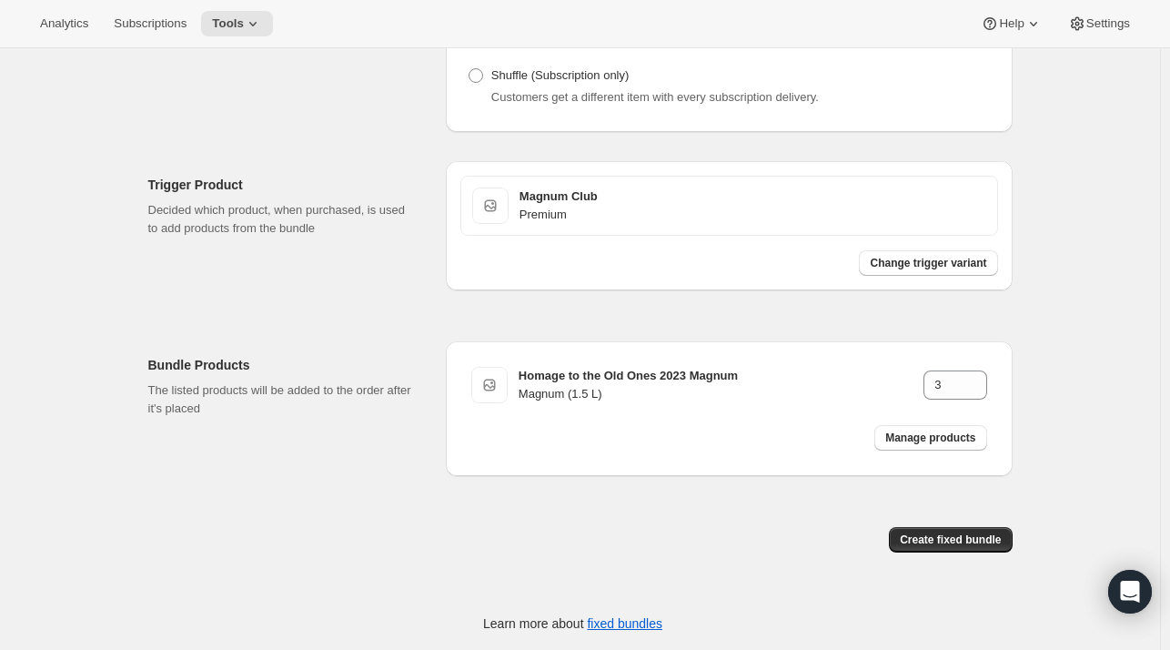
click at [1047, 401] on div "Create Bundle. This page is ready Create Bundle Initial setup Basic Info Name y…" at bounding box center [580, 161] width 1160 height 977
click at [960, 550] on button "Create fixed bundle" at bounding box center [950, 539] width 123 height 25
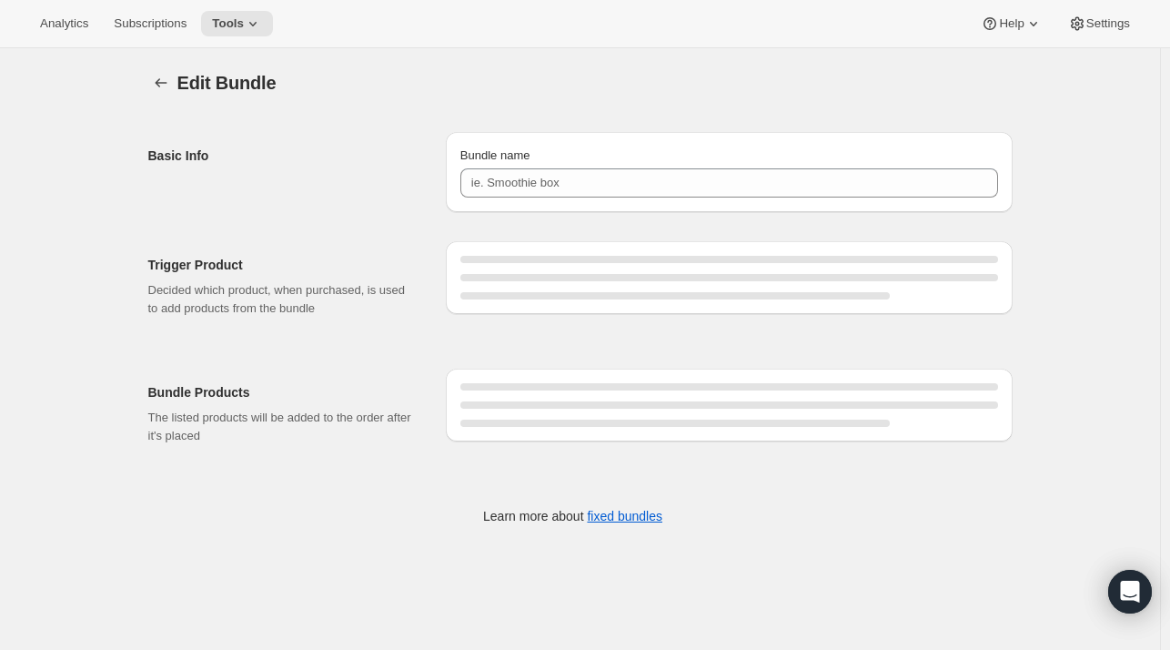
type input "Magnum Club (Premium)"
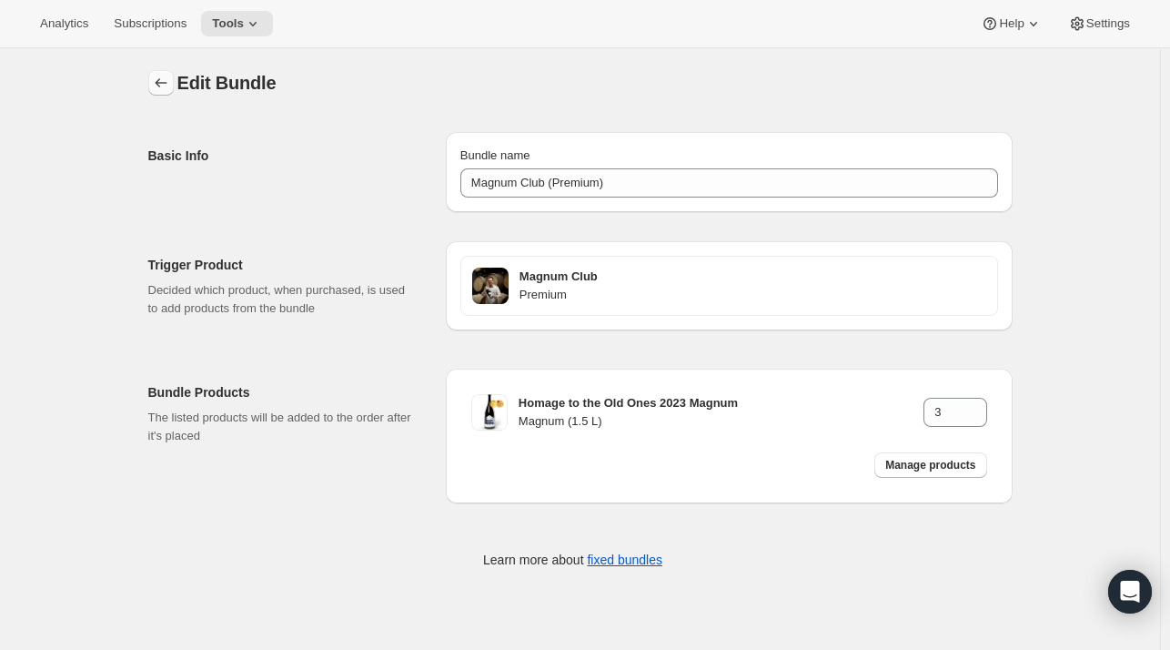
click at [164, 73] on button "Bundles" at bounding box center [160, 82] width 25 height 25
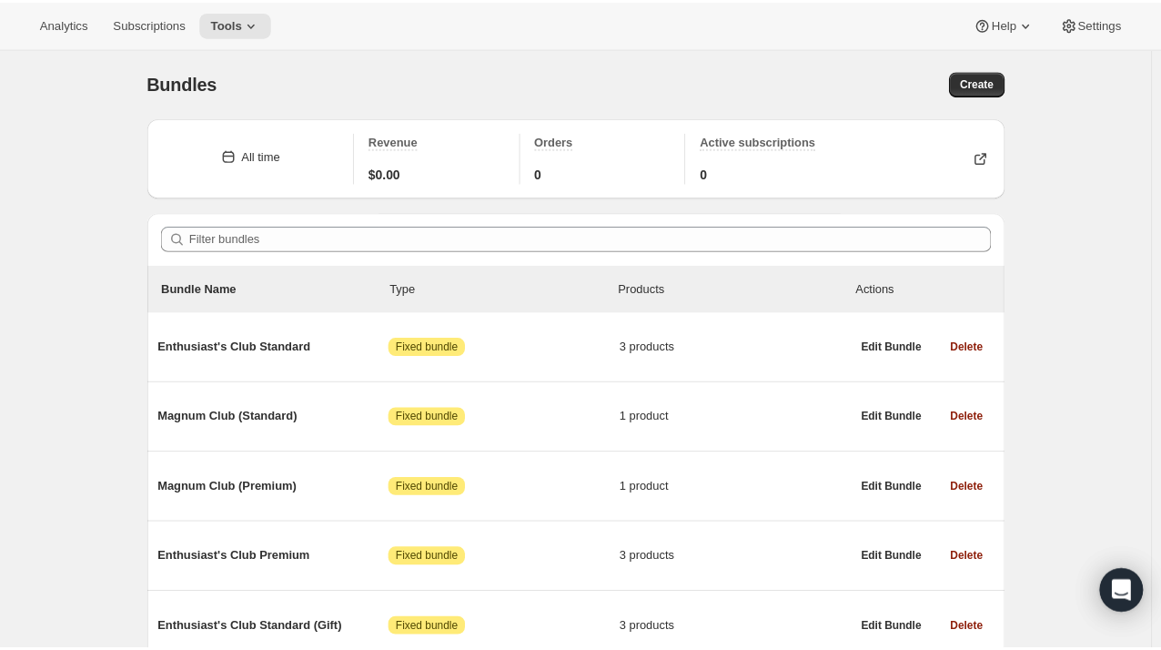
scroll to position [193, 0]
